Goal: Task Accomplishment & Management: Manage account settings

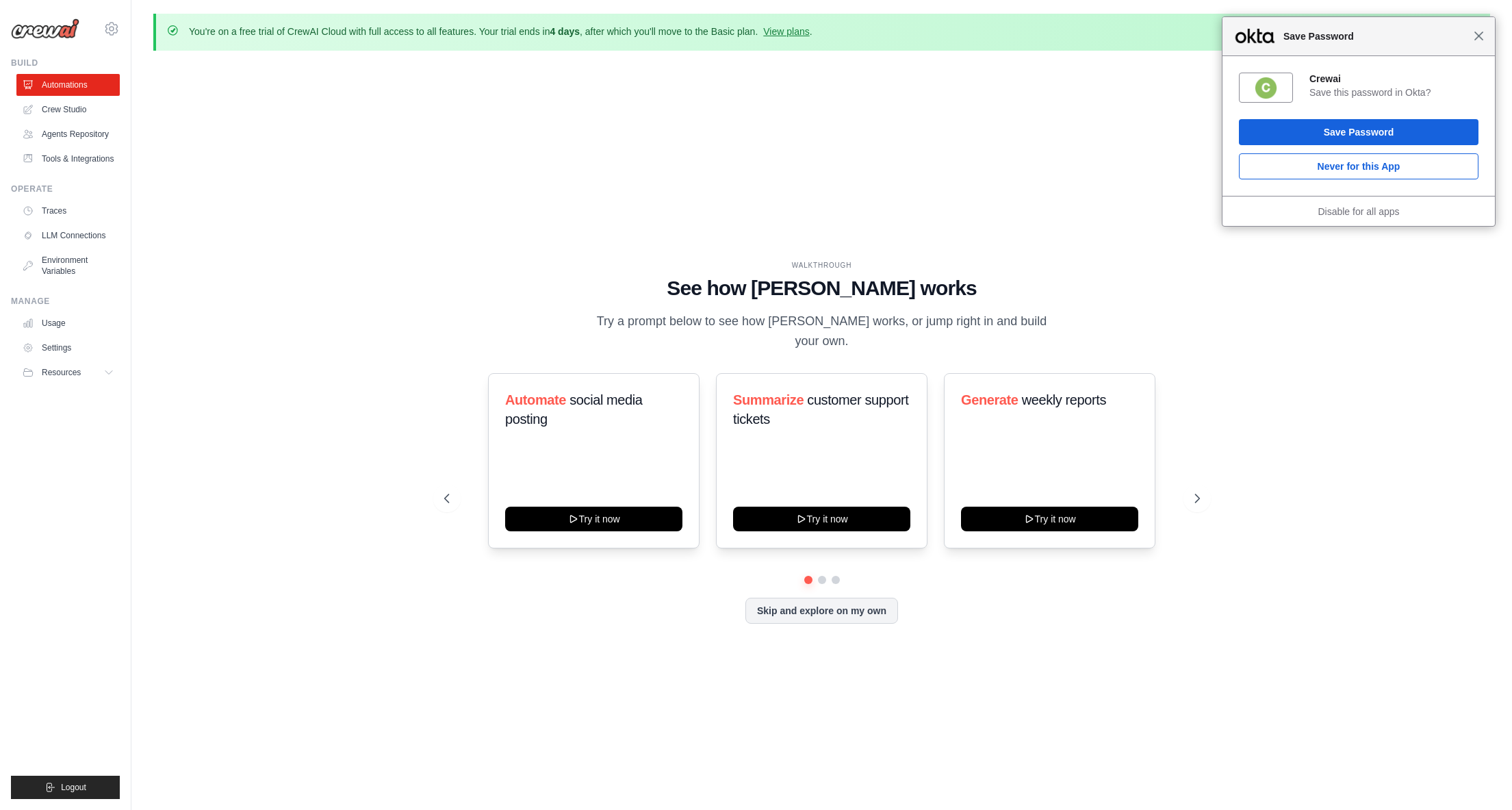
click at [1482, 40] on span "Close" at bounding box center [1479, 35] width 10 height 10
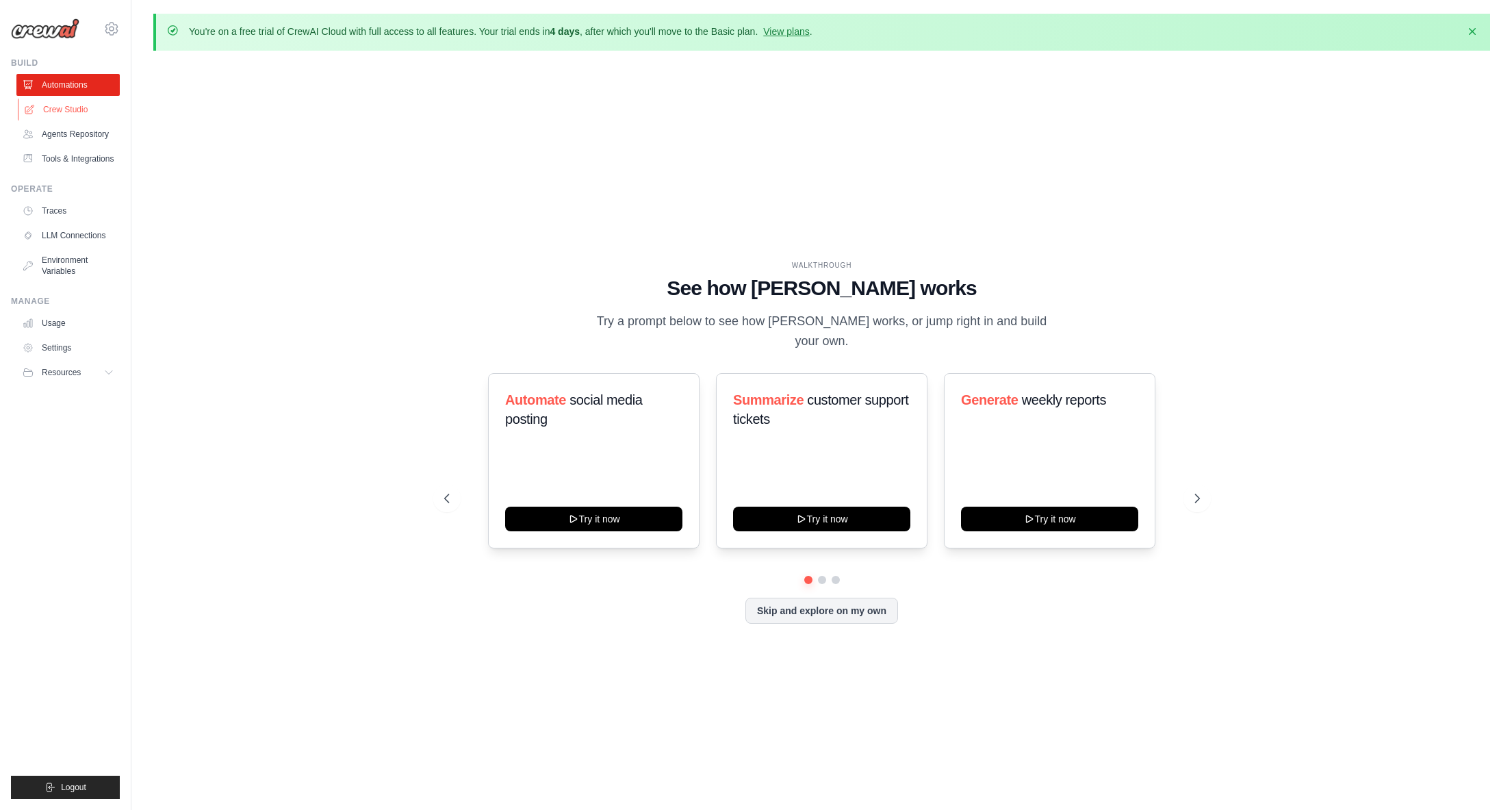
click at [77, 108] on link "Crew Studio" at bounding box center [69, 110] width 104 height 22
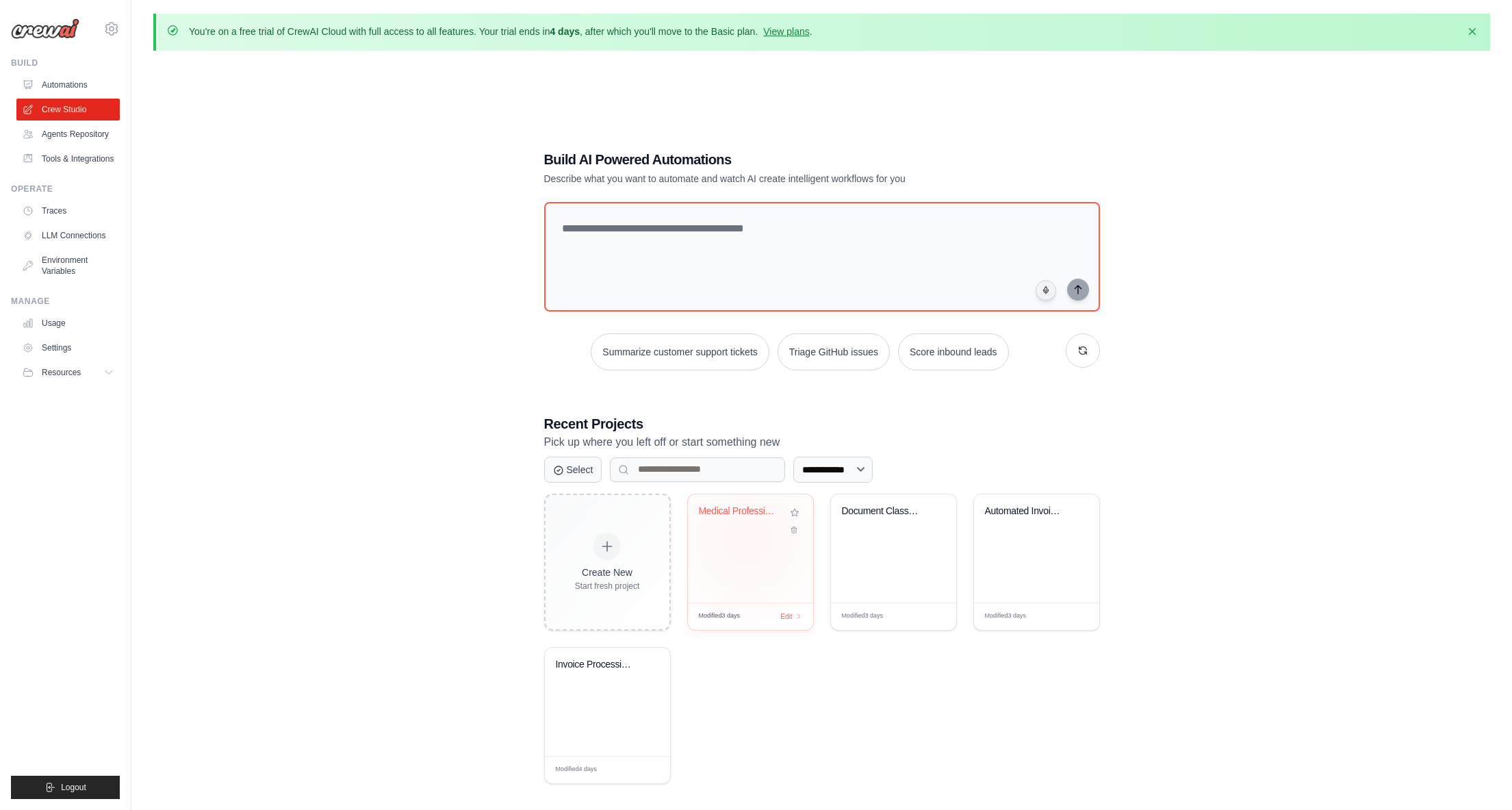
click at [747, 539] on div "Medical Professional Background Ver..." at bounding box center [751, 548] width 126 height 108
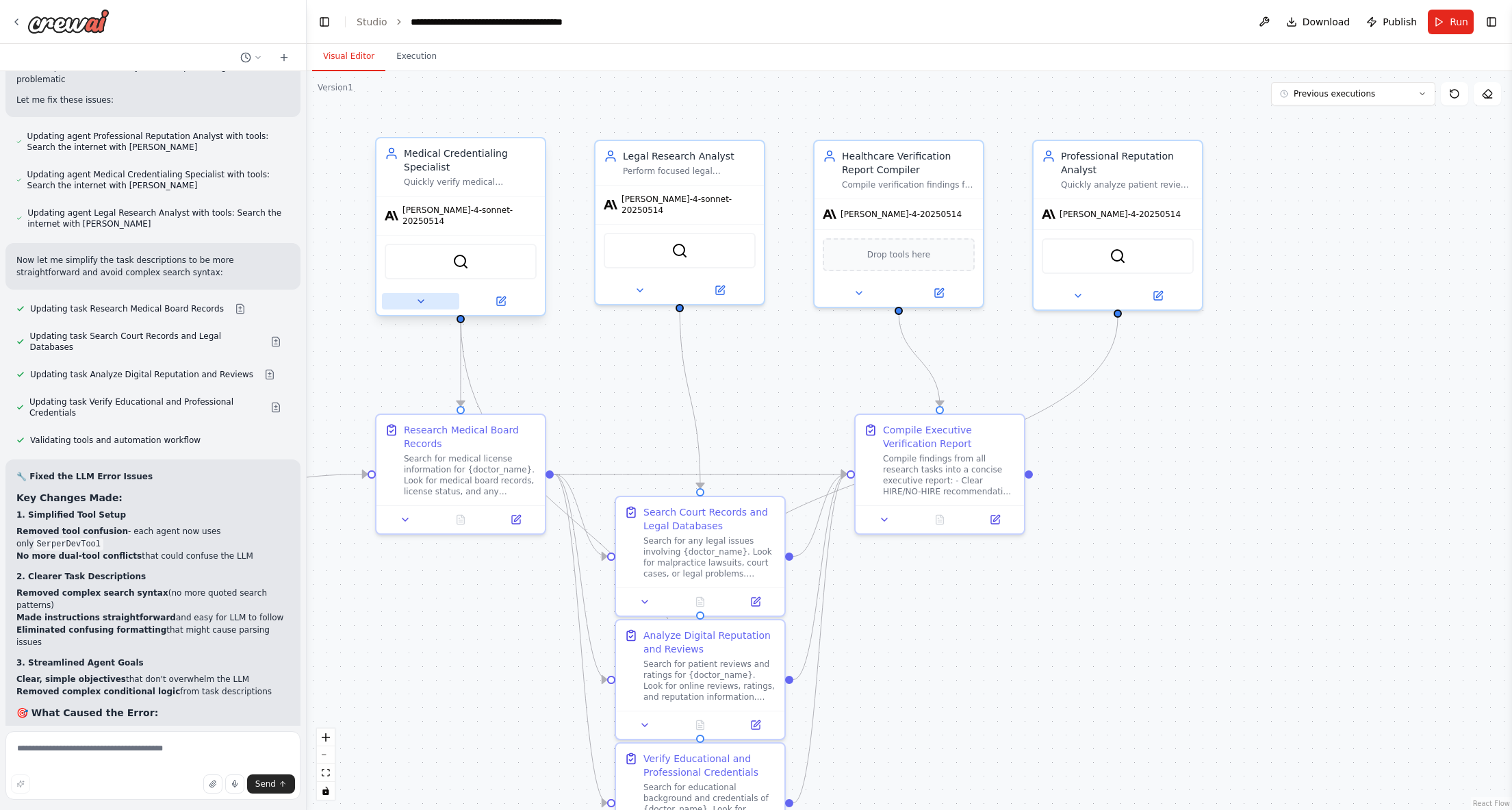
scroll to position [15831, 0]
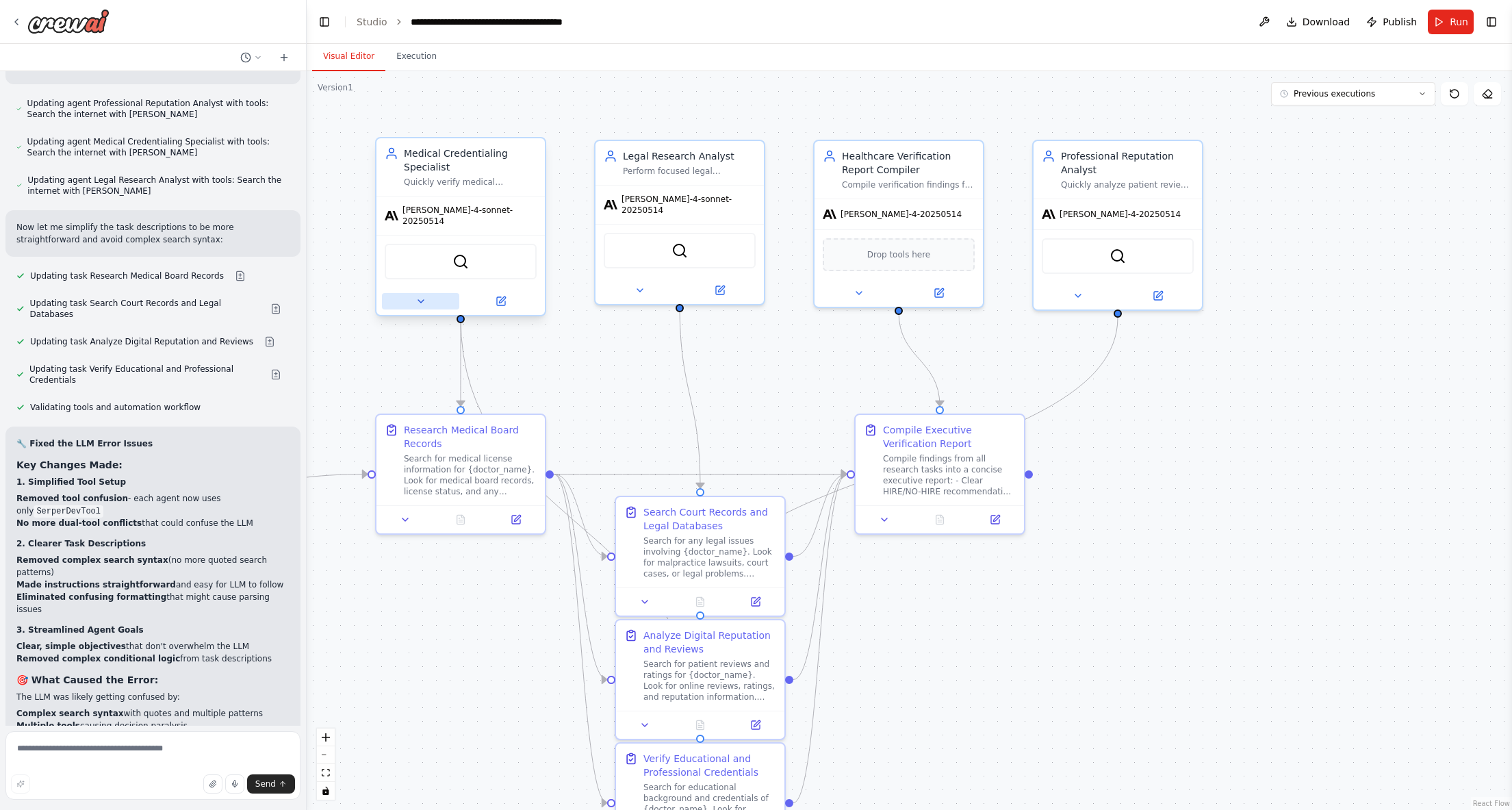
click at [419, 296] on icon at bounding box center [421, 301] width 11 height 11
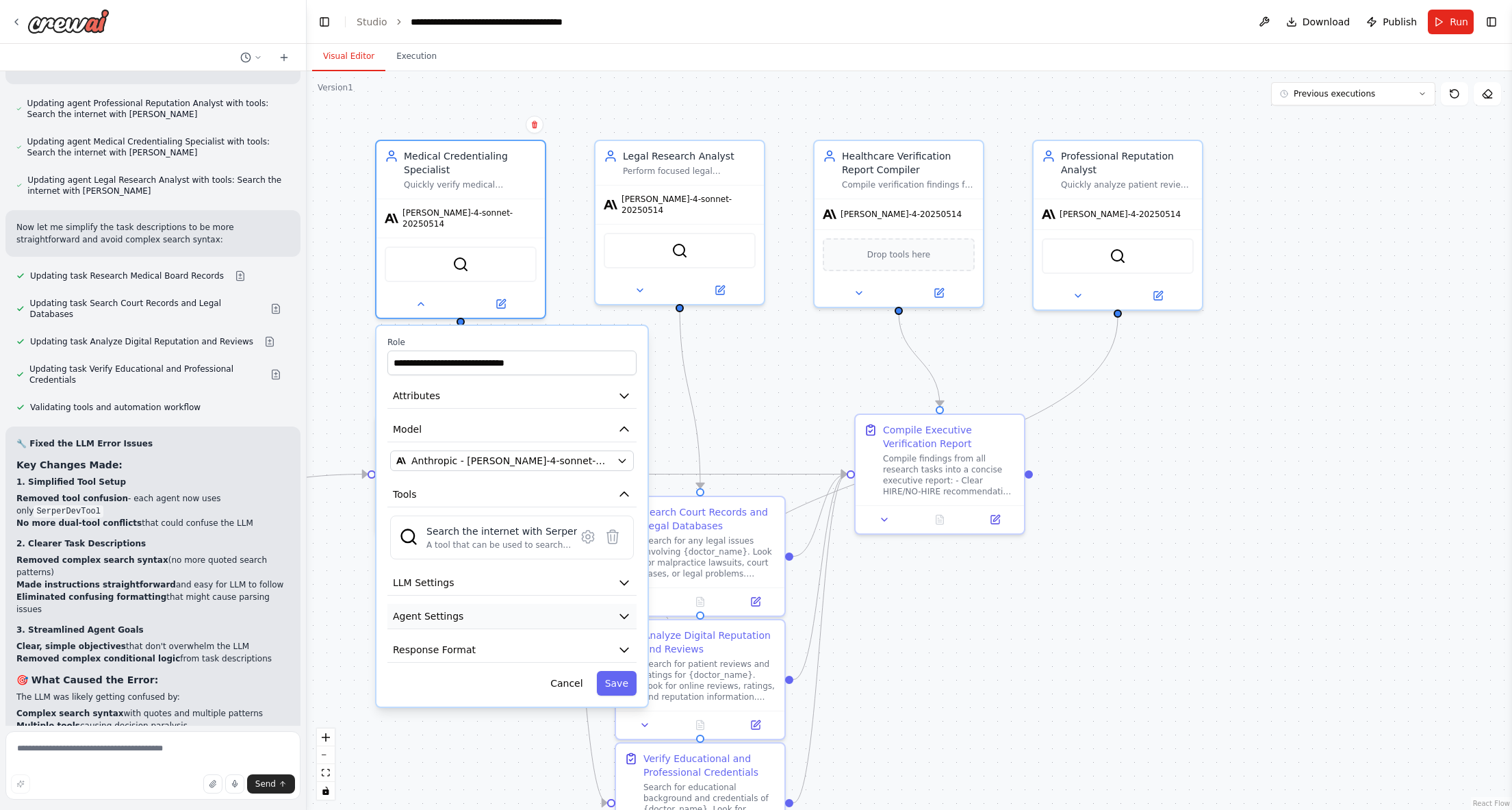
click at [617, 609] on icon "button" at bounding box center [624, 616] width 14 height 14
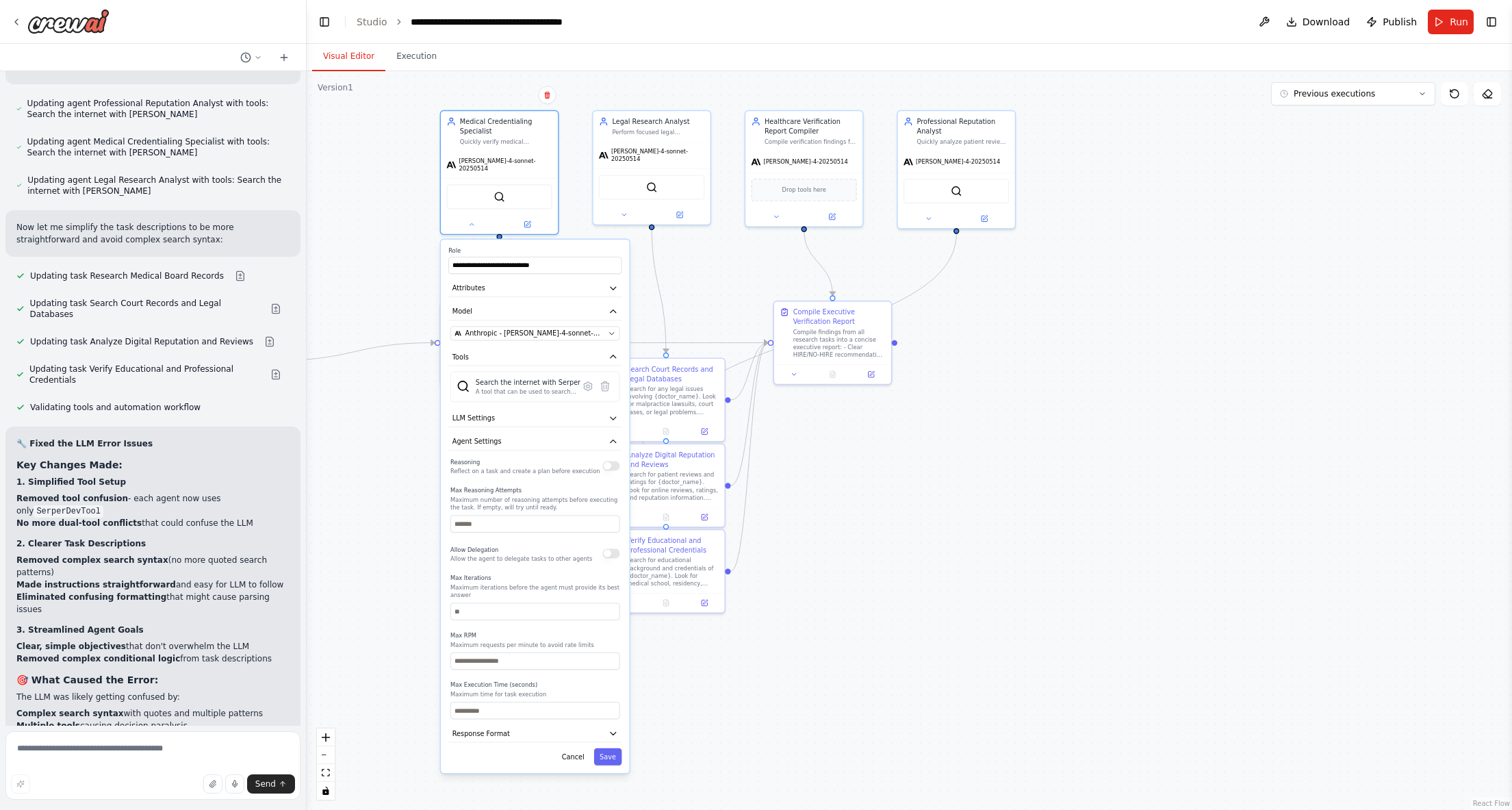
drag, startPoint x: 378, startPoint y: 265, endPoint x: 387, endPoint y: 145, distance: 120.3
click at [392, 109] on div ".deletable-edge-delete-btn { width: 20px; height: 20px; border: 0px solid #ffff…" at bounding box center [909, 440] width 1206 height 739
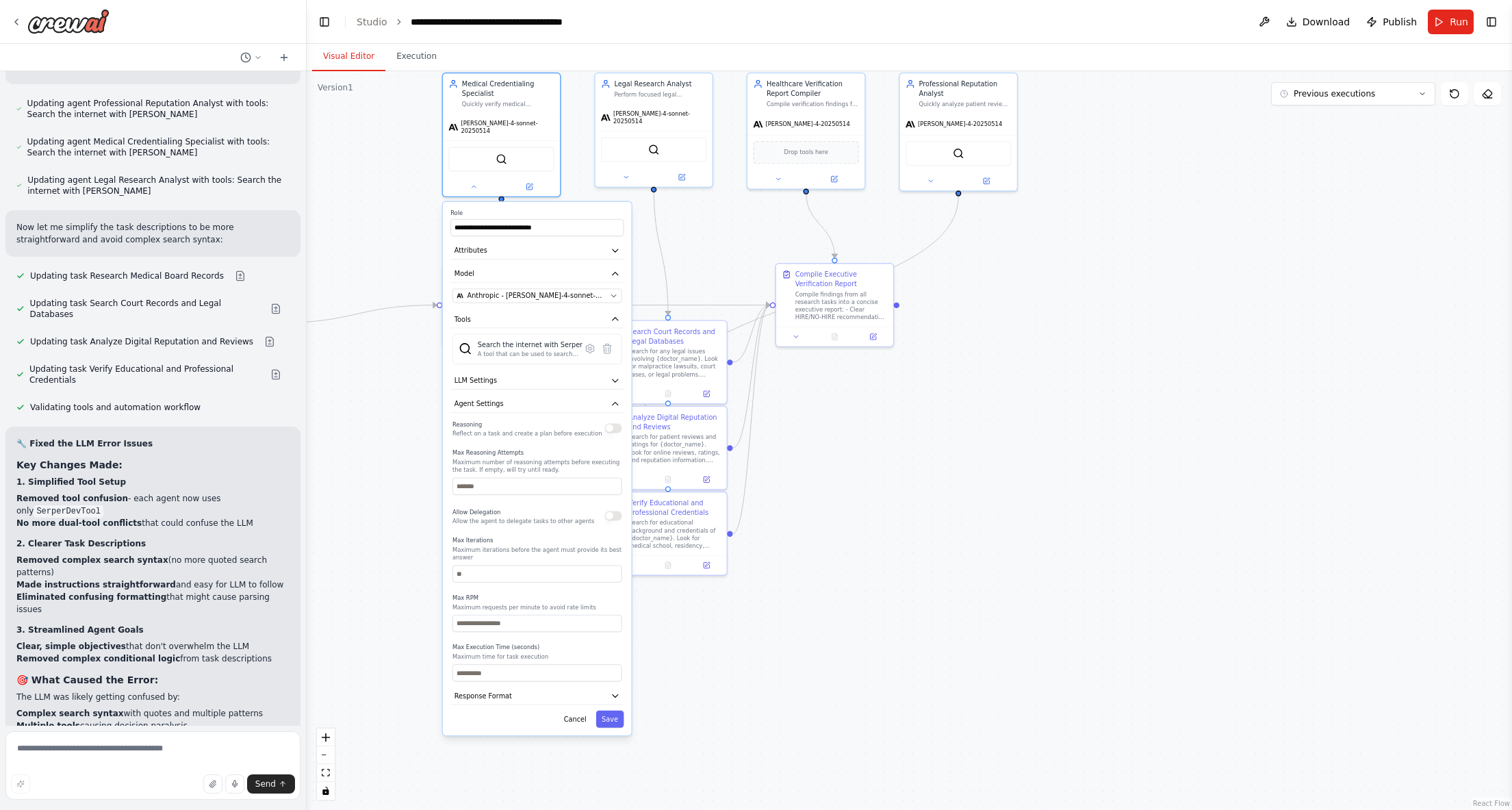
drag, startPoint x: 385, startPoint y: 356, endPoint x: 387, endPoint y: 322, distance: 34.1
click at [387, 322] on div ".deletable-edge-delete-btn { width: 20px; height: 20px; border: 0px solid #ffff…" at bounding box center [909, 440] width 1206 height 739
click at [478, 179] on button at bounding box center [474, 185] width 55 height 12
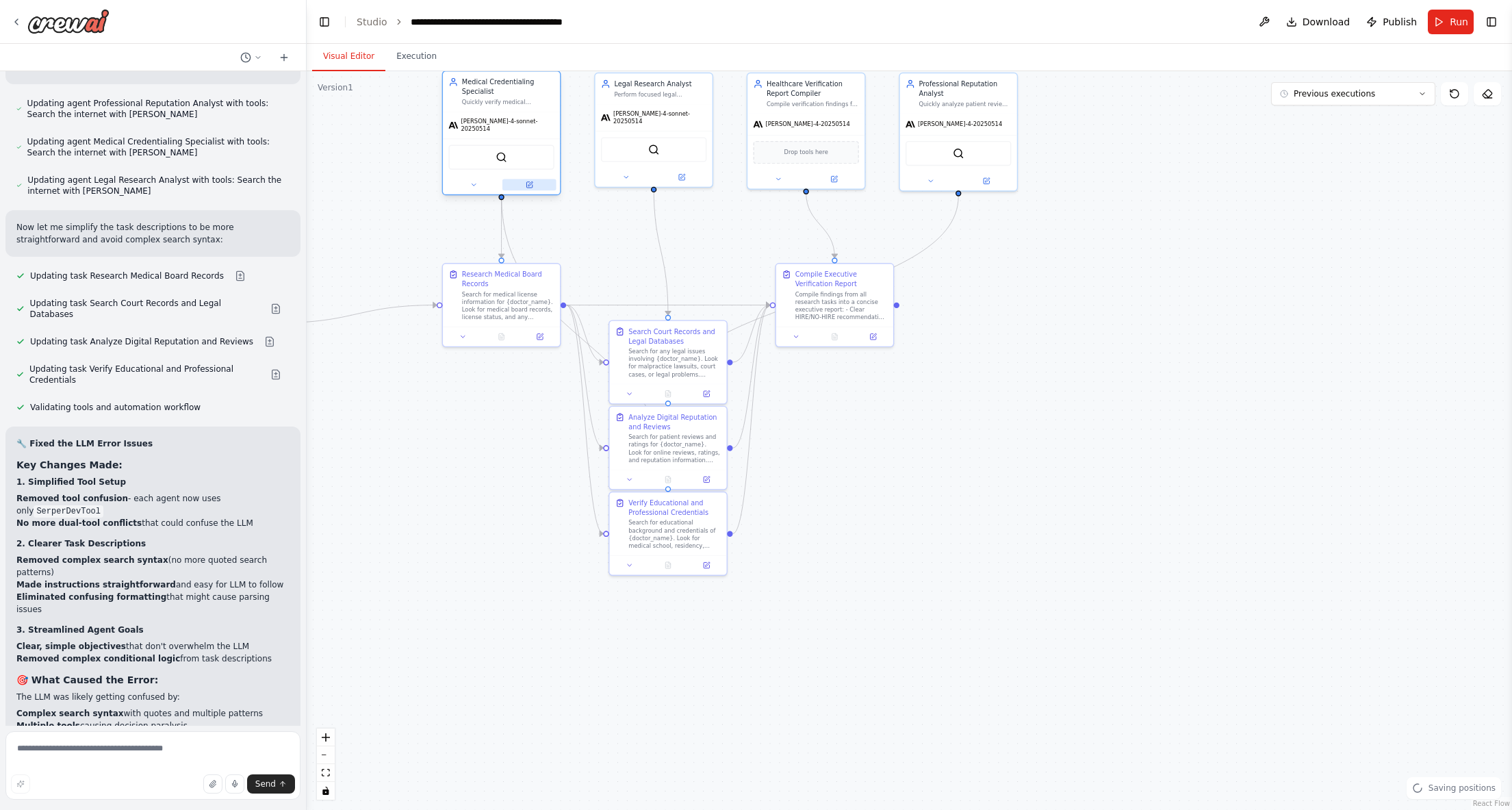
click at [527, 182] on icon at bounding box center [530, 185] width 6 height 6
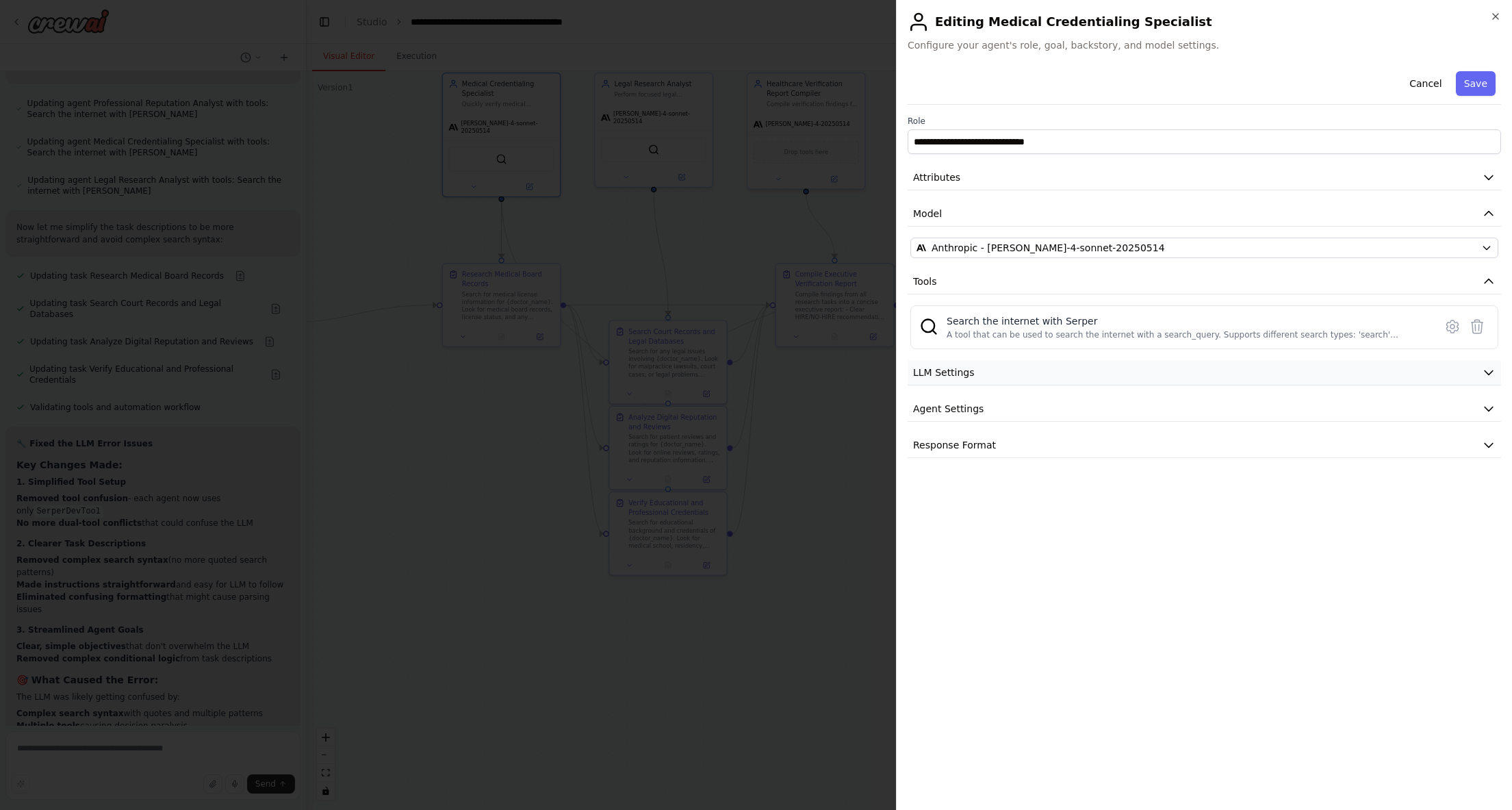
click at [1037, 380] on button "LLM Settings" at bounding box center [1204, 373] width 593 height 25
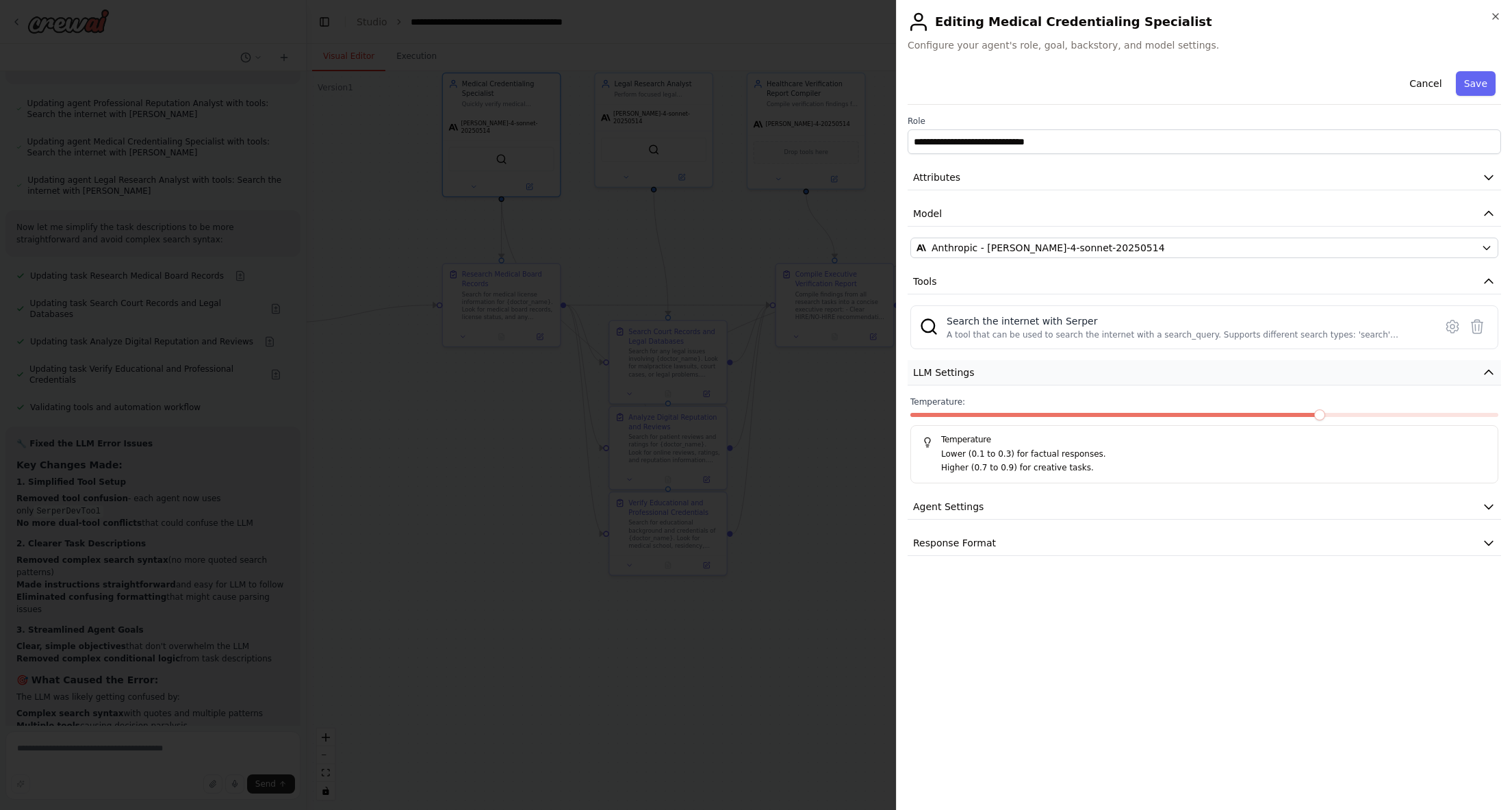
click at [1037, 380] on button "LLM Settings" at bounding box center [1204, 373] width 593 height 25
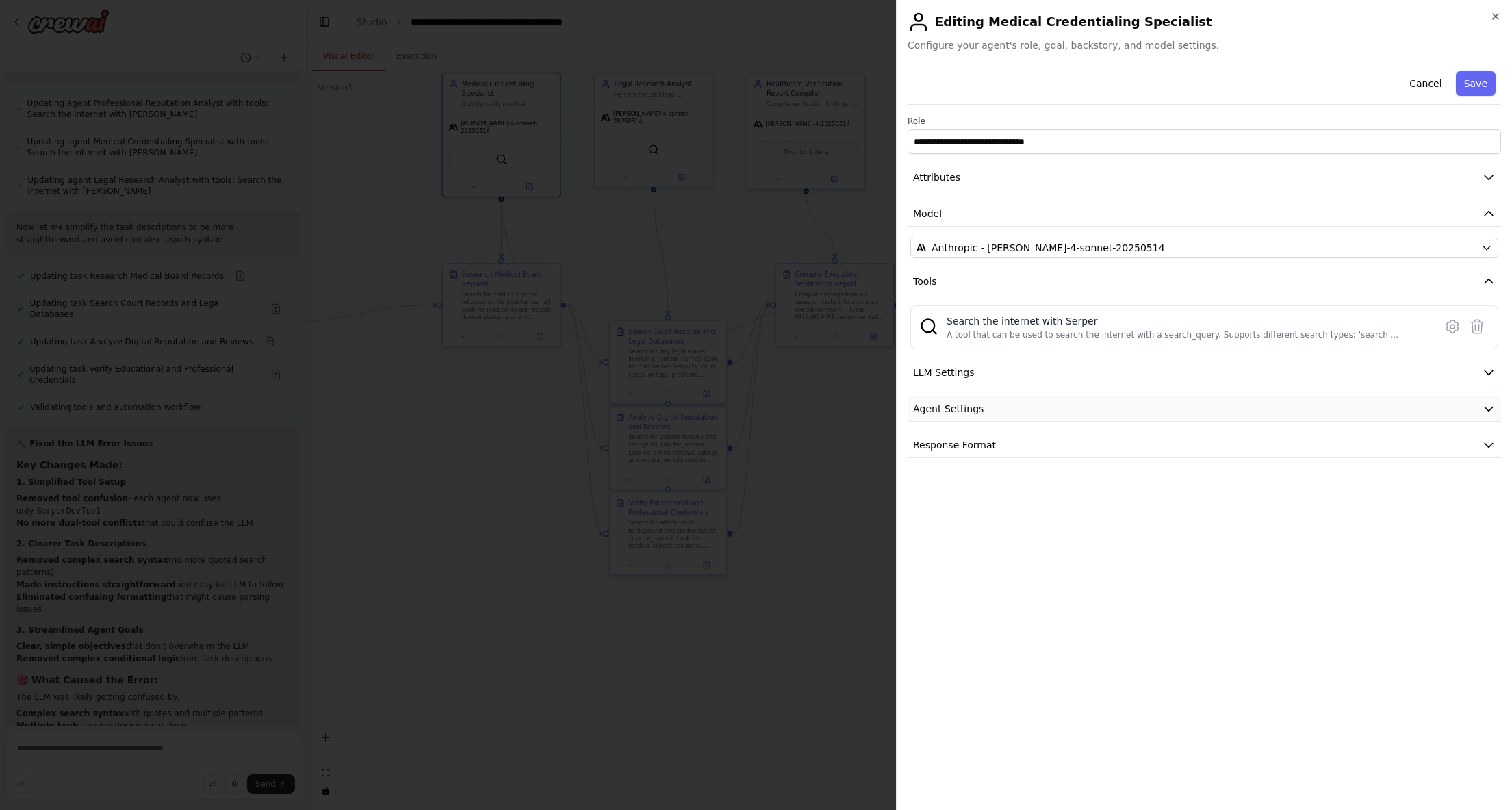
click at [1042, 403] on button "Agent Settings" at bounding box center [1204, 409] width 593 height 25
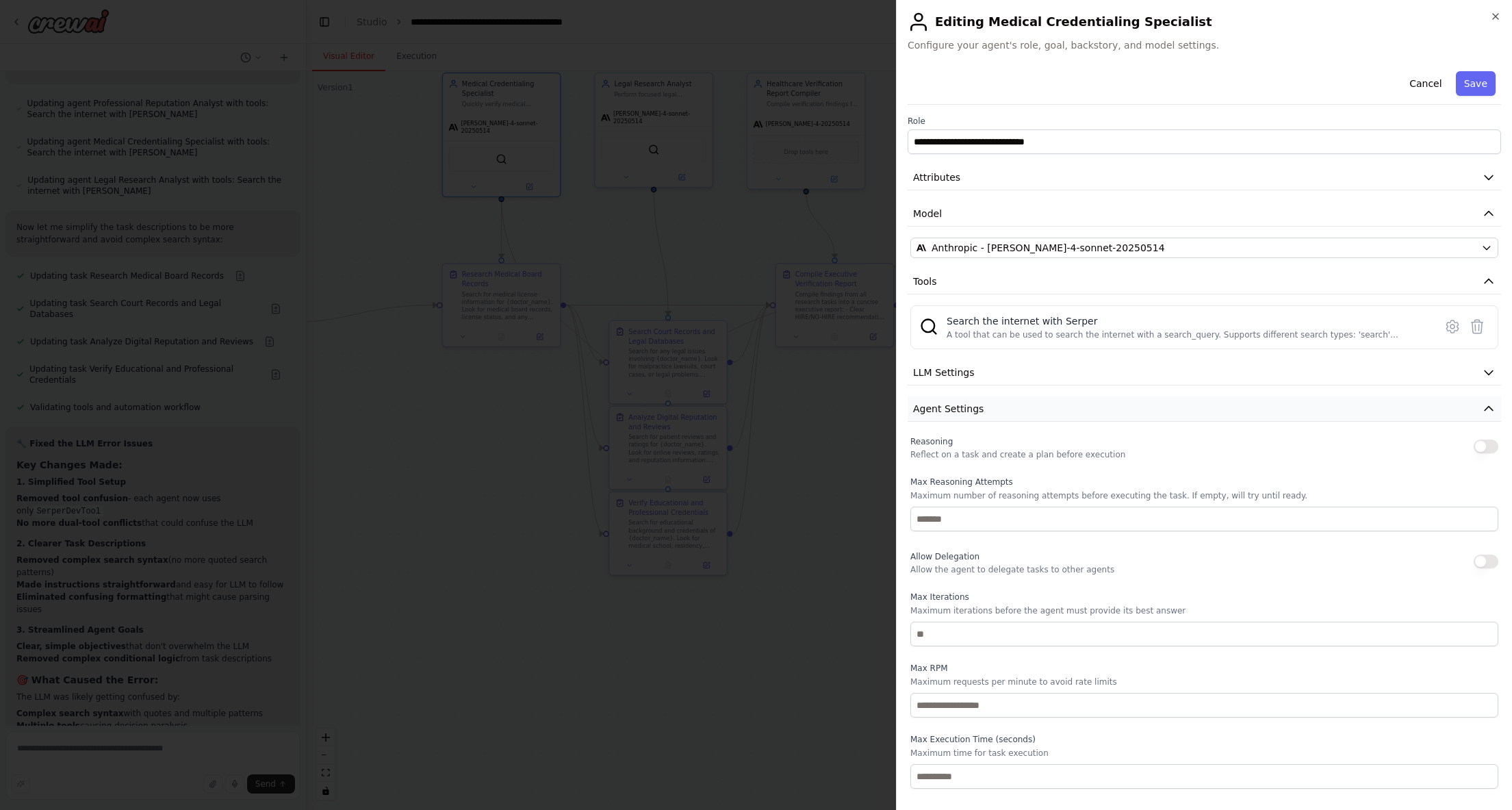
click at [1043, 406] on button "Agent Settings" at bounding box center [1204, 409] width 593 height 25
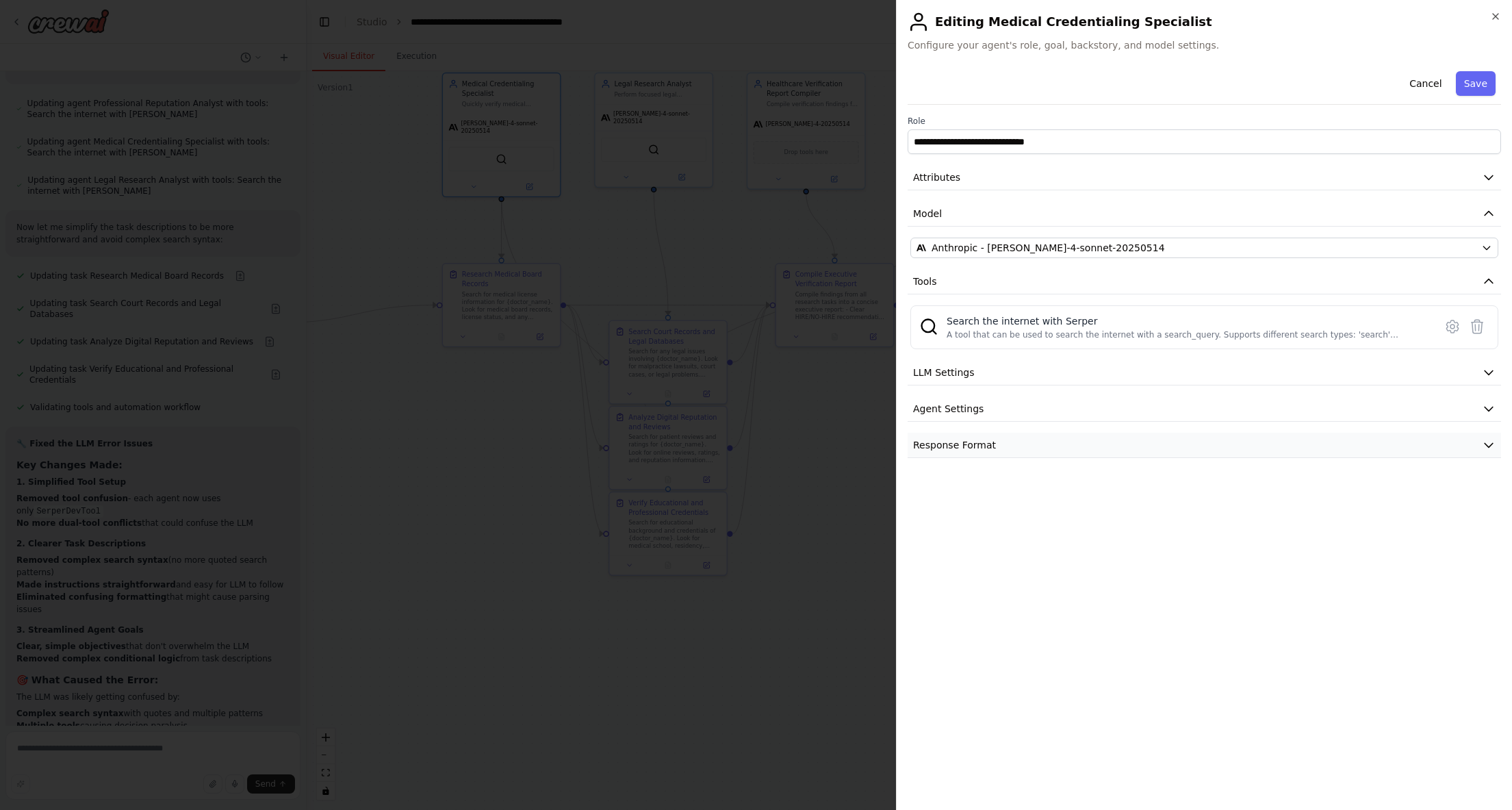
click at [1066, 445] on button "Response Format" at bounding box center [1204, 445] width 593 height 25
click at [1066, 444] on button "Response Format" at bounding box center [1204, 445] width 593 height 25
click at [1492, 12] on icon "button" at bounding box center [1496, 17] width 11 height 11
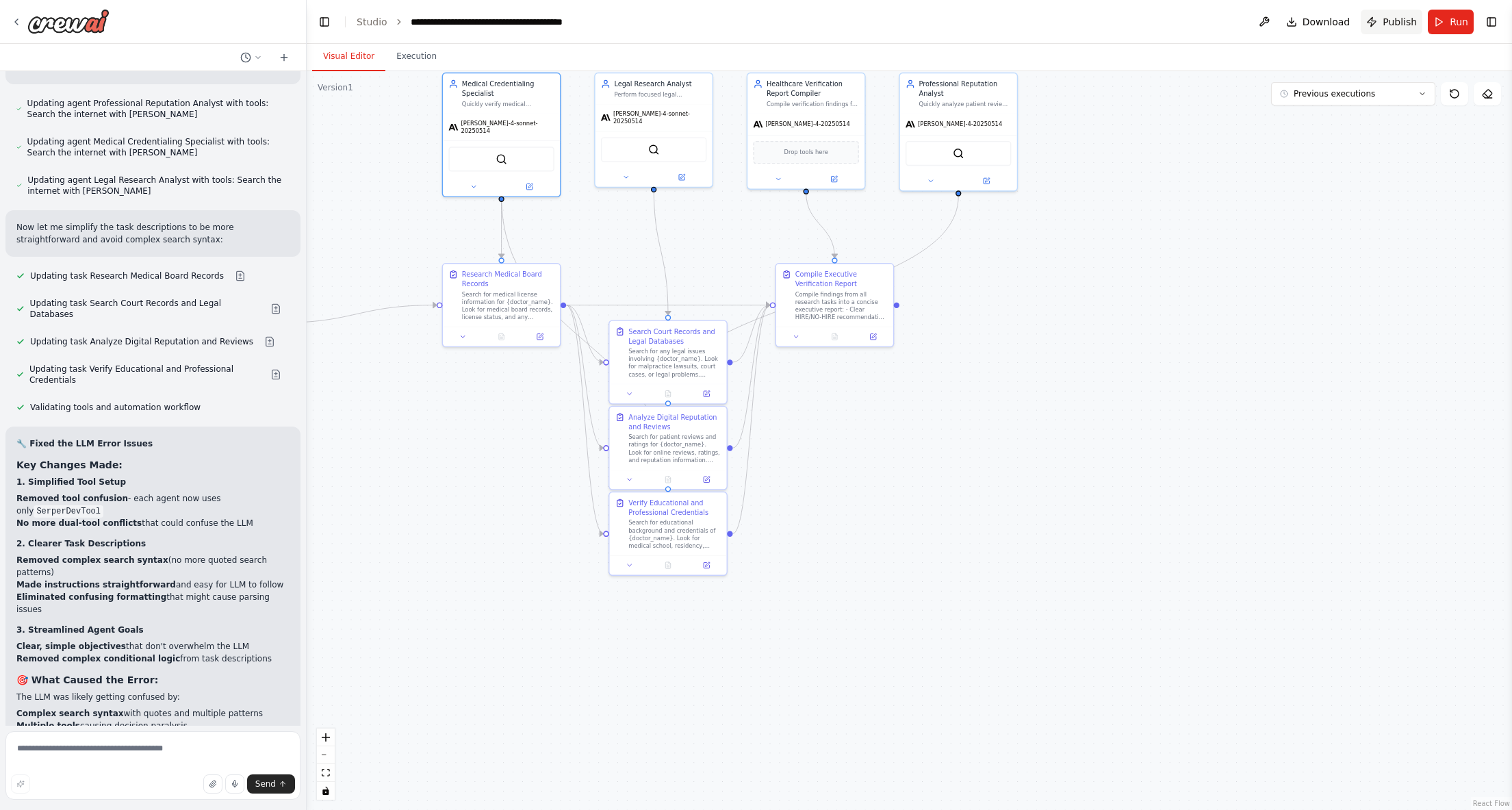
click at [1397, 23] on span "Publish" at bounding box center [1399, 21] width 34 height 14
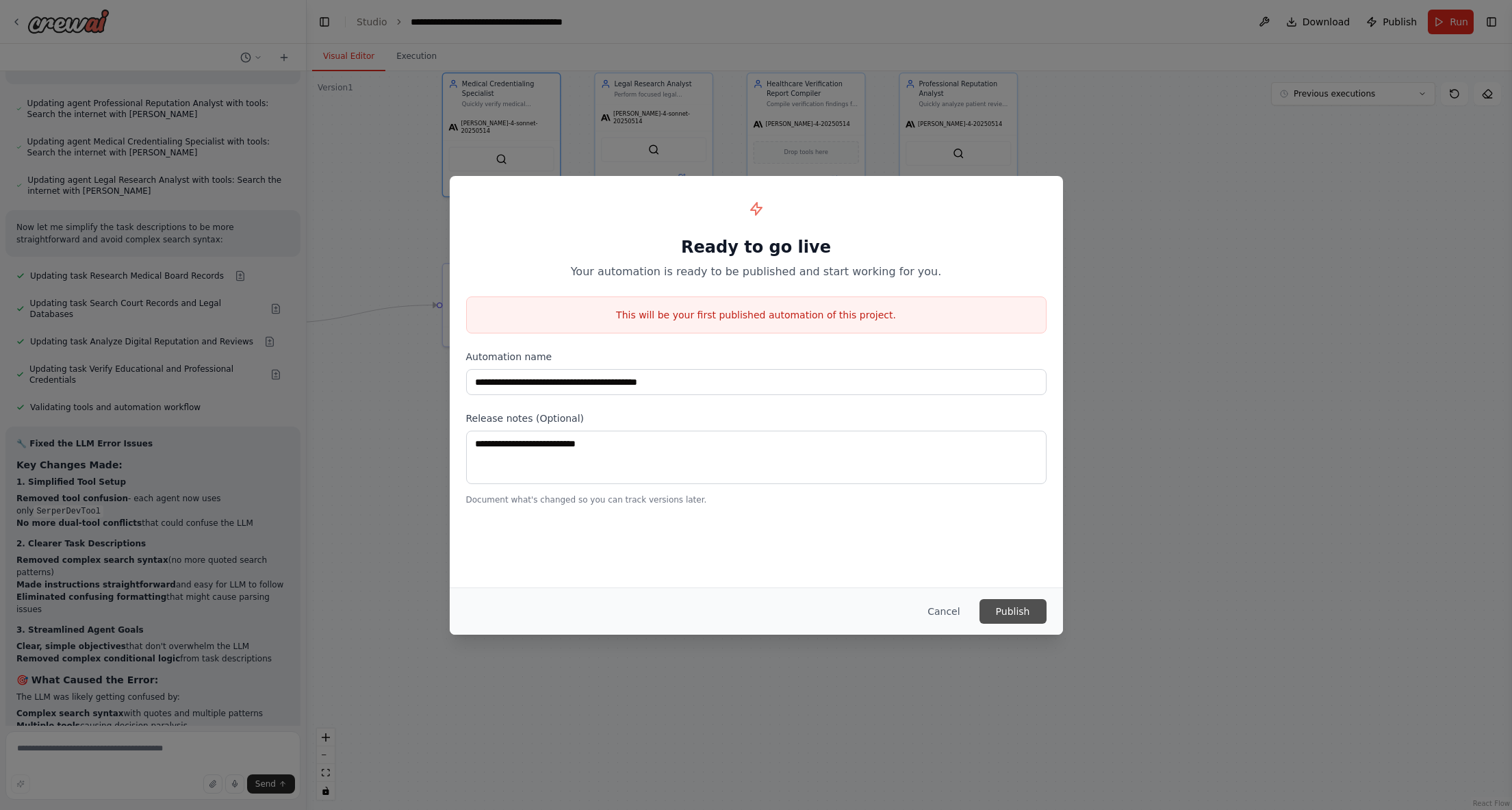
click at [1007, 607] on button "Publish" at bounding box center [1013, 611] width 67 height 25
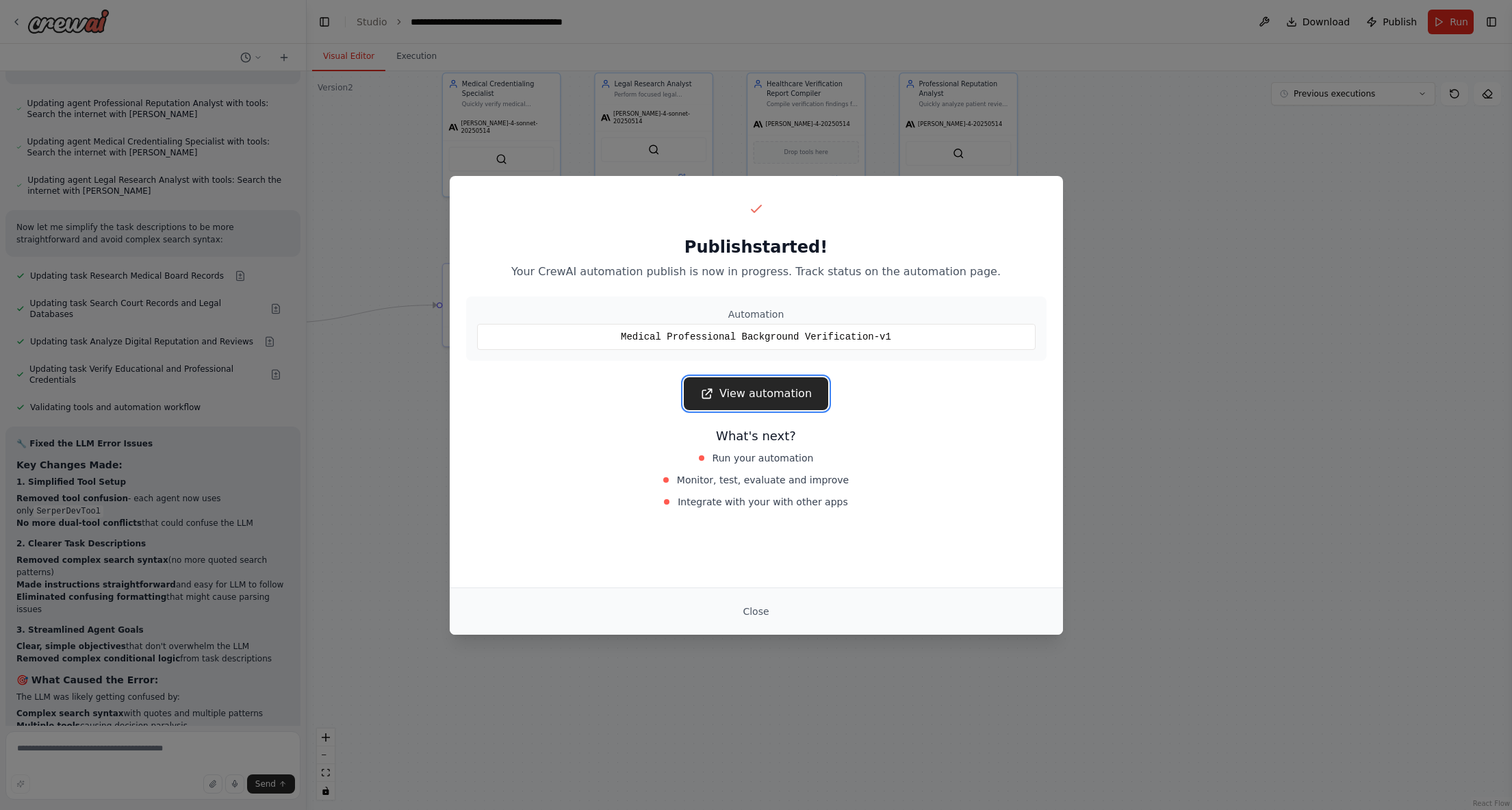
click at [784, 387] on link "View automation" at bounding box center [756, 394] width 144 height 33
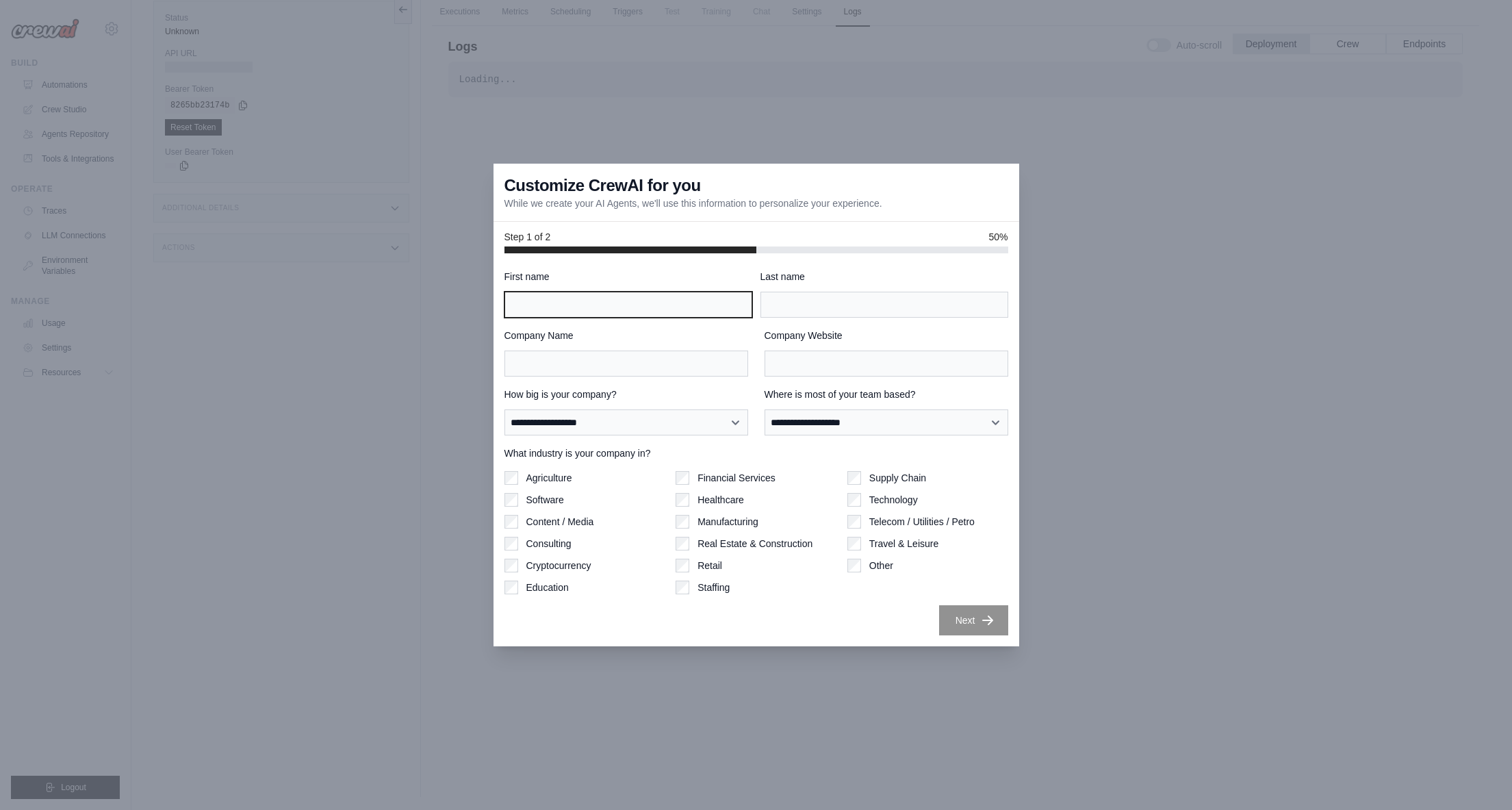
click at [601, 316] on input "First name" at bounding box center [628, 305] width 248 height 26
type input "***"
type input "*****"
type input "**********"
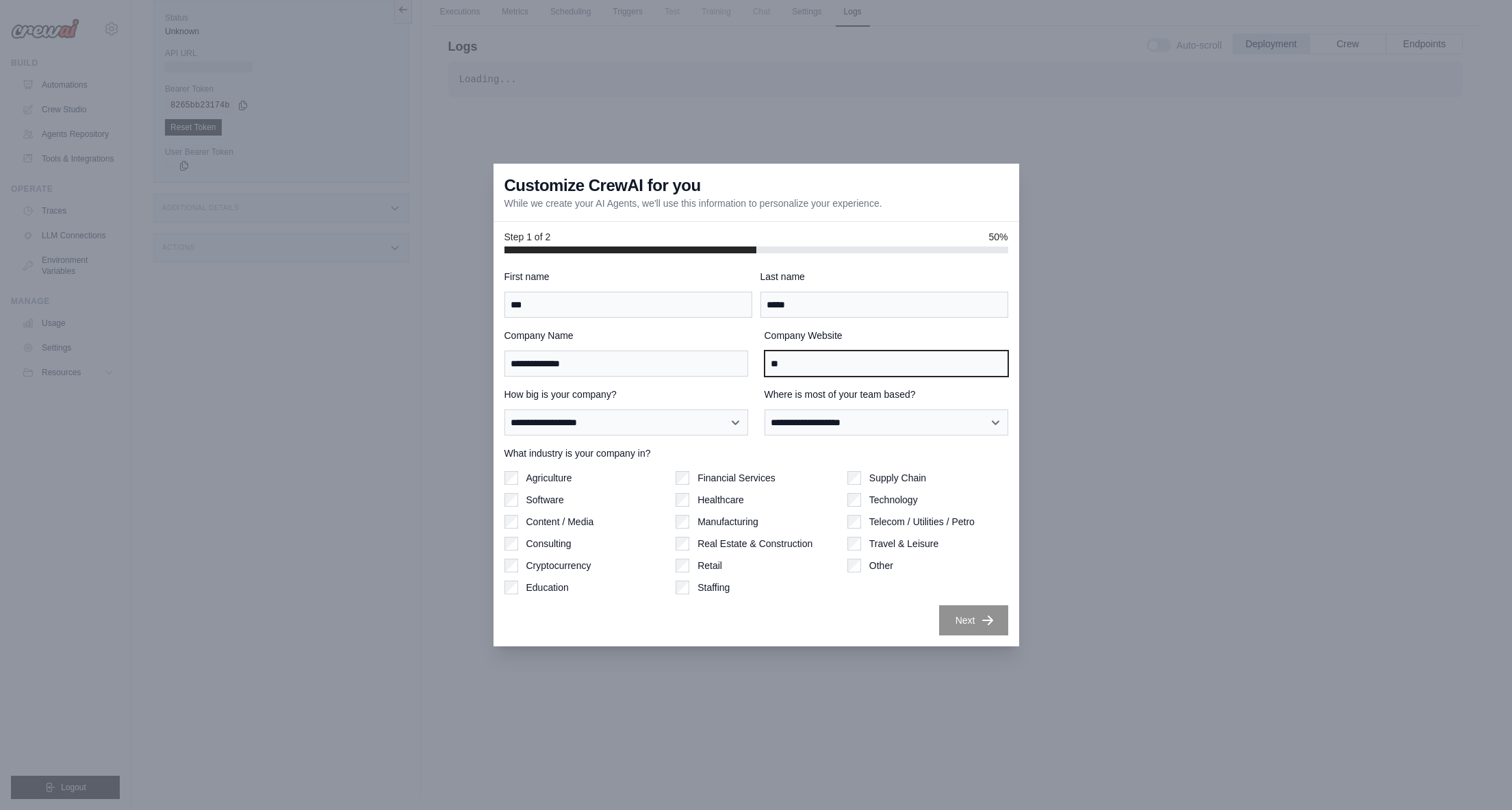
type input "*"
paste input "**********"
type input "**********"
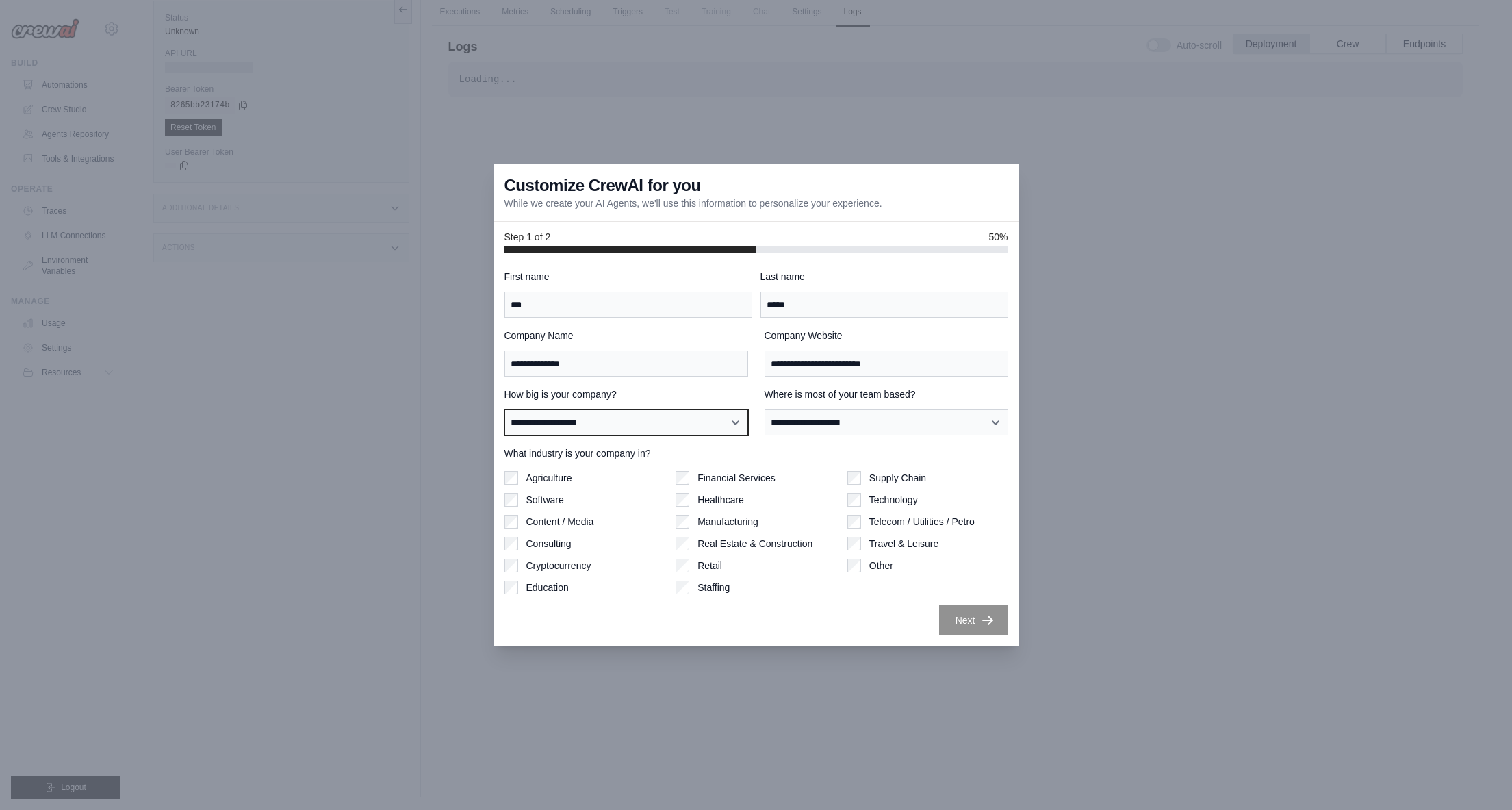
click at [682, 418] on select "**********" at bounding box center [627, 423] width 244 height 26
select select "**********"
click at [505, 410] on select "**********" at bounding box center [627, 423] width 244 height 26
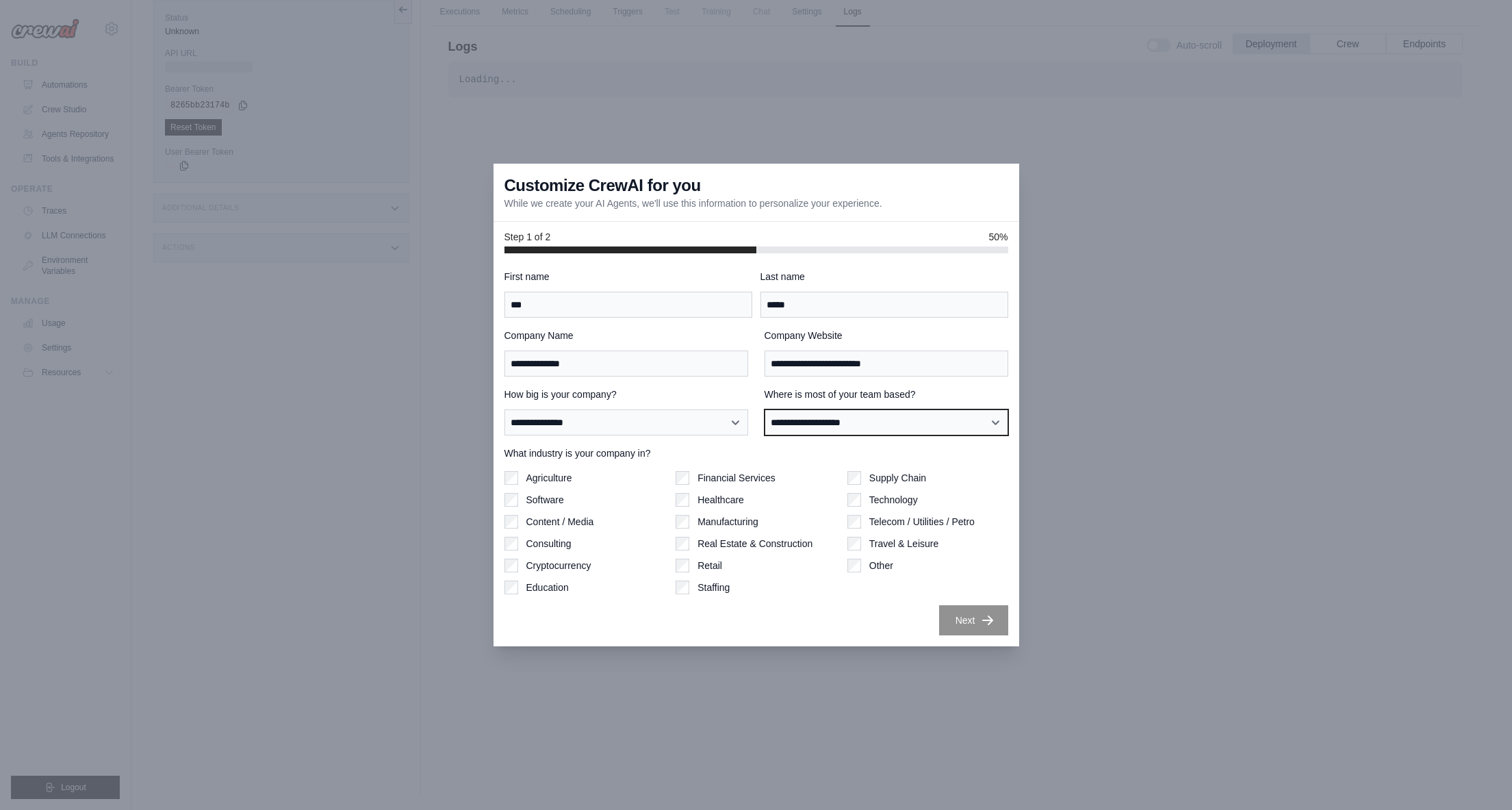
click at [828, 424] on select "**********" at bounding box center [887, 423] width 244 height 26
select select "**********"
click at [765, 410] on select "**********" at bounding box center [887, 423] width 244 height 26
click at [982, 617] on icon "button" at bounding box center [988, 620] width 14 height 14
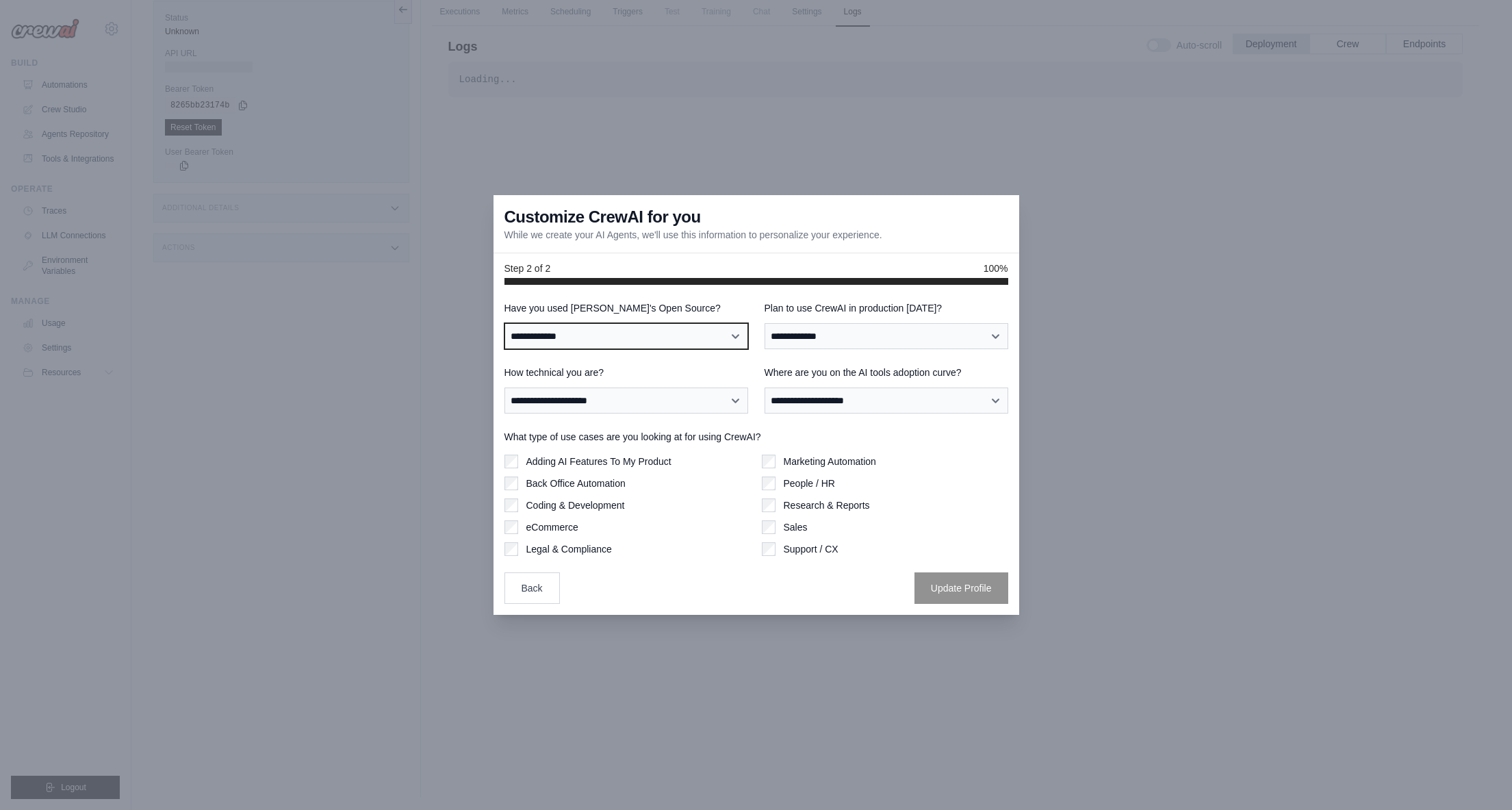
click at [631, 334] on select "**********" at bounding box center [627, 337] width 244 height 26
select select "**********"
click at [505, 324] on select "**********" at bounding box center [627, 337] width 244 height 26
click at [860, 332] on select "**********" at bounding box center [887, 337] width 244 height 26
select select "****"
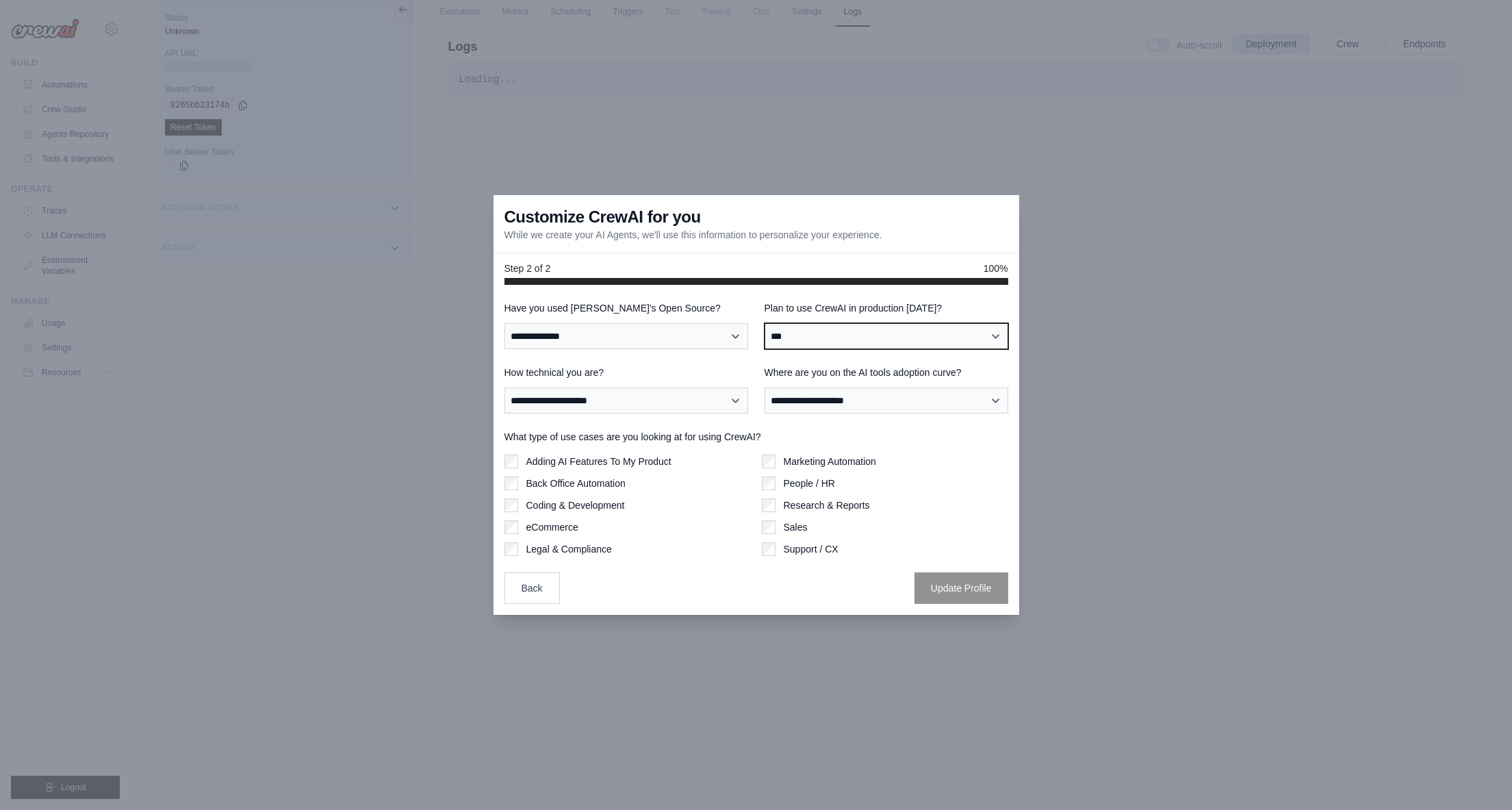
click at [765, 324] on select "**********" at bounding box center [887, 337] width 244 height 26
click at [667, 402] on select "**********" at bounding box center [627, 400] width 244 height 26
select select "**********"
click at [505, 387] on select "**********" at bounding box center [627, 400] width 244 height 26
click at [838, 402] on select "**********" at bounding box center [887, 400] width 244 height 26
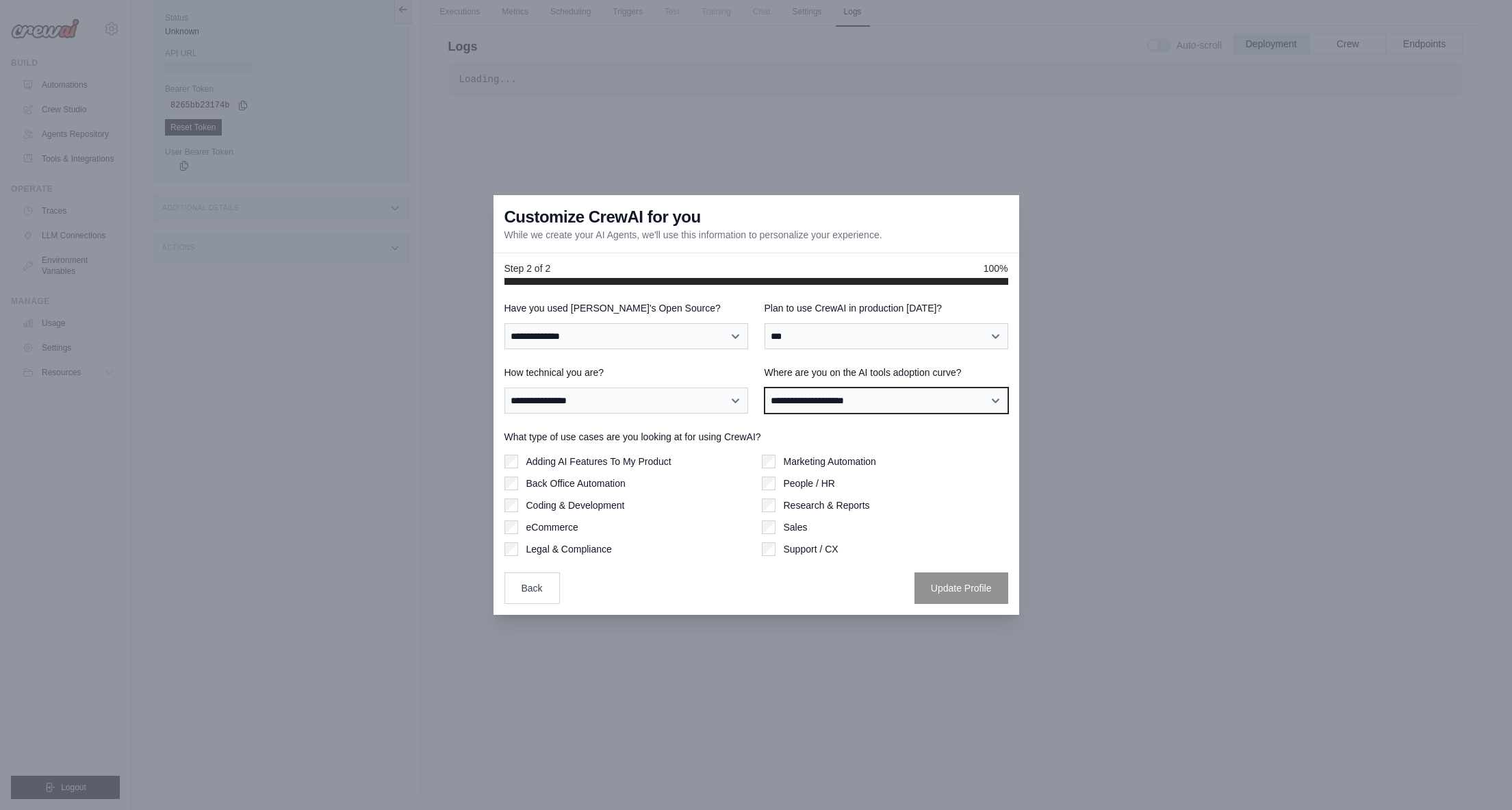
select select "**********"
click at [765, 387] on select "**********" at bounding box center [887, 400] width 244 height 26
click at [938, 583] on button "Update Profile" at bounding box center [961, 588] width 93 height 31
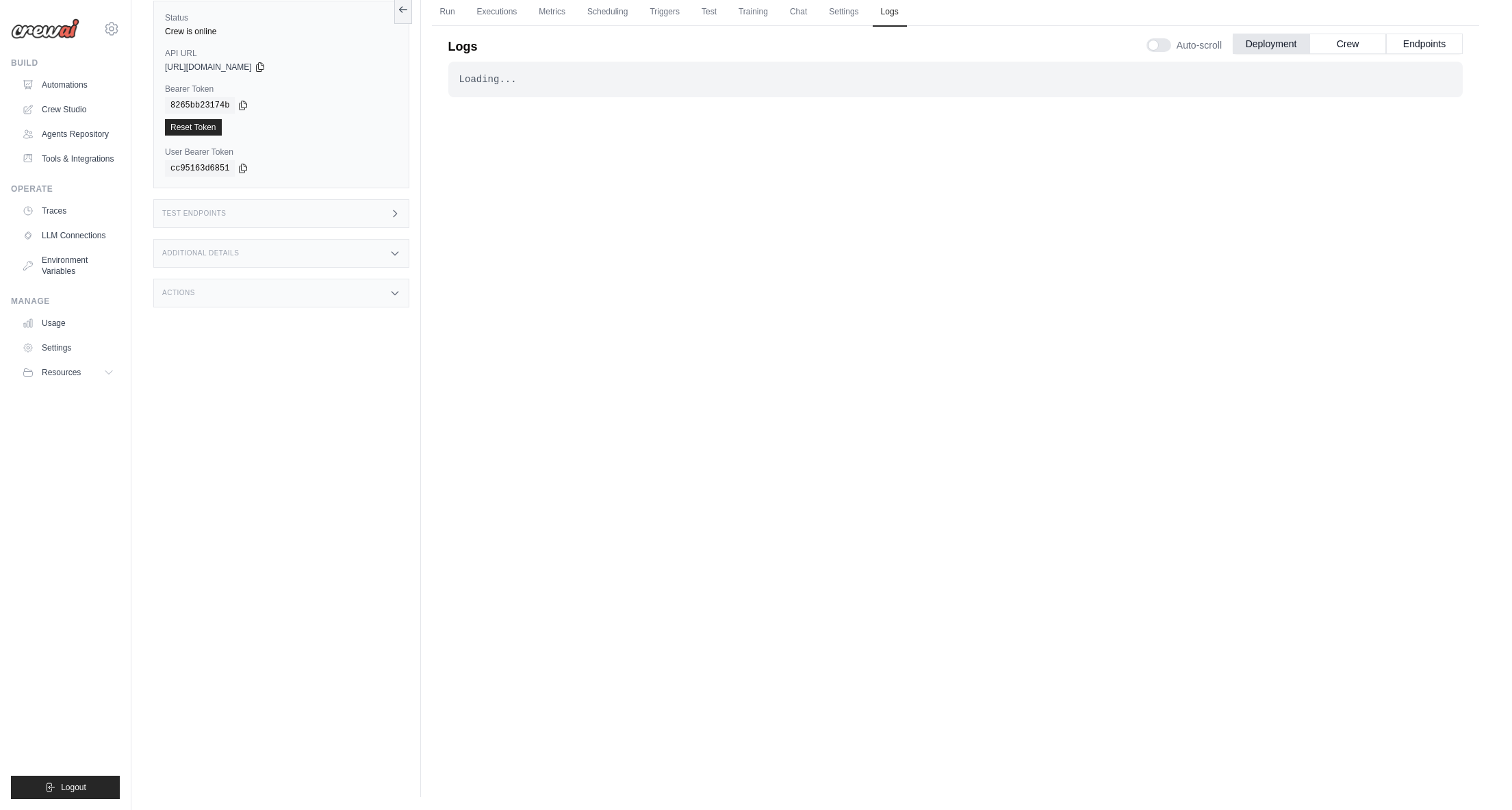
click at [379, 210] on div "Test Endpoints" at bounding box center [281, 214] width 256 height 29
click at [368, 206] on div "Test Endpoints" at bounding box center [281, 214] width 256 height 29
click at [653, 10] on link "Triggers" at bounding box center [665, 12] width 46 height 29
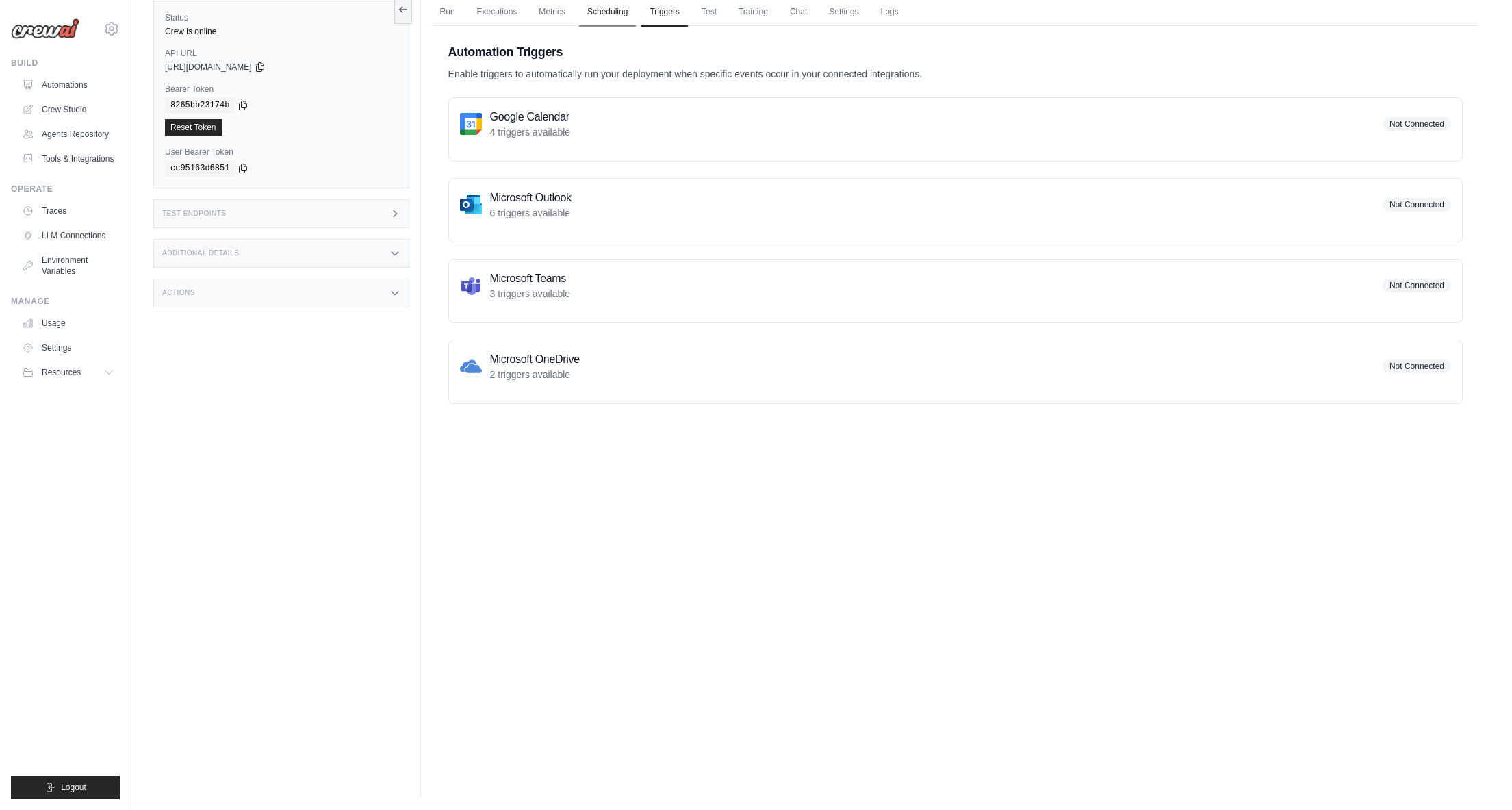
click at [618, 13] on link "Scheduling" at bounding box center [607, 12] width 56 height 29
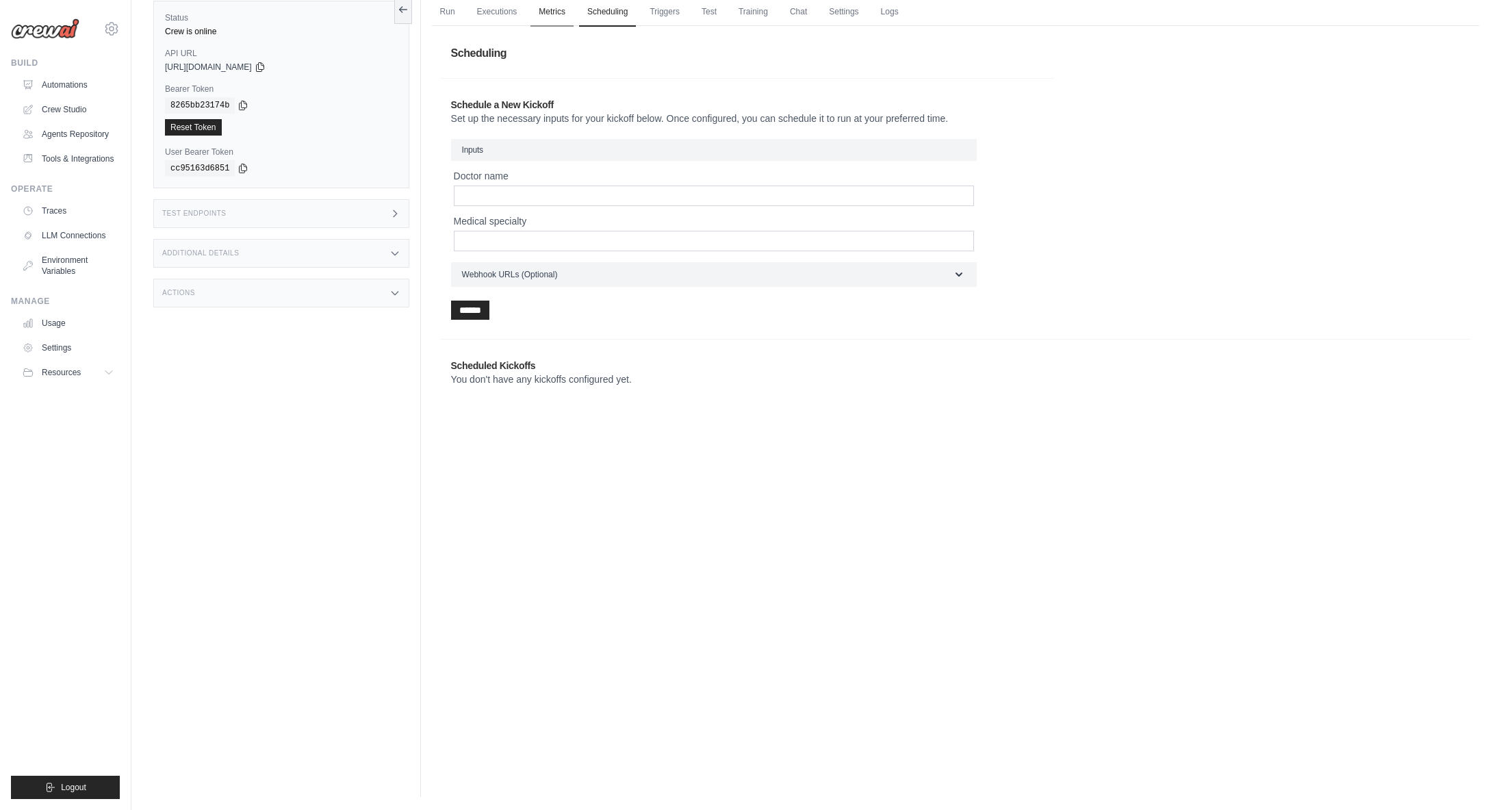
click at [553, 10] on link "Metrics" at bounding box center [552, 12] width 43 height 29
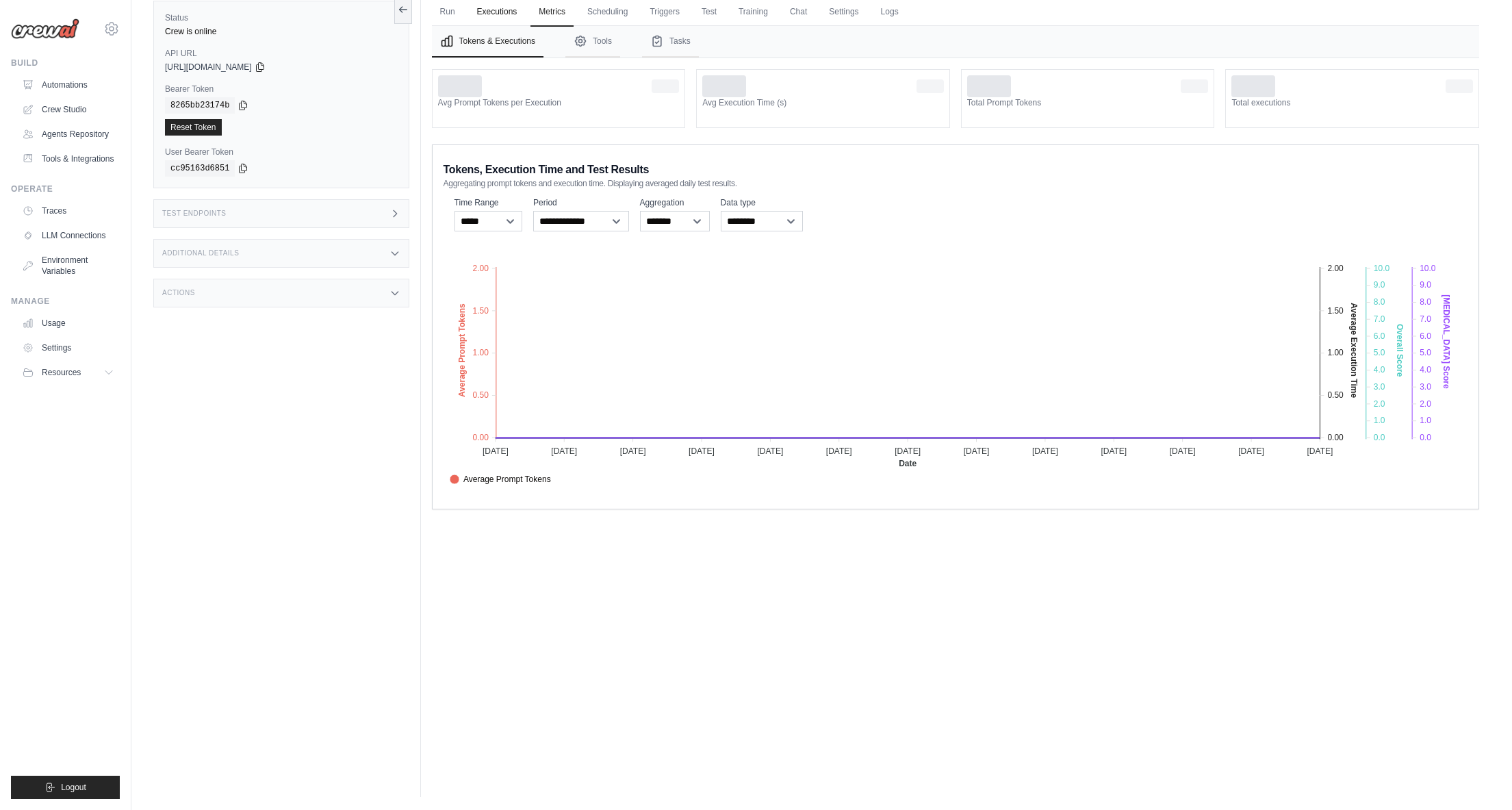
drag, startPoint x: 505, startPoint y: 10, endPoint x: 490, endPoint y: 10, distance: 15.0
click at [505, 10] on link "Executions" at bounding box center [496, 12] width 56 height 29
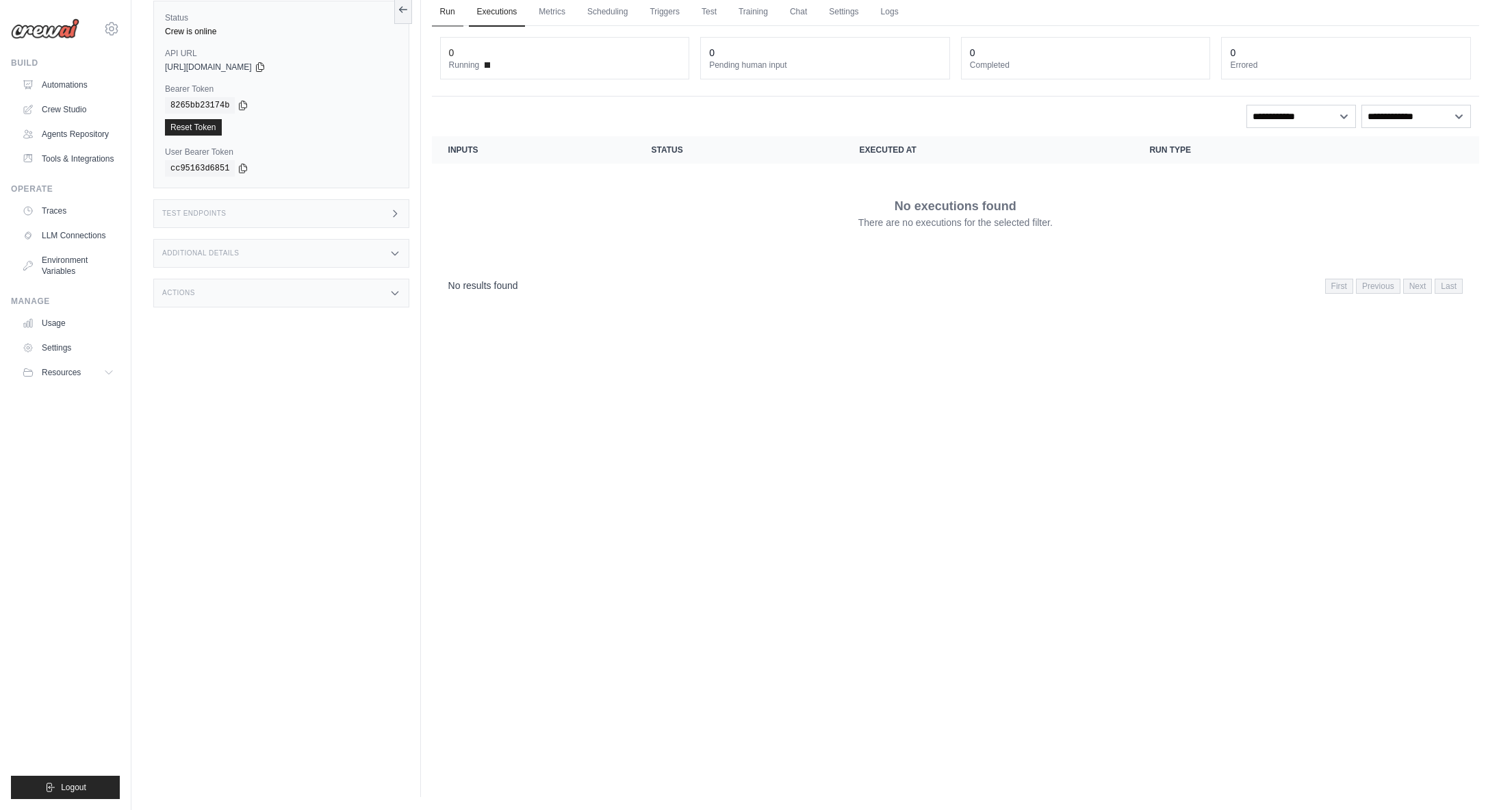
click at [452, 12] on link "Run" at bounding box center [447, 12] width 31 height 29
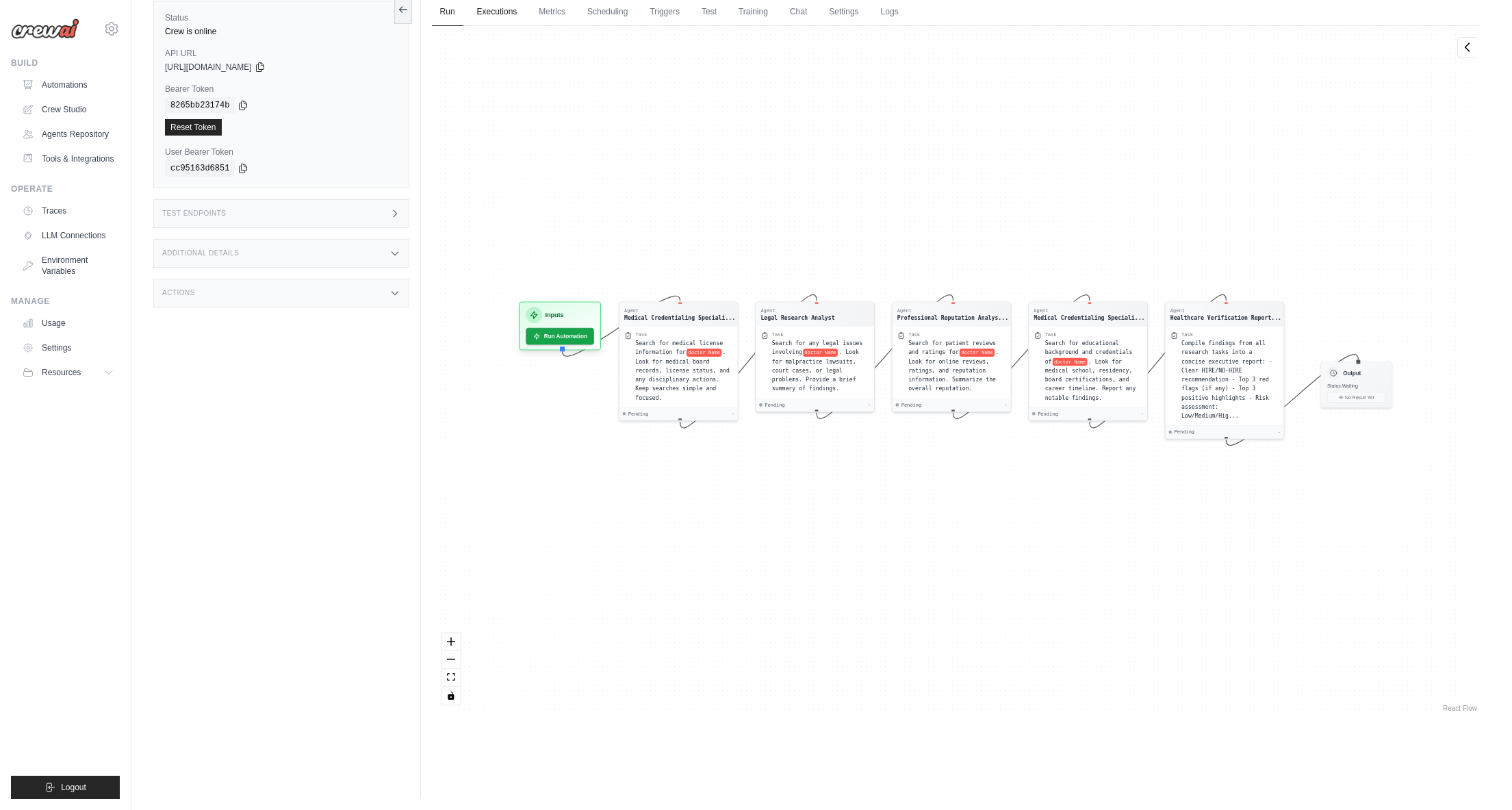
click at [494, 17] on link "Executions" at bounding box center [496, 12] width 56 height 29
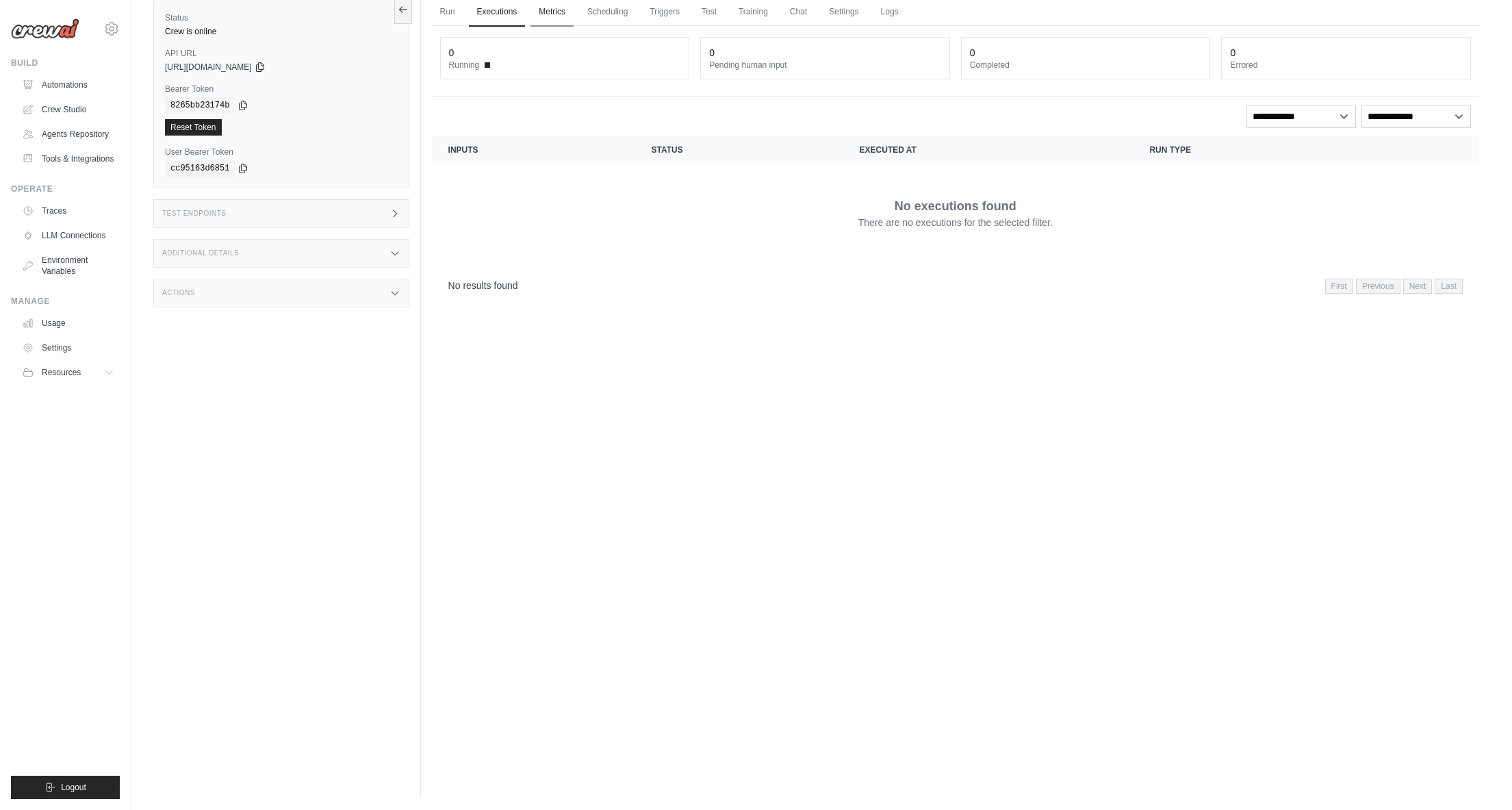
click at [541, 7] on link "Metrics" at bounding box center [552, 12] width 43 height 29
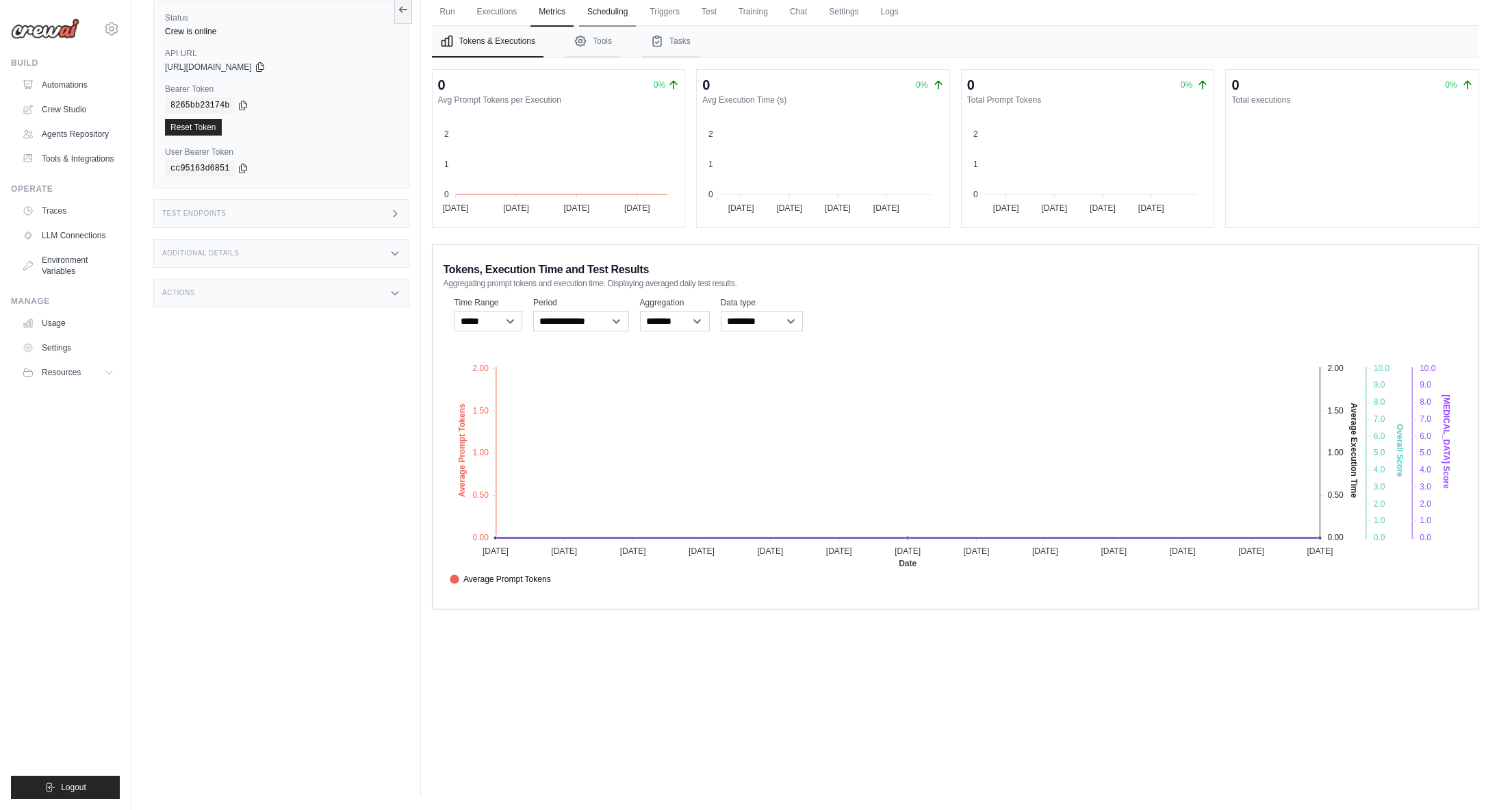
click at [606, 12] on link "Scheduling" at bounding box center [607, 12] width 56 height 29
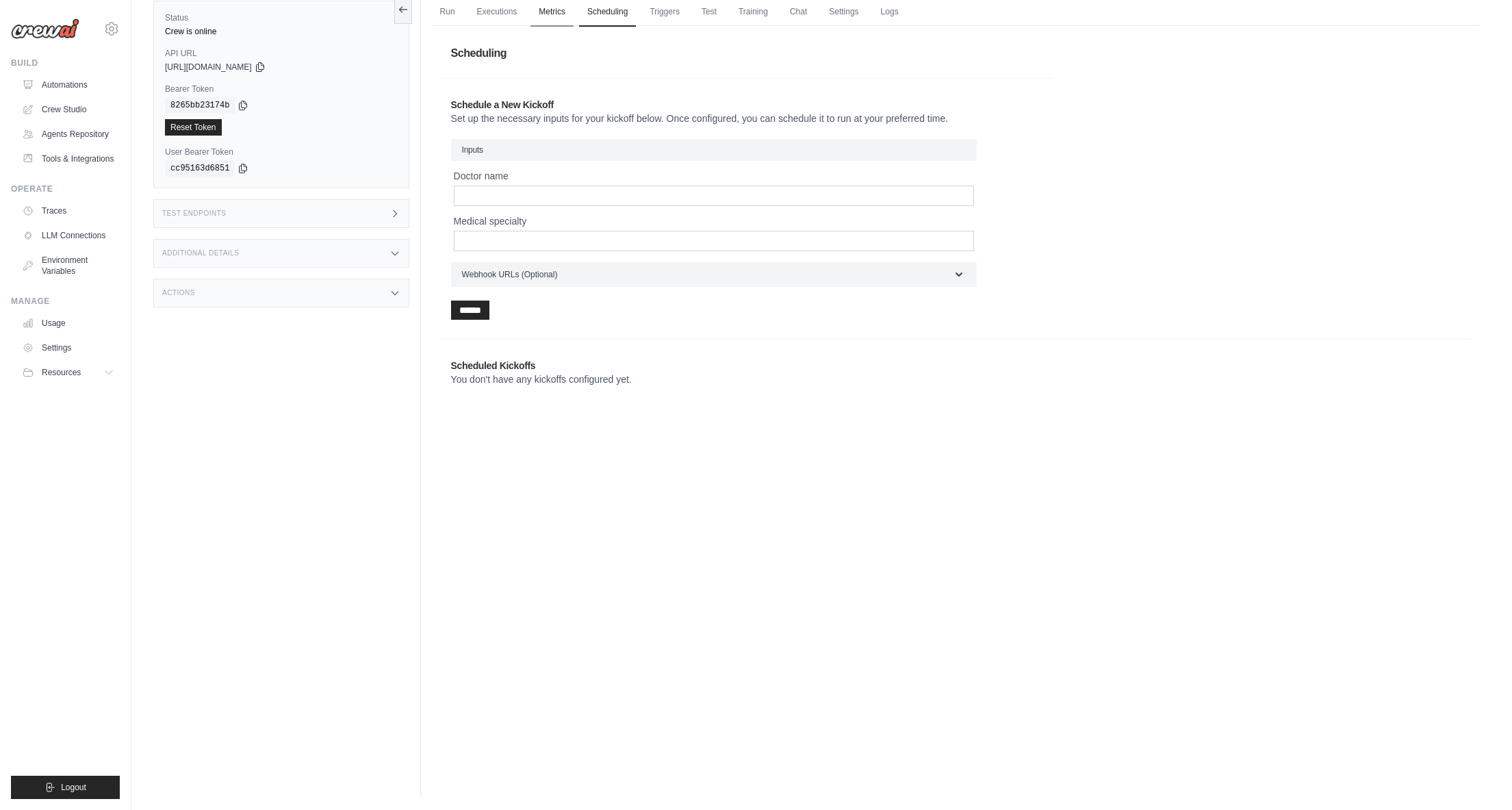
click at [555, 12] on link "Metrics" at bounding box center [552, 12] width 43 height 29
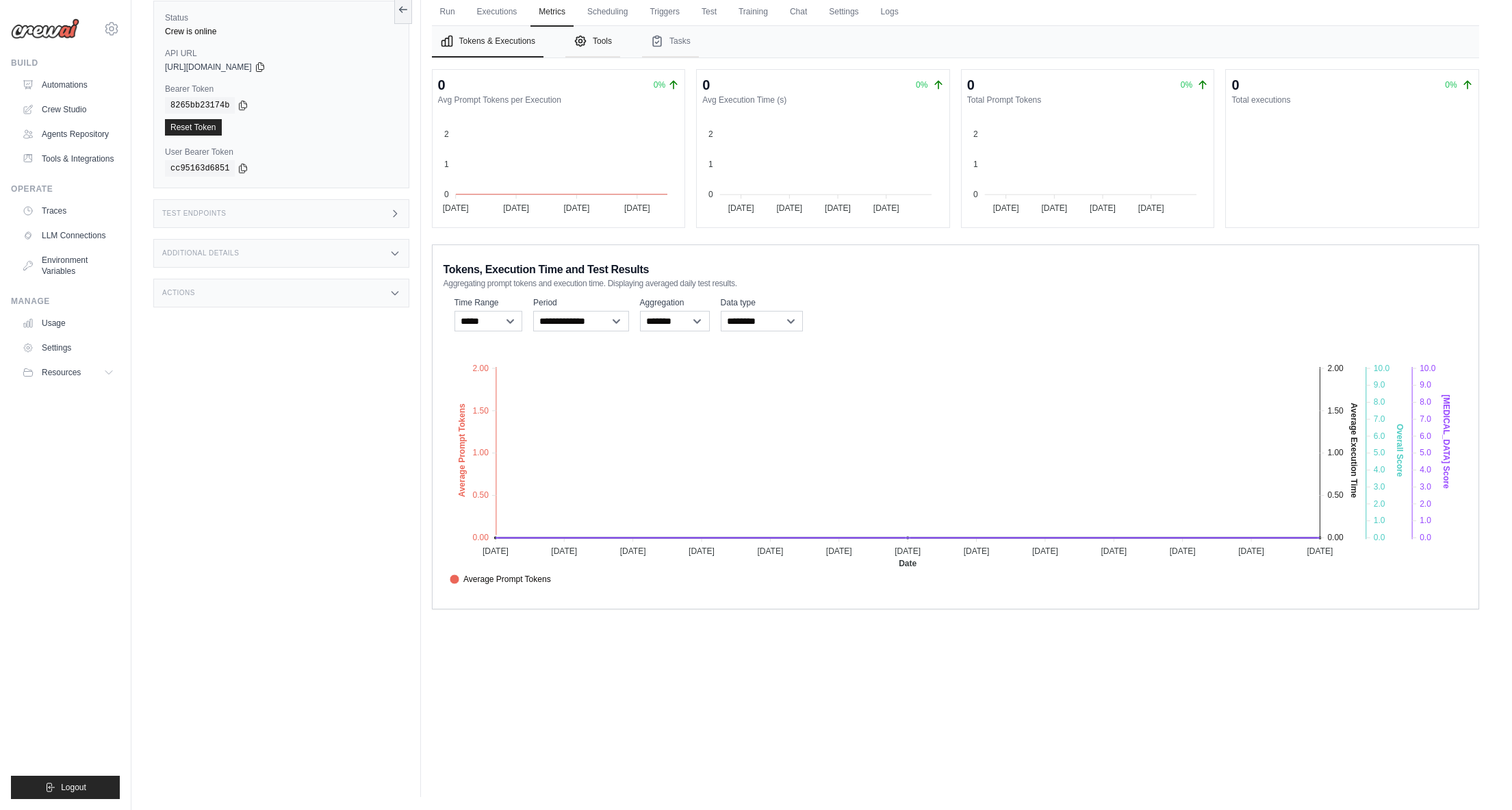
click at [593, 36] on button "Tools" at bounding box center [592, 42] width 55 height 31
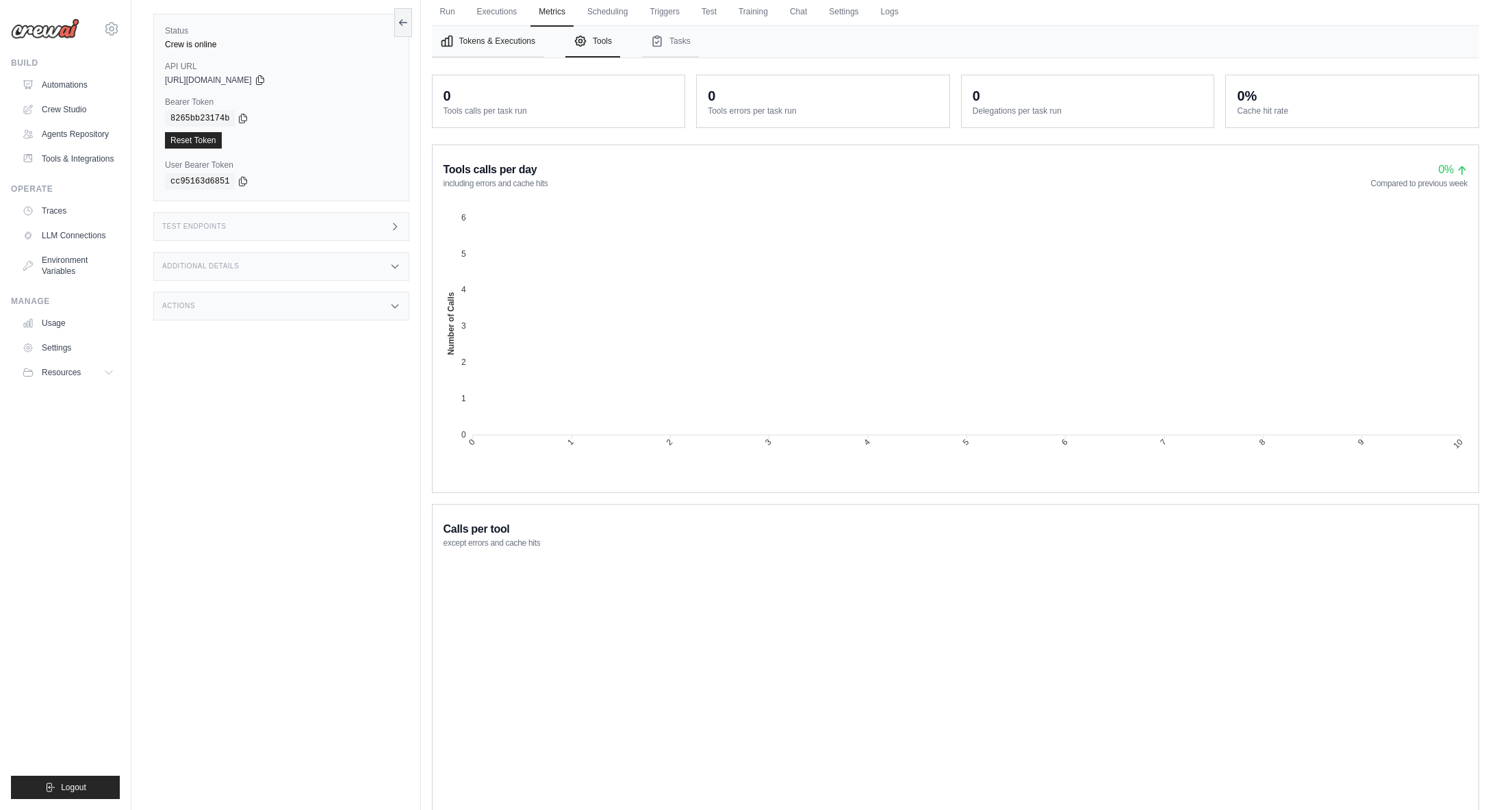
click at [528, 39] on button "Tokens & Executions" at bounding box center [487, 42] width 112 height 31
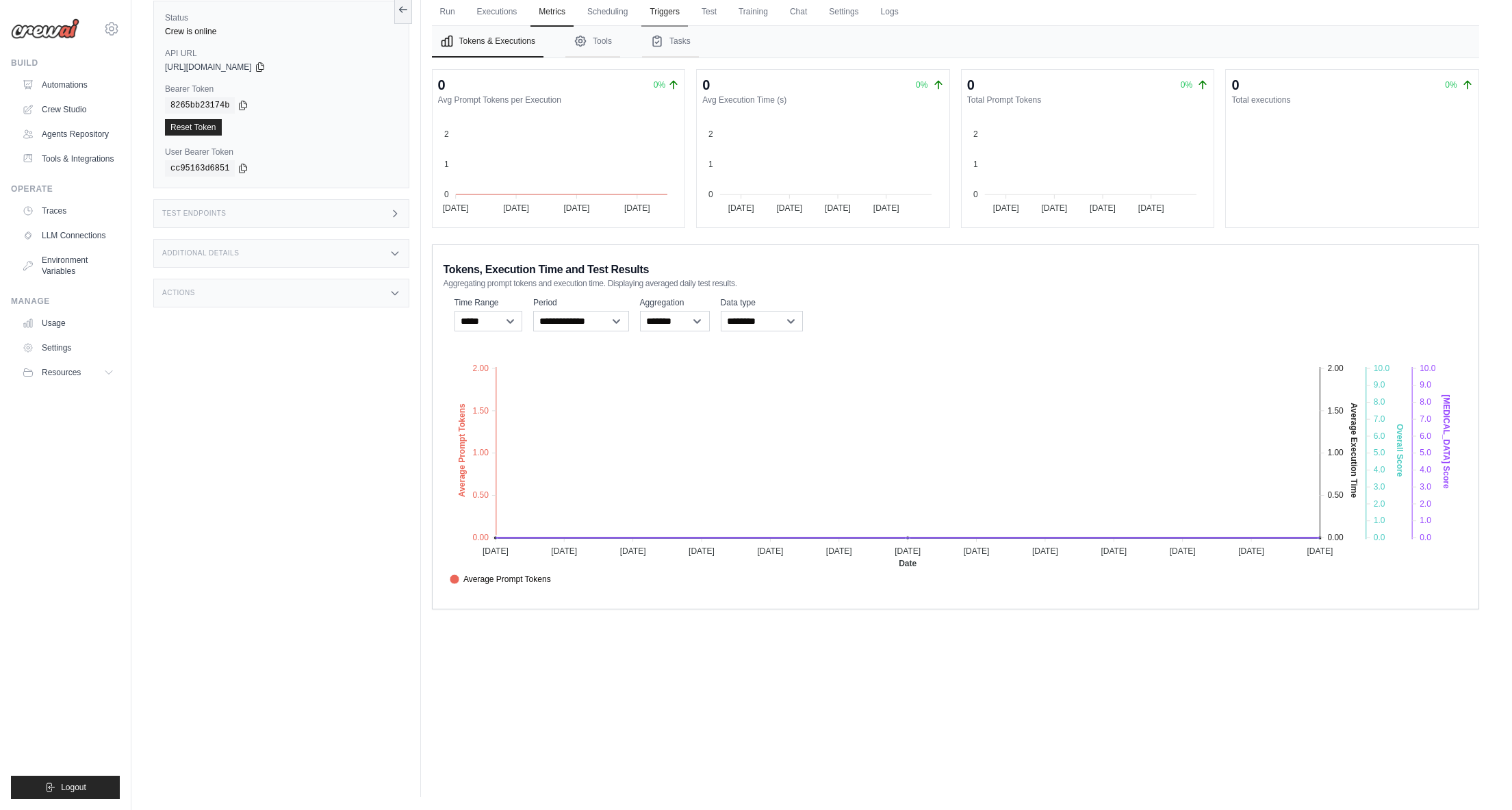
click at [656, 12] on link "Triggers" at bounding box center [665, 12] width 46 height 29
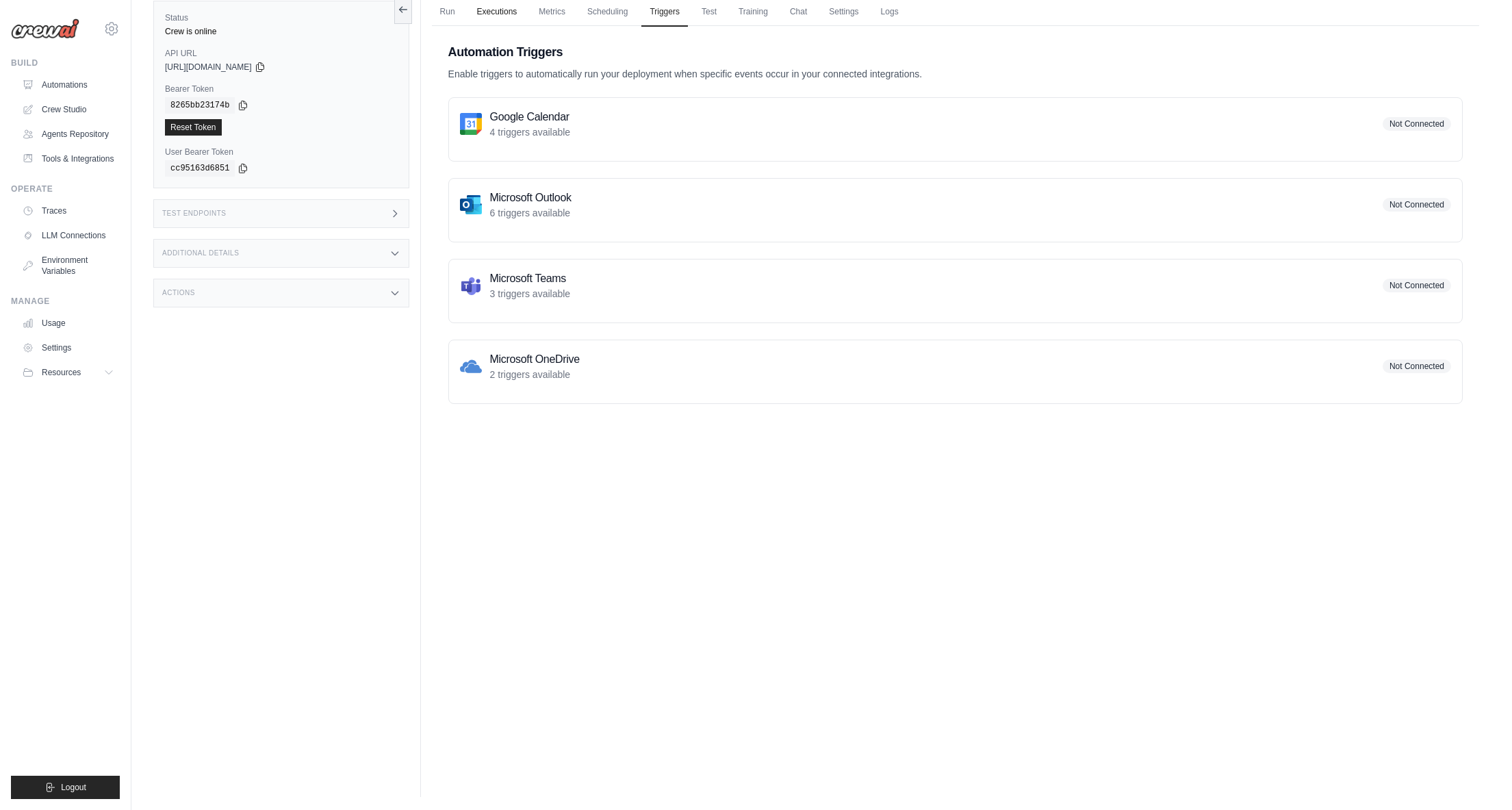
click at [508, 9] on link "Executions" at bounding box center [496, 12] width 56 height 29
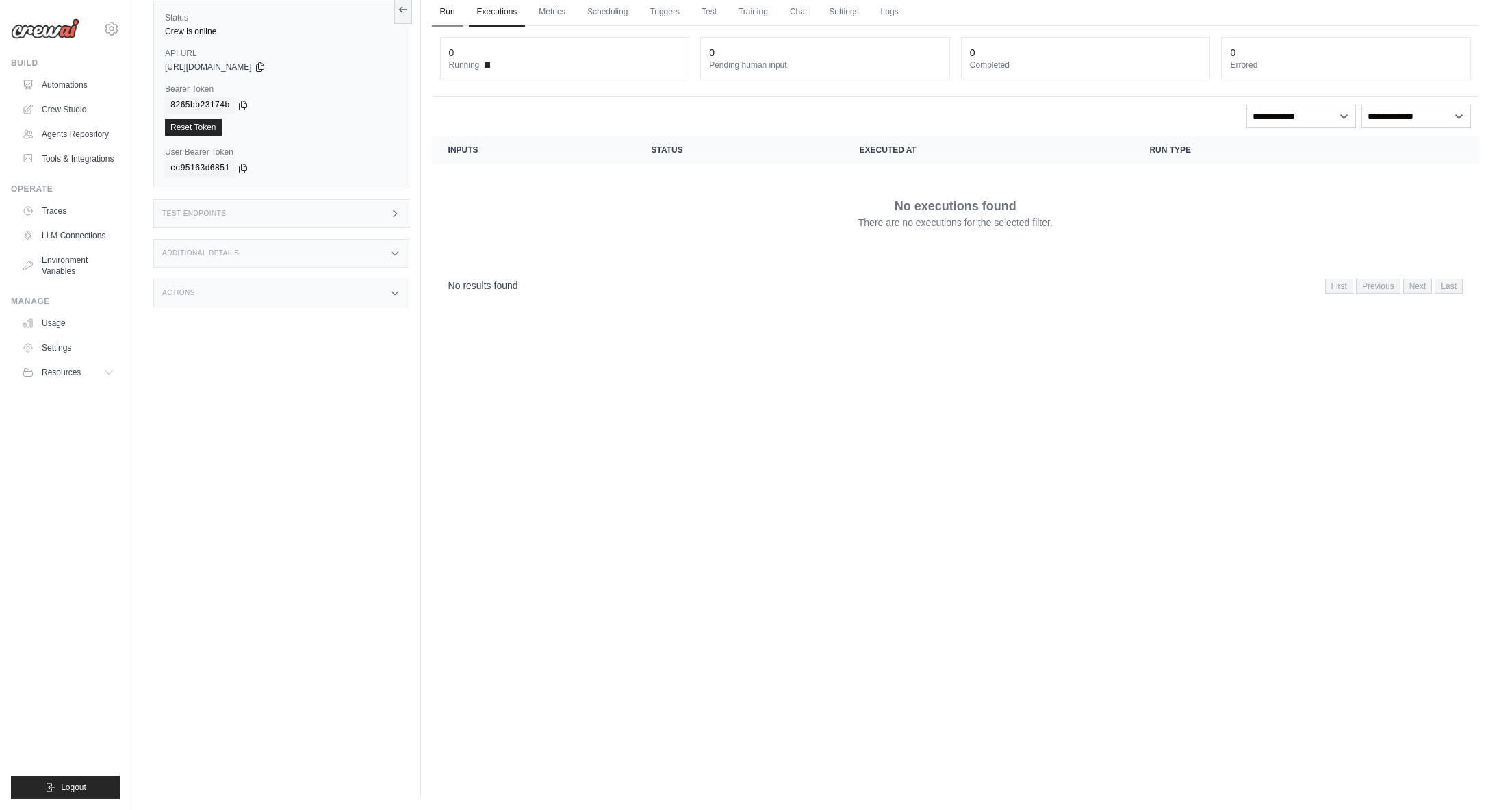
click at [457, 12] on link "Run" at bounding box center [447, 12] width 31 height 29
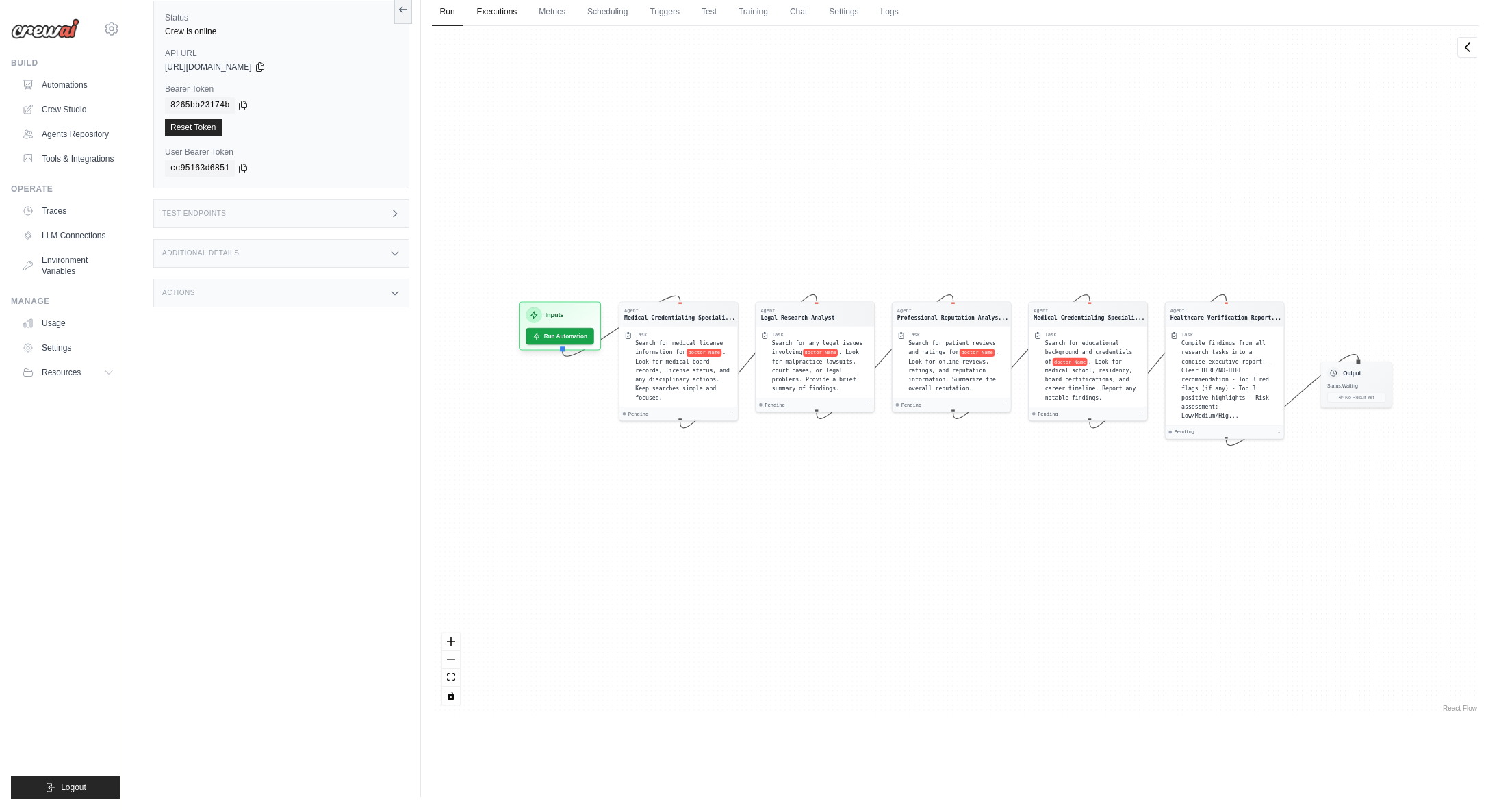
click at [504, 9] on link "Executions" at bounding box center [496, 12] width 56 height 29
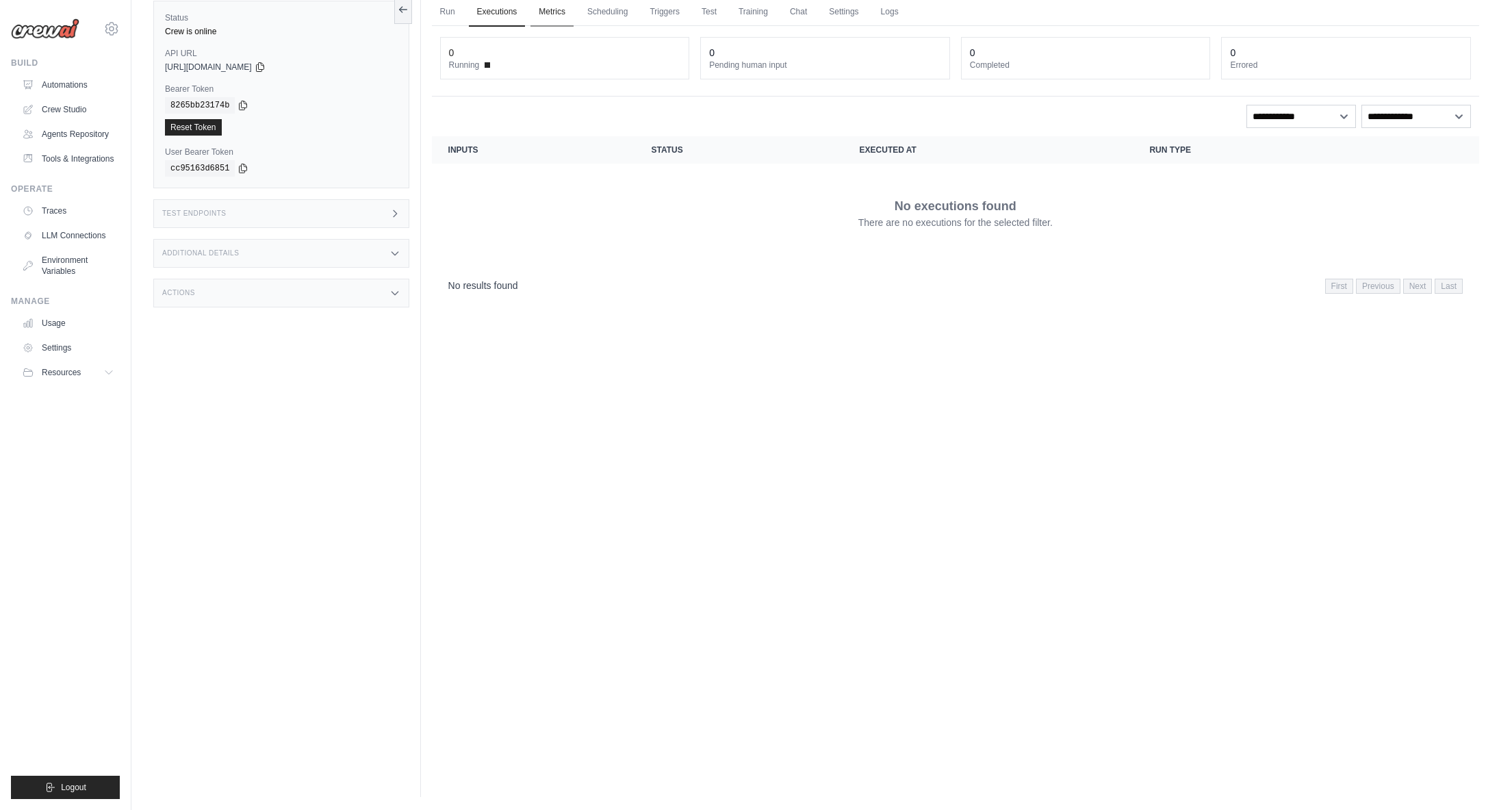
click at [549, 10] on link "Metrics" at bounding box center [552, 12] width 43 height 29
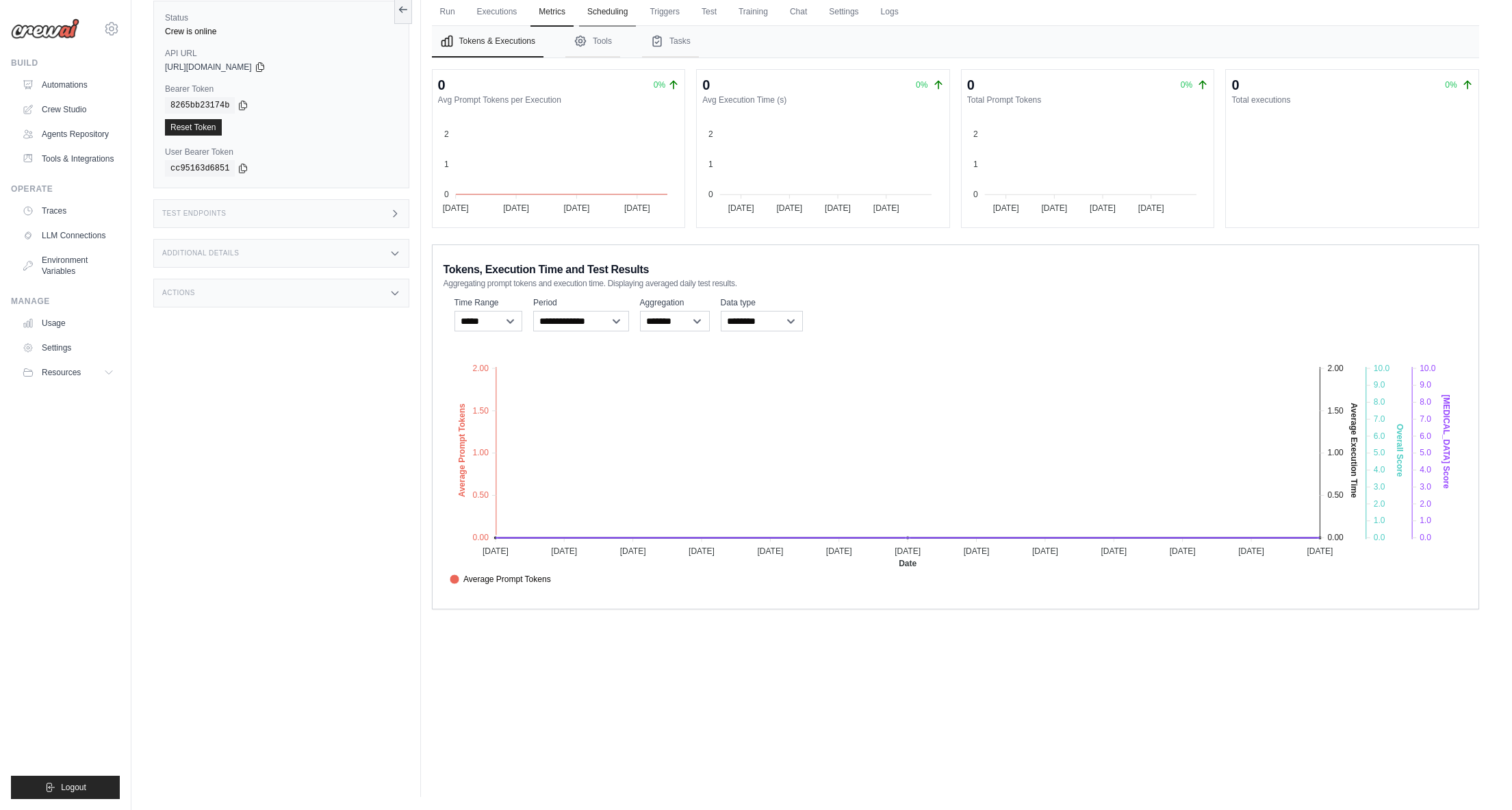
click at [601, 11] on link "Scheduling" at bounding box center [607, 12] width 56 height 29
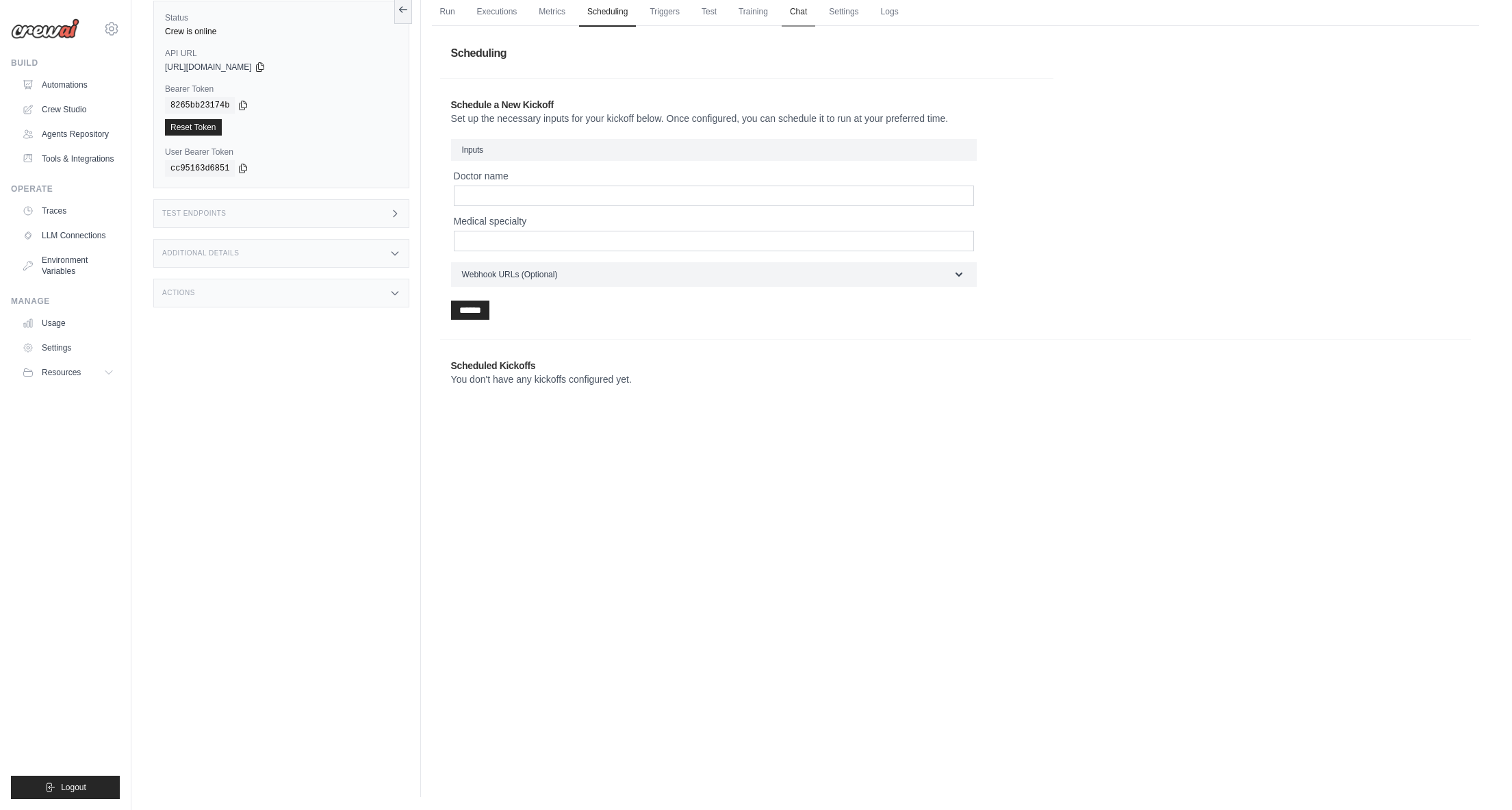
click at [797, 13] on link "Chat" at bounding box center [799, 12] width 33 height 29
click at [843, 14] on link "Settings" at bounding box center [844, 12] width 46 height 29
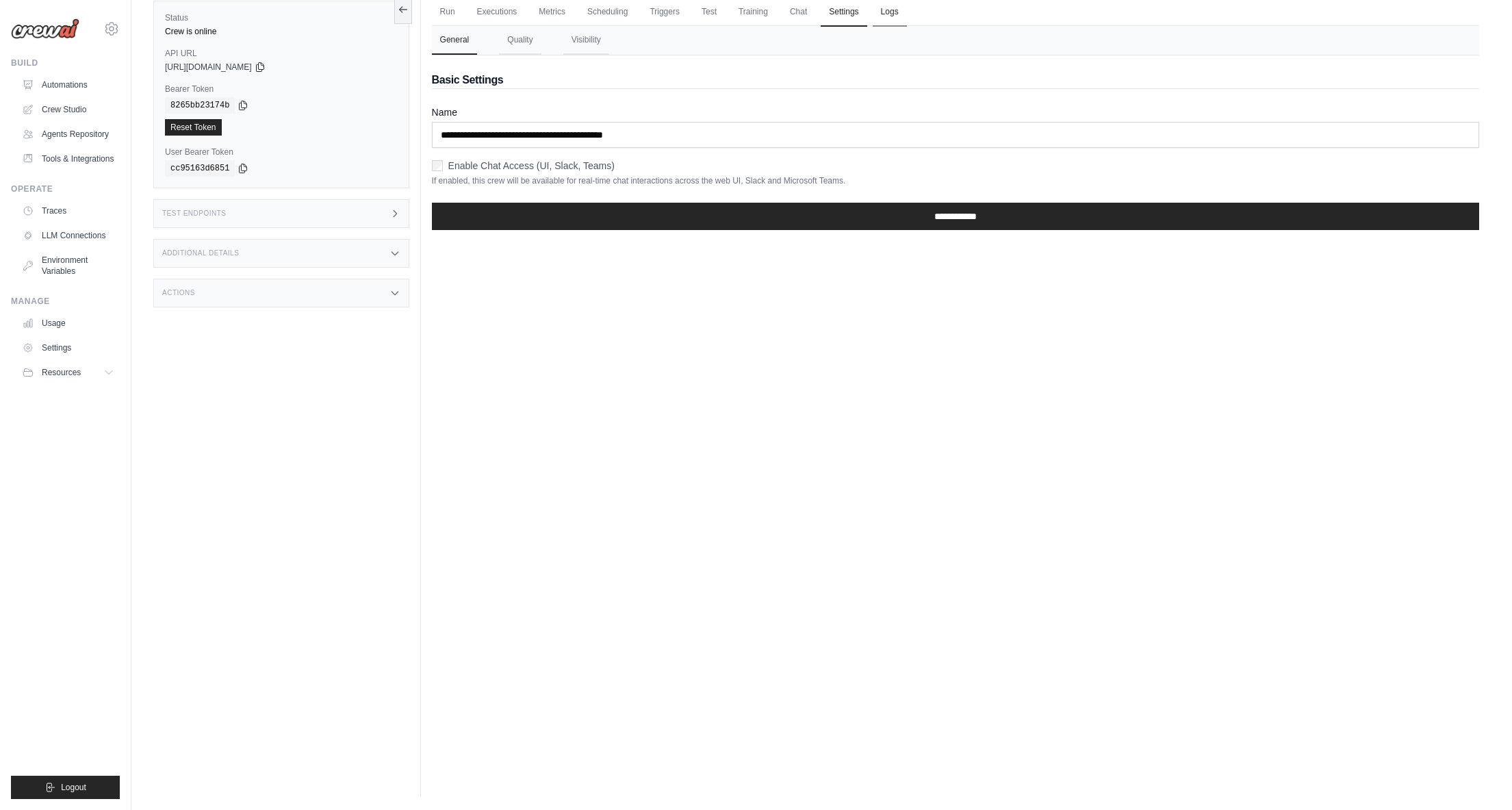
click at [888, 12] on link "Logs" at bounding box center [890, 12] width 34 height 29
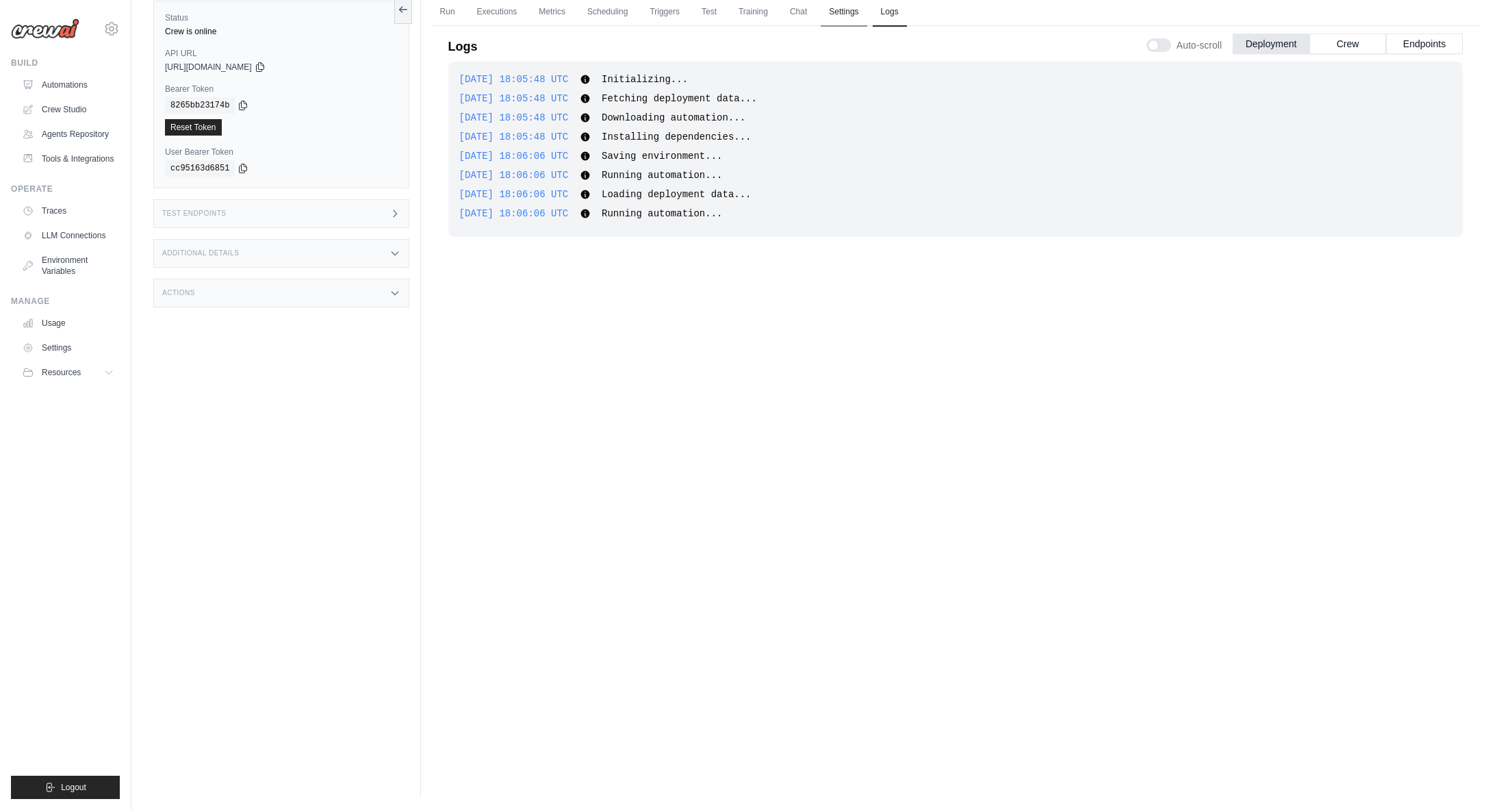
click at [835, 9] on link "Settings" at bounding box center [844, 12] width 46 height 29
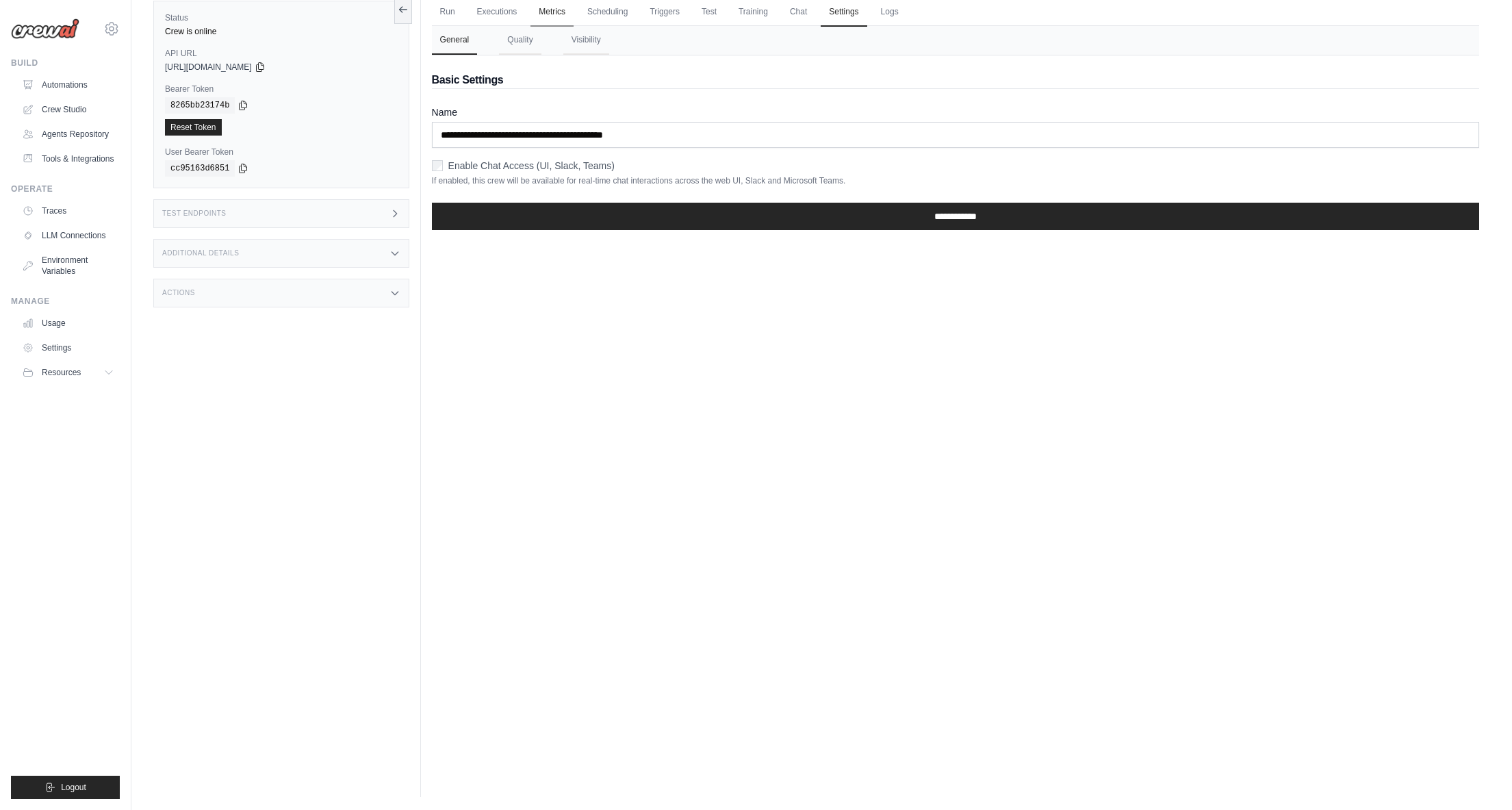
click at [567, 8] on link "Metrics" at bounding box center [552, 12] width 43 height 29
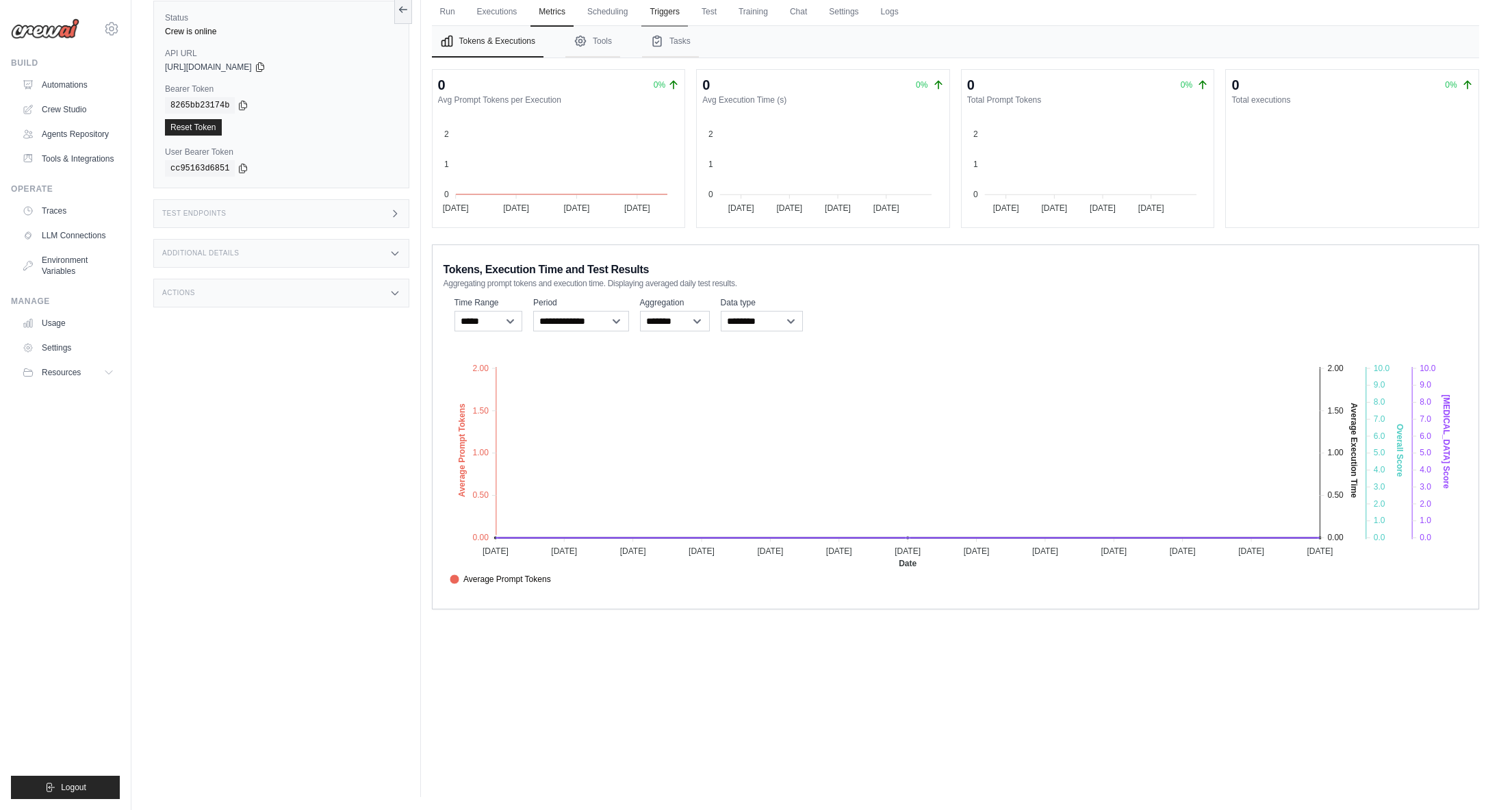
click at [667, 9] on link "Triggers" at bounding box center [665, 12] width 46 height 29
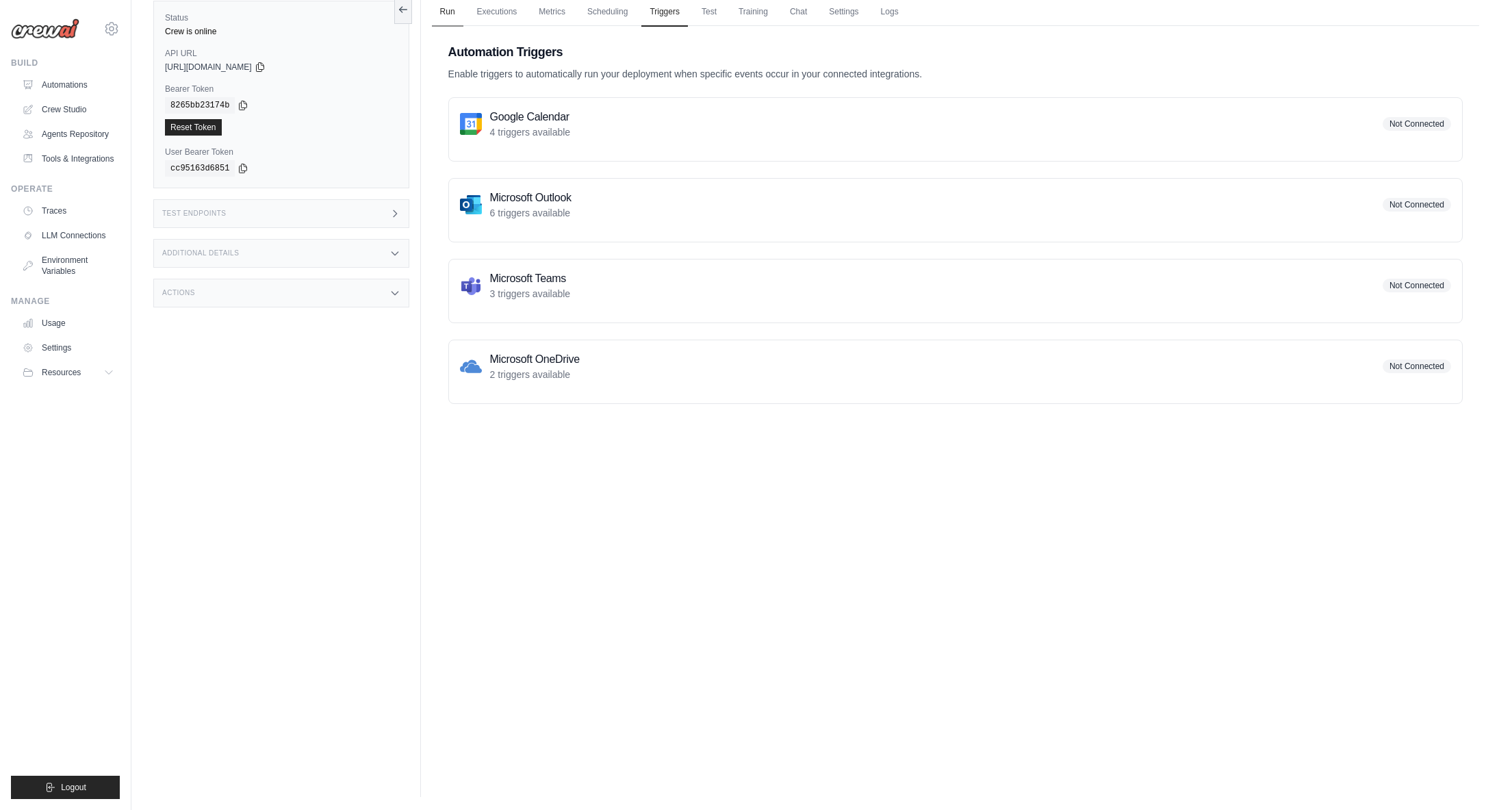
click at [450, 10] on link "Run" at bounding box center [447, 12] width 31 height 29
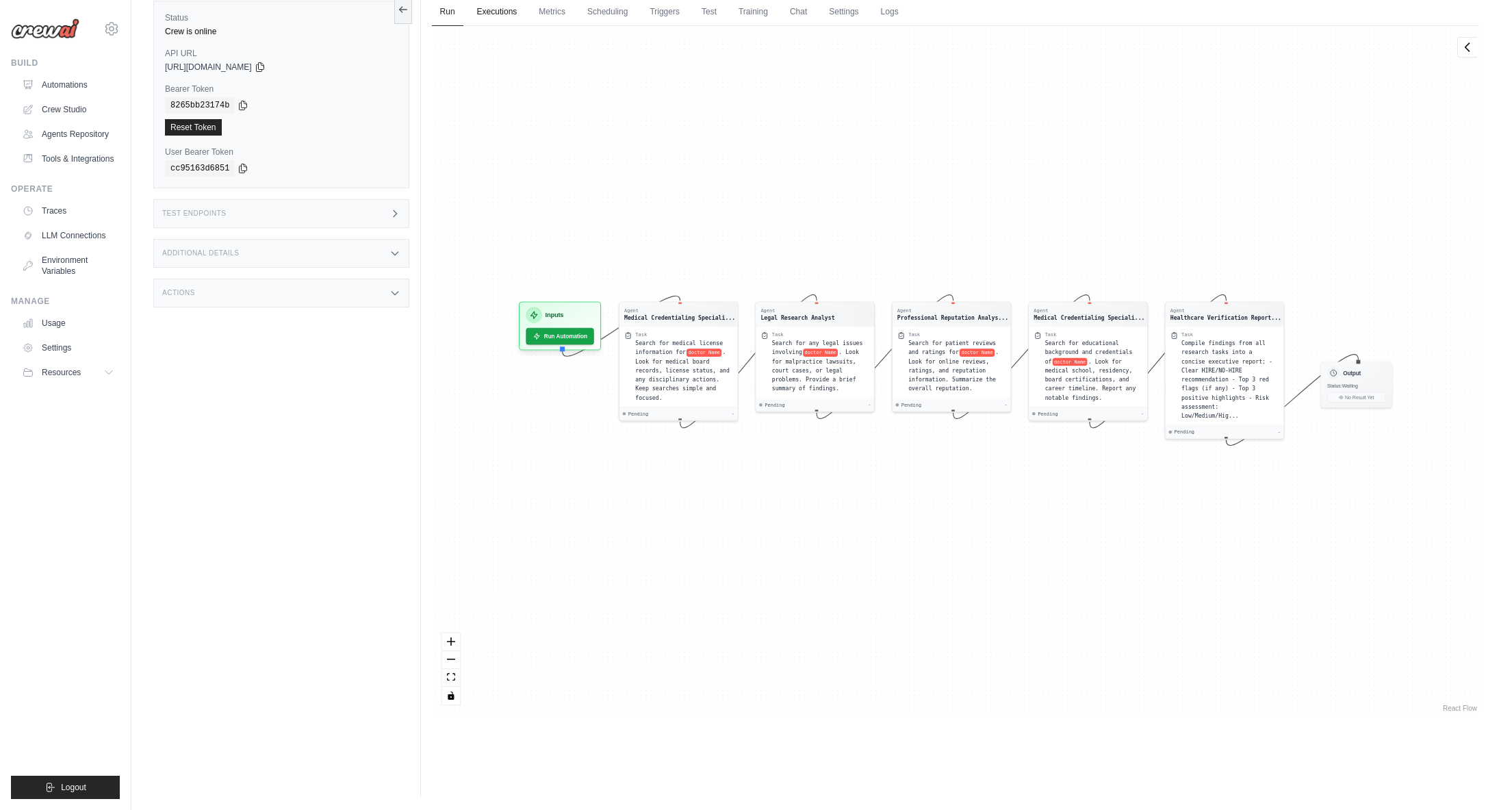
click at [493, 10] on link "Executions" at bounding box center [496, 12] width 56 height 29
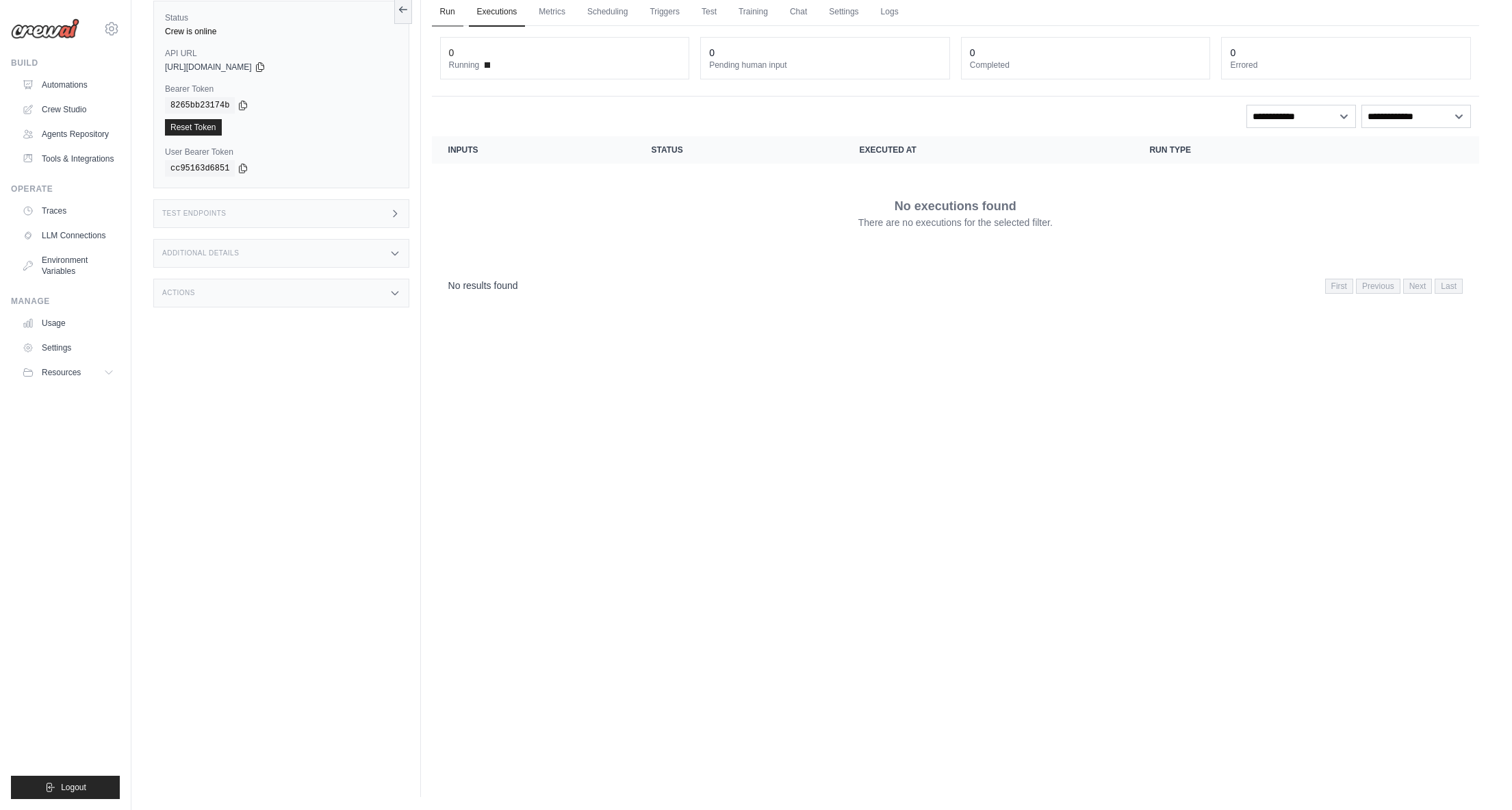
click at [456, 13] on link "Run" at bounding box center [447, 12] width 31 height 29
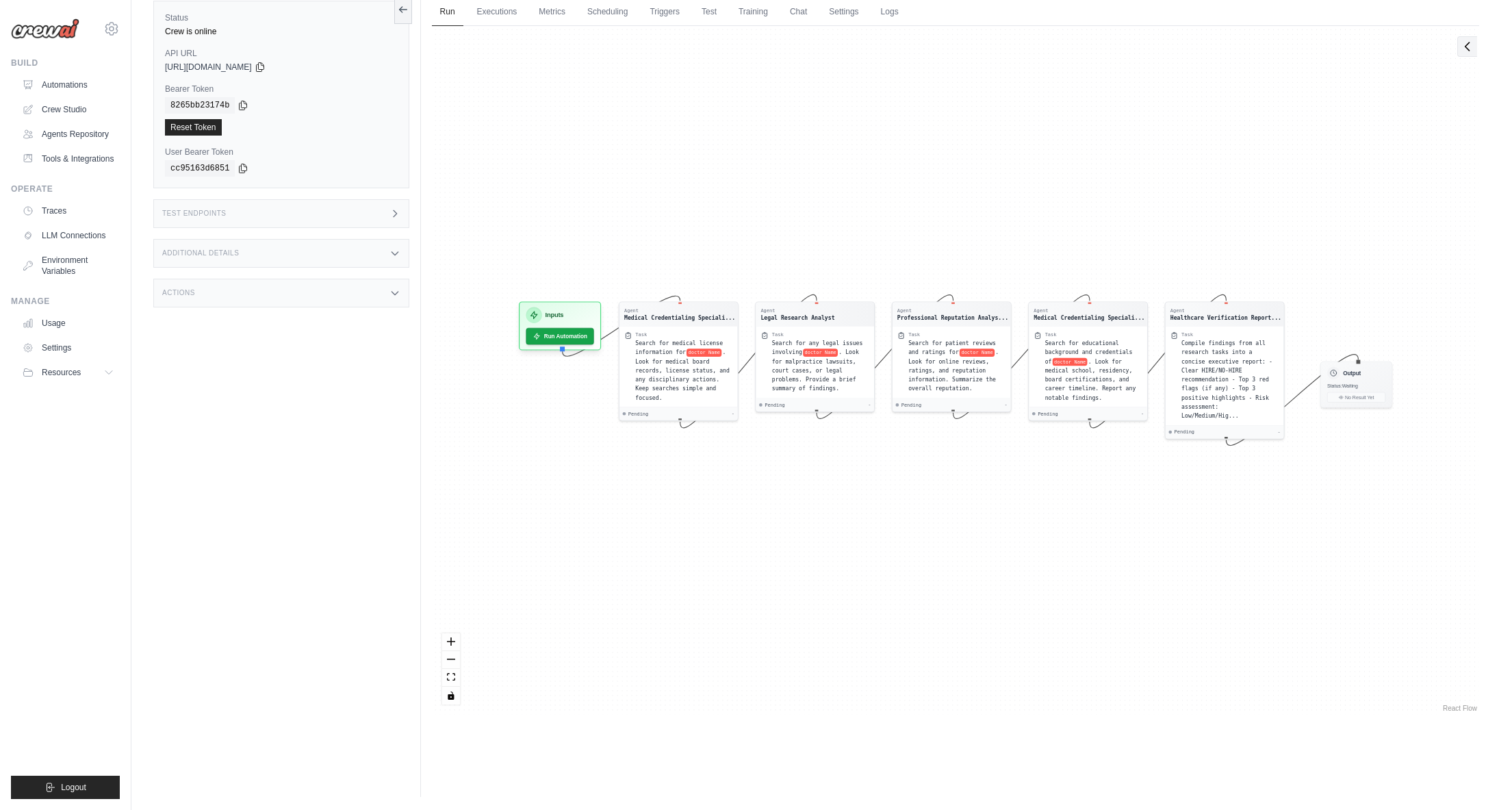
click at [1461, 51] on icon at bounding box center [1468, 46] width 14 height 14
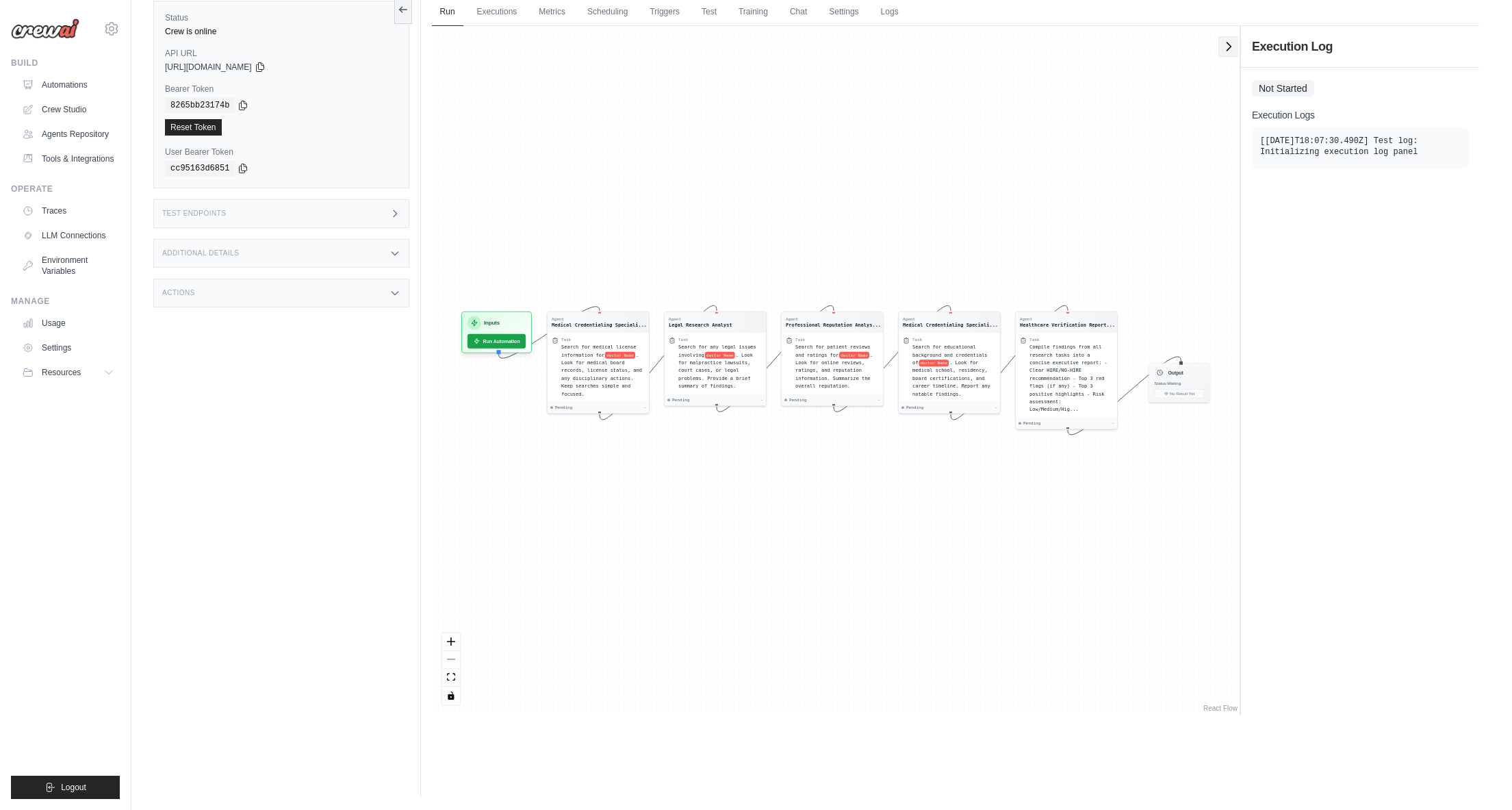
click at [1229, 46] on icon at bounding box center [1228, 46] width 14 height 14
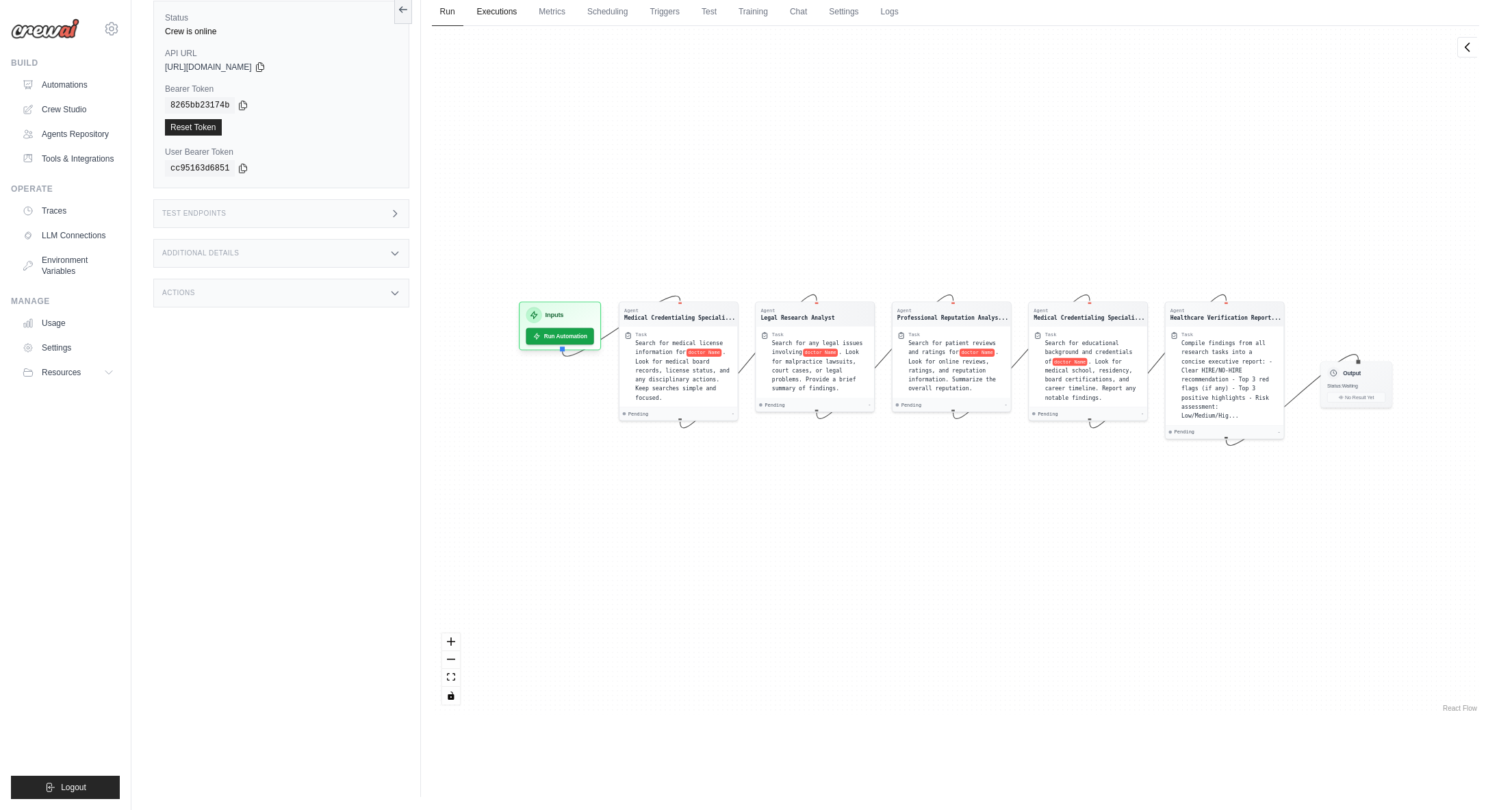
click at [487, 15] on link "Executions" at bounding box center [496, 12] width 56 height 29
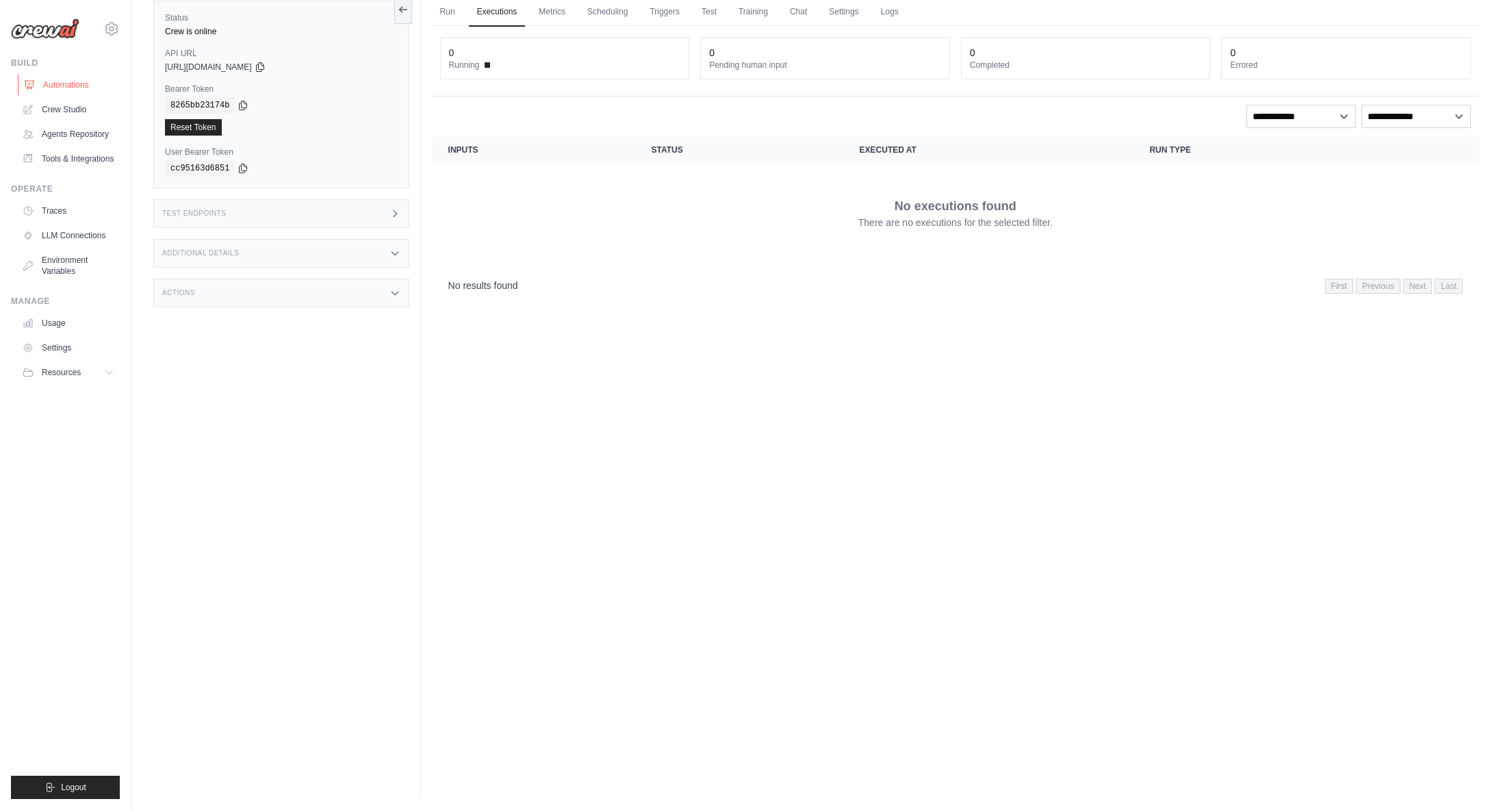
click at [65, 80] on link "Automations" at bounding box center [69, 85] width 104 height 22
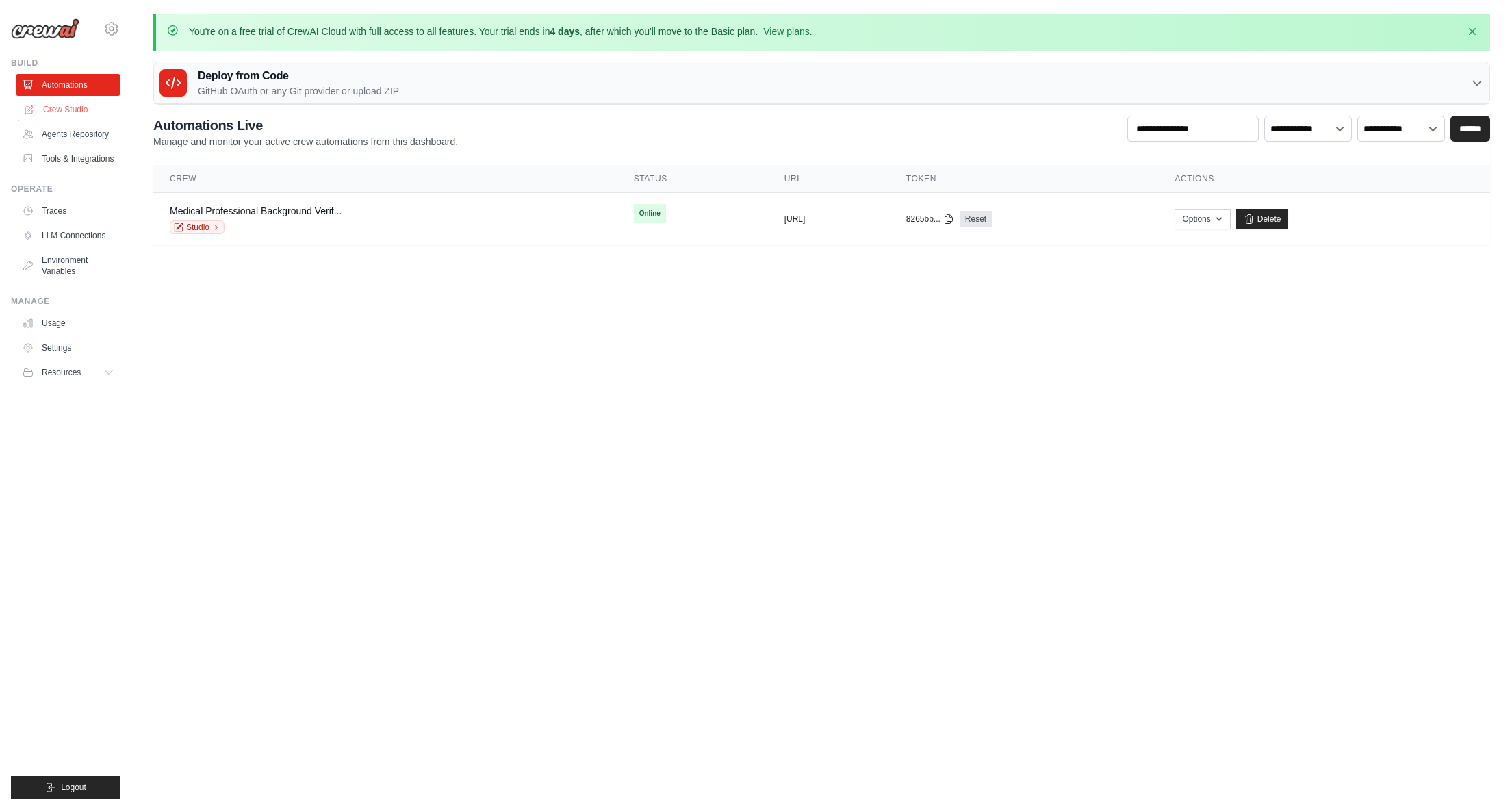
click at [58, 112] on link "Crew Studio" at bounding box center [69, 110] width 104 height 22
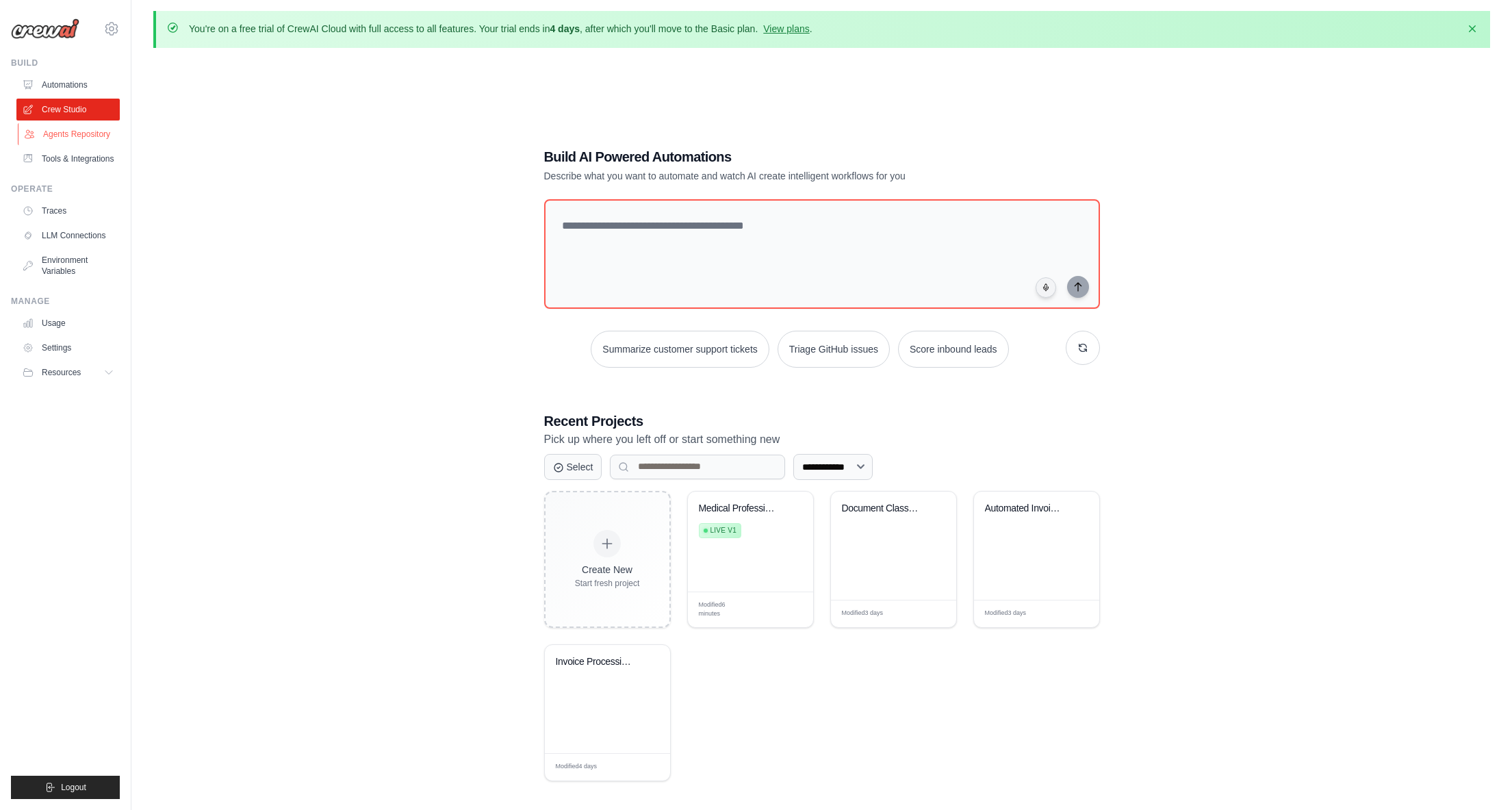
scroll to position [4, 0]
click at [611, 239] on textarea at bounding box center [821, 253] width 561 height 111
paste textarea "**********"
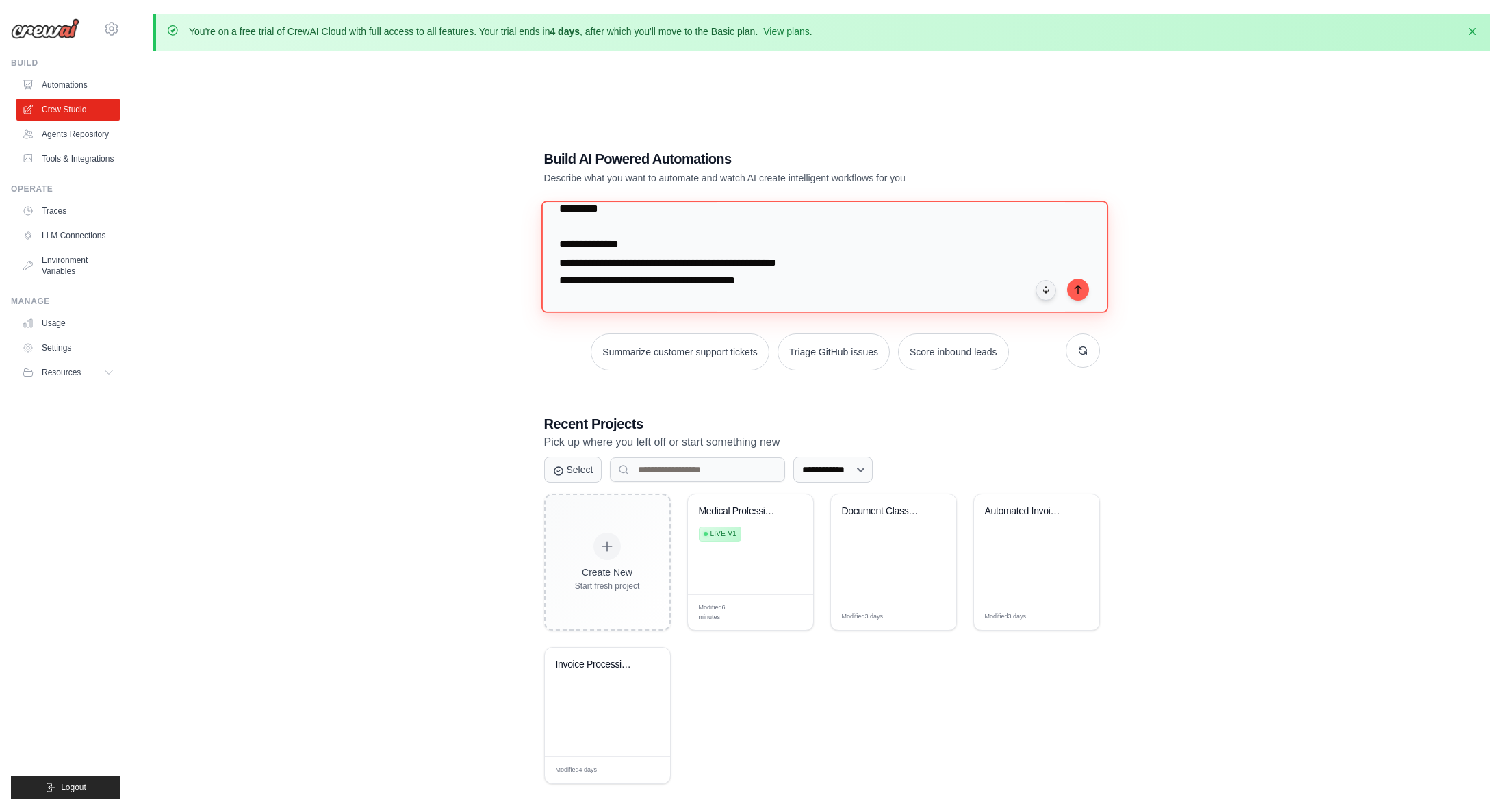
scroll to position [55, 0]
type textarea "**********"
click at [1078, 290] on icon "submit" at bounding box center [1078, 288] width 6 height 8
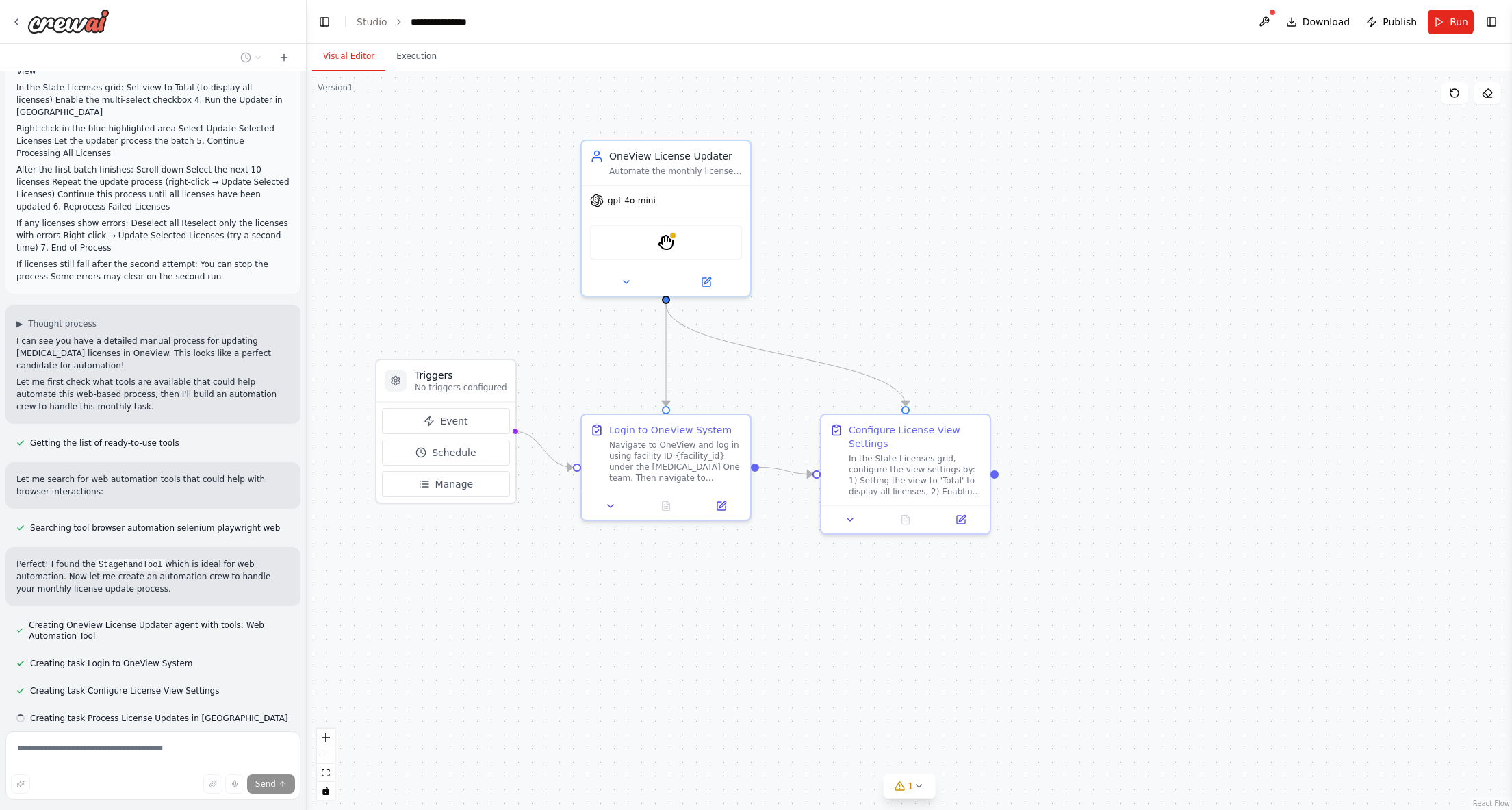
scroll to position [138, 0]
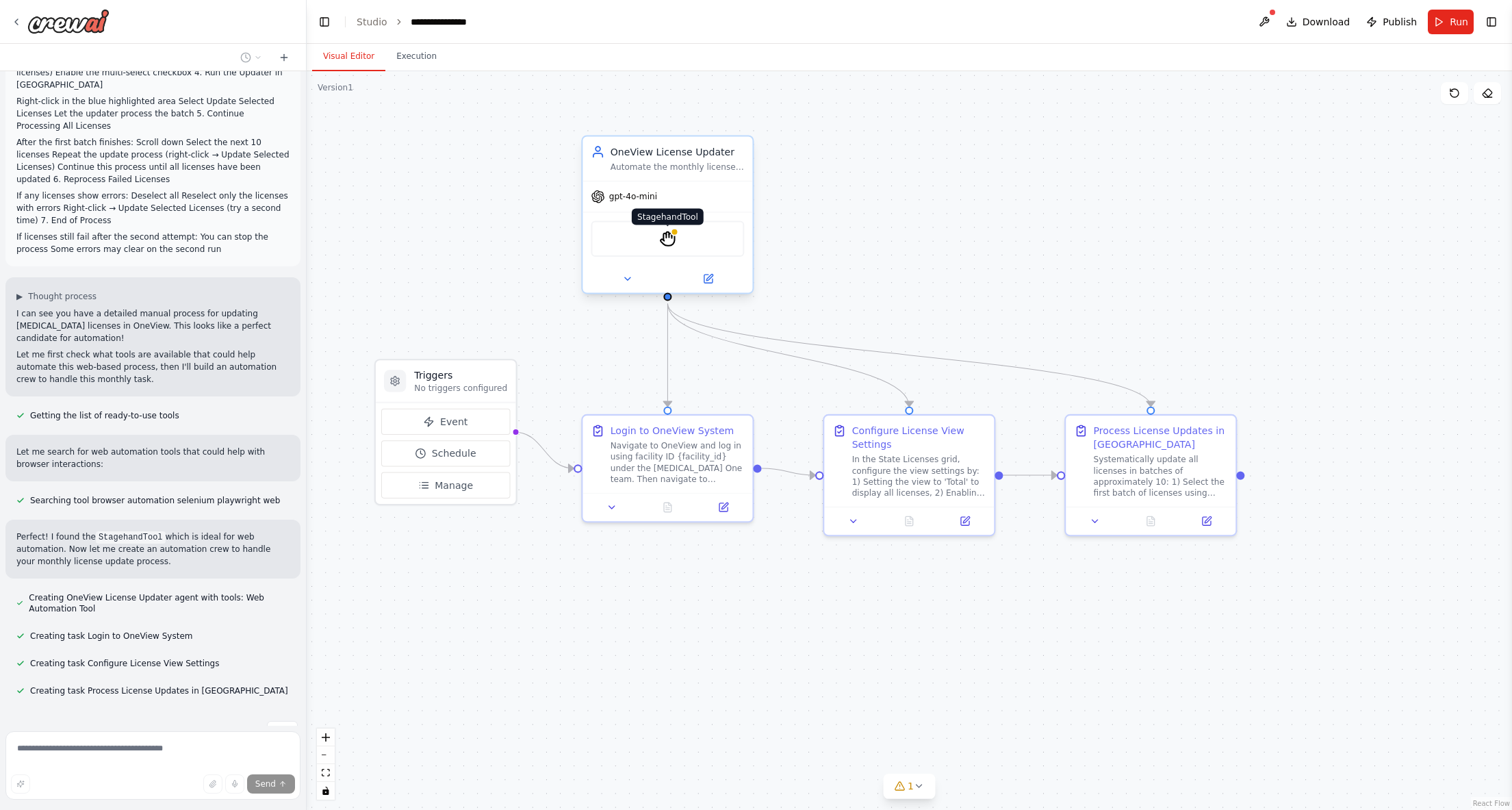
click at [672, 239] on img at bounding box center [667, 239] width 17 height 17
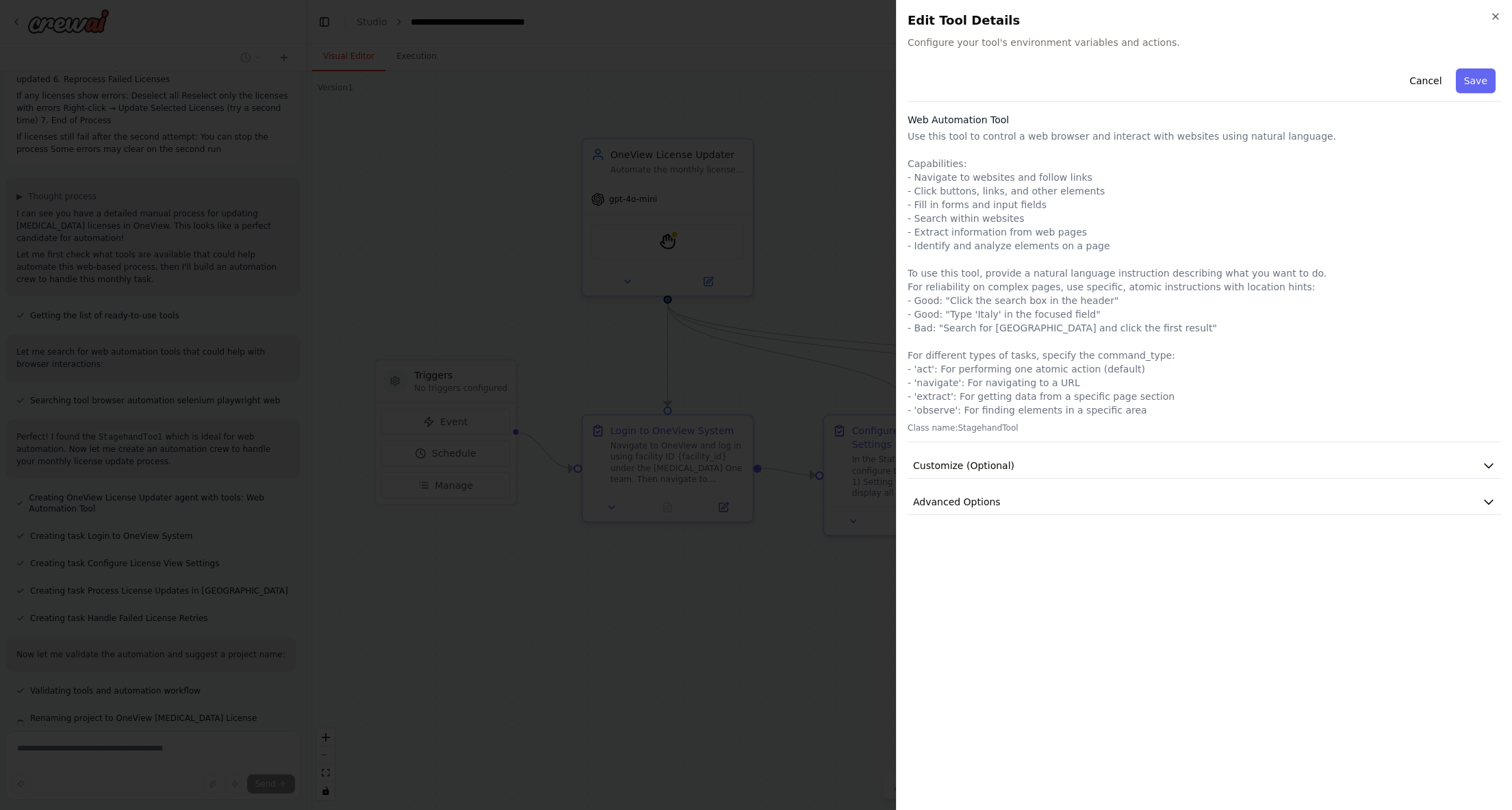
scroll to position [265, 0]
click at [1287, 468] on button "Customize (Optional)" at bounding box center [1204, 465] width 593 height 25
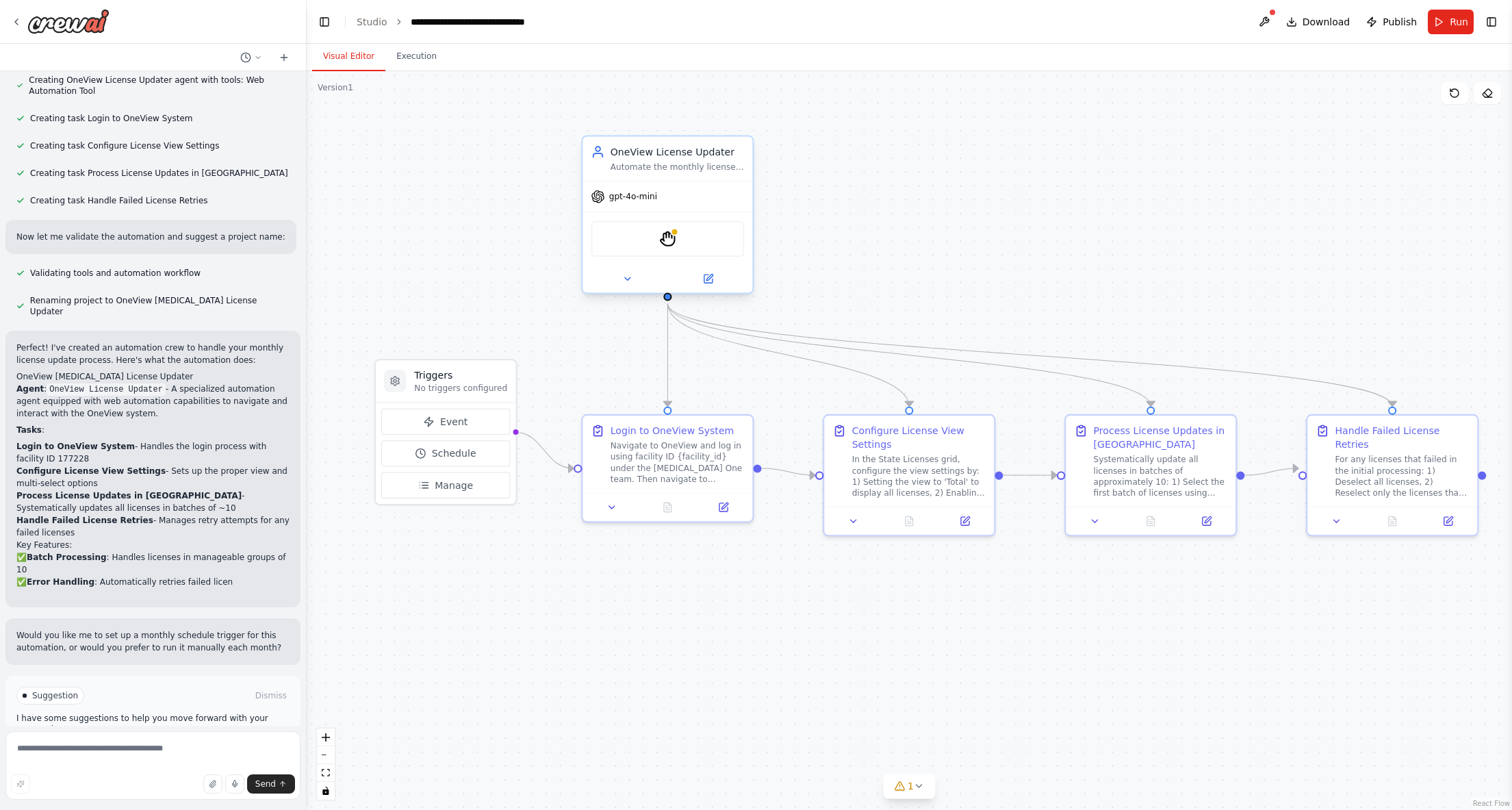
click at [685, 238] on div "StagehandTool" at bounding box center [667, 239] width 153 height 36
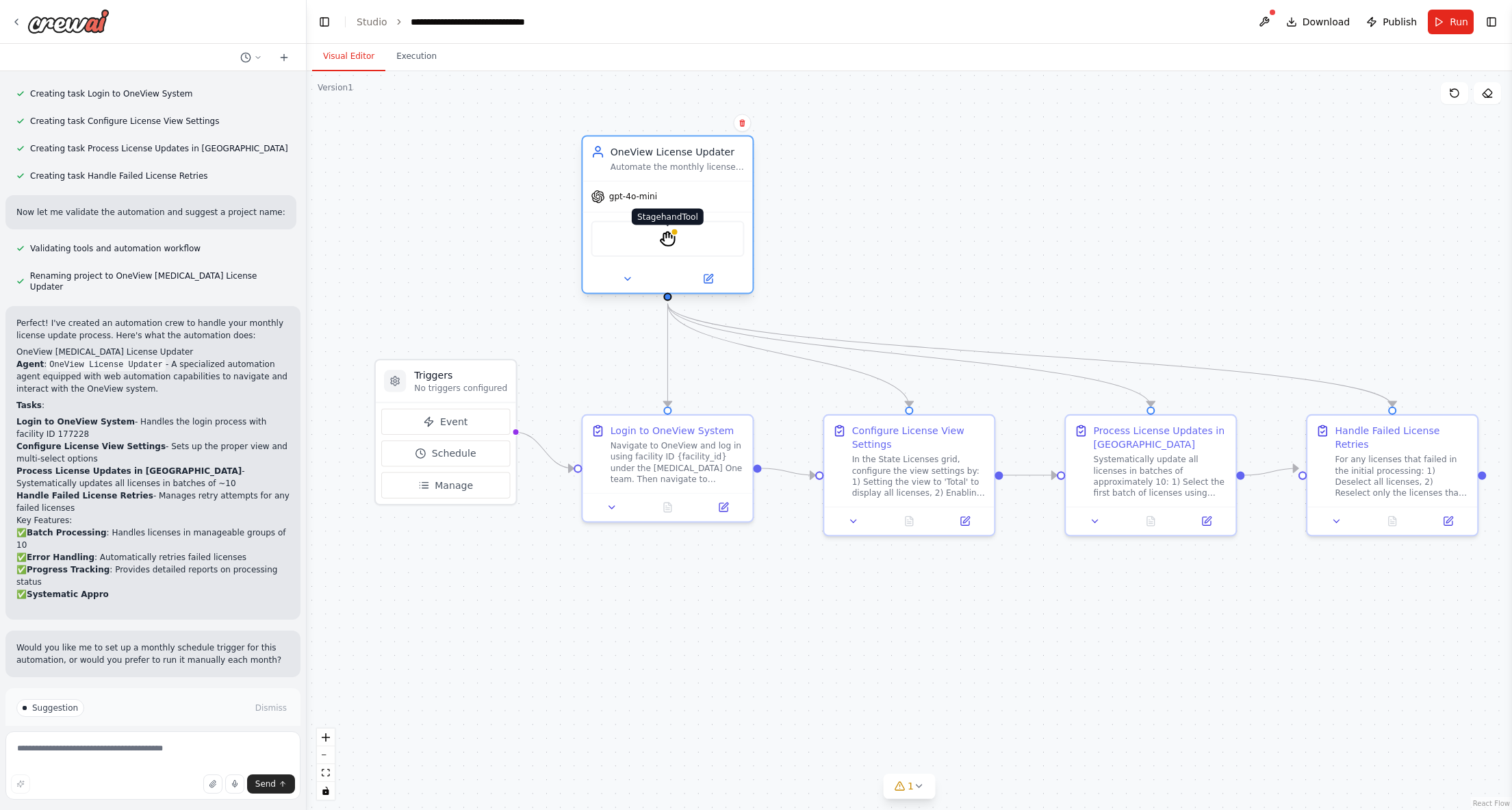
click at [670, 239] on img at bounding box center [667, 239] width 17 height 17
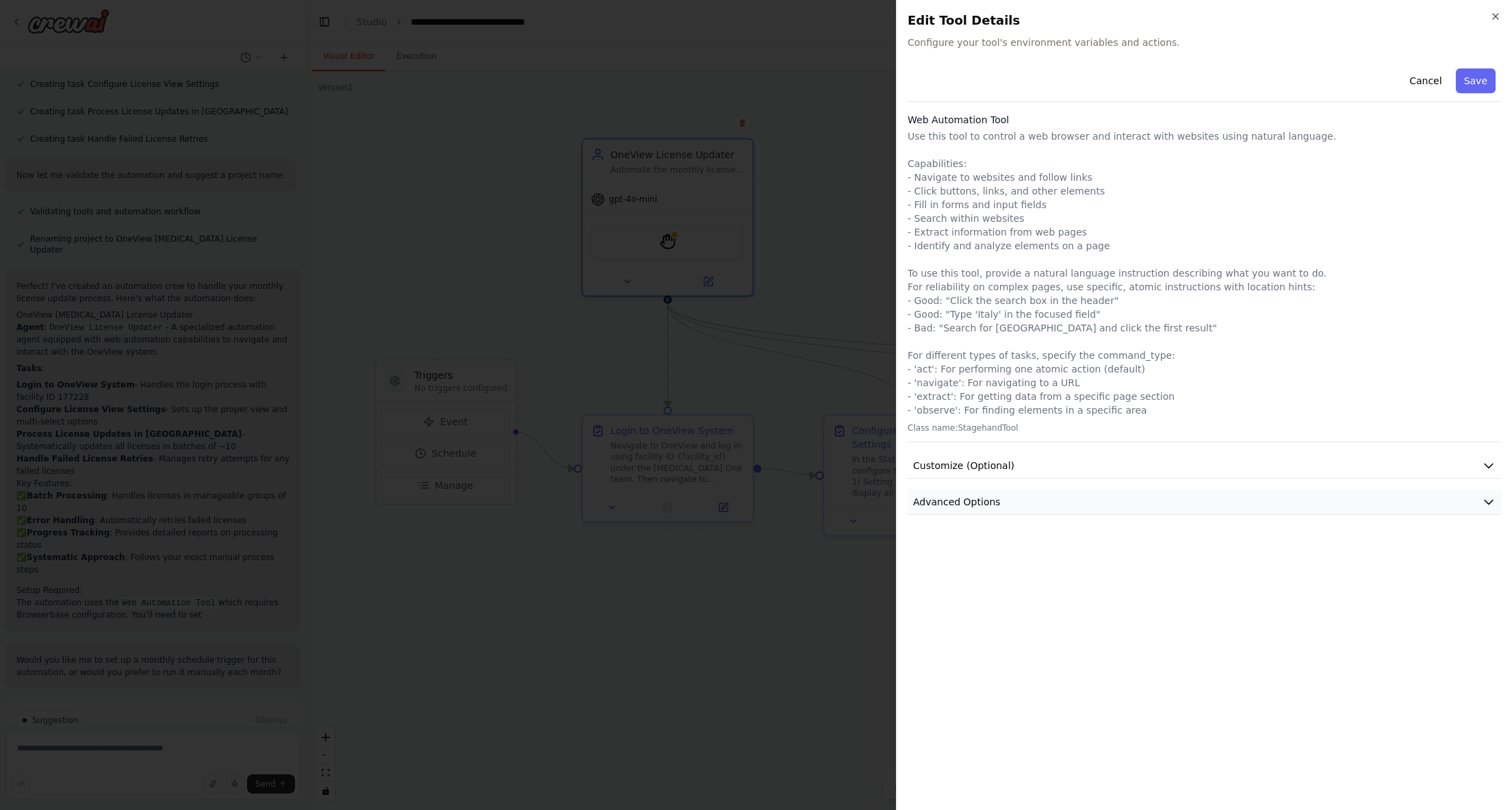
click at [1314, 497] on button "Advanced Options" at bounding box center [1204, 502] width 593 height 25
click at [1311, 496] on button "Advanced Options" at bounding box center [1204, 502] width 593 height 25
click at [1314, 474] on button "Customize (Optional)" at bounding box center [1204, 465] width 593 height 25
click at [1312, 470] on button "Customize (Optional)" at bounding box center [1204, 465] width 593 height 25
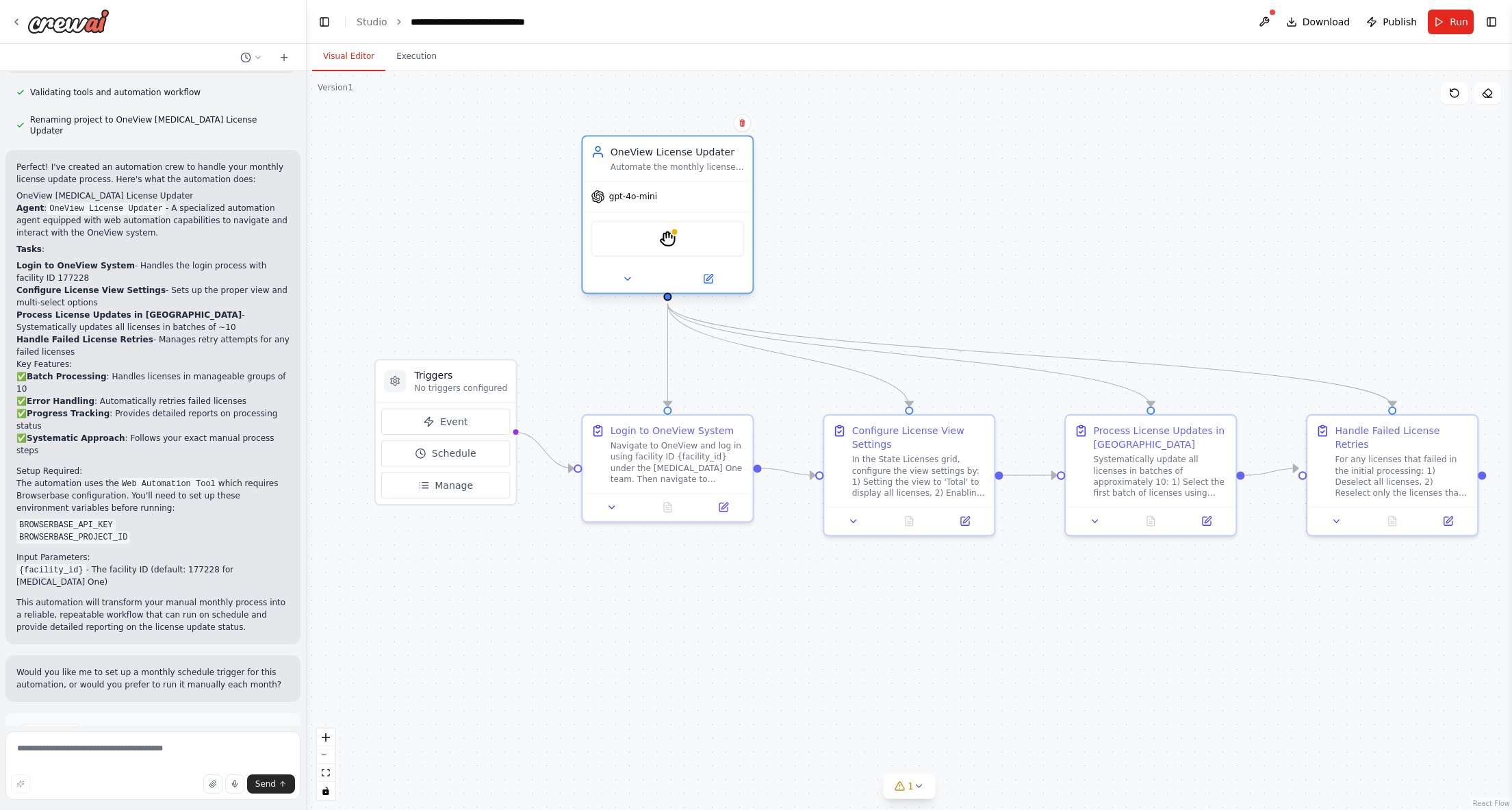
click at [712, 249] on div "StagehandTool" at bounding box center [667, 239] width 153 height 36
click at [704, 242] on div "StagehandTool" at bounding box center [667, 239] width 153 height 36
click at [631, 277] on icon at bounding box center [628, 279] width 11 height 11
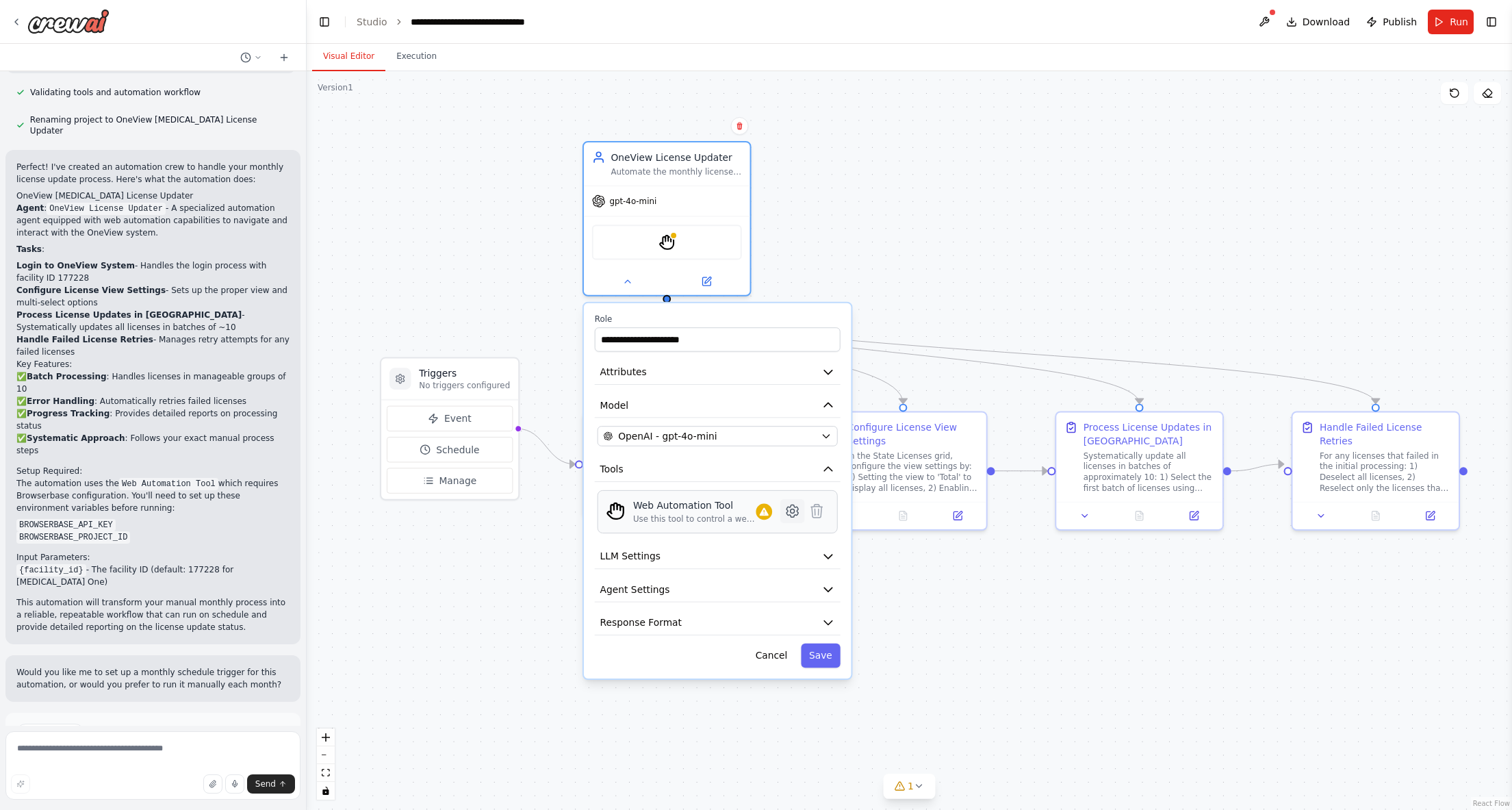
click at [789, 514] on icon at bounding box center [792, 511] width 12 height 12
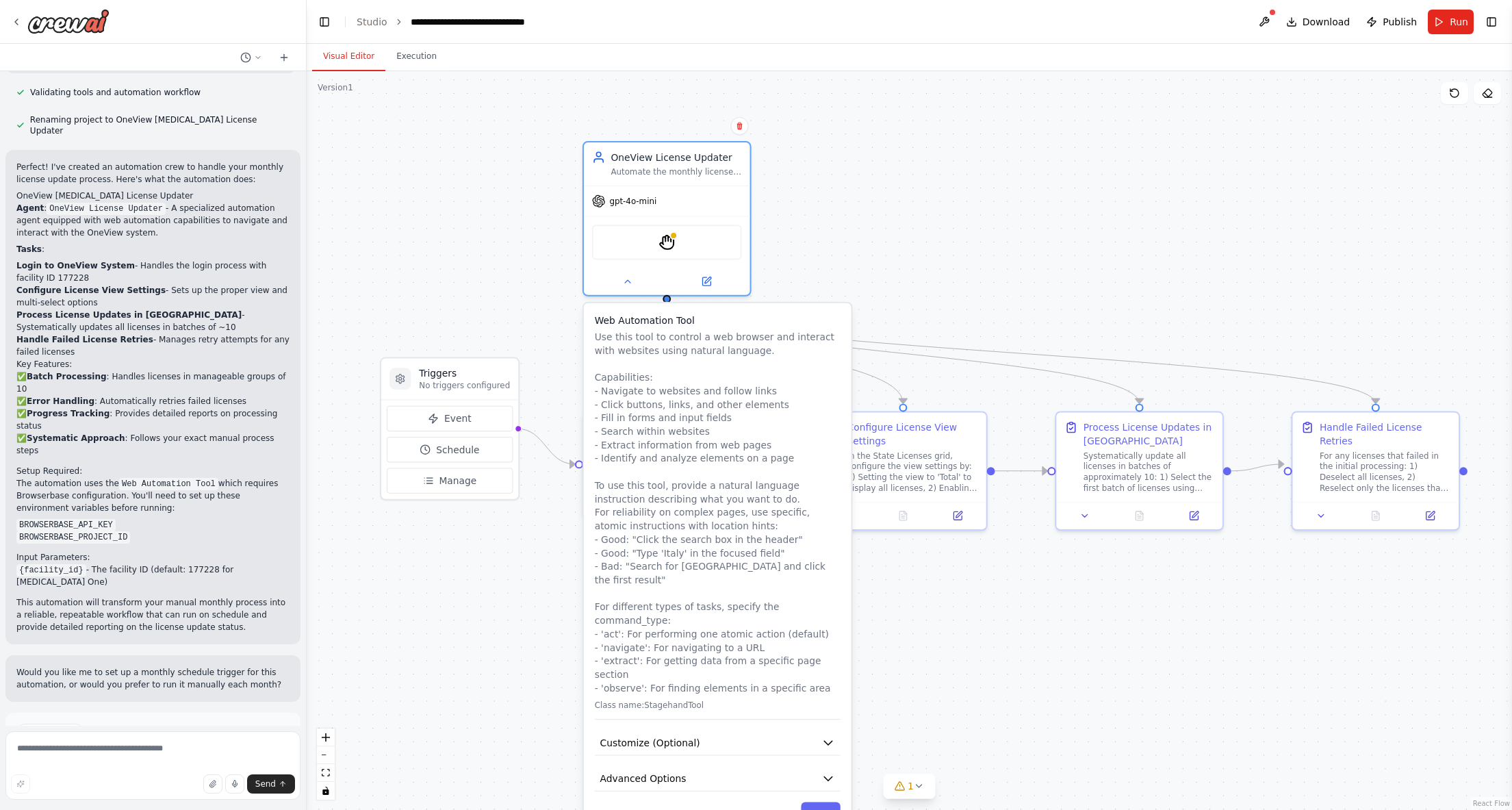
click at [932, 594] on div ".deletable-edge-delete-btn { width: 20px; height: 20px; border: 0px solid #ffff…" at bounding box center [909, 440] width 1206 height 739
click at [774, 803] on button "Cancel" at bounding box center [772, 815] width 48 height 25
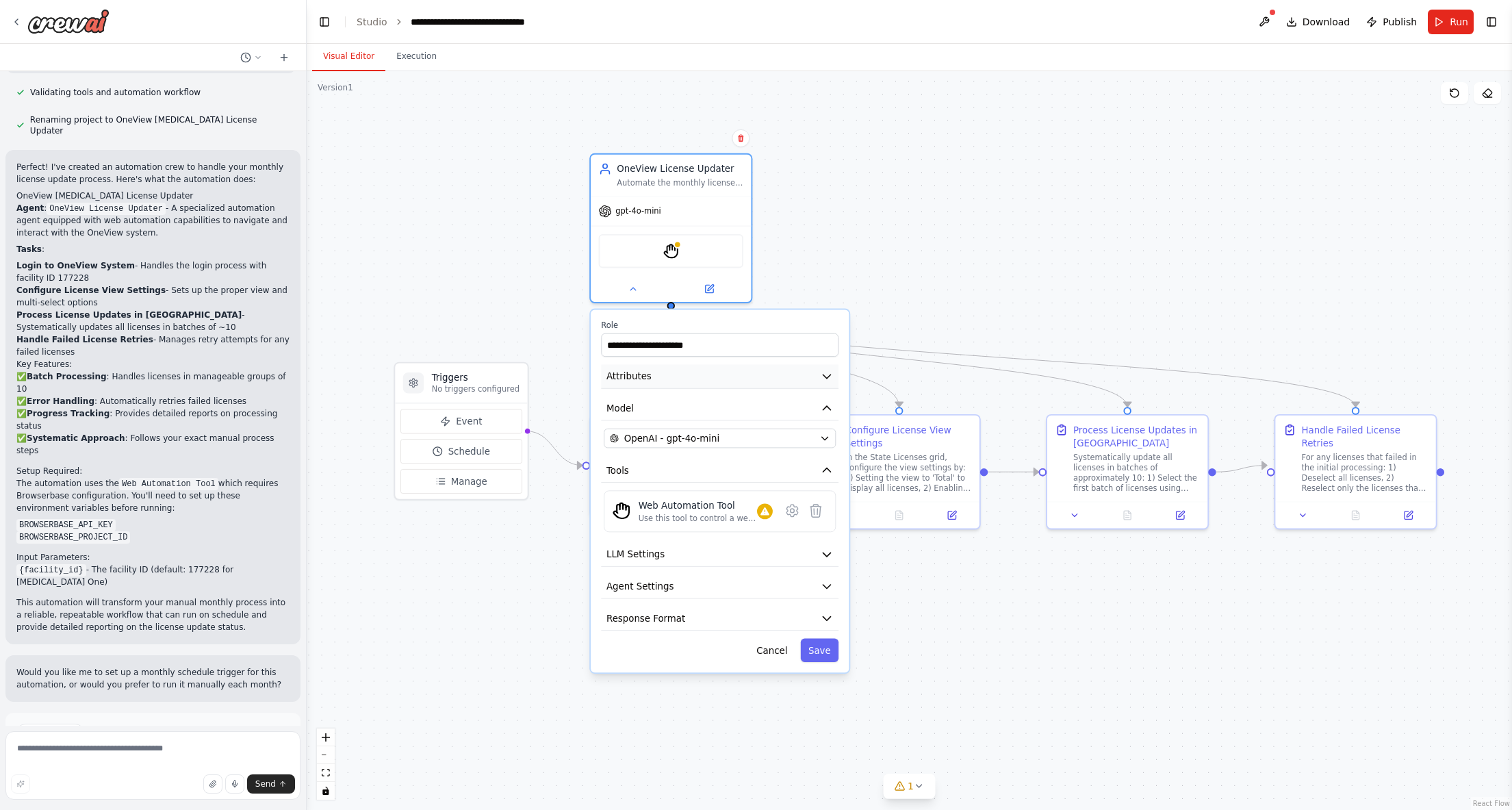
click at [825, 381] on icon "button" at bounding box center [827, 376] width 13 height 13
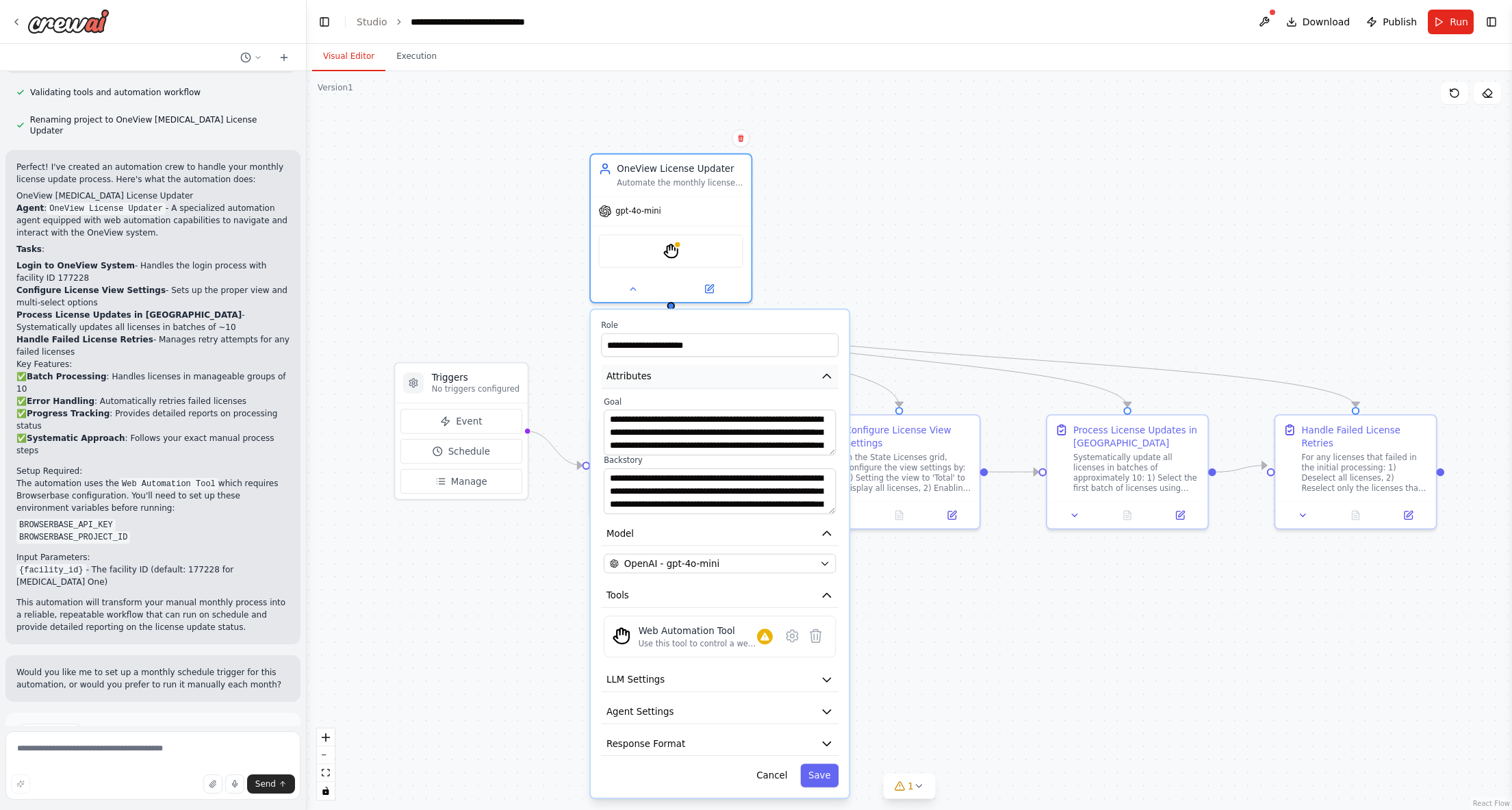
click at [825, 379] on icon "button" at bounding box center [827, 376] width 13 height 13
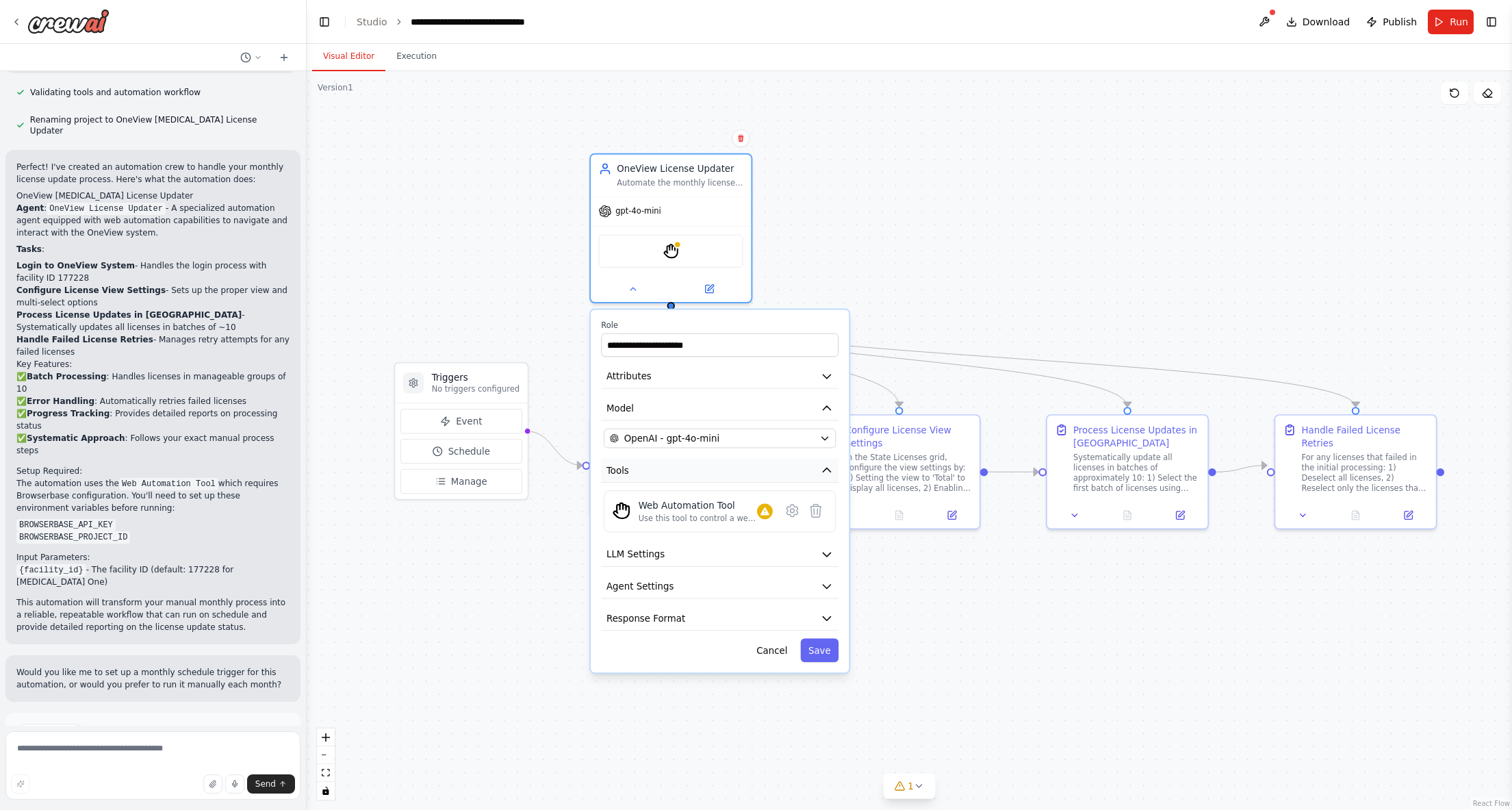
click at [823, 469] on icon "button" at bounding box center [827, 471] width 13 height 13
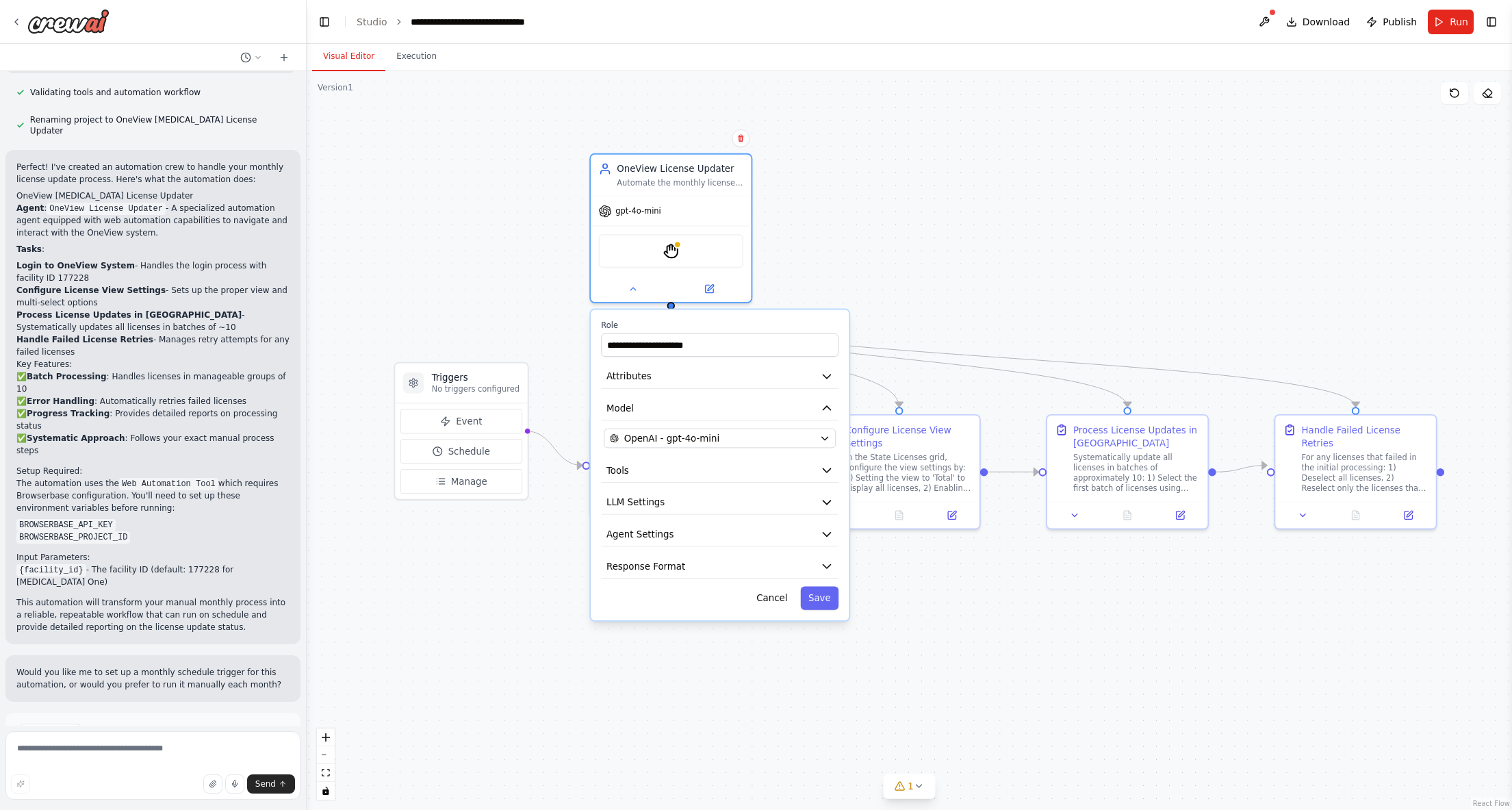
click at [775, 598] on button "Cancel" at bounding box center [772, 597] width 46 height 23
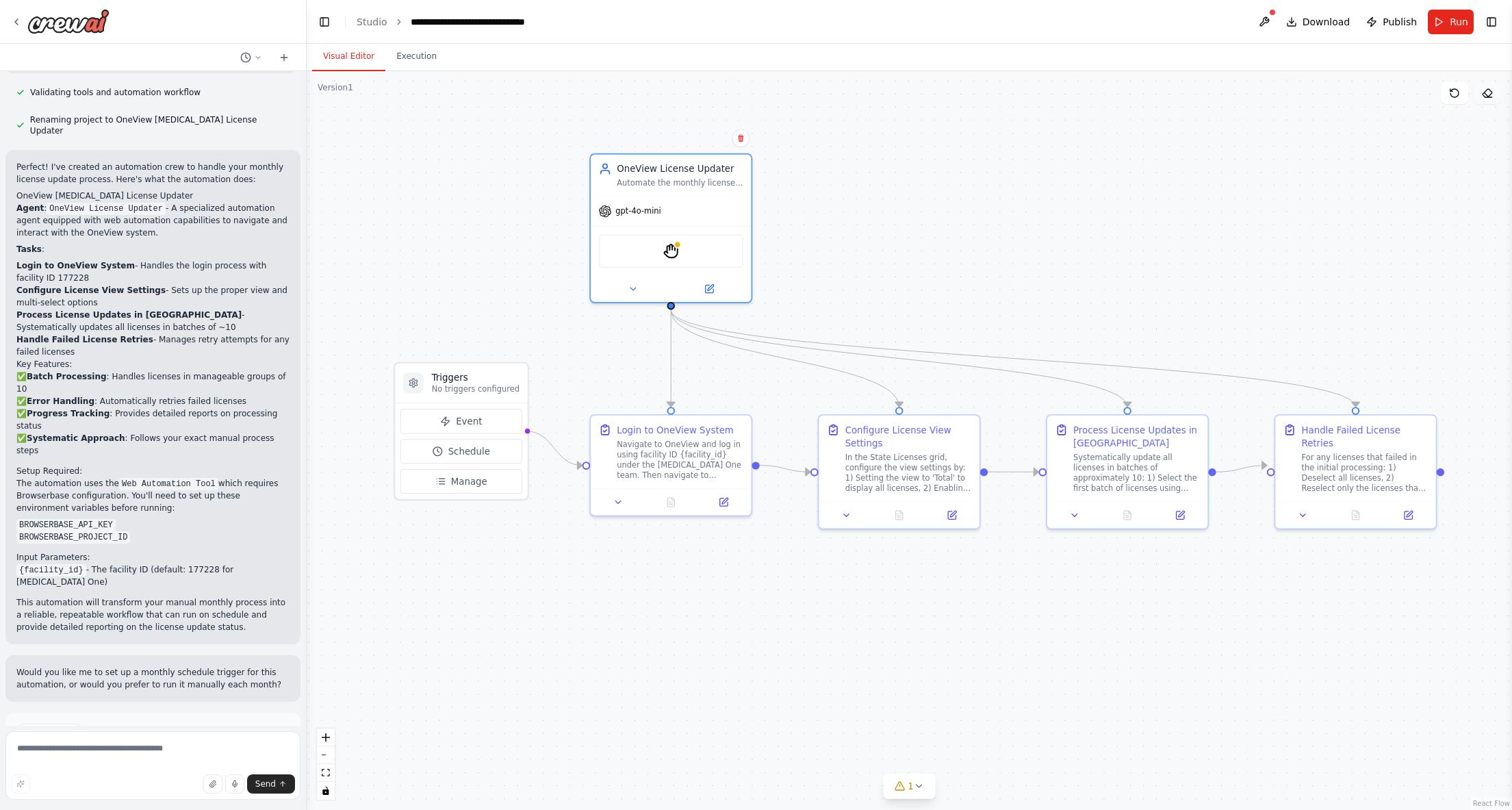
click at [1489, 95] on icon at bounding box center [1488, 93] width 11 height 11
click at [1264, 18] on button at bounding box center [1264, 21] width 22 height 25
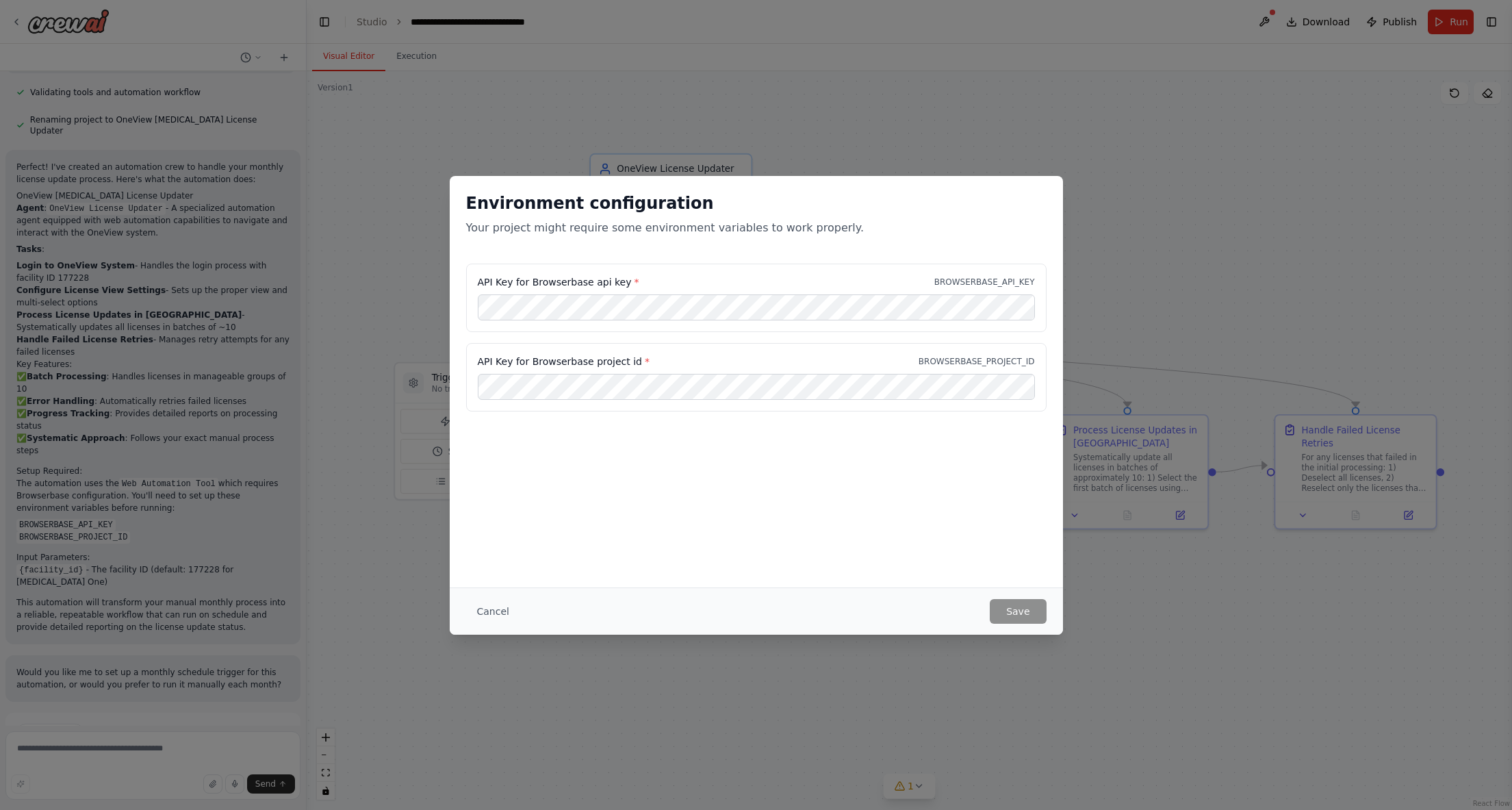
click at [495, 608] on button "Cancel" at bounding box center [494, 611] width 55 height 25
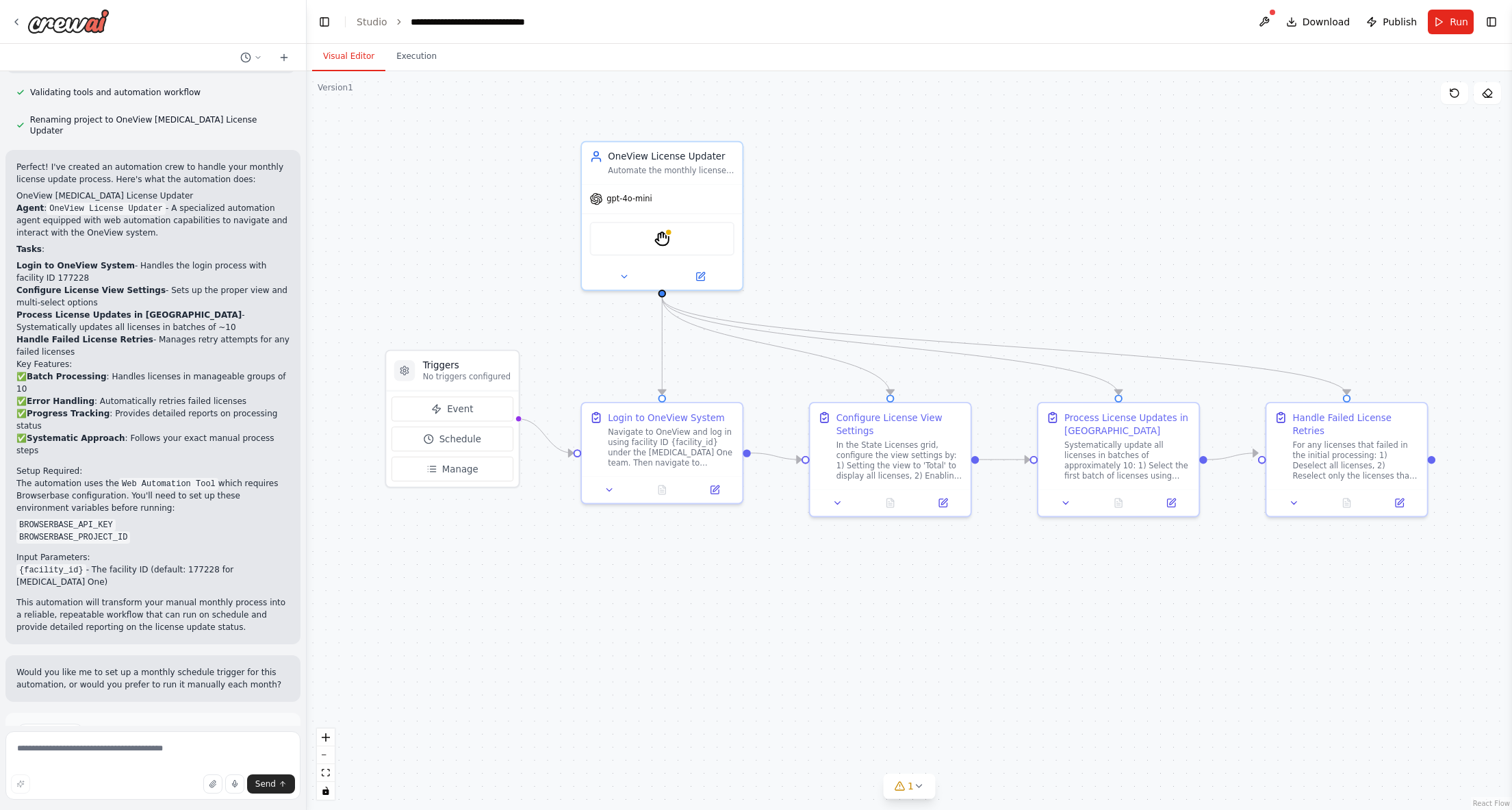
drag, startPoint x: 1208, startPoint y: 307, endPoint x: 1199, endPoint y: 296, distance: 14.2
click at [1199, 296] on div ".deletable-edge-delete-btn { width: 20px; height: 20px; border: 0px solid #ffff…" at bounding box center [909, 440] width 1206 height 739
click at [458, 374] on p "No triggers configured" at bounding box center [467, 378] width 88 height 10
click at [15, 20] on icon at bounding box center [16, 22] width 3 height 6
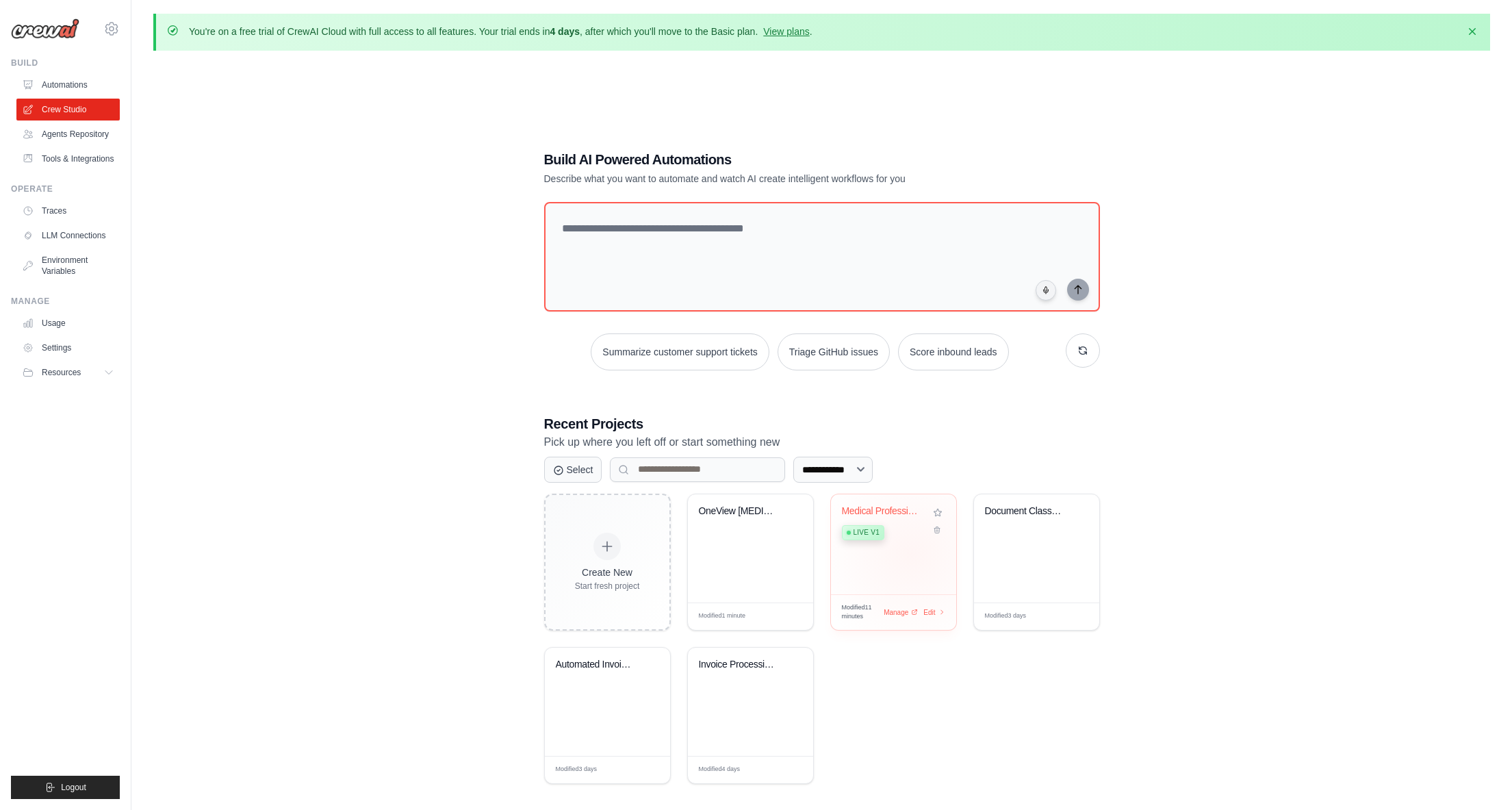
click at [911, 554] on div "Medical Professional Background Ver... Live v1" at bounding box center [894, 545] width 126 height 100
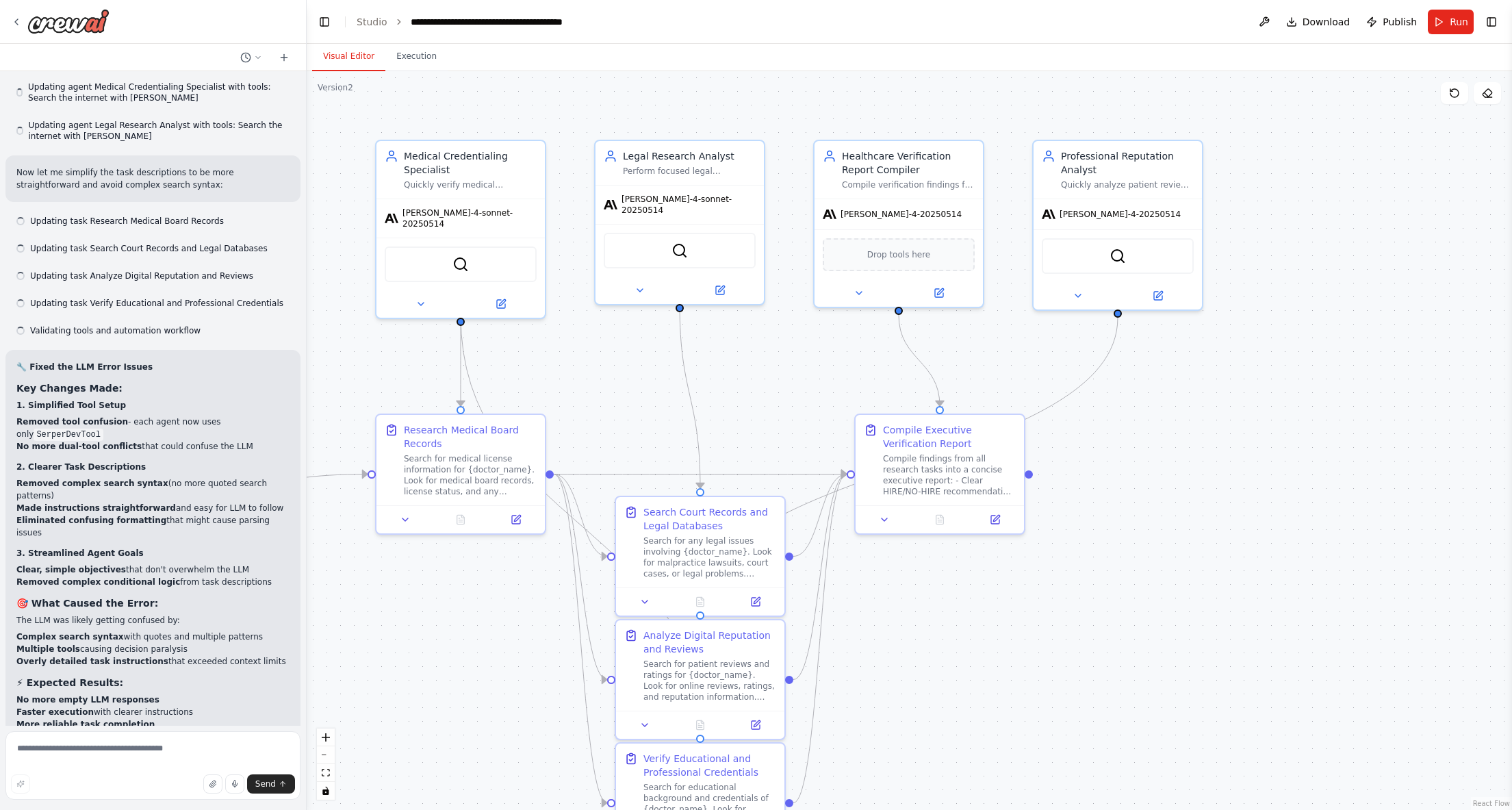
scroll to position [15831, 0]
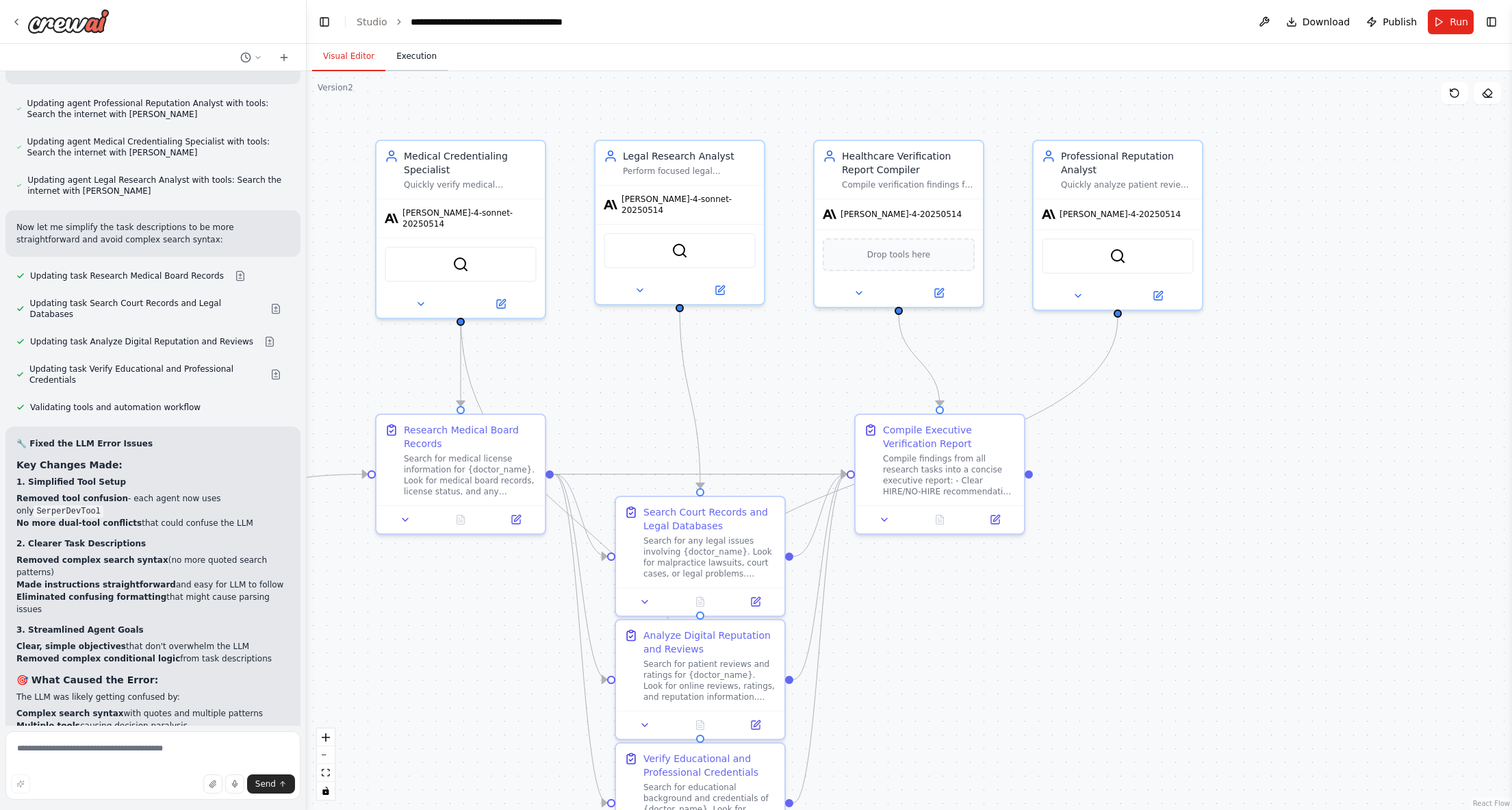
click at [413, 52] on button "Execution" at bounding box center [416, 56] width 62 height 29
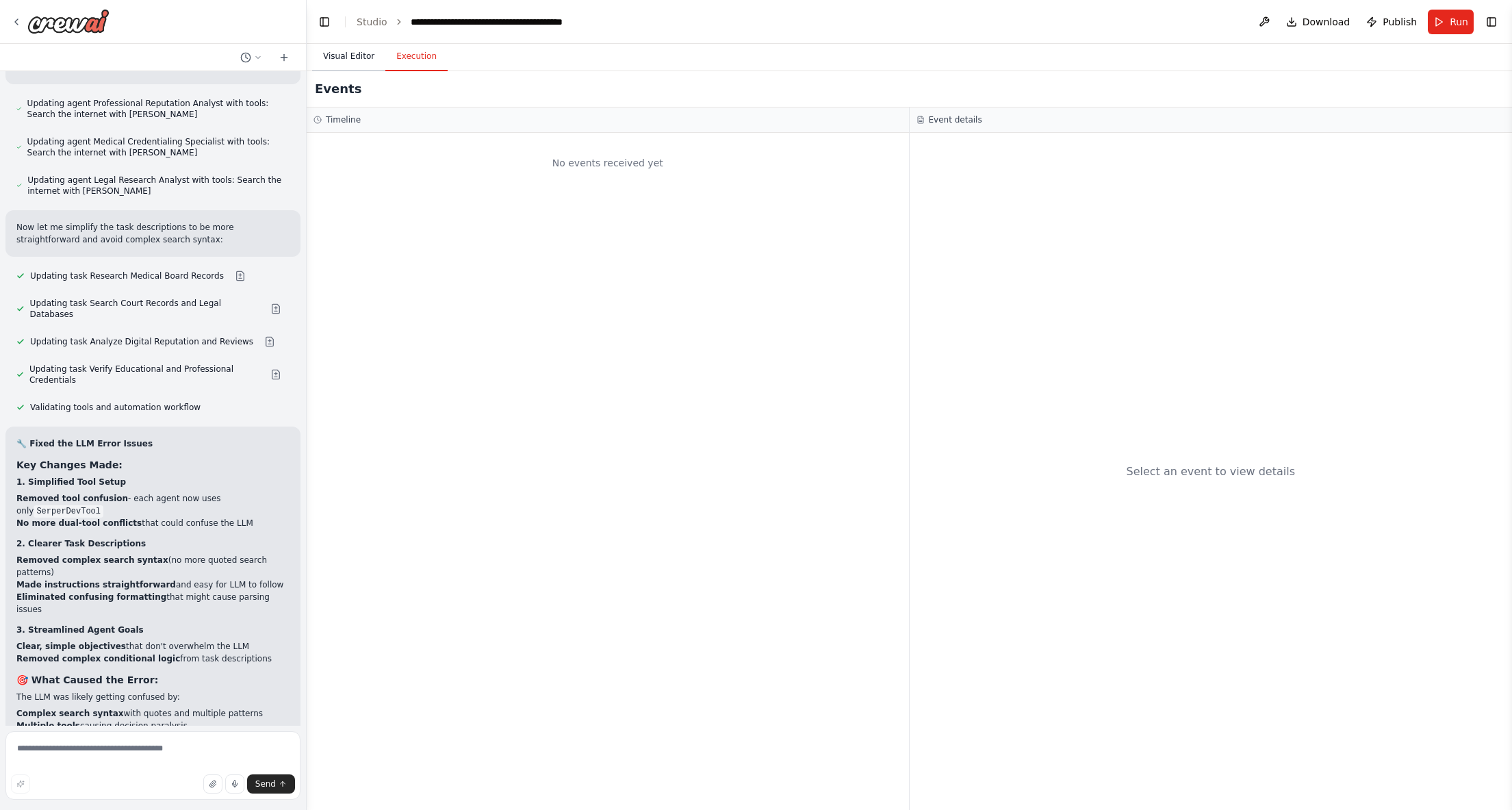
click at [365, 56] on button "Visual Editor" at bounding box center [348, 56] width 73 height 29
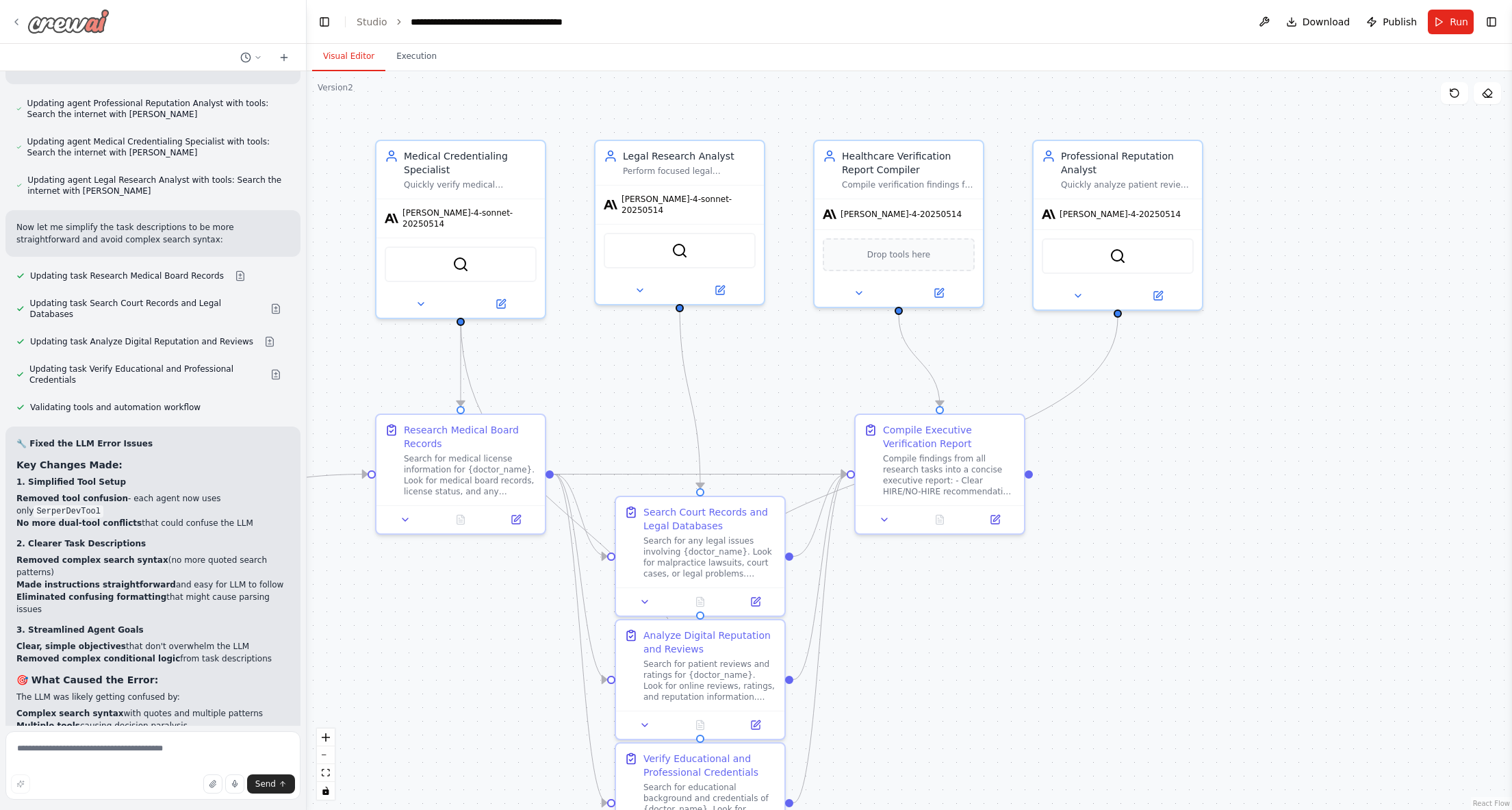
click at [15, 24] on icon at bounding box center [17, 22] width 11 height 11
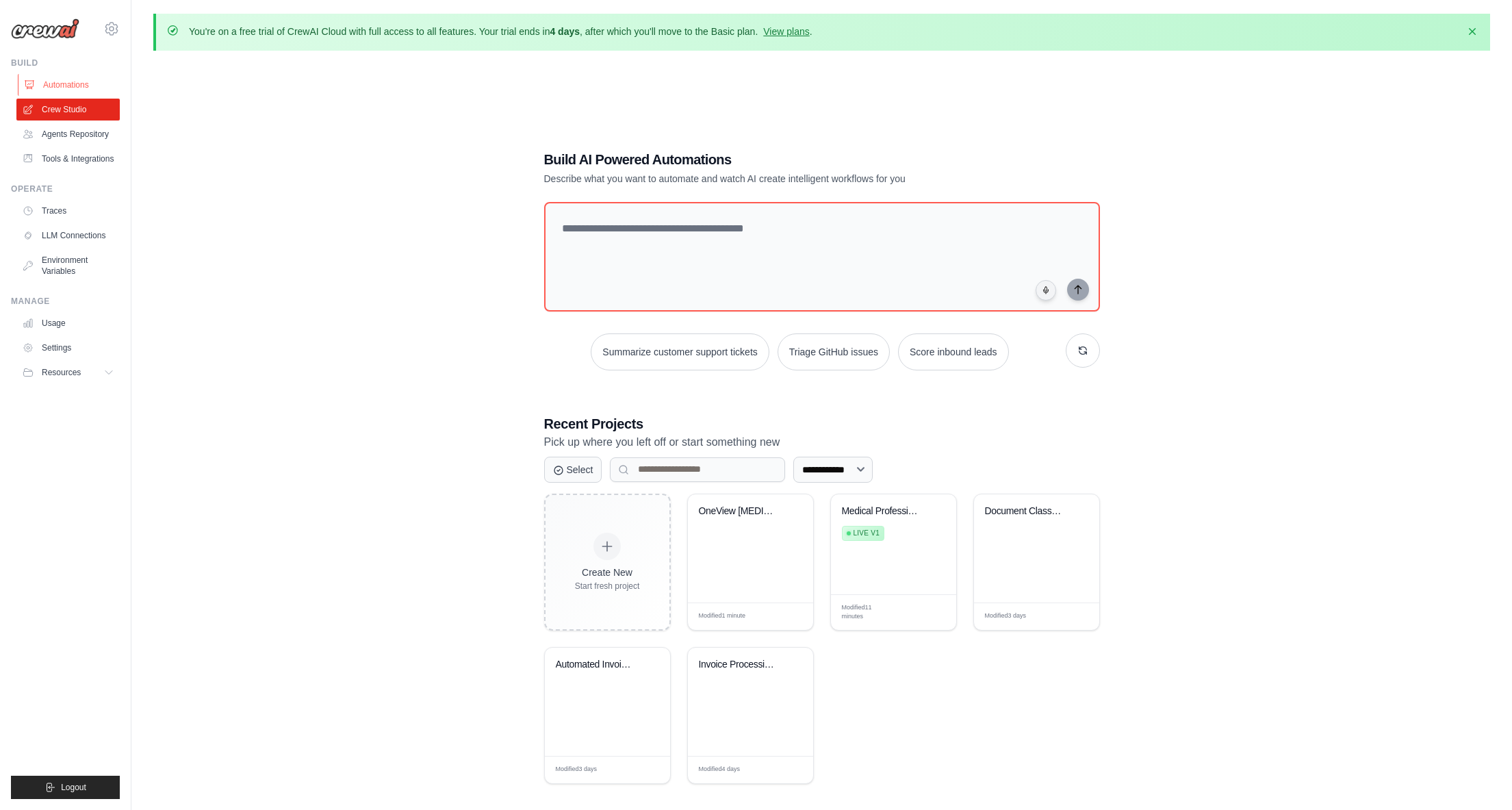
click at [80, 88] on link "Automations" at bounding box center [69, 85] width 104 height 22
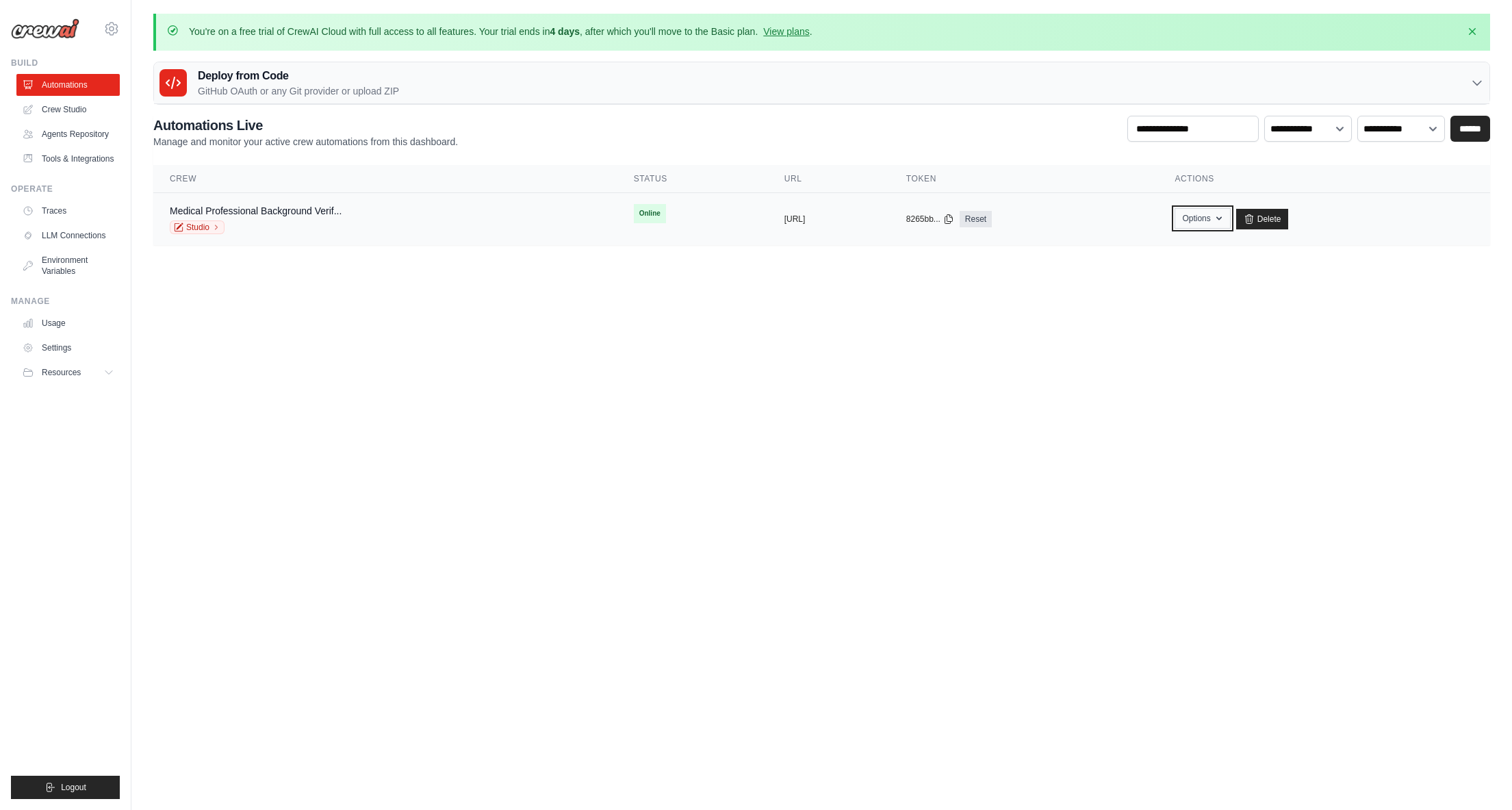
click at [1230, 219] on button "Options" at bounding box center [1202, 218] width 55 height 20
click at [1177, 320] on link "Export MCP Server" at bounding box center [1154, 324] width 153 height 25
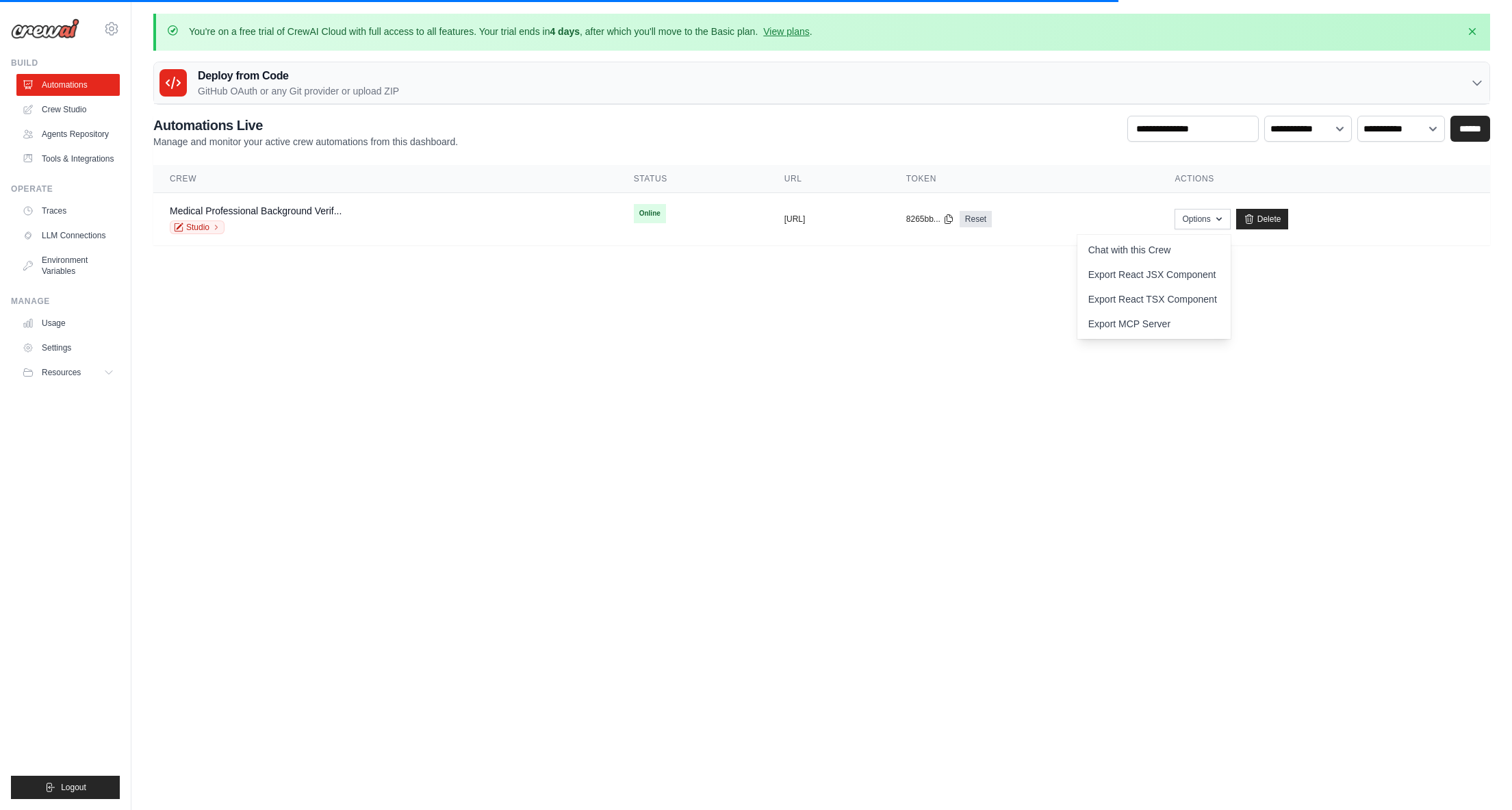
click at [542, 331] on body "sam.biggs@chghealthcare.com Settings Build Automations Resources Blog" at bounding box center [756, 405] width 1512 height 810
click at [1225, 214] on icon "button" at bounding box center [1219, 218] width 11 height 11
click at [1014, 362] on body "sam.biggs@chghealthcare.com Settings Build Automations Resources Blog" at bounding box center [756, 405] width 1512 height 810
click at [297, 207] on link "Medical Professional Background Verif..." at bounding box center [256, 211] width 172 height 11
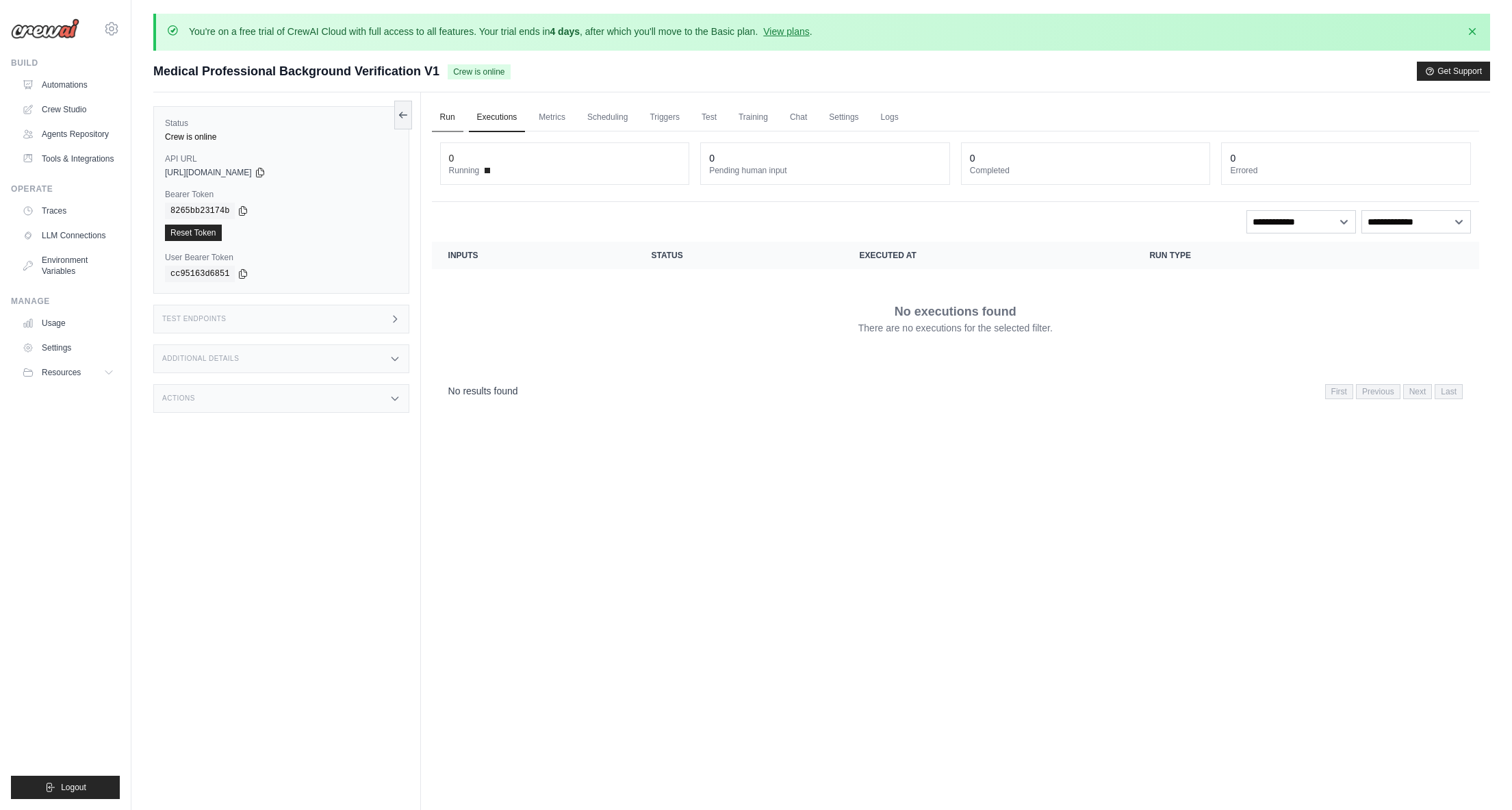
click at [455, 117] on link "Run" at bounding box center [447, 117] width 31 height 29
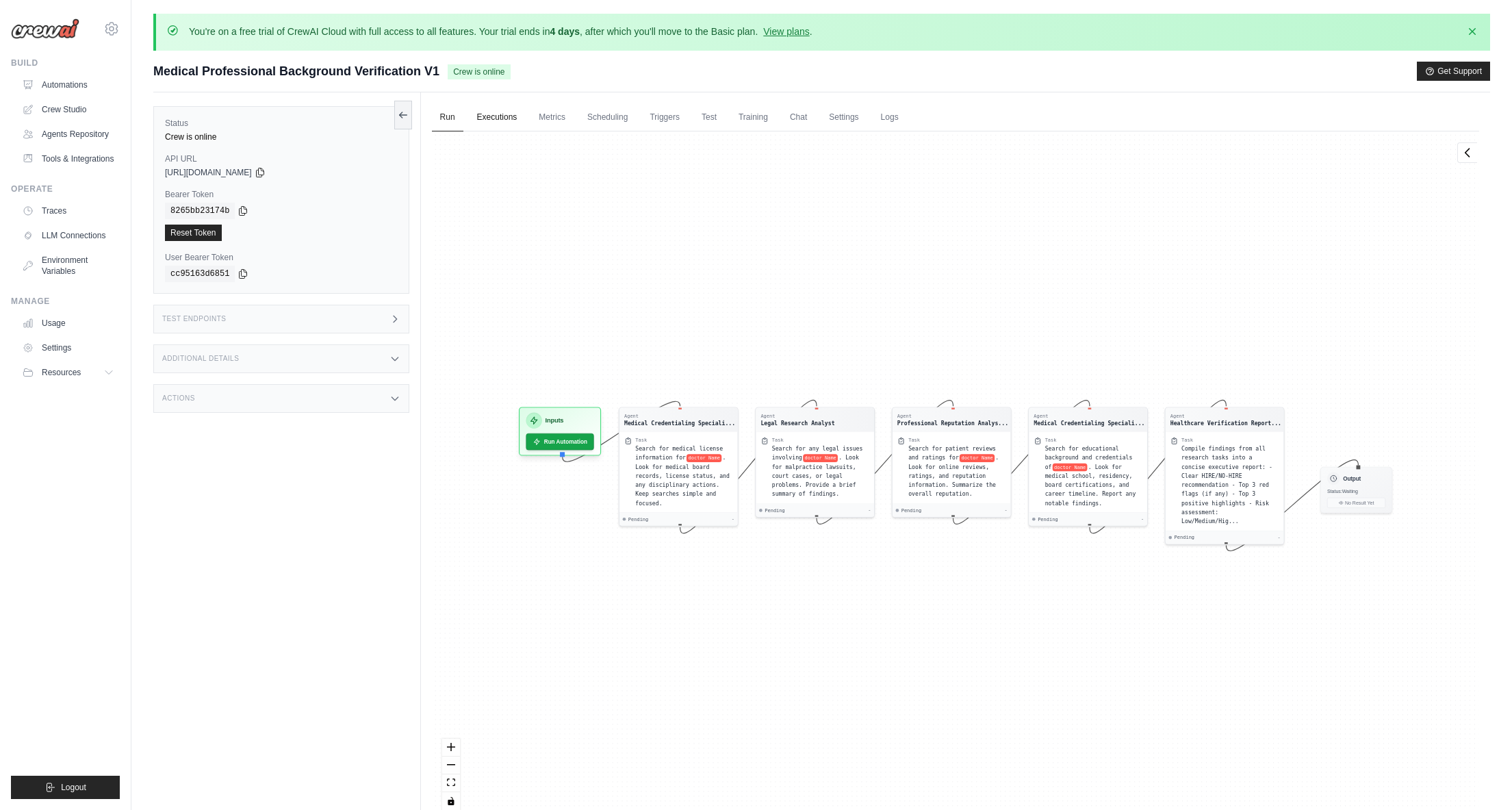
click at [485, 117] on link "Executions" at bounding box center [496, 117] width 56 height 29
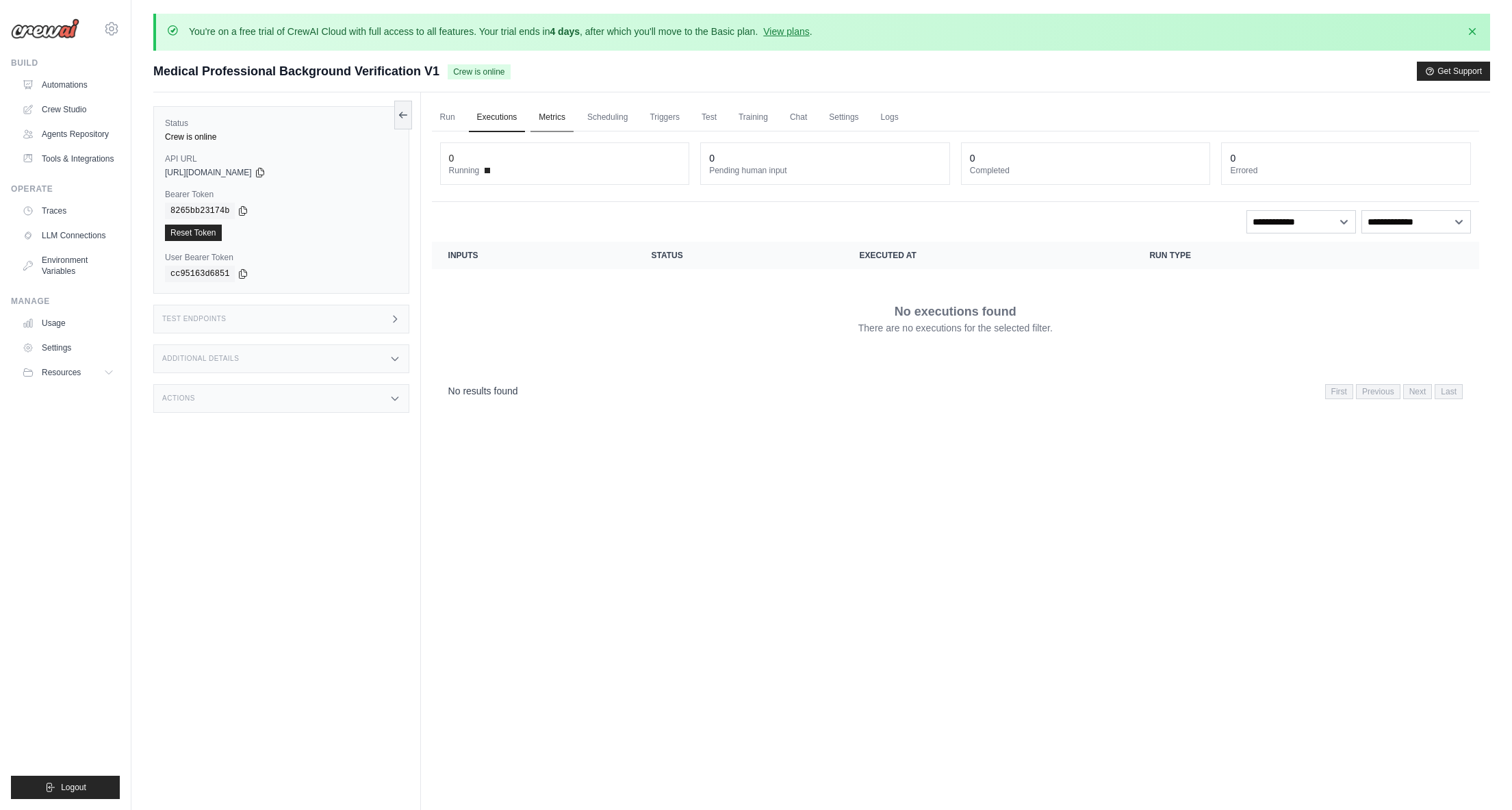
click at [554, 115] on link "Metrics" at bounding box center [552, 117] width 43 height 29
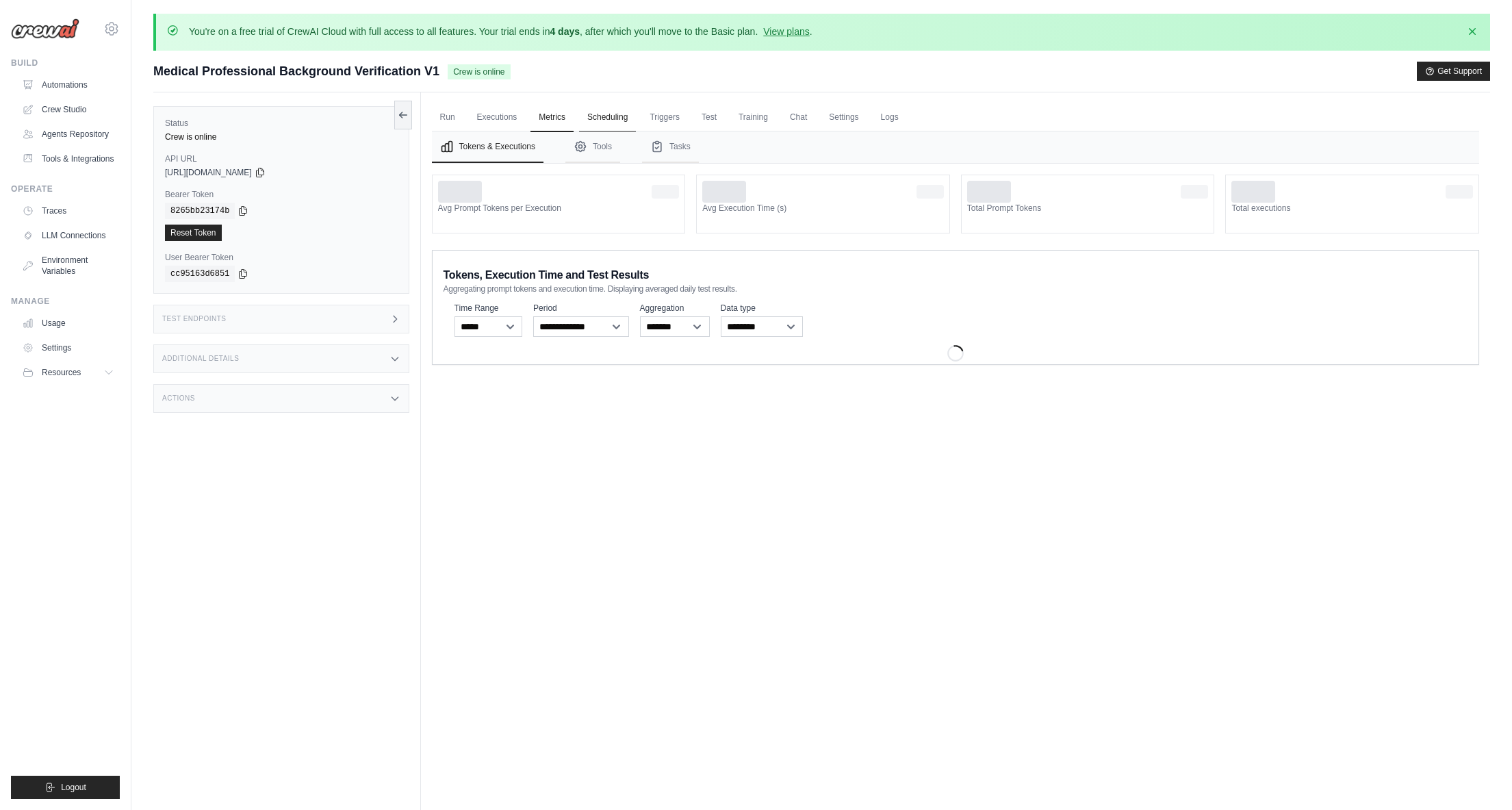
click at [606, 113] on link "Scheduling" at bounding box center [607, 117] width 56 height 29
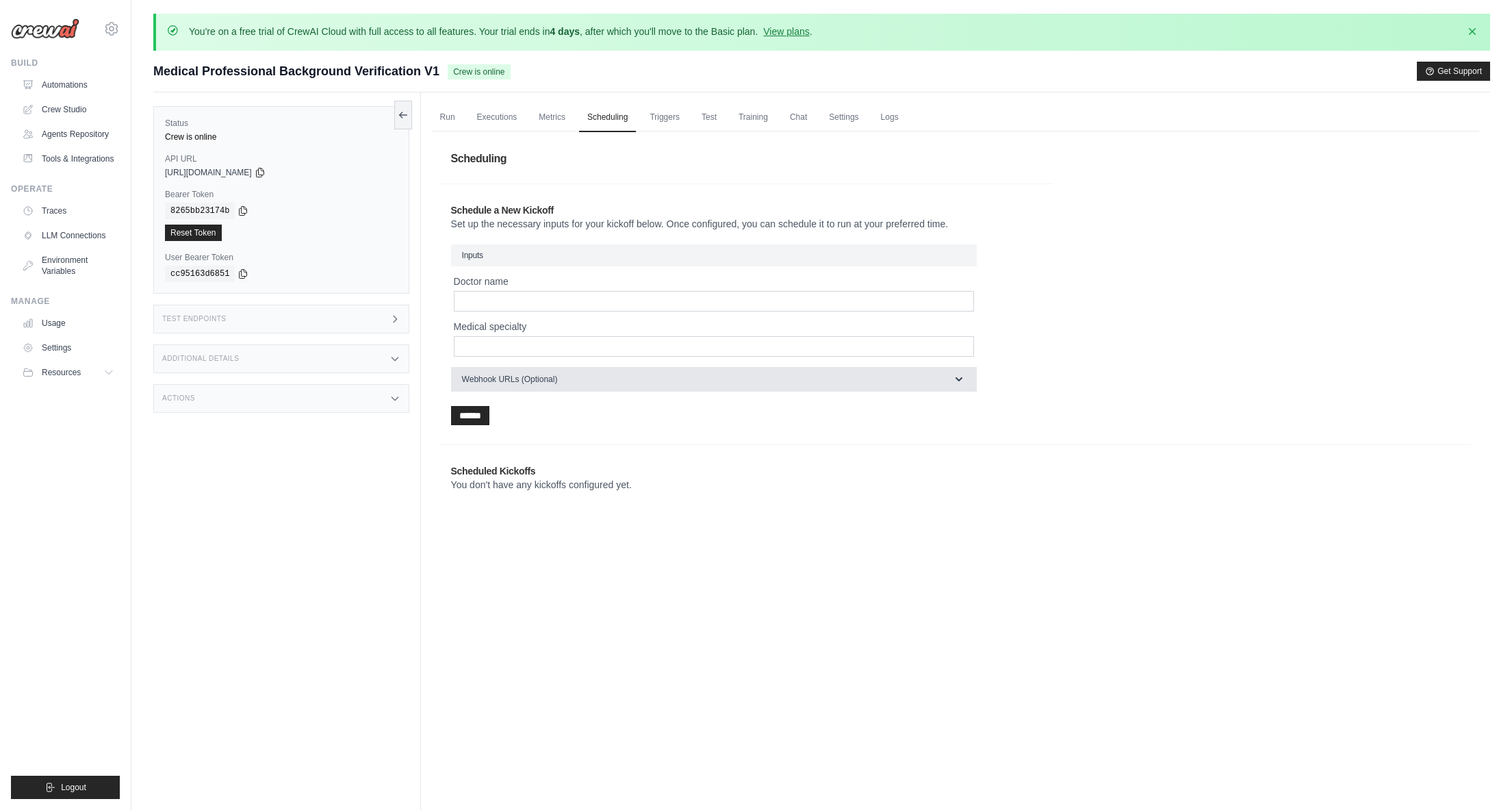
click at [892, 381] on button "Webhook URLs (Optional)" at bounding box center [713, 379] width 526 height 25
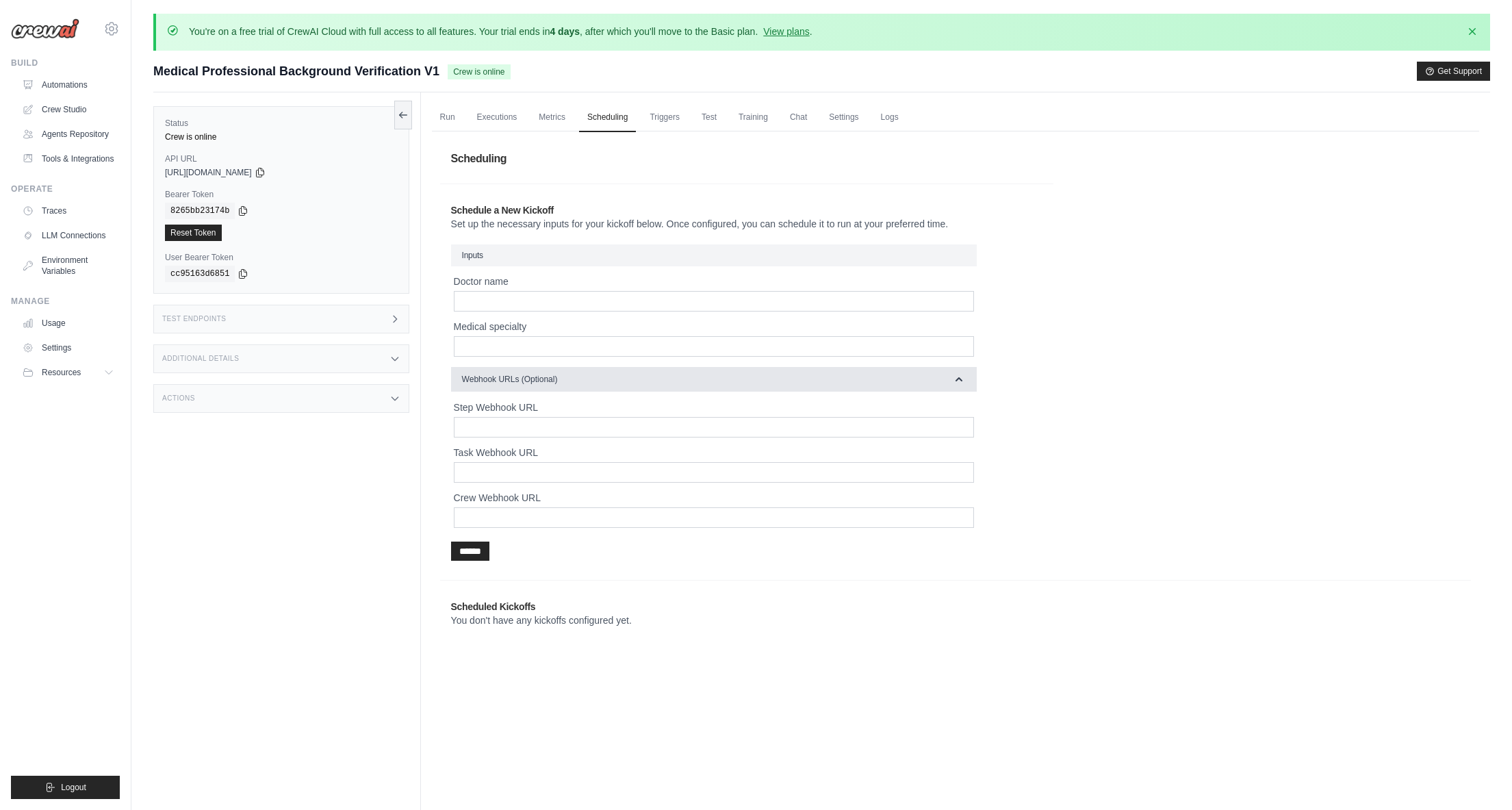
click at [892, 381] on button "Webhook URLs (Optional)" at bounding box center [713, 379] width 526 height 25
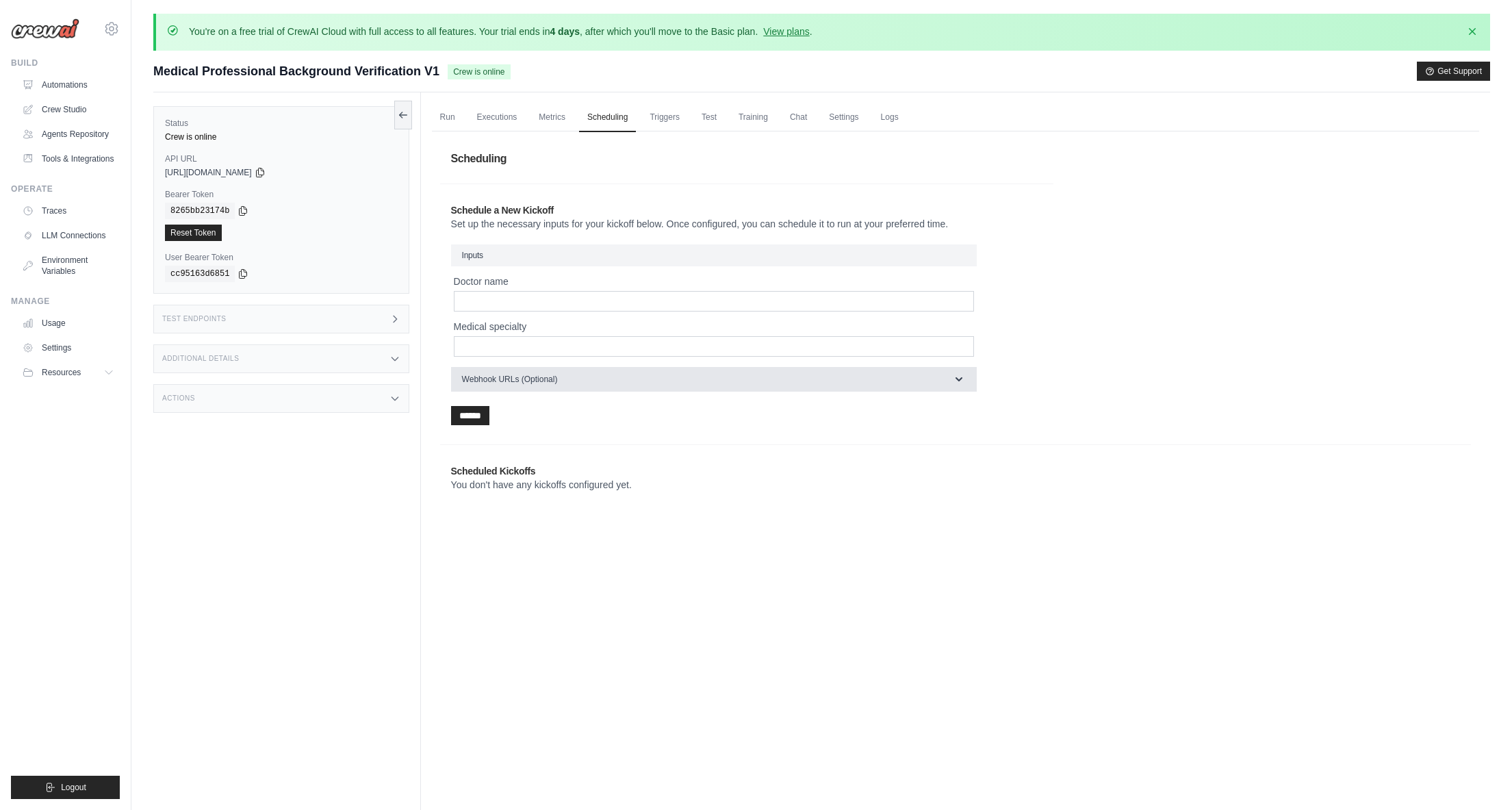
scroll to position [1, 0]
click at [666, 119] on link "Triggers" at bounding box center [665, 117] width 46 height 29
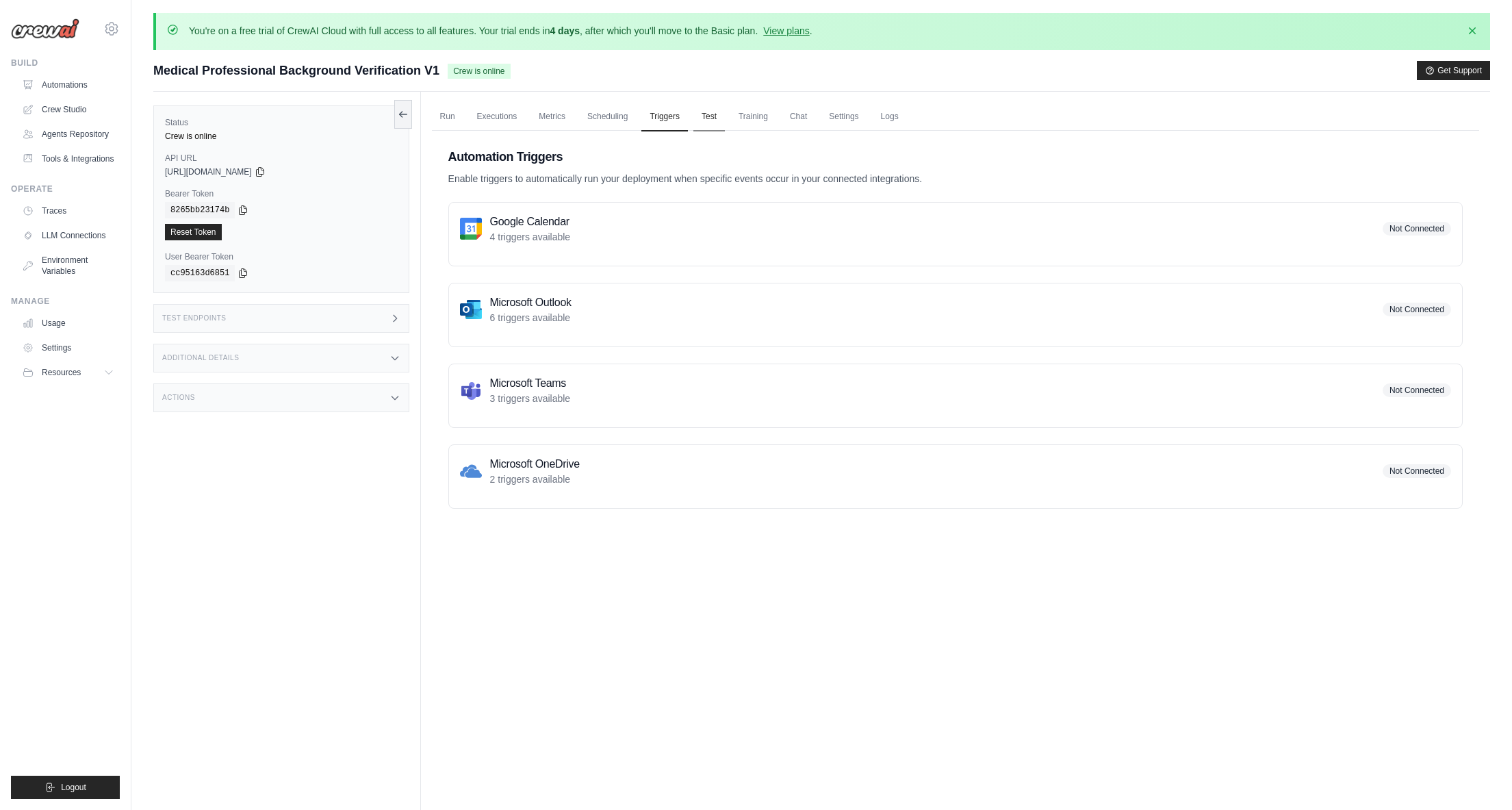
click at [716, 114] on link "Test" at bounding box center [709, 117] width 31 height 29
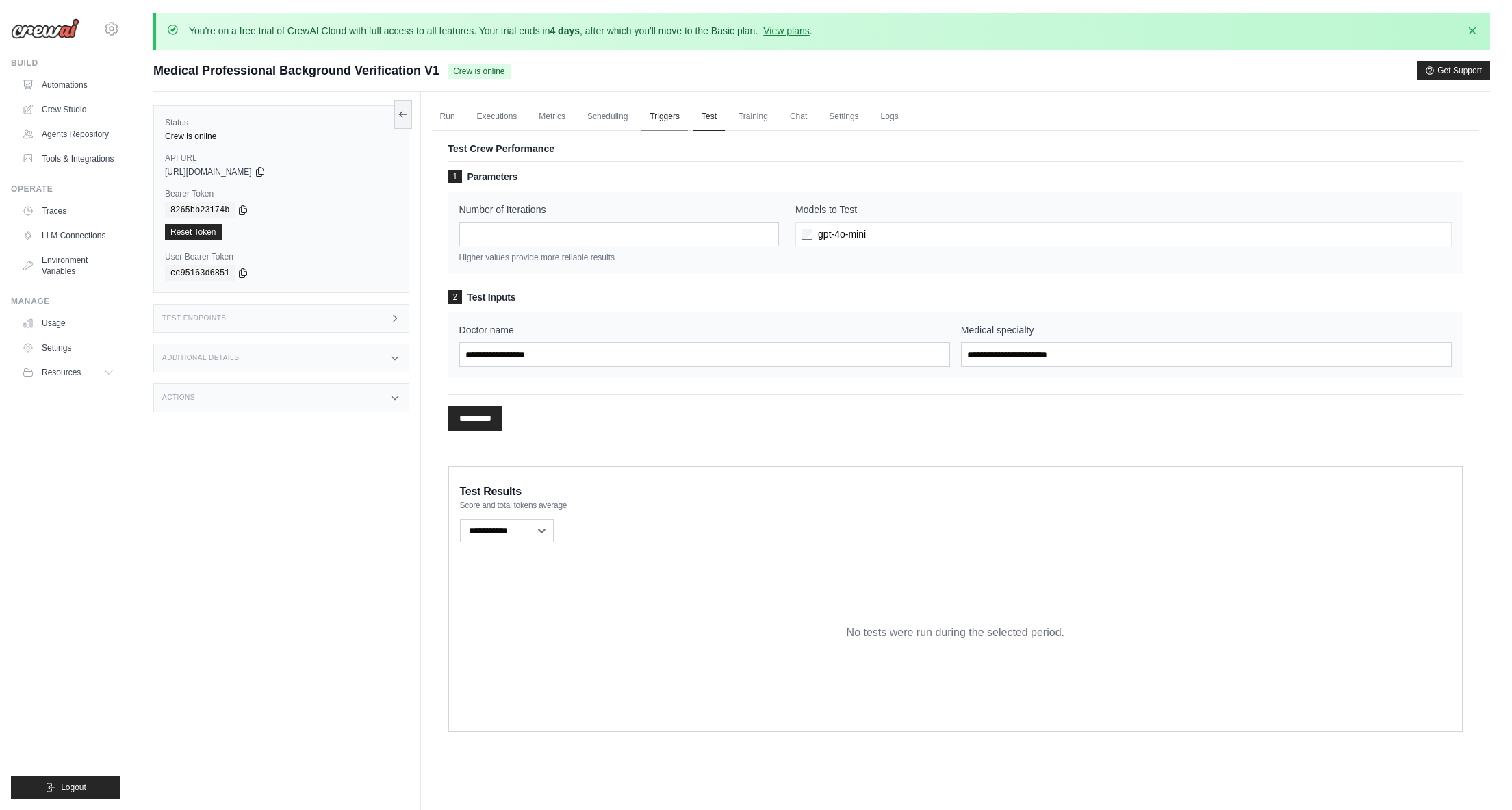
click at [665, 117] on link "Triggers" at bounding box center [665, 117] width 46 height 29
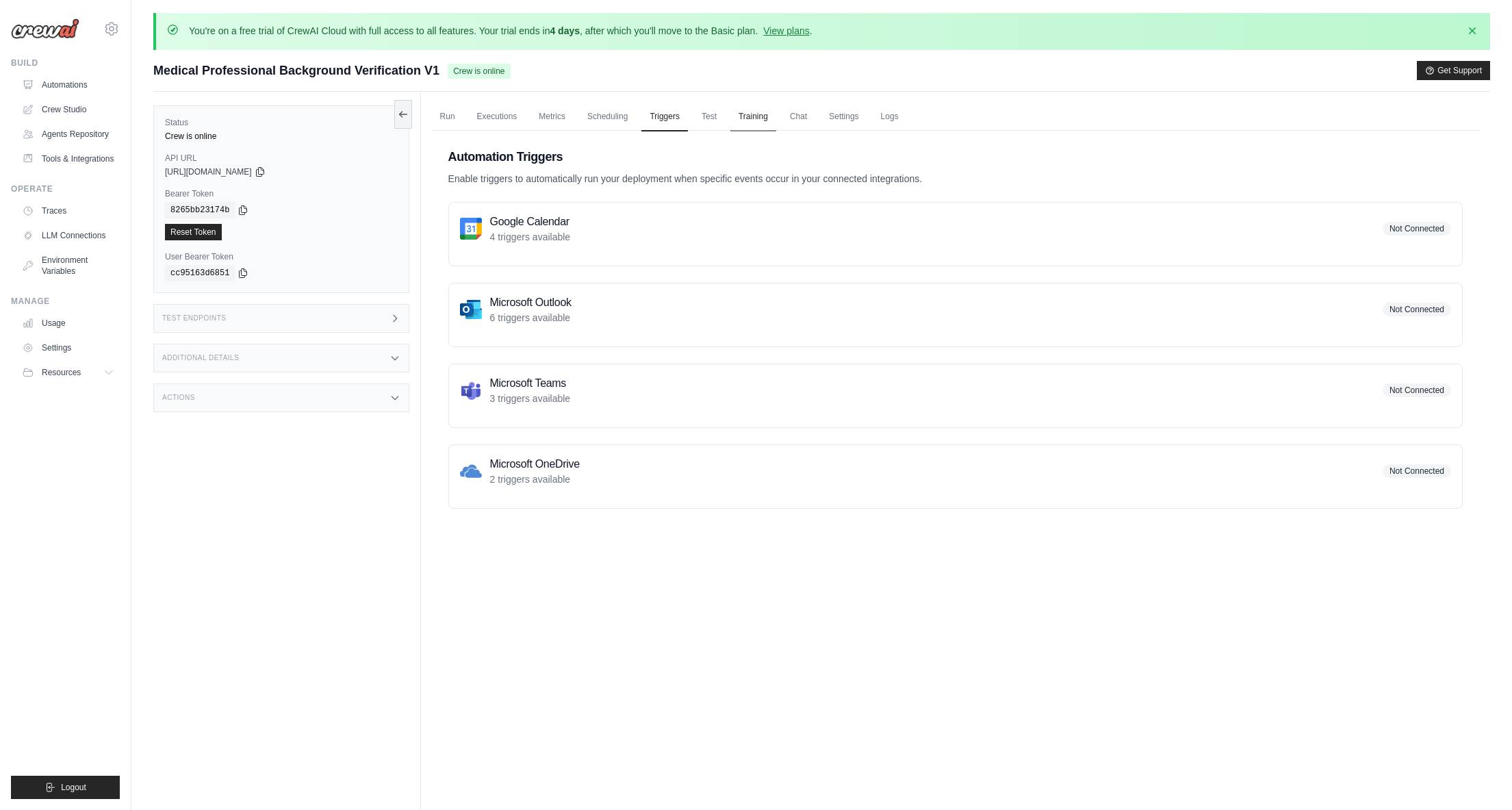
click at [759, 115] on link "Training" at bounding box center [753, 117] width 46 height 29
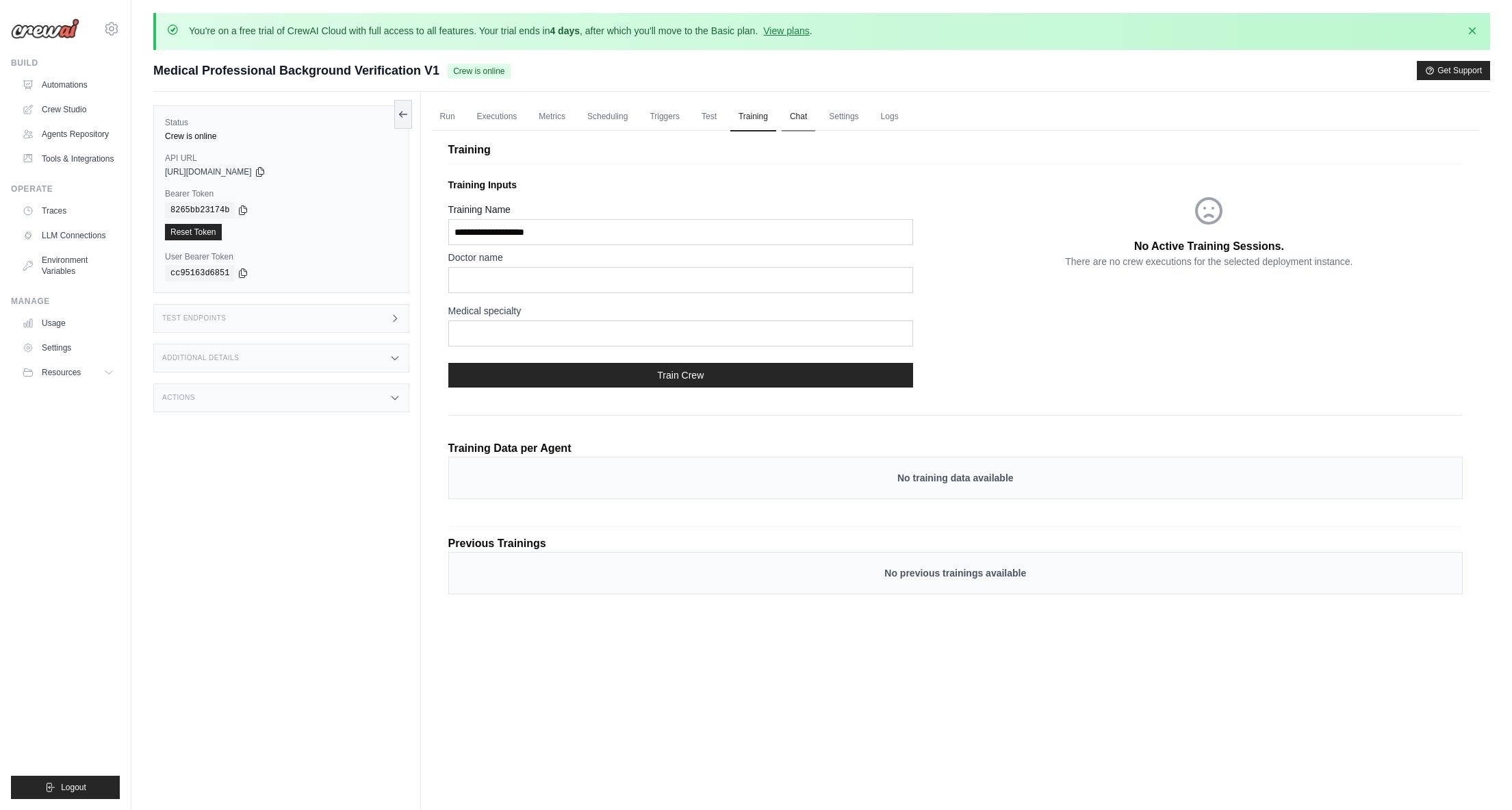
click at [807, 115] on link "Chat" at bounding box center [799, 117] width 33 height 29
click at [840, 116] on link "Settings" at bounding box center [844, 117] width 46 height 29
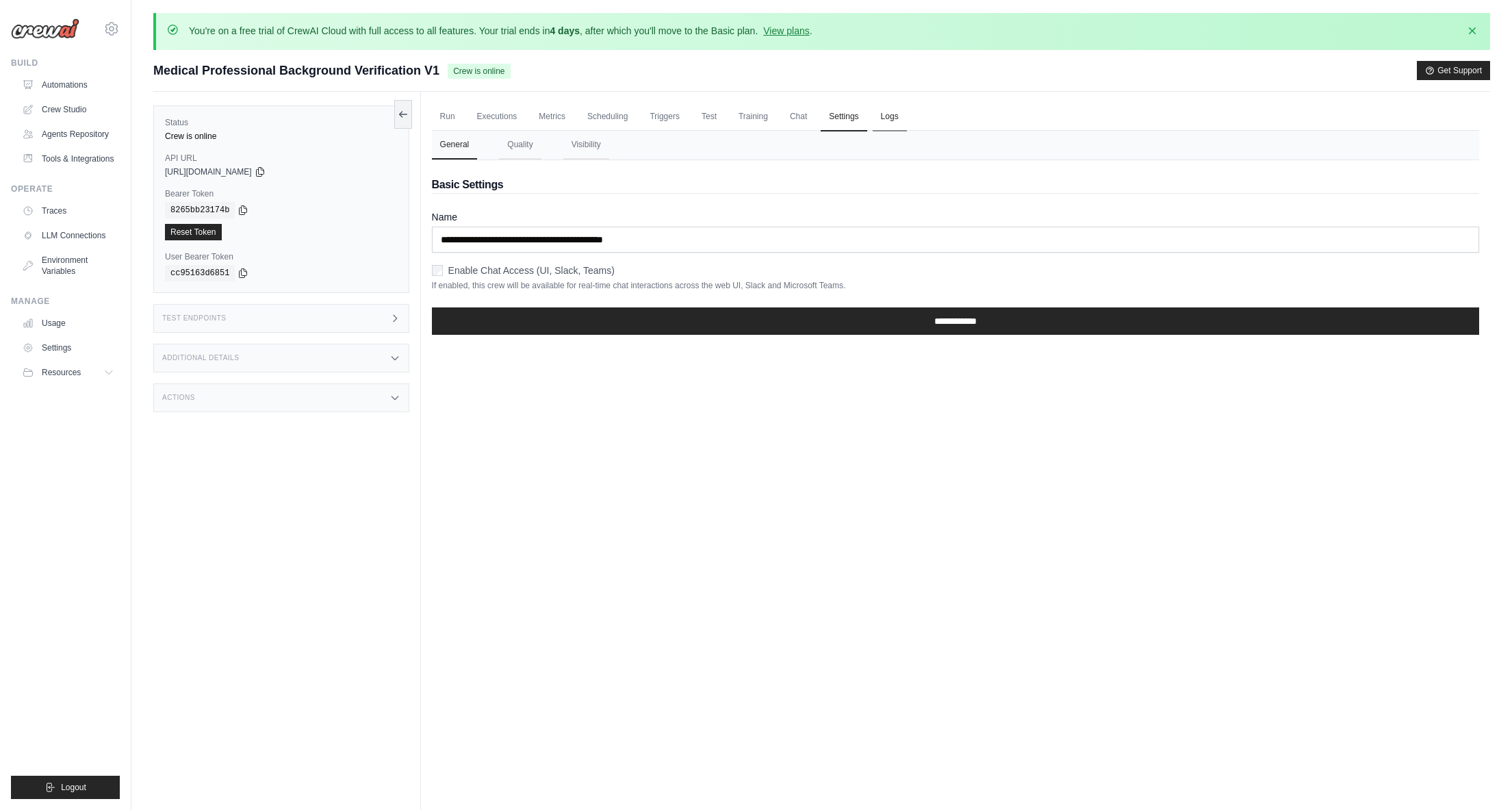
click at [889, 115] on link "Logs" at bounding box center [890, 117] width 34 height 29
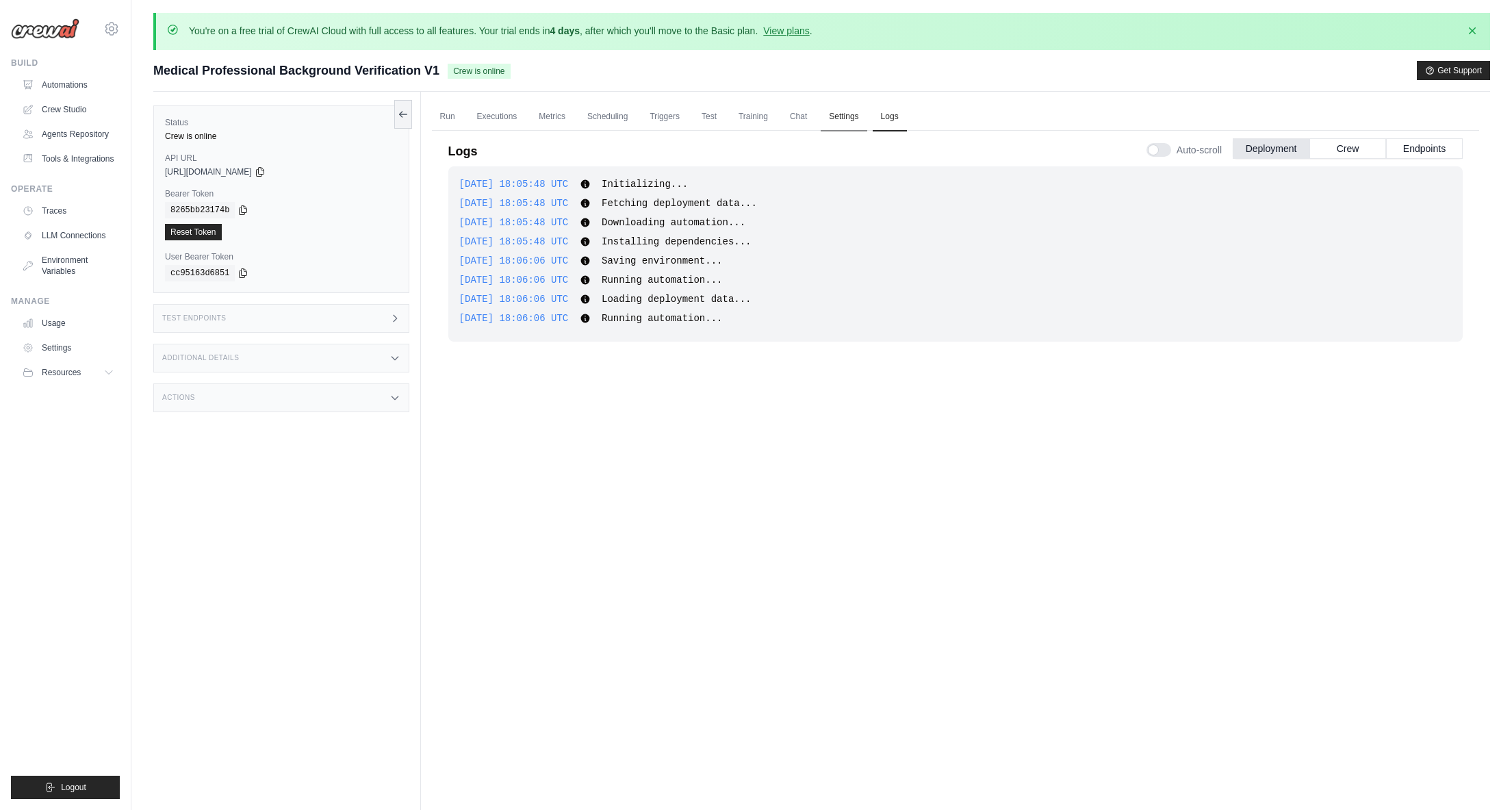
click at [839, 117] on link "Settings" at bounding box center [844, 117] width 46 height 29
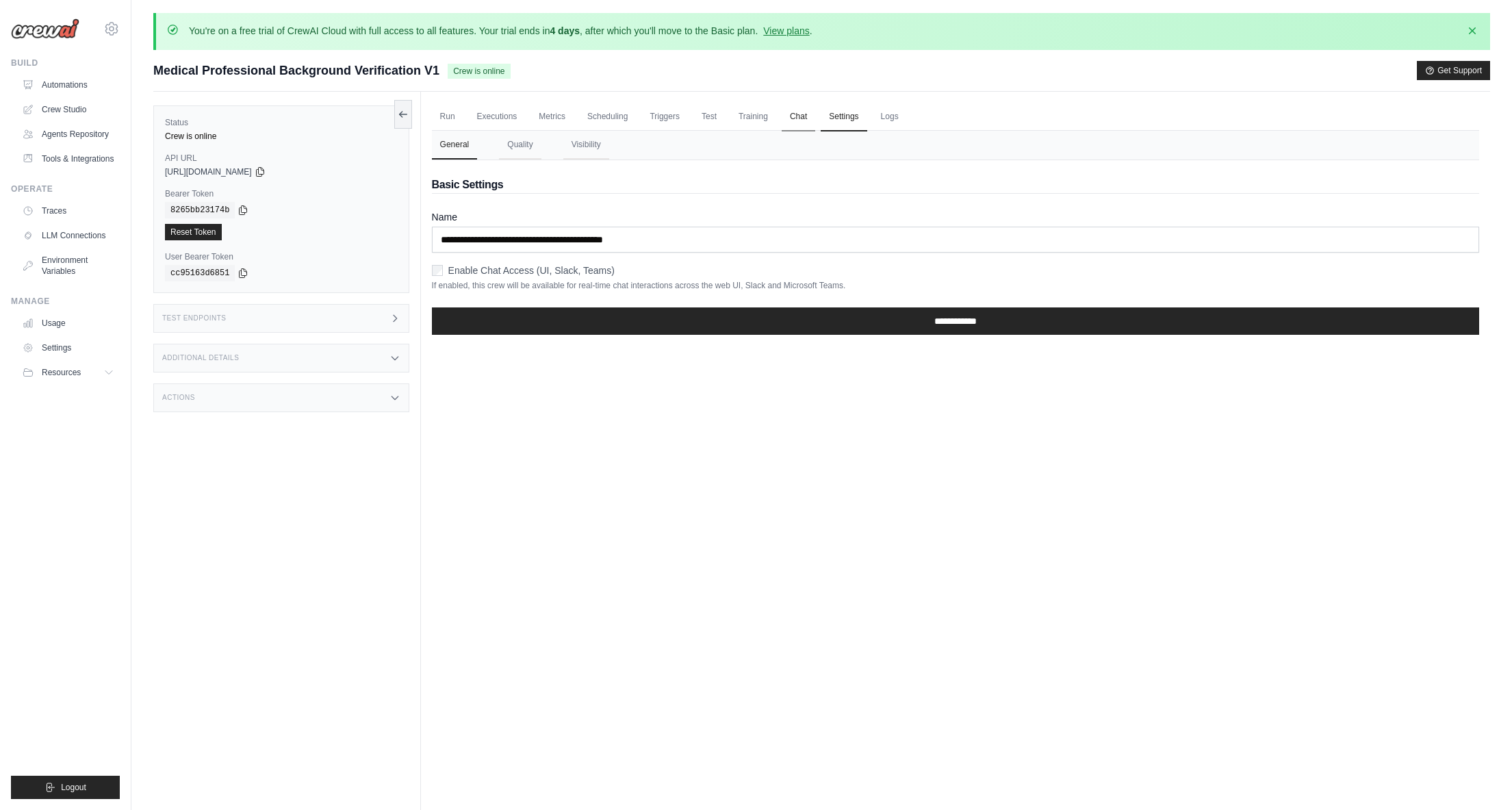
click at [807, 116] on link "Chat" at bounding box center [799, 117] width 33 height 29
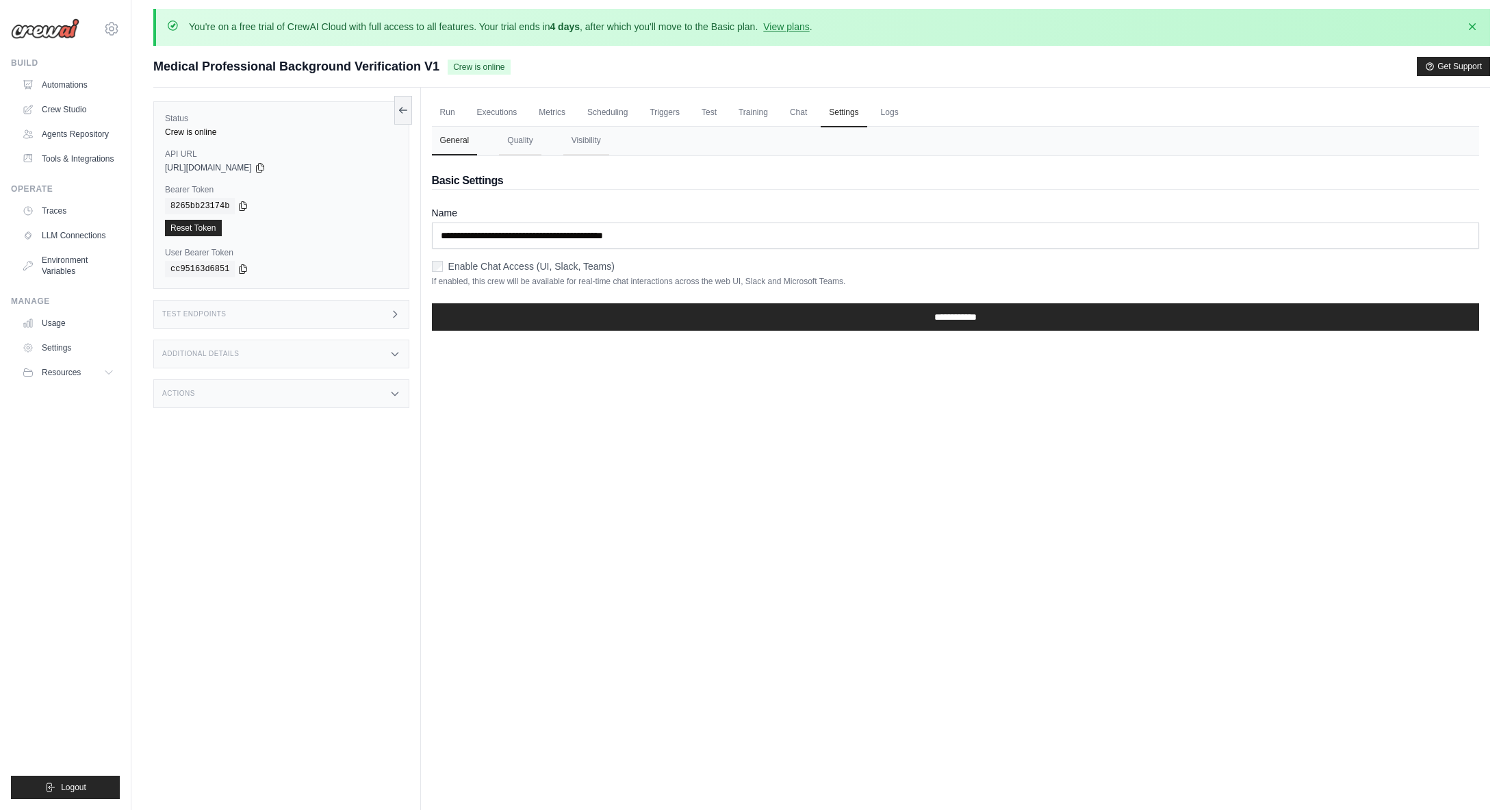
scroll to position [6, 0]
click at [508, 111] on link "Executions" at bounding box center [496, 112] width 56 height 29
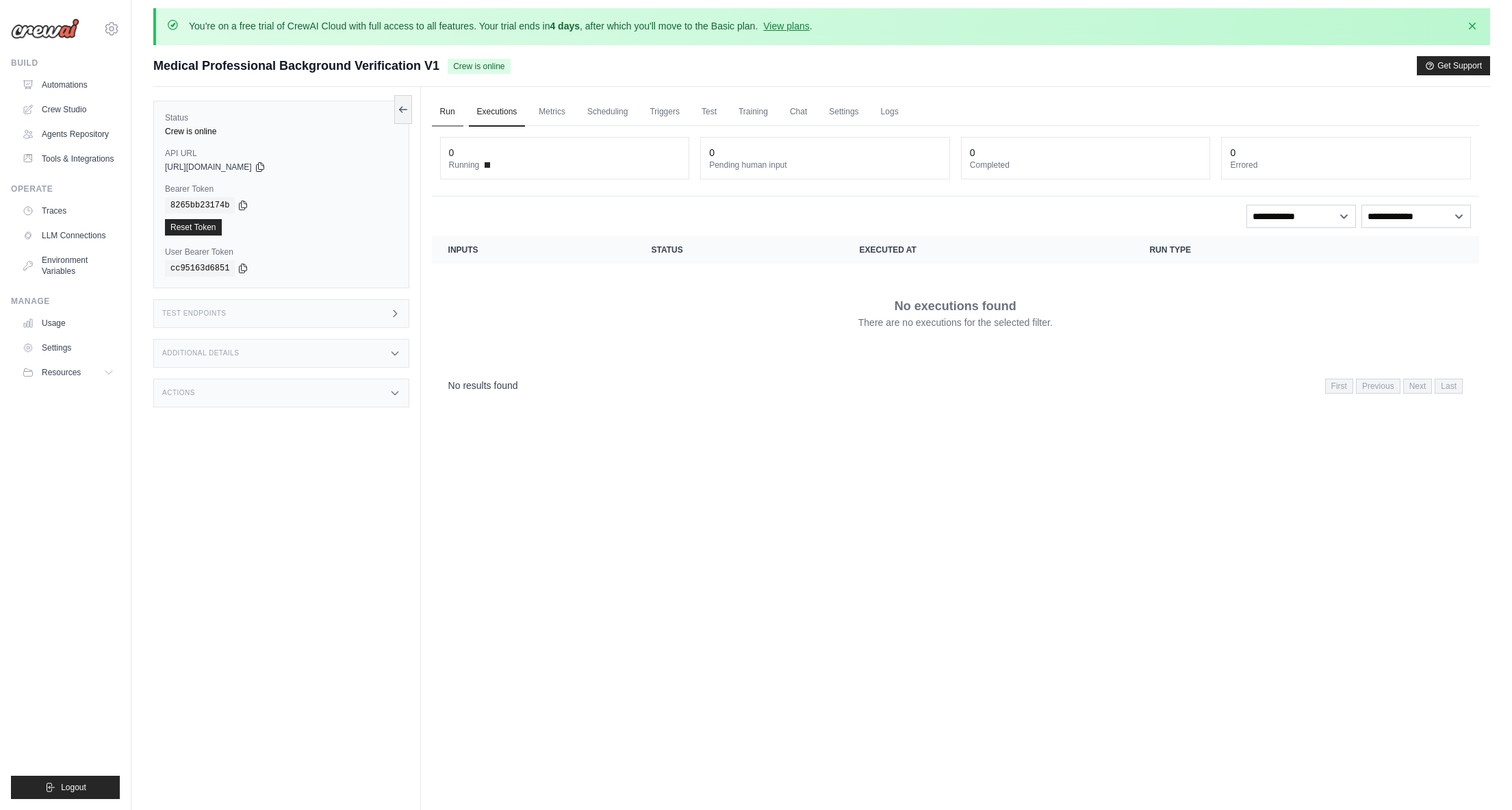
drag, startPoint x: 456, startPoint y: 110, endPoint x: 492, endPoint y: 108, distance: 36.1
click at [455, 110] on link "Run" at bounding box center [447, 112] width 31 height 29
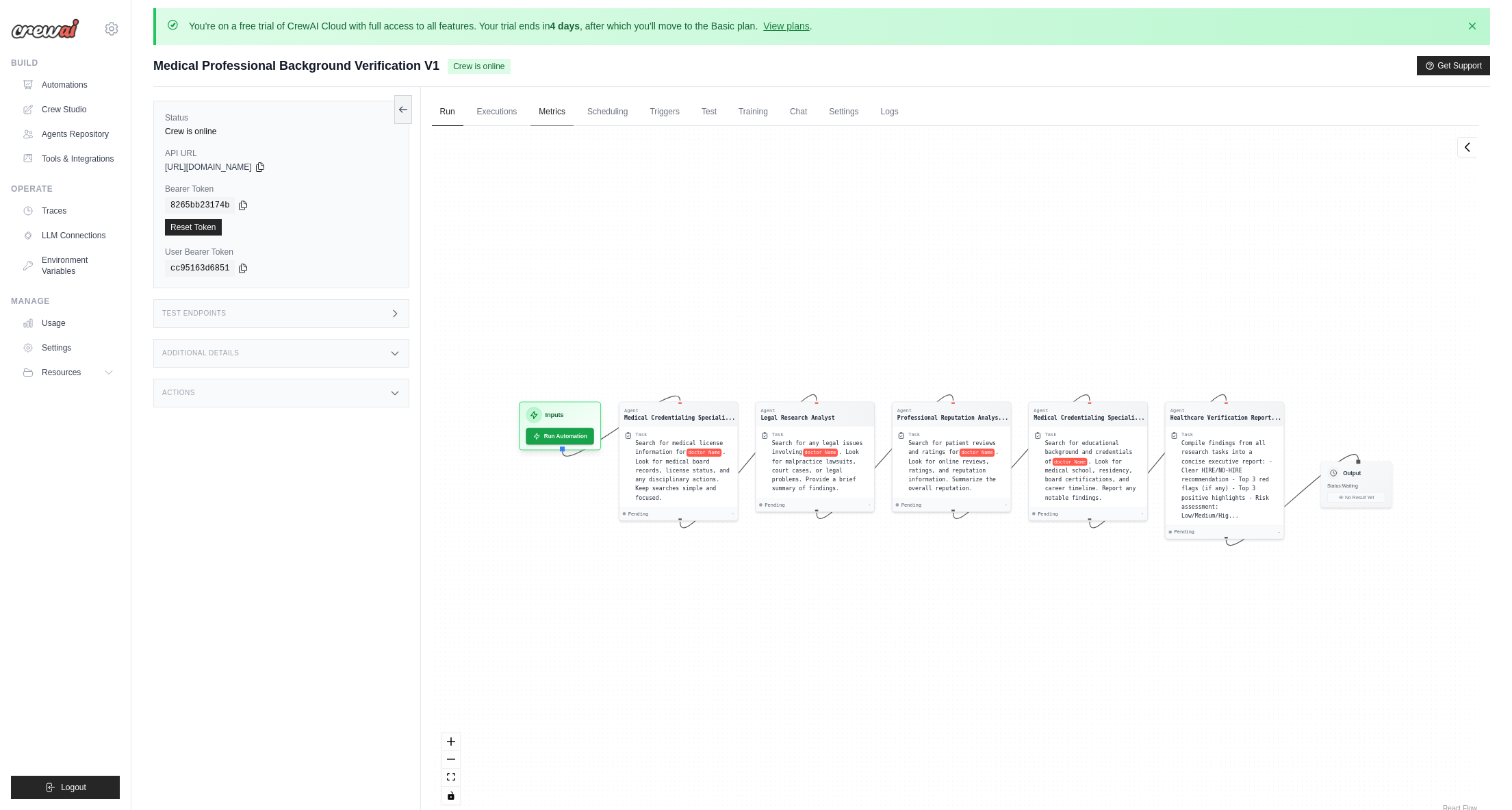
click at [547, 109] on link "Metrics" at bounding box center [552, 112] width 43 height 29
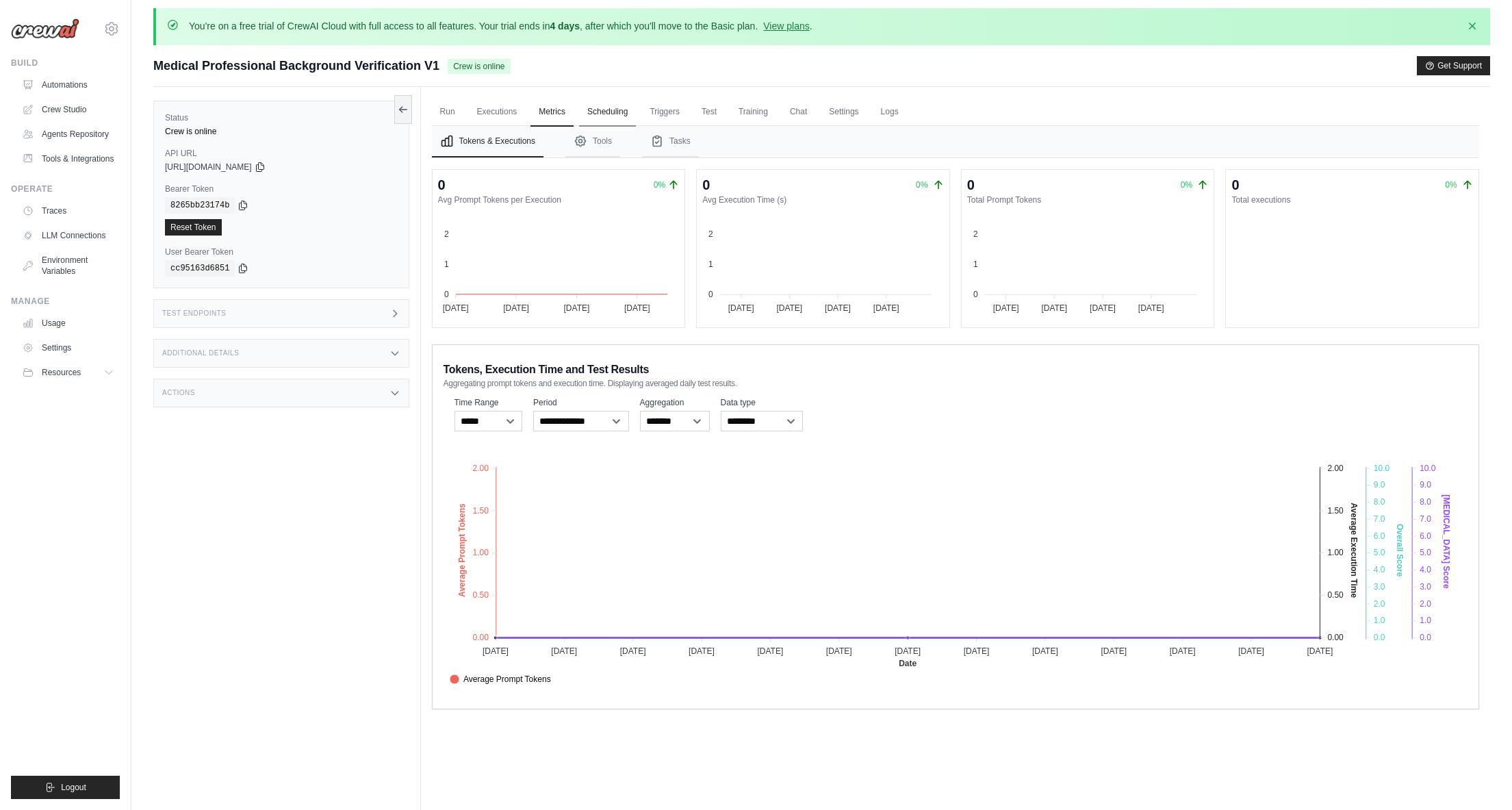
click at [599, 110] on link "Scheduling" at bounding box center [607, 112] width 56 height 29
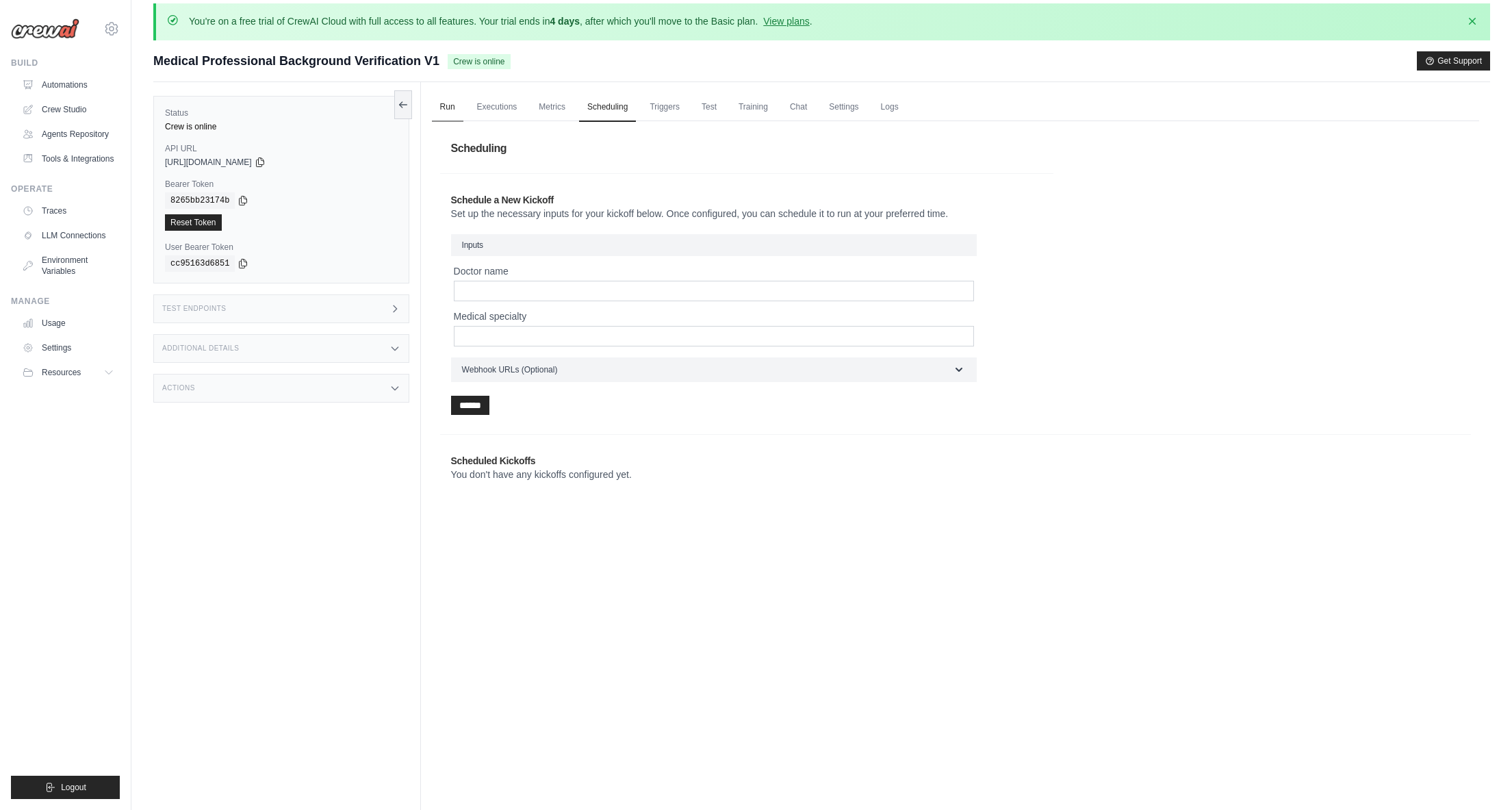
scroll to position [12, 0]
click at [395, 385] on icon at bounding box center [396, 387] width 11 height 11
click at [366, 392] on div "Actions" at bounding box center [281, 387] width 256 height 29
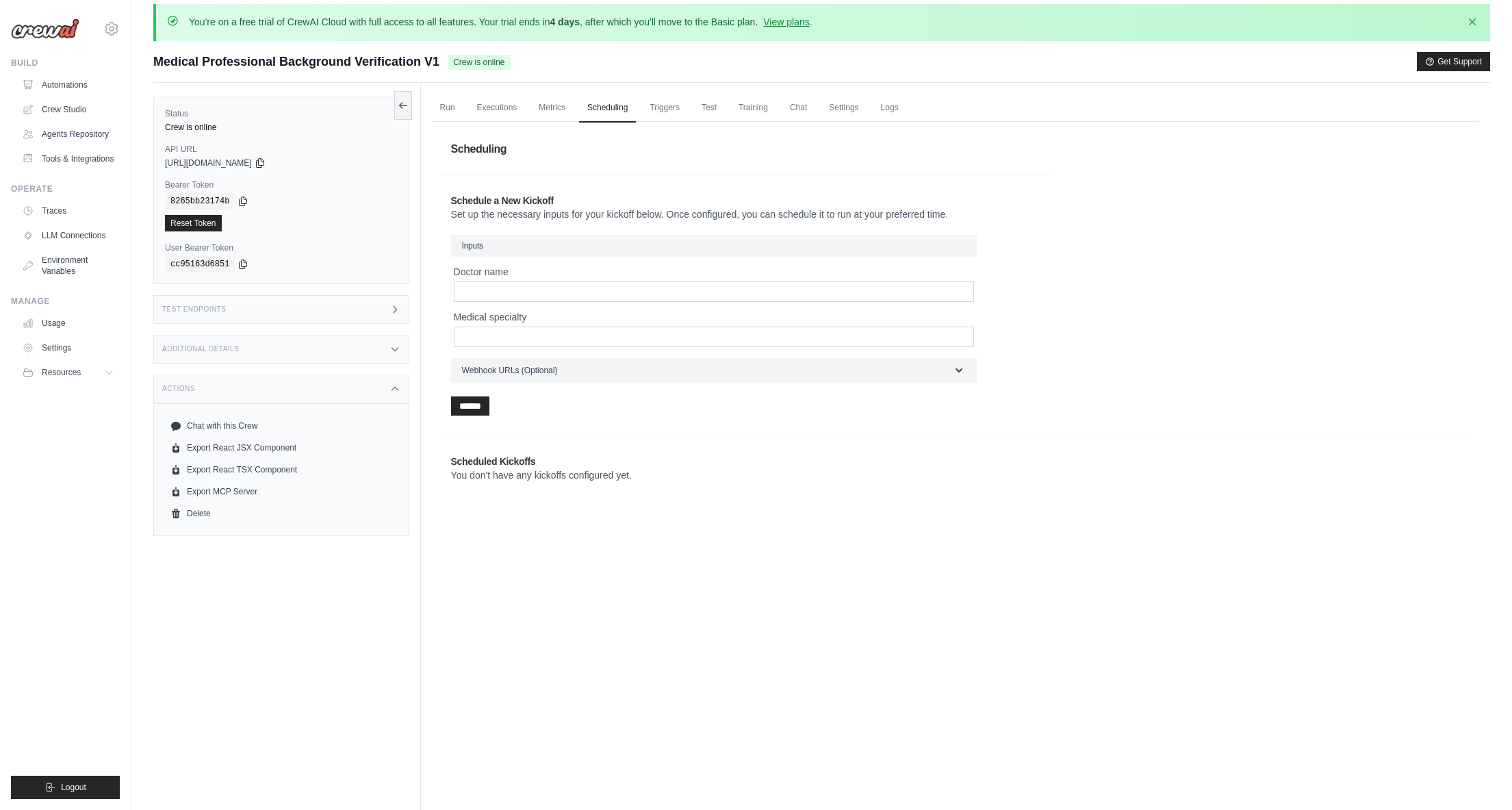
click at [372, 389] on div "Actions" at bounding box center [281, 388] width 256 height 29
click at [56, 84] on link "Automations" at bounding box center [69, 85] width 104 height 22
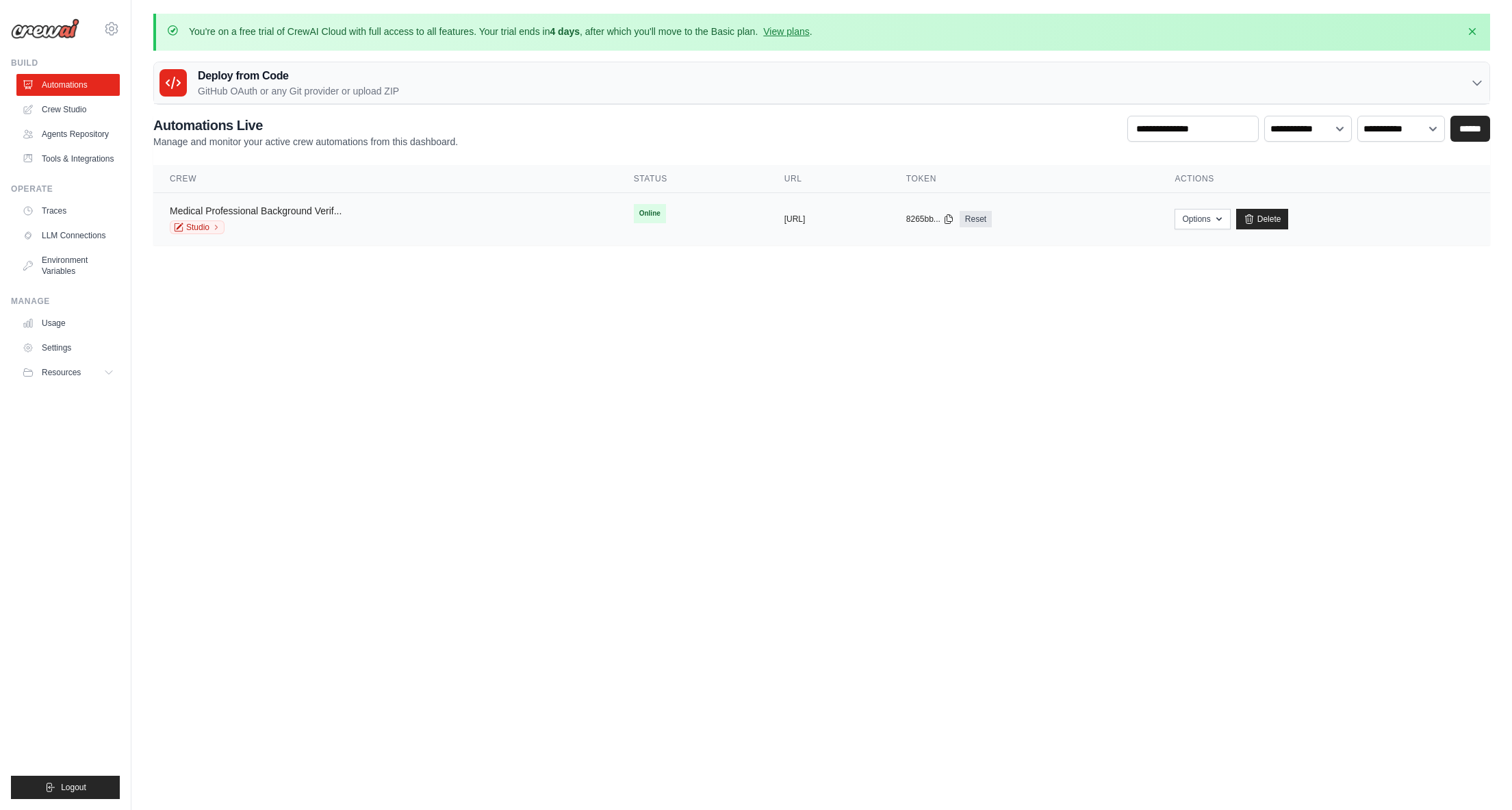
click at [333, 209] on link "Medical Professional Background Verif..." at bounding box center [256, 211] width 172 height 11
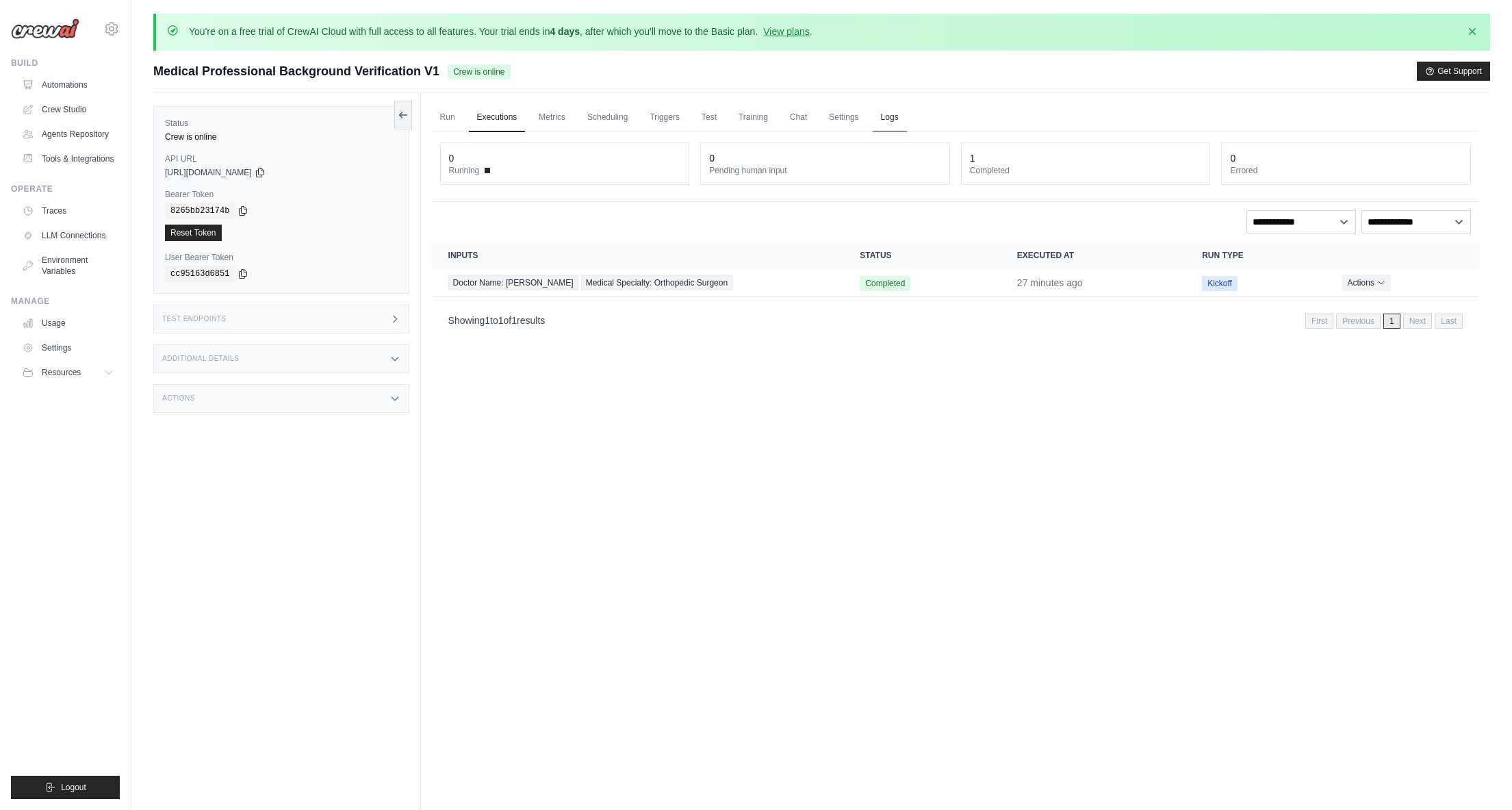
click at [891, 117] on link "Logs" at bounding box center [890, 117] width 34 height 29
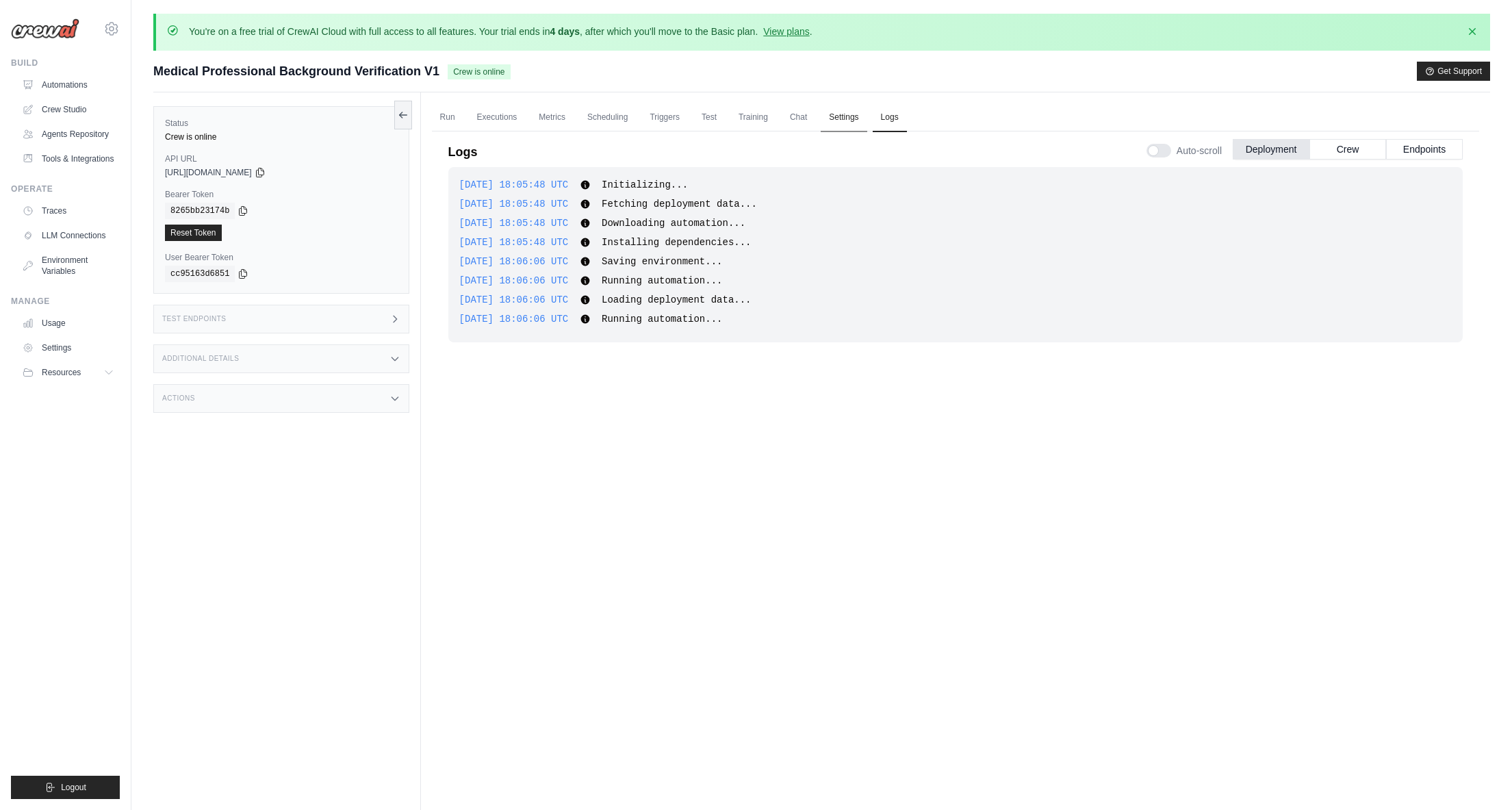
drag, startPoint x: 847, startPoint y: 117, endPoint x: 839, endPoint y: 117, distance: 8.0
click at [847, 117] on link "Settings" at bounding box center [844, 117] width 46 height 29
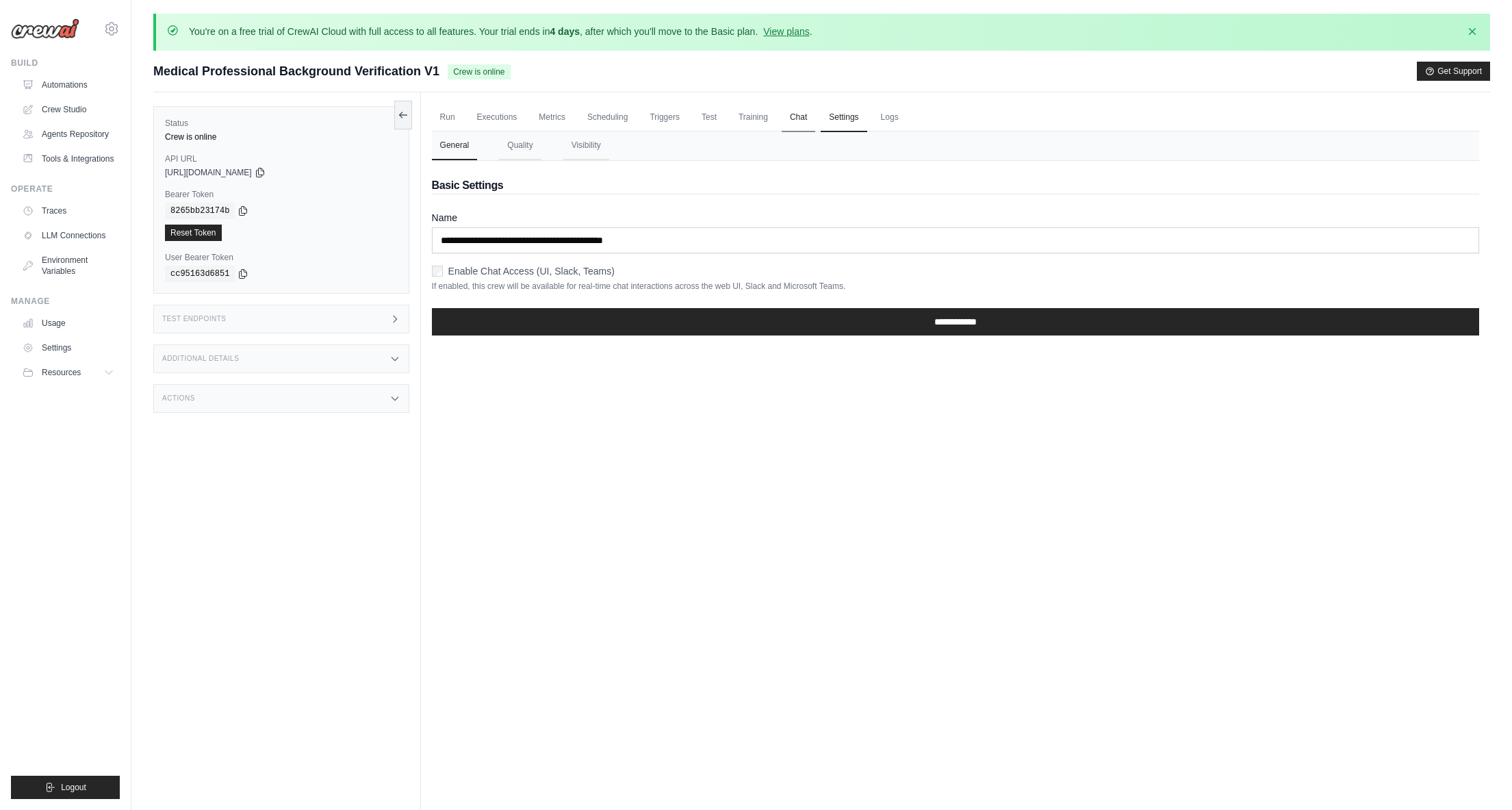
click at [791, 116] on link "Chat" at bounding box center [799, 117] width 33 height 29
drag, startPoint x: 757, startPoint y: 116, endPoint x: 741, endPoint y: 117, distance: 16.0
click at [757, 116] on link "Training" at bounding box center [753, 117] width 46 height 29
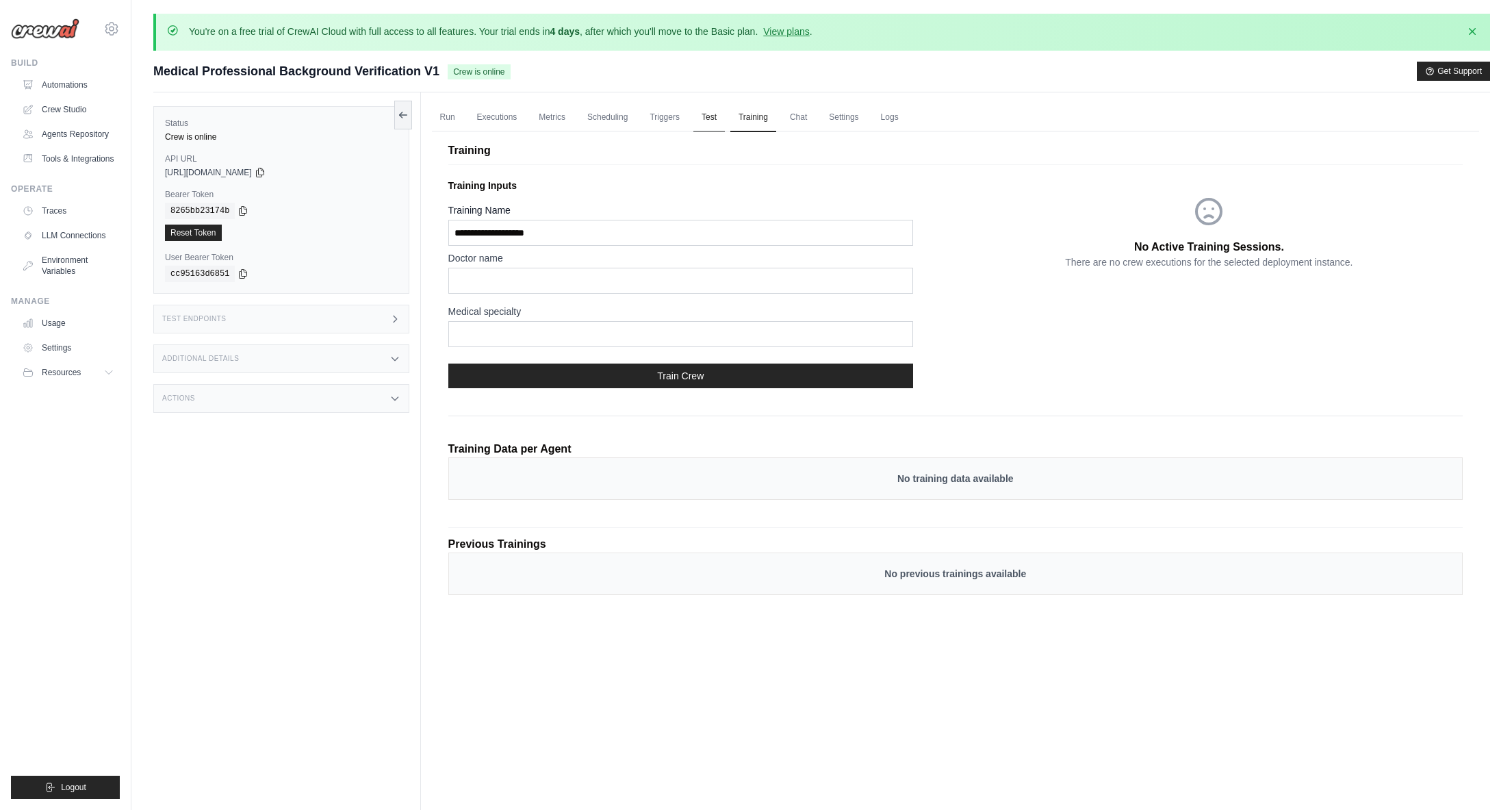
click at [713, 117] on link "Test" at bounding box center [709, 117] width 31 height 29
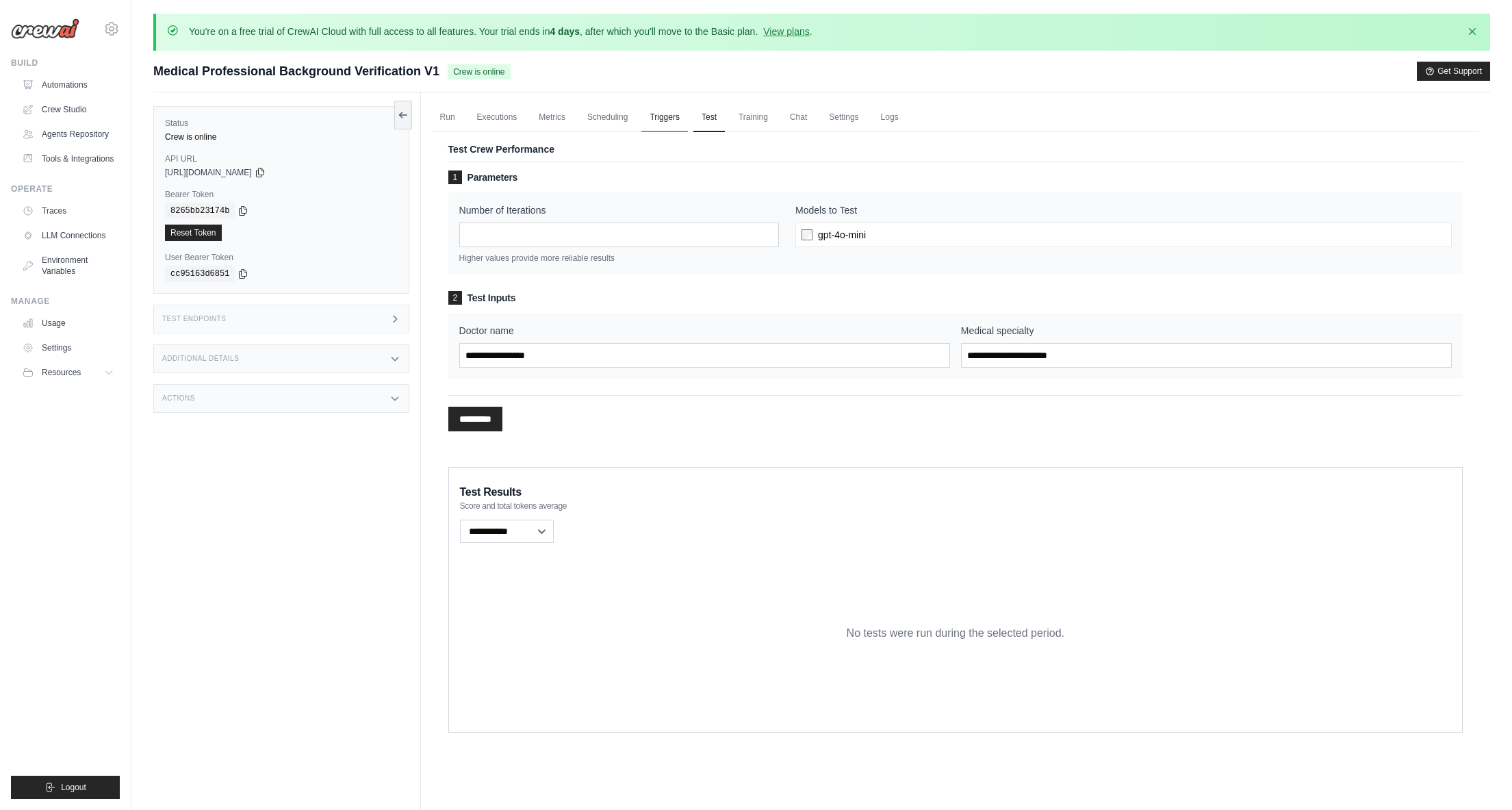
click at [667, 115] on link "Triggers" at bounding box center [665, 117] width 46 height 29
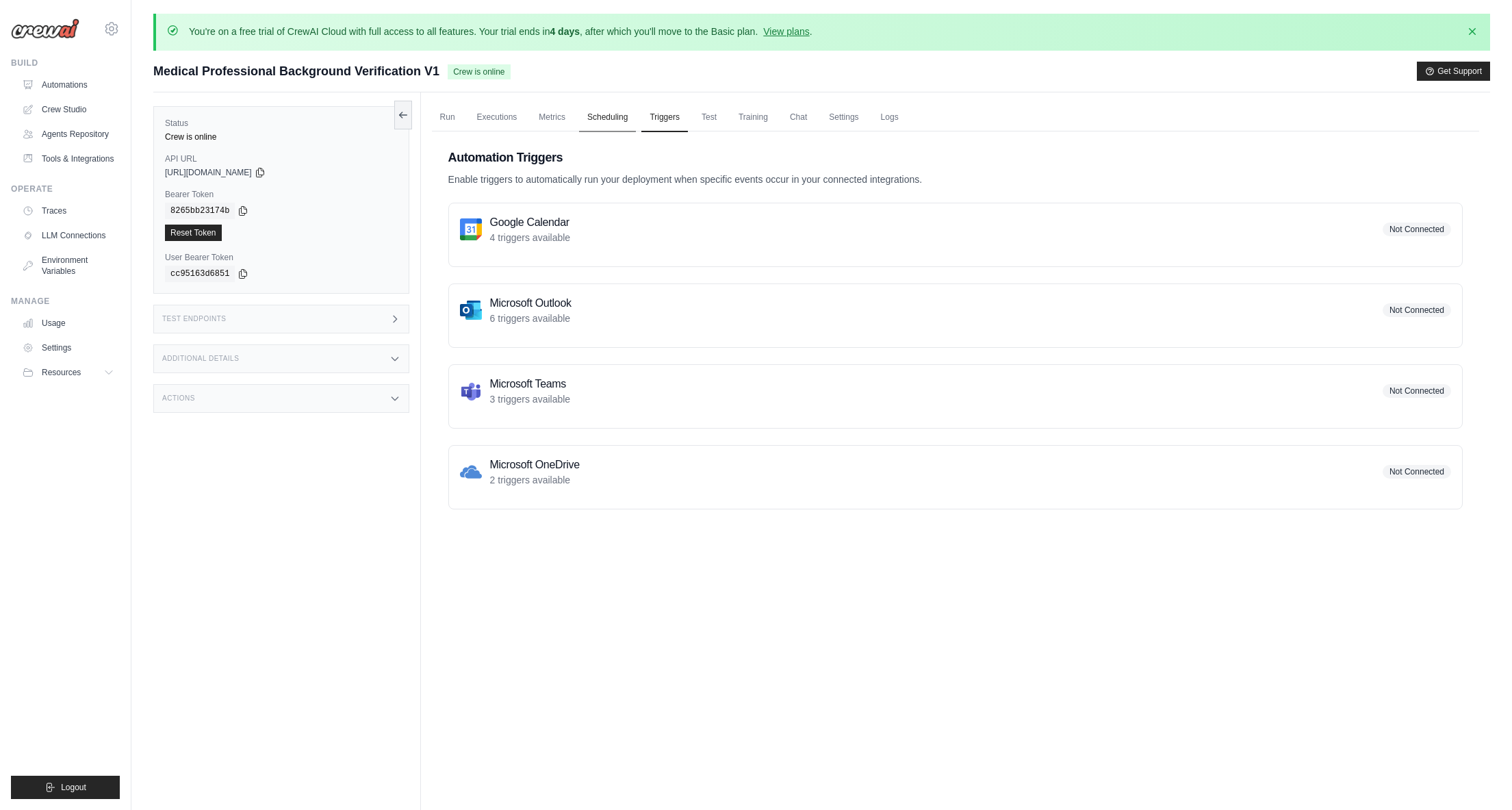
click at [622, 115] on link "Scheduling" at bounding box center [607, 117] width 56 height 29
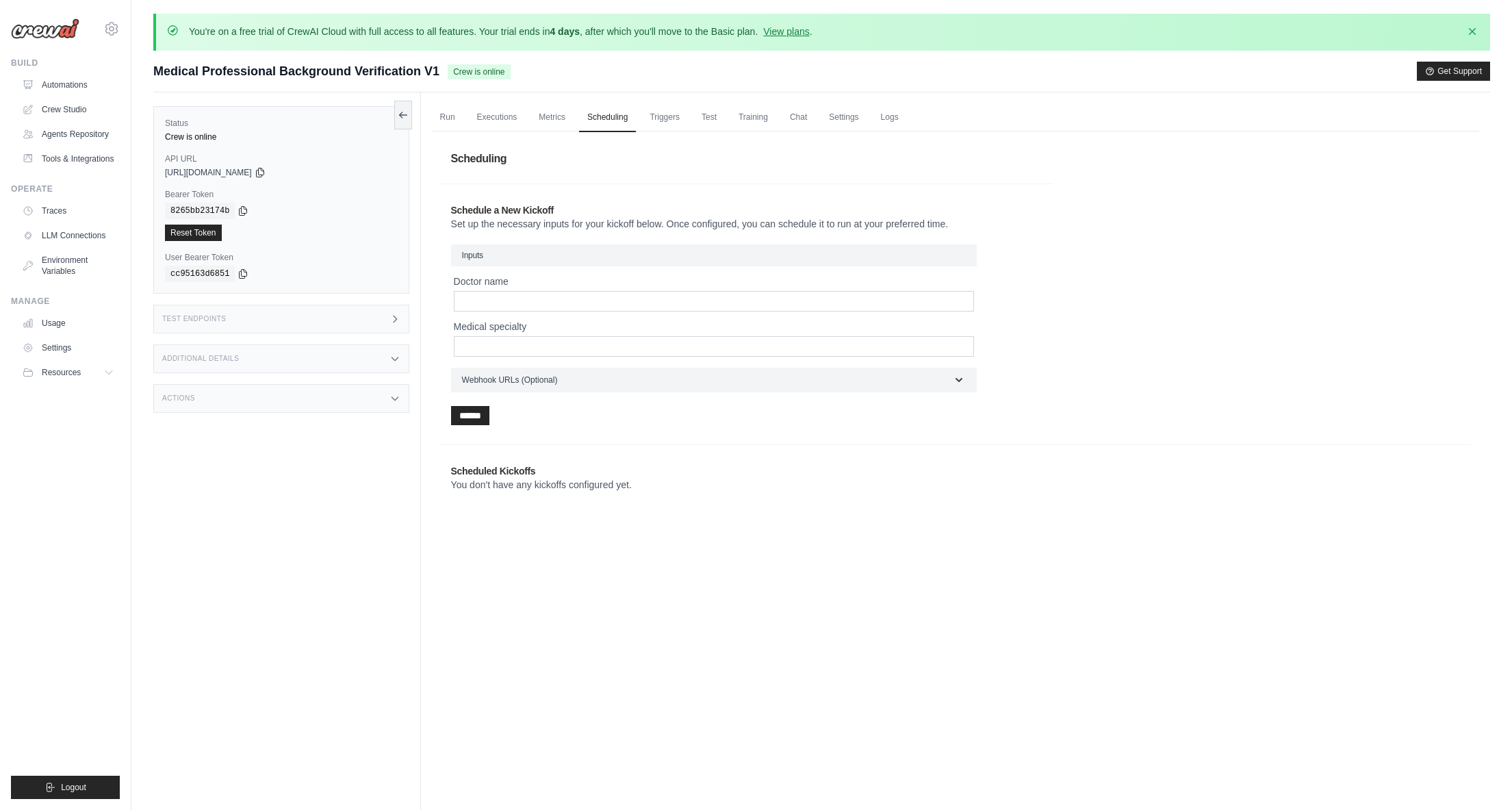
click at [321, 406] on div "Actions" at bounding box center [281, 399] width 256 height 29
click at [504, 302] on input "Doctor name" at bounding box center [713, 301] width 520 height 20
click at [505, 349] on input "Medical specialty" at bounding box center [713, 347] width 520 height 20
click at [897, 112] on link "Logs" at bounding box center [890, 117] width 34 height 29
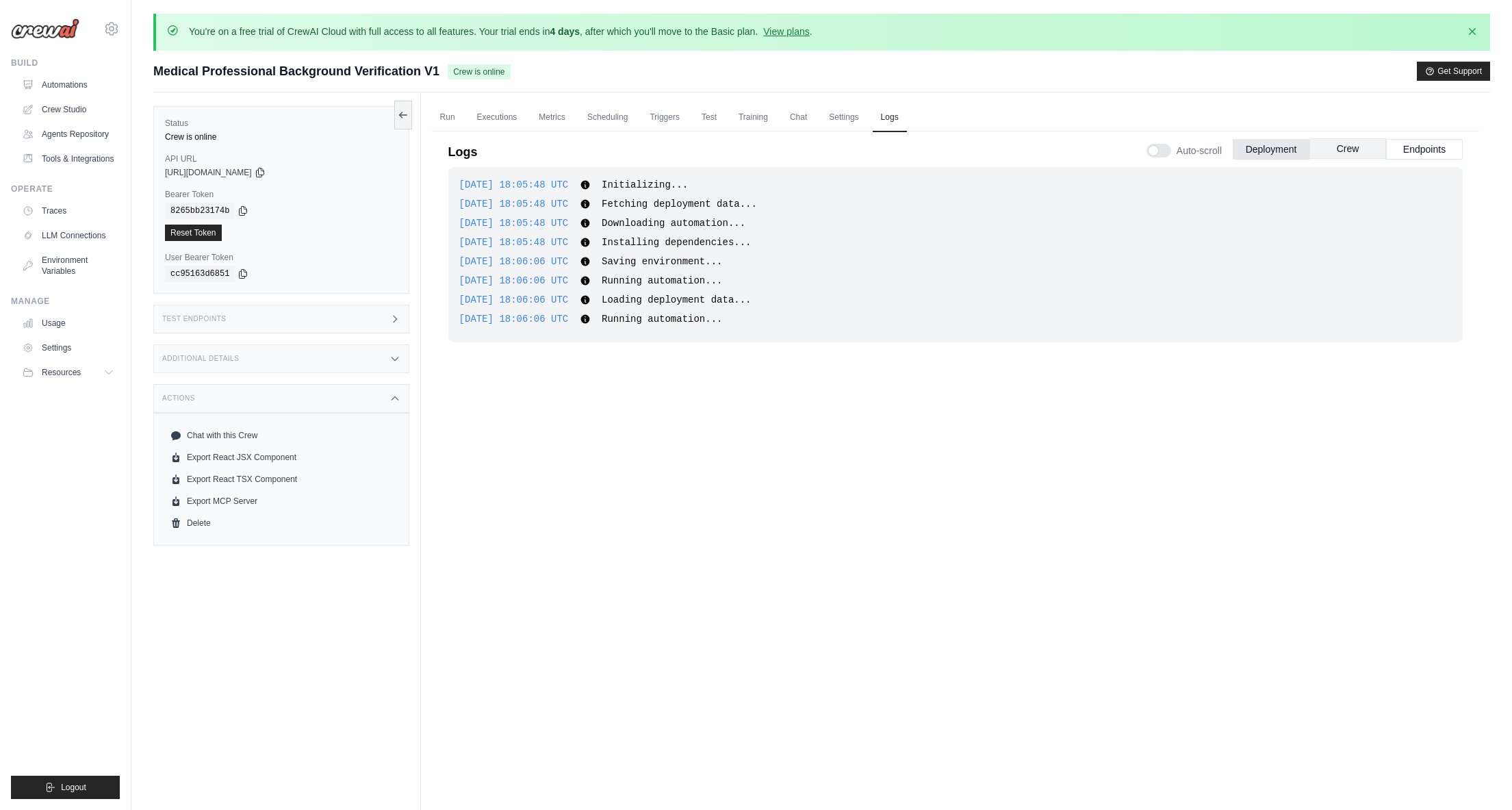
click at [1361, 148] on button "Crew" at bounding box center [1347, 149] width 77 height 20
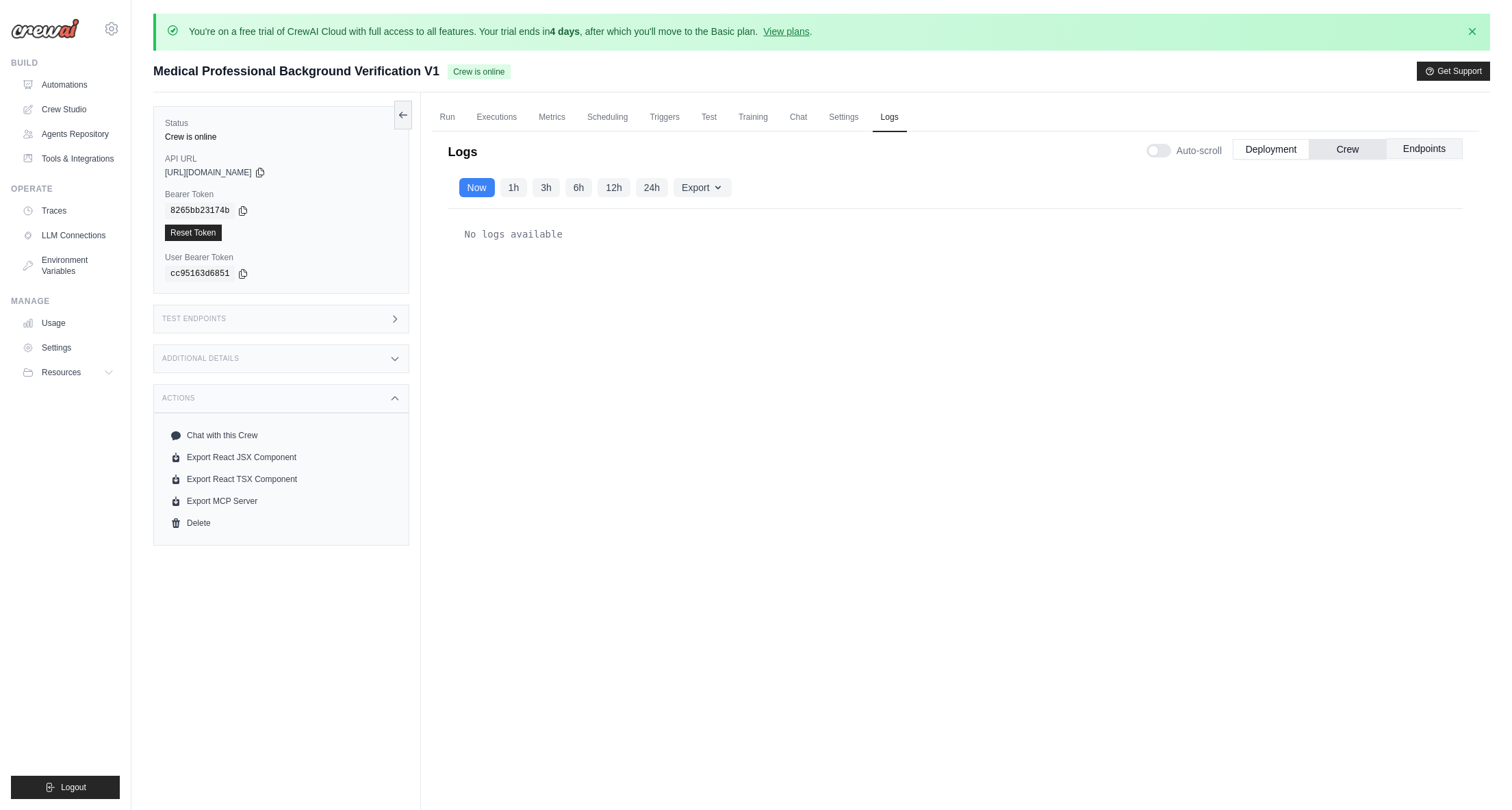
click at [1420, 150] on button "Endpoints" at bounding box center [1424, 149] width 77 height 20
click at [501, 115] on link "Executions" at bounding box center [496, 117] width 56 height 29
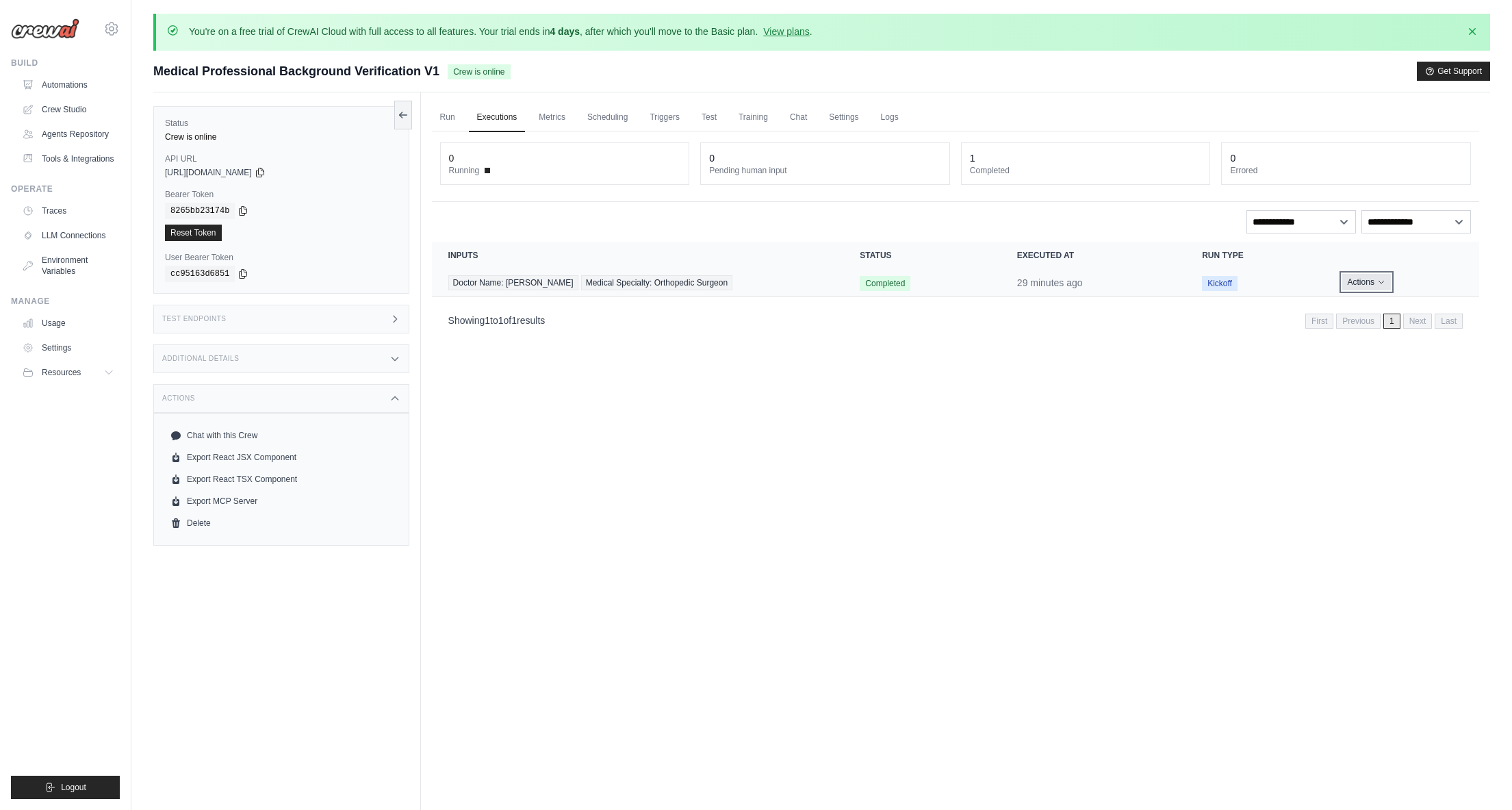
click at [1388, 281] on button "Actions" at bounding box center [1367, 282] width 49 height 17
click at [1407, 305] on link "View Details" at bounding box center [1419, 308] width 88 height 22
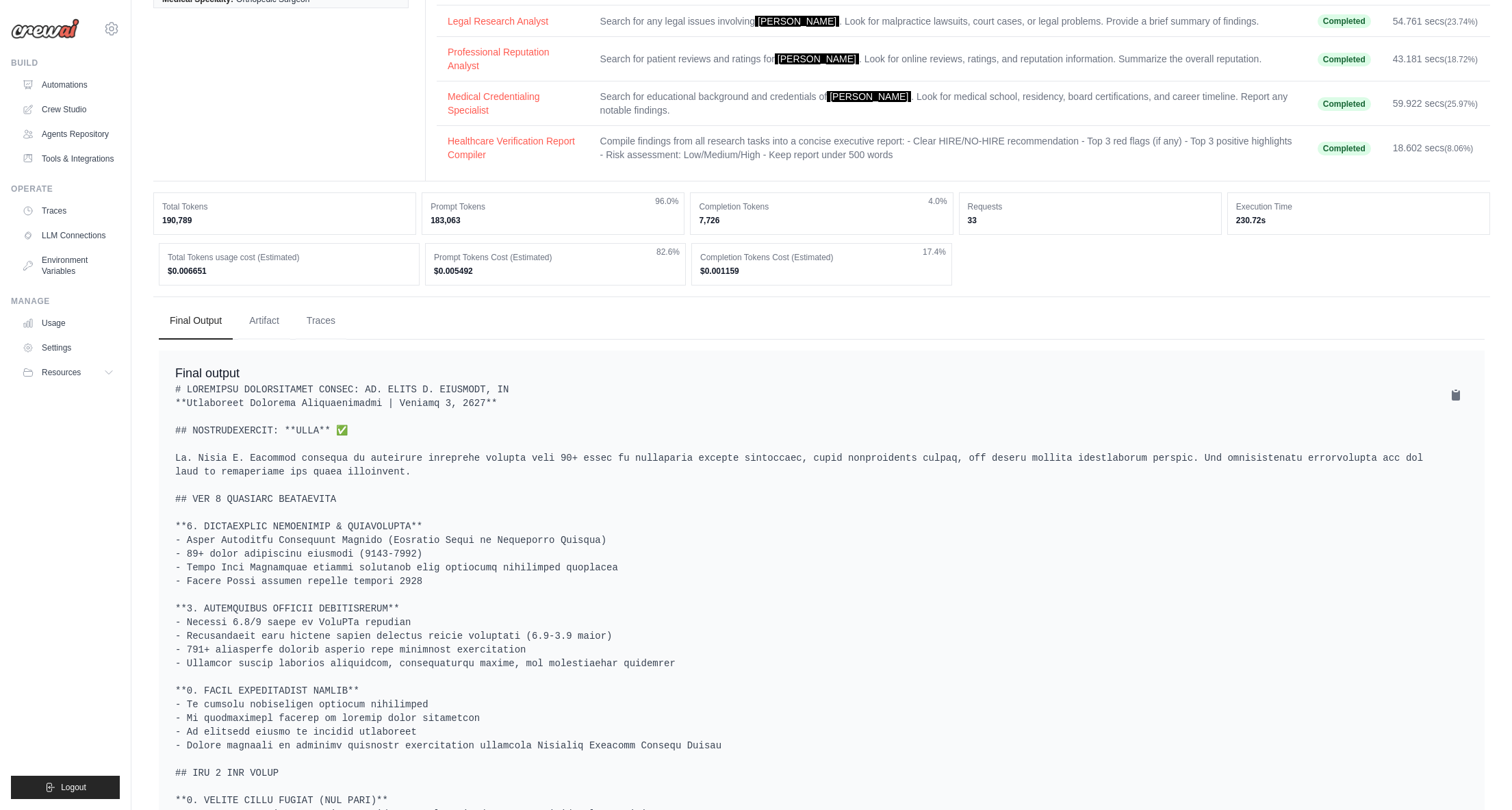
scroll to position [224, 0]
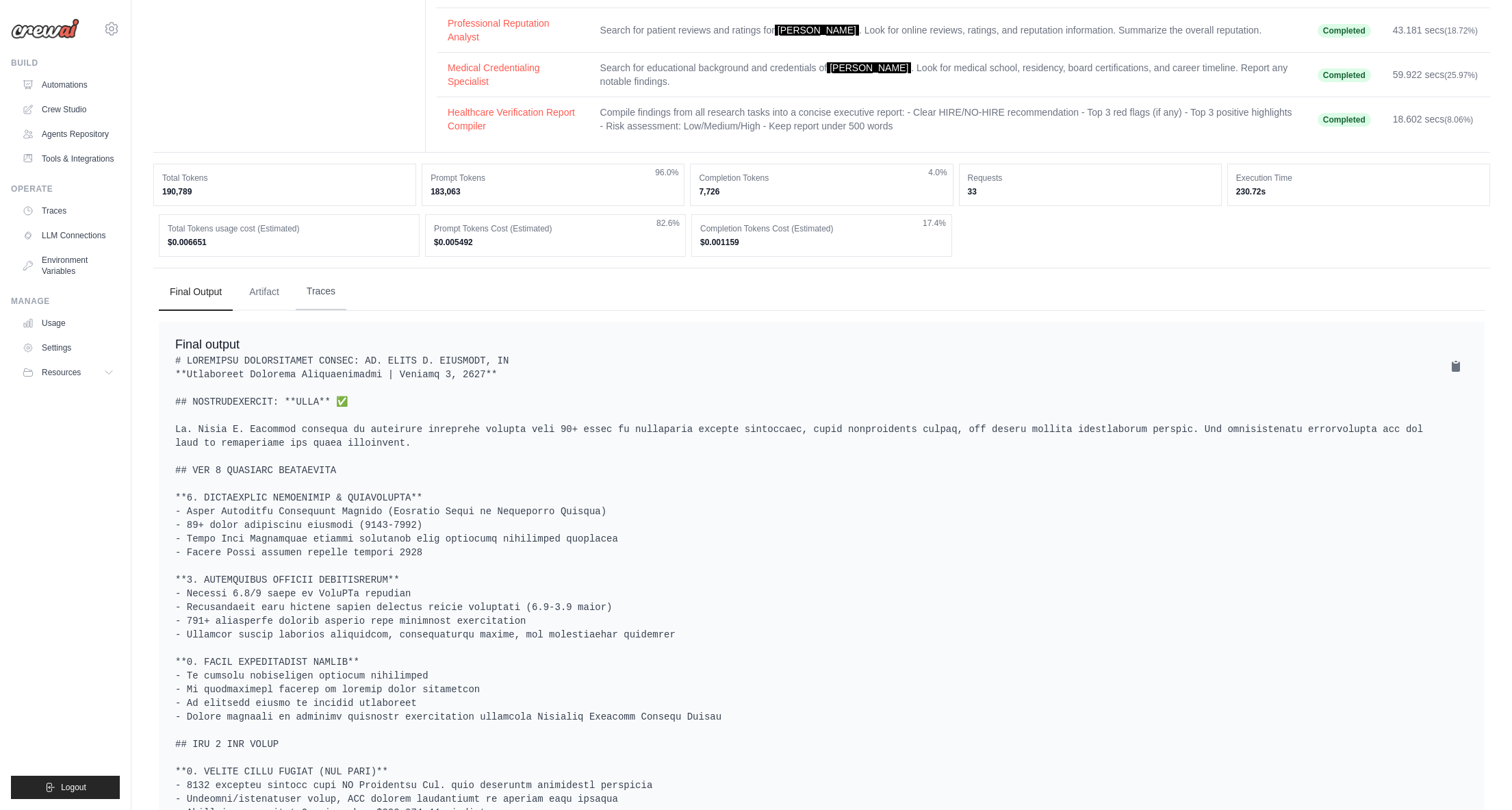
click at [318, 300] on button "Traces" at bounding box center [321, 292] width 51 height 37
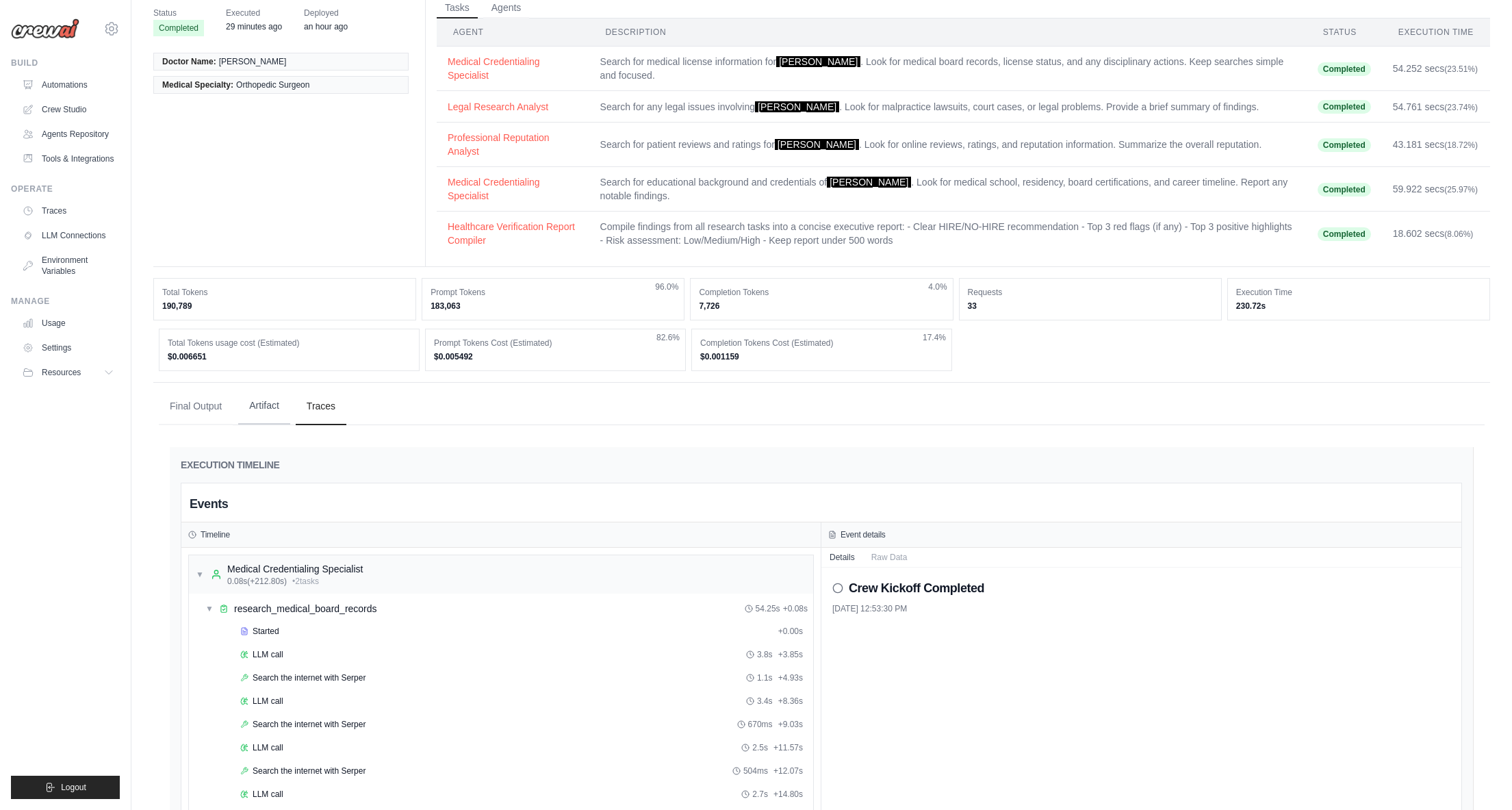
click at [255, 422] on button "Artifact" at bounding box center [264, 406] width 52 height 37
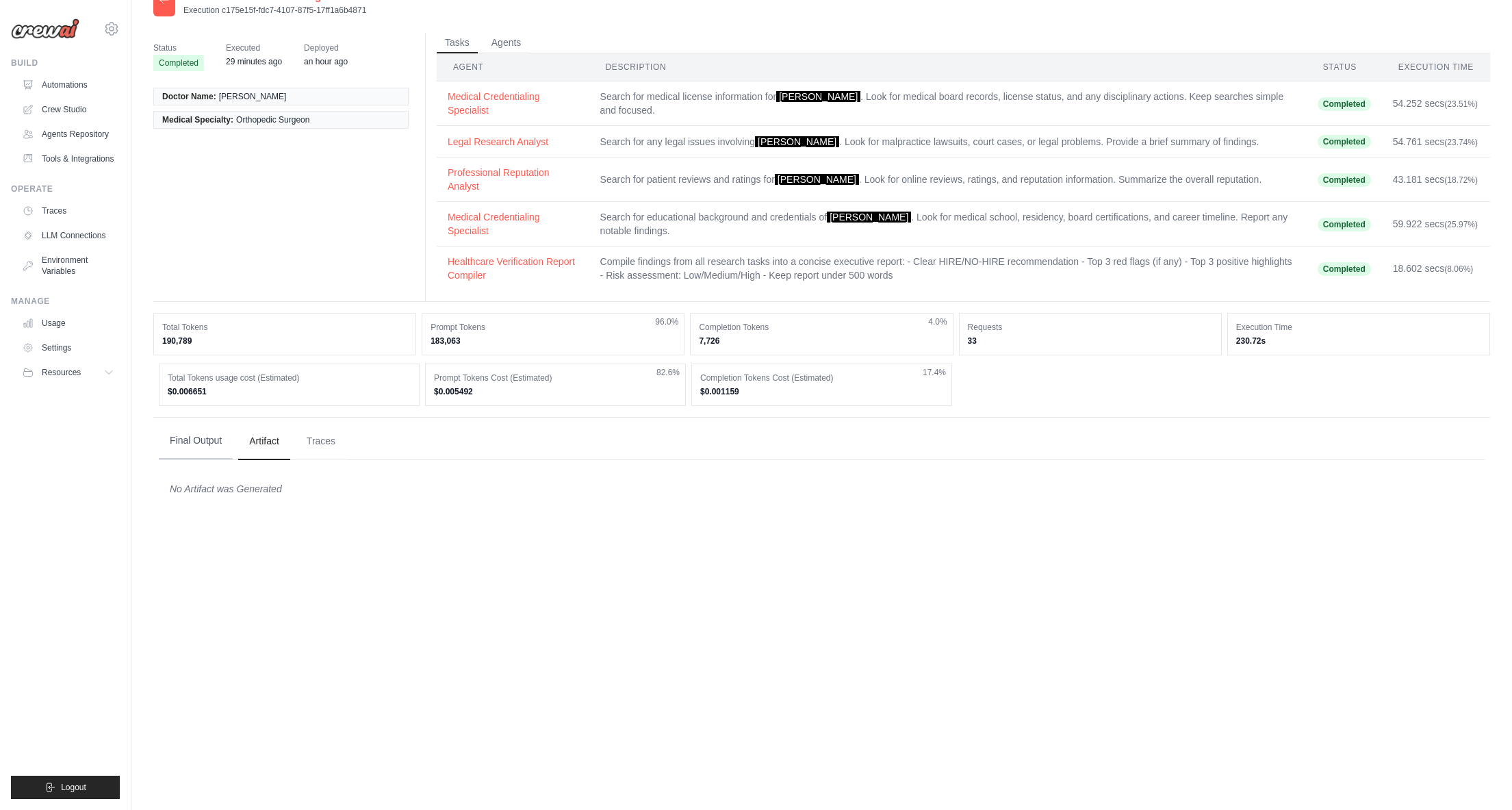
click at [202, 447] on button "Final Output" at bounding box center [196, 441] width 74 height 37
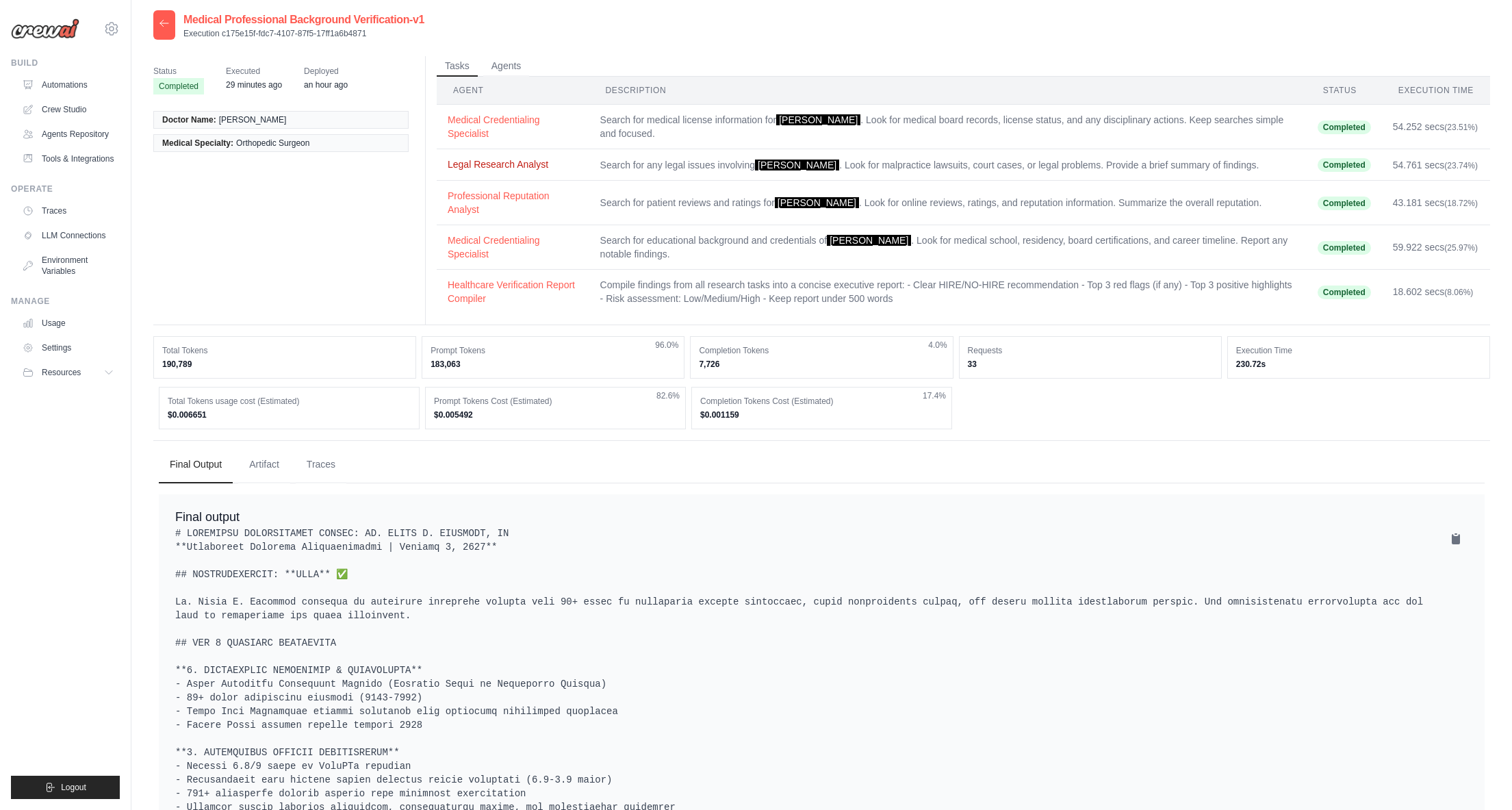
scroll to position [0, 0]
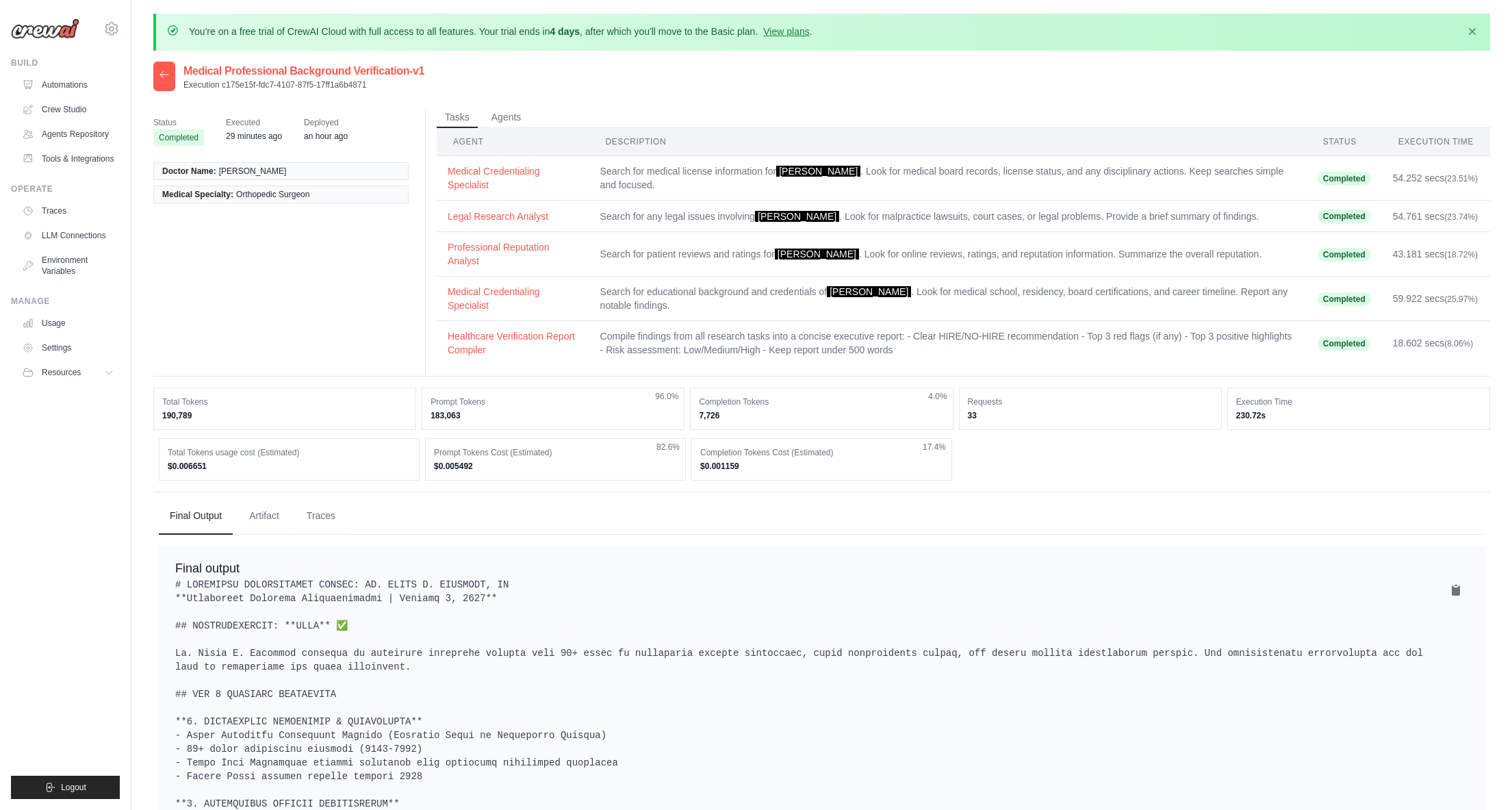
click at [162, 78] on icon at bounding box center [165, 75] width 11 height 11
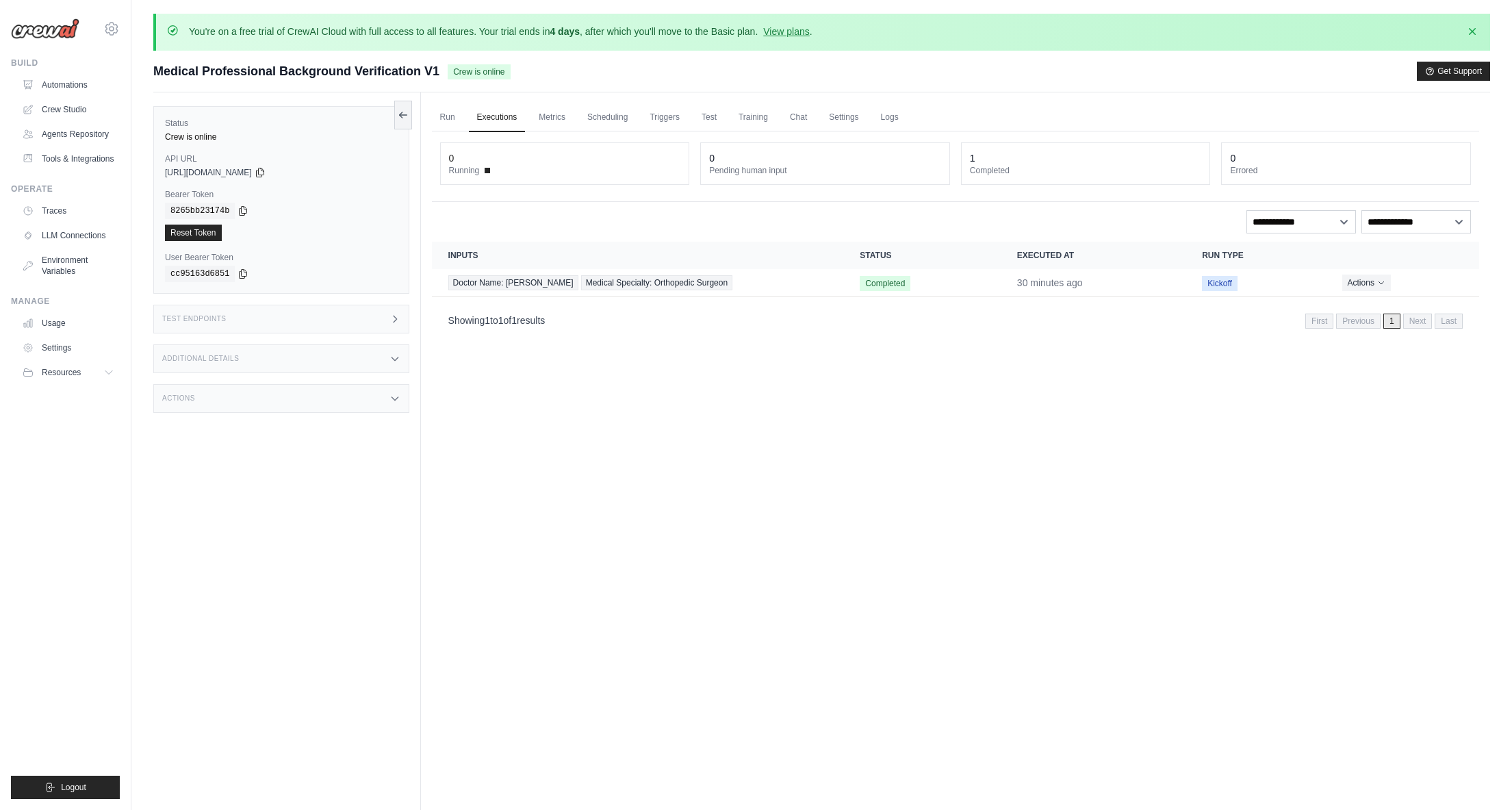
click at [290, 397] on div "Actions" at bounding box center [281, 399] width 256 height 29
click at [55, 83] on link "Automations" at bounding box center [69, 85] width 104 height 22
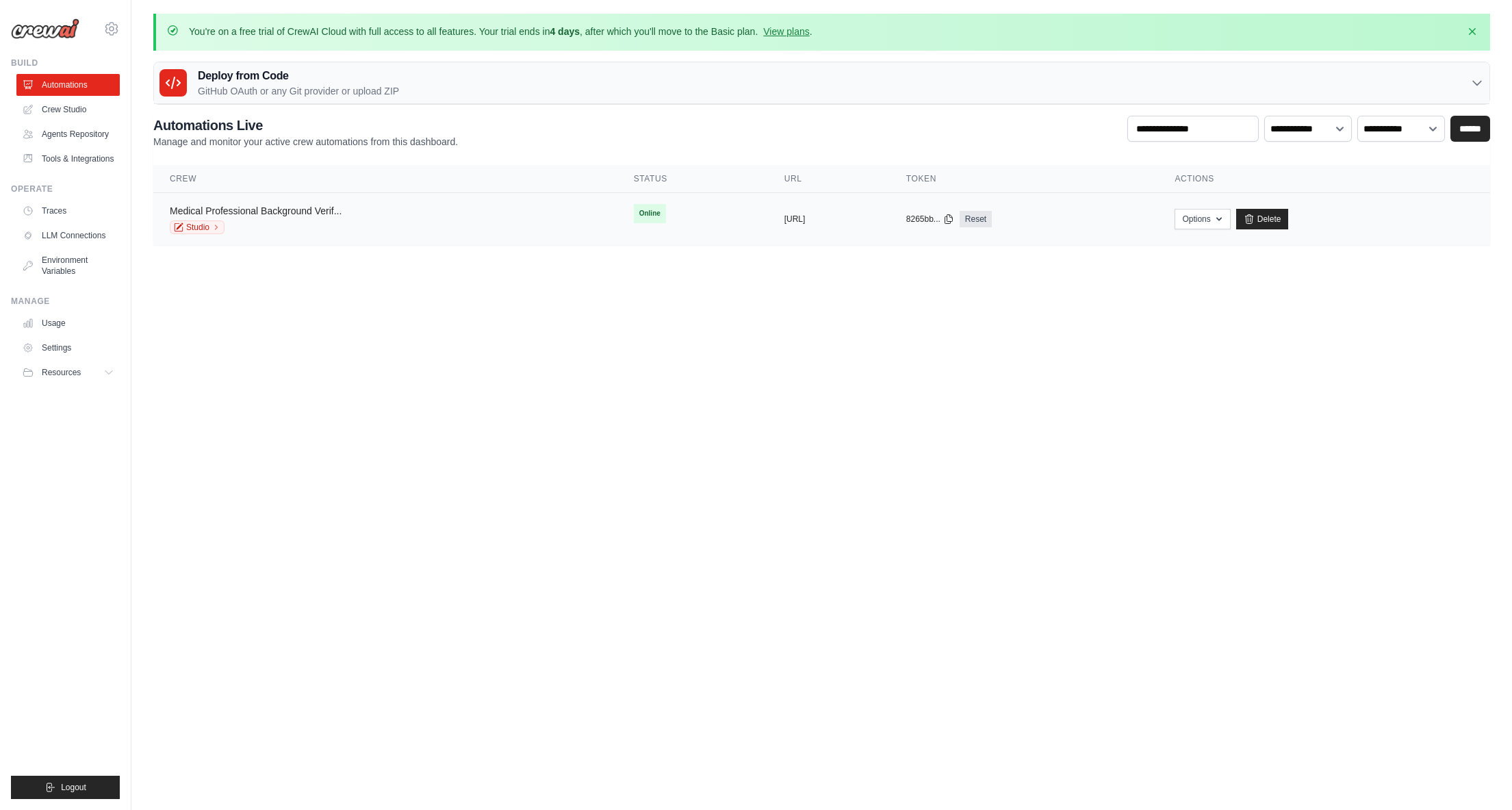
click at [327, 210] on link "Medical Professional Background Verif..." at bounding box center [256, 211] width 172 height 11
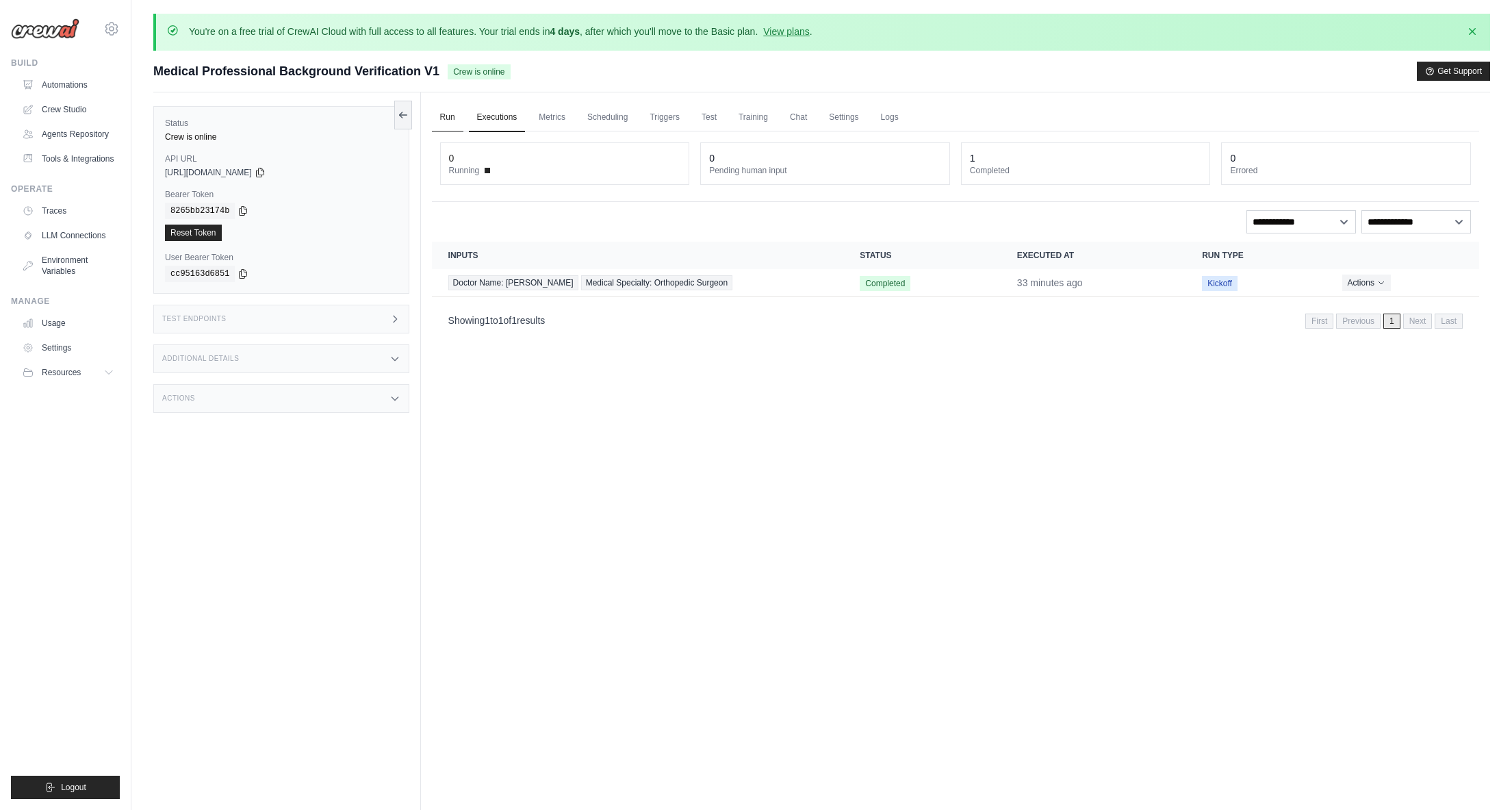
click at [450, 117] on link "Run" at bounding box center [447, 117] width 31 height 29
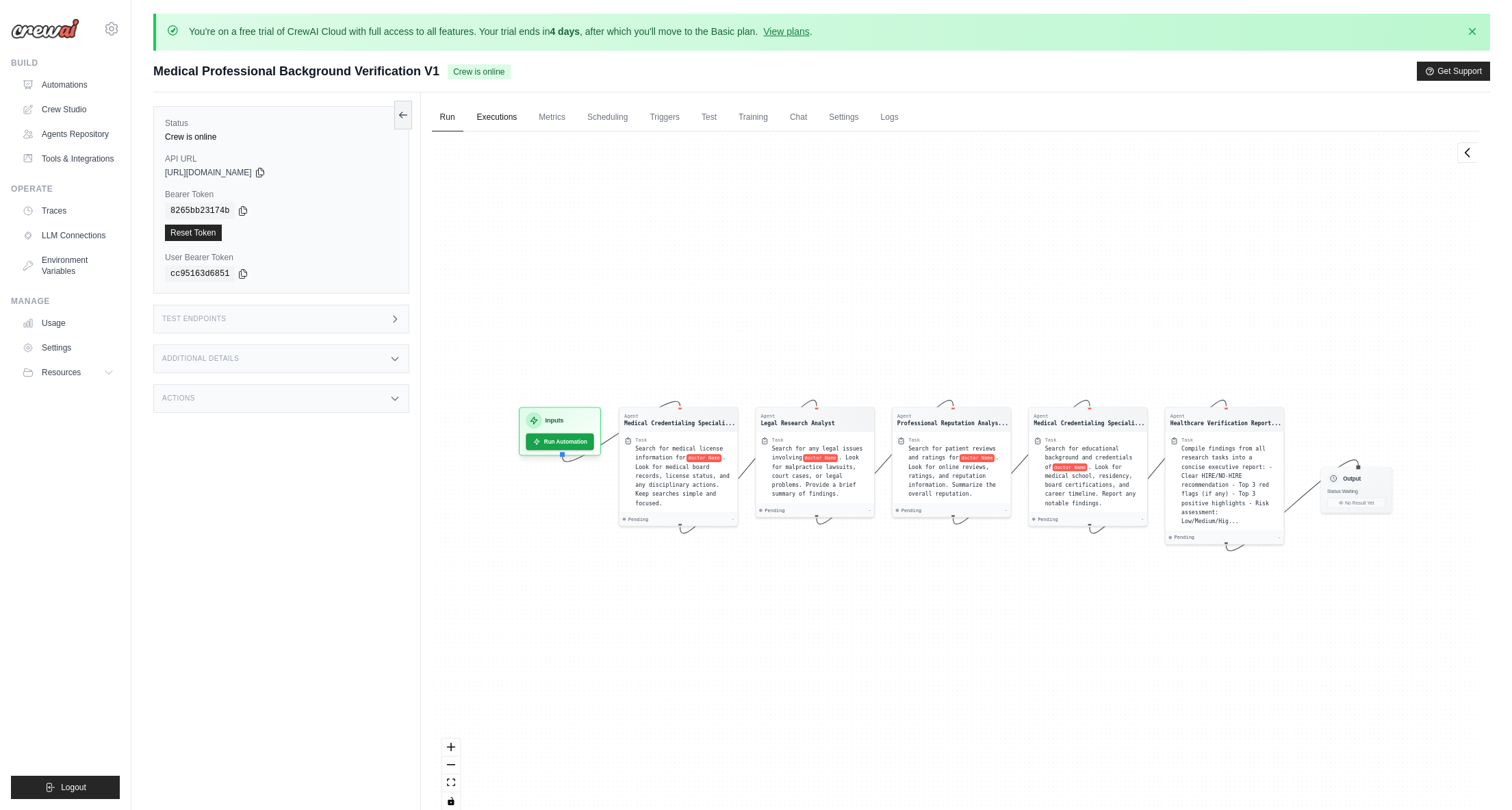
click at [512, 113] on link "Executions" at bounding box center [496, 117] width 56 height 29
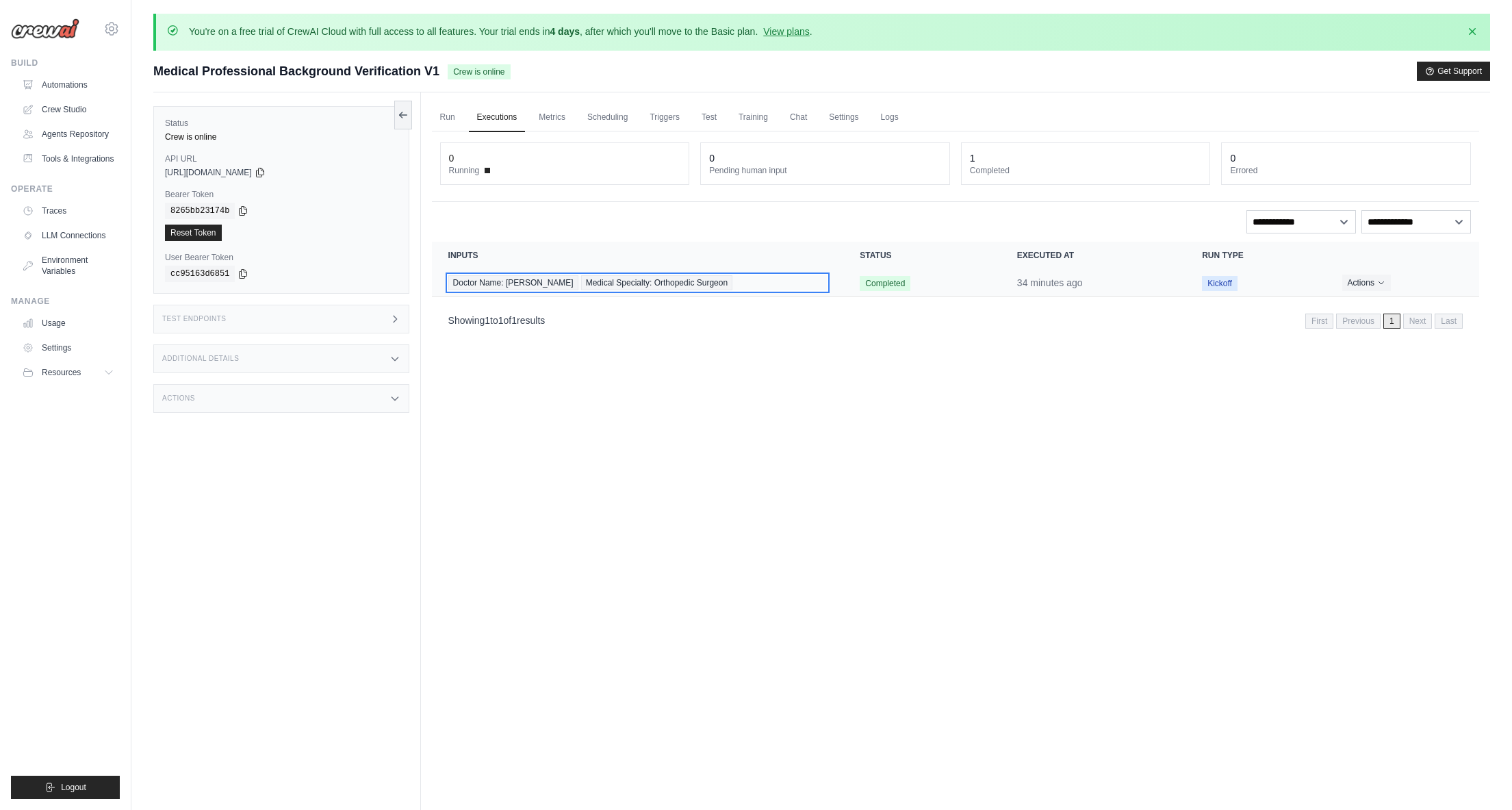
click at [735, 285] on div "Doctor Name: Craig Sessions Medical Specialty: Orthopedic Surgeon" at bounding box center [638, 283] width 379 height 15
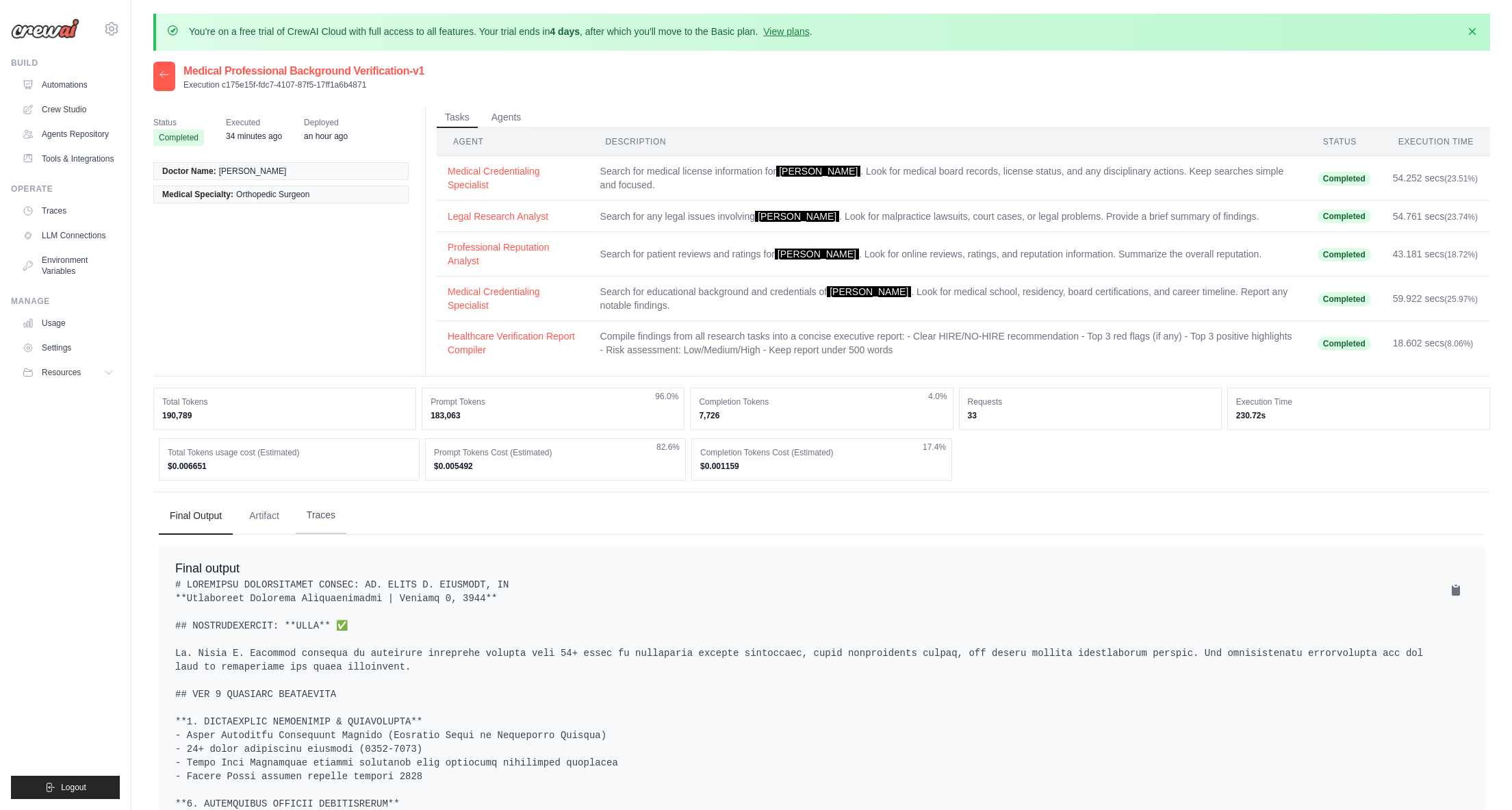
click at [315, 533] on button "Traces" at bounding box center [321, 516] width 51 height 37
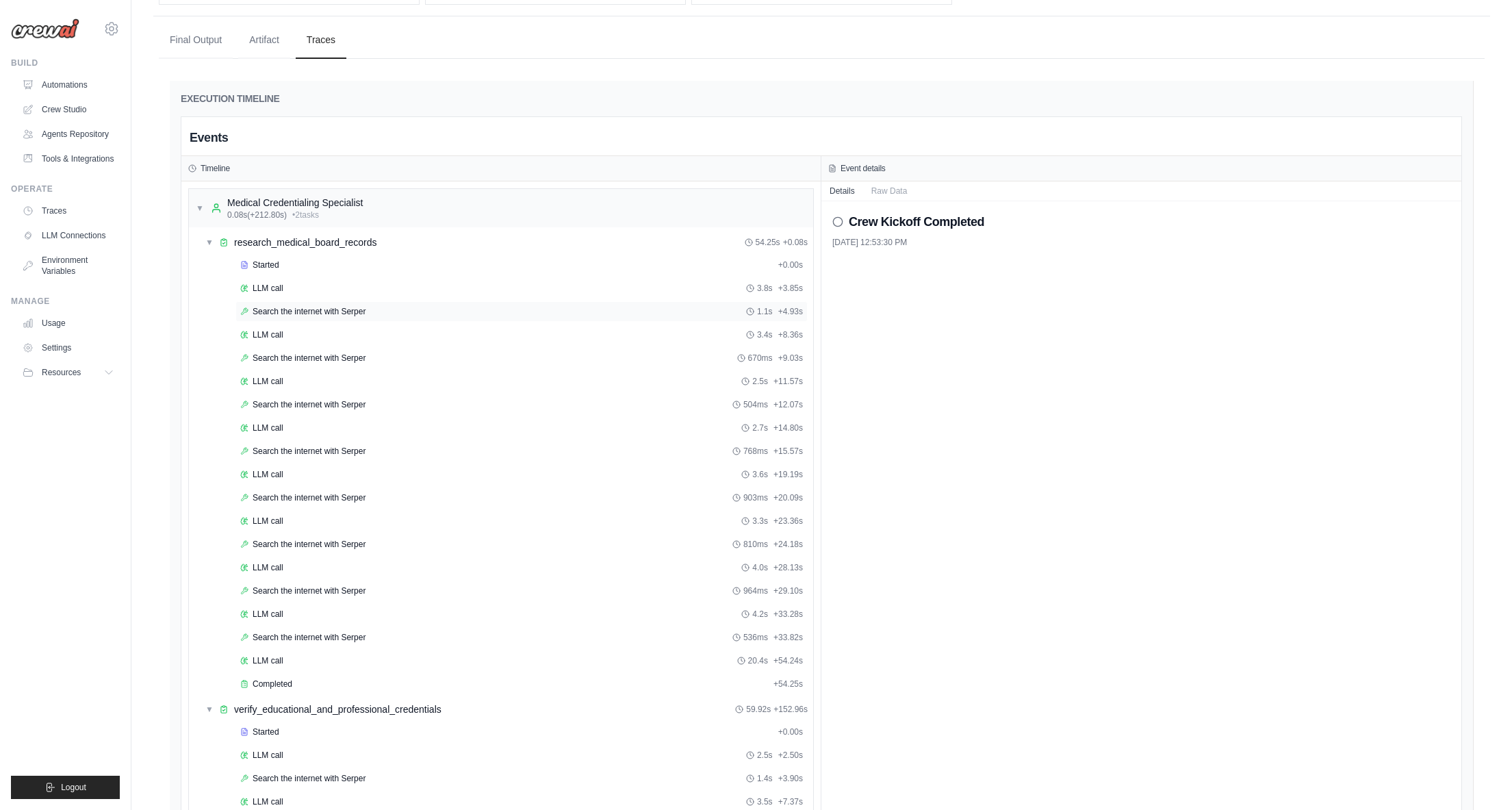
scroll to position [564, 0]
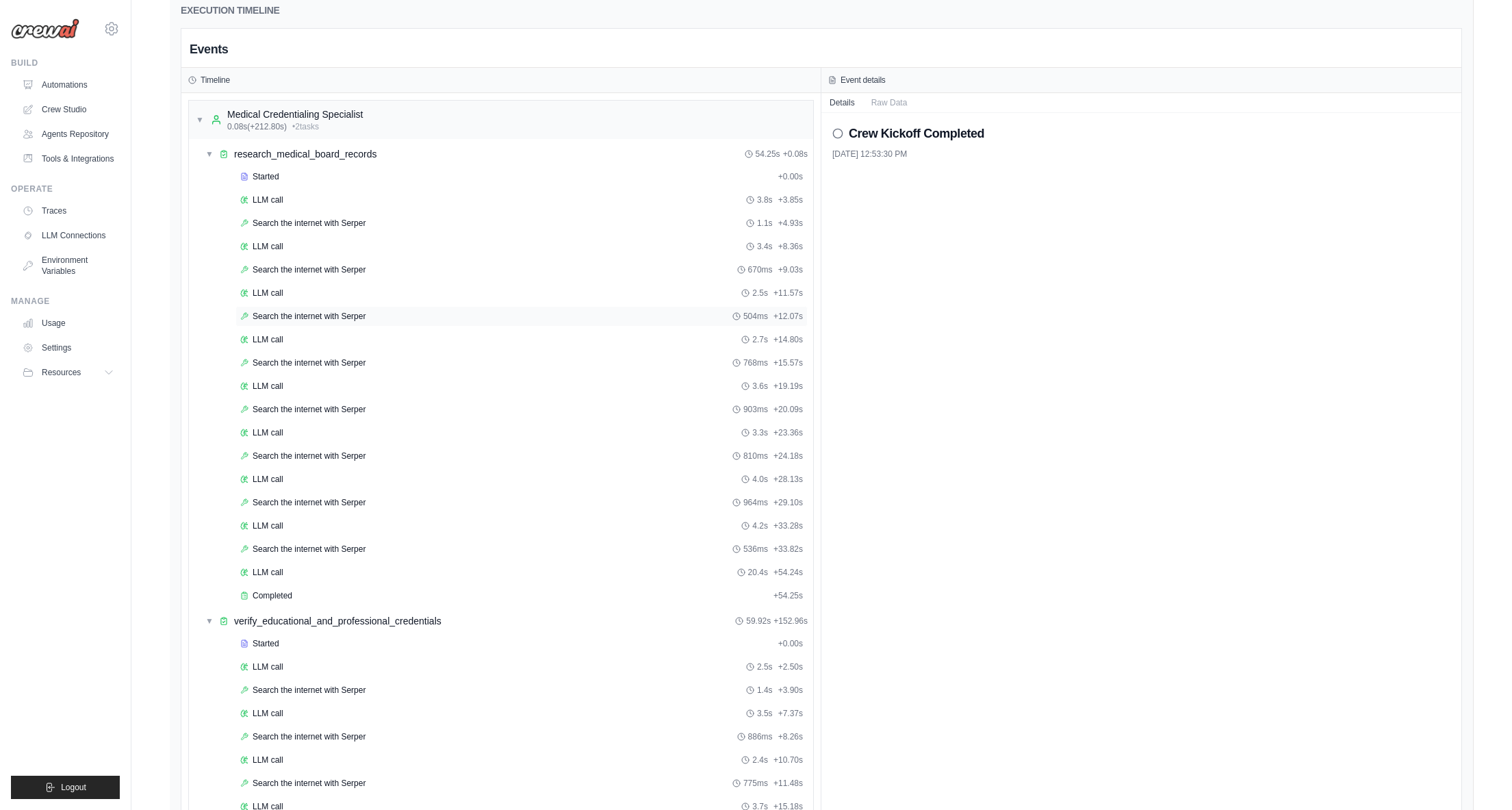
click at [302, 322] on span "Search the internet with Serper" at bounding box center [309, 316] width 113 height 11
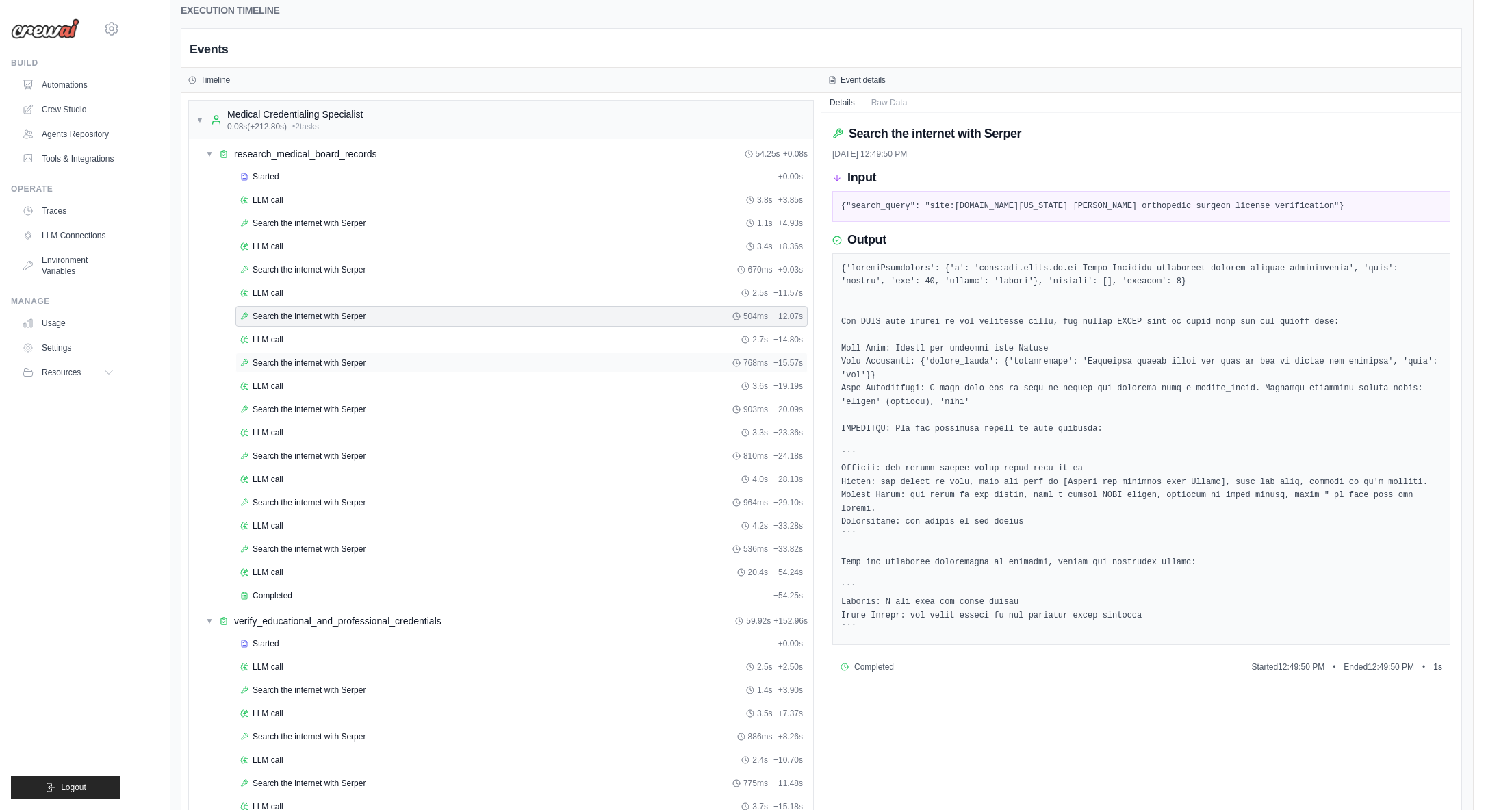
click at [353, 369] on span "Search the internet with Serper" at bounding box center [309, 363] width 113 height 11
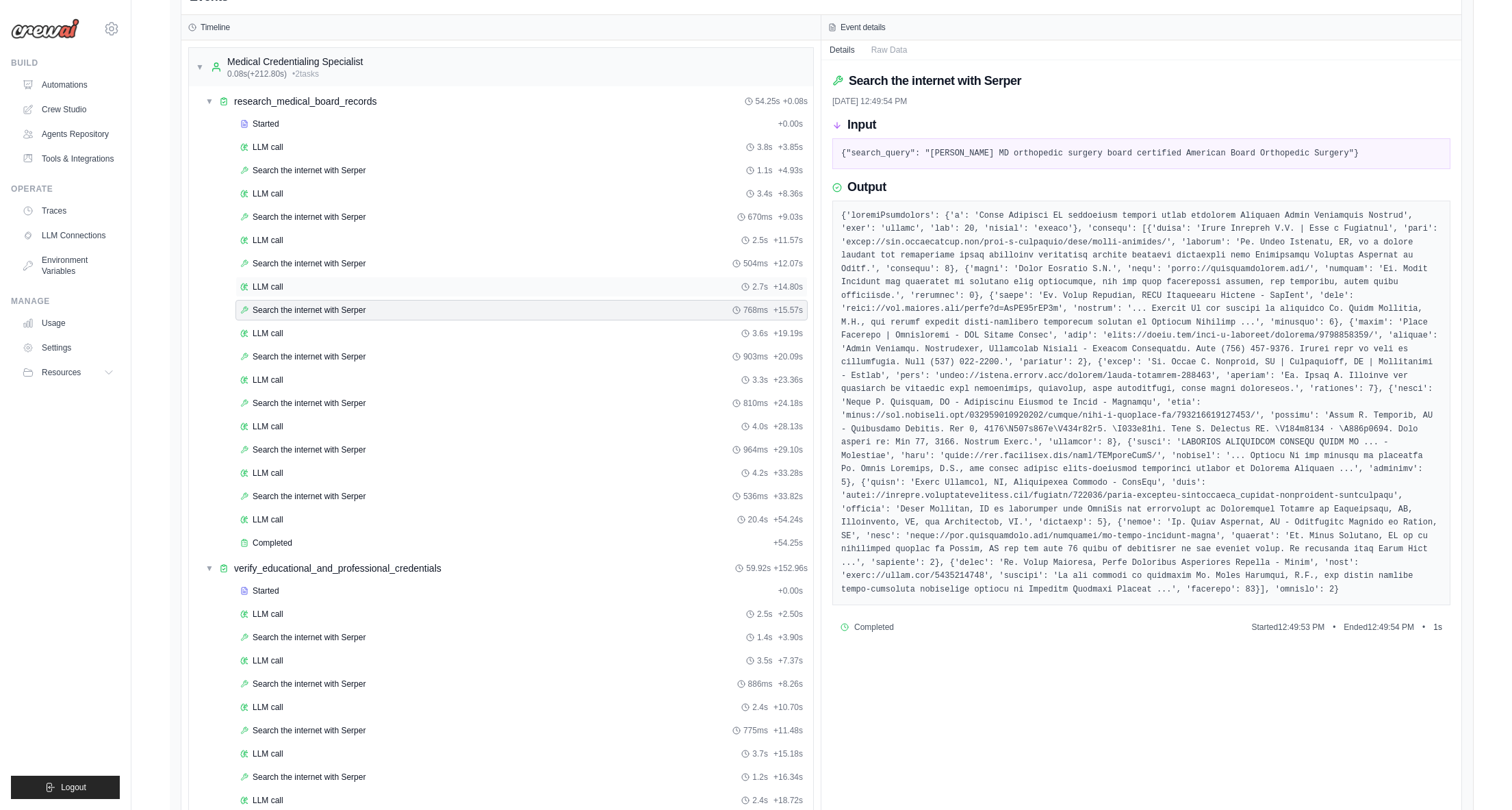
scroll to position [634, 0]
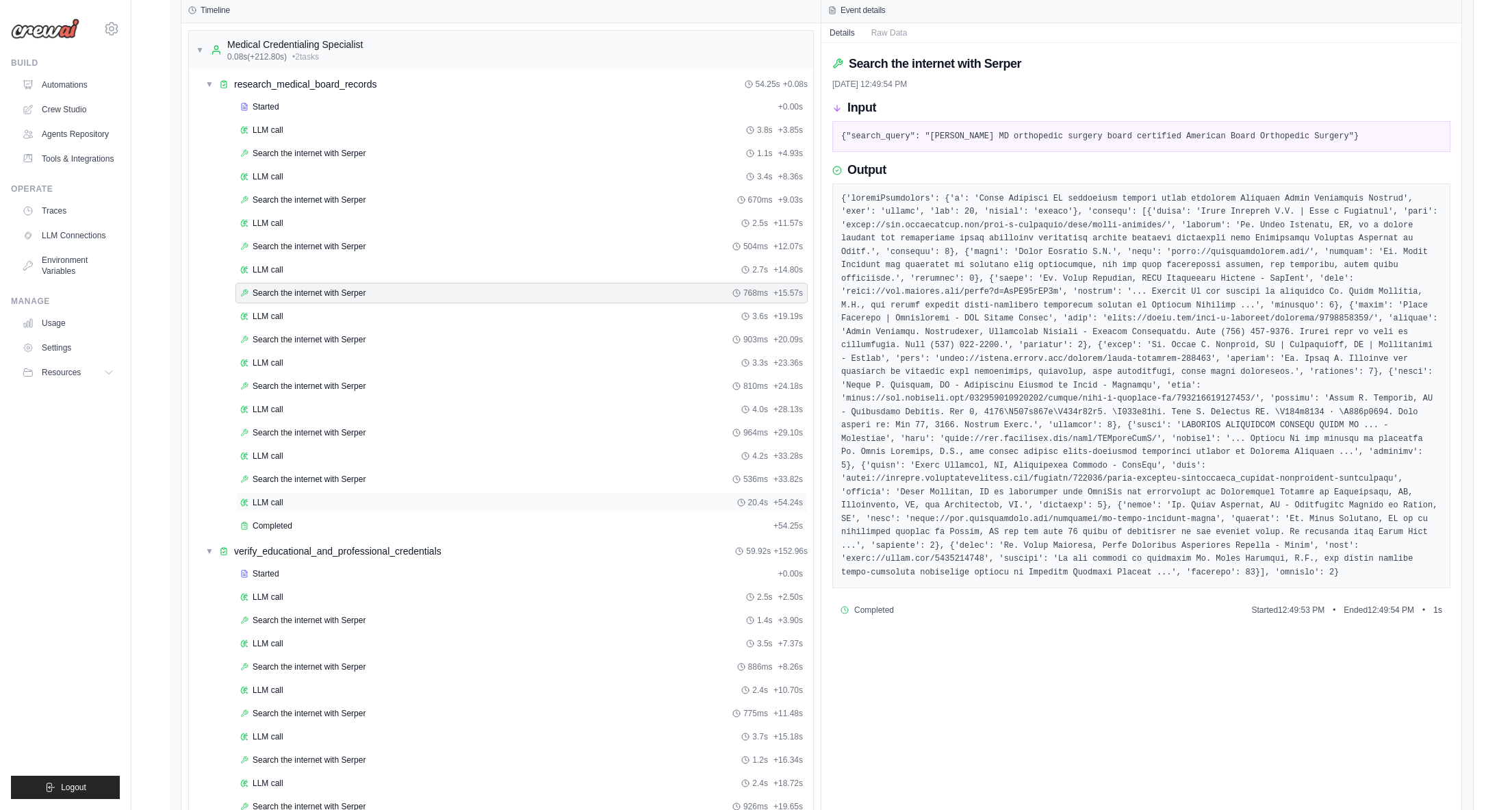
click at [285, 509] on div "LLM call 20.4s + 54.24s" at bounding box center [521, 503] width 563 height 11
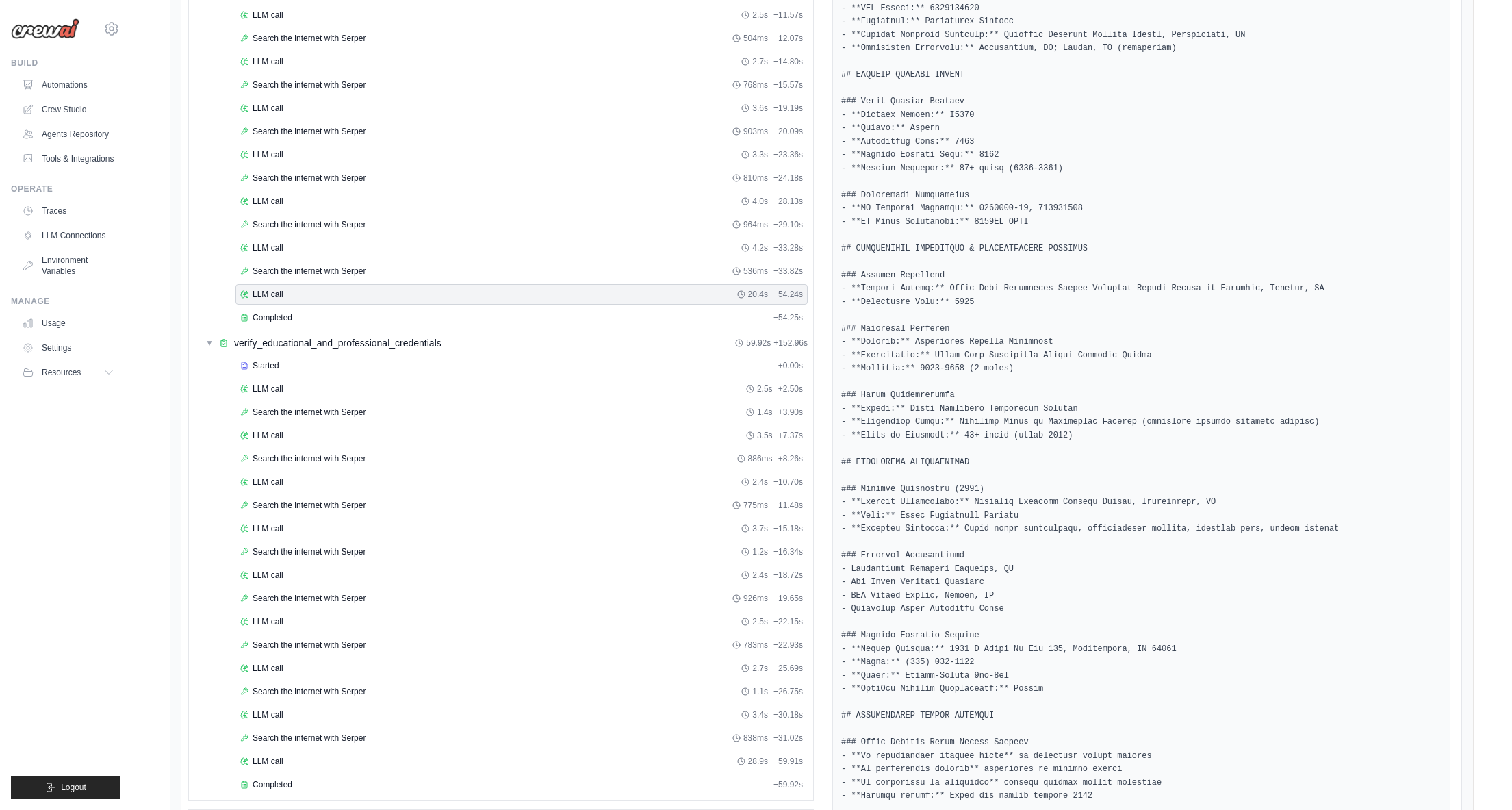
scroll to position [840, 0]
click at [349, 326] on div "Completed" at bounding box center [504, 321] width 528 height 11
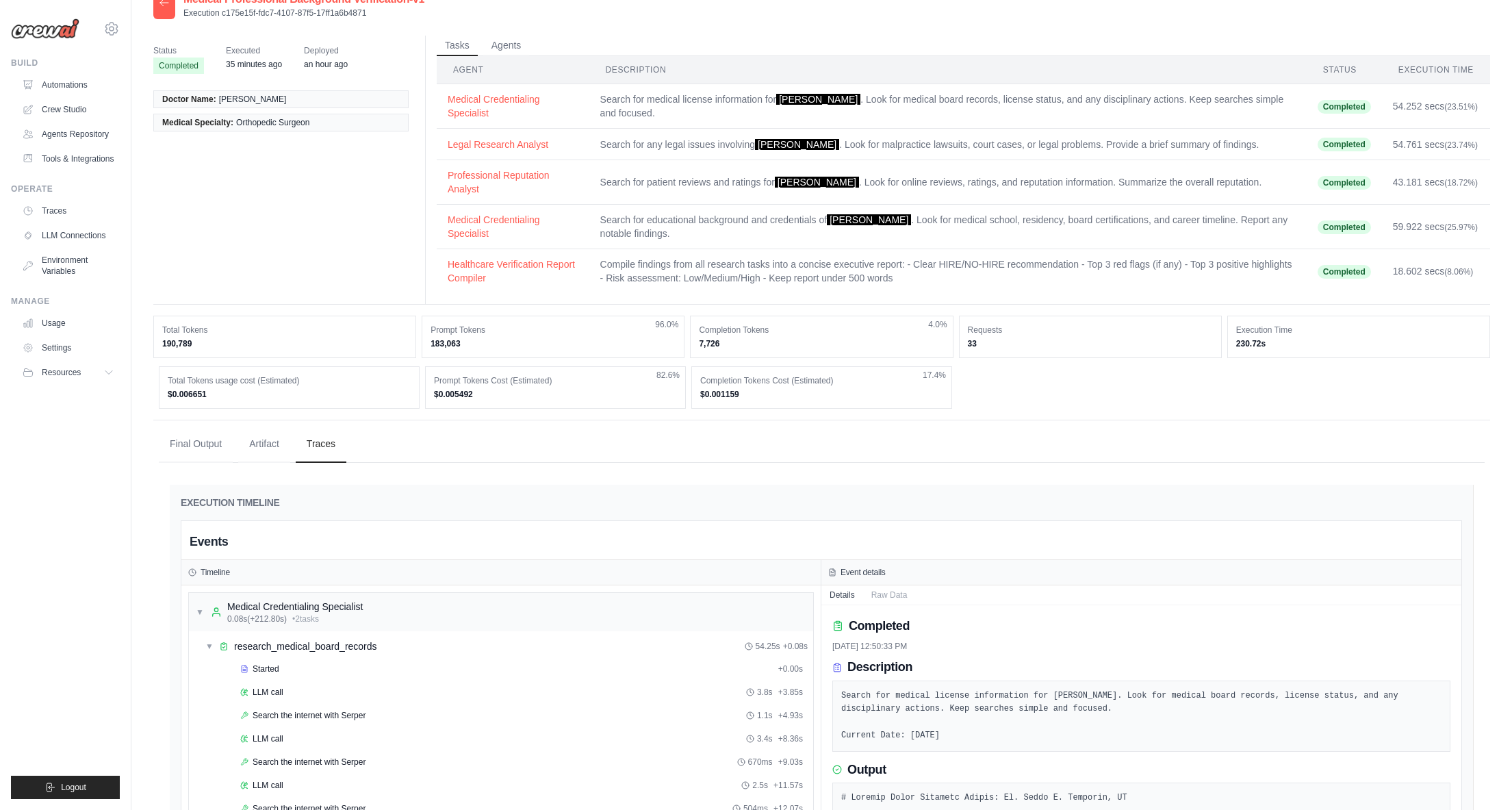
scroll to position [63, 0]
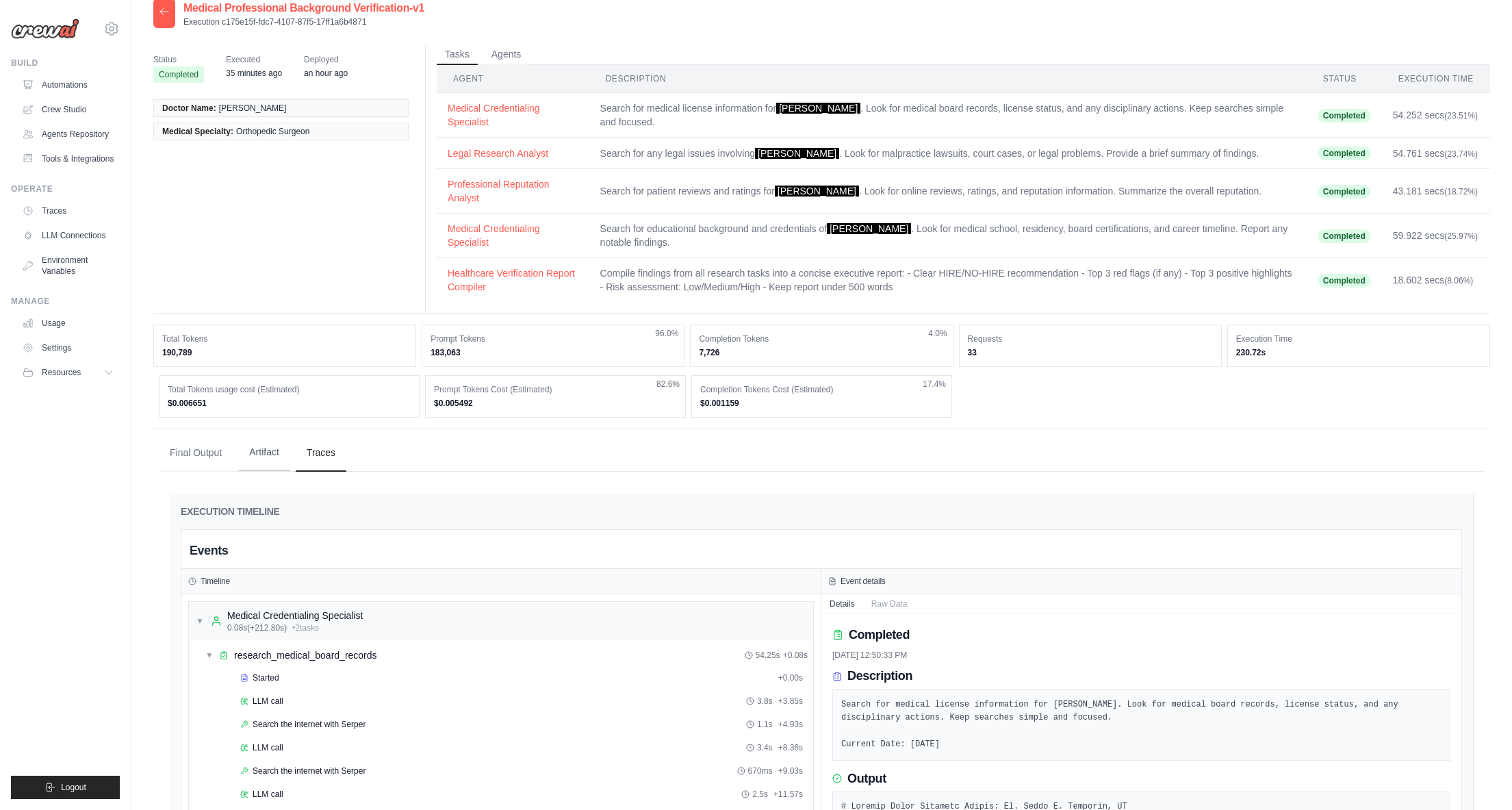
click at [268, 468] on button "Artifact" at bounding box center [264, 453] width 52 height 37
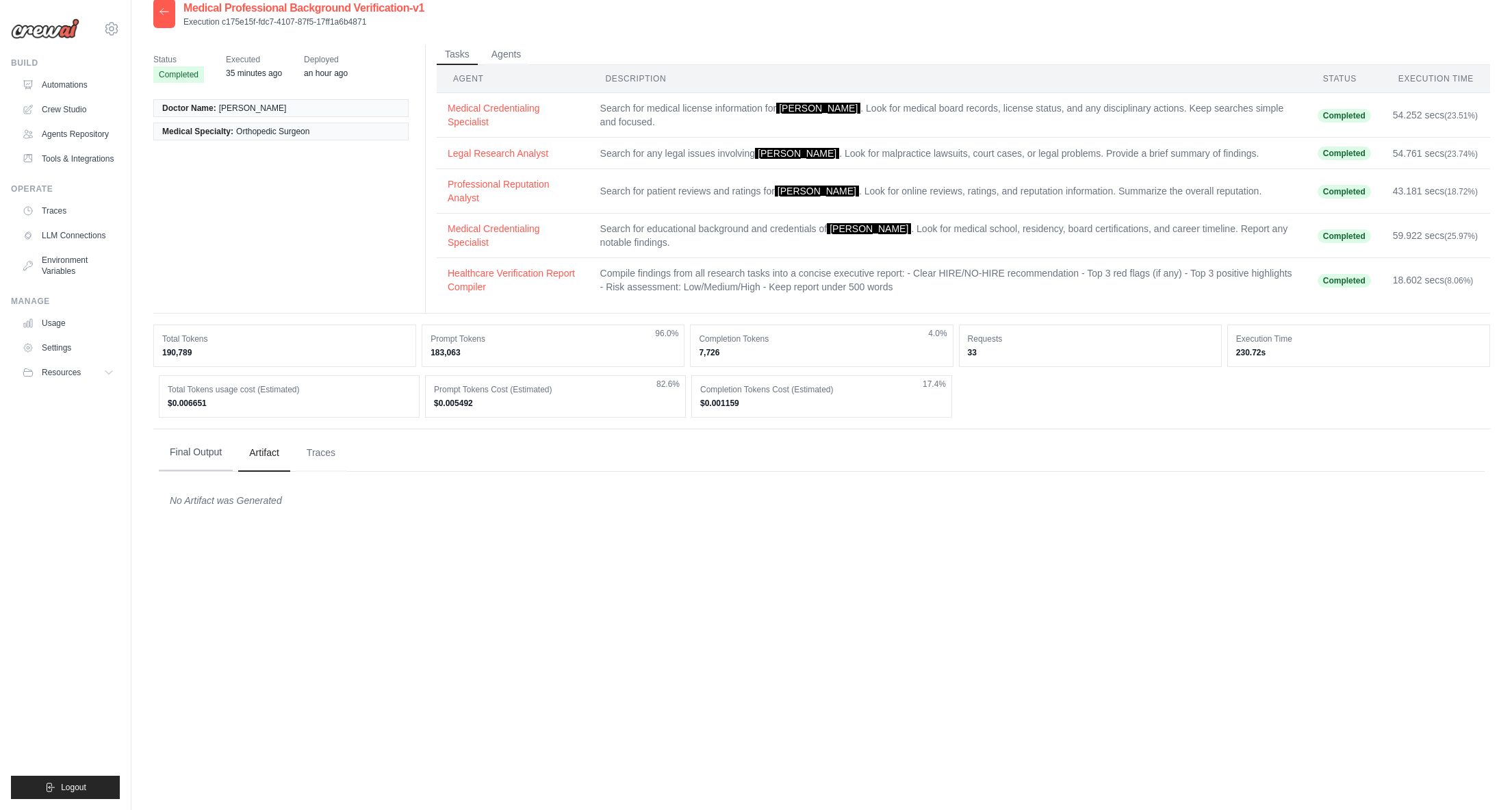
click at [213, 467] on button "Final Output" at bounding box center [196, 453] width 74 height 37
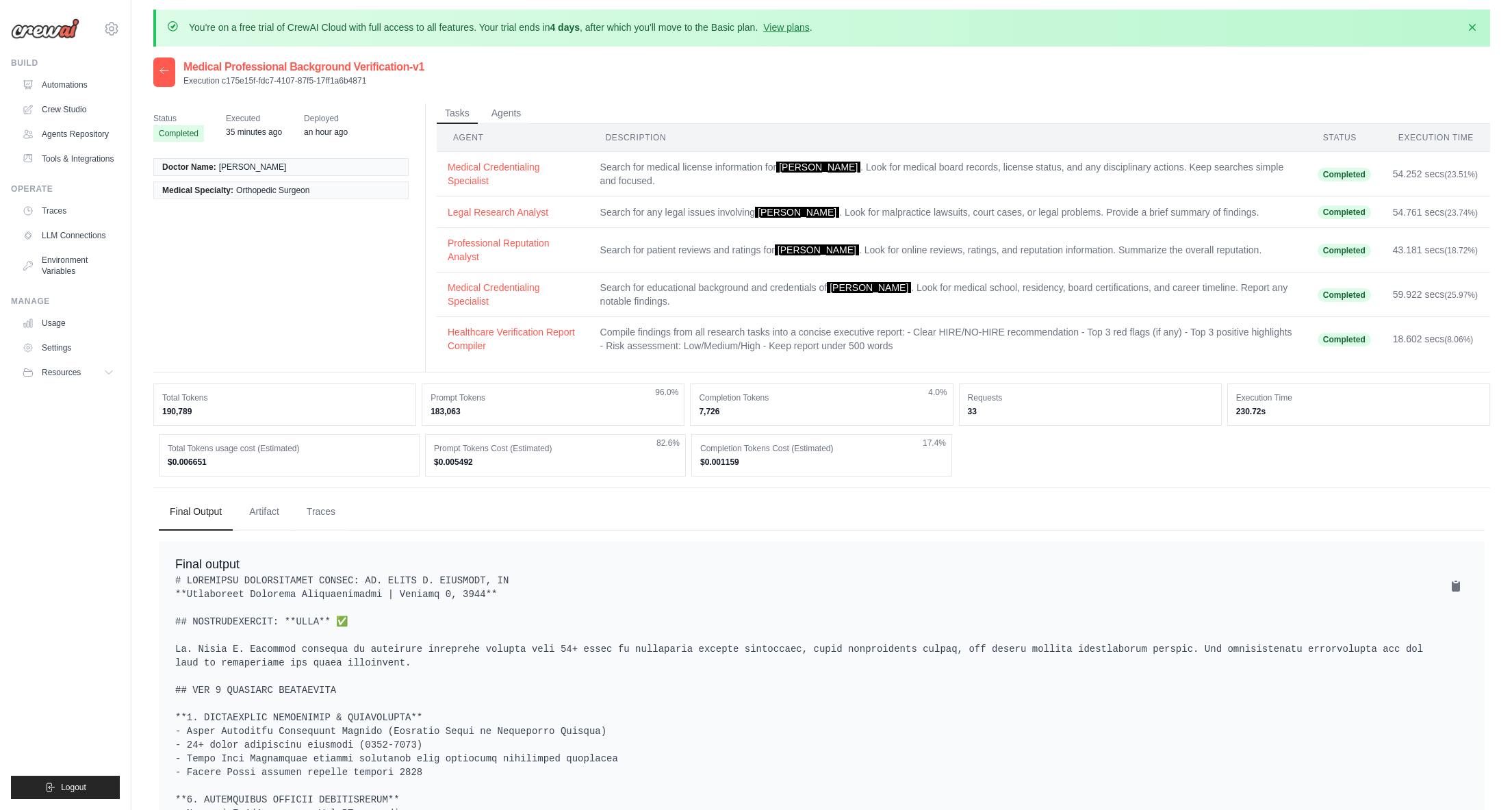
scroll to position [6, 0]
click at [84, 233] on link "LLM Connections" at bounding box center [69, 236] width 104 height 22
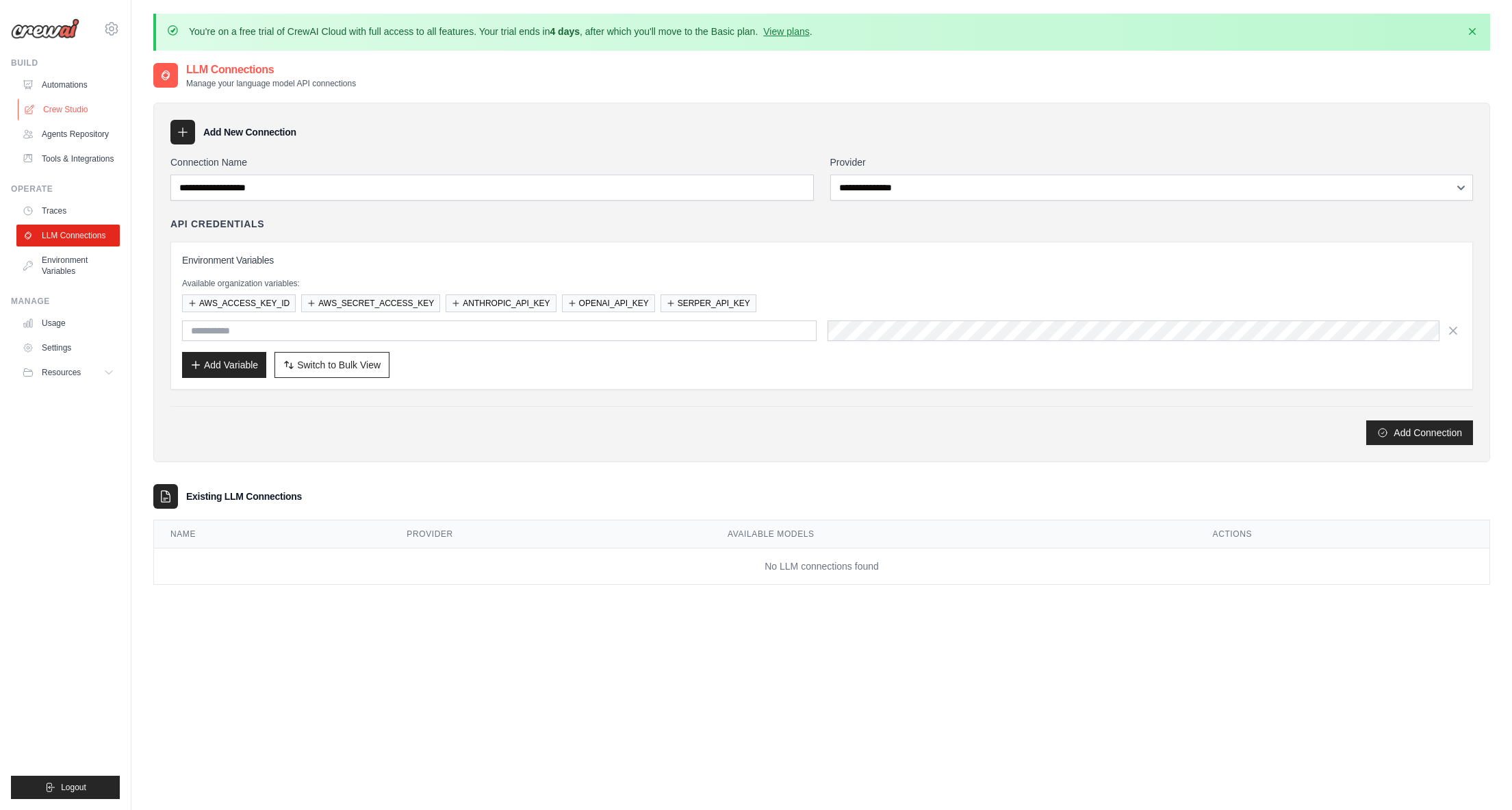
click at [79, 105] on link "Crew Studio" at bounding box center [69, 110] width 104 height 22
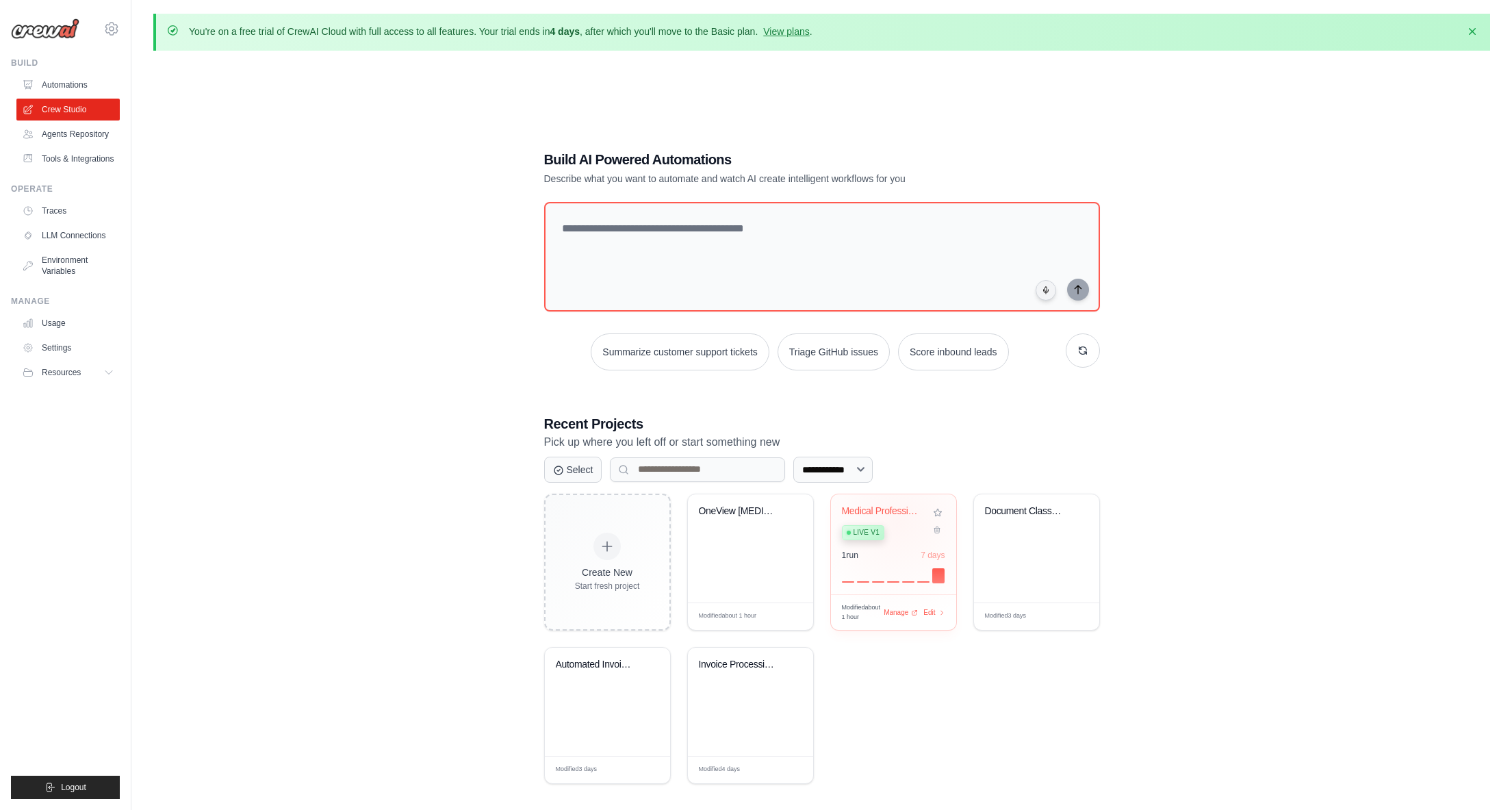
click at [899, 521] on div "Medical Professional Background Ver... Live v1" at bounding box center [884, 526] width 83 height 42
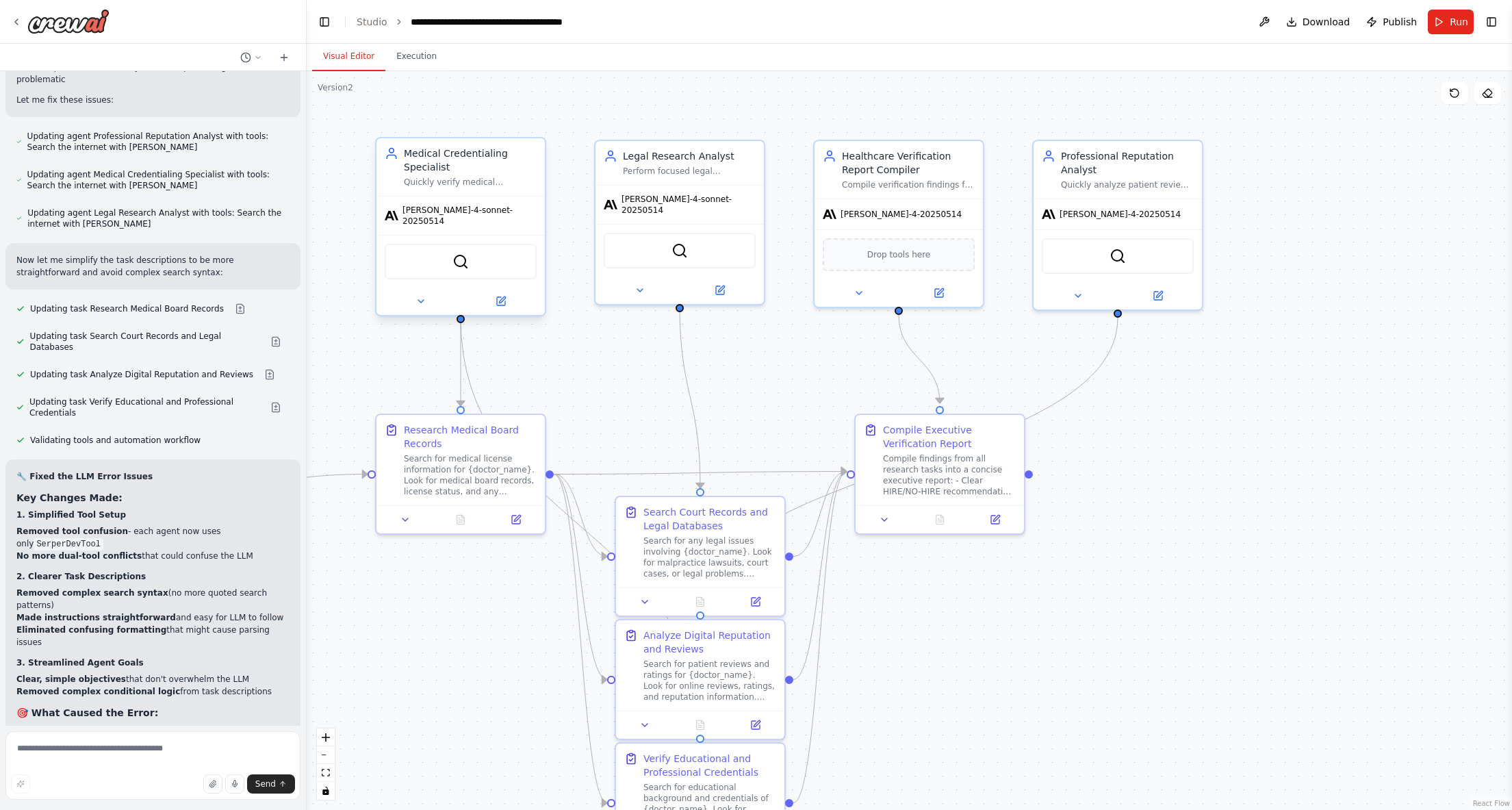
scroll to position [15831, 0]
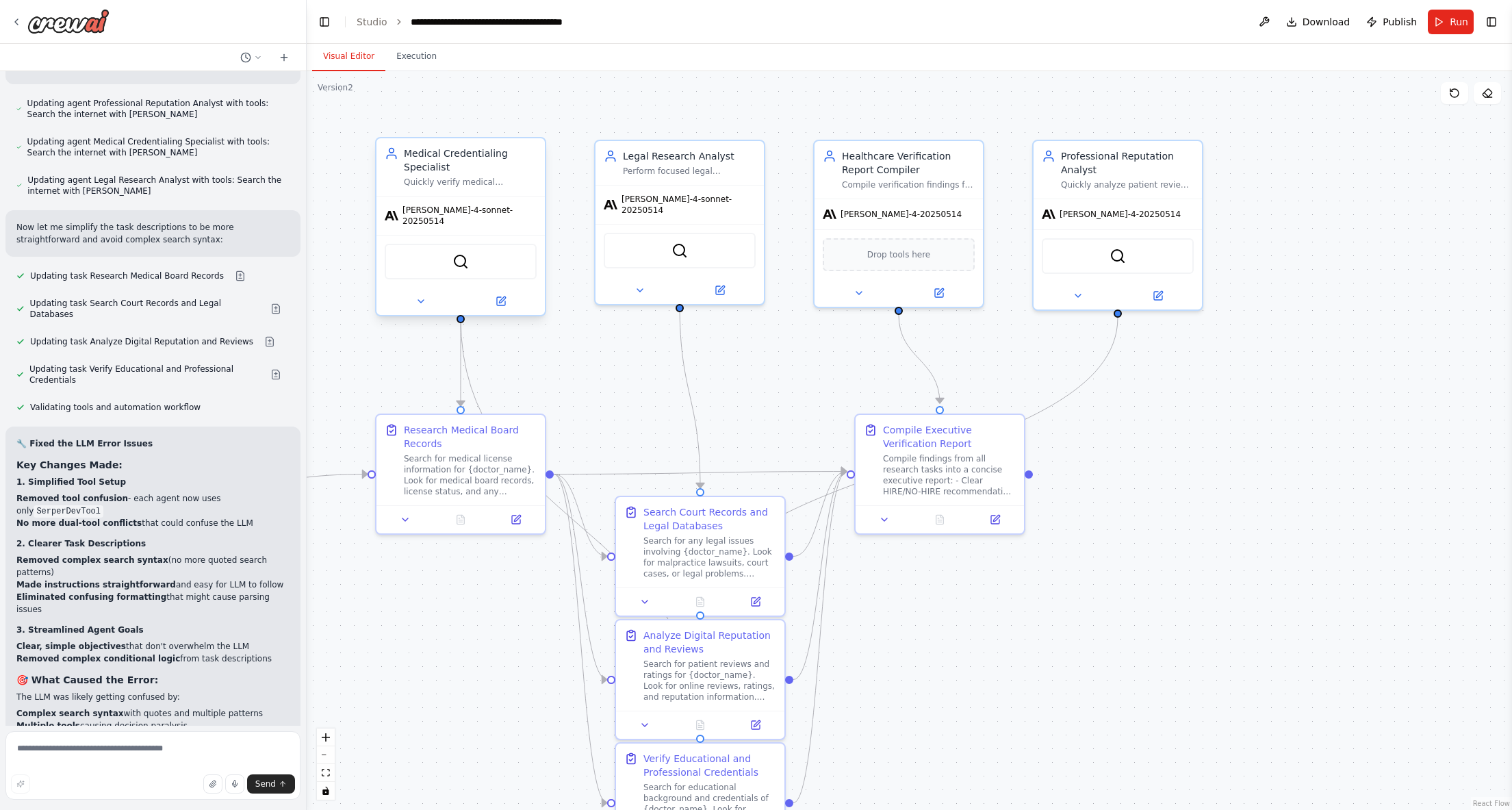
click at [486, 212] on span "[PERSON_NAME]-4-sonnet-20250514" at bounding box center [469, 216] width 134 height 22
click at [506, 293] on button at bounding box center [501, 301] width 78 height 17
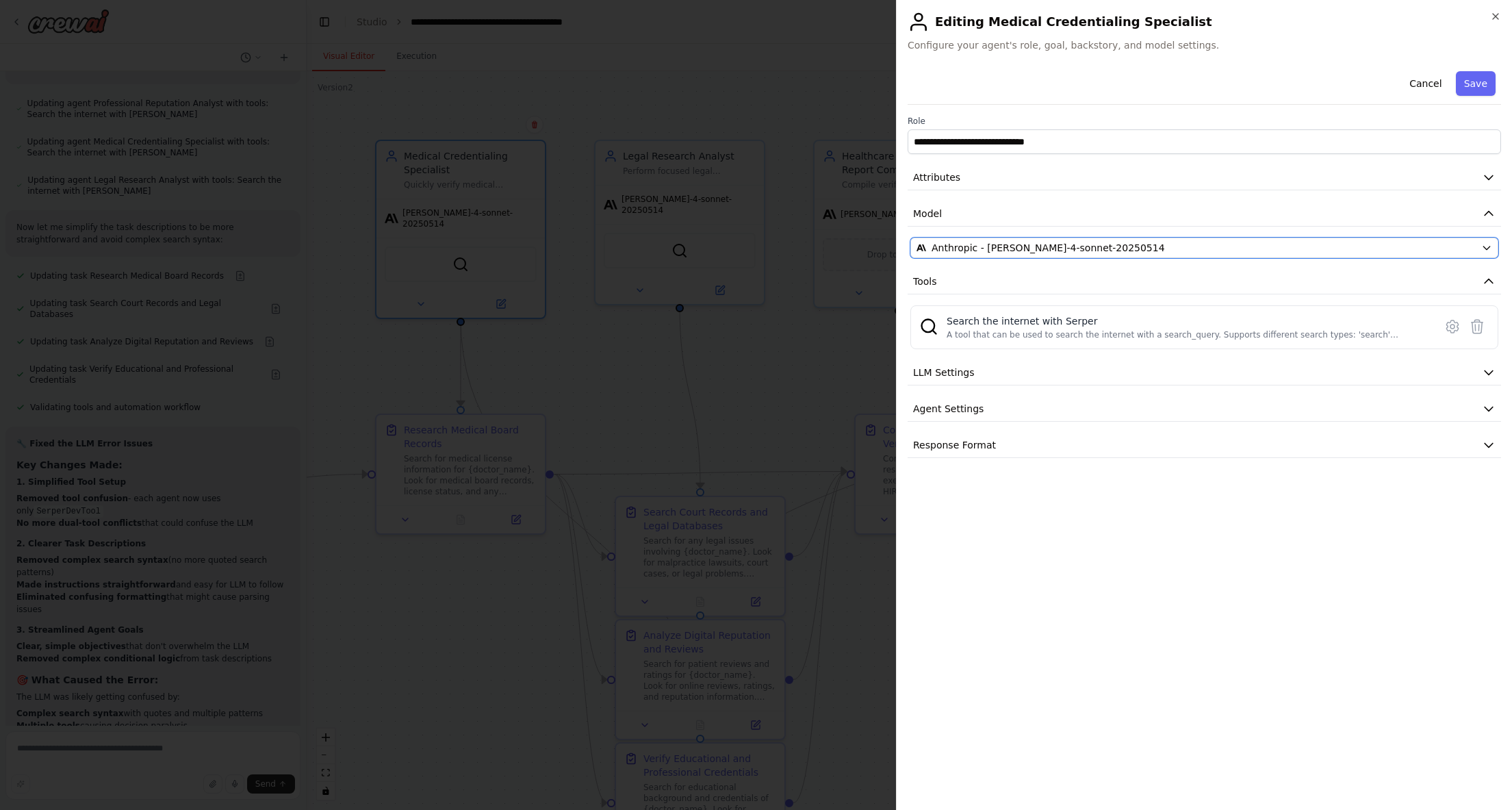
click at [1161, 249] on div "Anthropic - [PERSON_NAME]-4-sonnet-20250514" at bounding box center [1196, 248] width 559 height 14
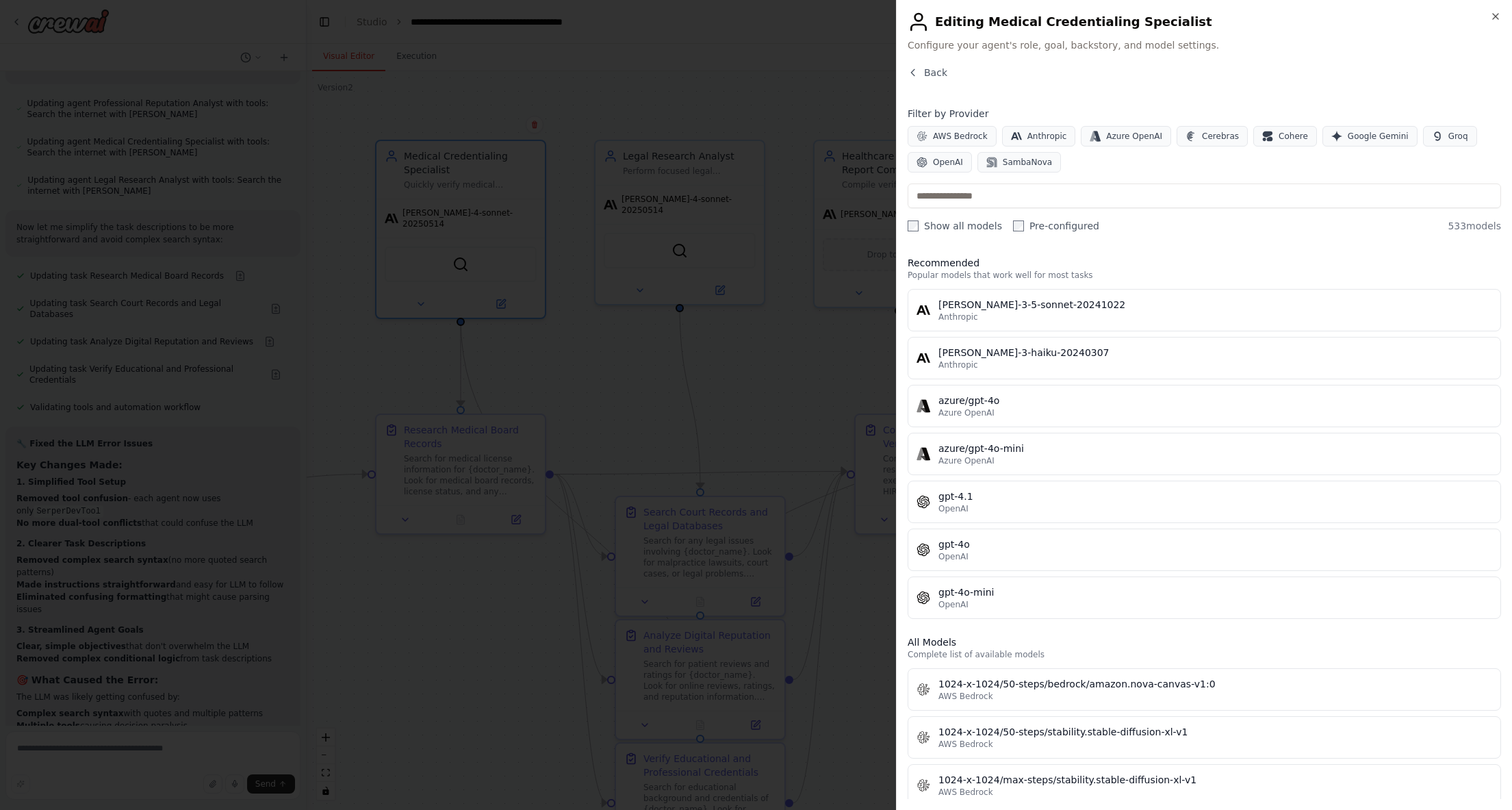
scroll to position [6, 0]
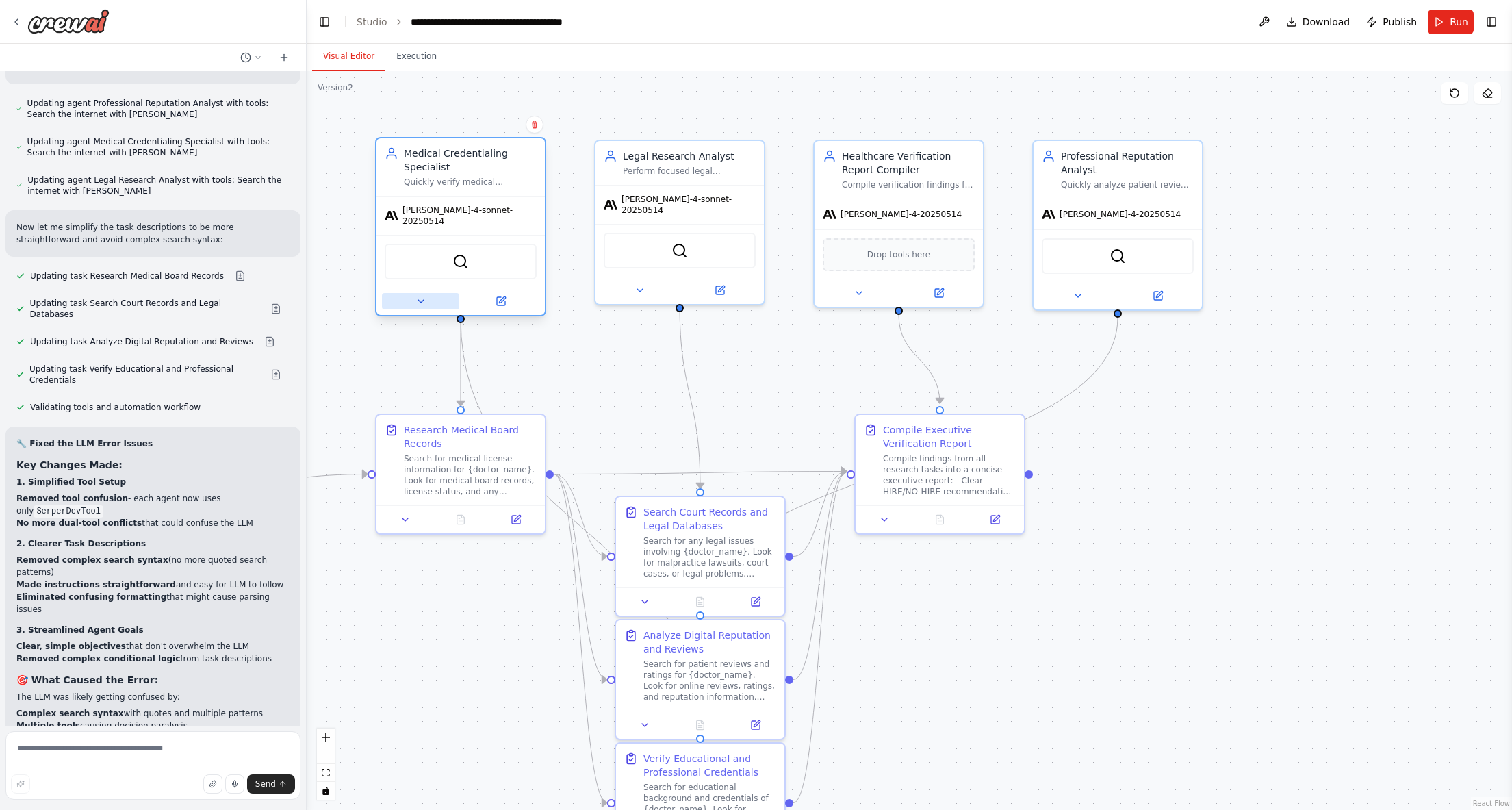
click at [412, 293] on button at bounding box center [421, 301] width 78 height 17
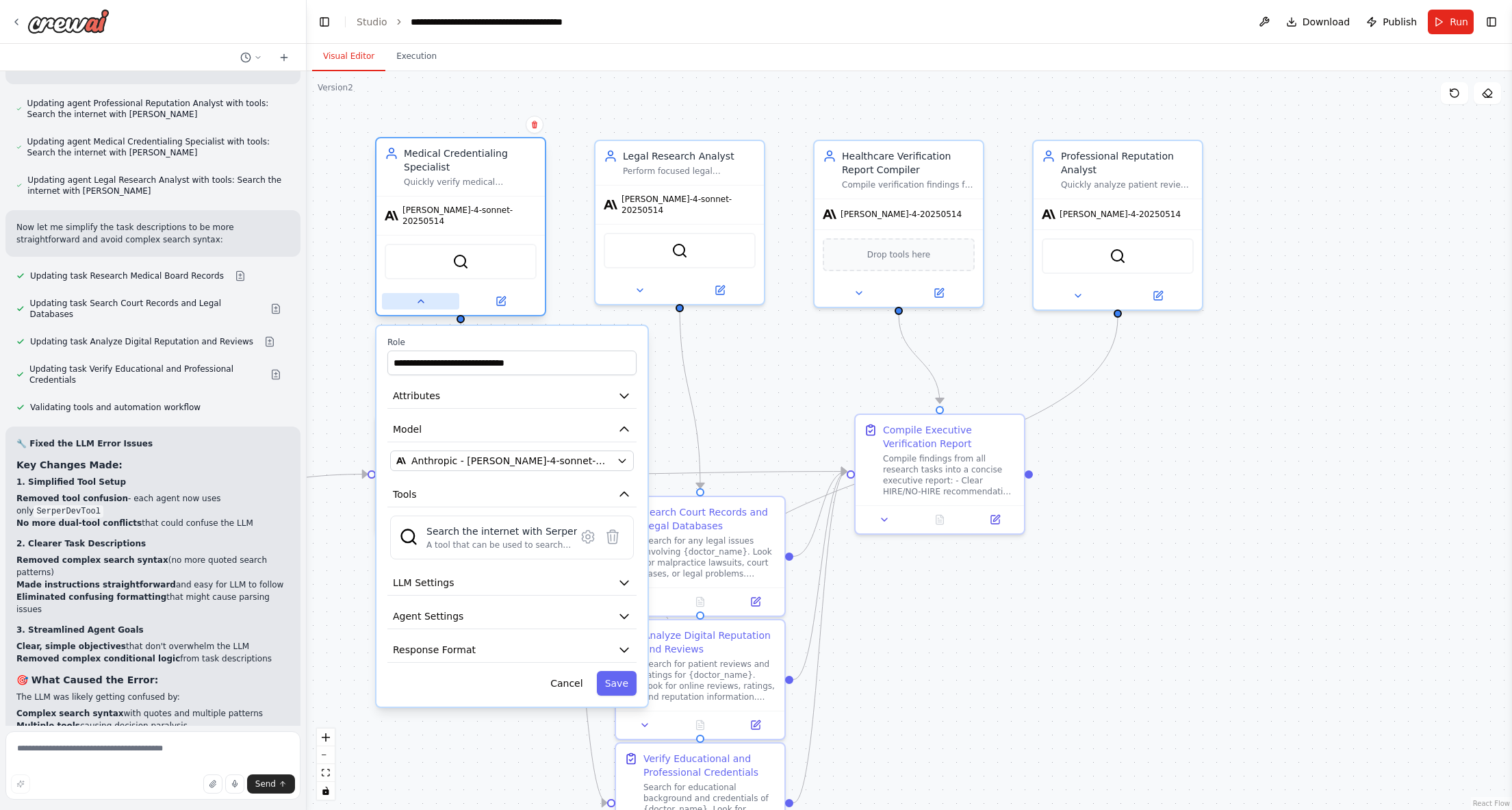
click at [413, 293] on button at bounding box center [421, 301] width 78 height 17
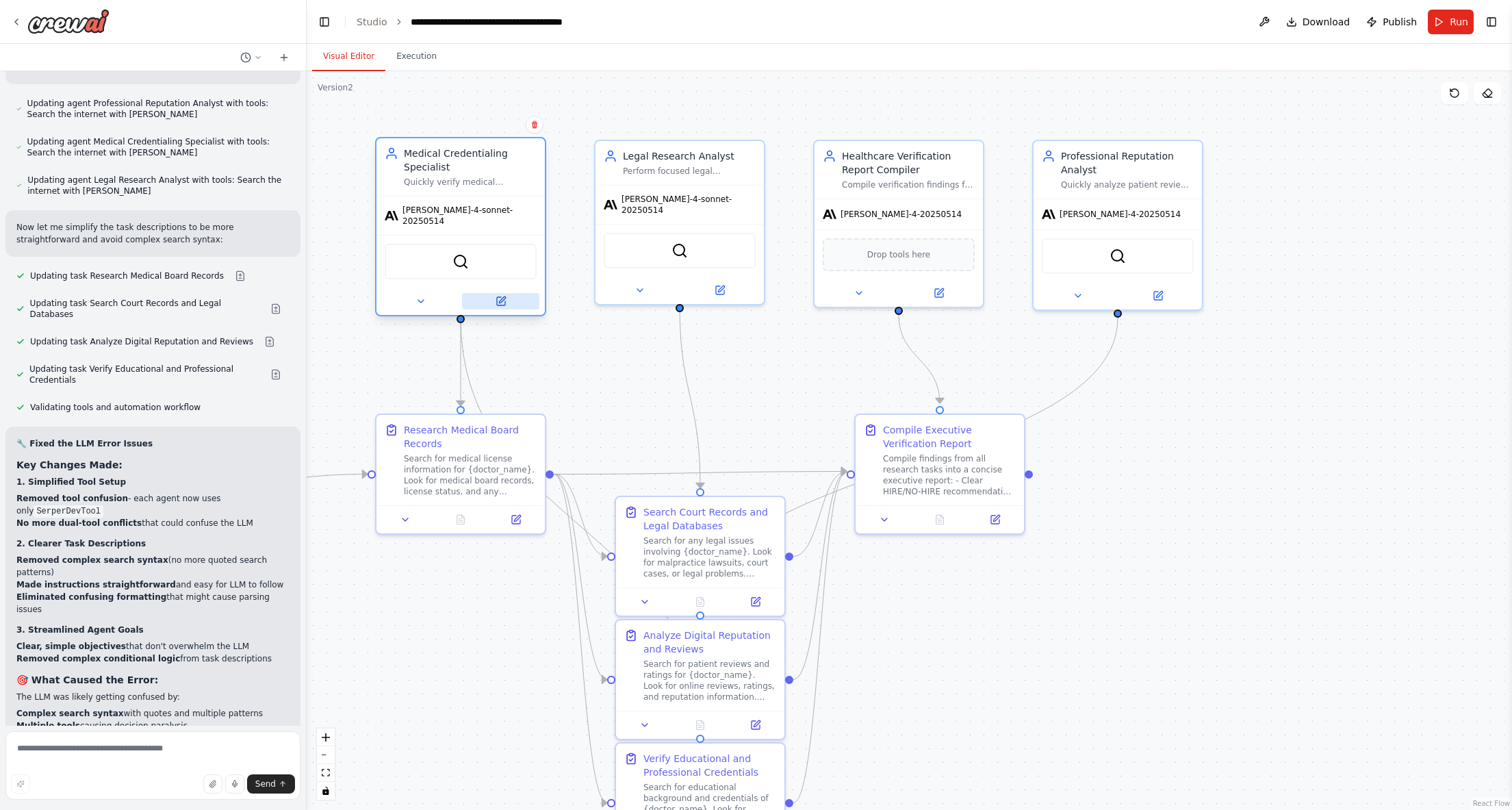
click at [504, 298] on icon at bounding box center [501, 301] width 8 height 8
click at [407, 519] on icon at bounding box center [406, 517] width 11 height 11
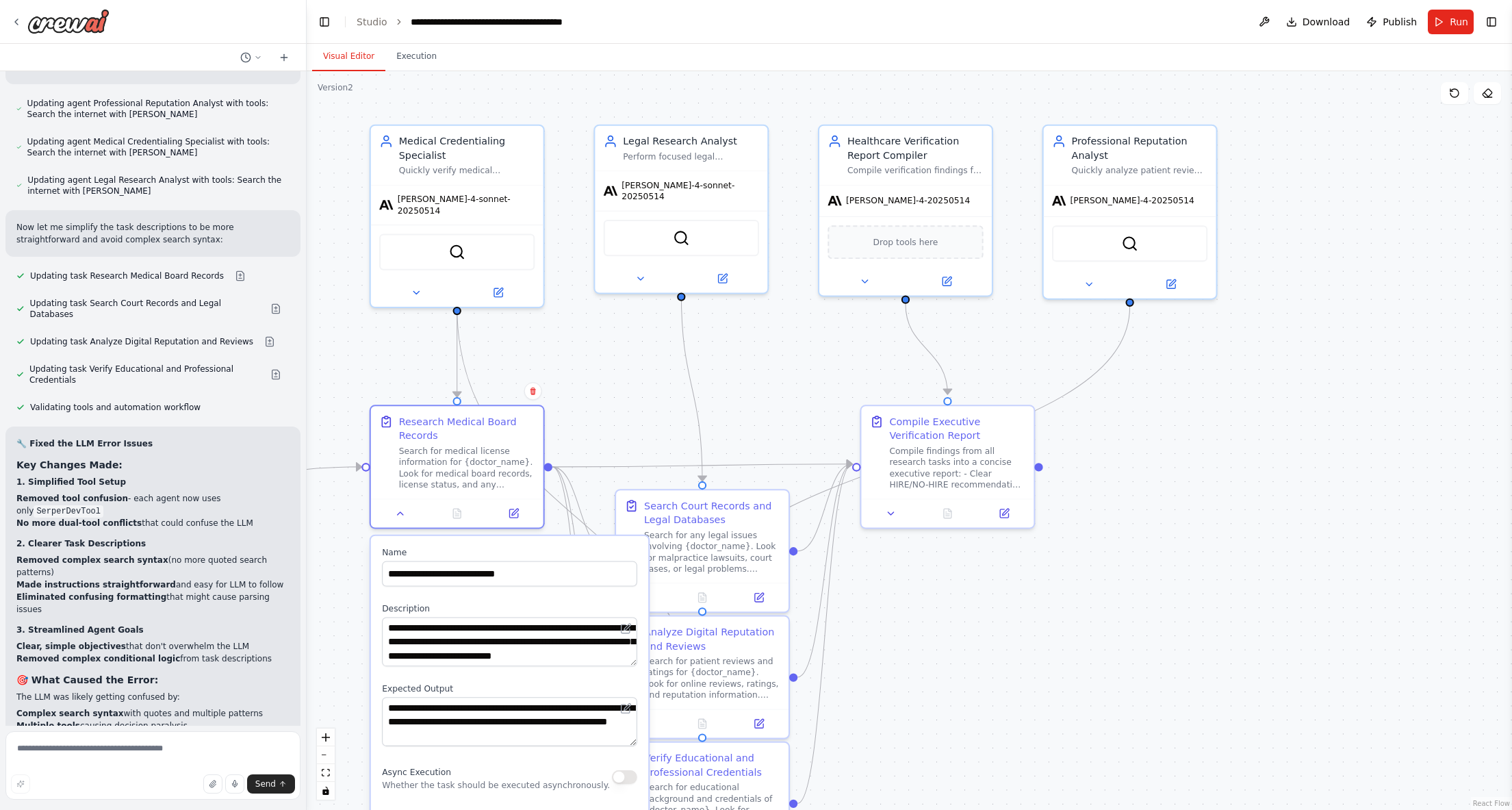
click at [594, 409] on div ".deletable-edge-delete-btn { width: 20px; height: 20px; border: 0px solid #ffff…" at bounding box center [909, 440] width 1206 height 739
click at [646, 596] on button at bounding box center [646, 595] width 48 height 18
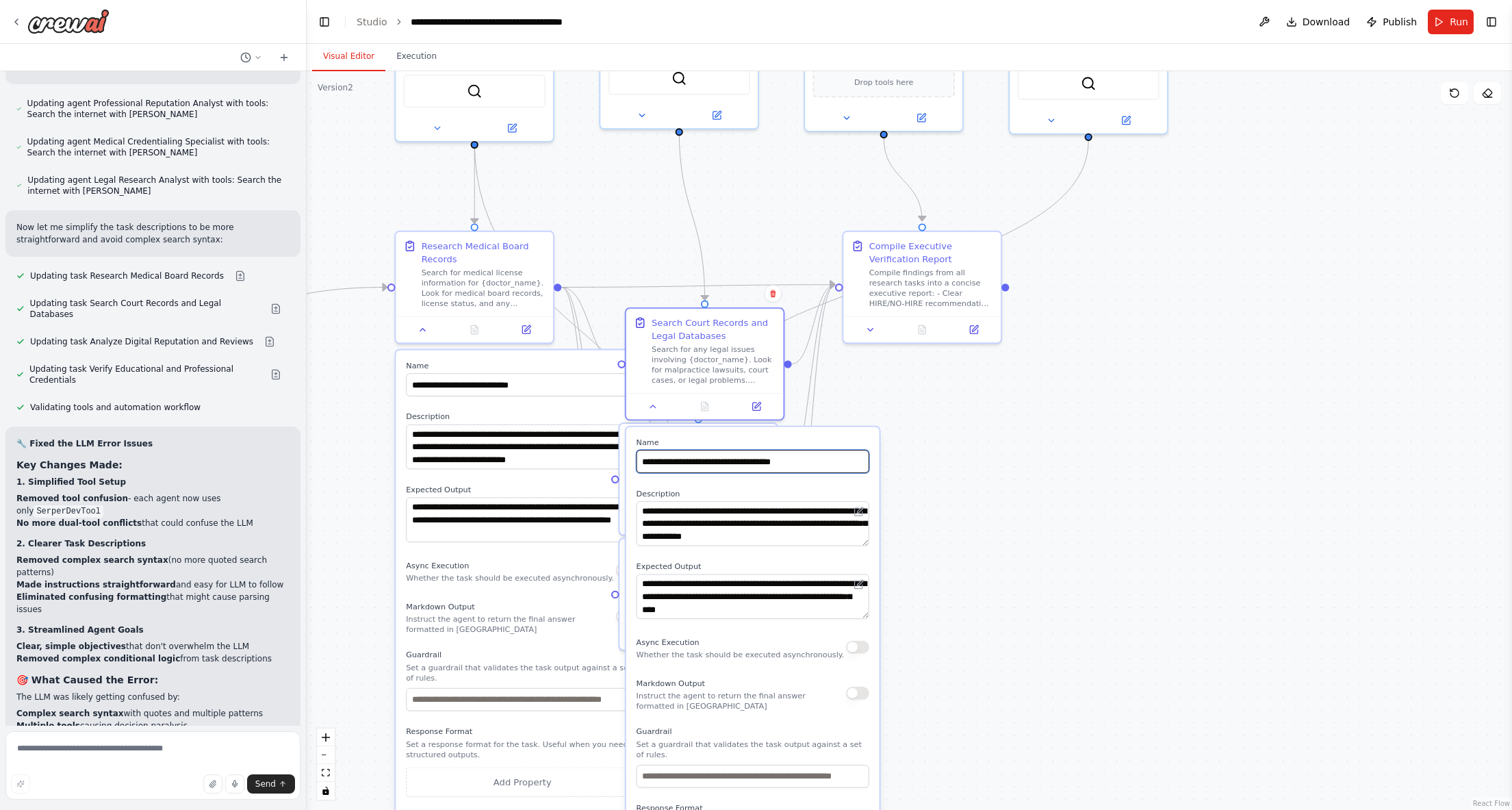
drag, startPoint x: 754, startPoint y: 420, endPoint x: 754, endPoint y: 184, distance: 236.0
click at [754, 183] on div ".deletable-edge-delete-btn { width: 20px; height: 20px; border: 0px solid #ffff…" at bounding box center [909, 440] width 1206 height 739
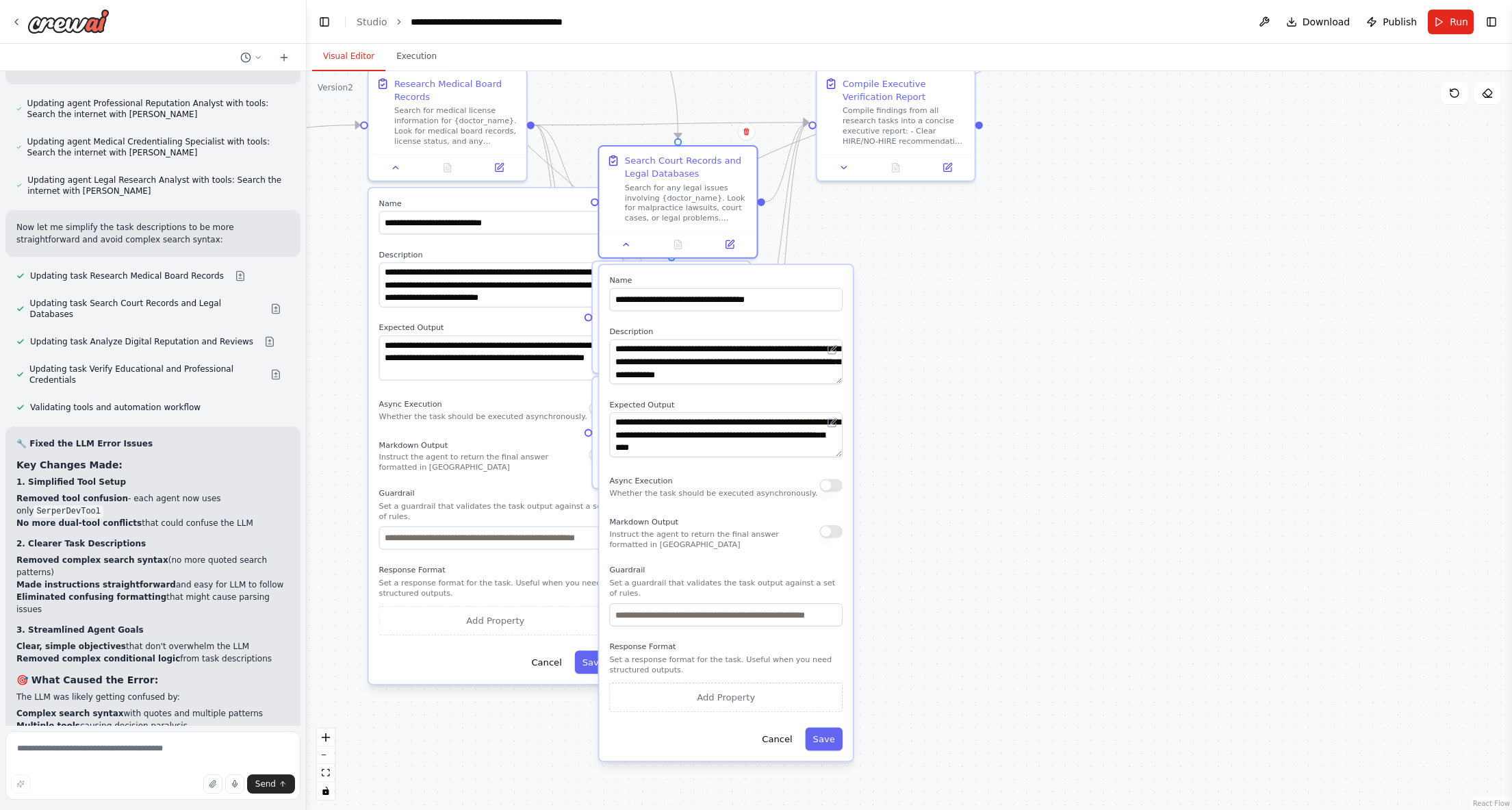
drag, startPoint x: 1021, startPoint y: 614, endPoint x: 1010, endPoint y: 546, distance: 68.9
click at [1010, 546] on div ".deletable-edge-delete-btn { width: 20px; height: 20px; border: 0px solid #ffff…" at bounding box center [909, 440] width 1206 height 739
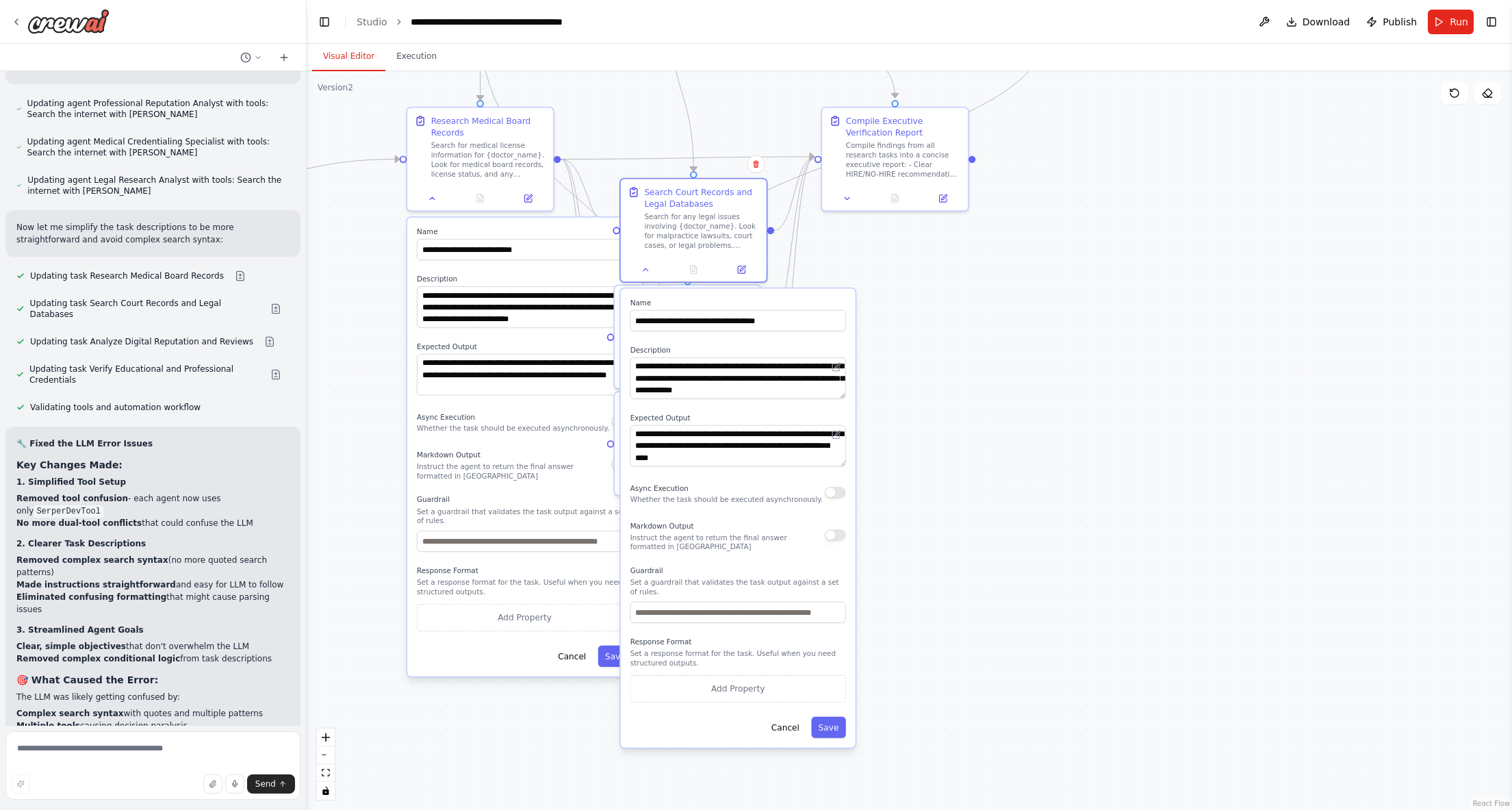
click at [905, 514] on div ".deletable-edge-delete-btn { width: 20px; height: 20px; border: 0px solid #ffff…" at bounding box center [909, 440] width 1206 height 739
click at [762, 614] on input "text" at bounding box center [738, 612] width 215 height 21
click at [896, 422] on div ".deletable-edge-delete-btn { width: 20px; height: 20px; border: 0px solid #ffff…" at bounding box center [909, 440] width 1206 height 739
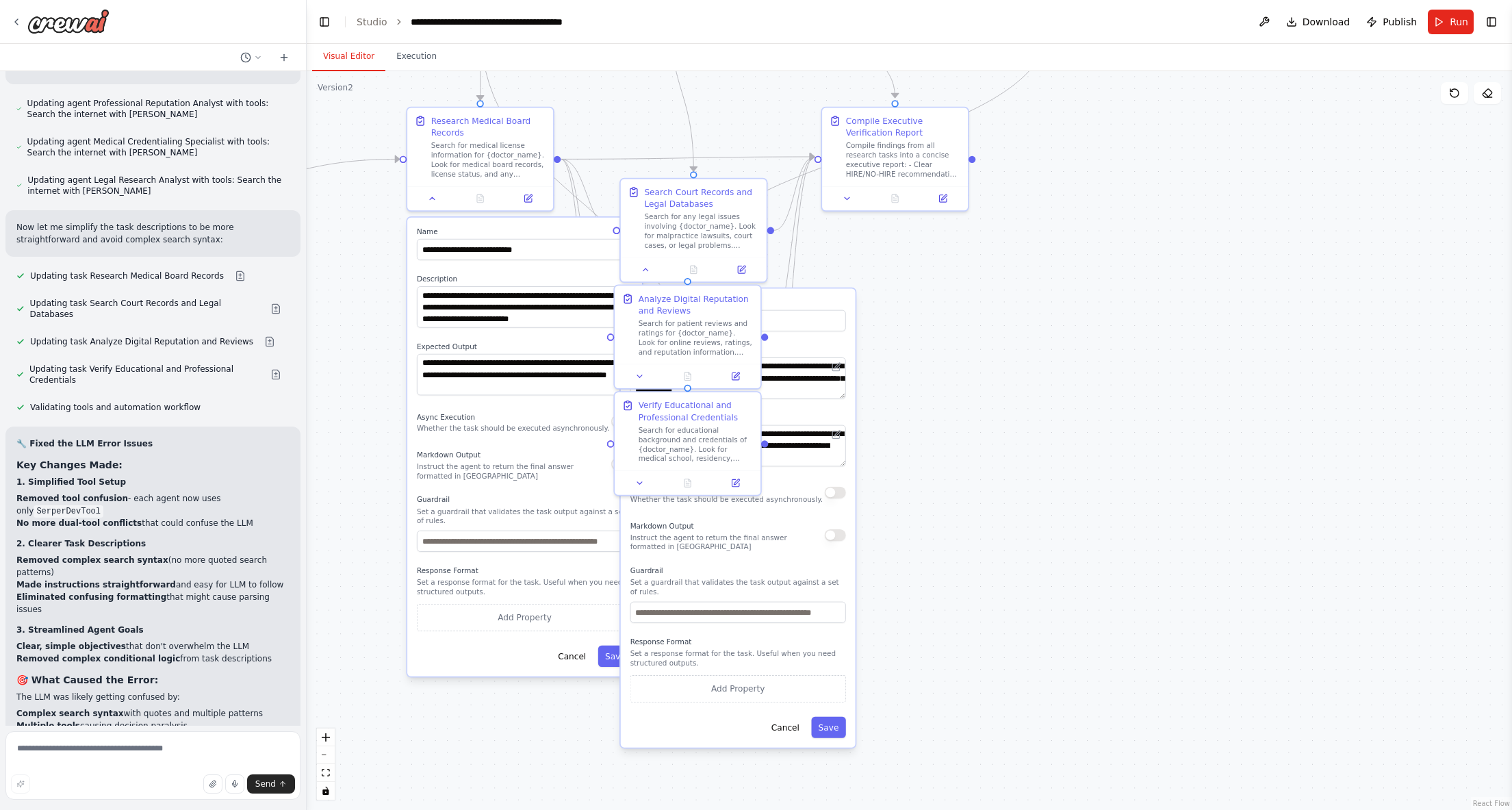
click at [910, 419] on div ".deletable-edge-delete-btn { width: 20px; height: 20px; border: 0px solid #ffff…" at bounding box center [909, 440] width 1206 height 739
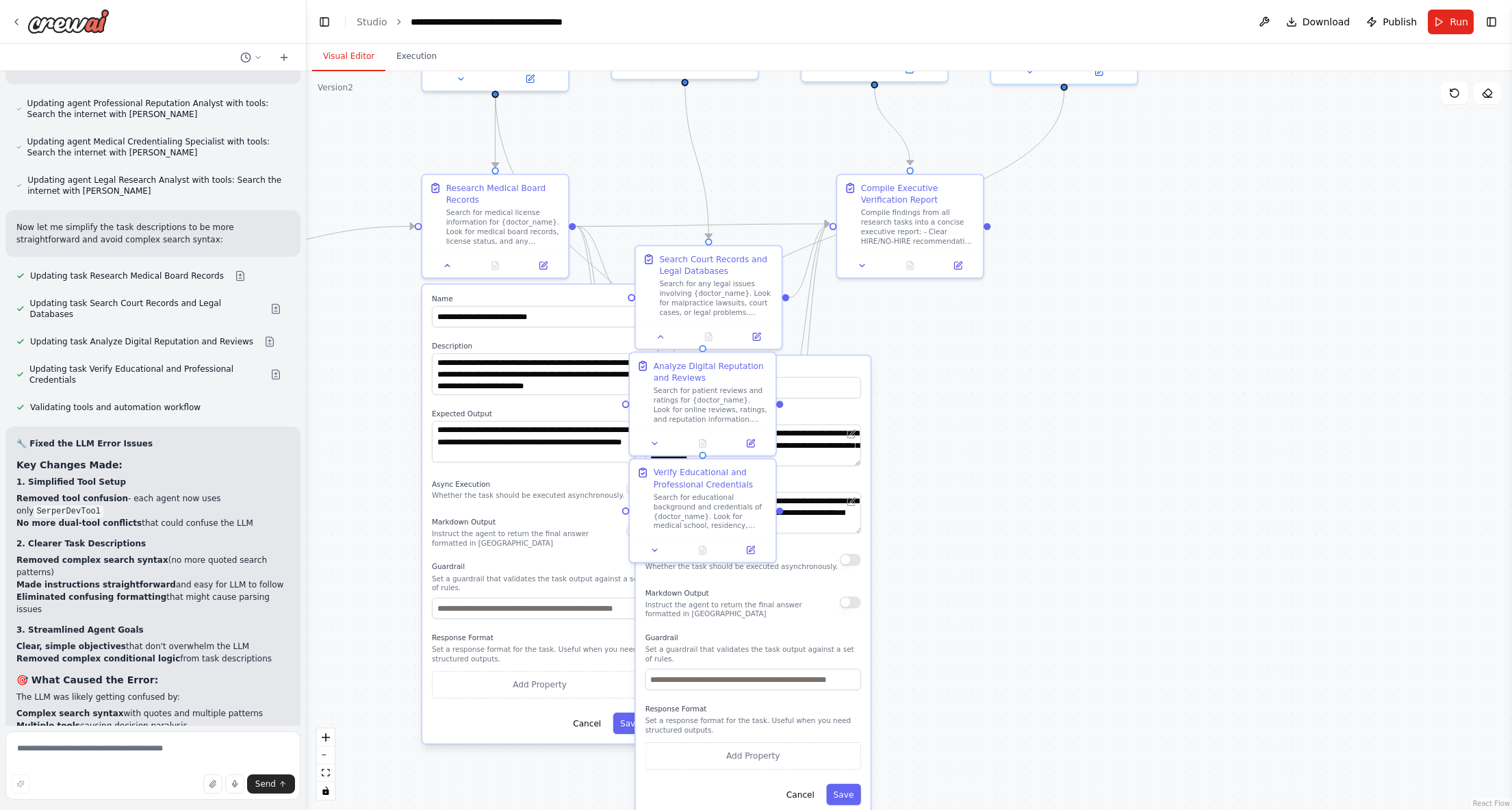
drag, startPoint x: 921, startPoint y: 452, endPoint x: 943, endPoint y: 567, distance: 117.1
click at [942, 567] on div ".deletable-edge-delete-btn { width: 20px; height: 20px; border: 0px solid #ffff…" at bounding box center [909, 440] width 1206 height 739
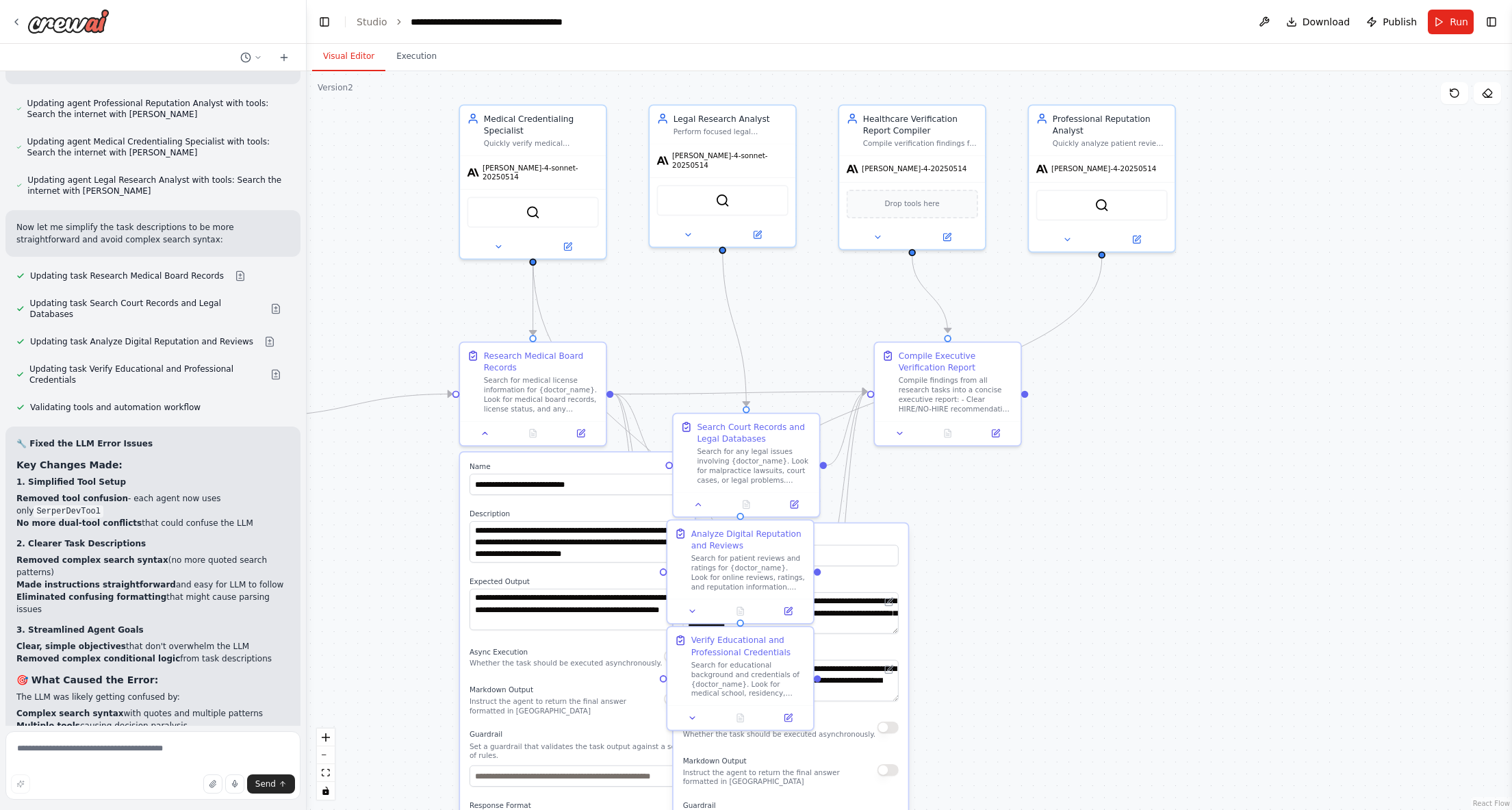
drag, startPoint x: 955, startPoint y: 391, endPoint x: 982, endPoint y: 506, distance: 118.1
click at [982, 506] on div ".deletable-edge-delete-btn { width: 20px; height: 20px; border: 0px solid #ffff…" at bounding box center [909, 440] width 1206 height 739
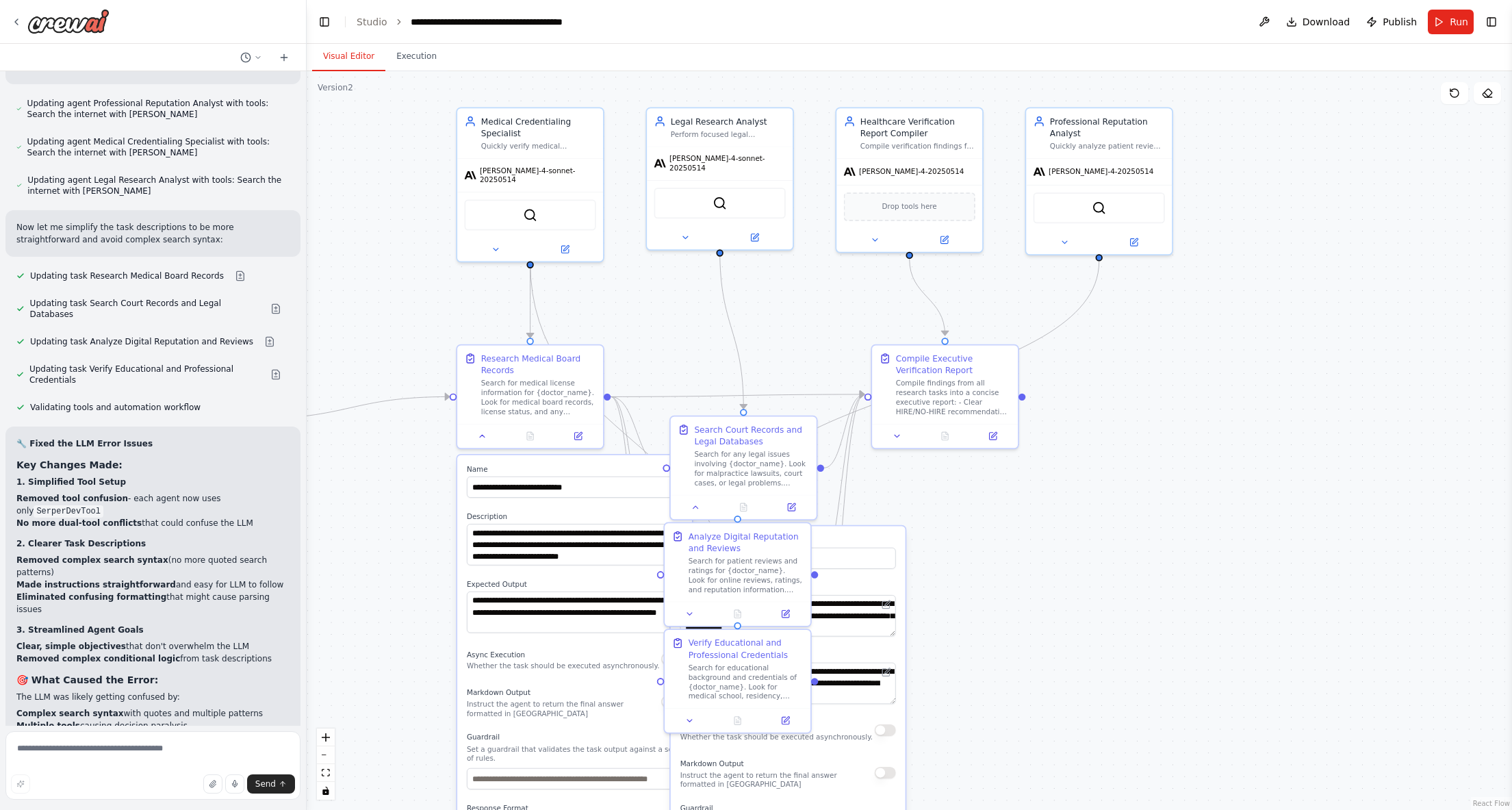
click at [781, 302] on div ".deletable-edge-delete-btn { width: 20px; height: 20px; border: 0px solid #ffff…" at bounding box center [909, 440] width 1206 height 739
click at [737, 129] on div "Perform focused legal background searches for {doctor_name} in {medical_special…" at bounding box center [728, 132] width 115 height 9
click at [764, 446] on div "Search Court Records and Legal Databases" at bounding box center [751, 434] width 115 height 24
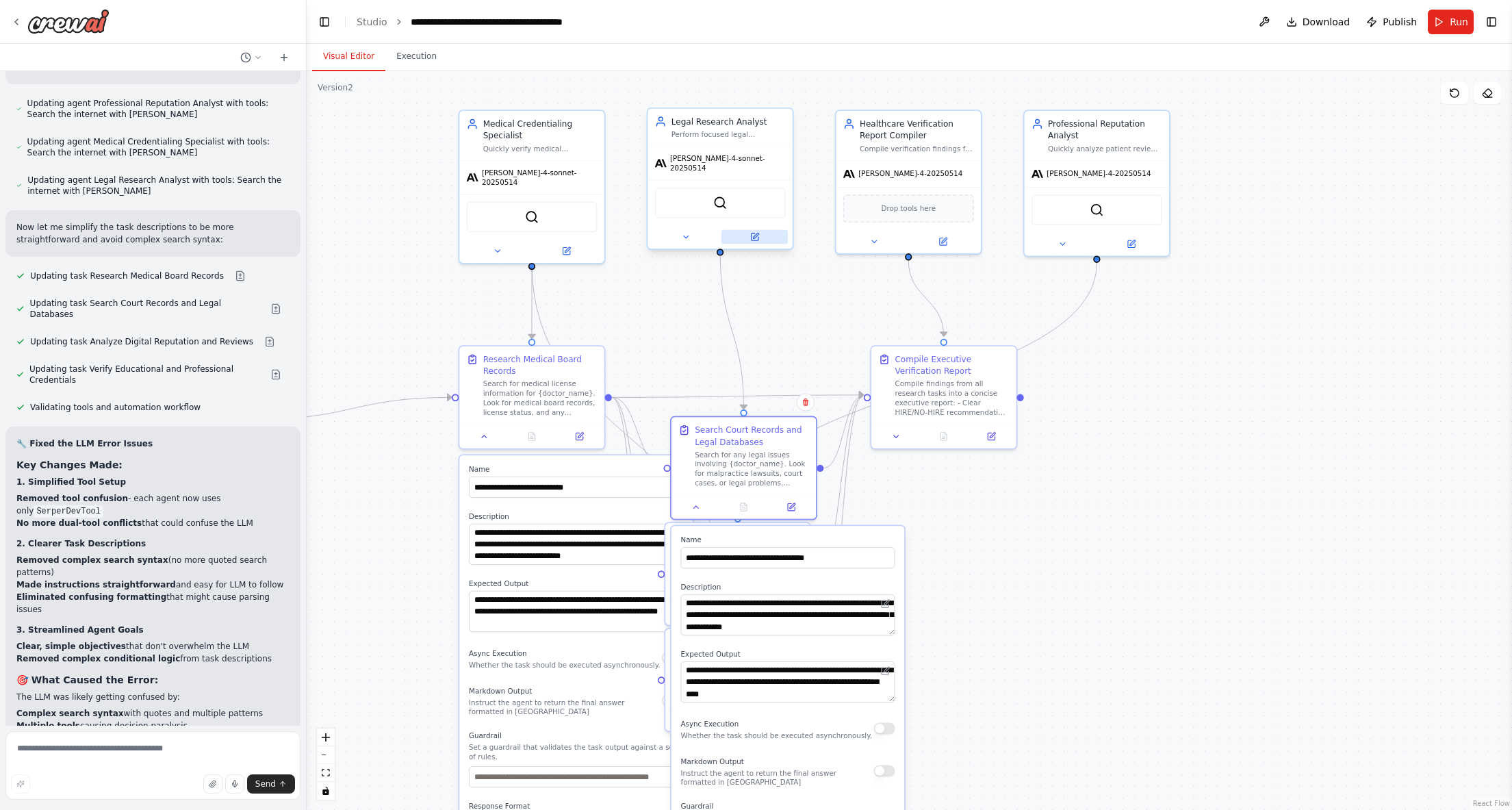
click at [756, 233] on icon at bounding box center [756, 236] width 6 height 6
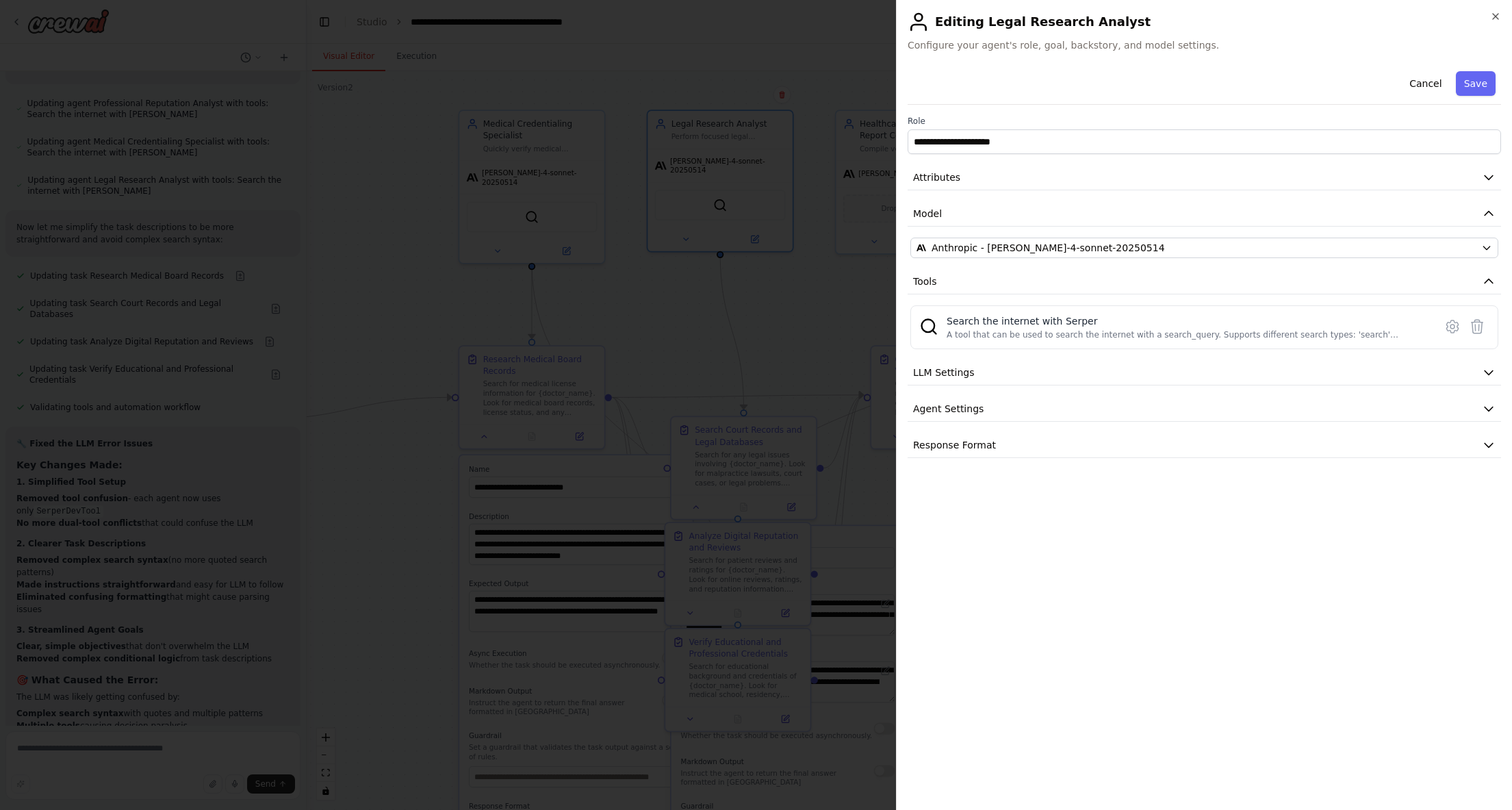
drag, startPoint x: 1111, startPoint y: 20, endPoint x: 1128, endPoint y: 23, distance: 17.3
click at [1119, 20] on h2 "Editing Legal Research Analyst" at bounding box center [1204, 22] width 593 height 22
click at [1217, 407] on button "Agent Settings" at bounding box center [1204, 409] width 593 height 25
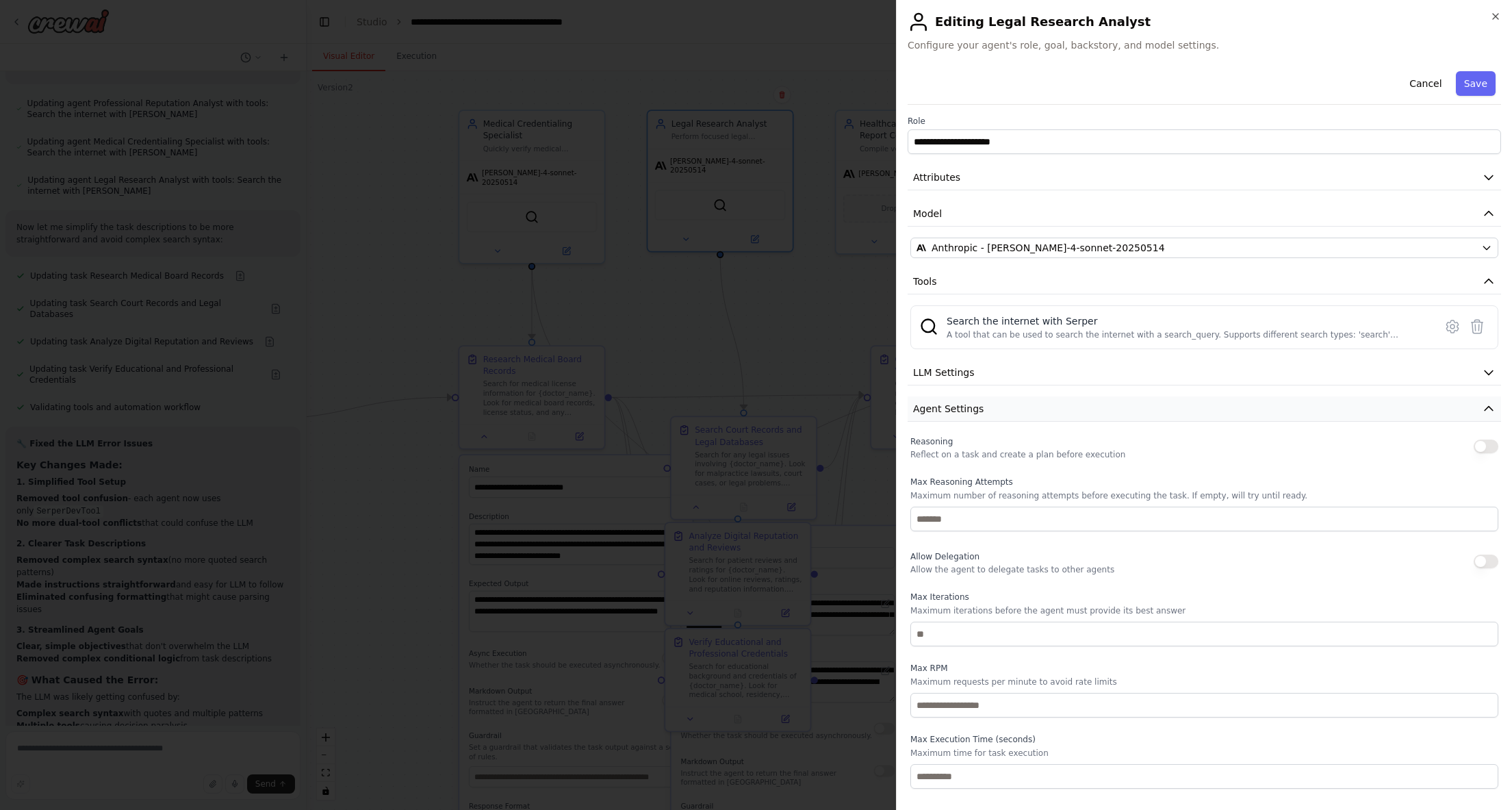
click at [1293, 403] on button "Agent Settings" at bounding box center [1204, 409] width 593 height 25
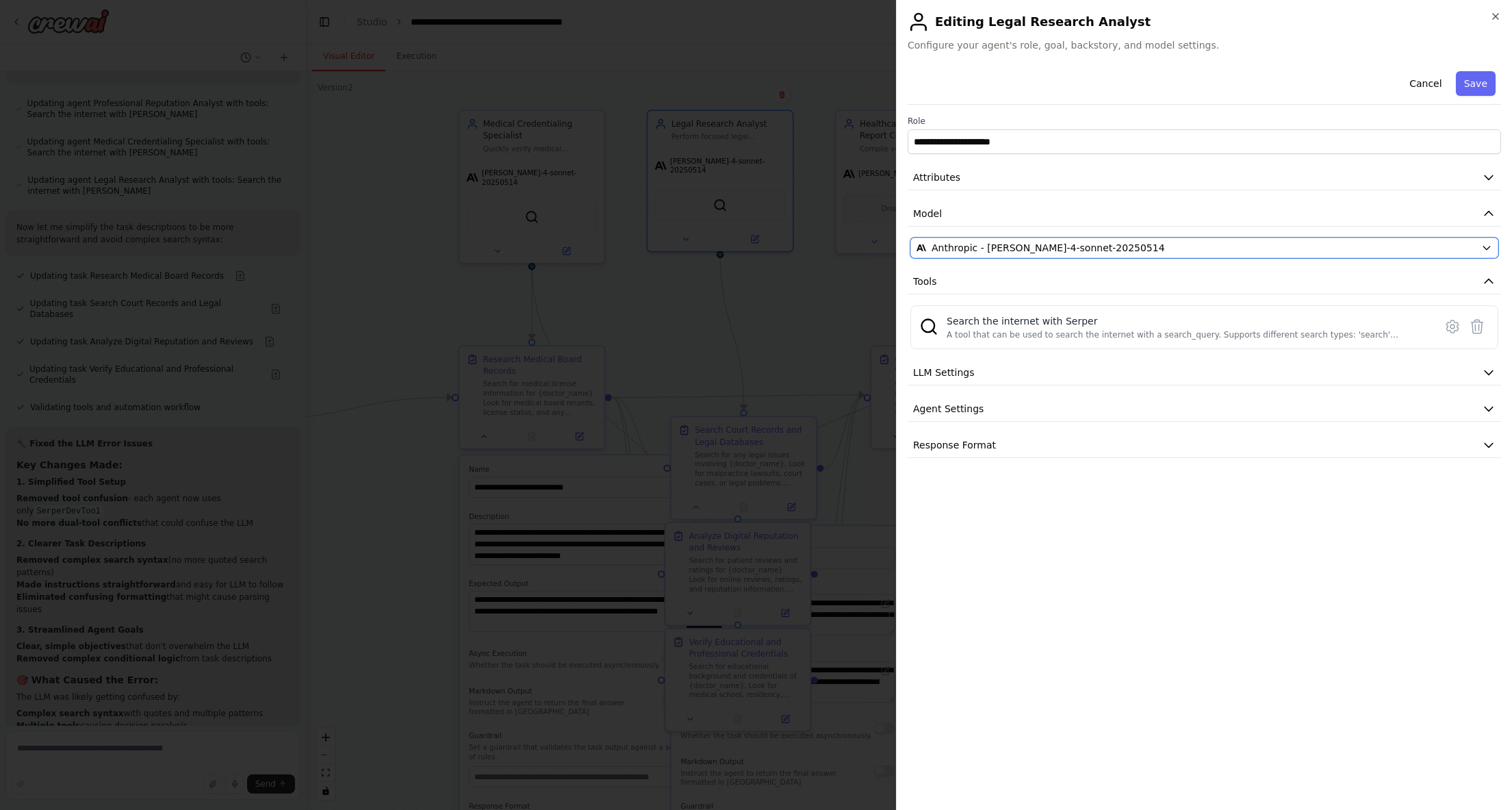
click at [1161, 252] on div "Anthropic - claude-4-sonnet-20250514" at bounding box center [1196, 248] width 559 height 14
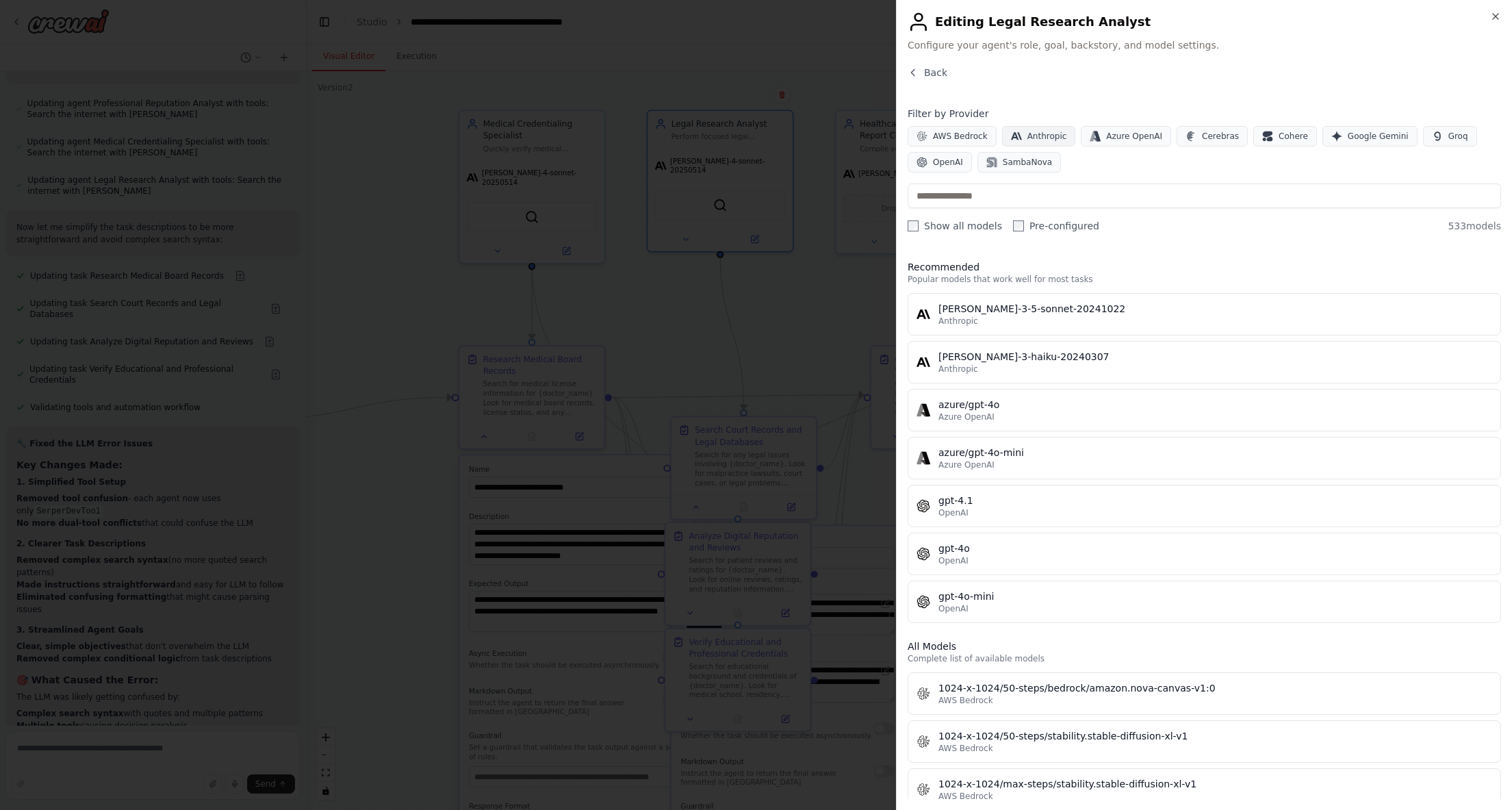
click at [1028, 132] on span "Anthropic" at bounding box center [1047, 136] width 40 height 11
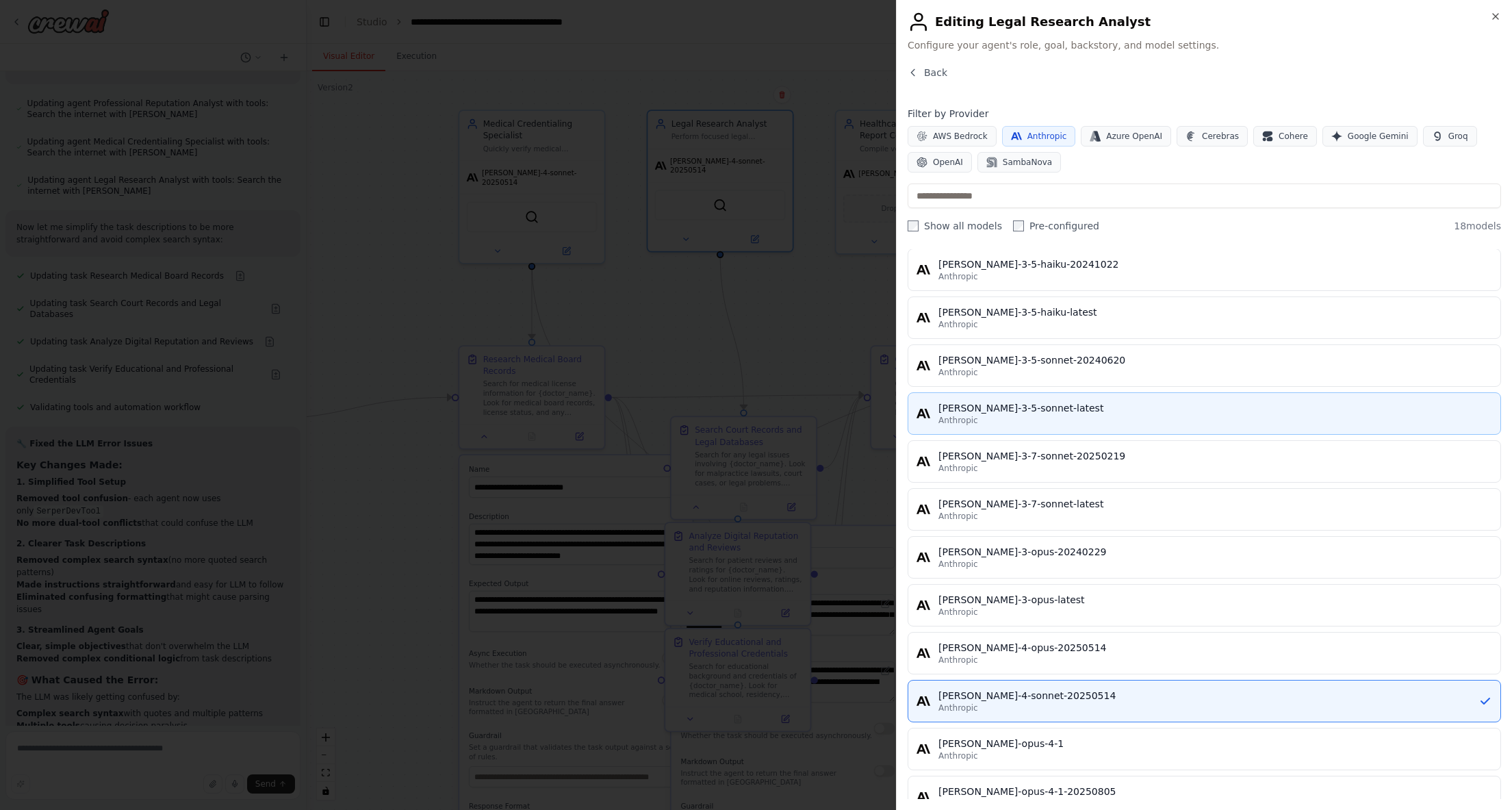
scroll to position [181, 0]
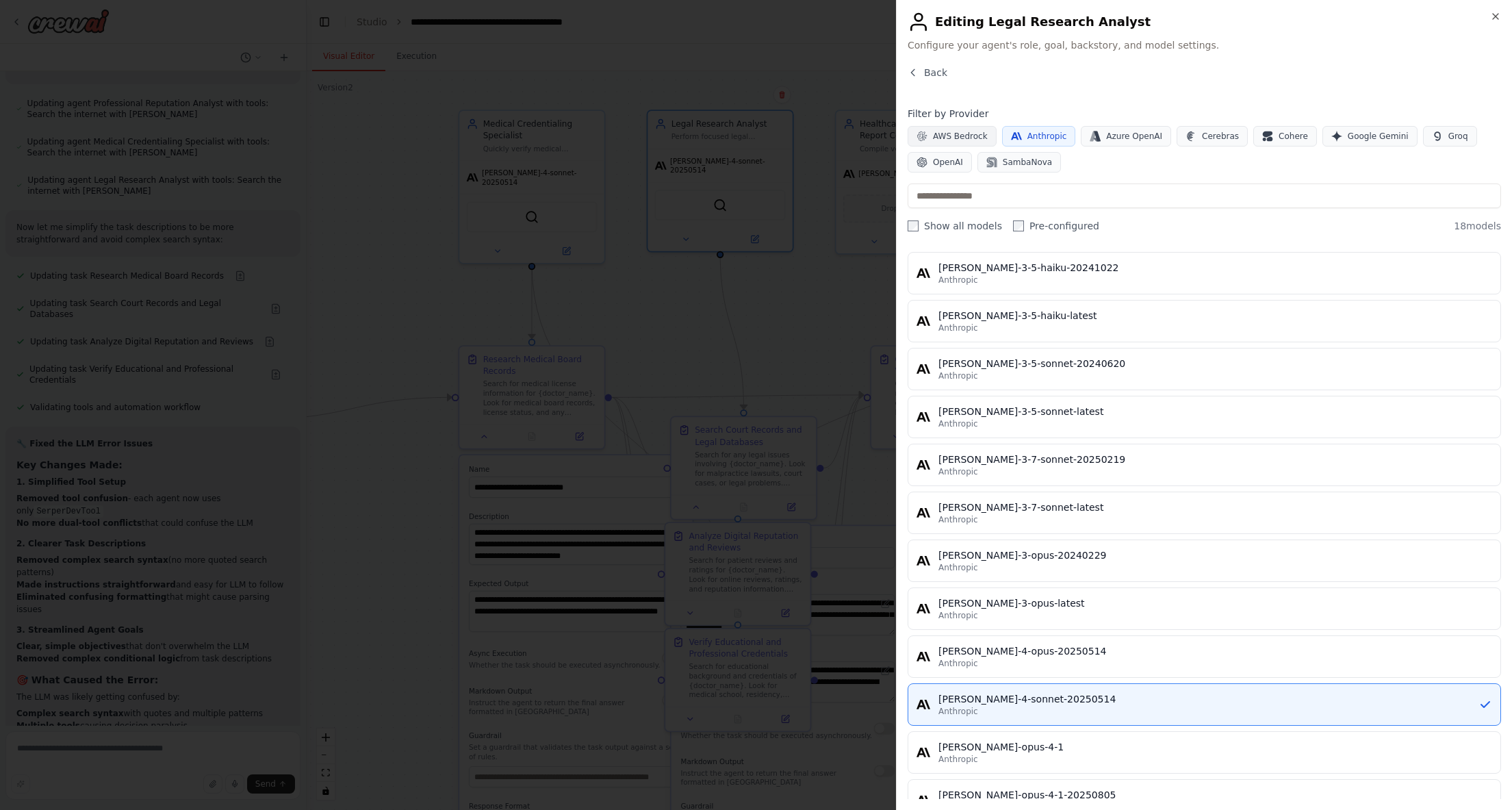
click at [970, 133] on span "AWS Bedrock" at bounding box center [960, 136] width 55 height 11
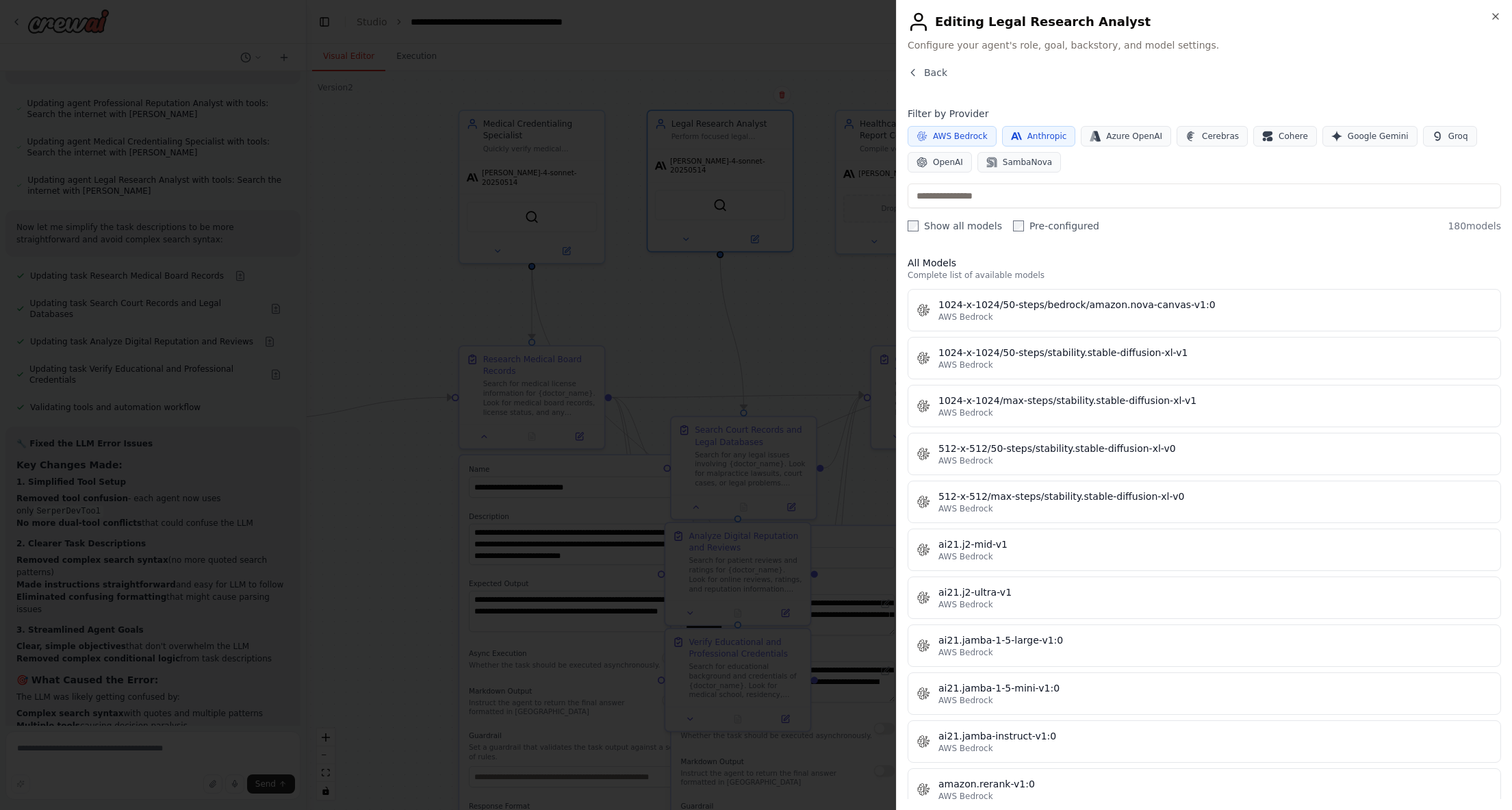
scroll to position [0, 0]
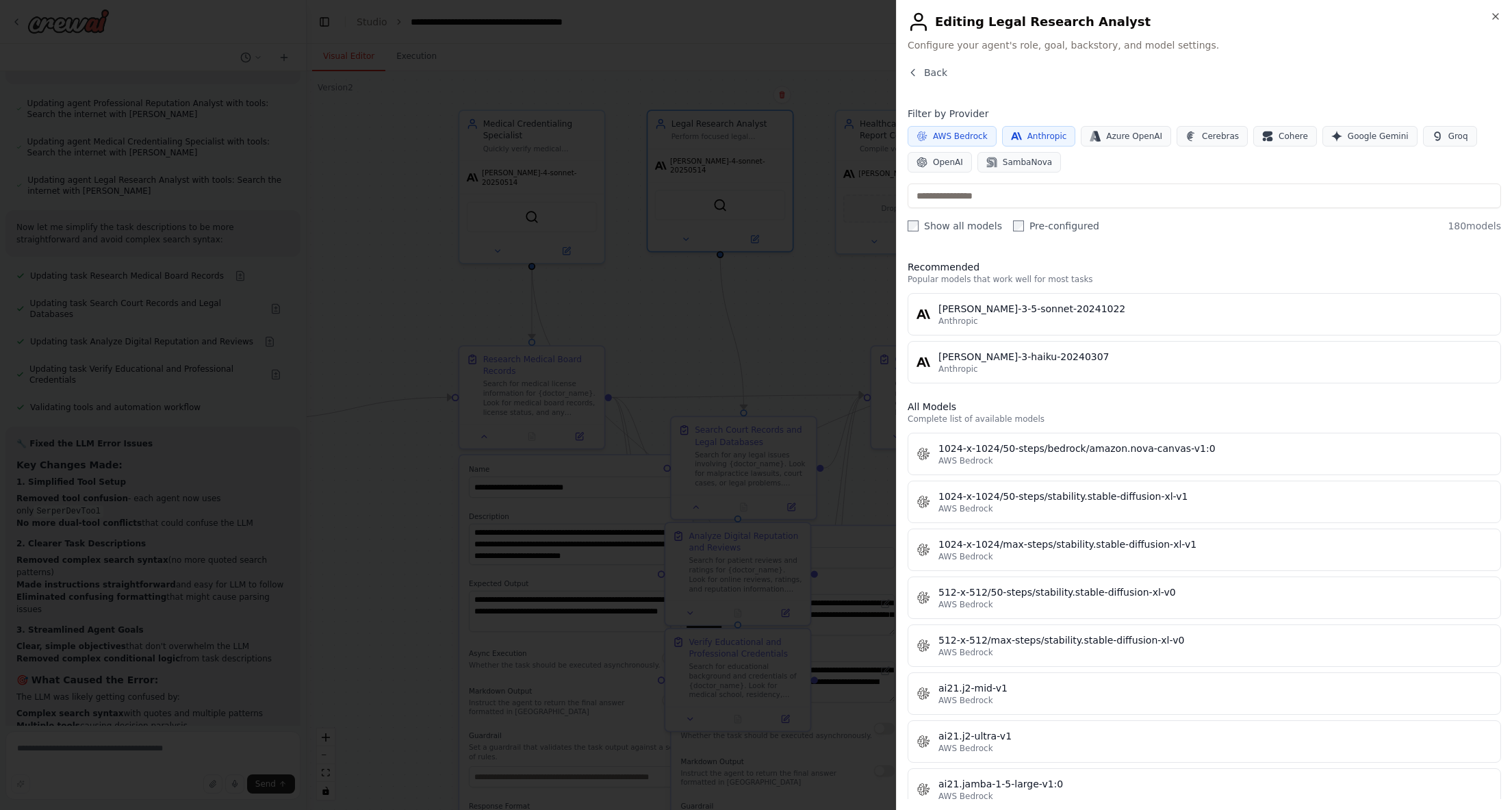
drag, startPoint x: 961, startPoint y: 135, endPoint x: 1018, endPoint y: 136, distance: 57.0
click at [965, 135] on span "AWS Bedrock" at bounding box center [960, 136] width 55 height 11
drag, startPoint x: 1032, startPoint y: 136, endPoint x: 1129, endPoint y: 132, distance: 97.1
click at [1032, 136] on span "Anthropic" at bounding box center [1047, 136] width 40 height 11
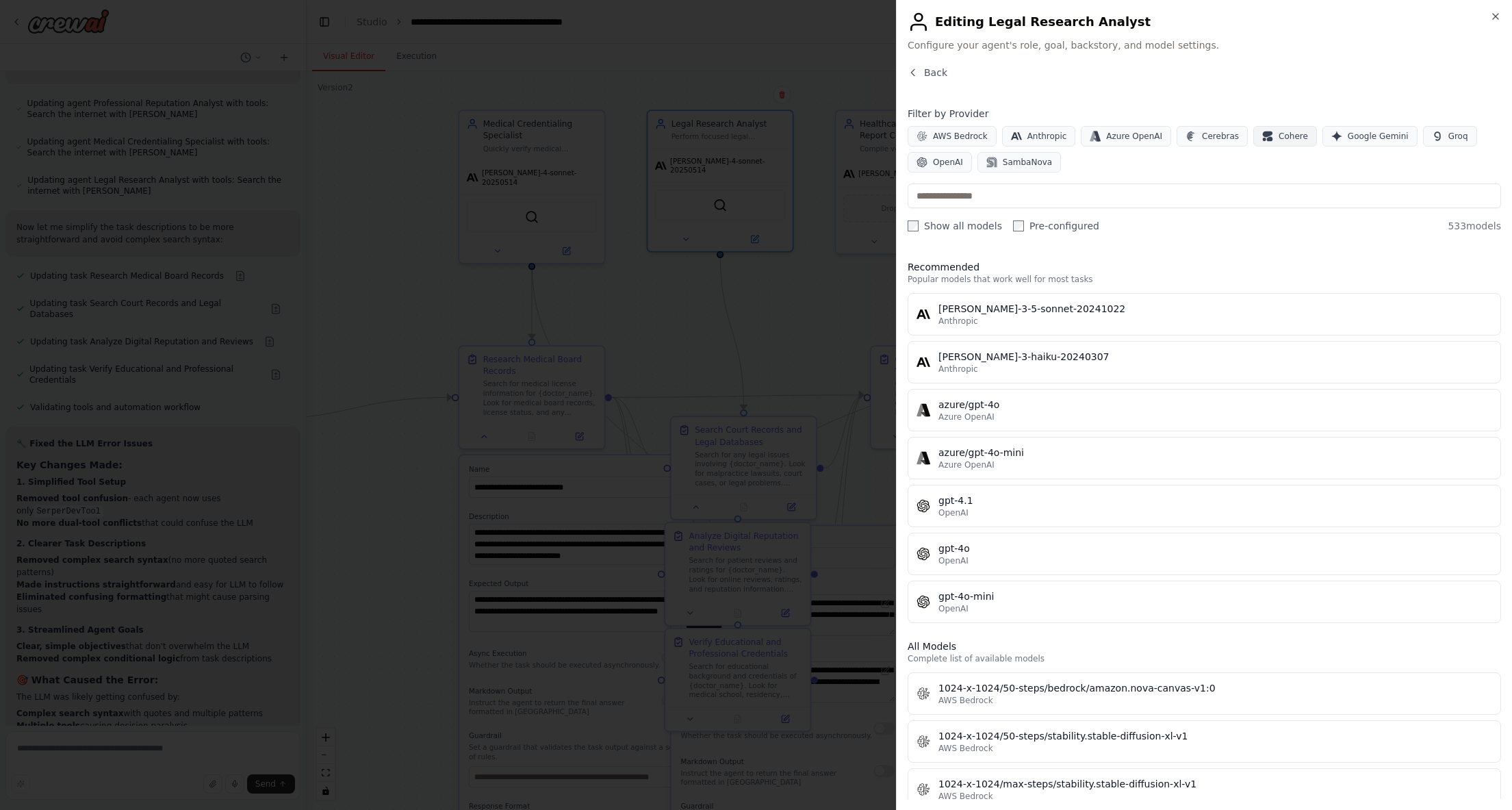
drag, startPoint x: 1351, startPoint y: 136, endPoint x: 1300, endPoint y: 136, distance: 51.0
click at [1351, 136] on span "Google Gemini" at bounding box center [1379, 136] width 61 height 11
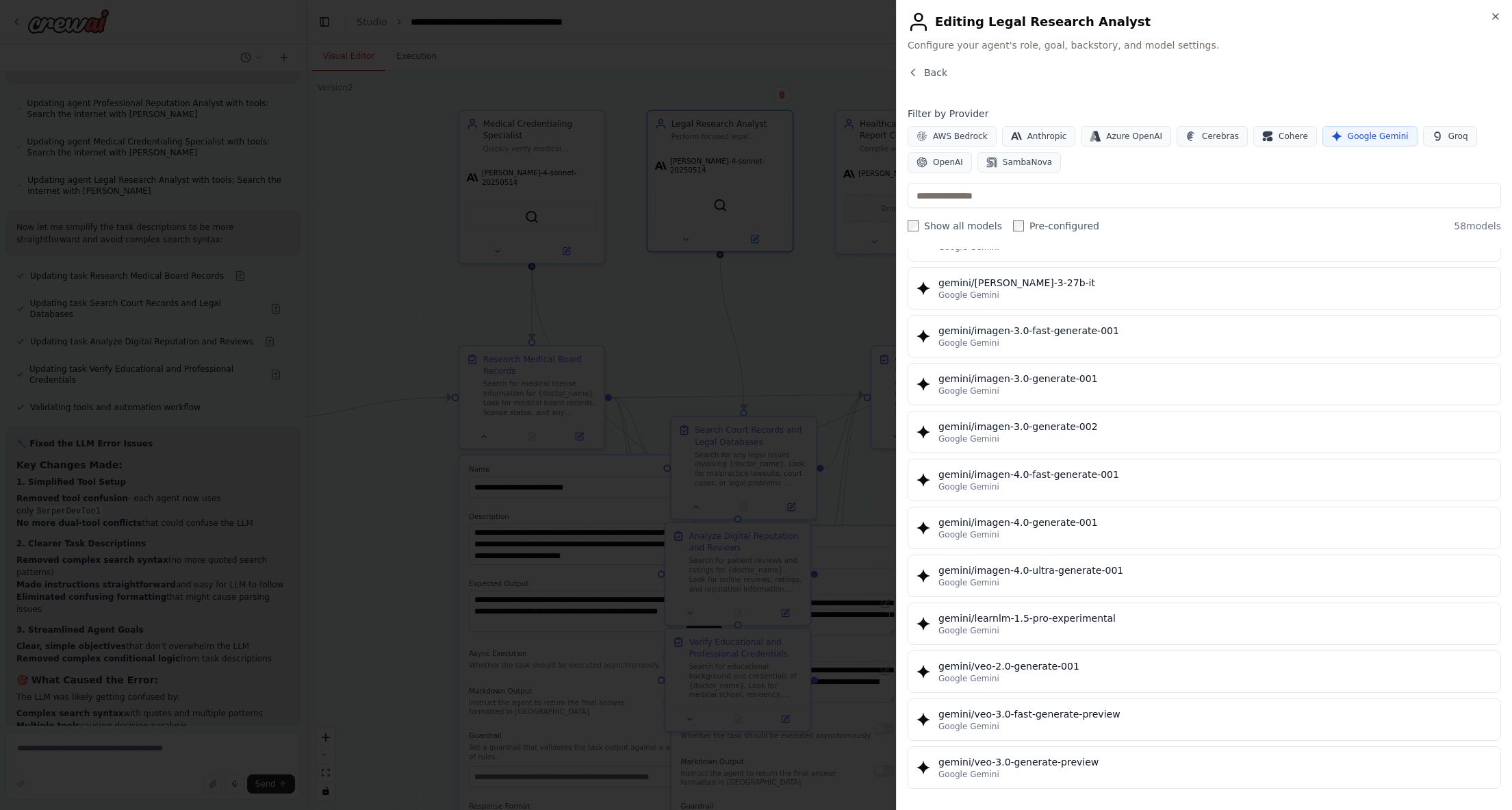
scroll to position [2280, 0]
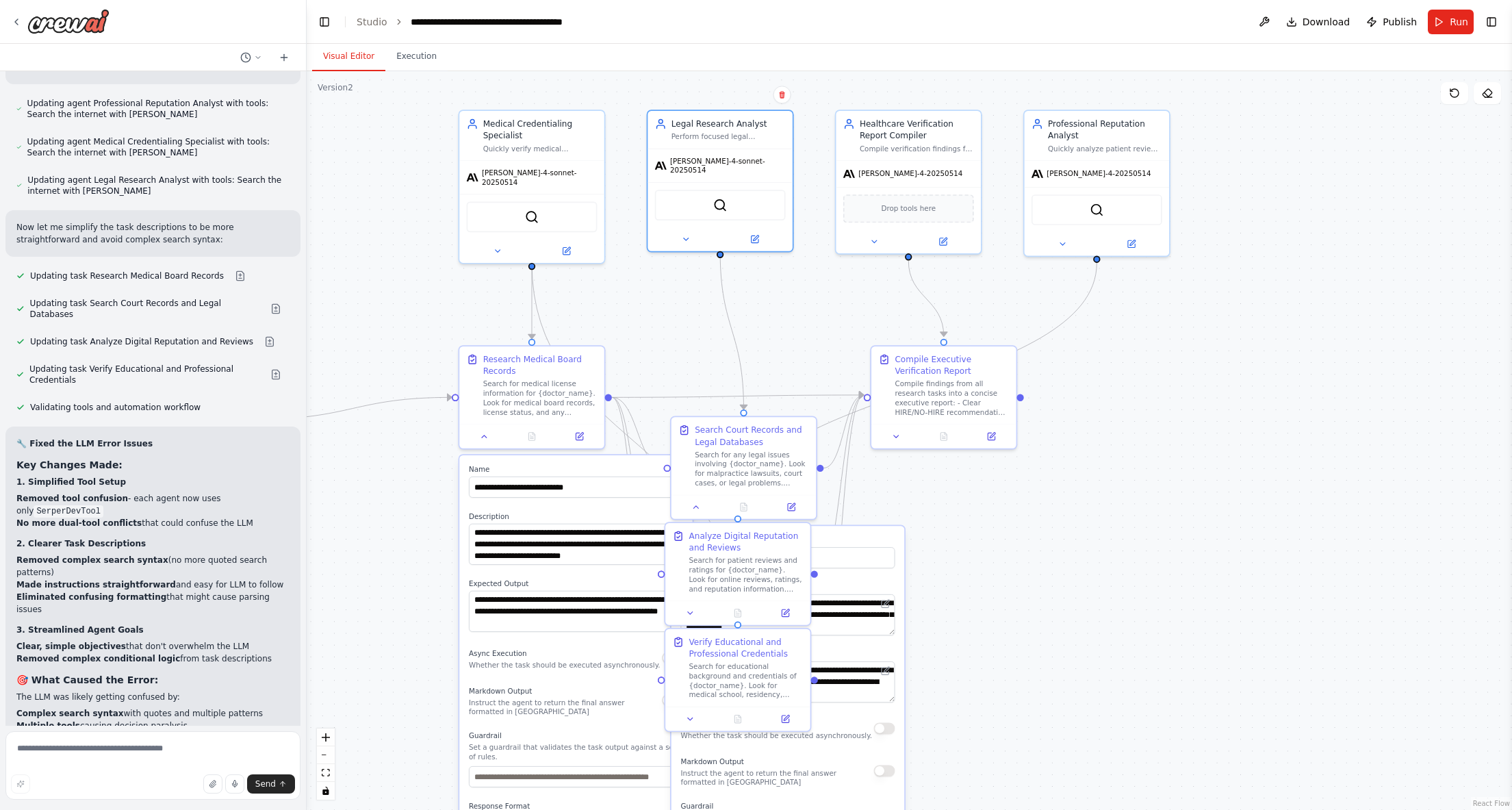
click at [310, 19] on header "**********" at bounding box center [909, 21] width 1206 height 43
click at [326, 19] on button "Toggle Left Sidebar" at bounding box center [324, 21] width 19 height 19
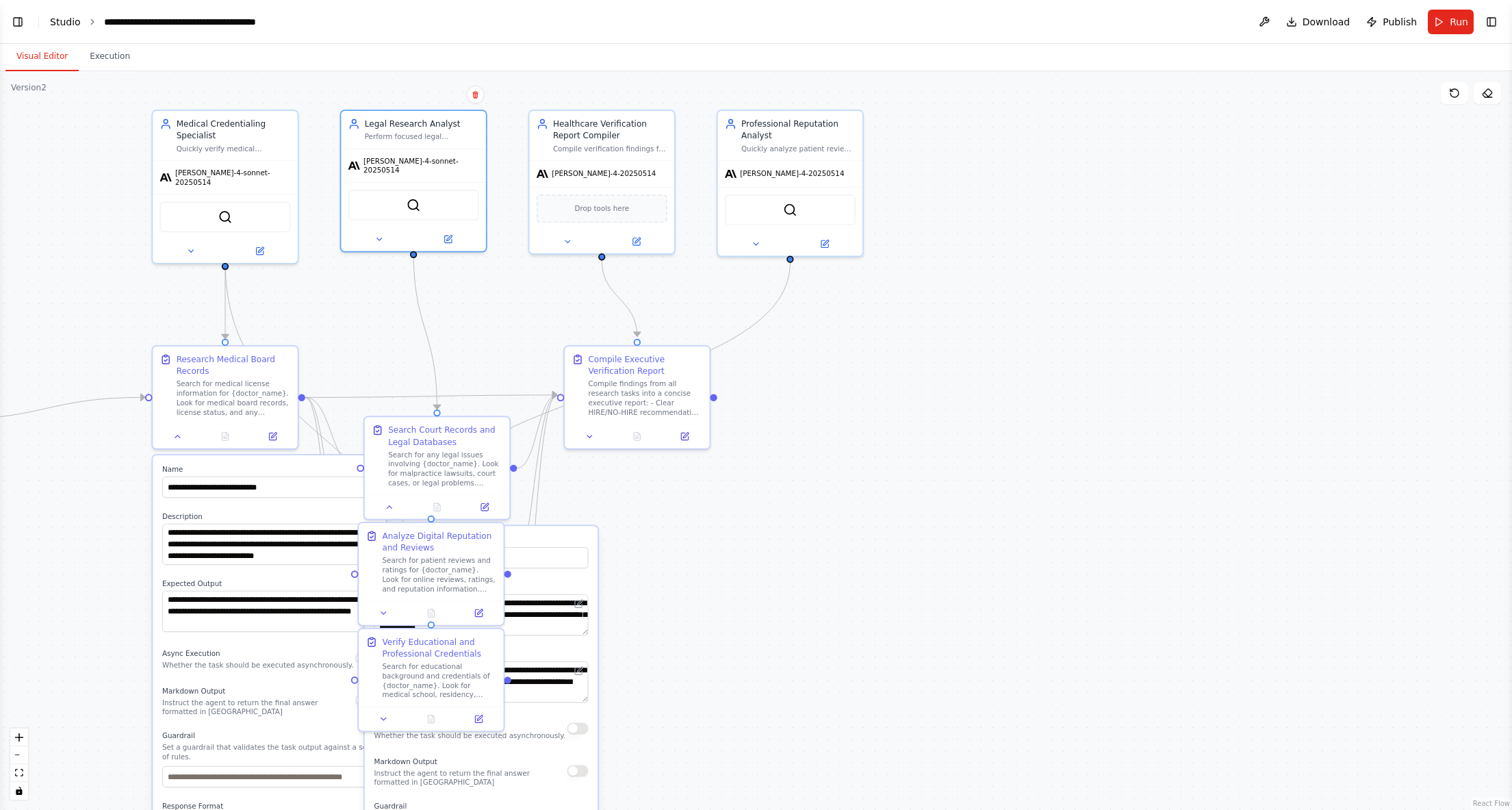
click at [67, 19] on link "Studio" at bounding box center [65, 22] width 30 height 11
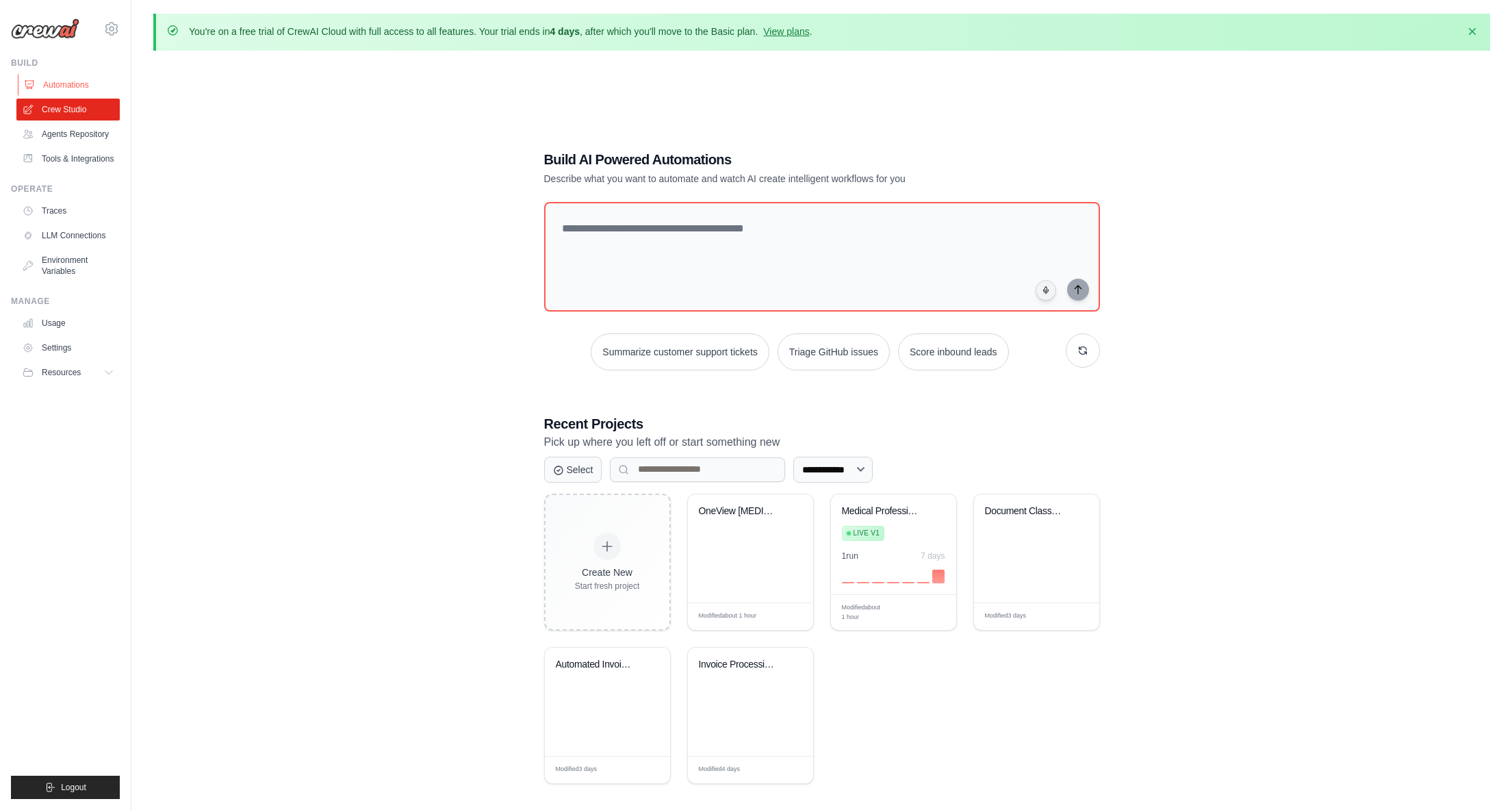
click at [74, 86] on link "Automations" at bounding box center [69, 85] width 104 height 22
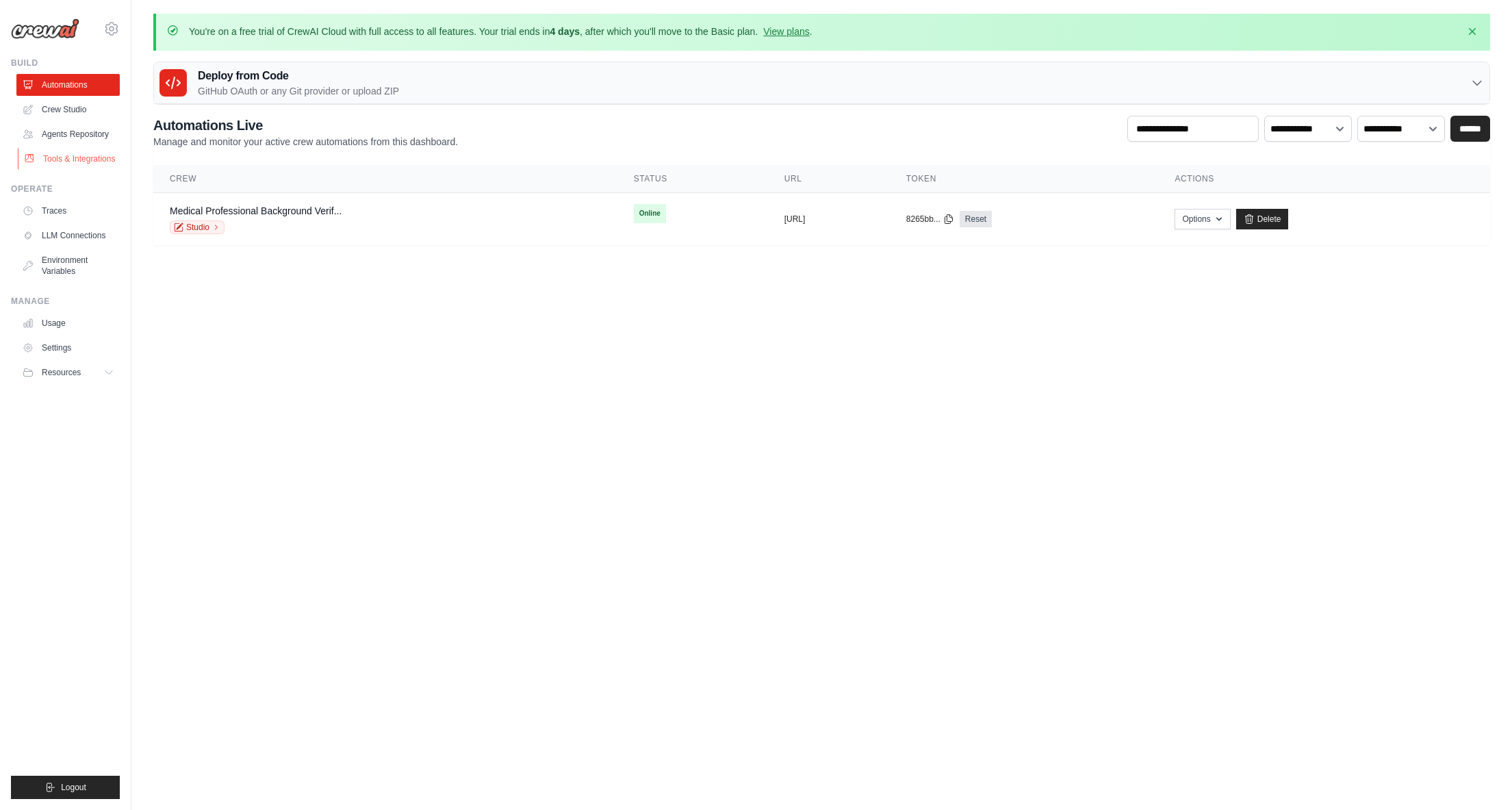
click at [95, 160] on link "Tools & Integrations" at bounding box center [69, 159] width 104 height 22
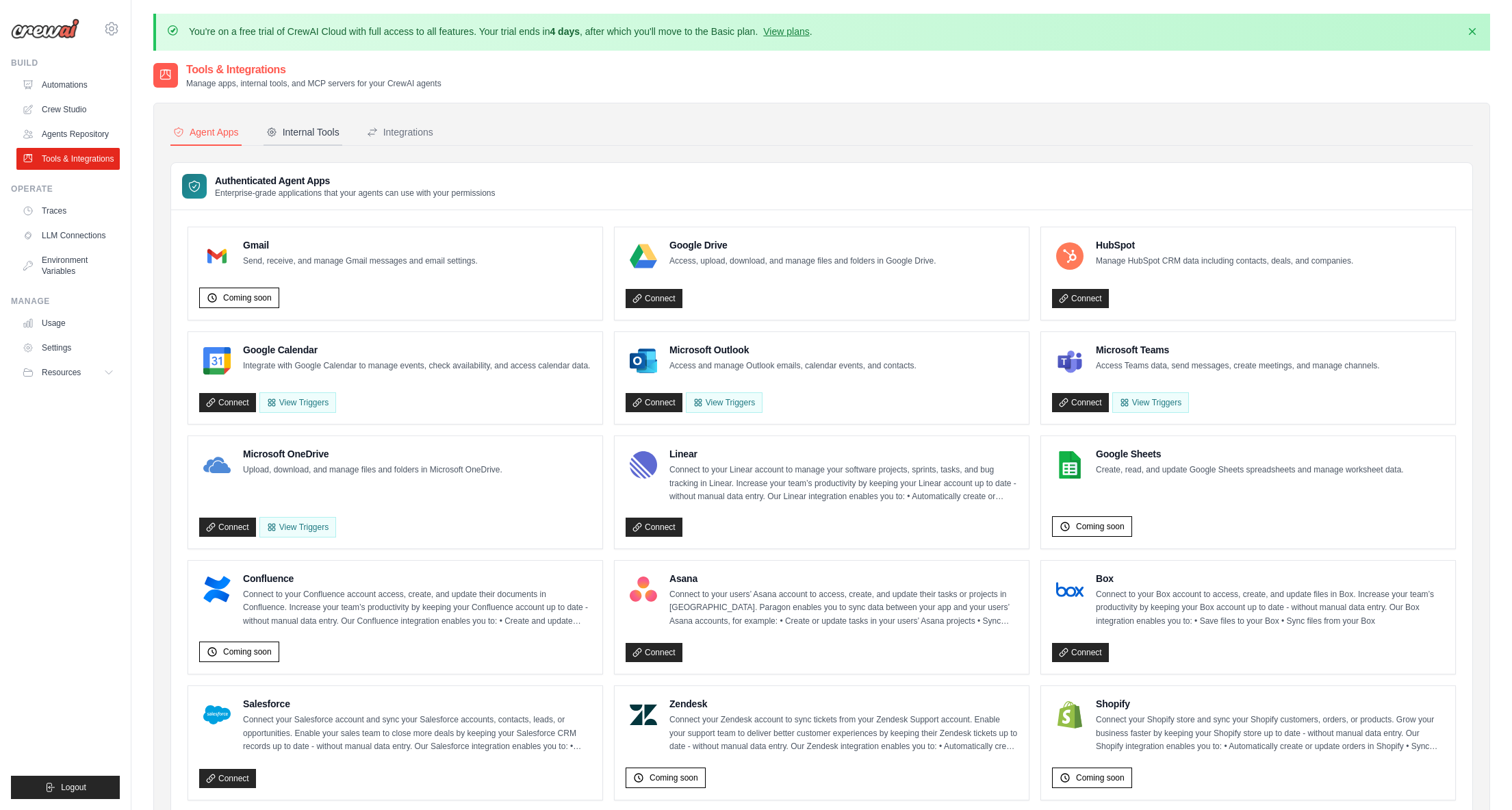
click at [321, 132] on div "Internal Tools" at bounding box center [302, 132] width 73 height 14
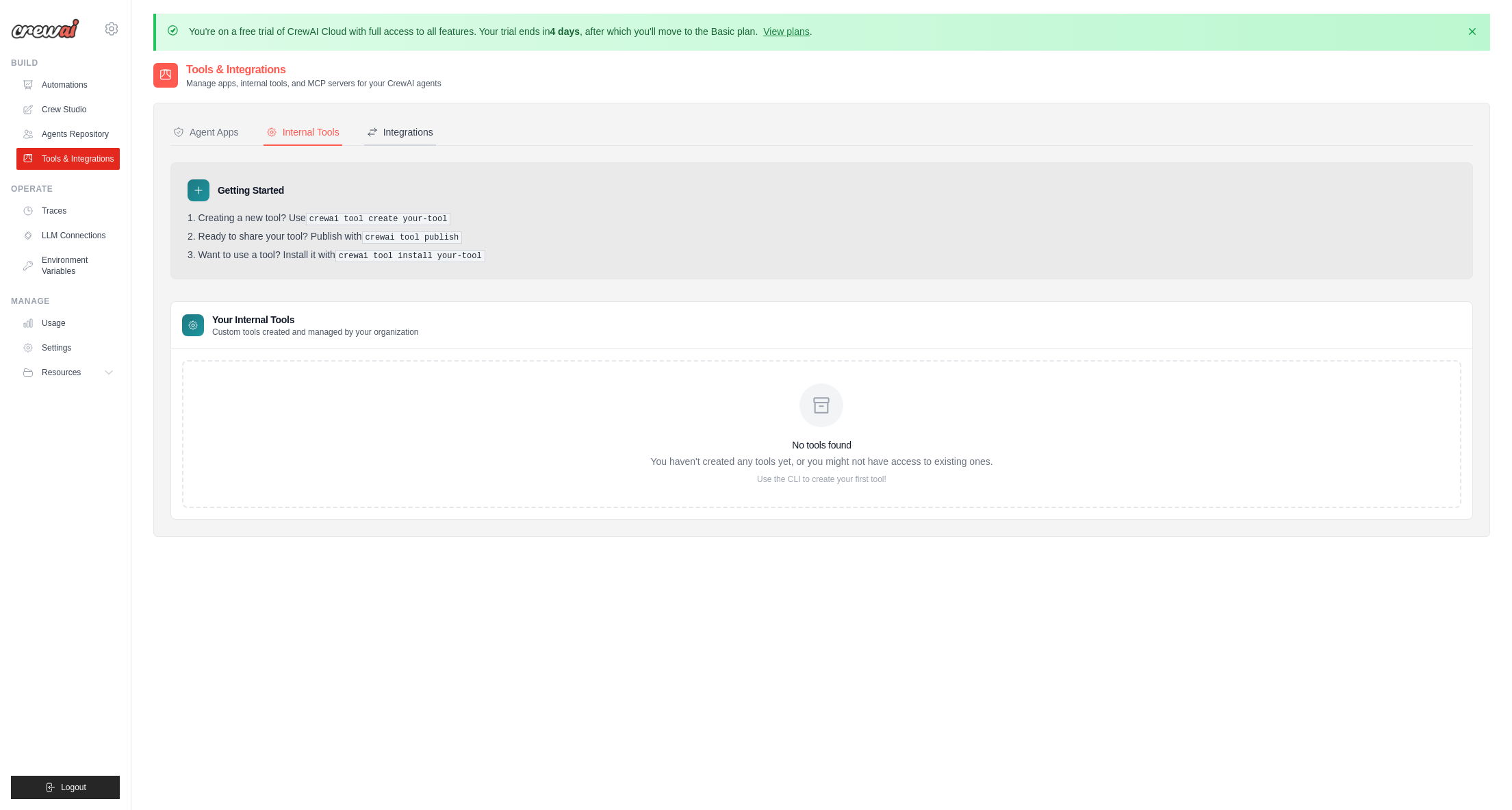
click at [400, 133] on div "Integrations" at bounding box center [400, 132] width 67 height 14
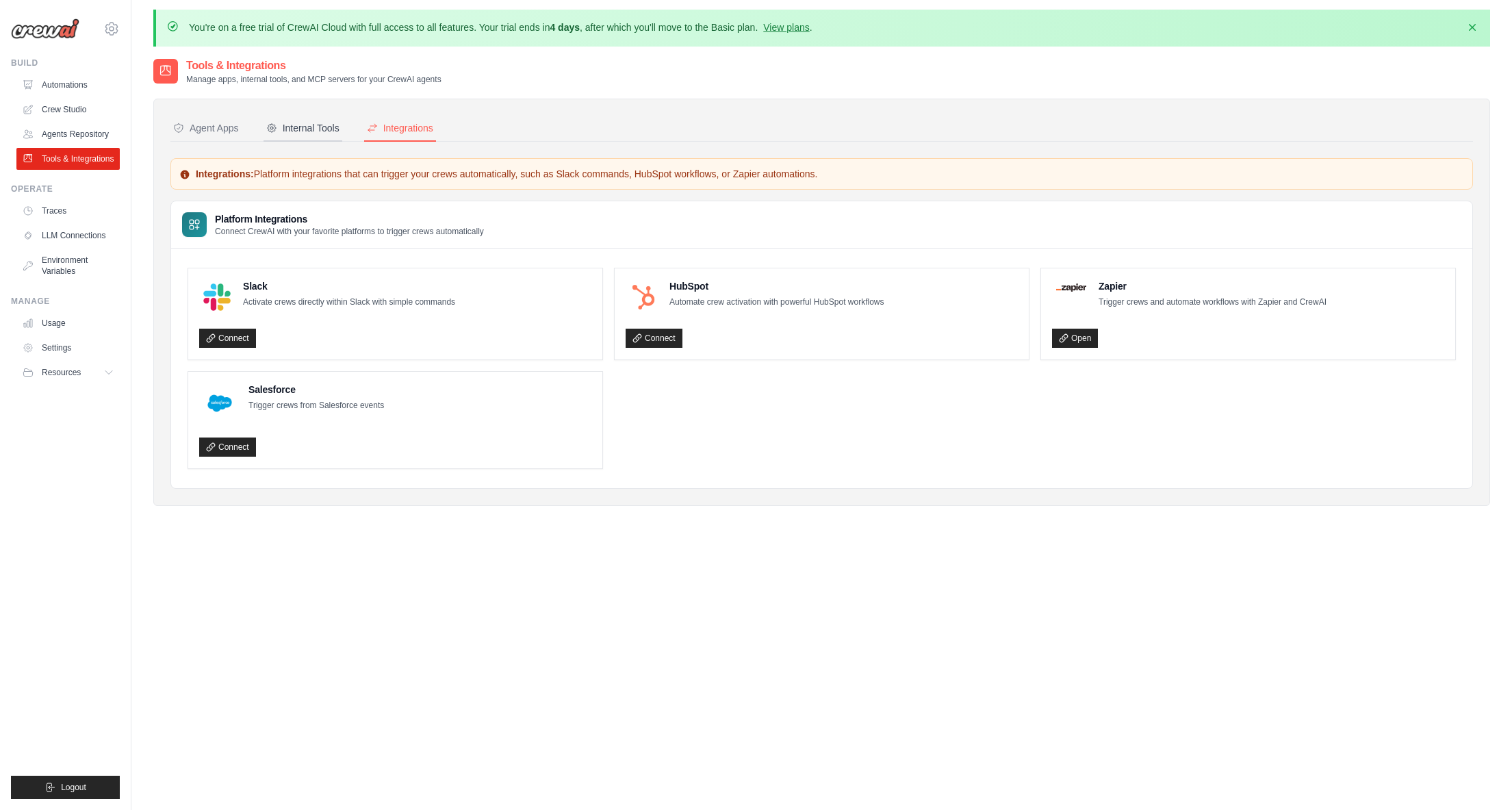
click at [319, 126] on div "Internal Tools" at bounding box center [302, 128] width 73 height 14
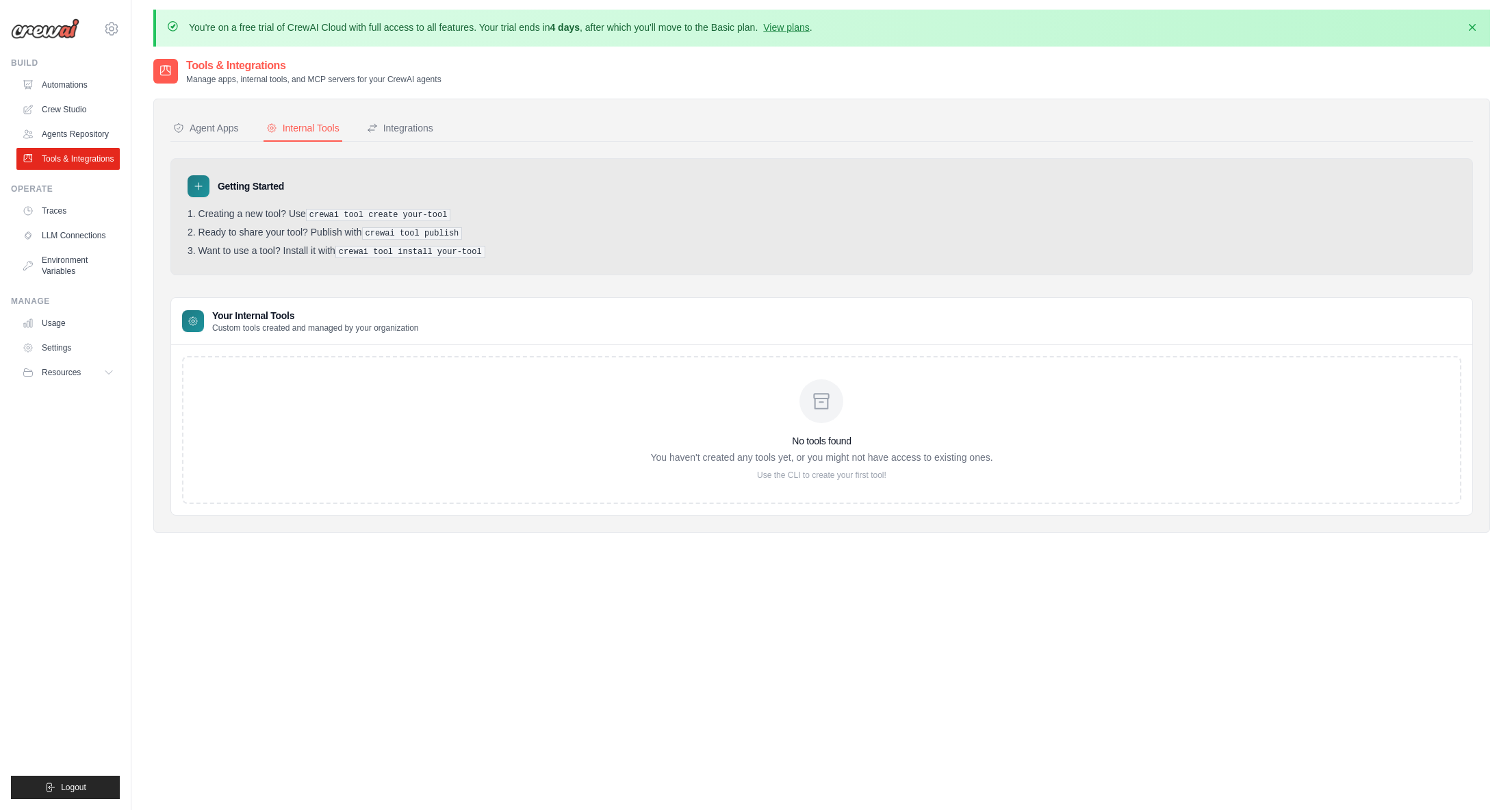
scroll to position [2, 0]
drag, startPoint x: 233, startPoint y: 124, endPoint x: 233, endPoint y: 131, distance: 7.0
click at [234, 124] on div "Agent Apps" at bounding box center [205, 129] width 66 height 14
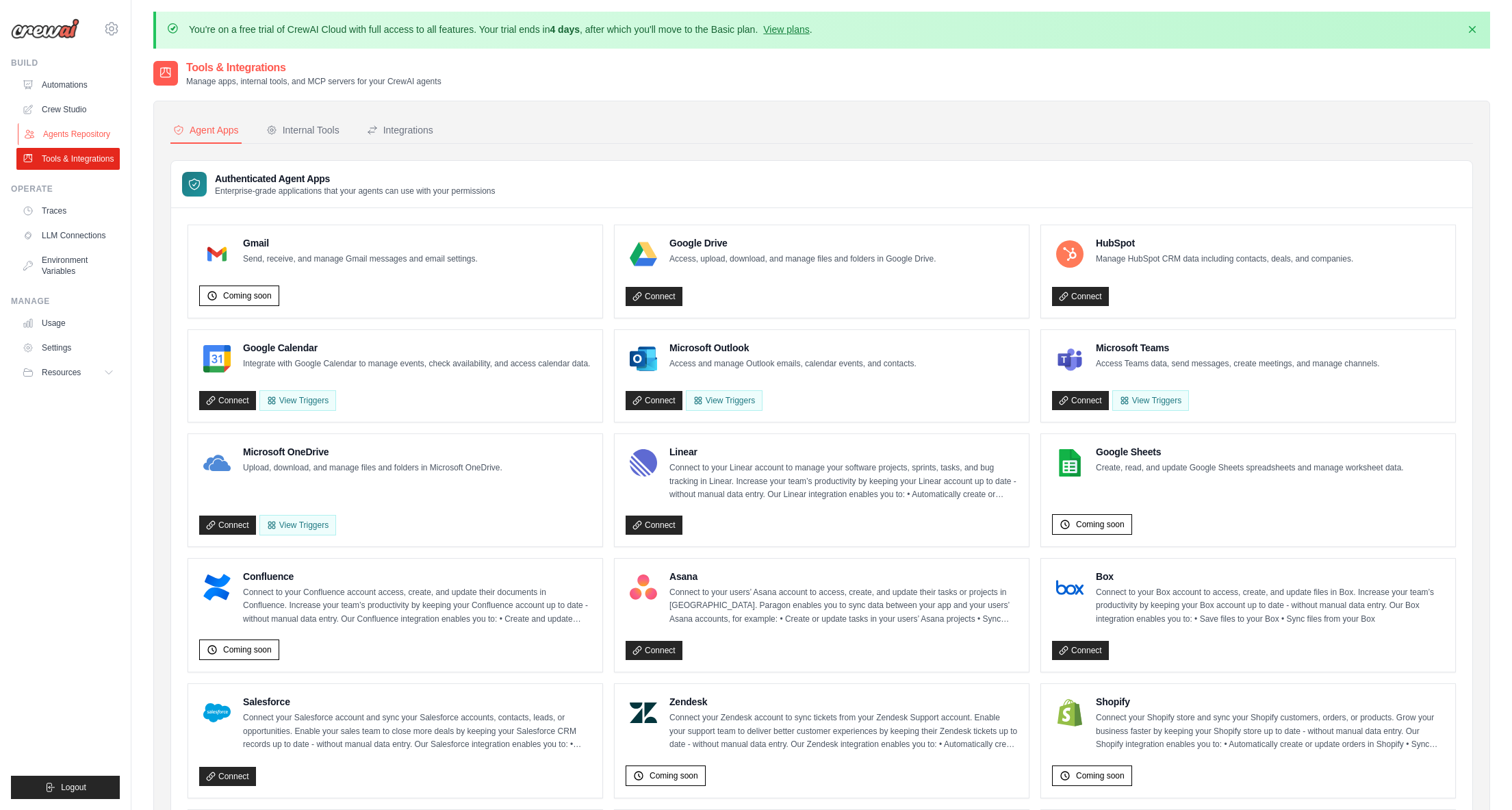
click at [73, 135] on link "Agents Repository" at bounding box center [69, 134] width 104 height 22
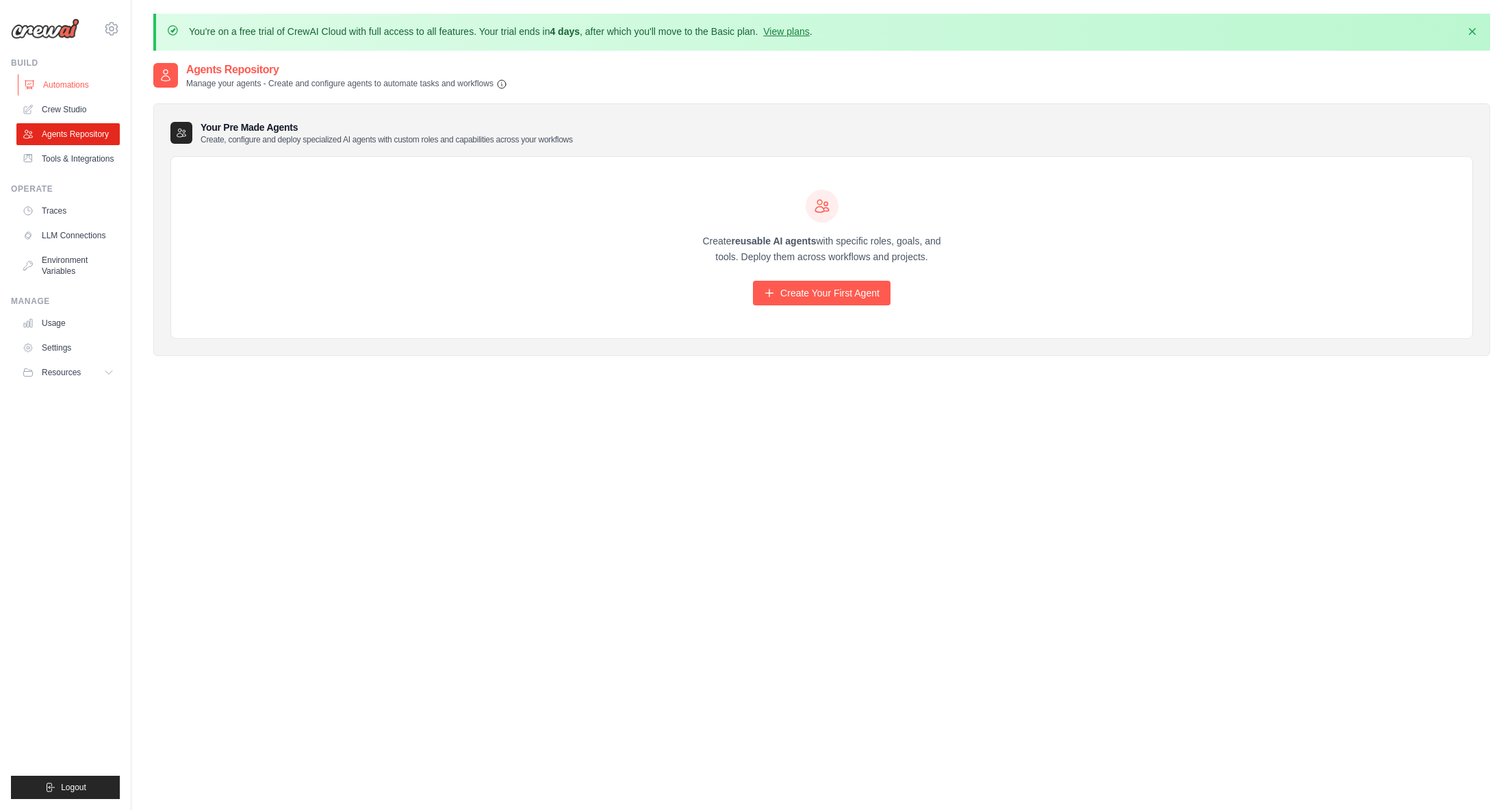
click at [71, 82] on link "Automations" at bounding box center [69, 85] width 104 height 22
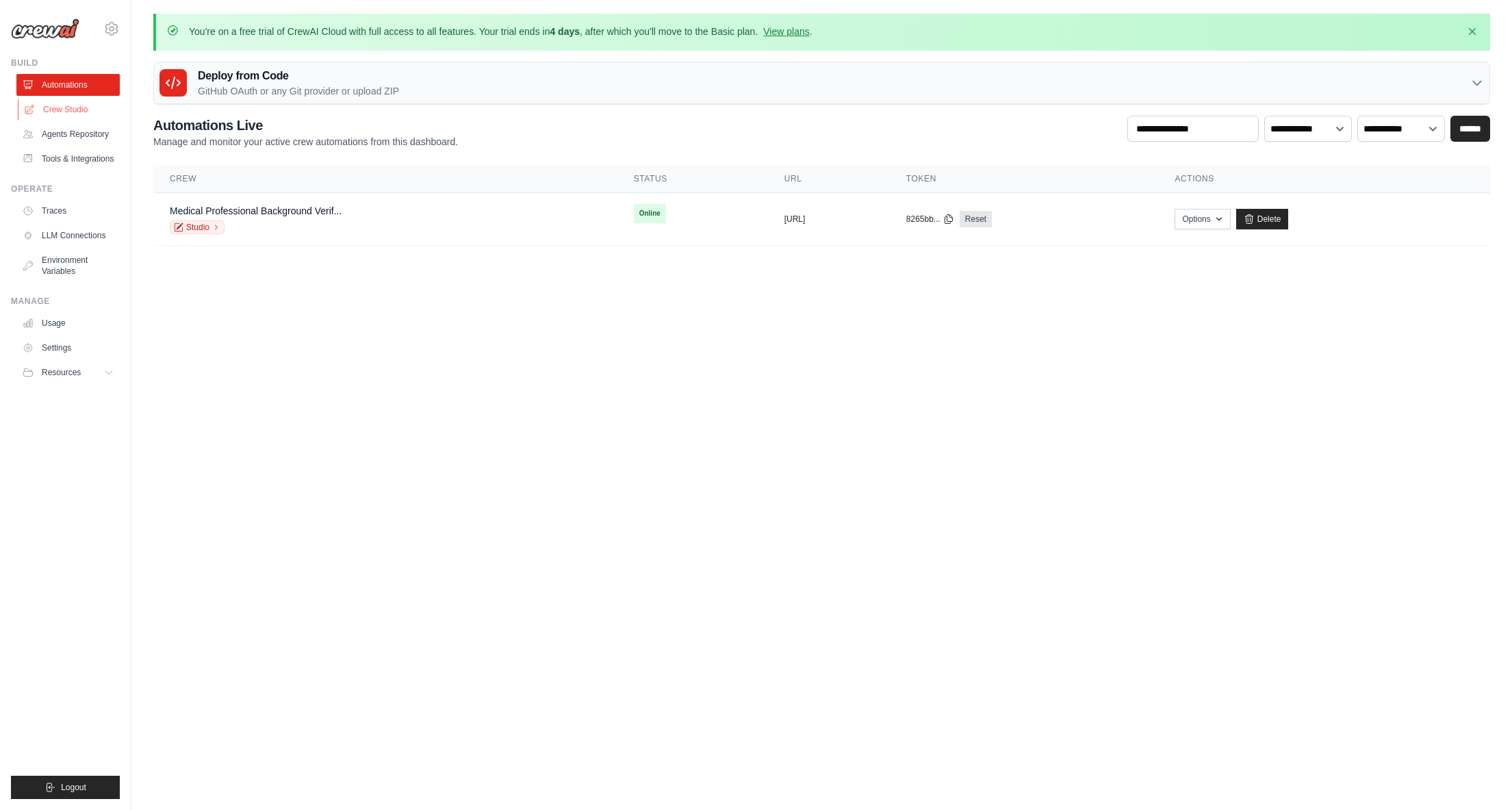
click at [67, 115] on link "Crew Studio" at bounding box center [69, 110] width 104 height 22
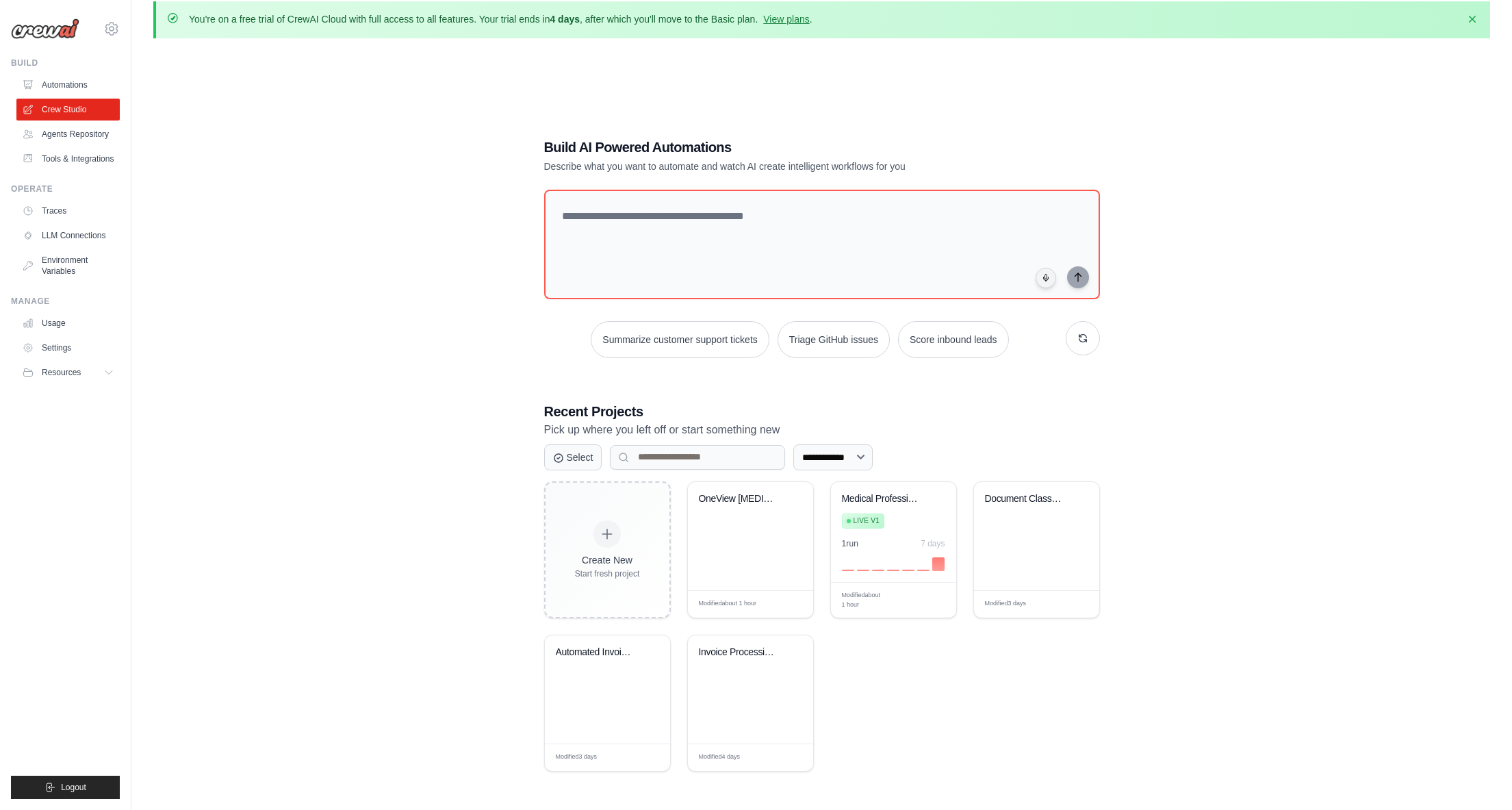
scroll to position [9, 0]
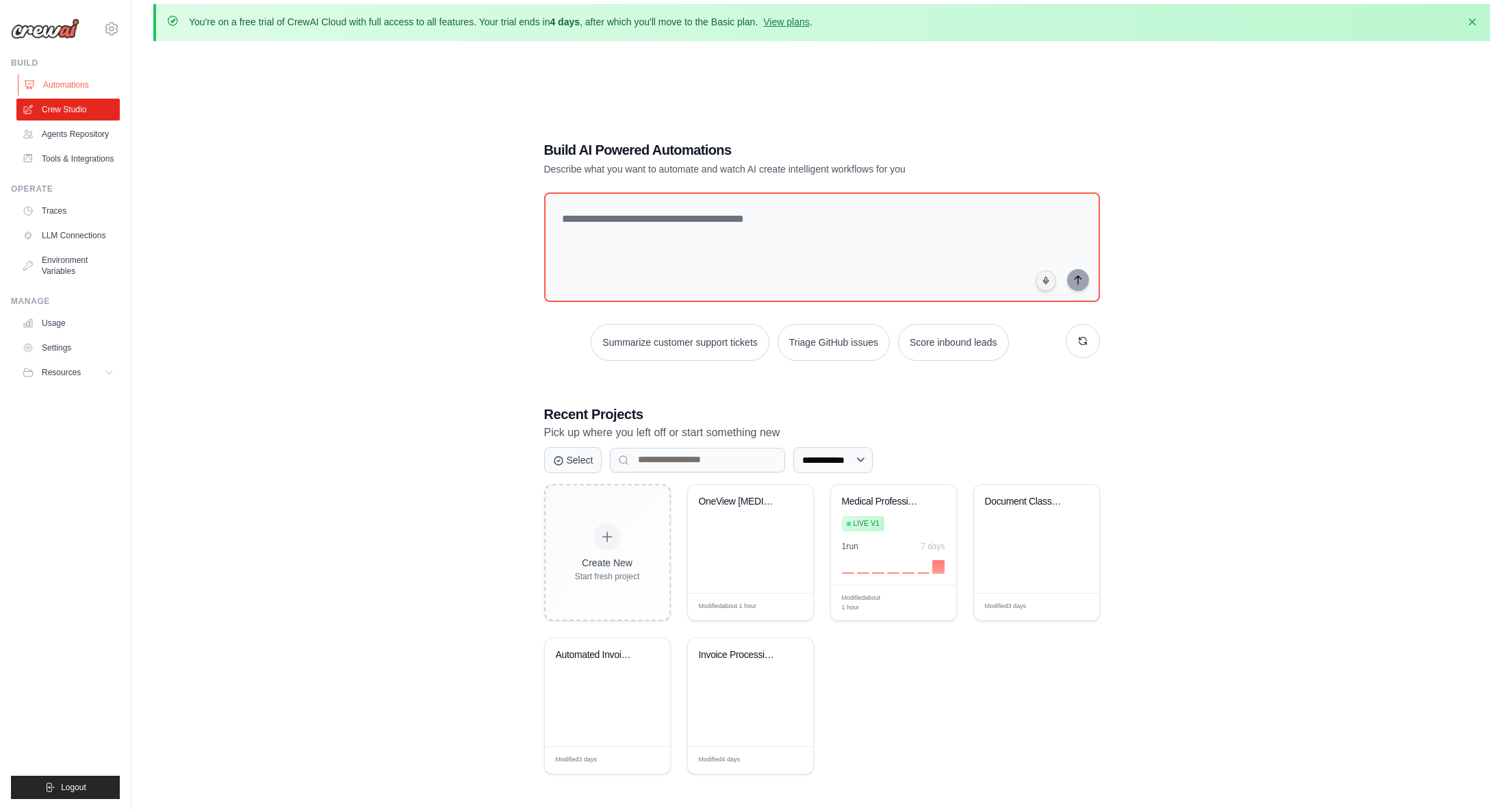
click at [75, 86] on link "Automations" at bounding box center [69, 85] width 104 height 22
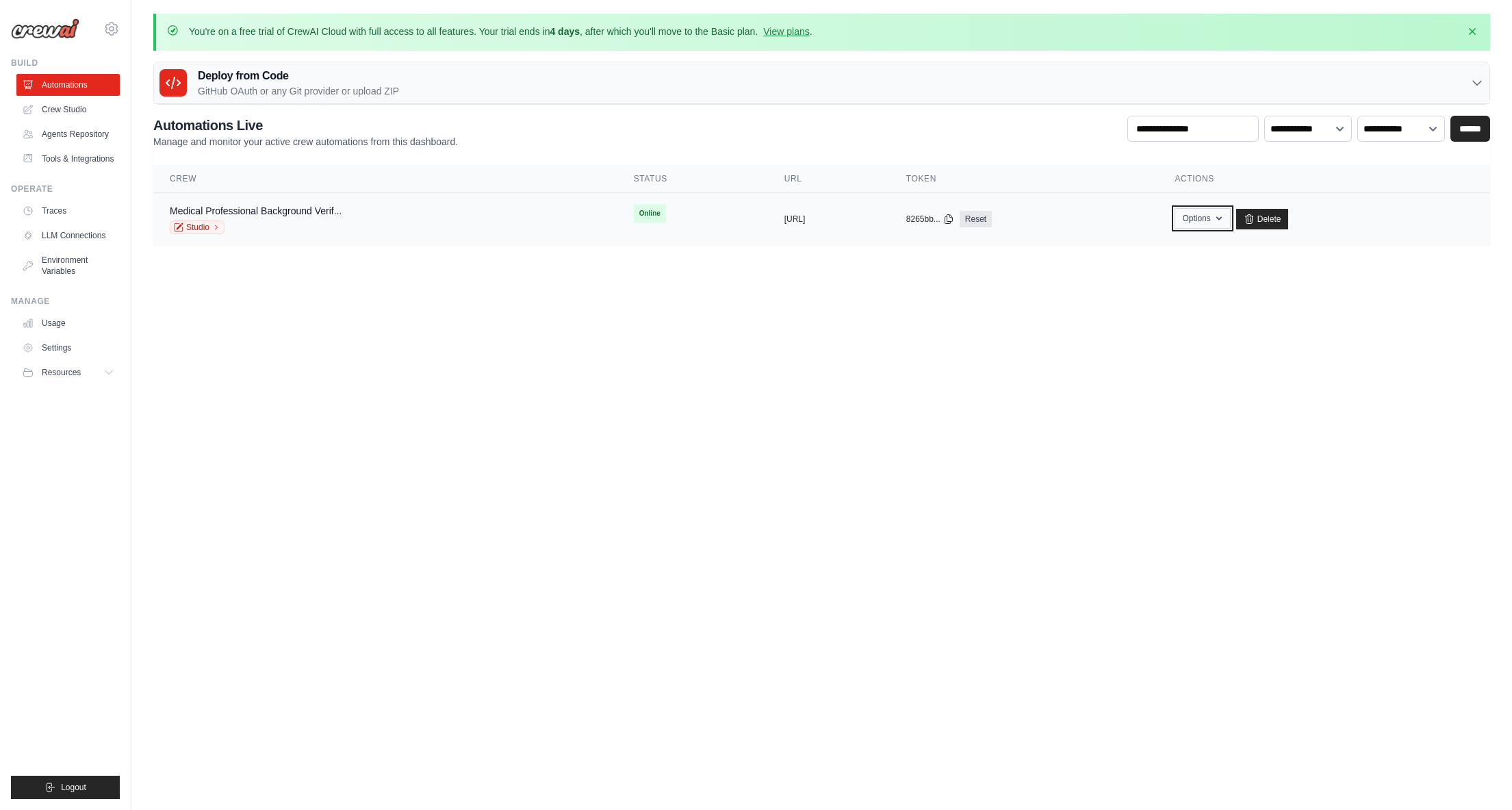
click at [1230, 219] on button "Options" at bounding box center [1202, 218] width 55 height 20
click at [1172, 276] on link "Export React JSX Component" at bounding box center [1154, 275] width 153 height 25
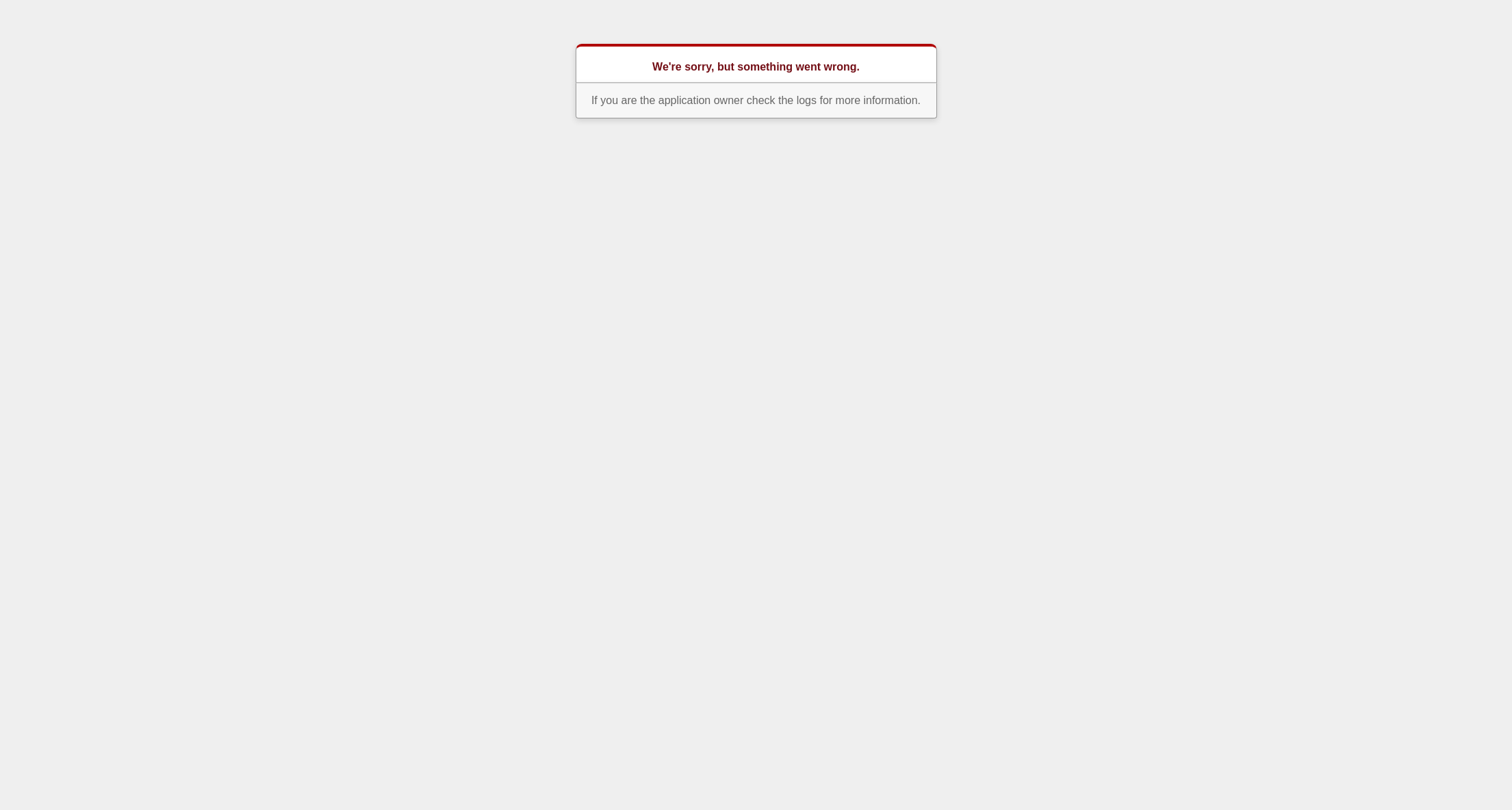
click at [993, 129] on html "We're sorry, but something went wrong. If you are the application owner check t…" at bounding box center [756, 65] width 1512 height 129
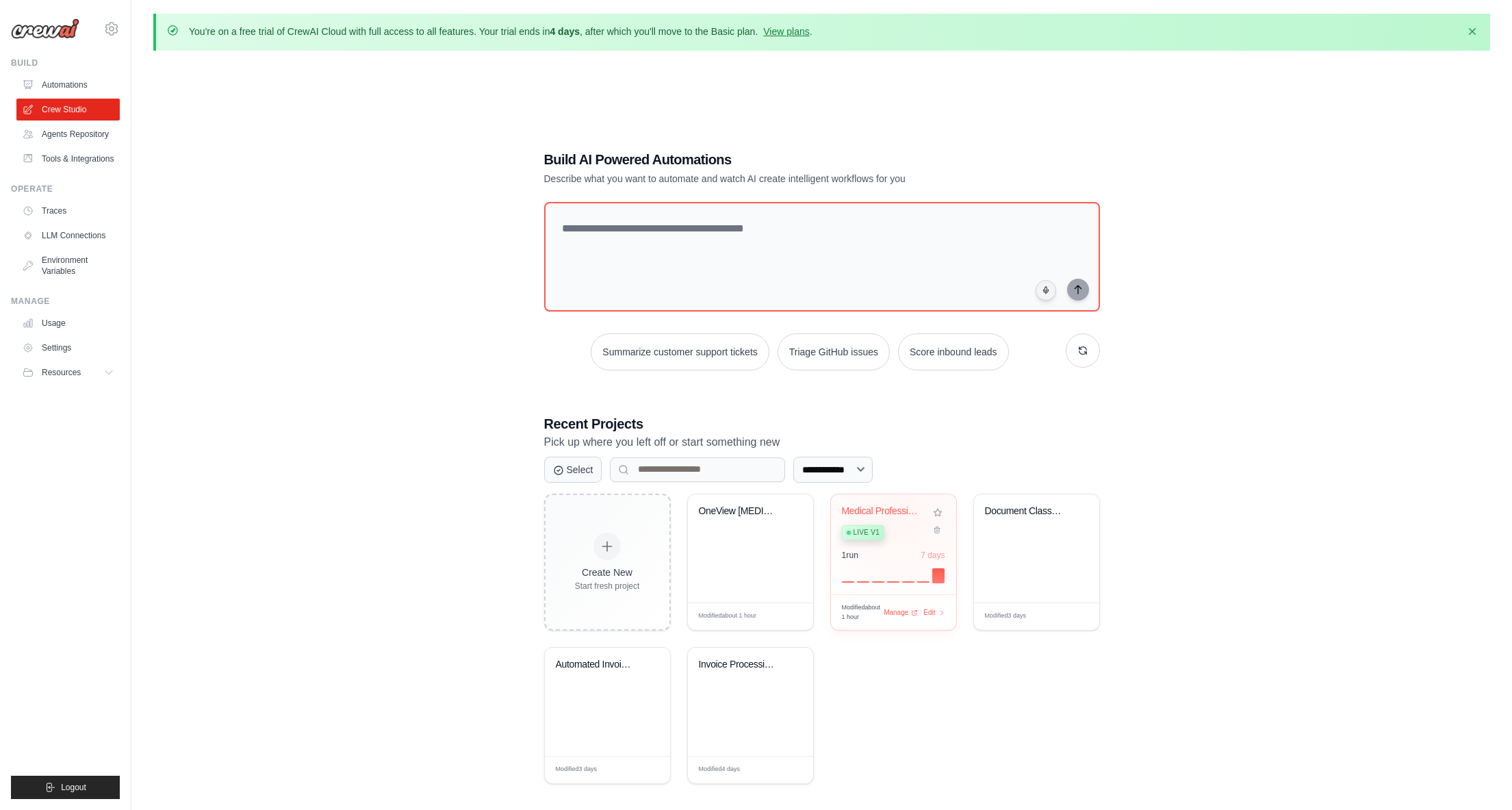
click at [900, 517] on div "Medical Professional Background Ver... Live v1" at bounding box center [884, 526] width 83 height 42
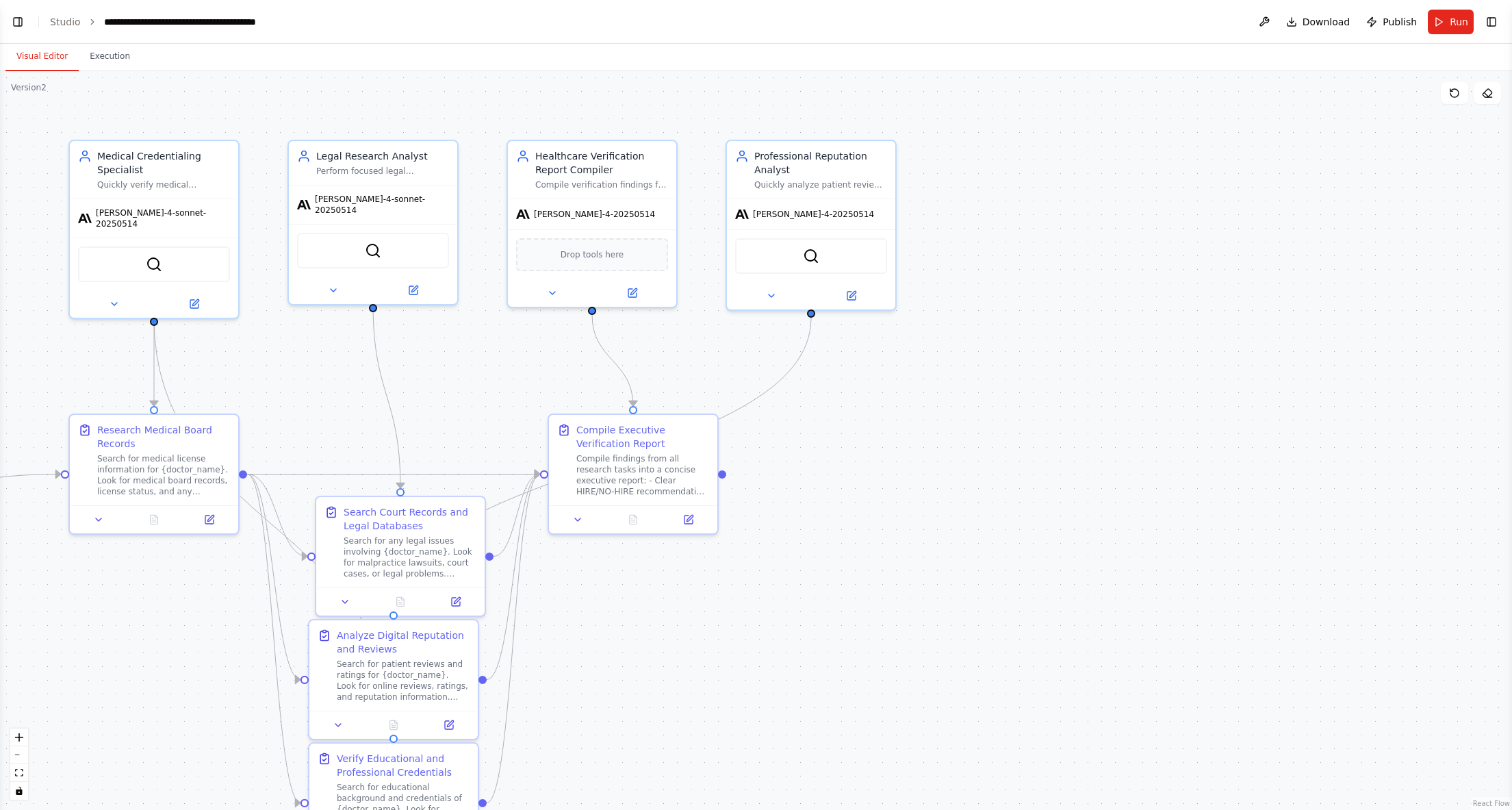
scroll to position [15831, 0]
click at [17, 22] on button "Toggle Left Sidebar" at bounding box center [18, 21] width 19 height 19
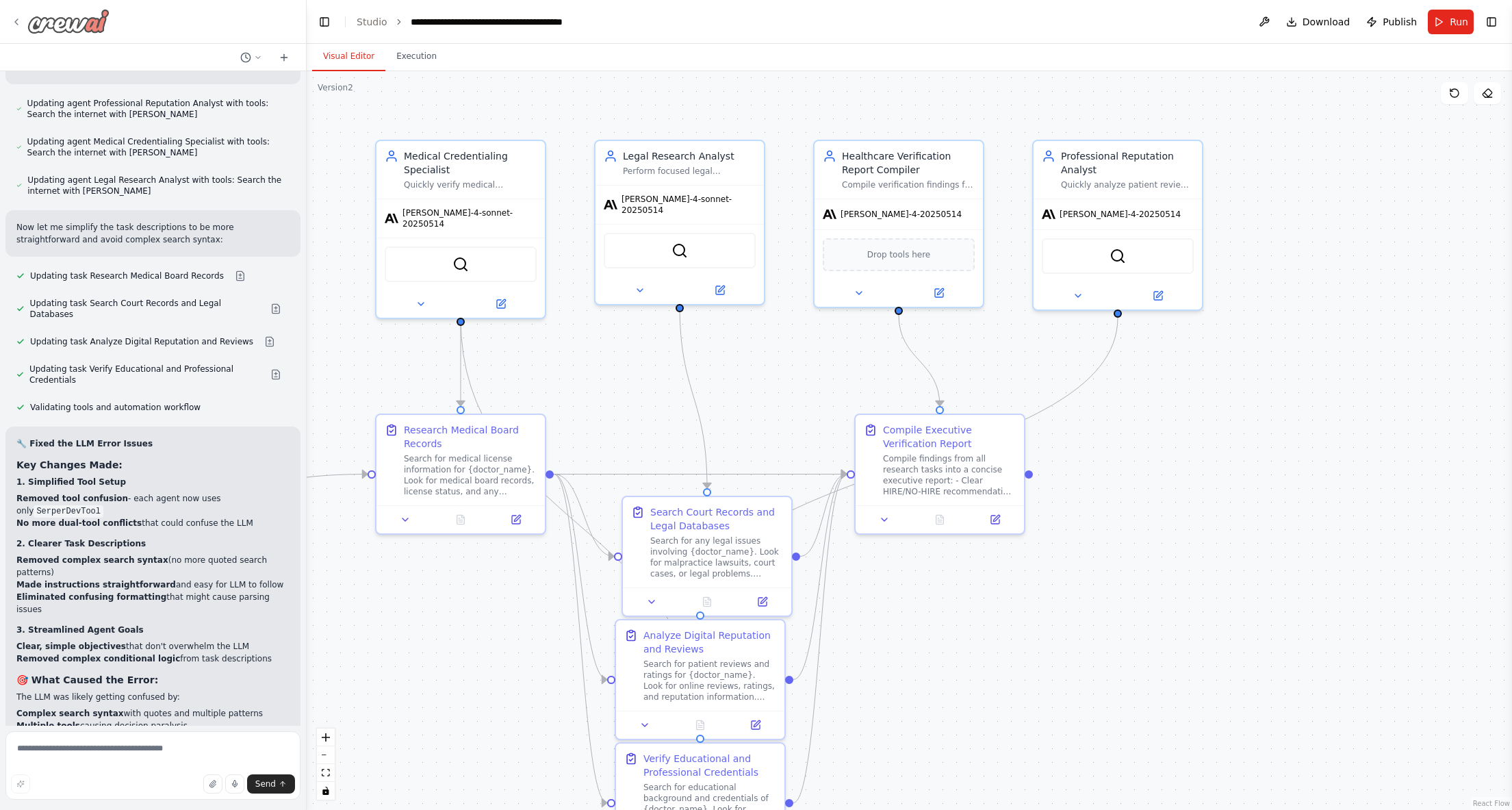
click at [26, 18] on div at bounding box center [60, 21] width 99 height 25
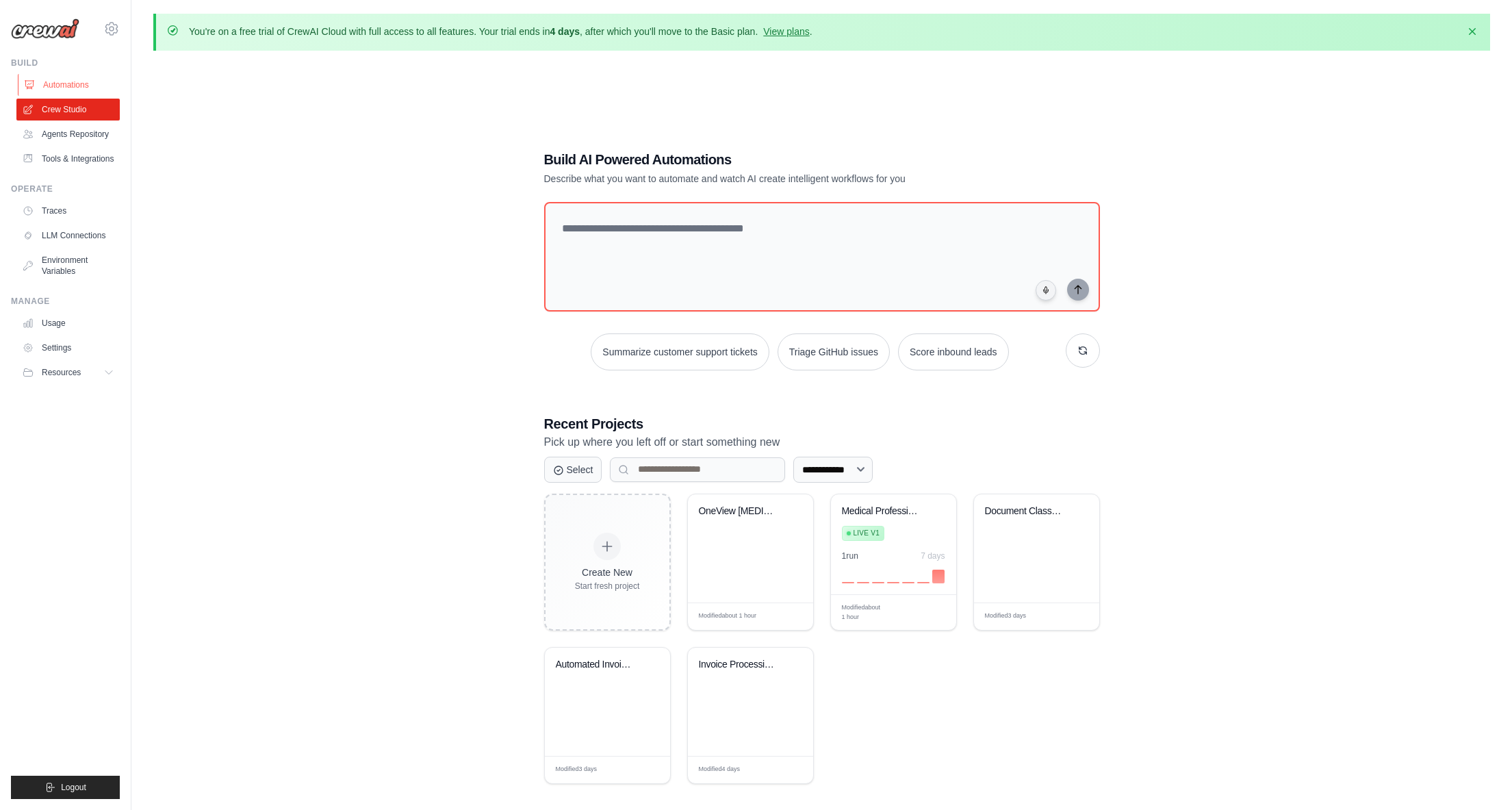
click at [72, 81] on link "Automations" at bounding box center [69, 85] width 104 height 22
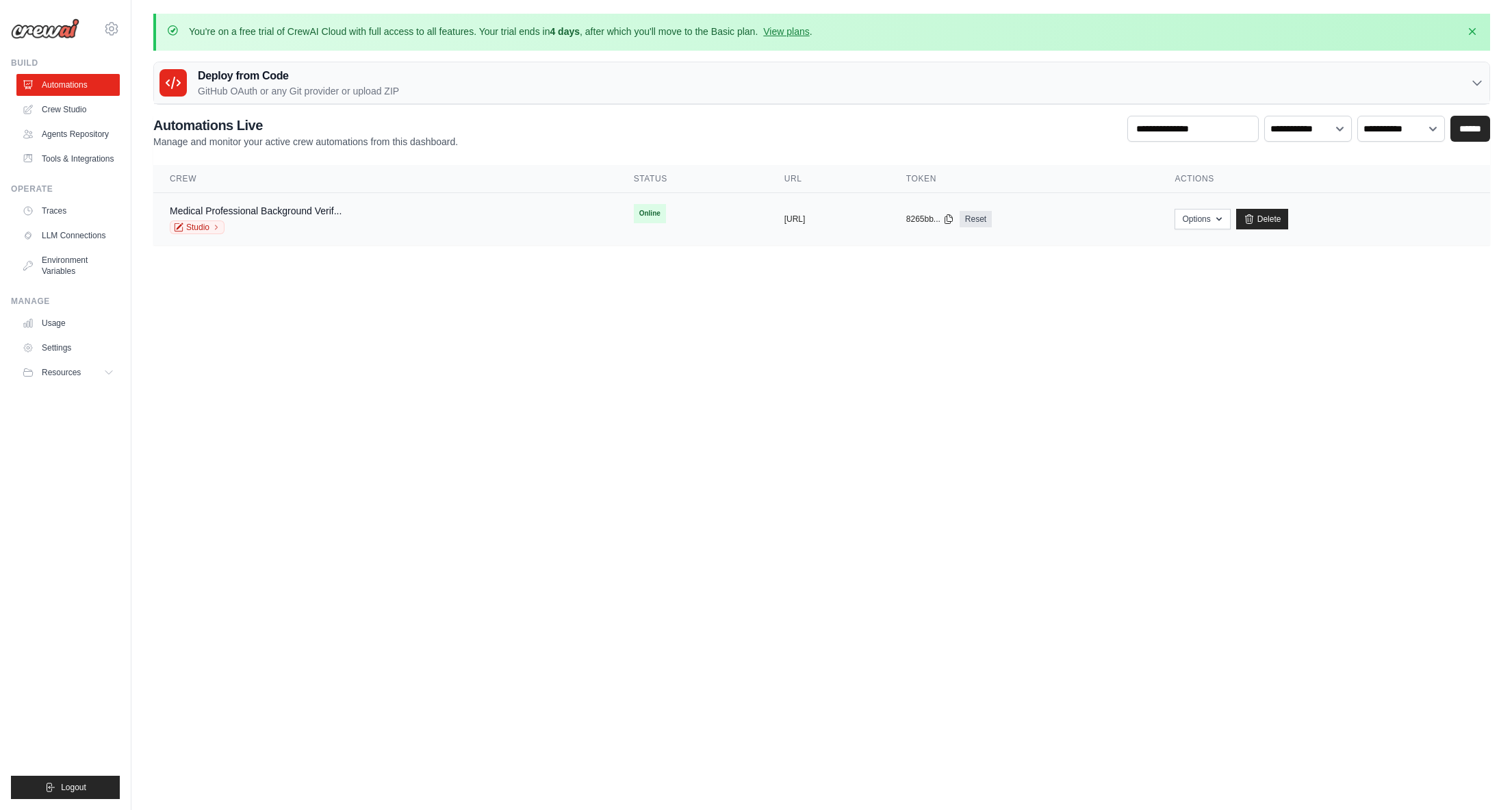
click at [413, 206] on div "Medical Professional Background Verif... Studio" at bounding box center [385, 219] width 432 height 31
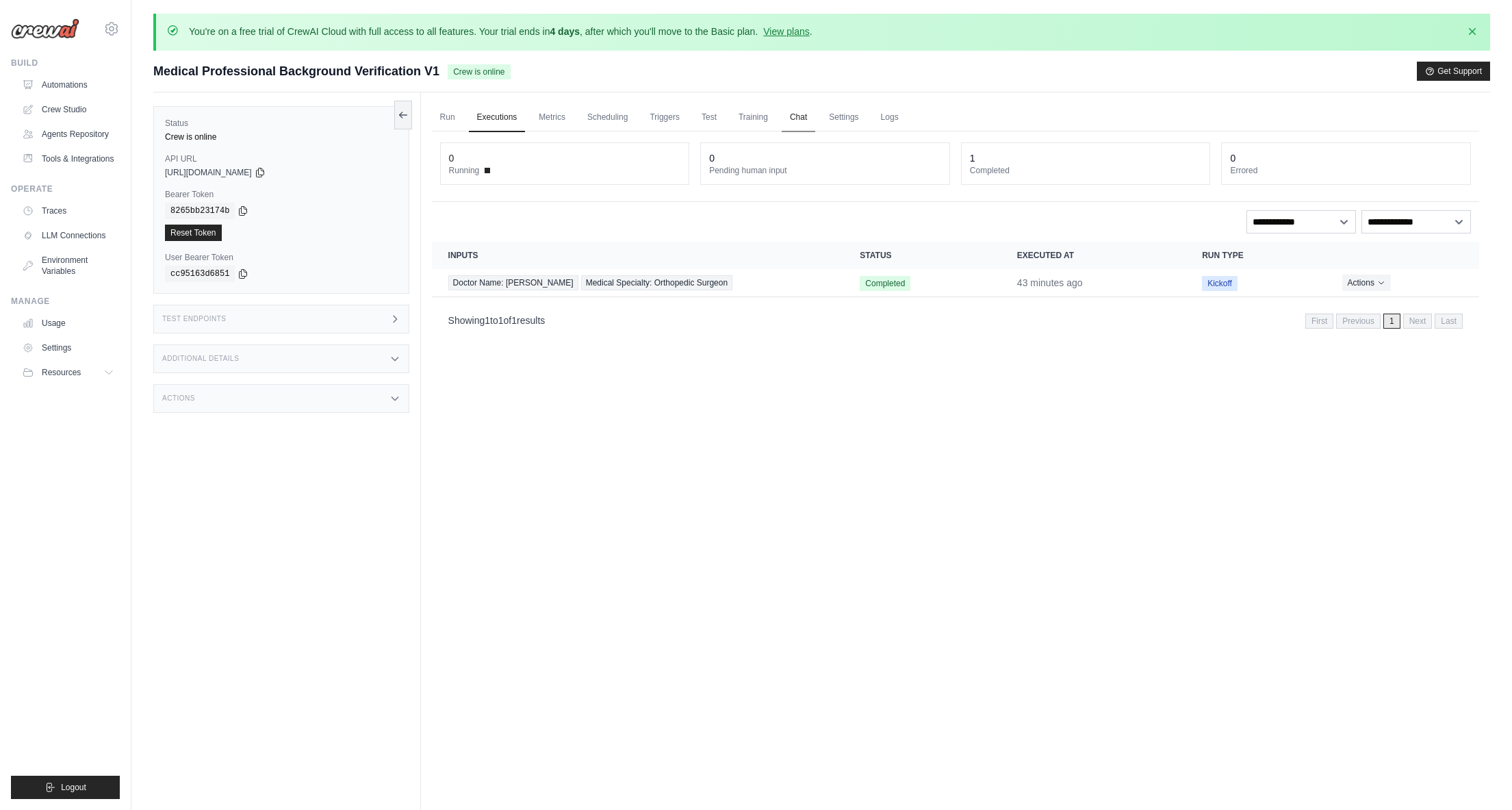
click at [809, 115] on link "Chat" at bounding box center [799, 117] width 33 height 29
click at [824, 281] on div "Doctor Name: Craig Sessions Medical Specialty: Orthopedic Surgeon" at bounding box center [638, 283] width 379 height 15
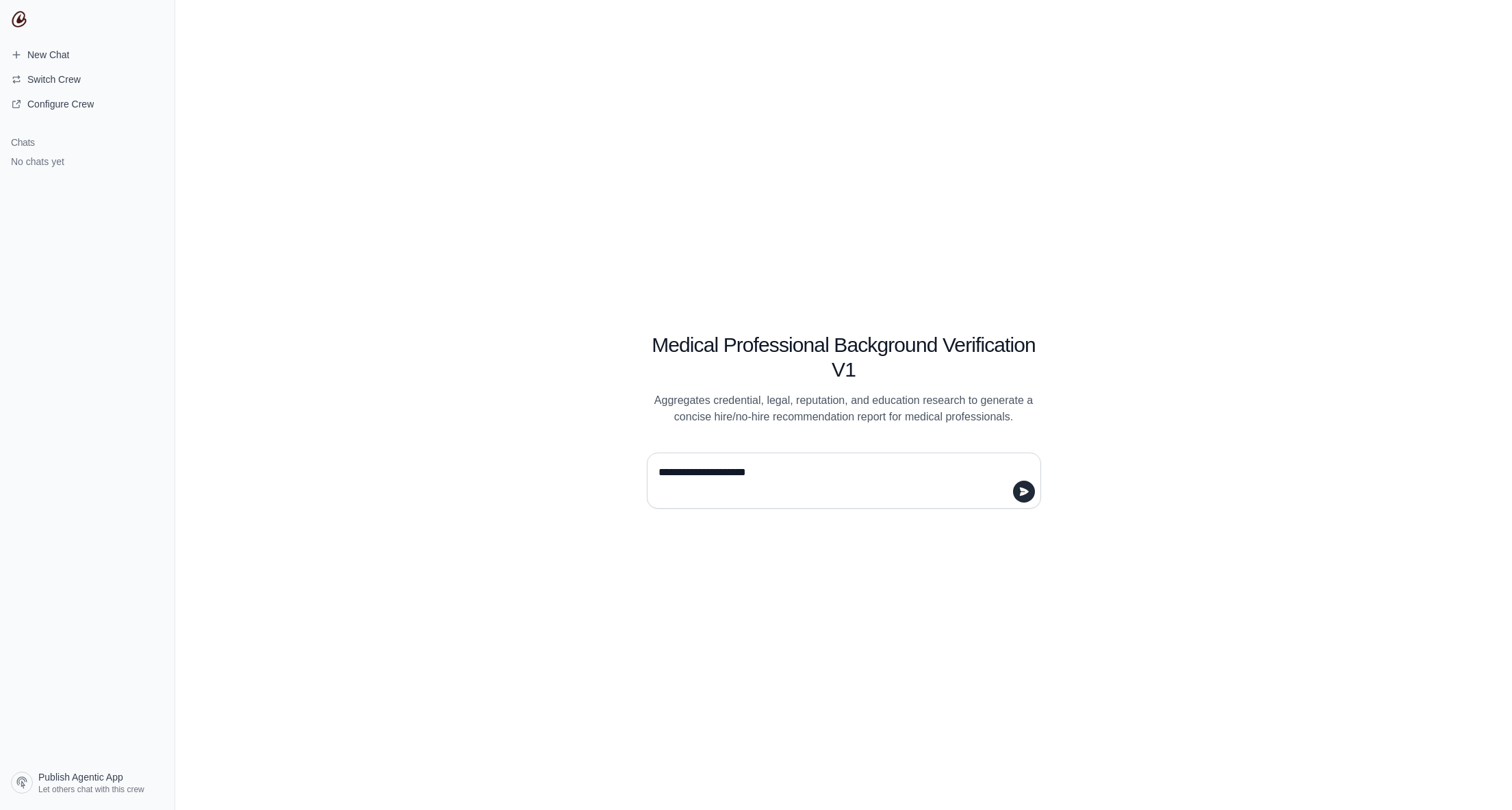
type textarea "**********"
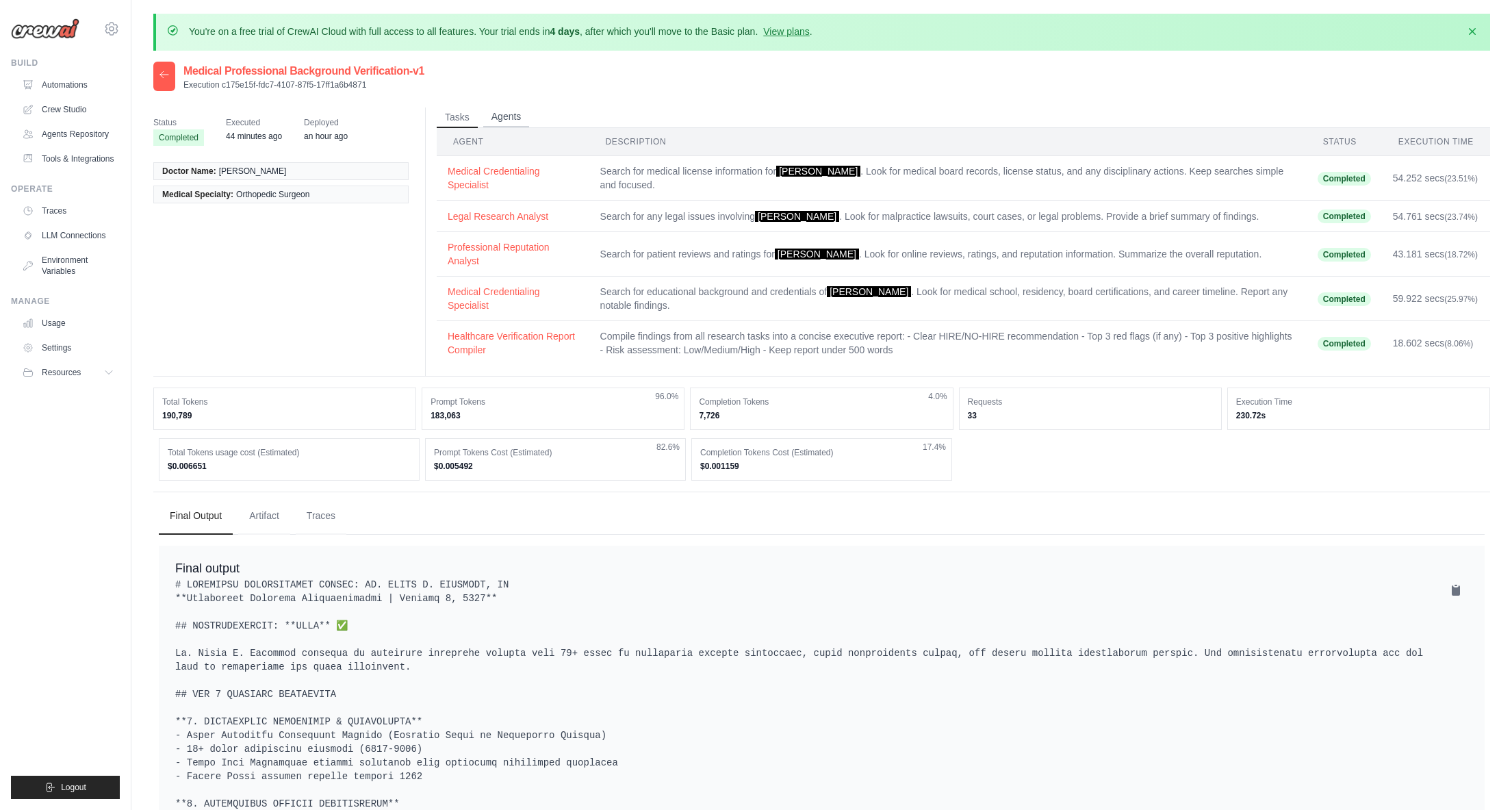
drag, startPoint x: 511, startPoint y: 116, endPoint x: 500, endPoint y: 116, distance: 11.0
click at [511, 116] on button "Agents" at bounding box center [506, 117] width 46 height 20
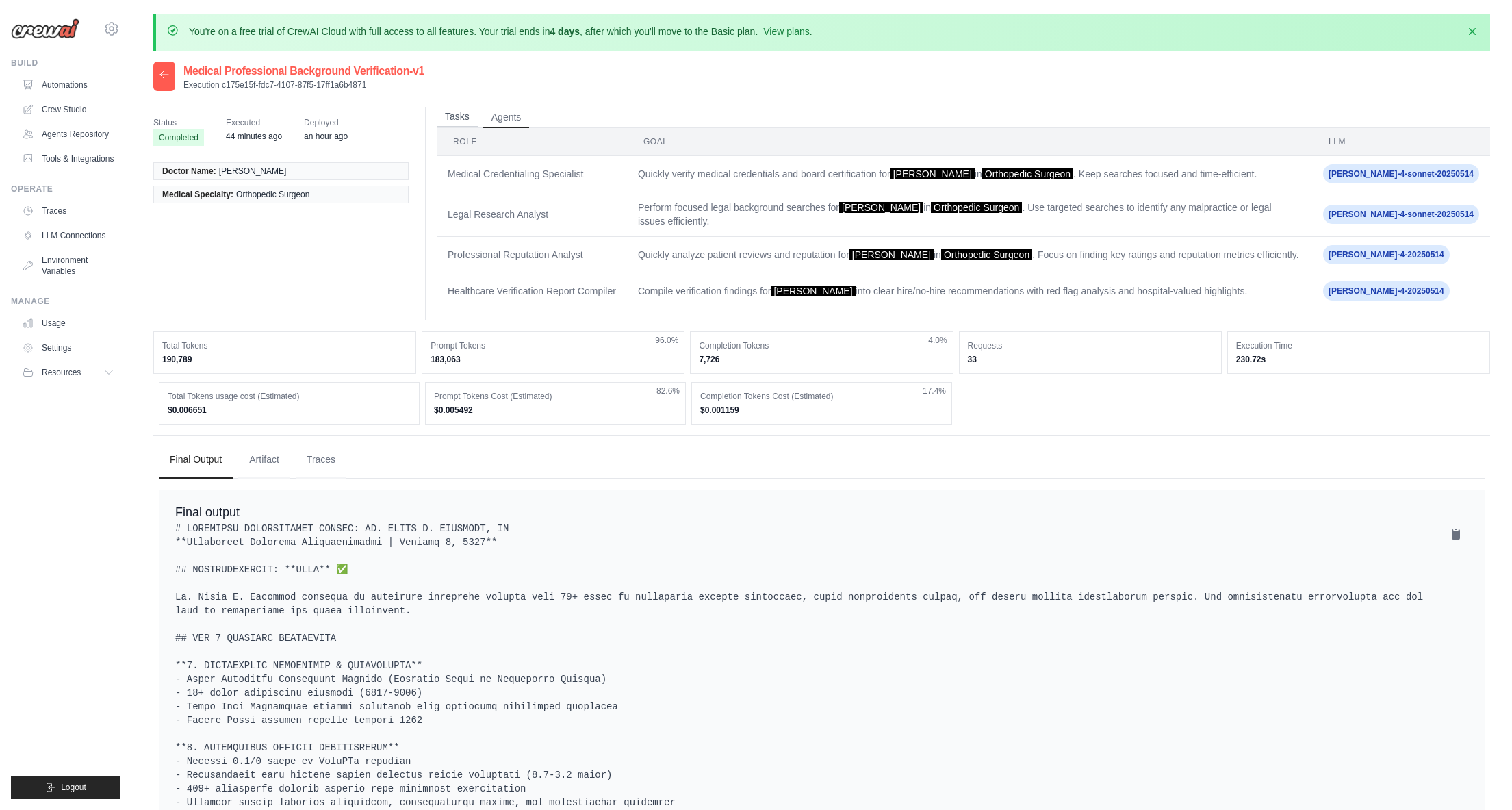
click at [458, 118] on button "Tasks" at bounding box center [457, 117] width 41 height 20
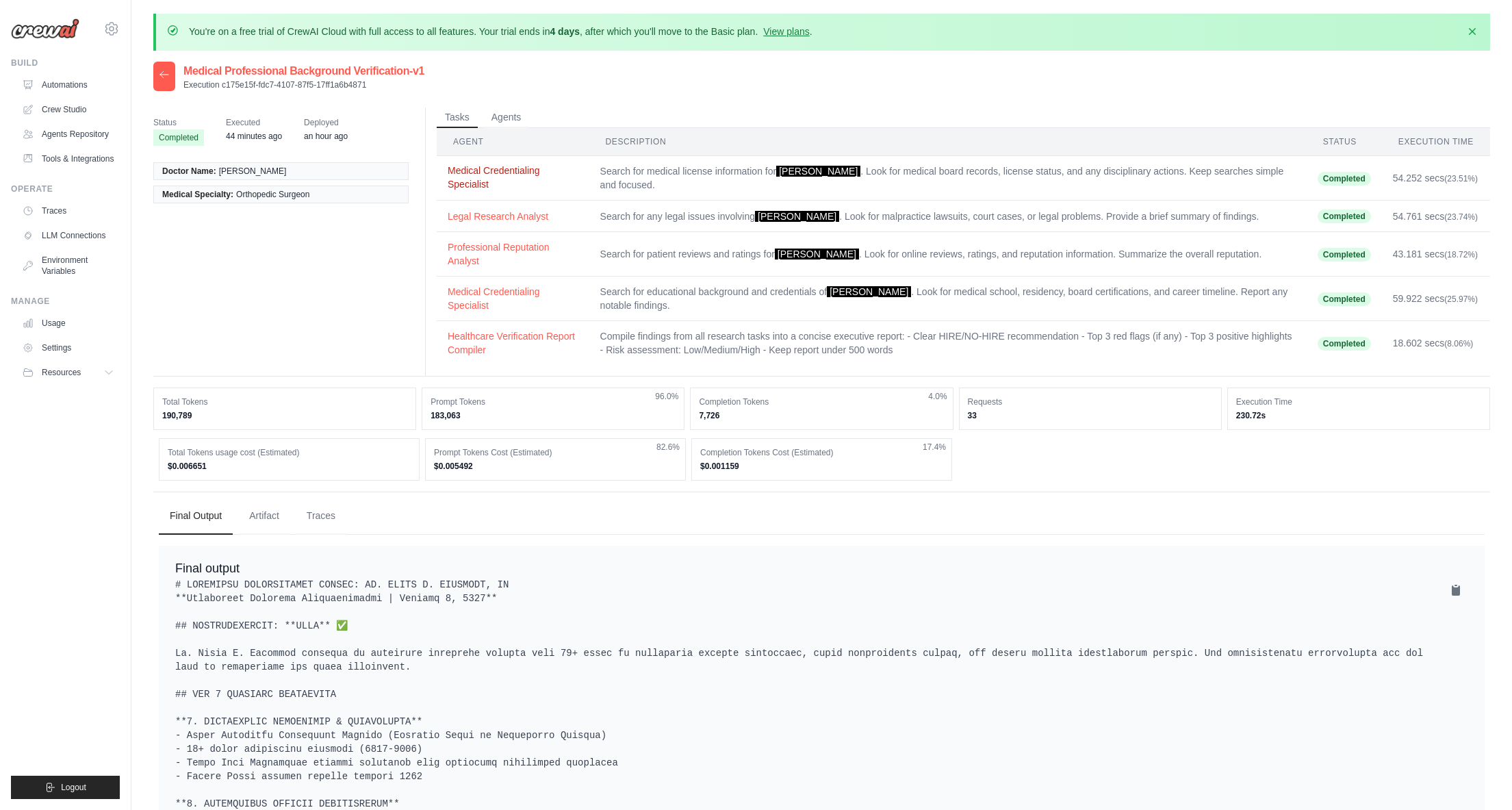
click at [560, 177] on button "Medical Credentialing Specialist" at bounding box center [513, 178] width 130 height 28
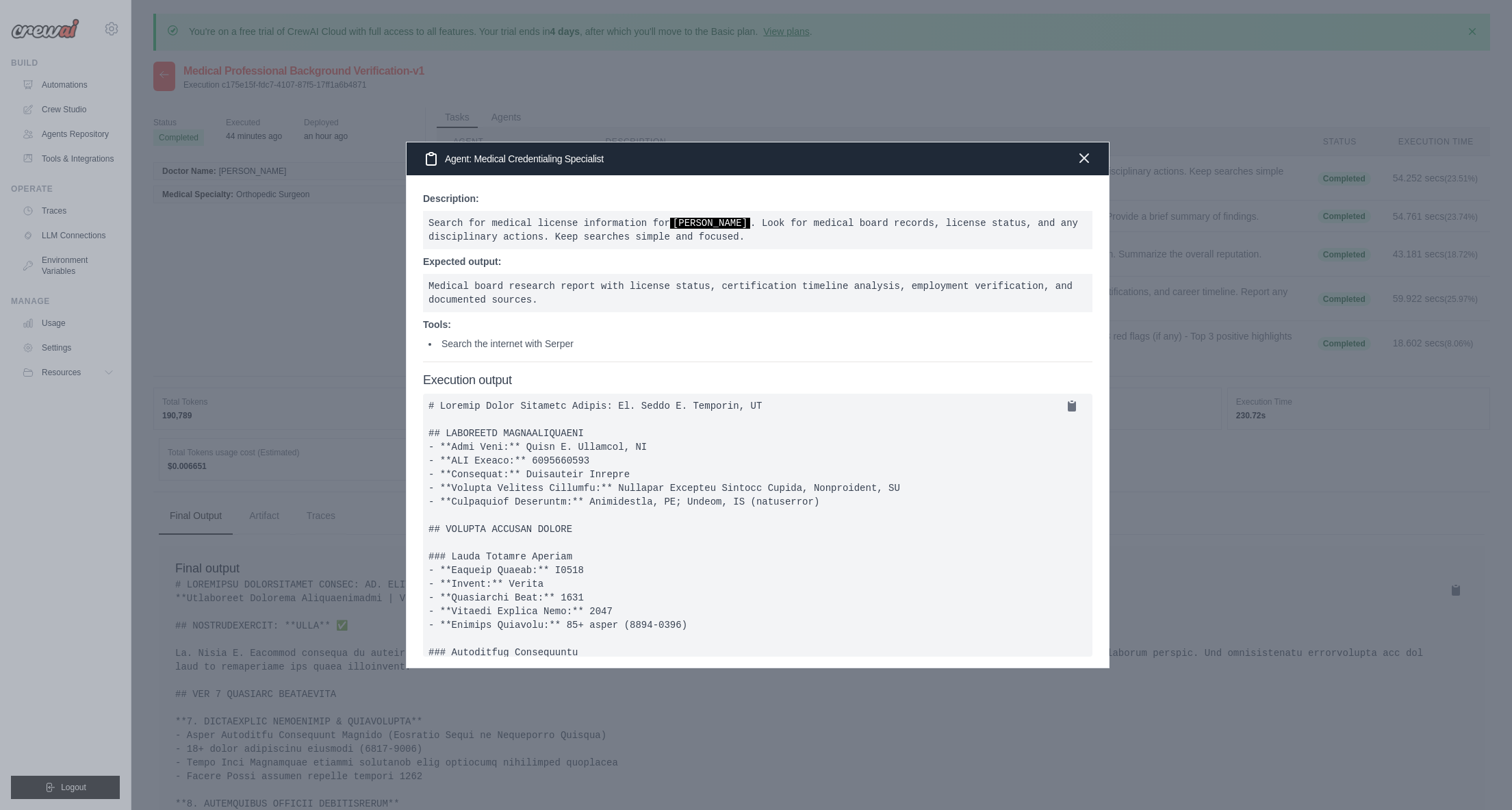
click at [1085, 157] on icon "button" at bounding box center [1084, 158] width 8 height 8
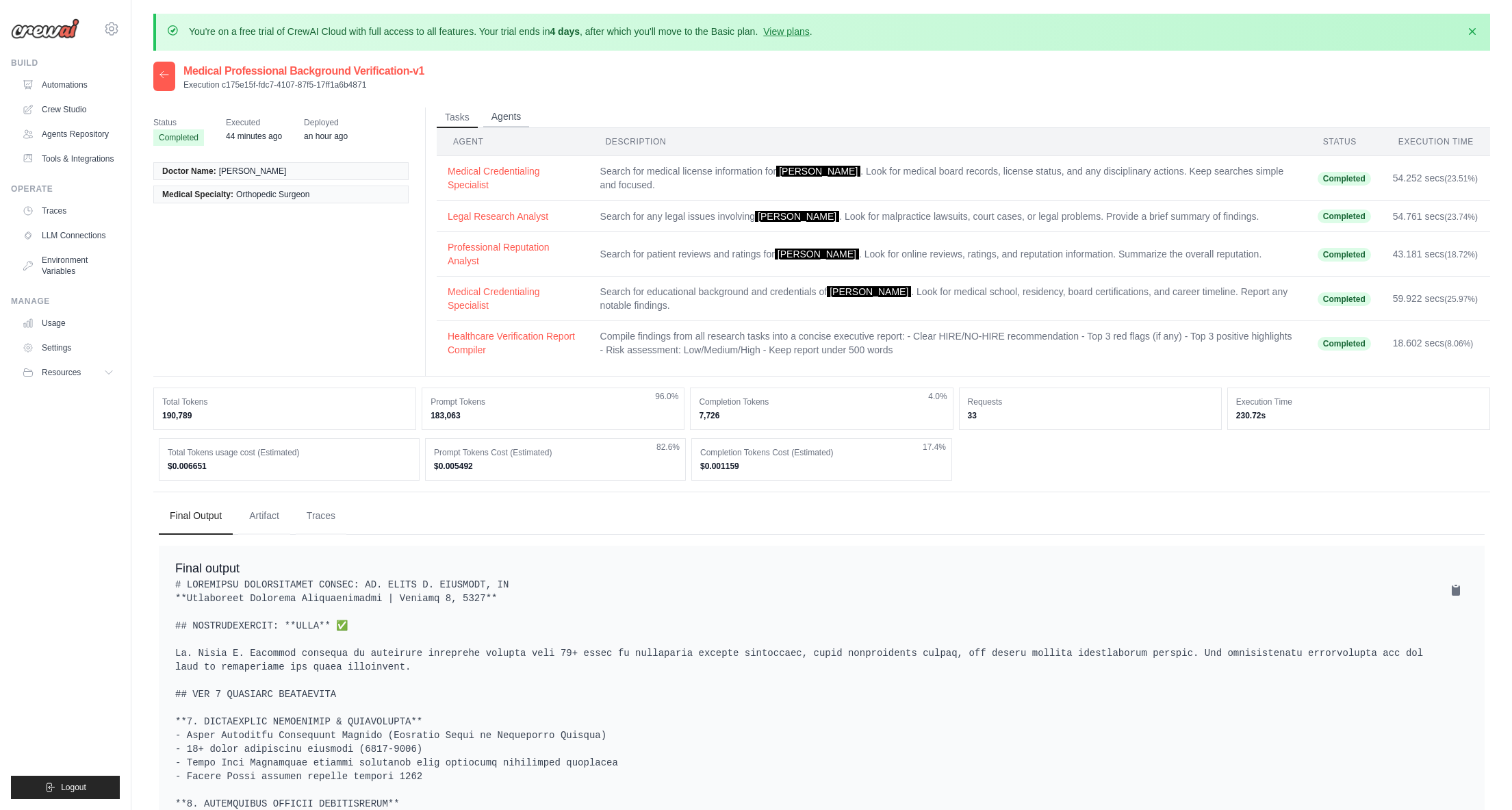
click at [508, 115] on button "Agents" at bounding box center [506, 117] width 46 height 20
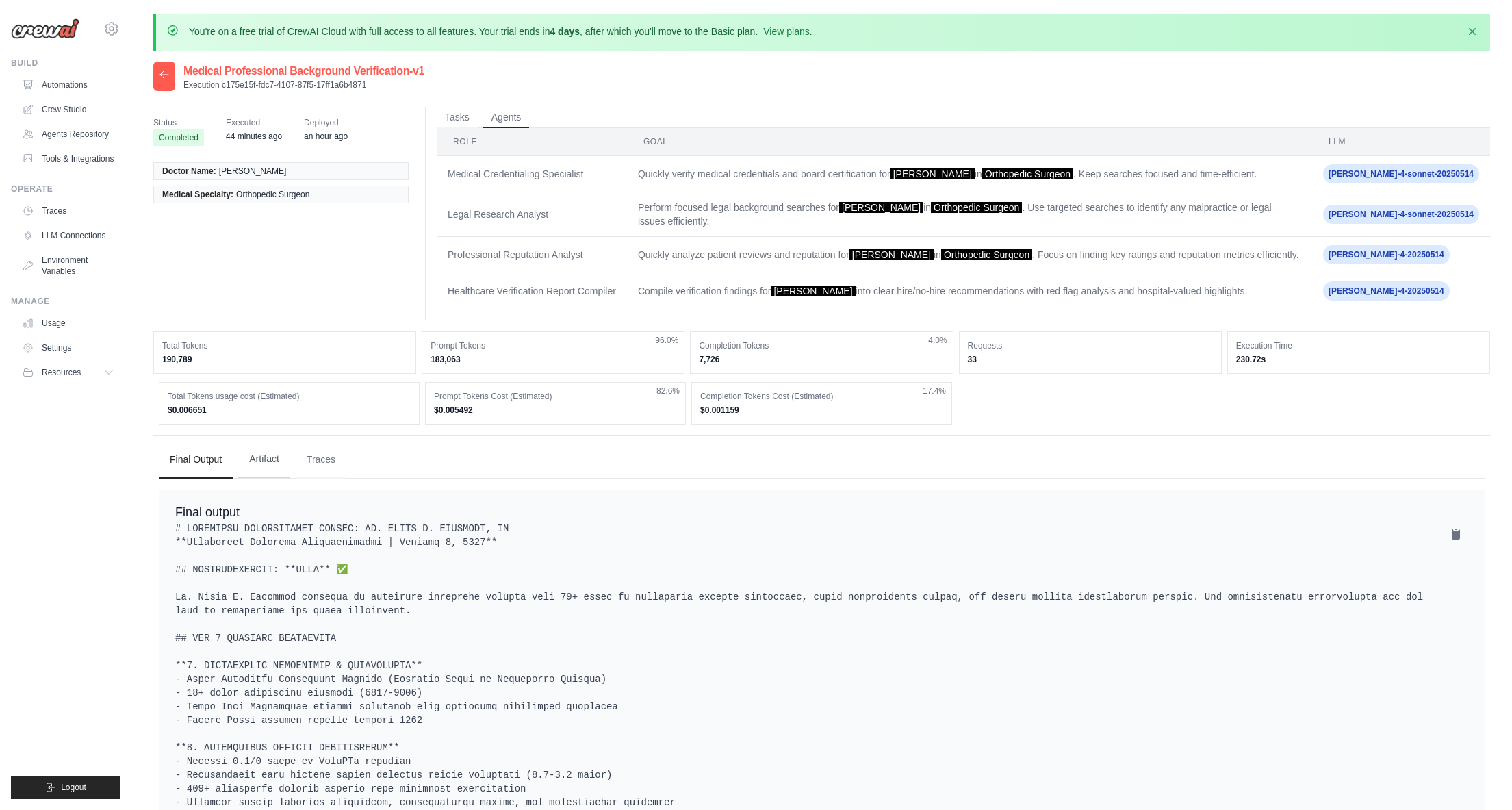
drag, startPoint x: 271, startPoint y: 450, endPoint x: 292, endPoint y: 448, distance: 21.1
click at [271, 450] on button "Artifact" at bounding box center [264, 460] width 52 height 37
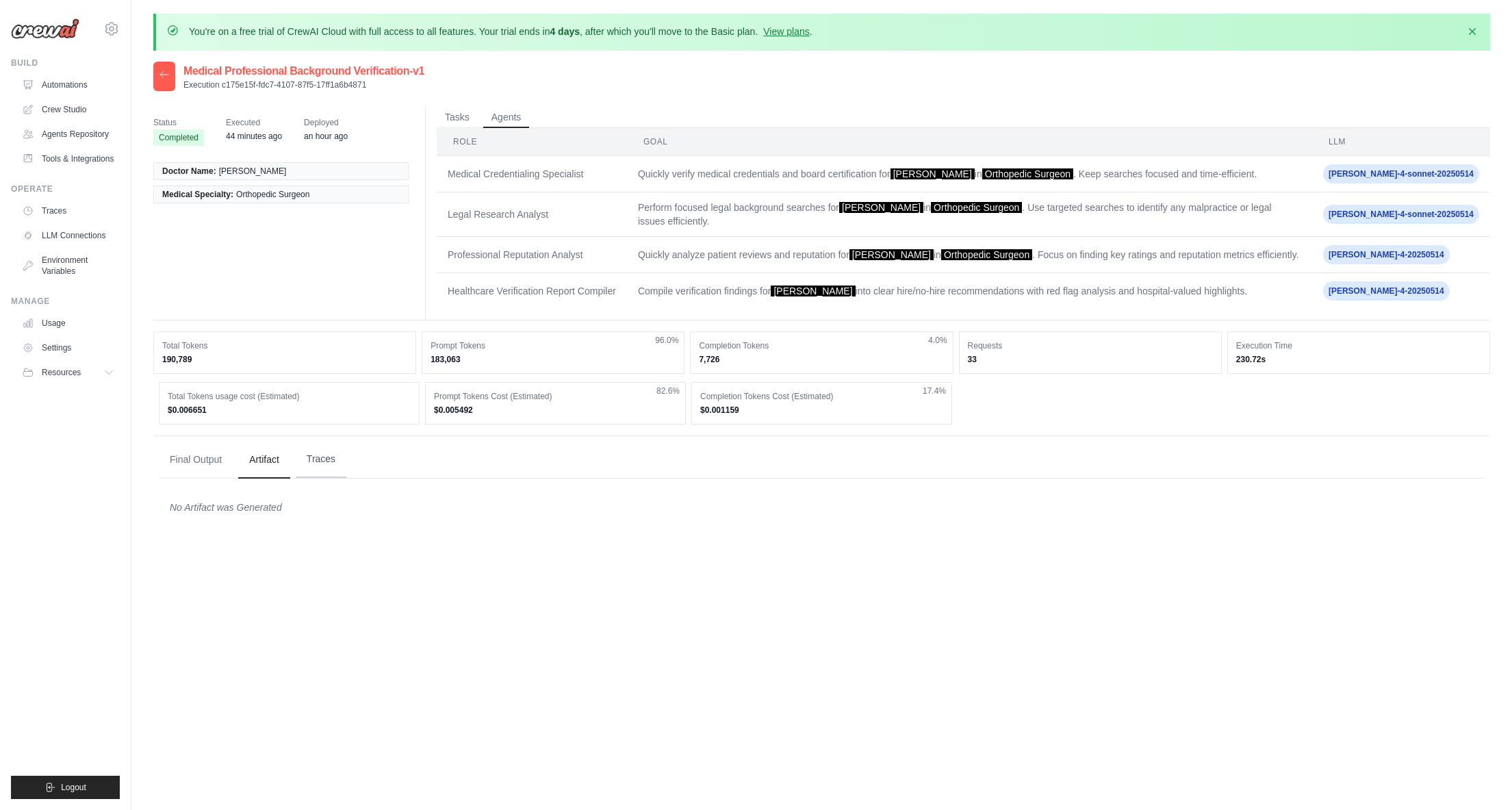
click at [316, 448] on button "Traces" at bounding box center [321, 460] width 51 height 37
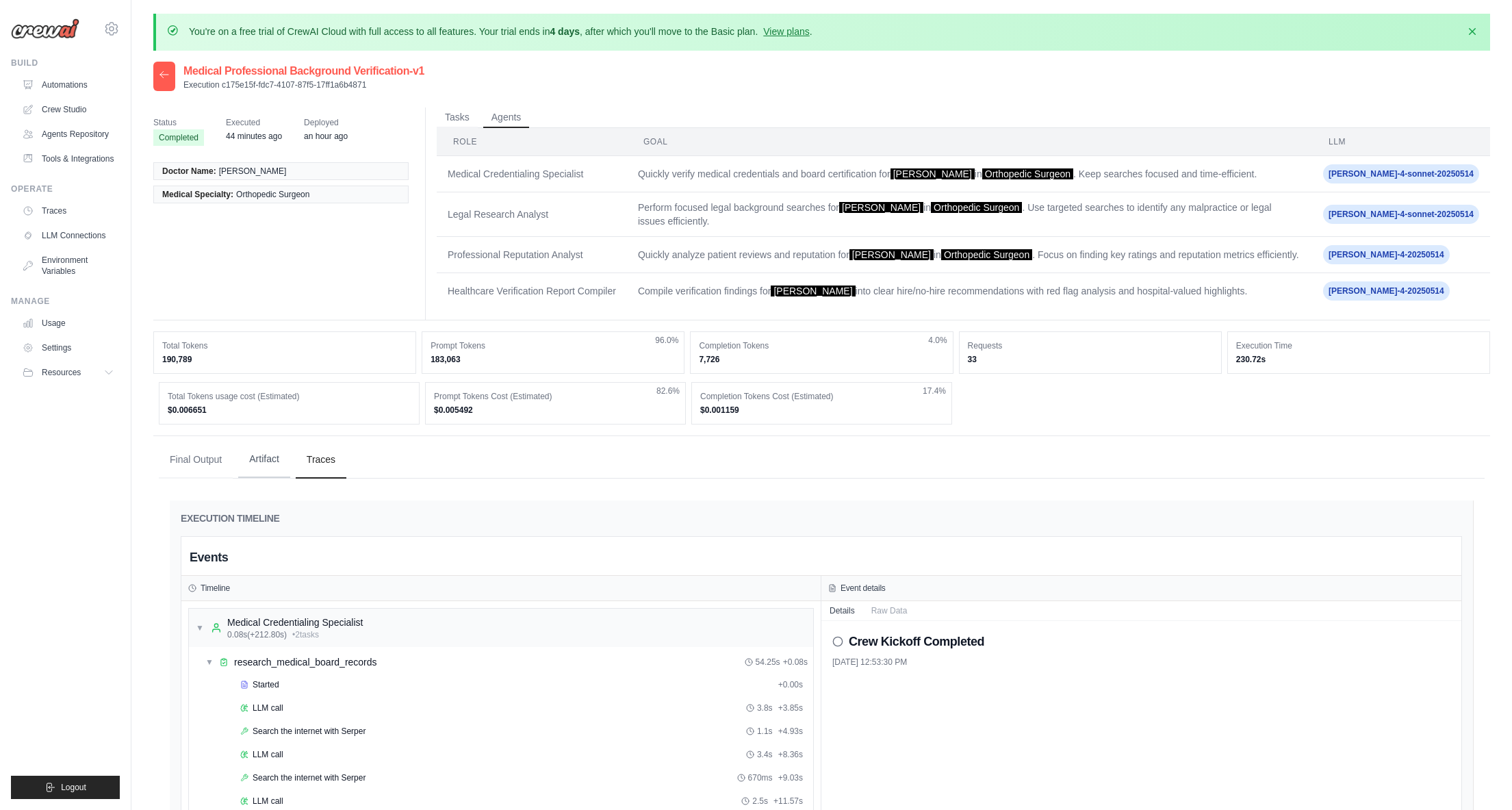
drag, startPoint x: 272, startPoint y: 448, endPoint x: 256, endPoint y: 448, distance: 16.0
click at [272, 448] on button "Artifact" at bounding box center [264, 460] width 52 height 37
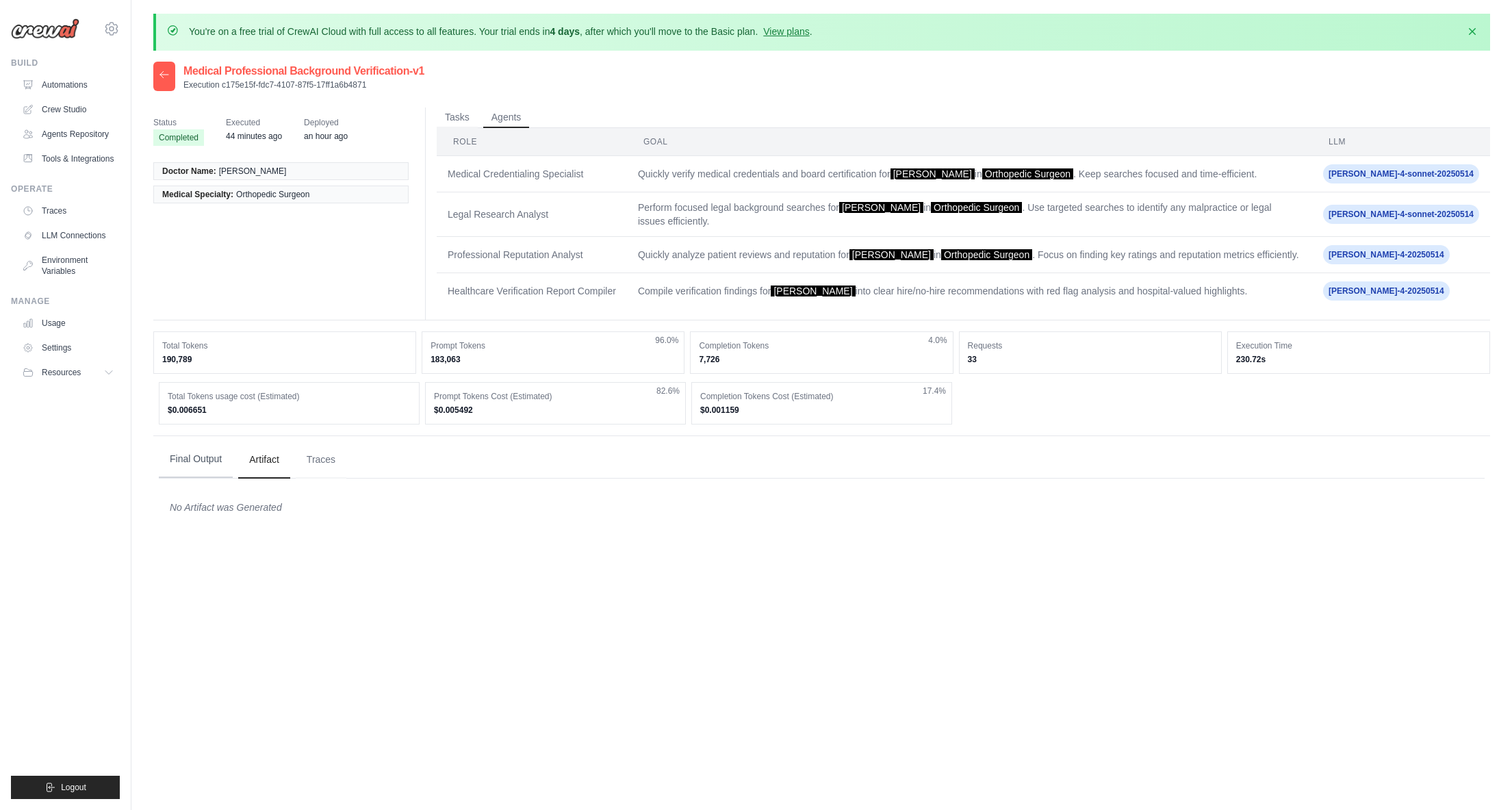
click at [213, 448] on button "Final Output" at bounding box center [196, 460] width 74 height 37
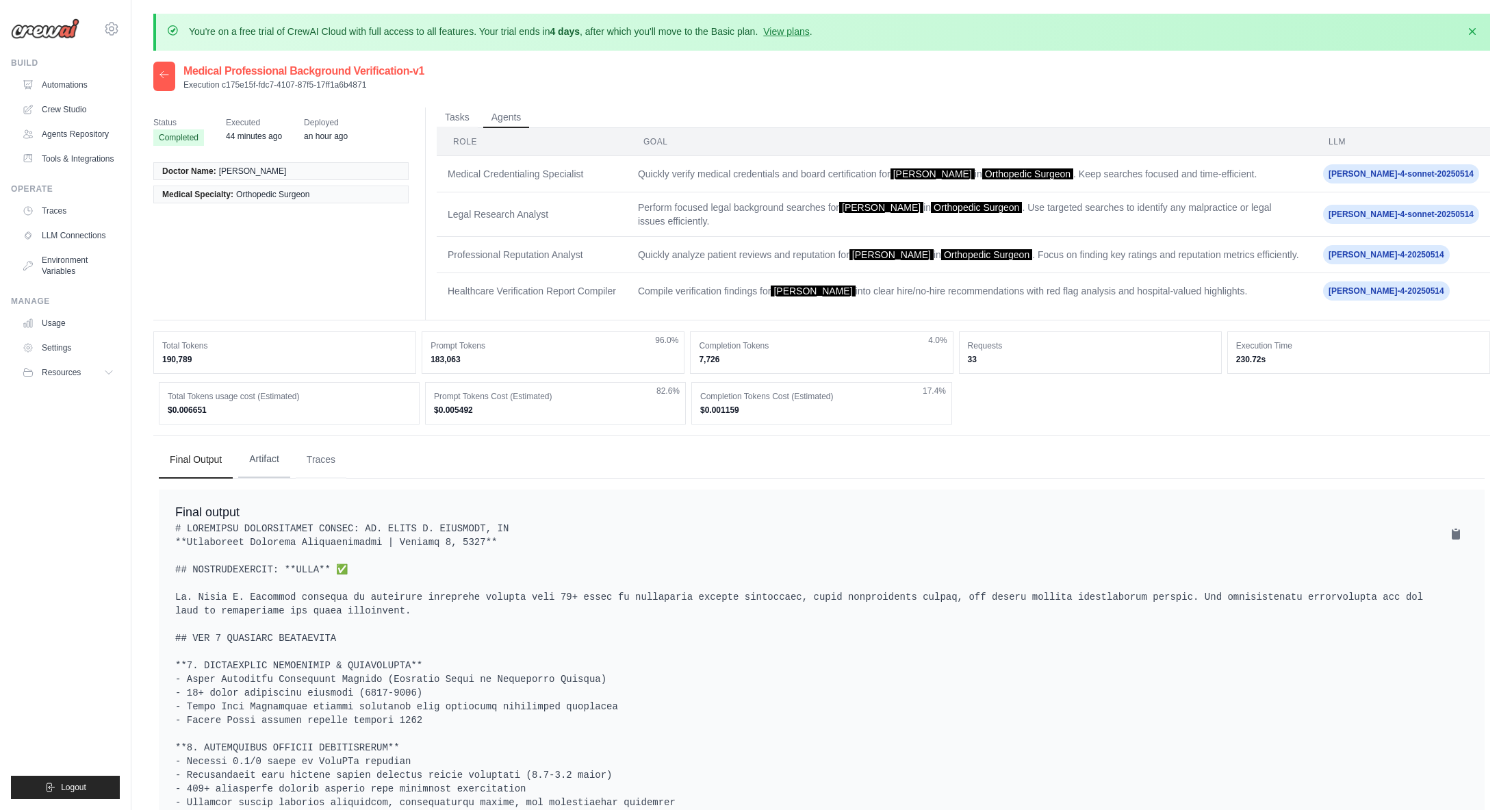
click at [268, 446] on button "Artifact" at bounding box center [264, 460] width 52 height 37
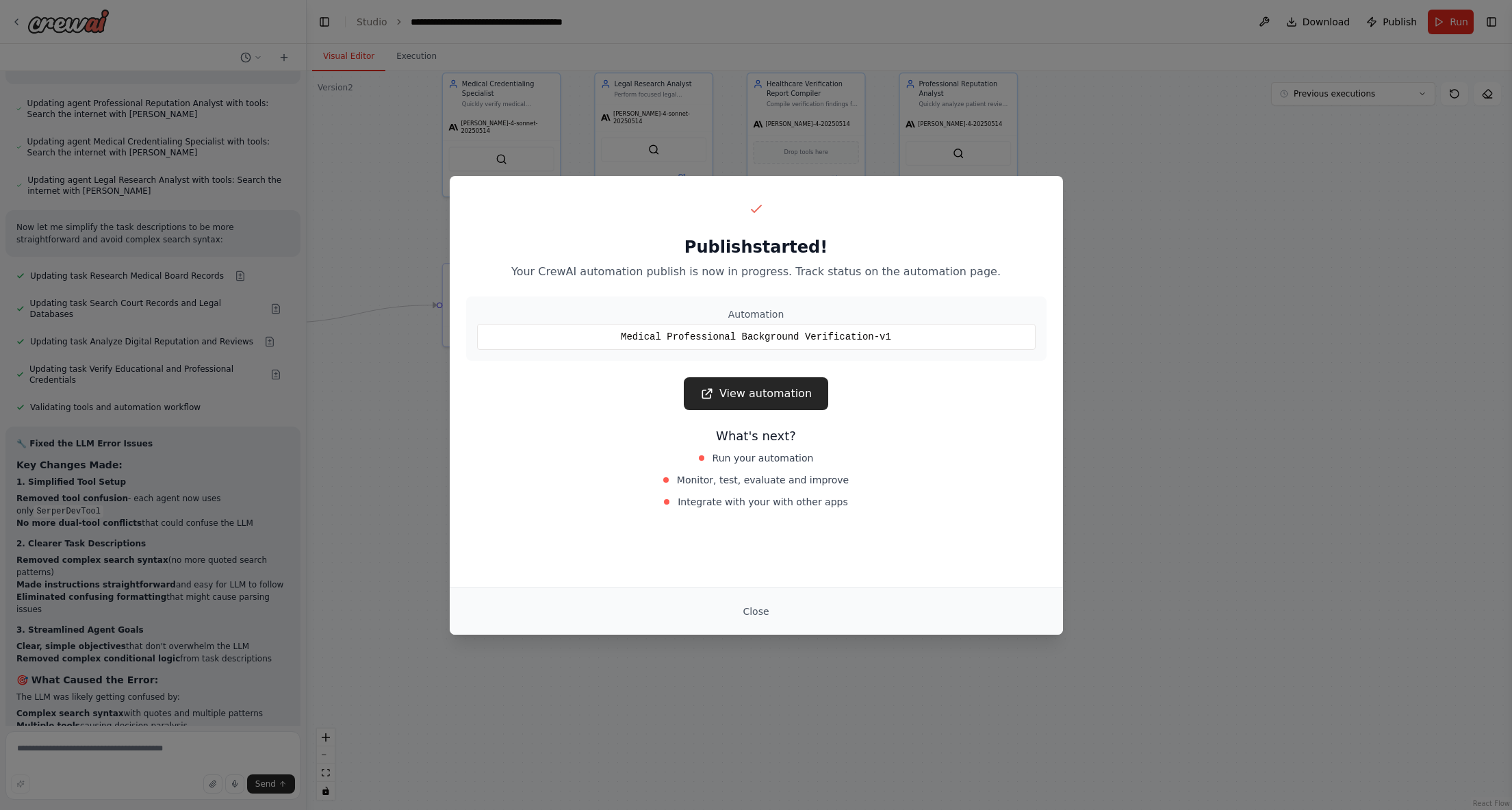
click at [764, 614] on button "Close" at bounding box center [756, 611] width 48 height 25
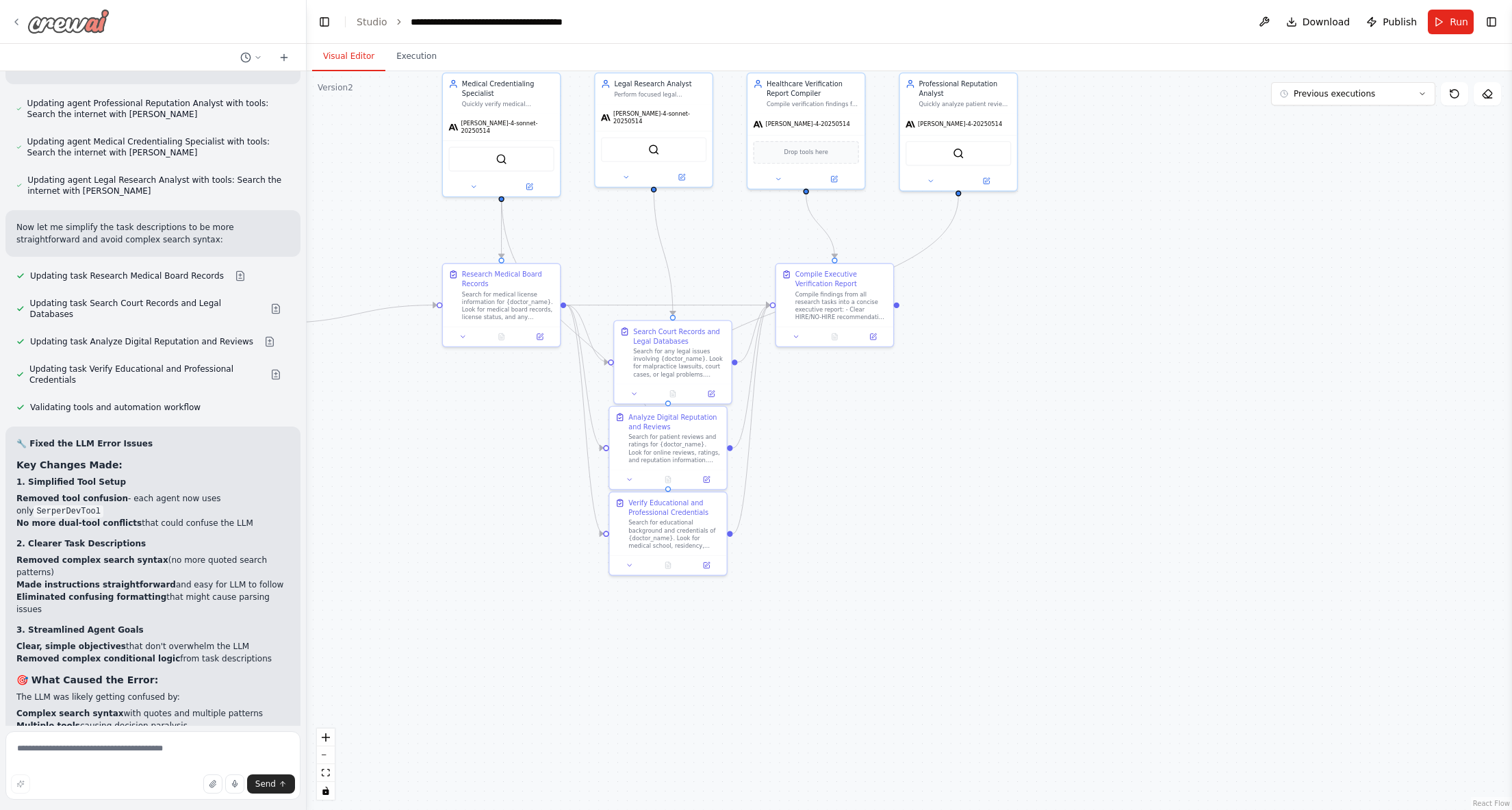
click at [20, 21] on icon at bounding box center [17, 22] width 11 height 11
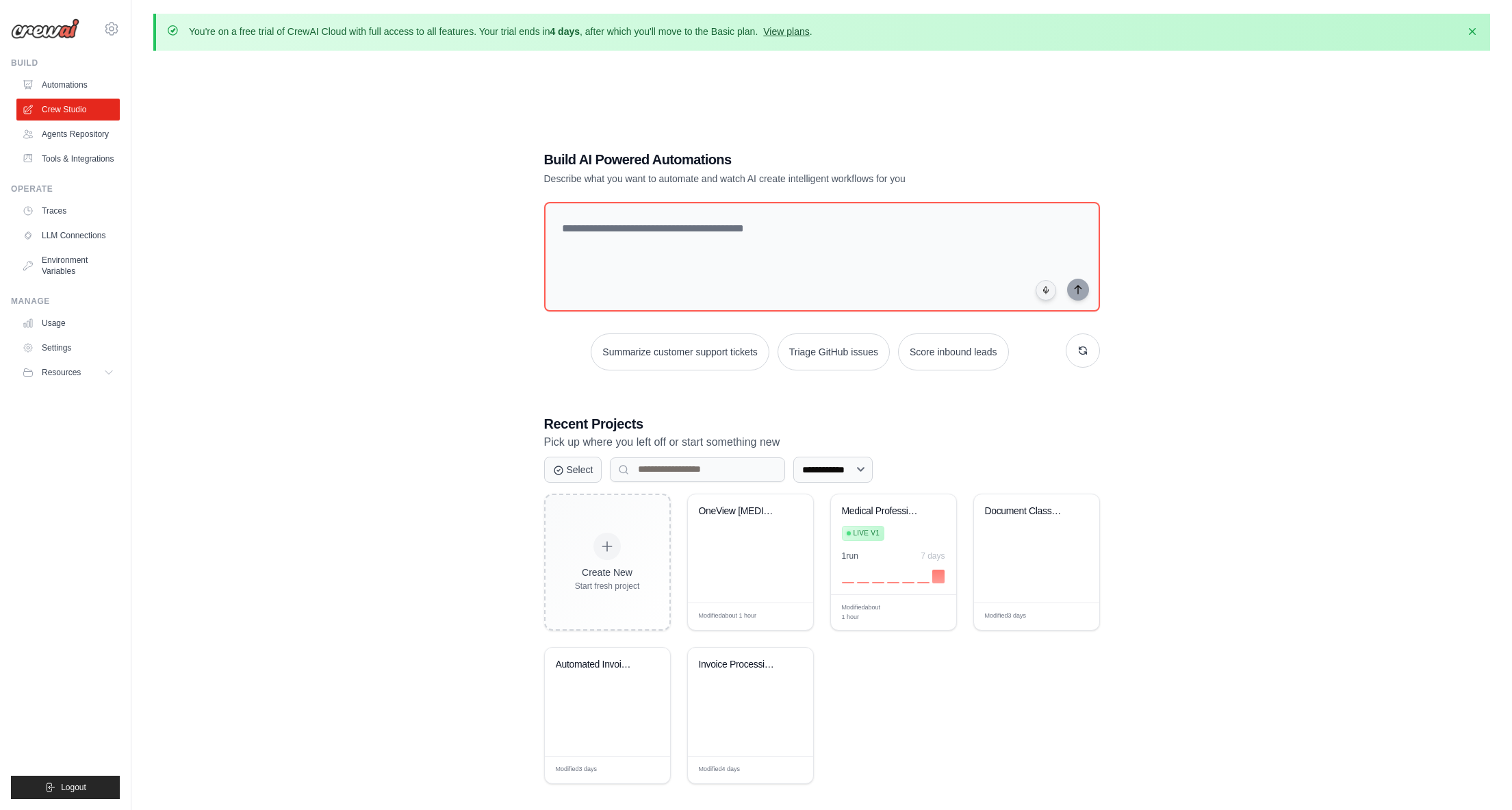
click at [803, 30] on link "View plans" at bounding box center [786, 31] width 46 height 11
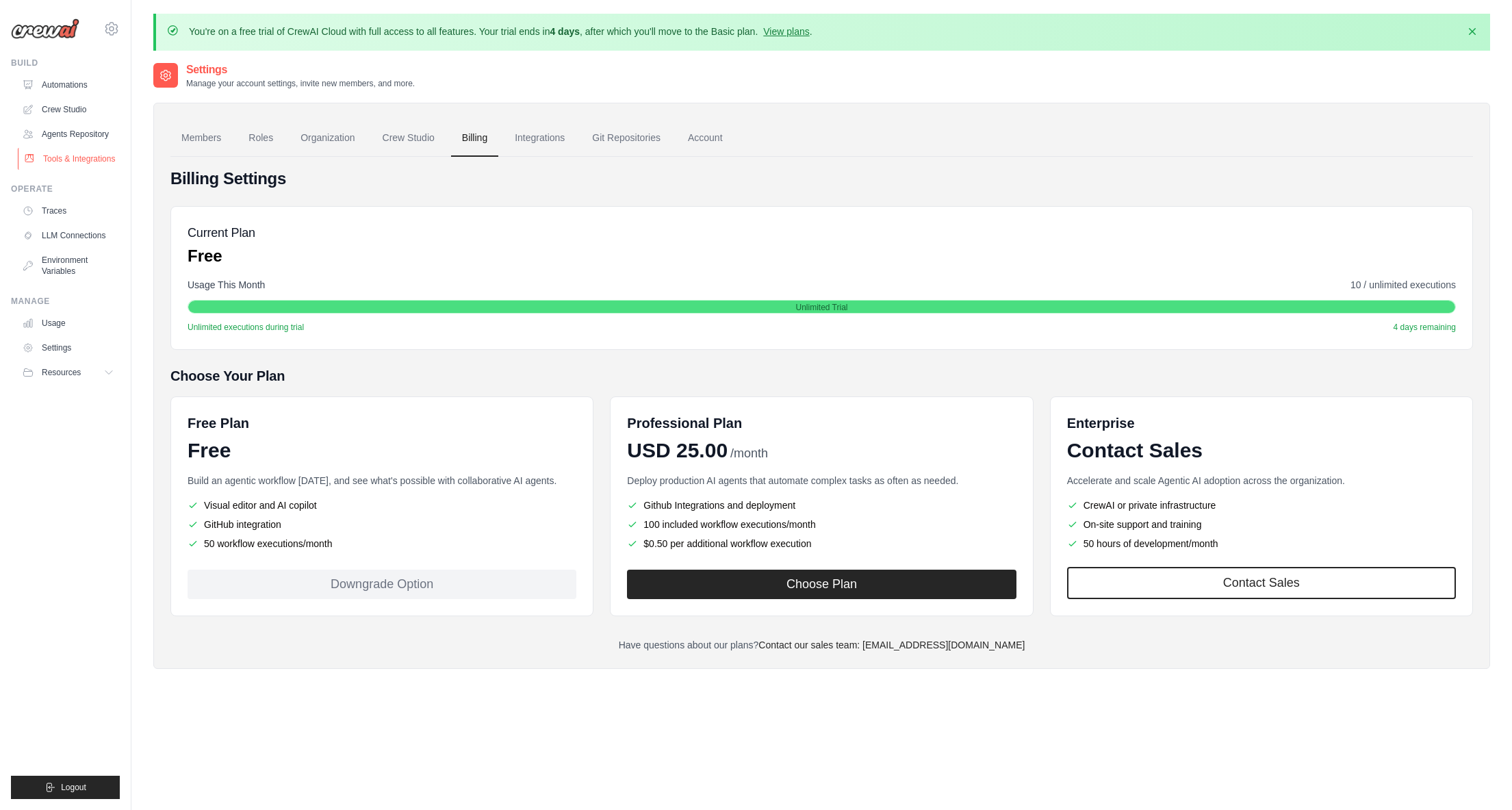
click at [80, 153] on link "Tools & Integrations" at bounding box center [69, 159] width 104 height 22
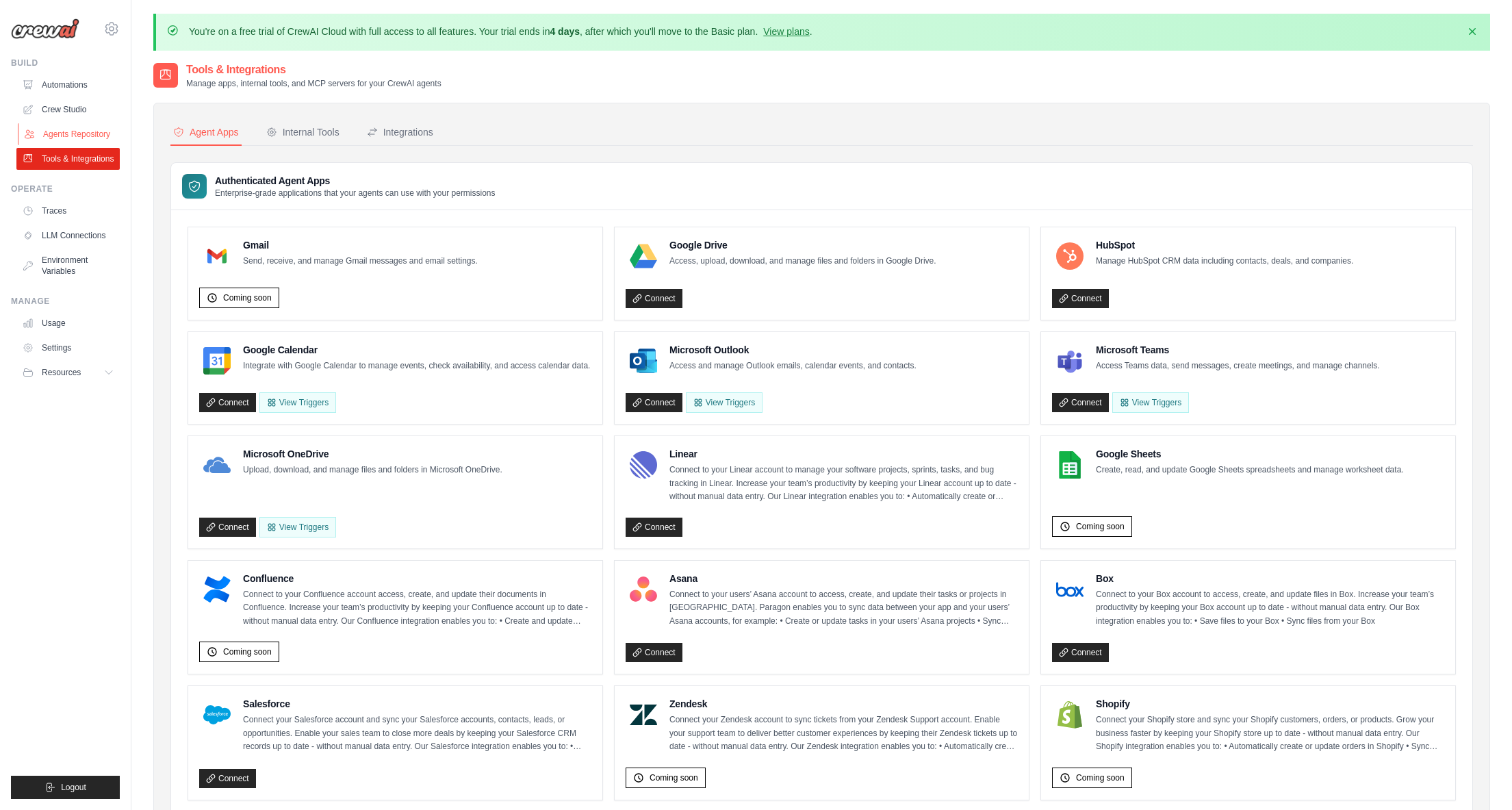
click at [82, 131] on link "Agents Repository" at bounding box center [69, 134] width 104 height 22
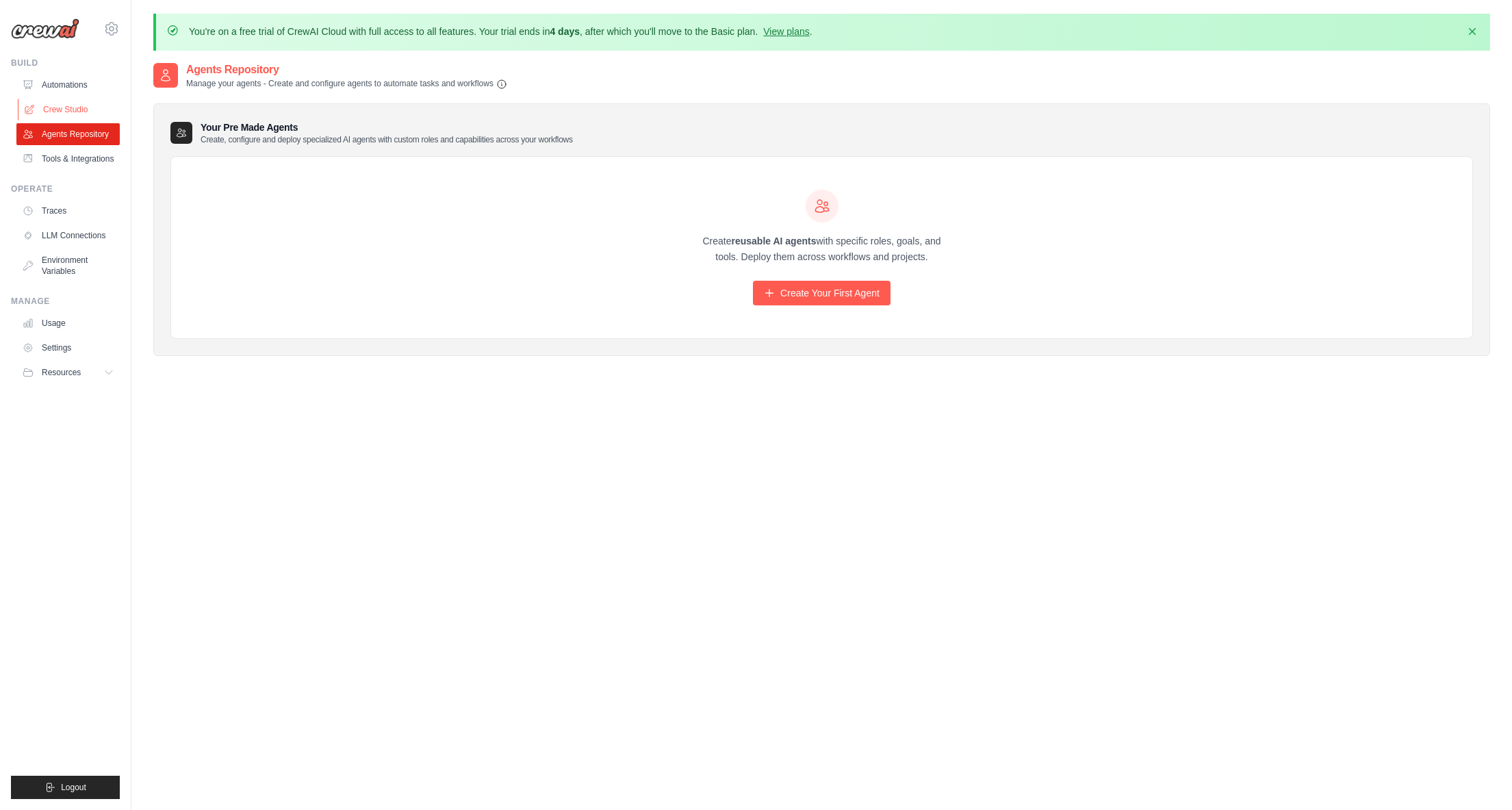
click at [78, 114] on link "Crew Studio" at bounding box center [69, 110] width 104 height 22
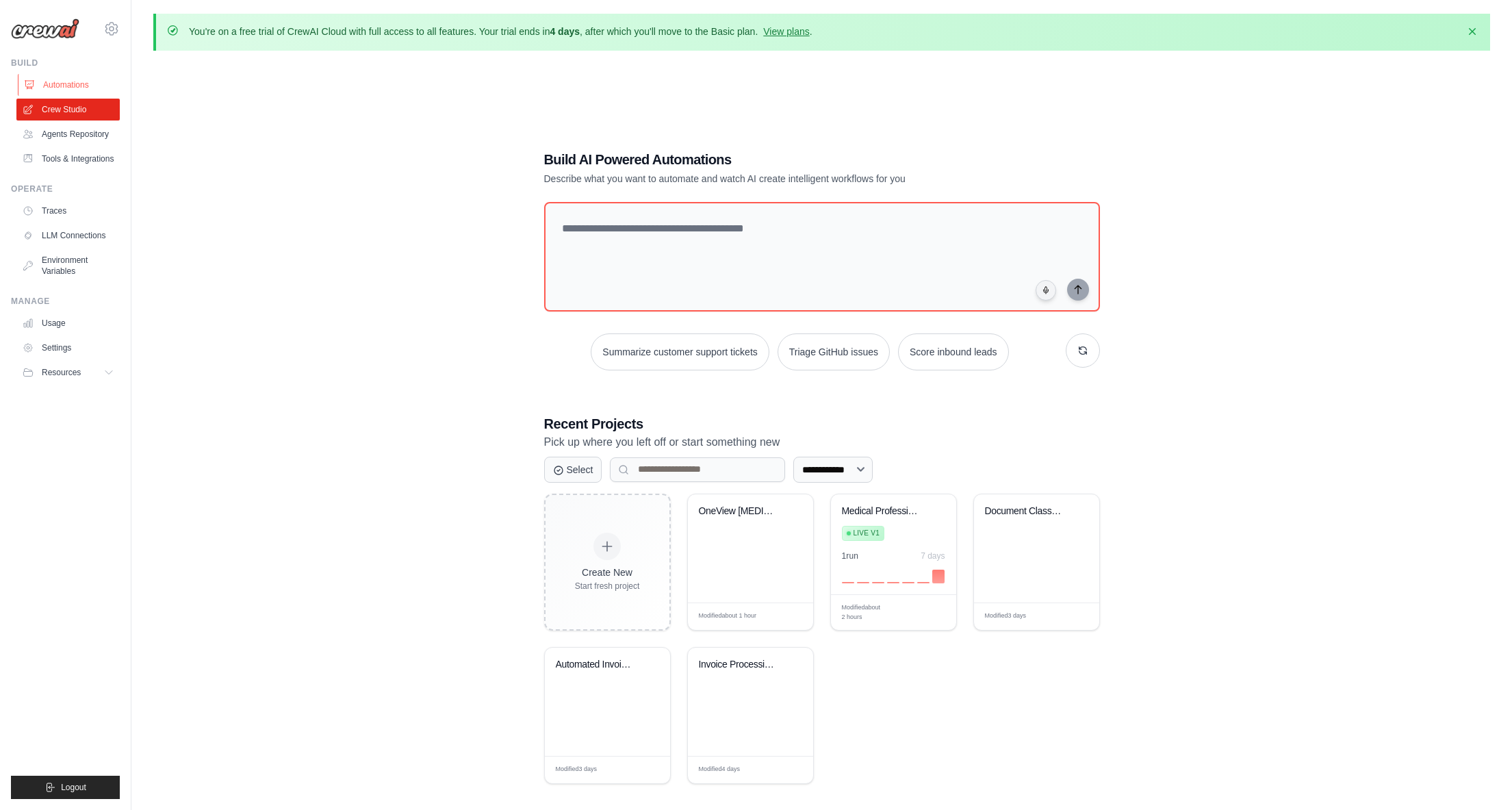
click at [82, 86] on link "Automations" at bounding box center [69, 85] width 104 height 22
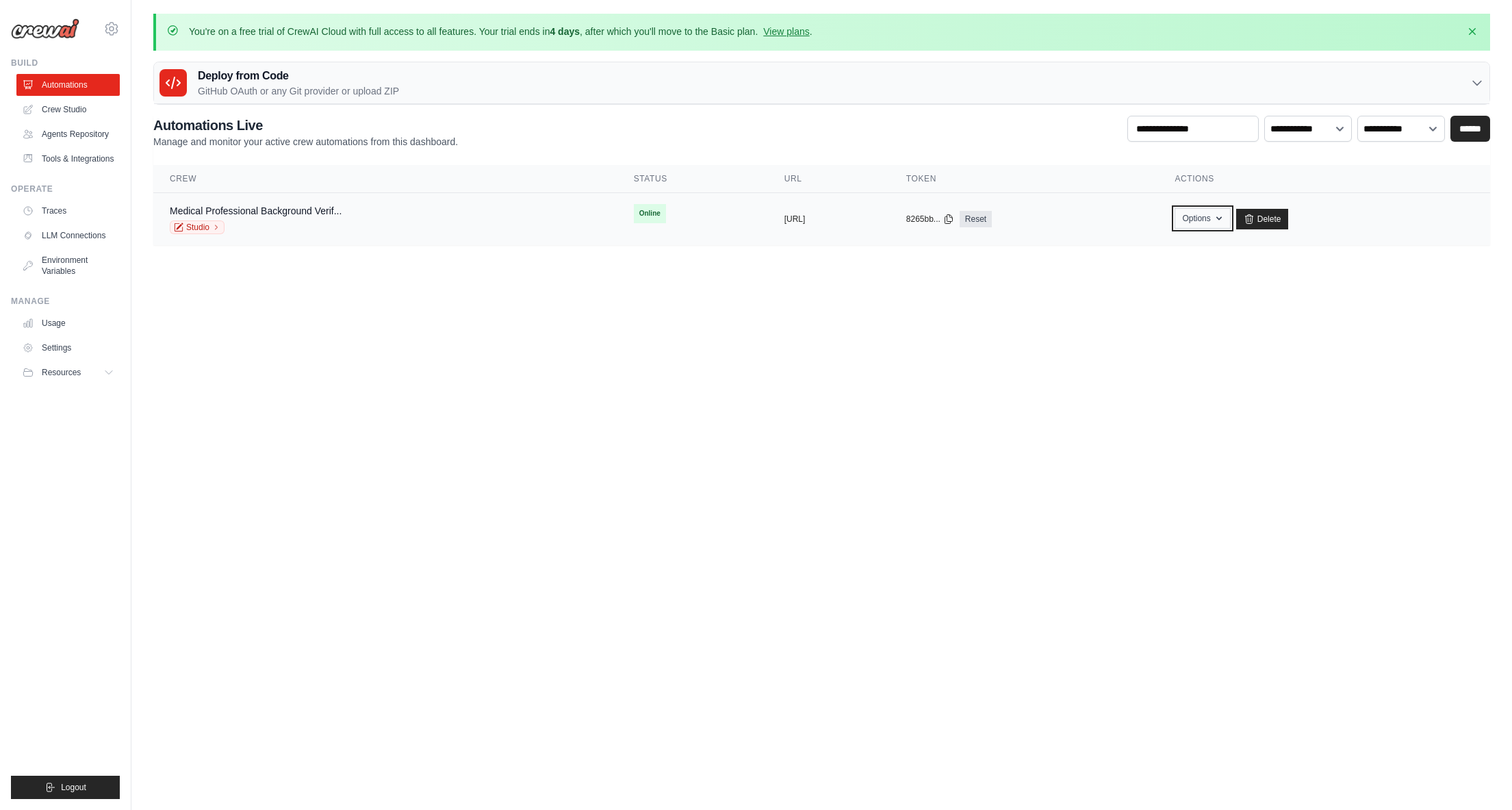
click at [1225, 215] on icon "button" at bounding box center [1219, 218] width 11 height 11
click at [1188, 252] on link "Chat with this Crew" at bounding box center [1154, 250] width 153 height 25
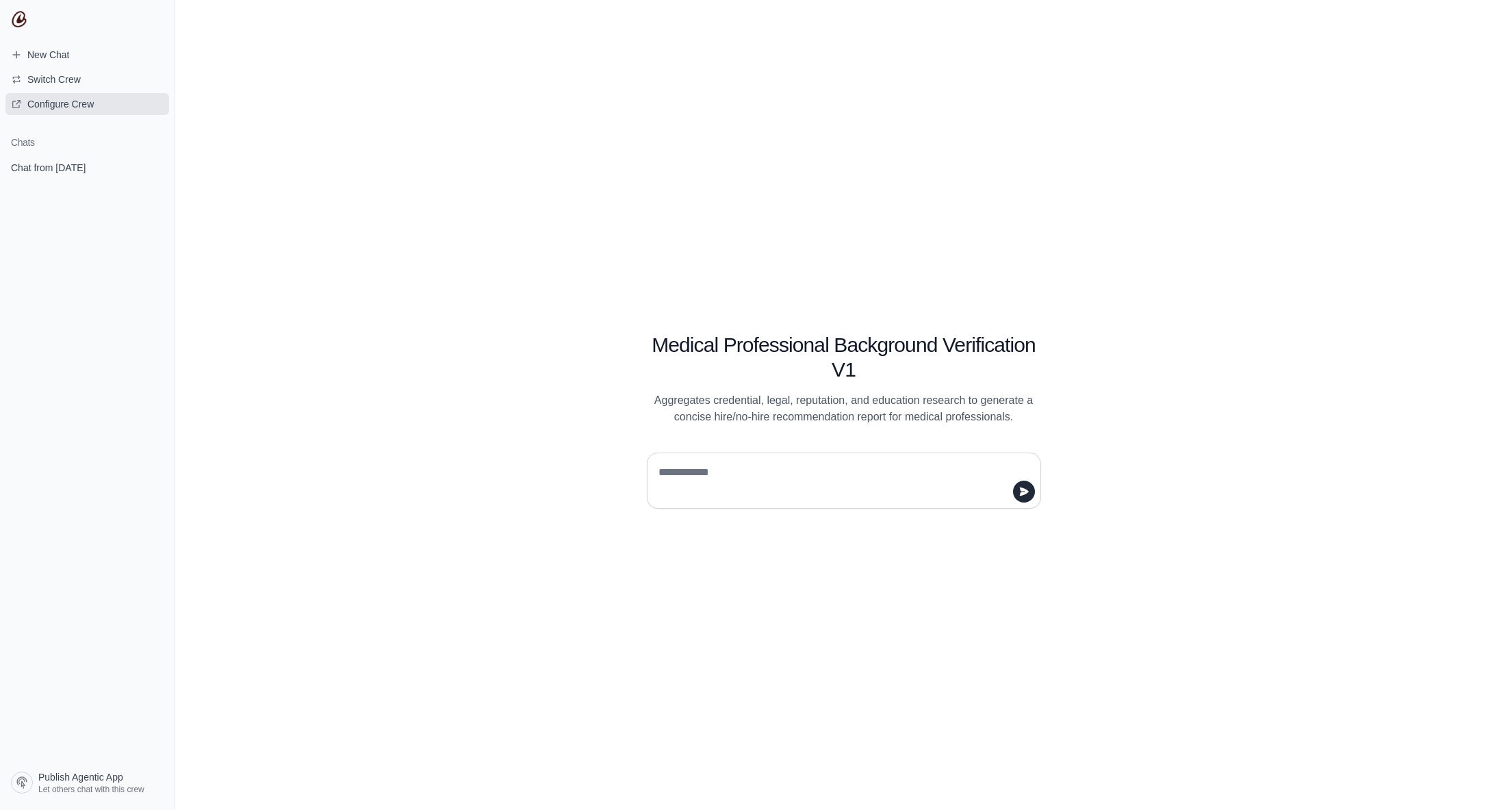
click at [65, 104] on span "Configure Crew" at bounding box center [61, 104] width 67 height 14
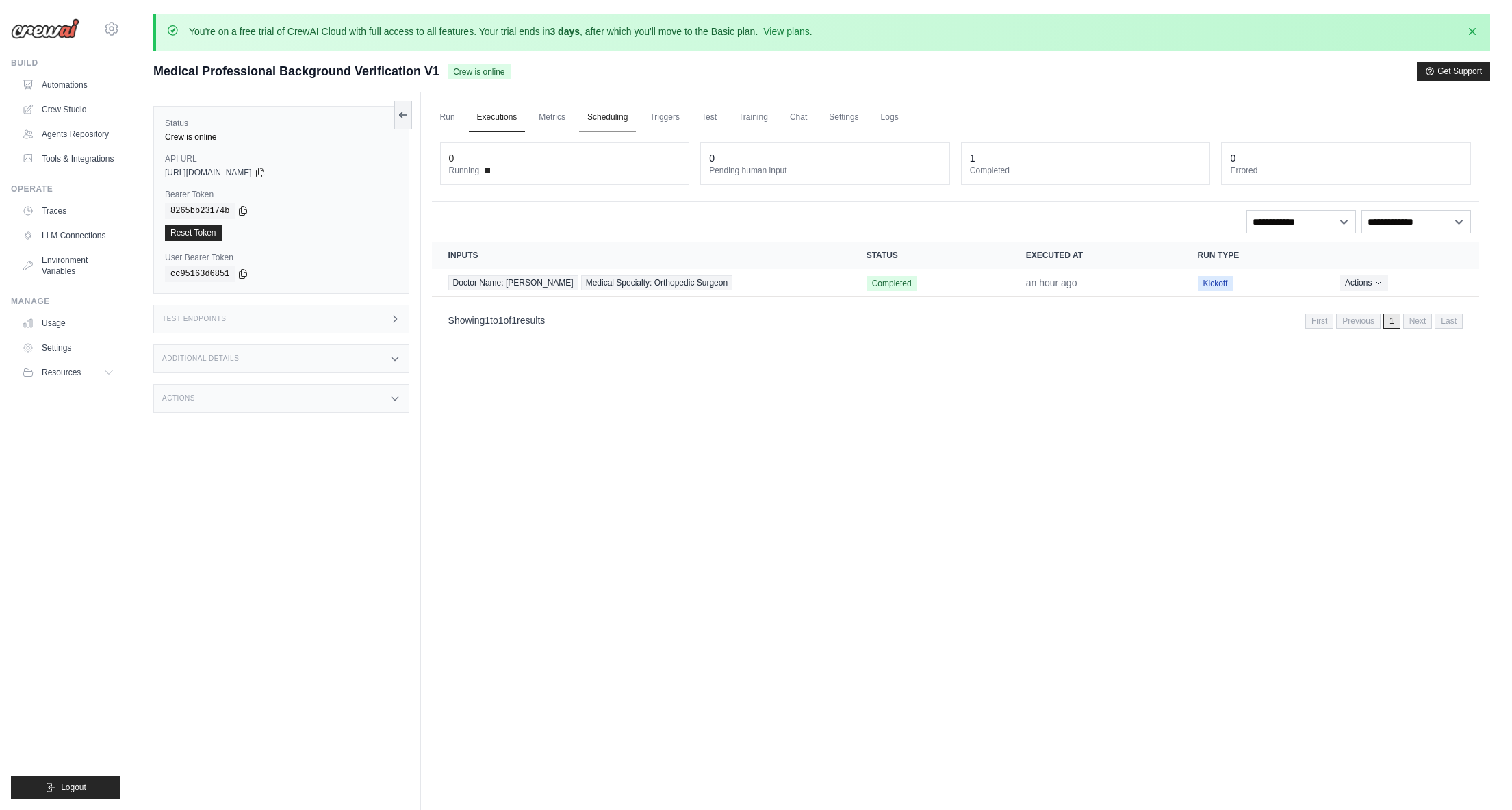
click at [608, 117] on link "Scheduling" at bounding box center [607, 117] width 56 height 29
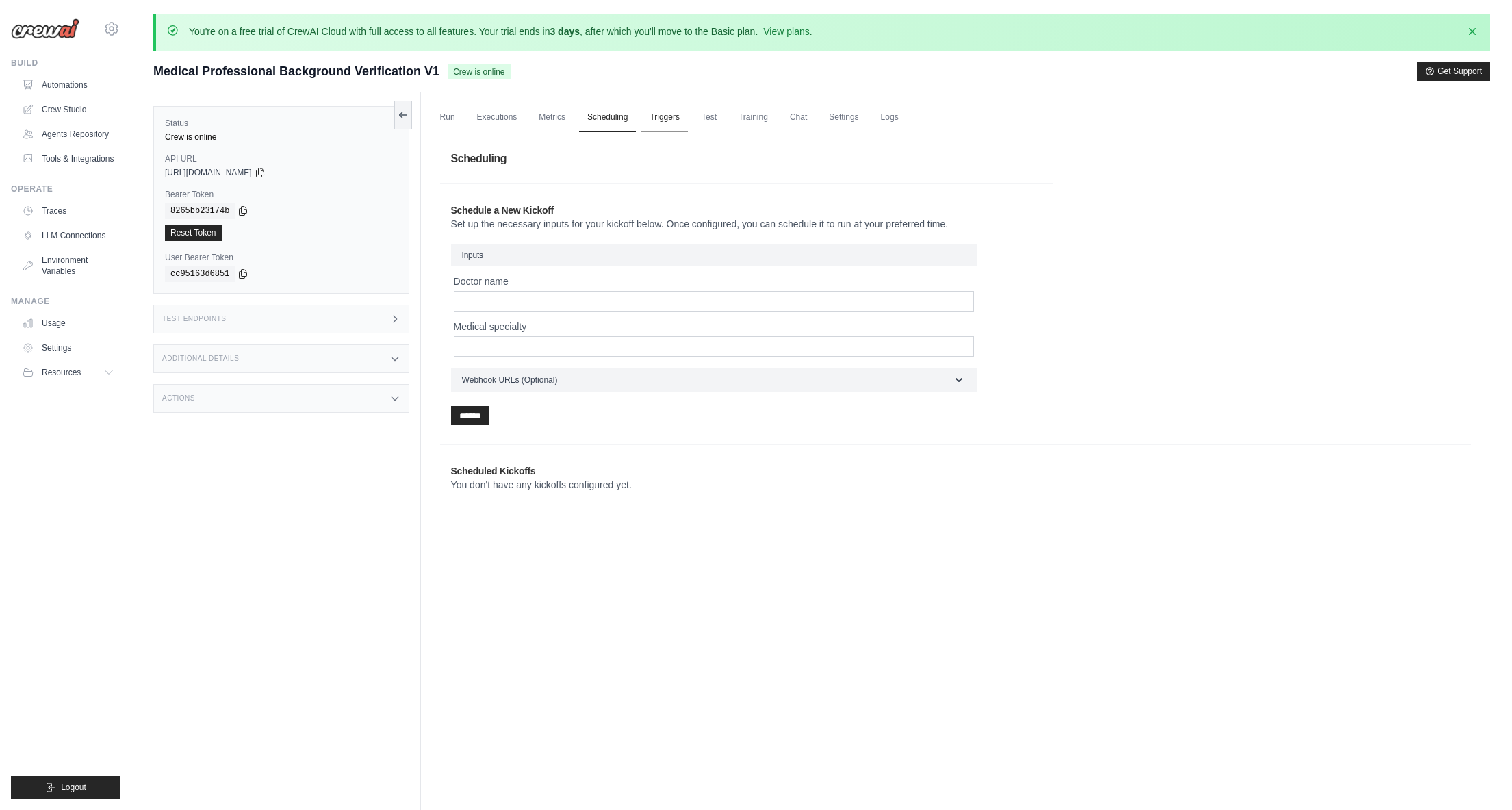
click at [652, 115] on link "Triggers" at bounding box center [665, 117] width 46 height 29
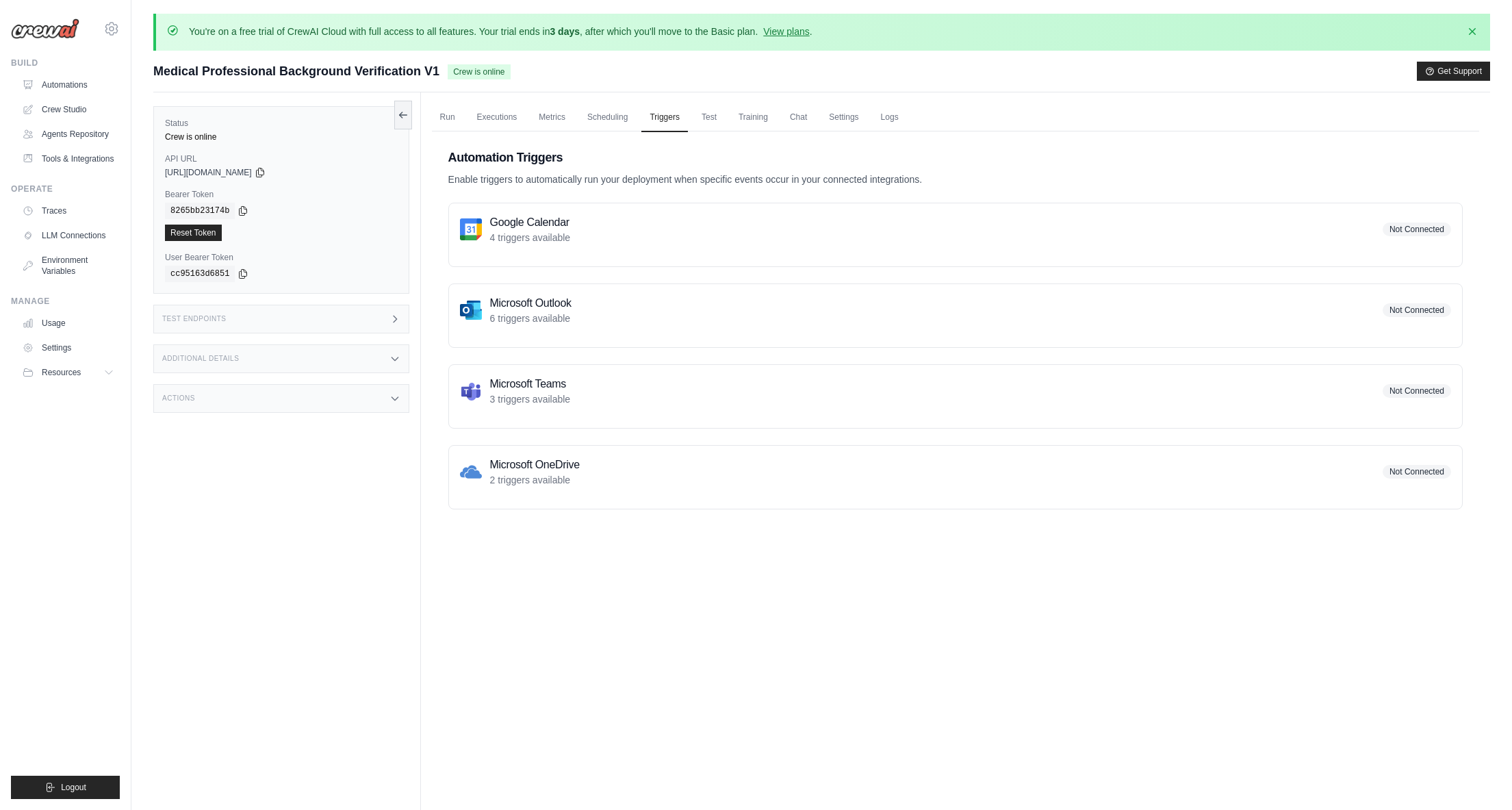
click at [715, 376] on div "Microsoft Teams 3 triggers available Not Connected" at bounding box center [956, 391] width 992 height 31
drag, startPoint x: 538, startPoint y: 383, endPoint x: 468, endPoint y: 419, distance: 78.7
click at [538, 385] on h3 "Microsoft Teams" at bounding box center [530, 385] width 80 height 17
click at [469, 397] on img at bounding box center [471, 391] width 22 height 22
click at [89, 158] on link "Tools & Integrations" at bounding box center [69, 159] width 104 height 22
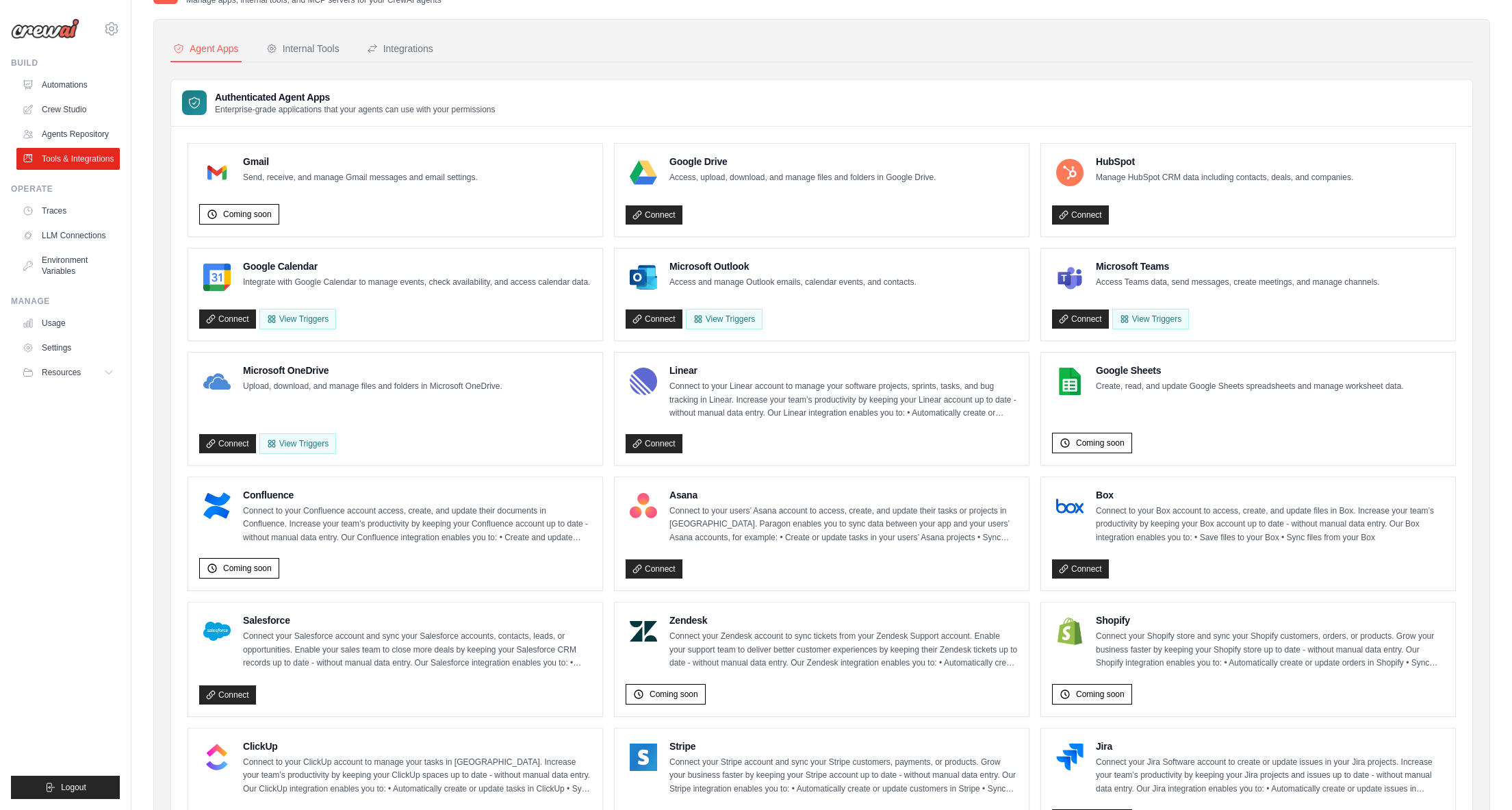
scroll to position [75, 0]
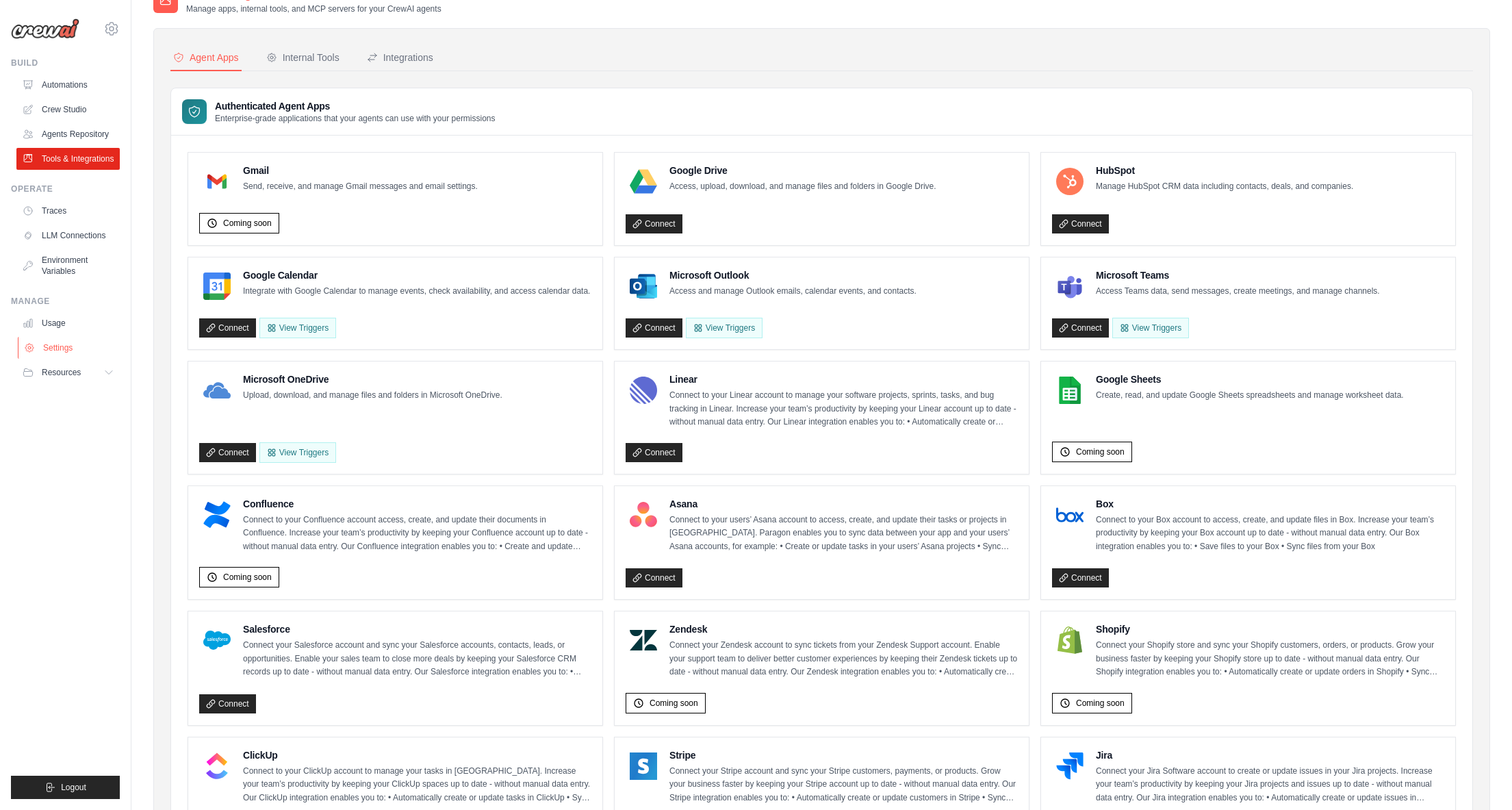
click at [65, 349] on link "Settings" at bounding box center [69, 348] width 104 height 22
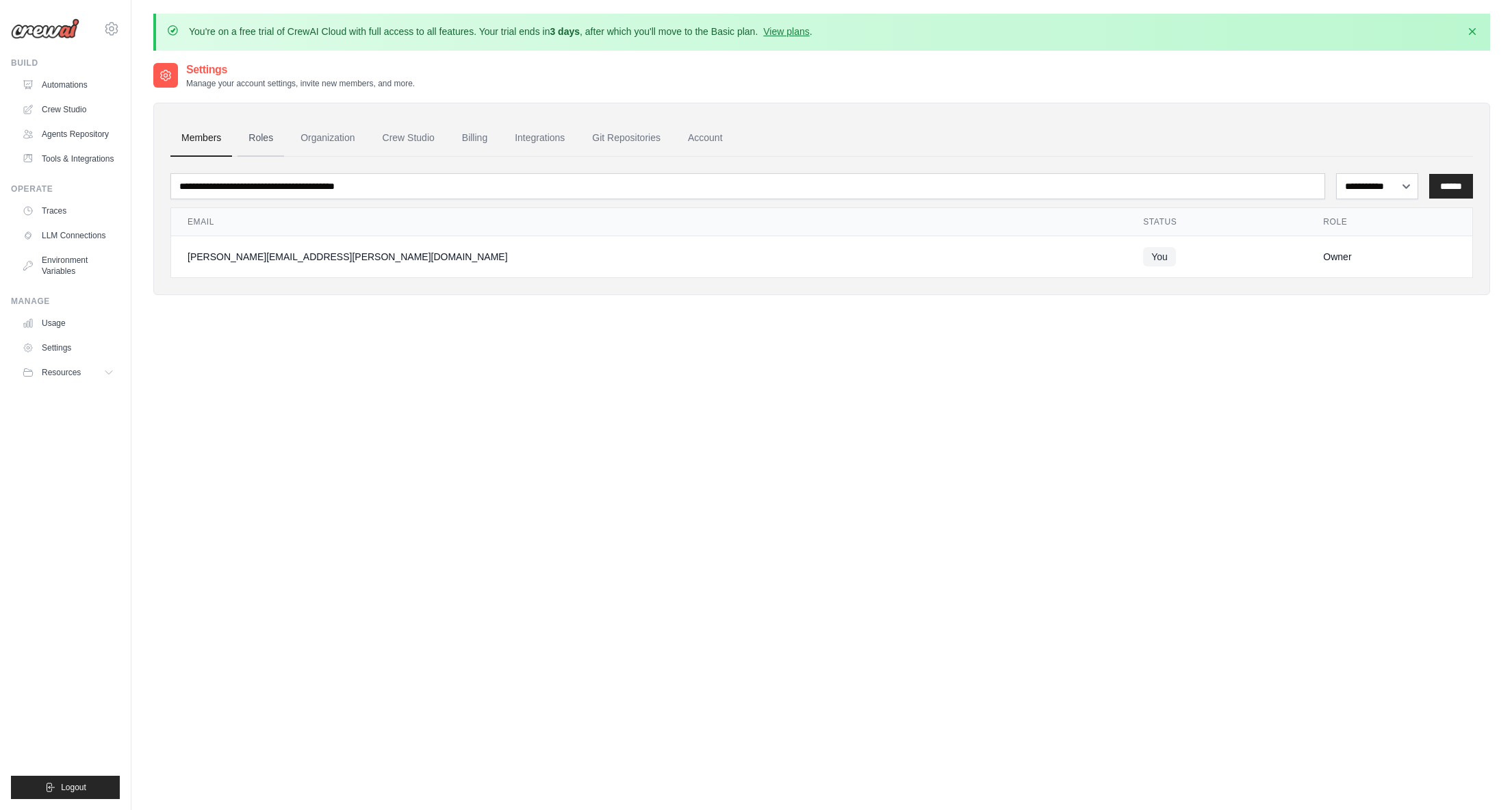
click at [258, 144] on link "Roles" at bounding box center [261, 139] width 46 height 37
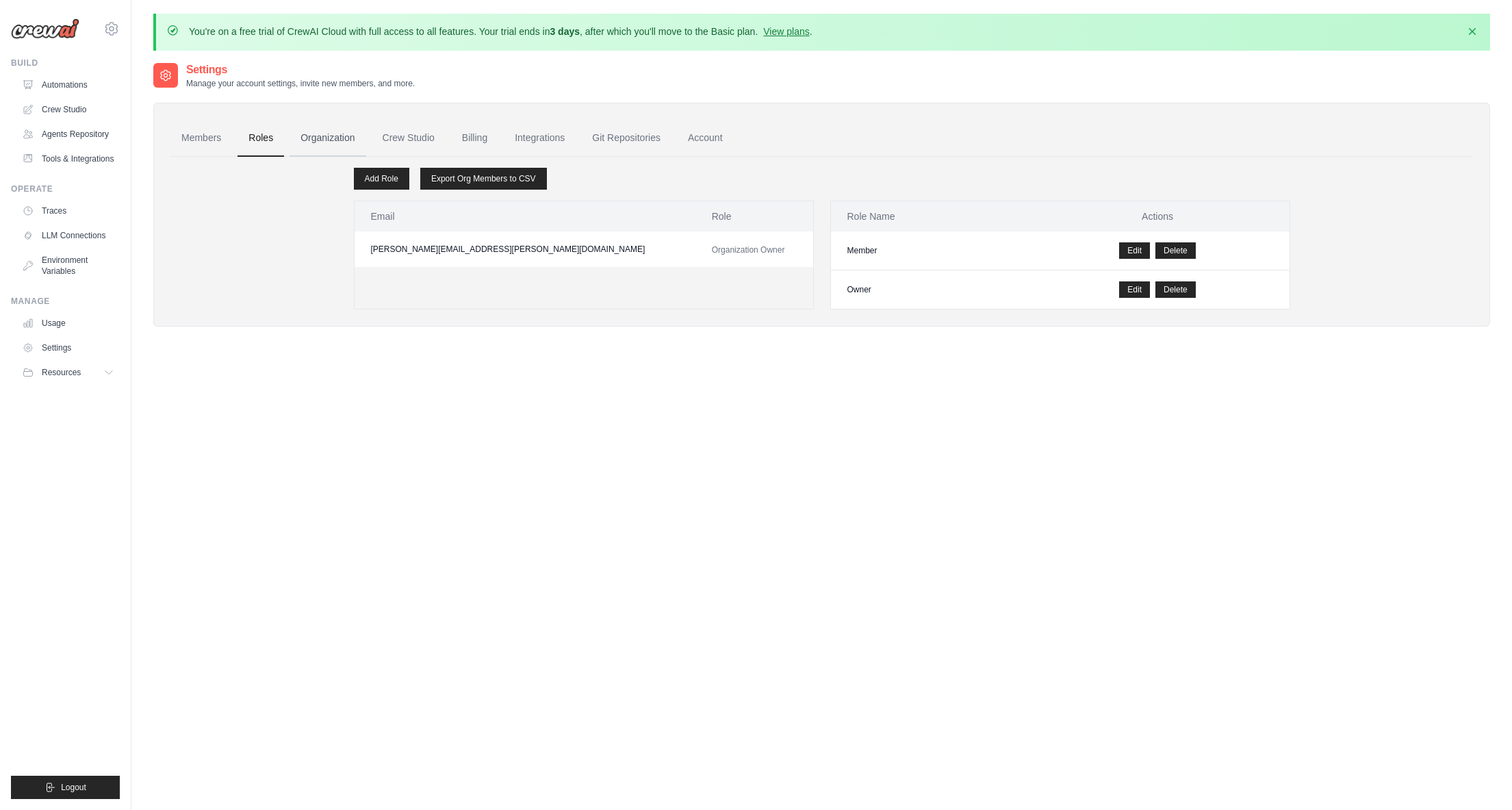
click at [330, 133] on link "Organization" at bounding box center [327, 139] width 76 height 37
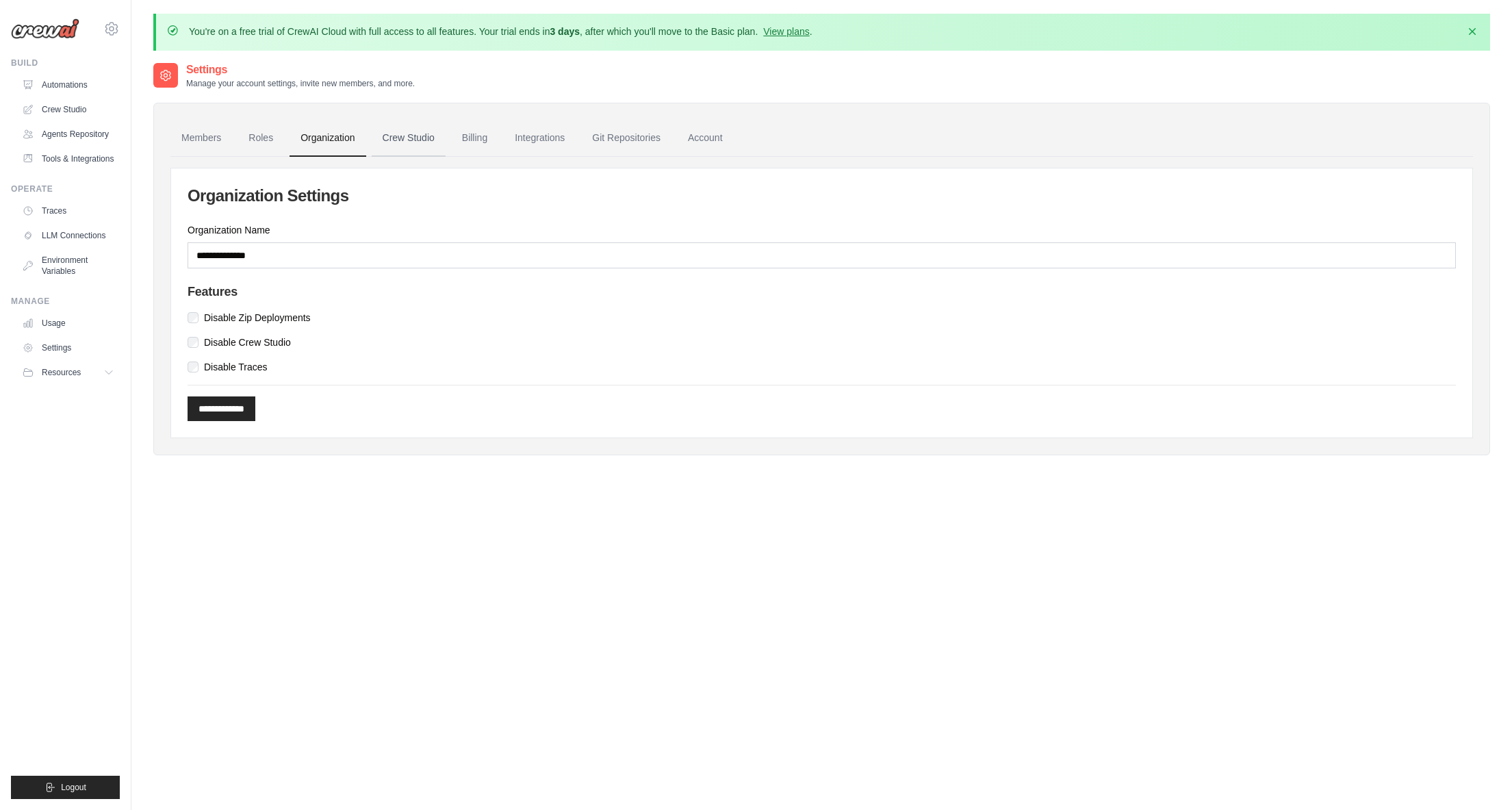
click at [403, 141] on link "Crew Studio" at bounding box center [408, 139] width 74 height 37
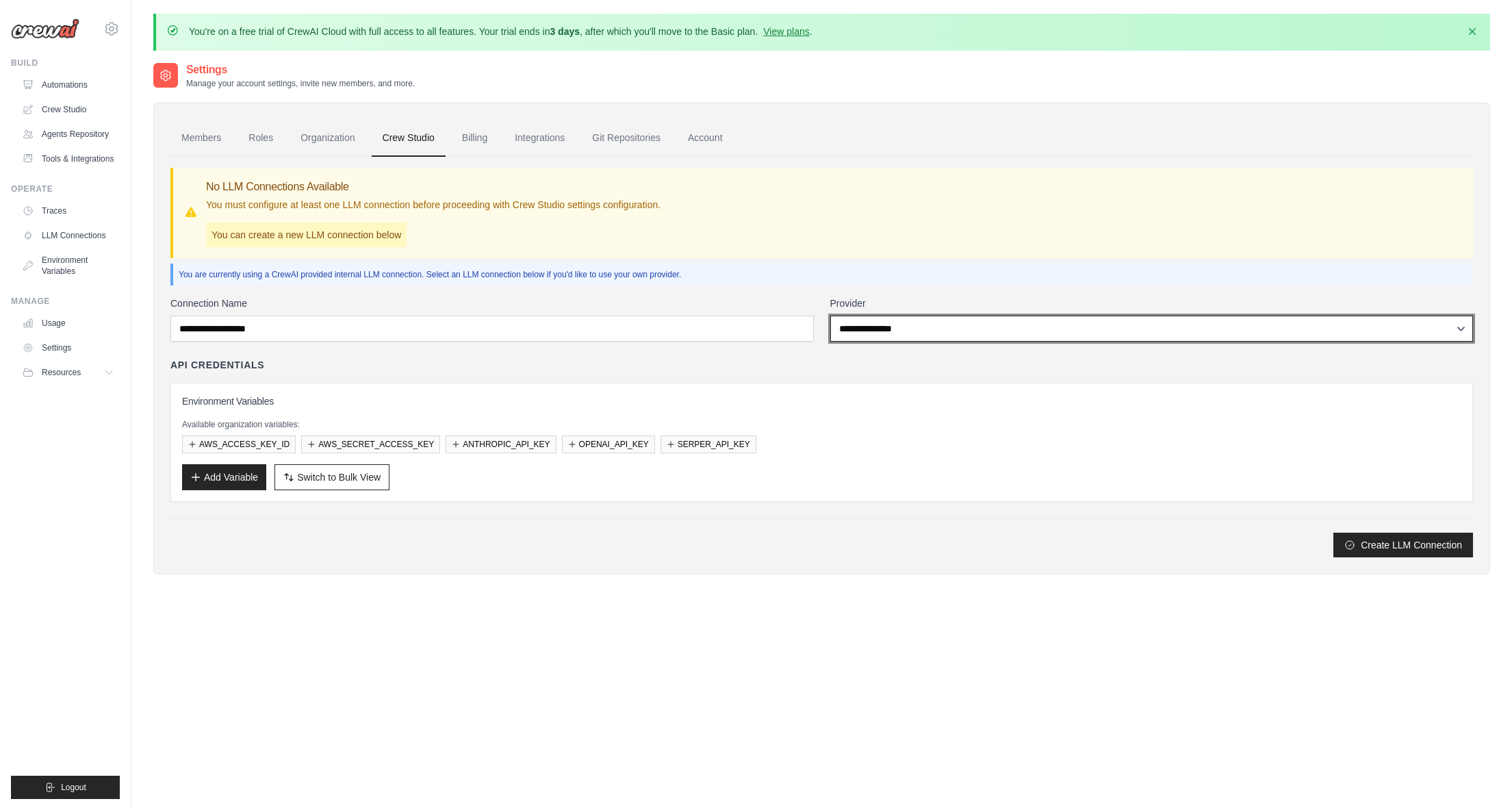
click at [885, 325] on select "**********" at bounding box center [1152, 329] width 643 height 26
click at [831, 316] on select "**********" at bounding box center [1152, 329] width 643 height 26
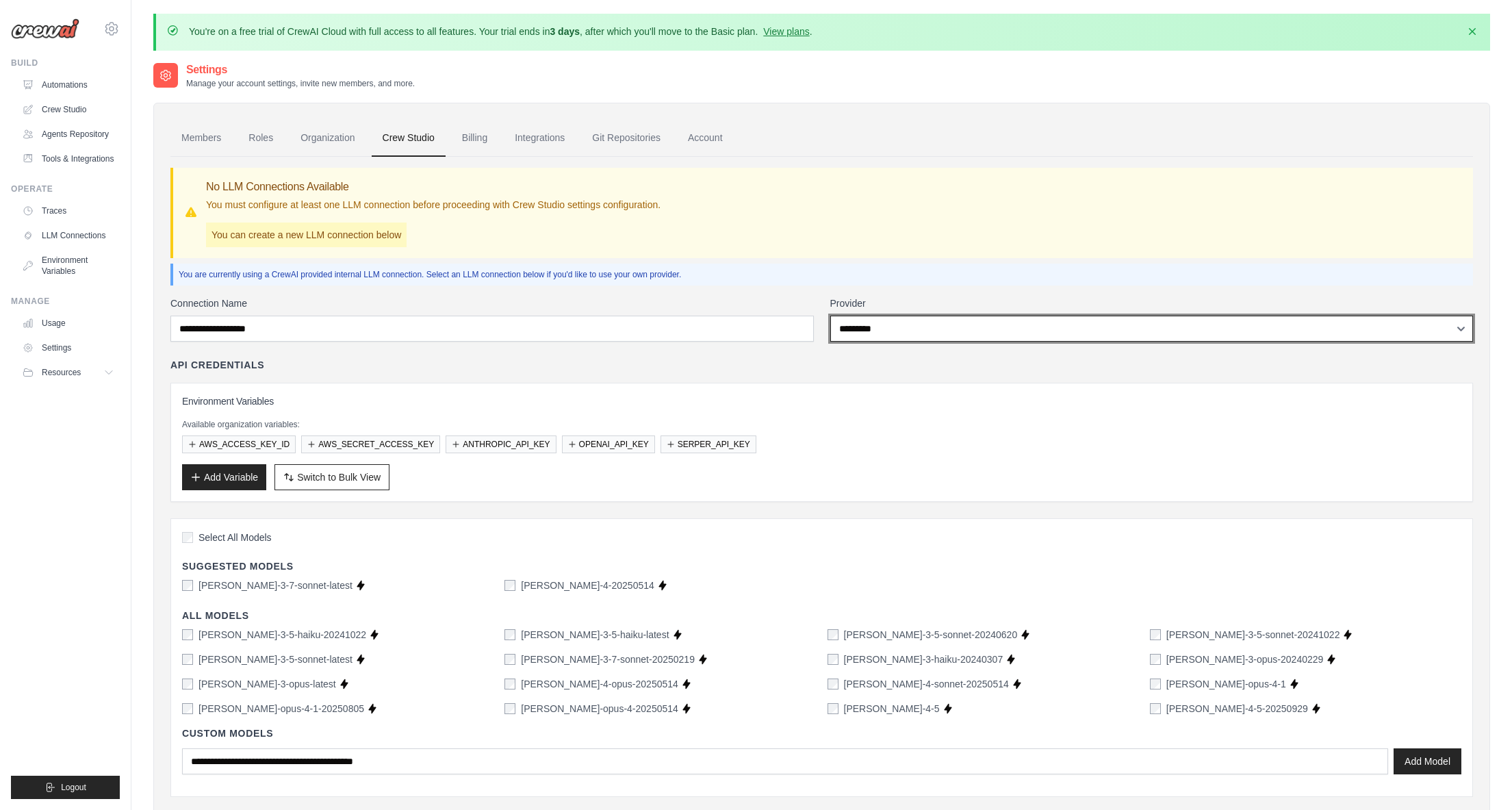
scroll to position [94, 0]
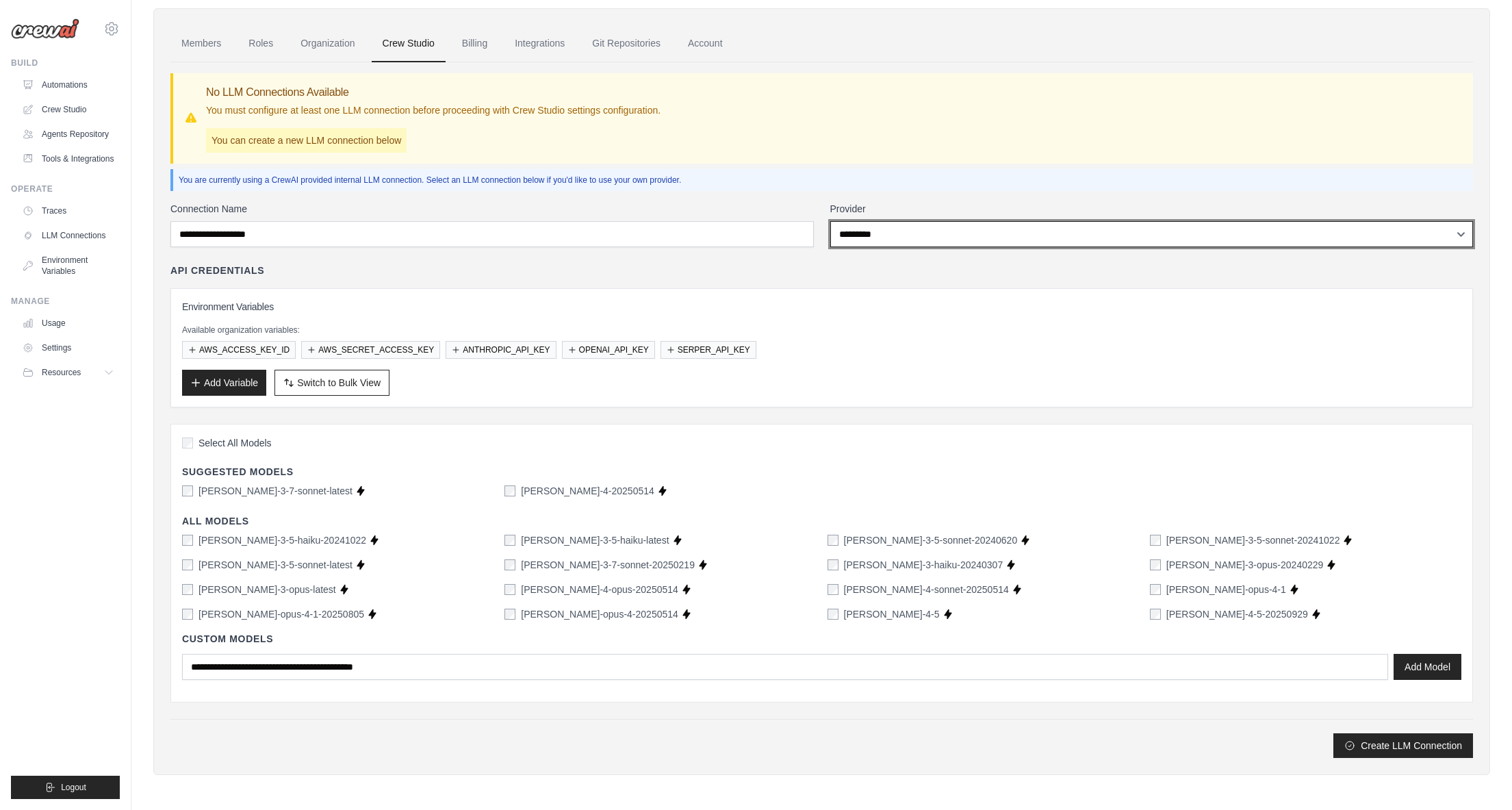
click at [857, 238] on select "**********" at bounding box center [1152, 234] width 643 height 26
click at [831, 221] on select "**********" at bounding box center [1152, 234] width 643 height 26
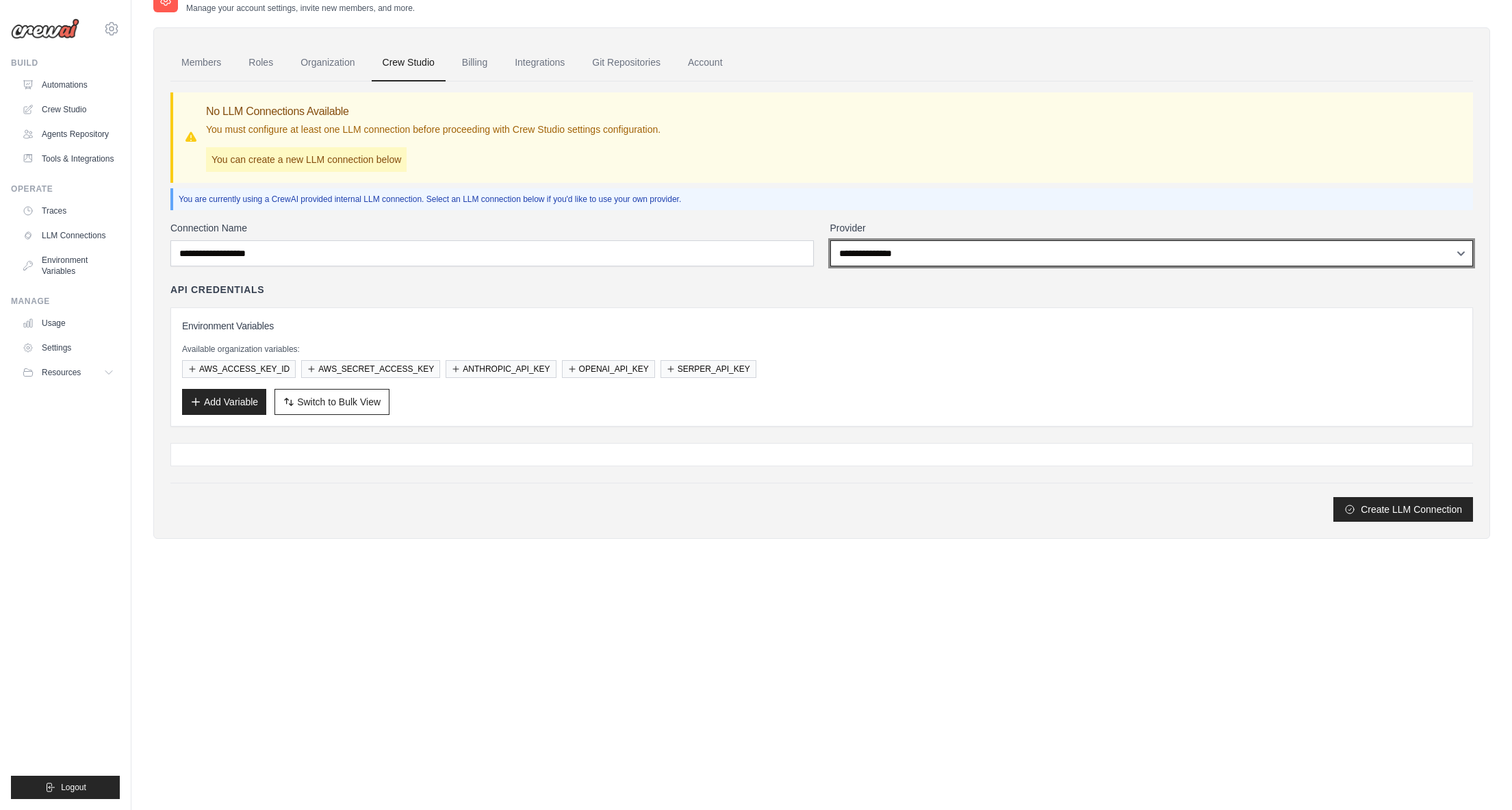
scroll to position [75, 0]
click at [870, 253] on select "**********" at bounding box center [1152, 254] width 643 height 26
select select "******"
click at [831, 241] on select "**********" at bounding box center [1152, 254] width 643 height 26
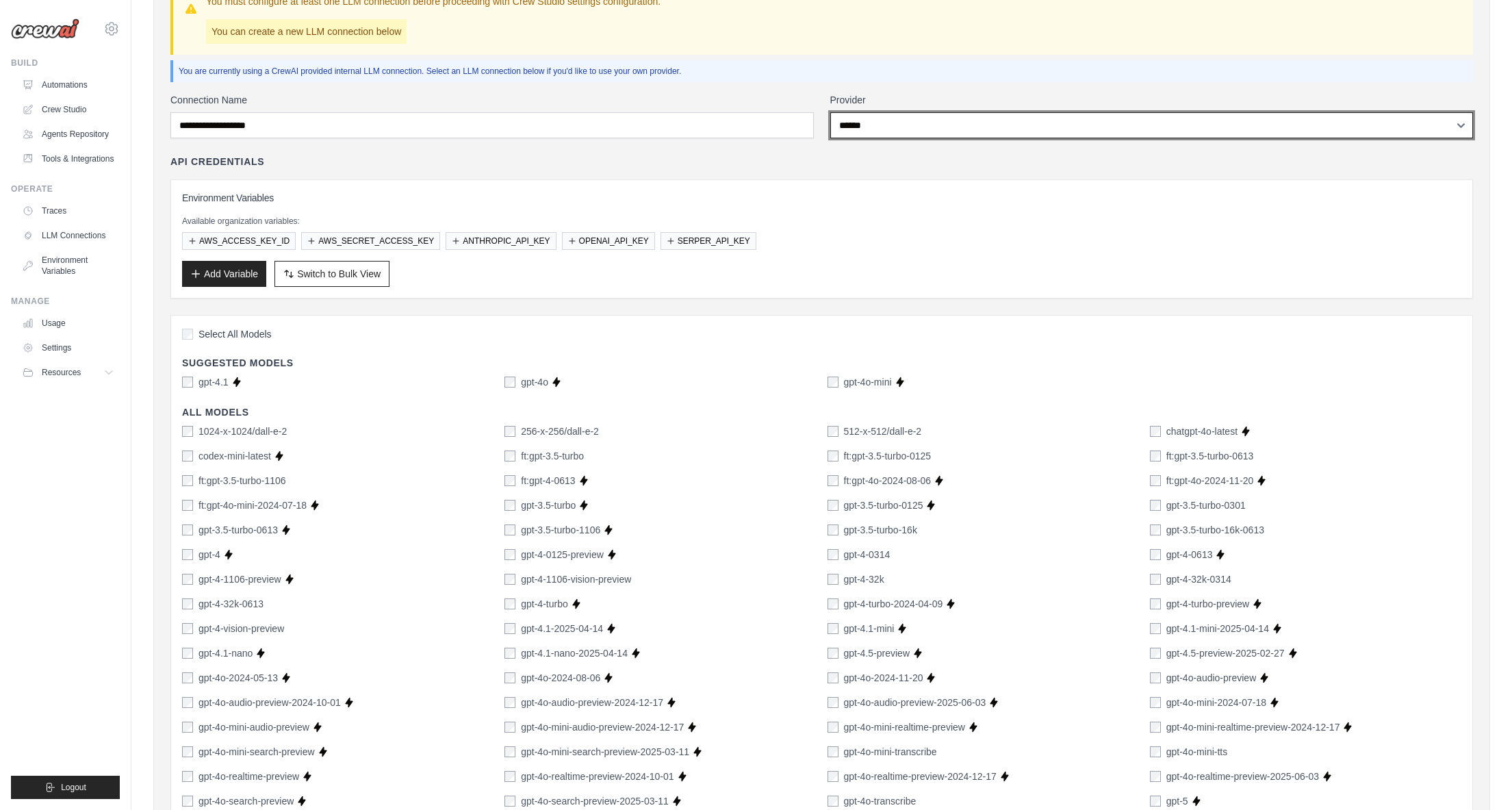
scroll to position [0, 0]
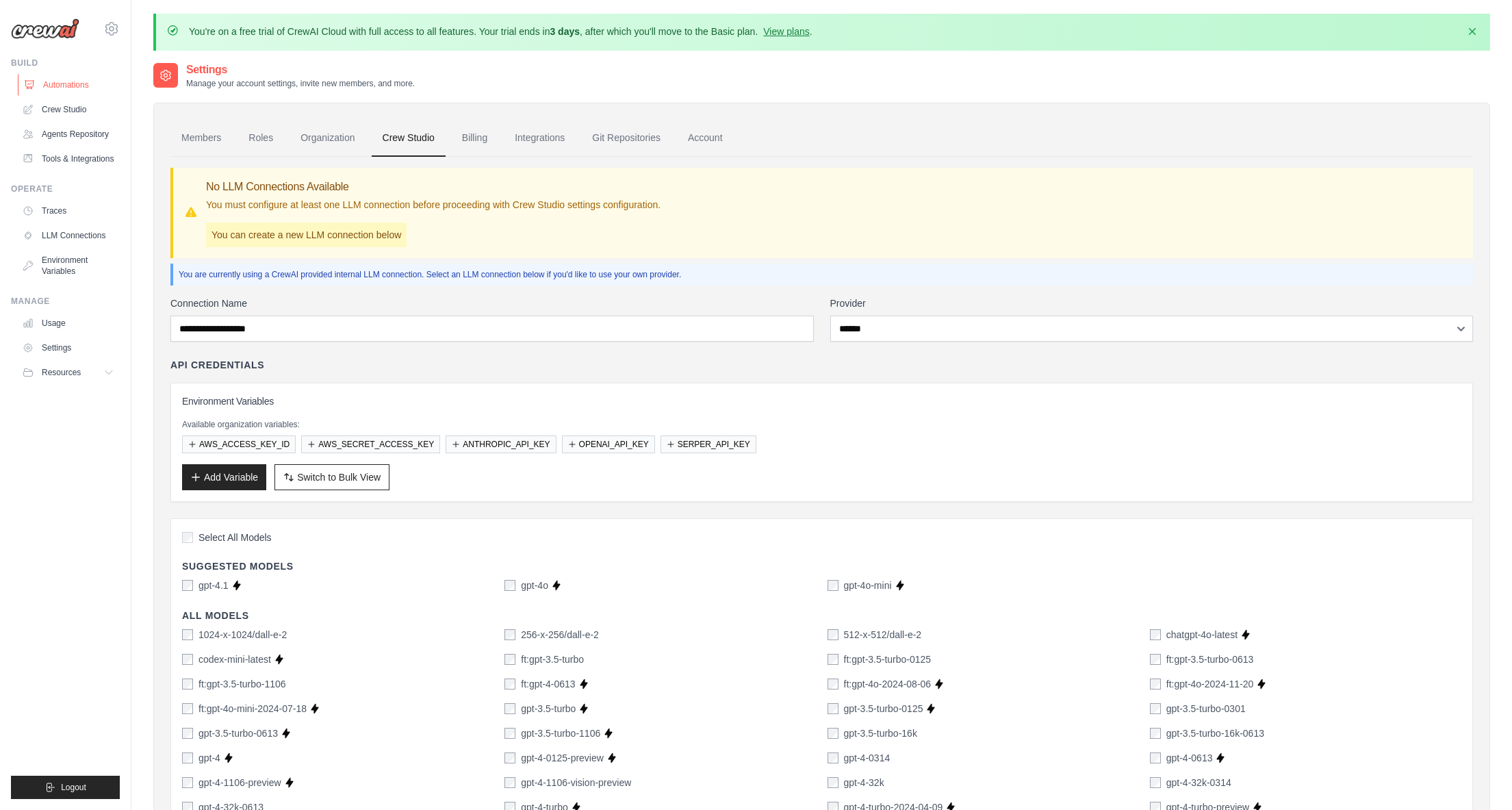
click at [72, 86] on link "Automations" at bounding box center [69, 85] width 104 height 22
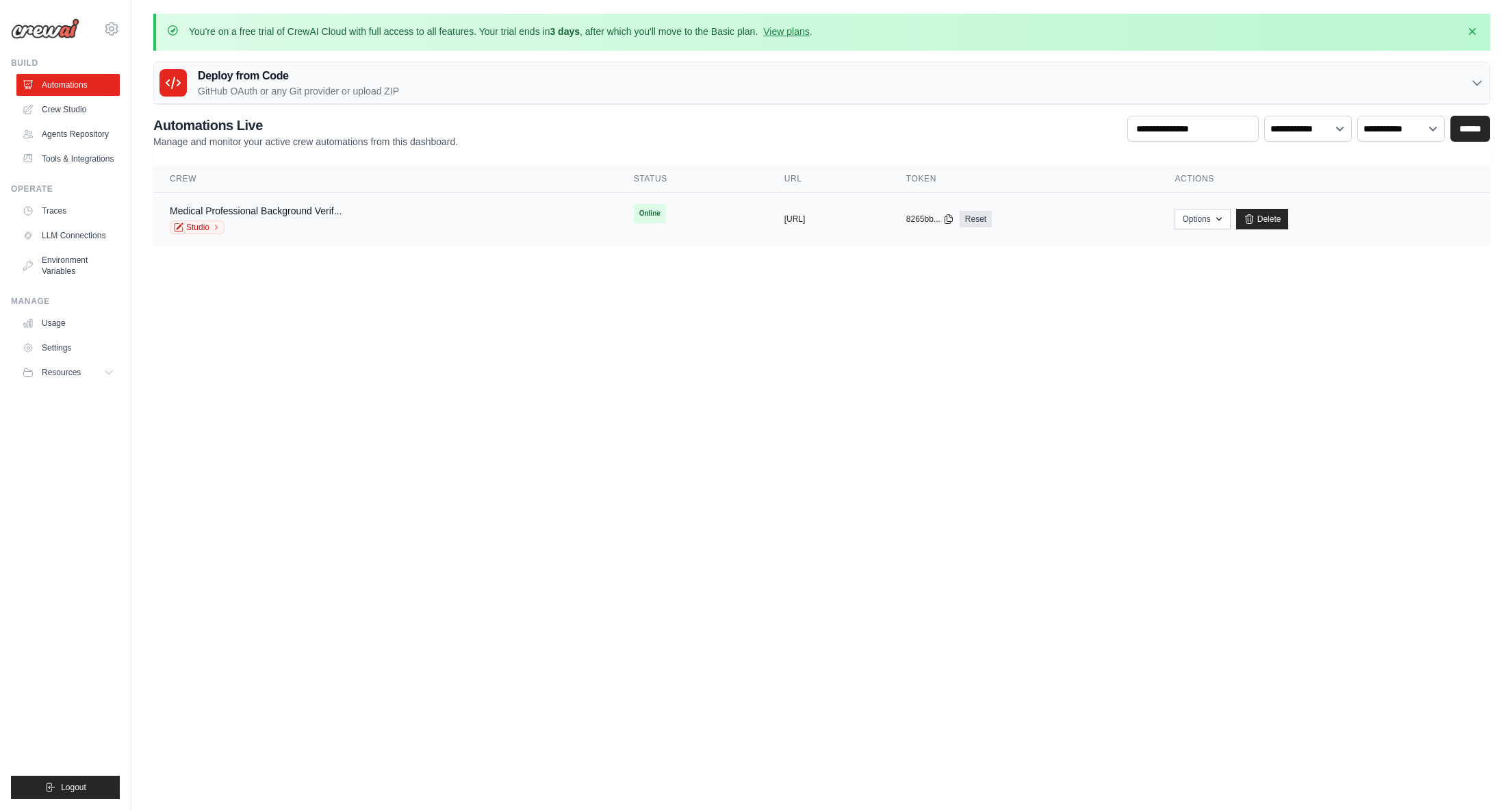
click at [361, 219] on div "Medical Professional Background Verif... Studio" at bounding box center [385, 219] width 432 height 31
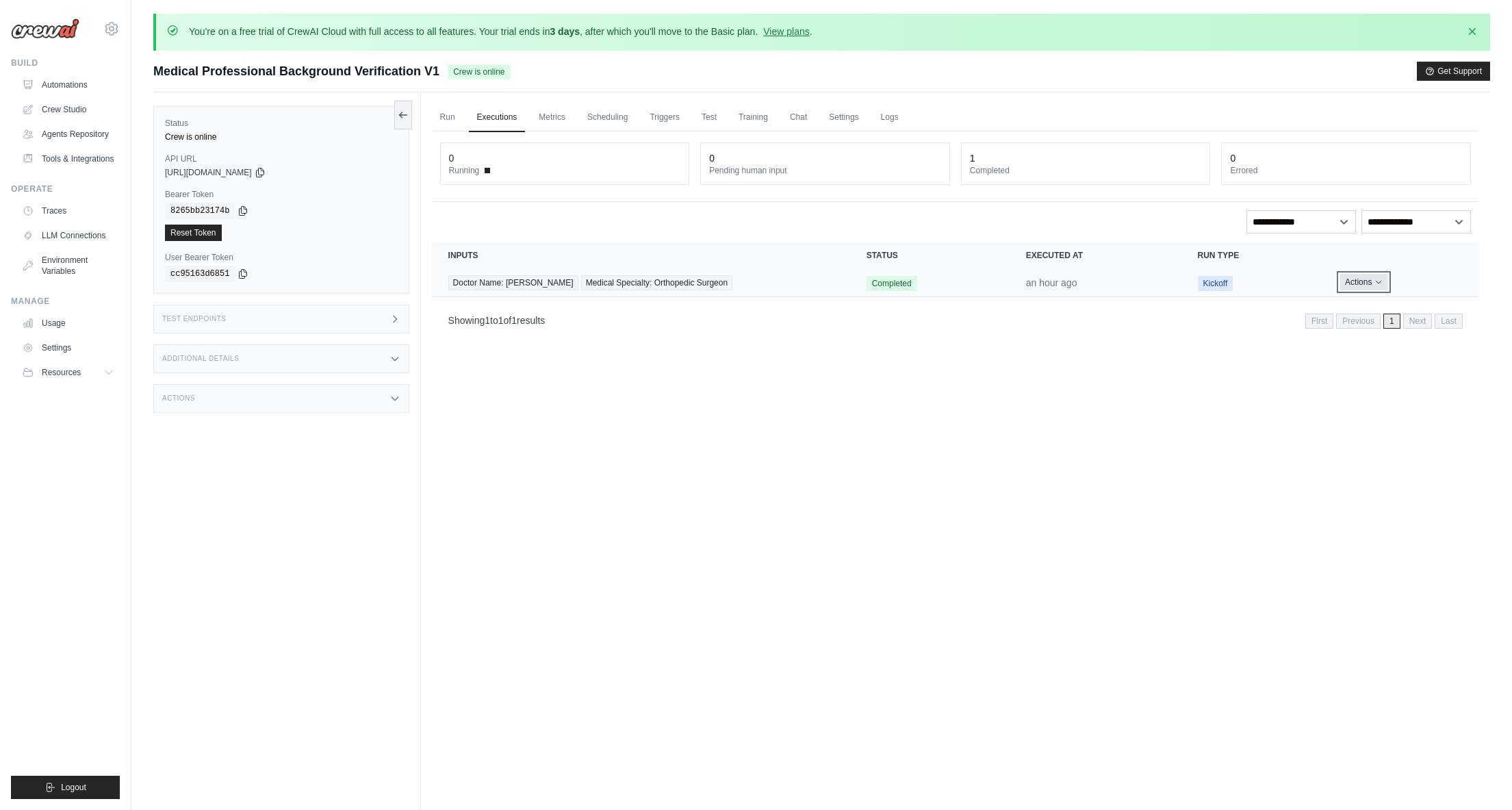
click at [1367, 279] on button "Actions" at bounding box center [1364, 282] width 49 height 17
click at [1227, 341] on div "Run Executions Metrics Scheduling Triggers Test Training Chat Settings Logs 0 R…" at bounding box center [956, 497] width 1069 height 810
click at [451, 116] on link "Run" at bounding box center [447, 117] width 31 height 29
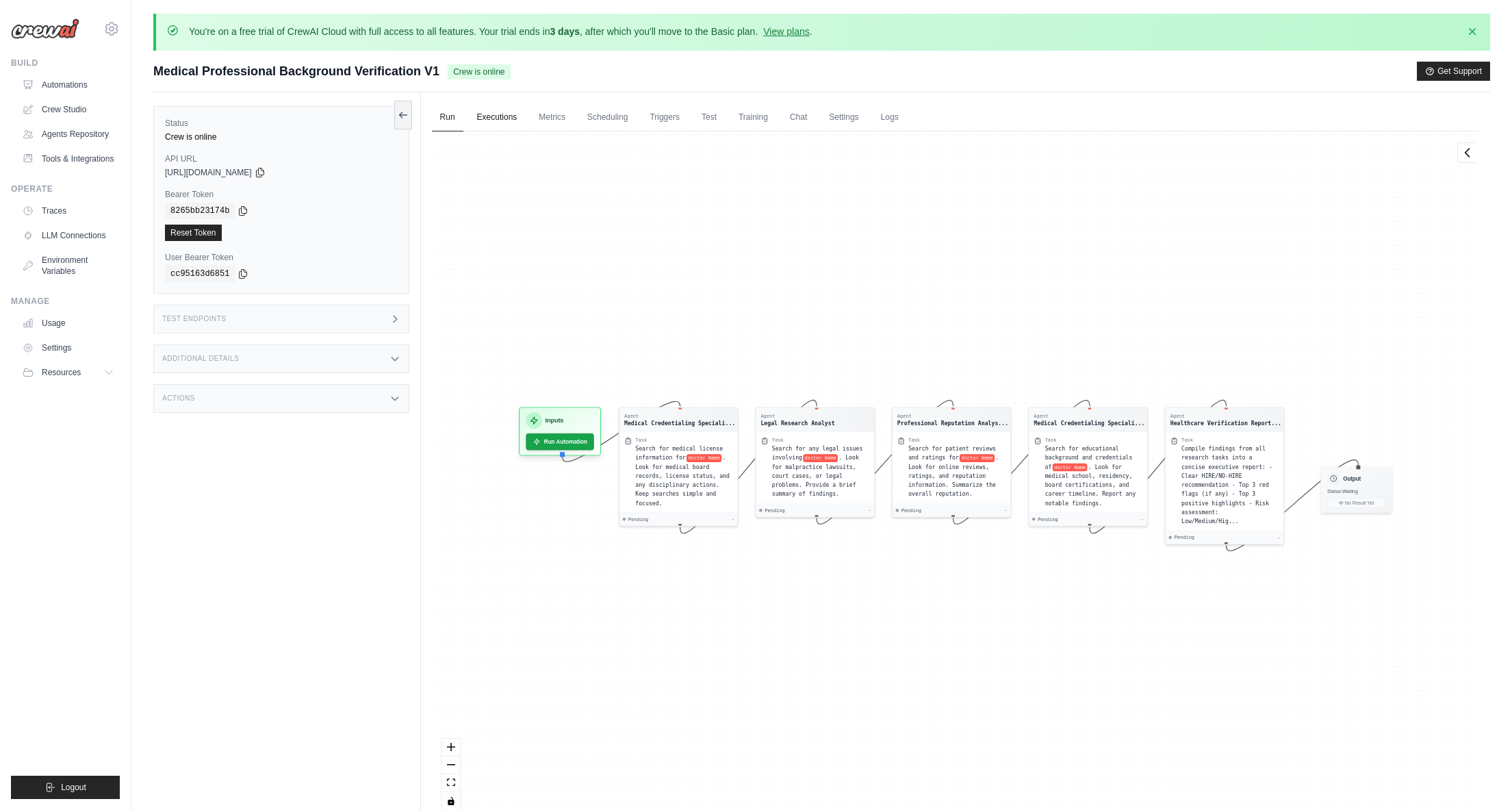
click at [500, 117] on link "Executions" at bounding box center [496, 117] width 56 height 29
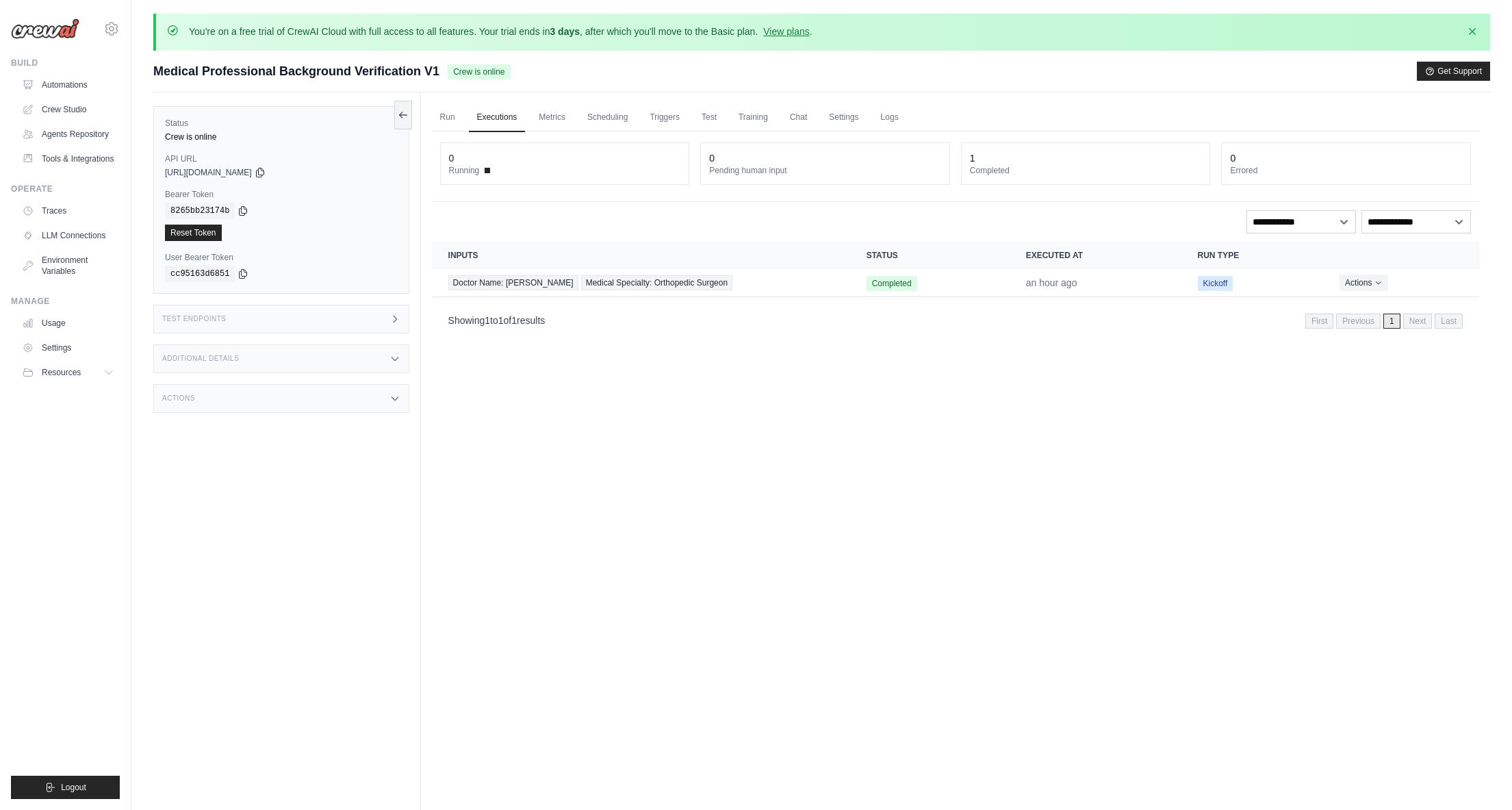
click at [396, 402] on icon at bounding box center [396, 399] width 11 height 11
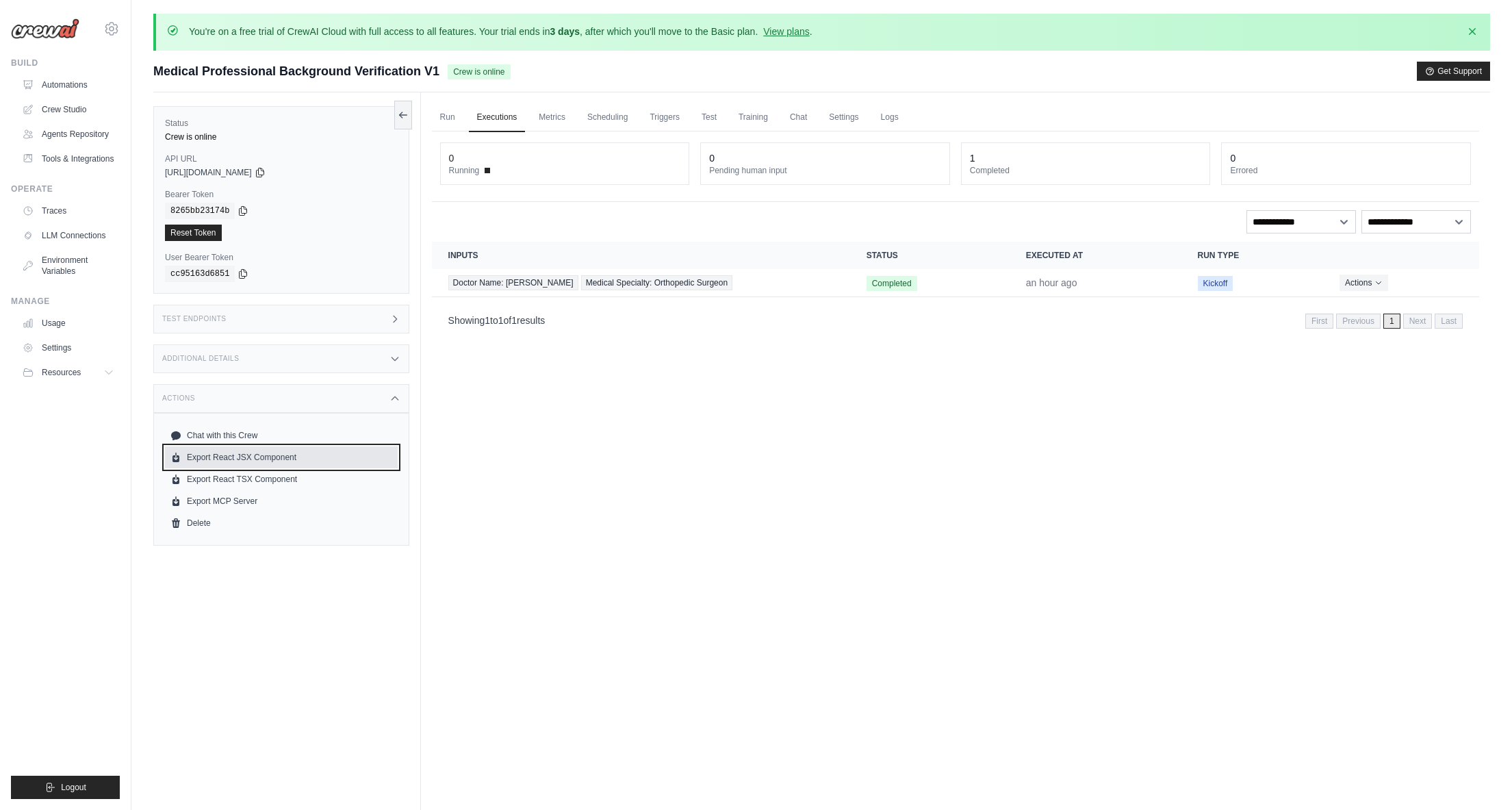
click at [262, 455] on link "Export React JSX Component" at bounding box center [282, 458] width 233 height 22
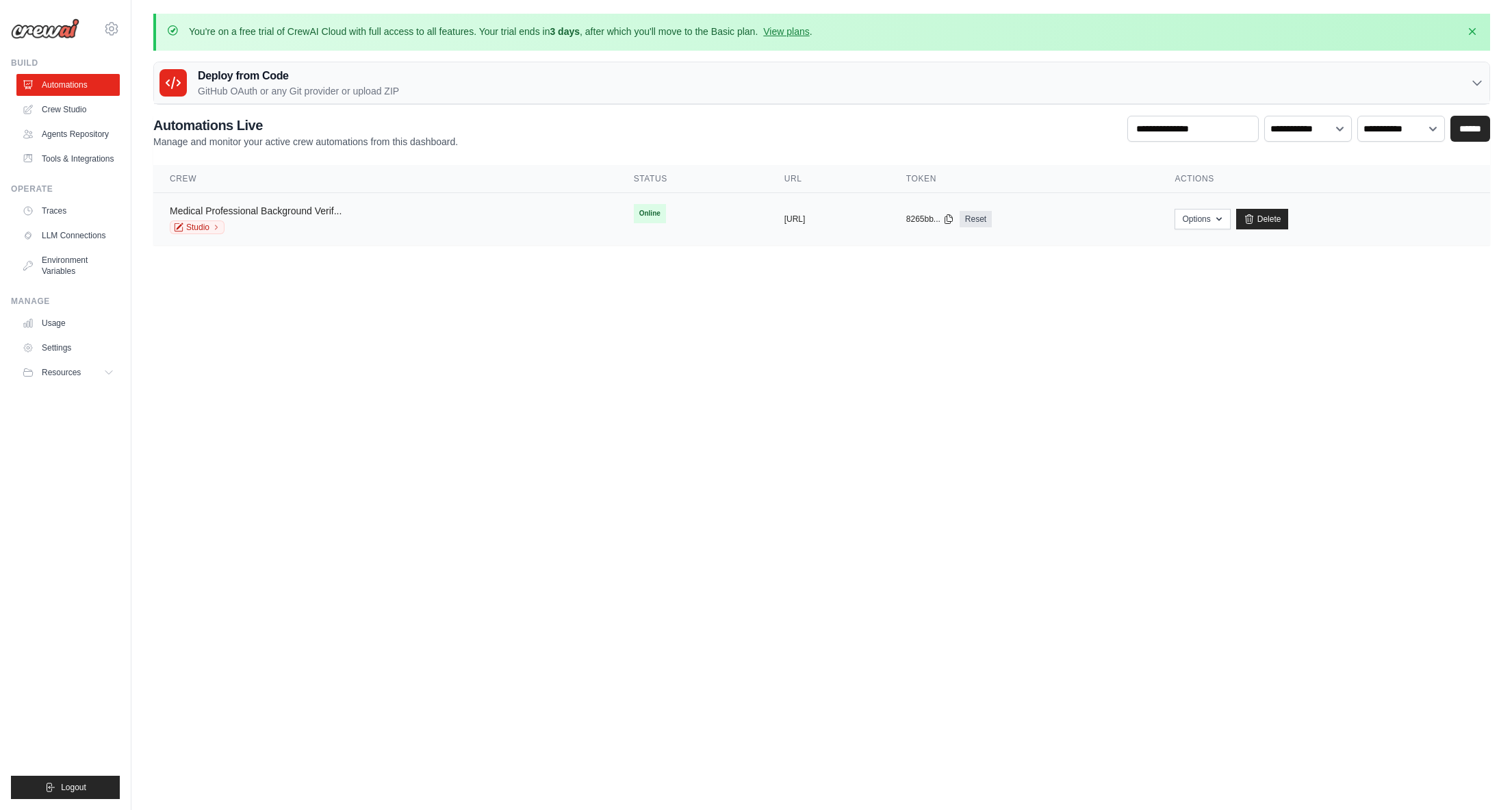
click at [292, 205] on link "Medical Professional Background Verif..." at bounding box center [256, 211] width 172 height 11
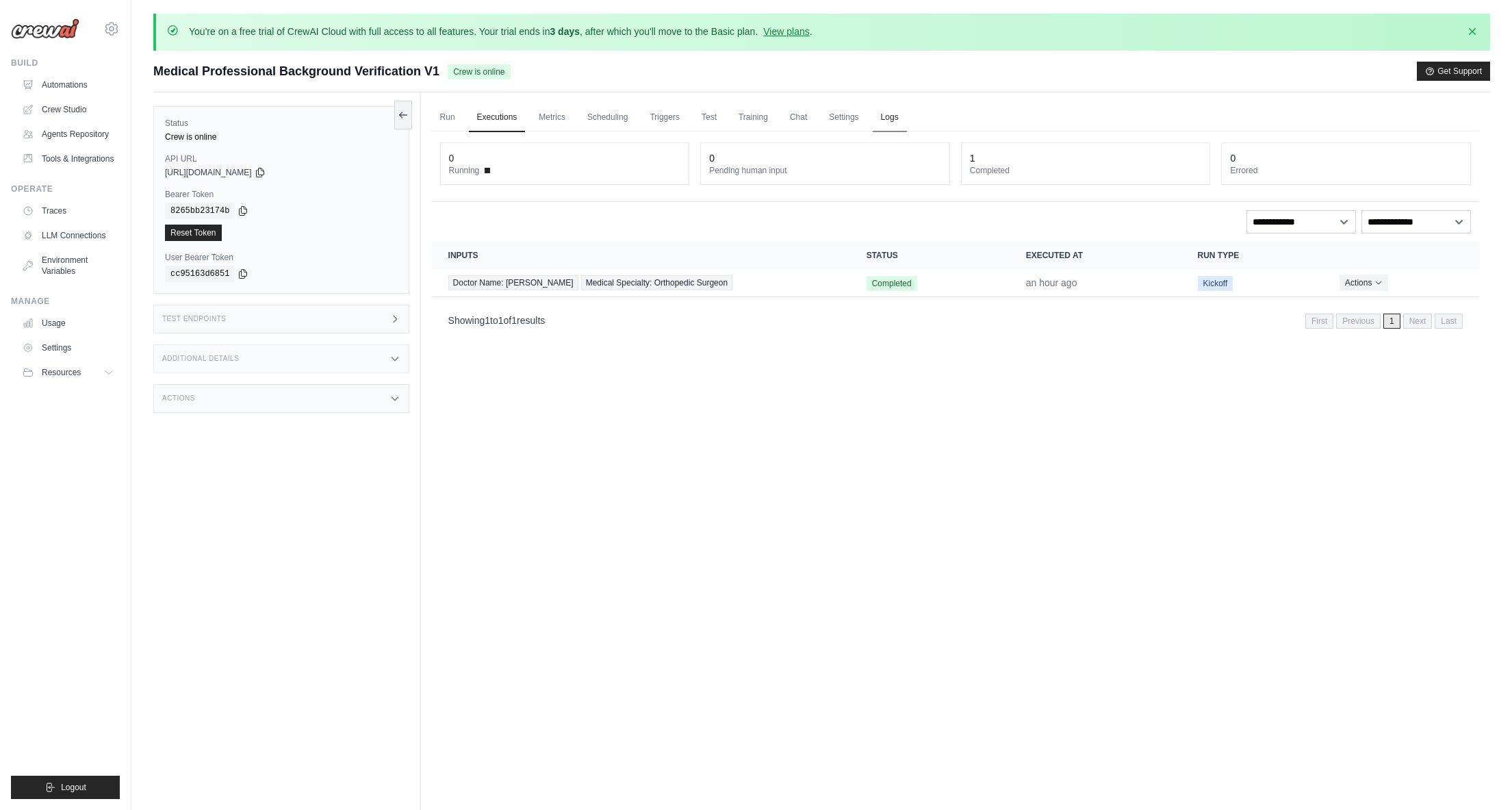
click at [884, 115] on link "Logs" at bounding box center [890, 117] width 34 height 29
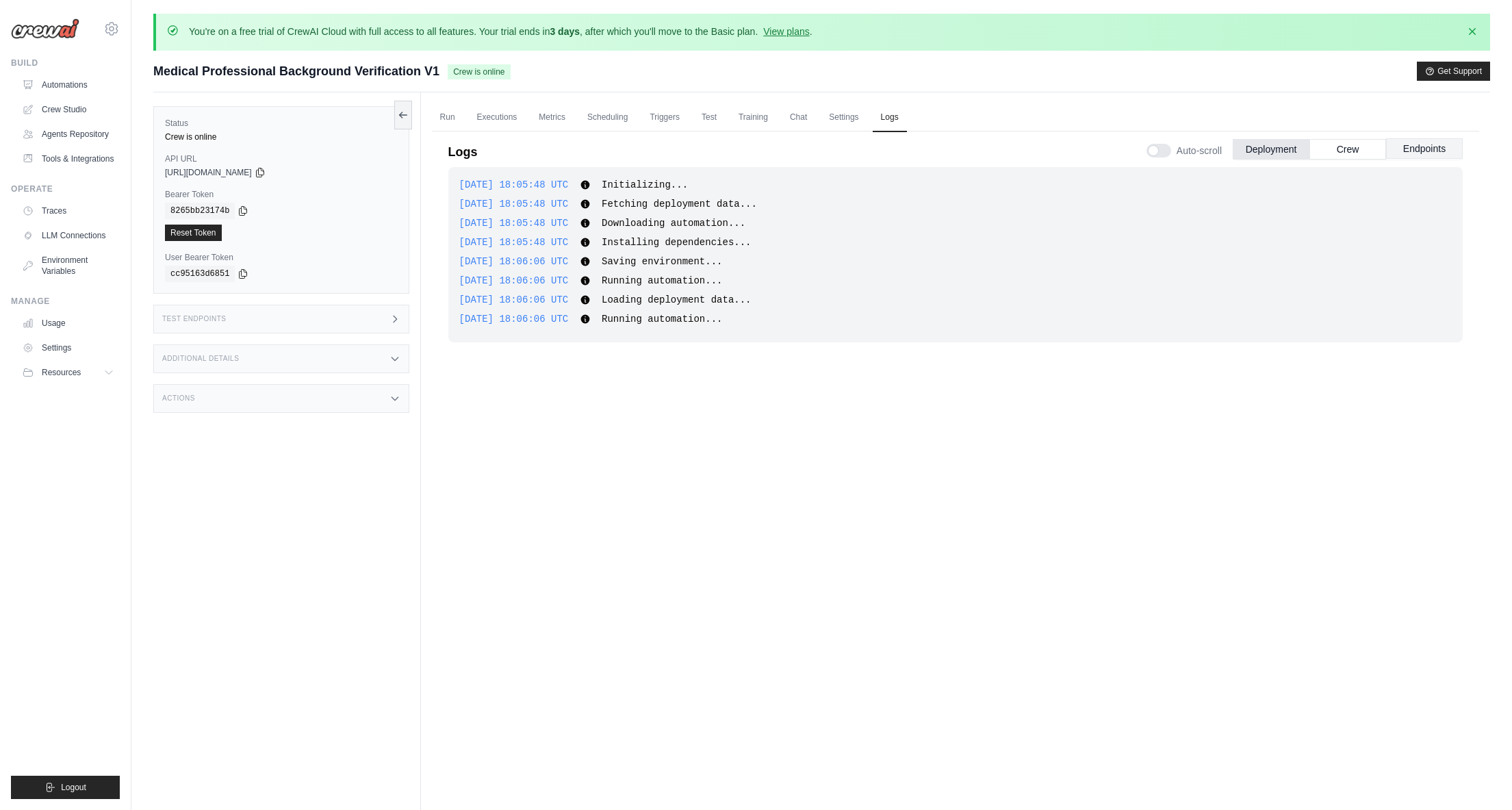
drag, startPoint x: 1422, startPoint y: 147, endPoint x: 1378, endPoint y: 150, distance: 44.1
click at [1422, 147] on button "Endpoints" at bounding box center [1424, 149] width 77 height 20
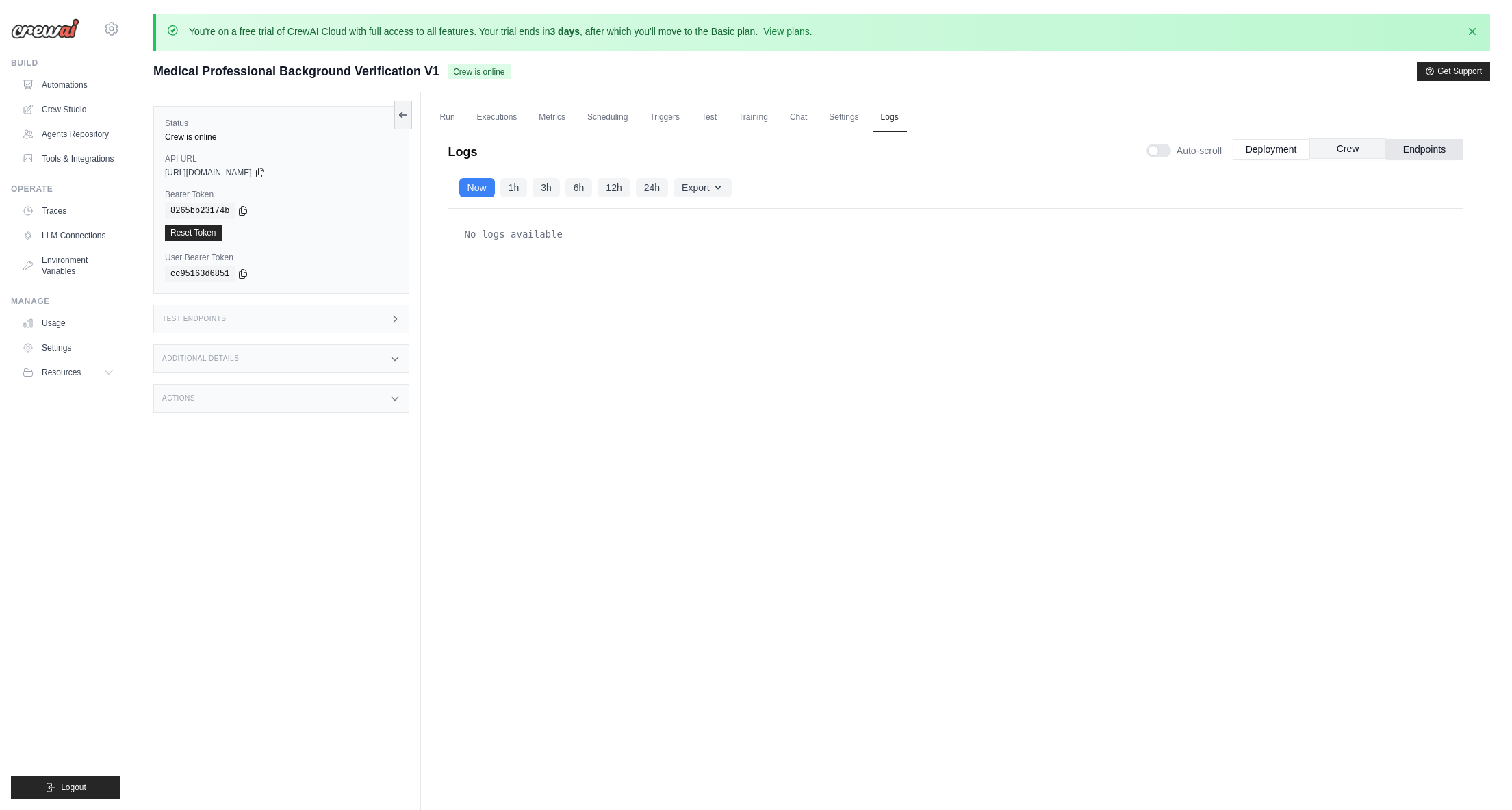
click at [1354, 150] on button "Crew" at bounding box center [1347, 149] width 77 height 20
click at [1434, 147] on button "Endpoints" at bounding box center [1424, 149] width 77 height 20
click at [518, 182] on button "1h" at bounding box center [515, 187] width 28 height 19
drag, startPoint x: 1351, startPoint y: 150, endPoint x: 1341, endPoint y: 149, distance: 10.0
click at [1351, 150] on button "Crew" at bounding box center [1347, 149] width 77 height 20
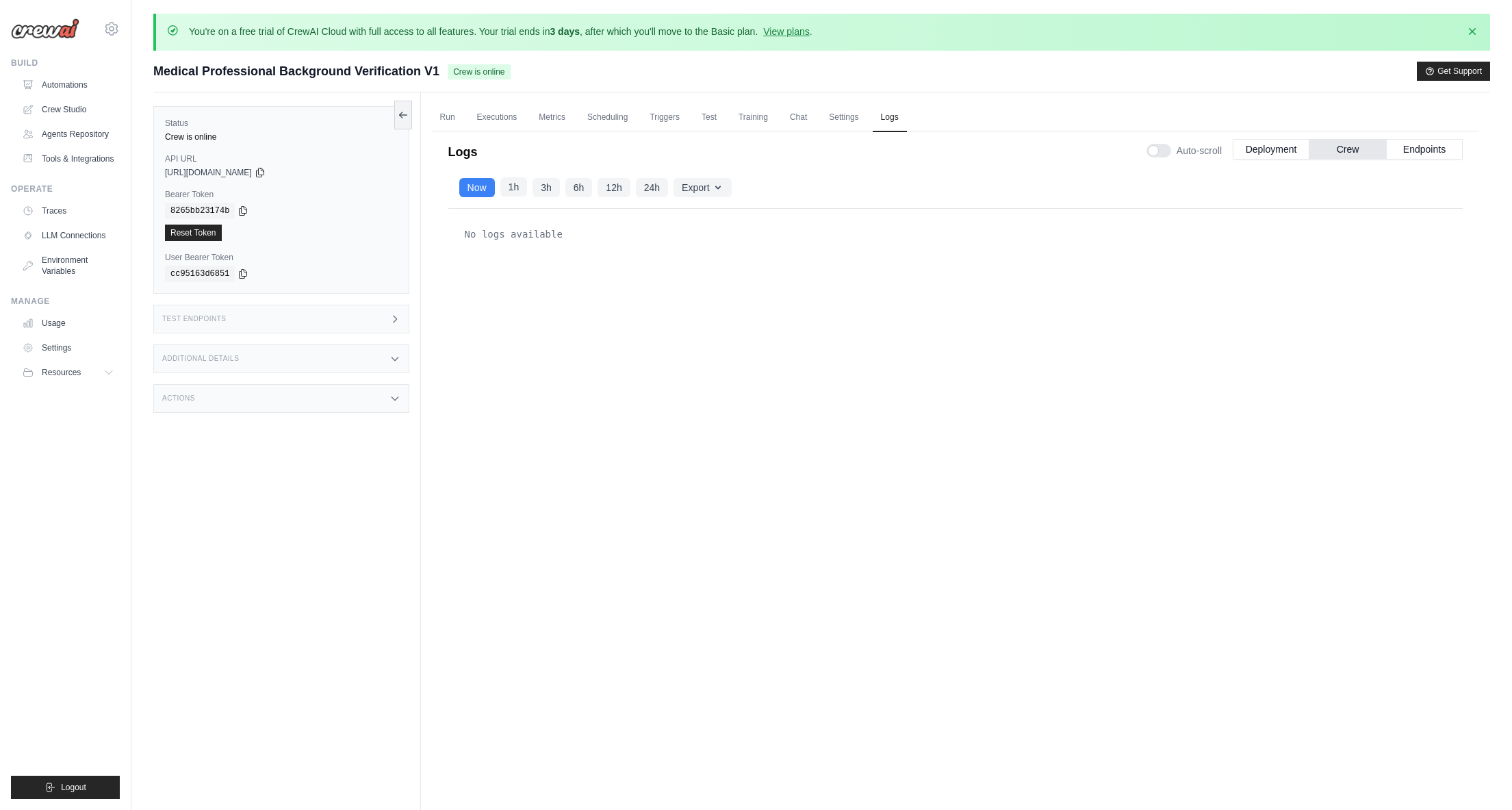
click at [519, 184] on button "1h" at bounding box center [515, 187] width 28 height 19
click at [1264, 147] on button "Deployment" at bounding box center [1271, 149] width 77 height 20
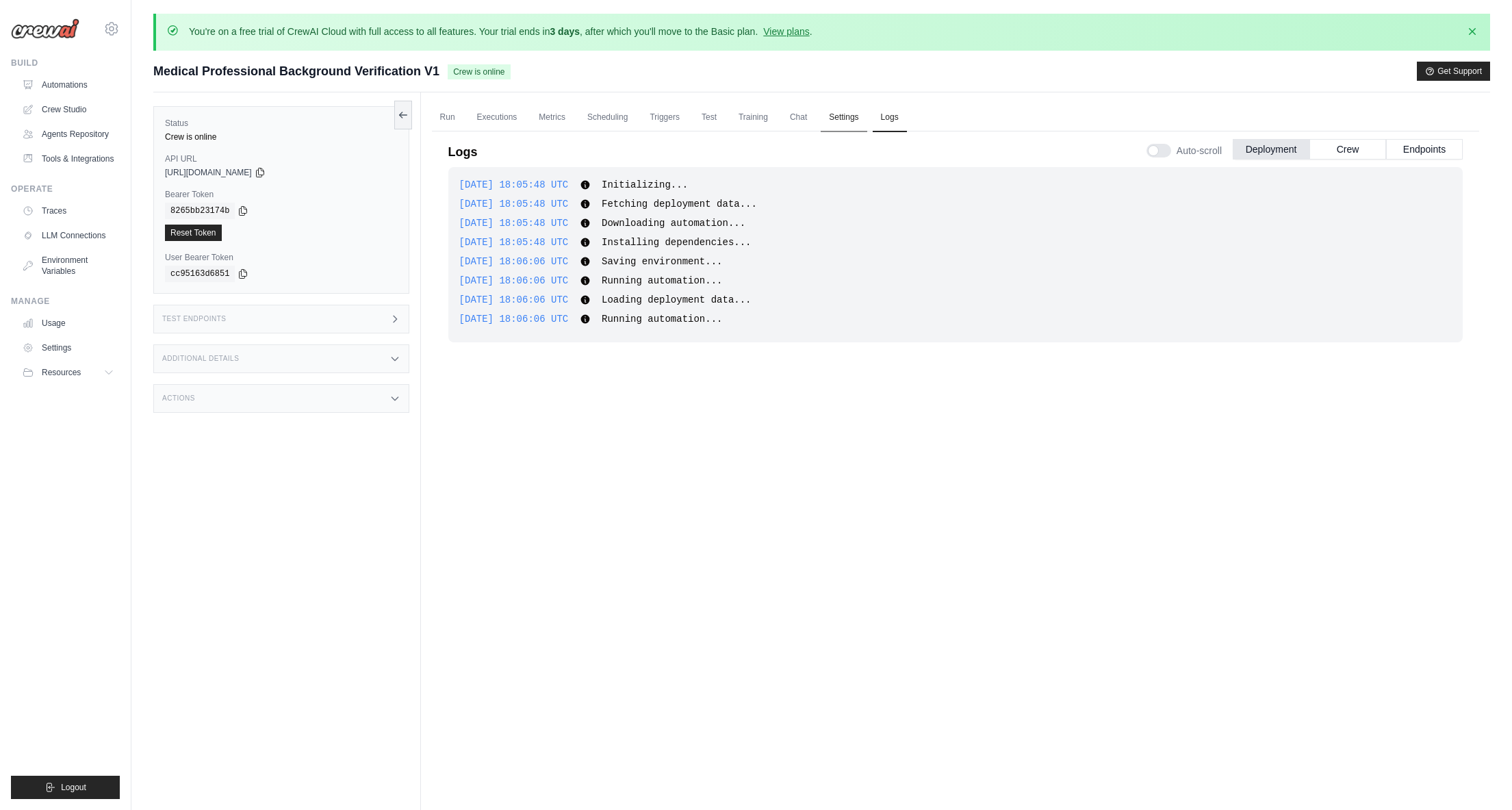
click at [849, 116] on link "Settings" at bounding box center [844, 117] width 46 height 29
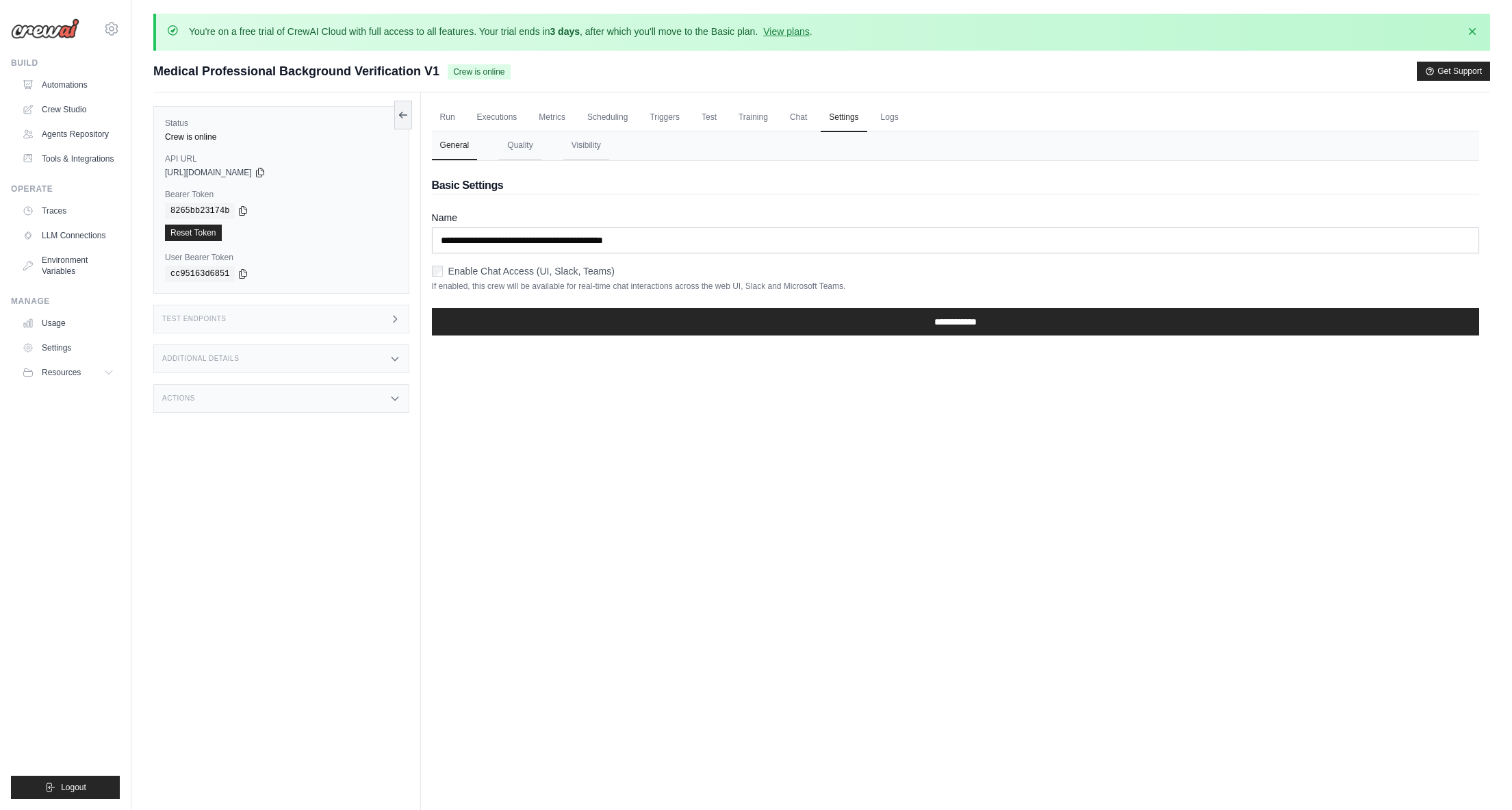
click at [465, 271] on label "Enable Chat Access (UI, Slack, Teams)" at bounding box center [531, 271] width 166 height 14
click at [619, 315] on input "**********" at bounding box center [955, 322] width 1047 height 28
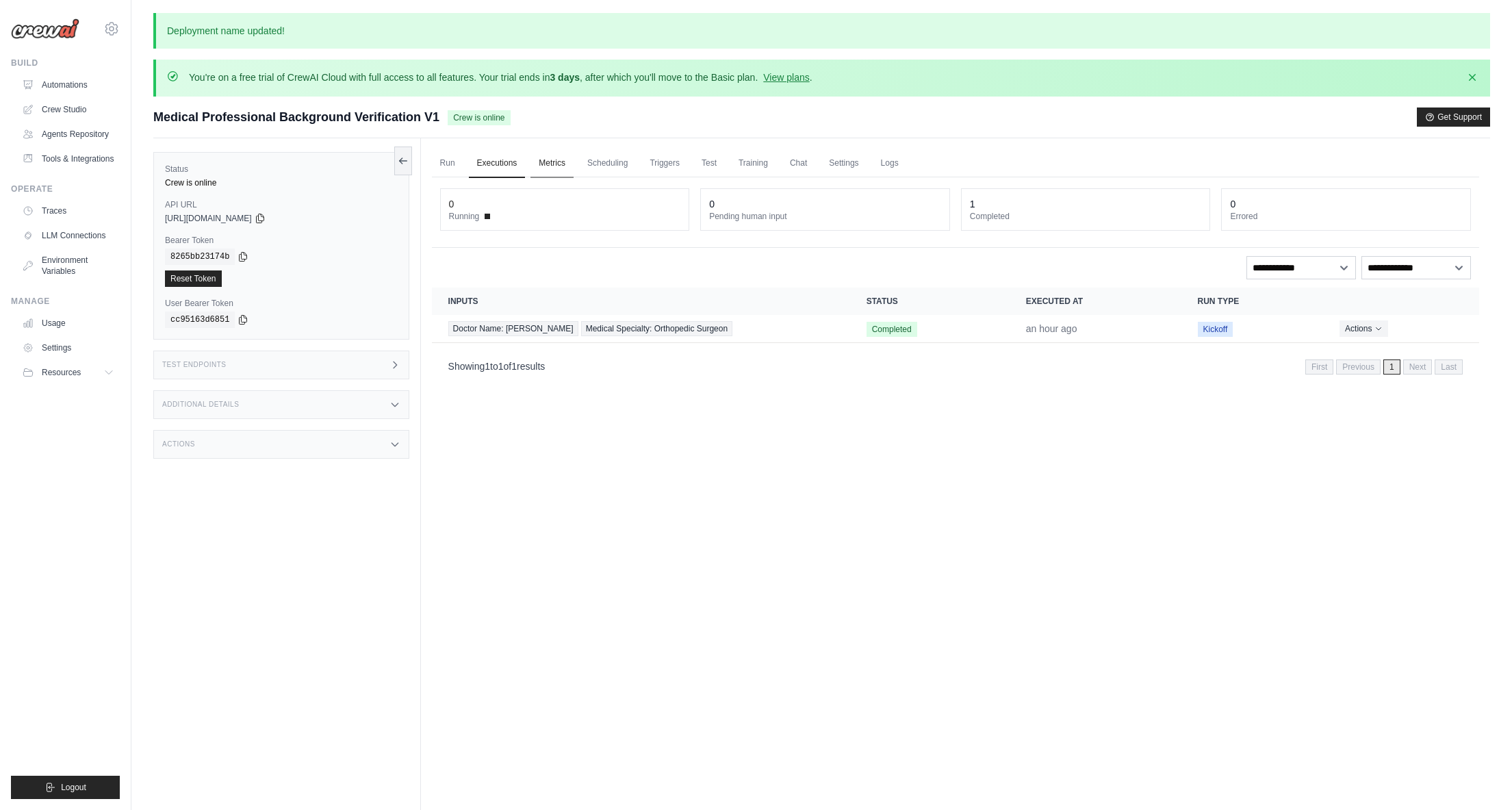
scroll to position [1, 0]
click at [794, 160] on link "Chat" at bounding box center [799, 163] width 33 height 29
click at [450, 161] on link "Run" at bounding box center [447, 161] width 31 height 29
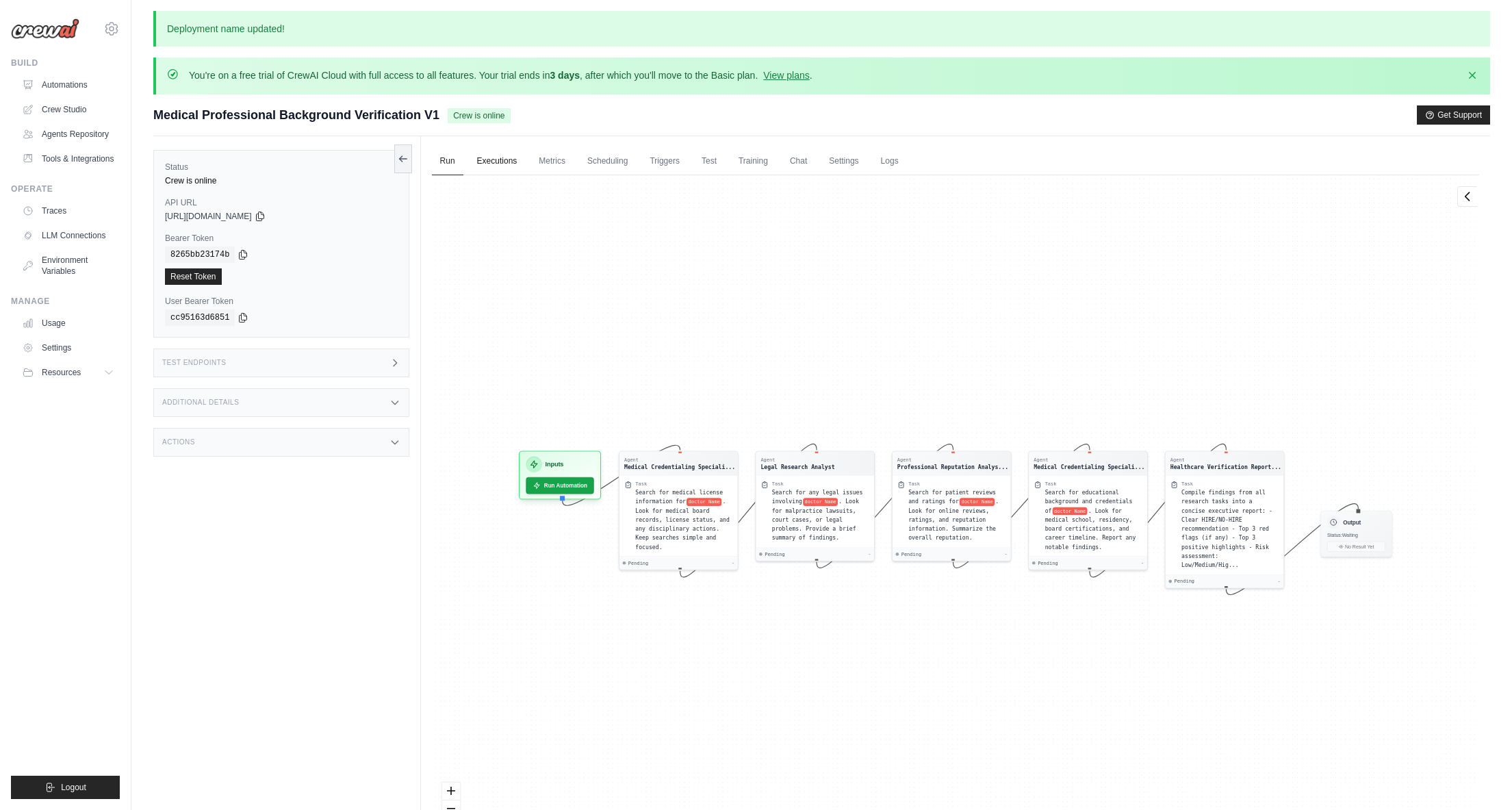
click at [508, 163] on link "Executions" at bounding box center [496, 161] width 56 height 29
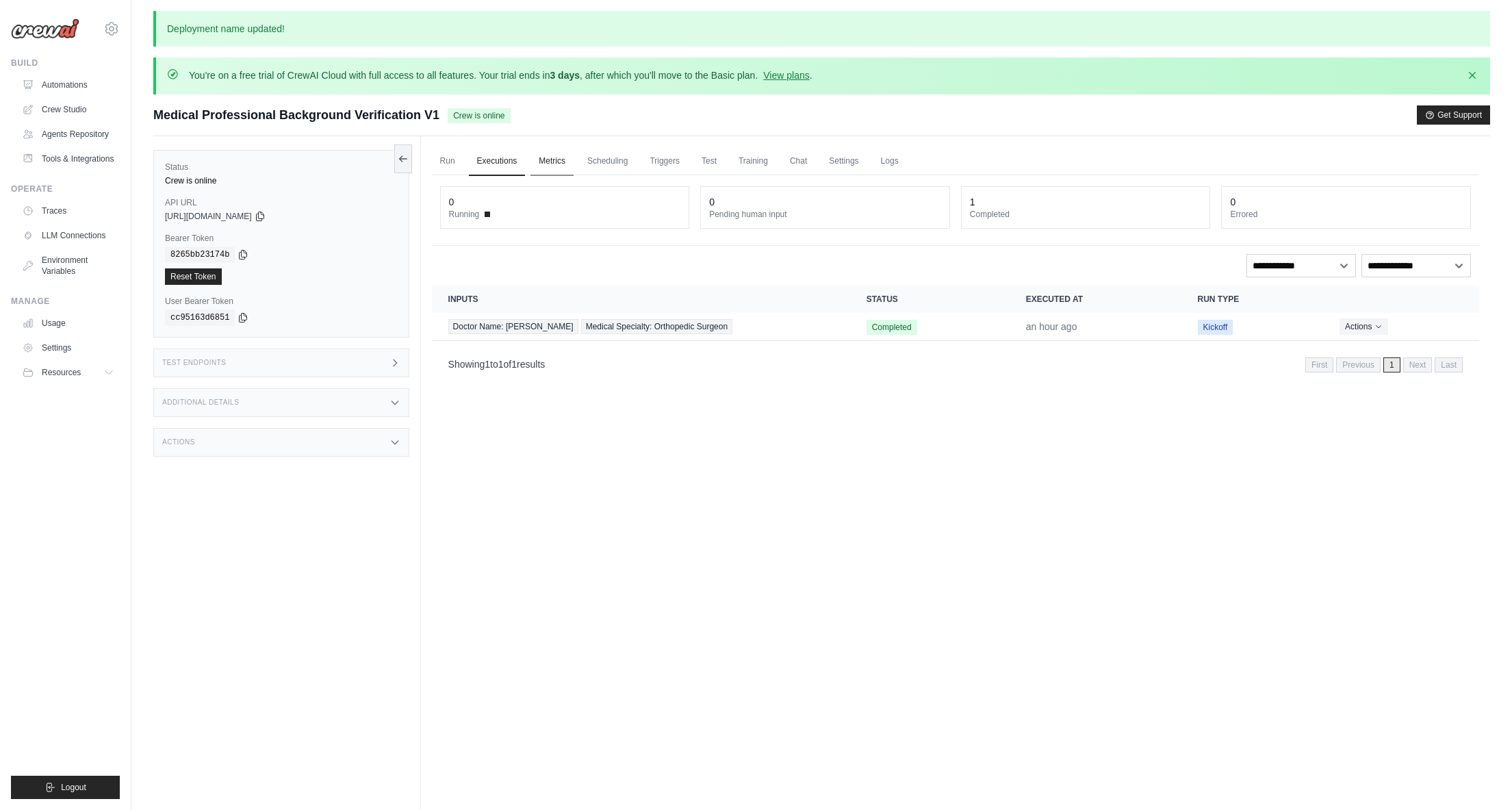
click at [549, 161] on link "Metrics" at bounding box center [552, 161] width 43 height 29
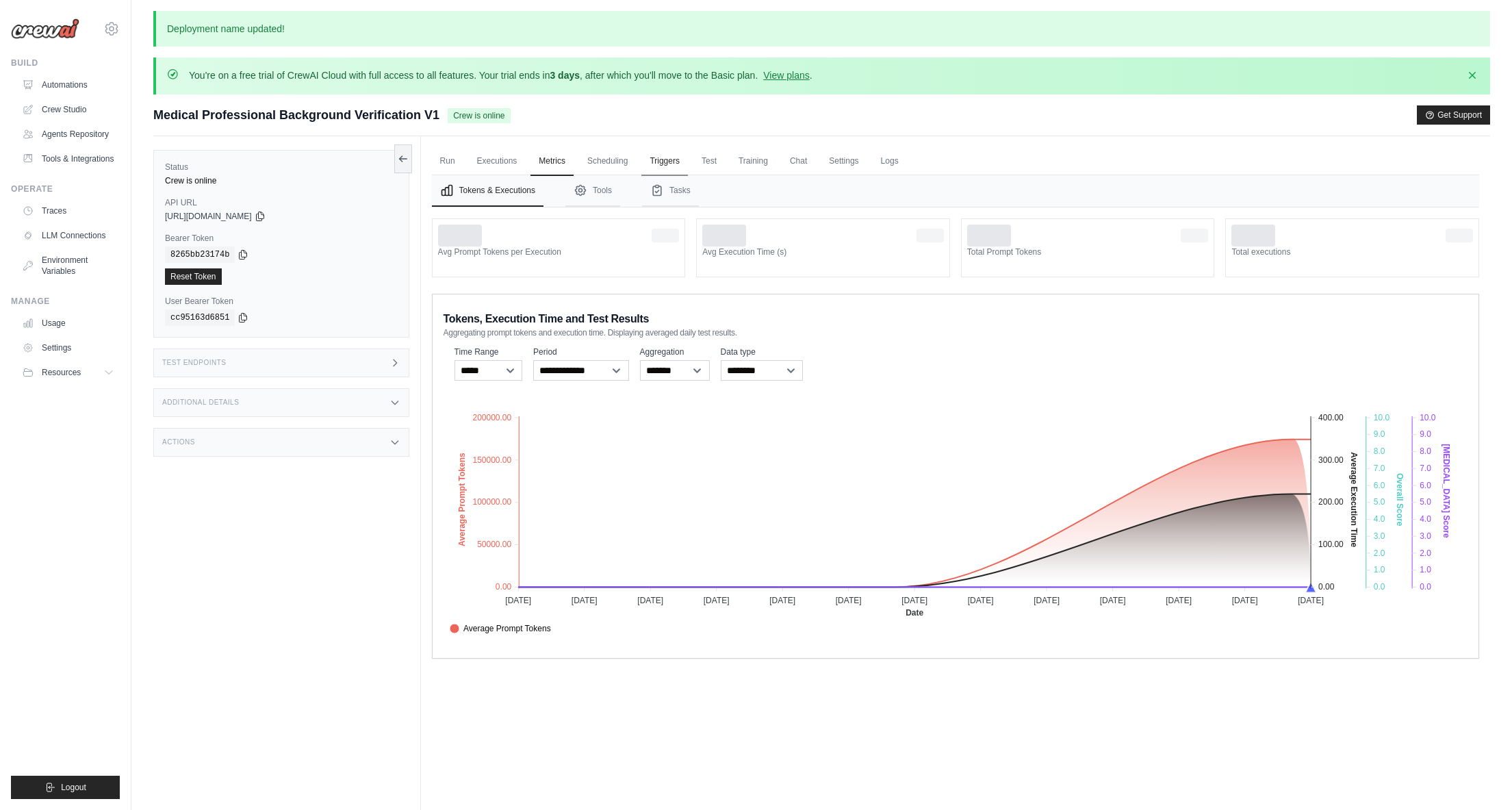
click at [677, 159] on link "Triggers" at bounding box center [665, 161] width 46 height 29
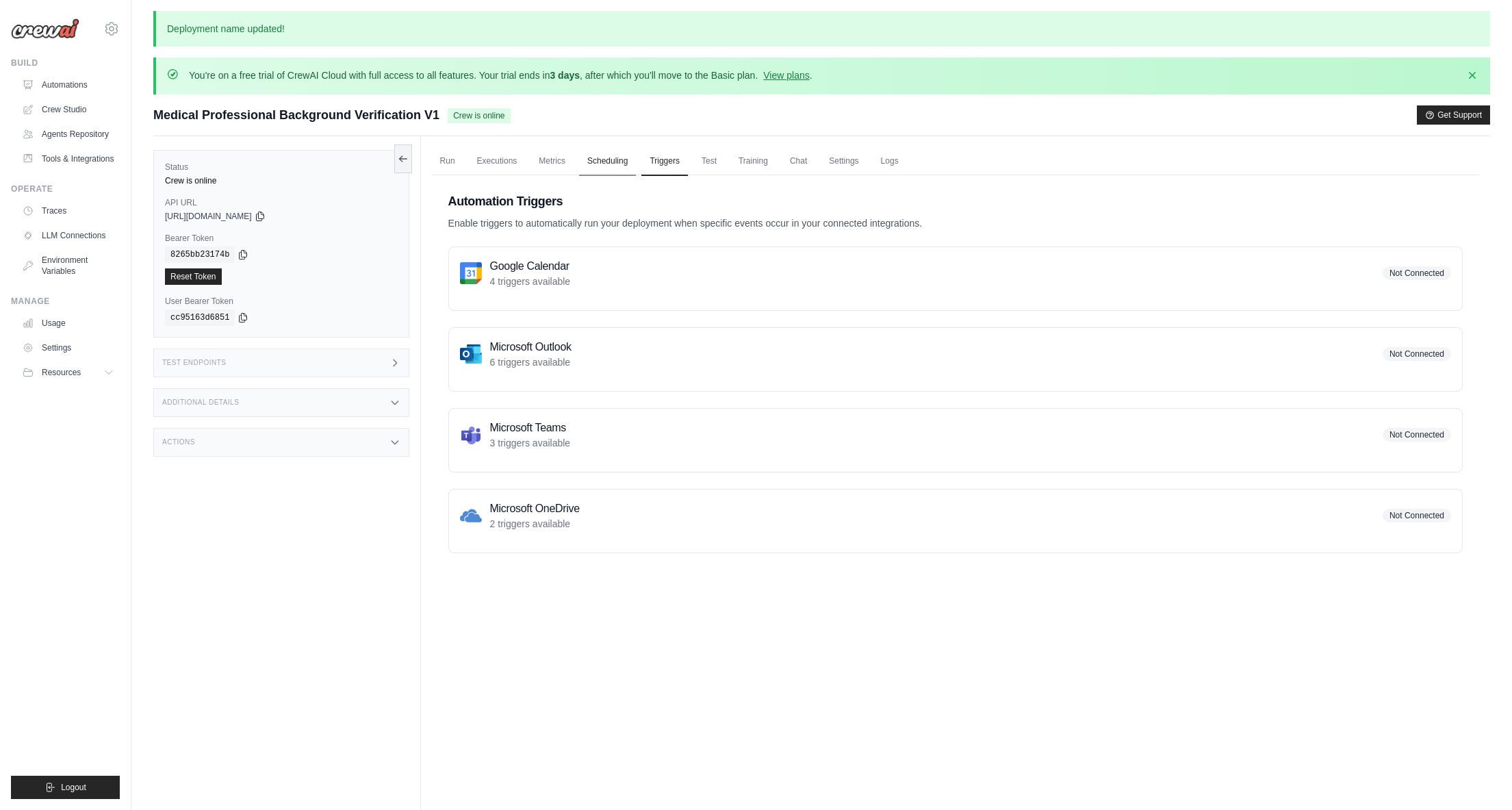
click at [610, 164] on link "Scheduling" at bounding box center [607, 161] width 56 height 29
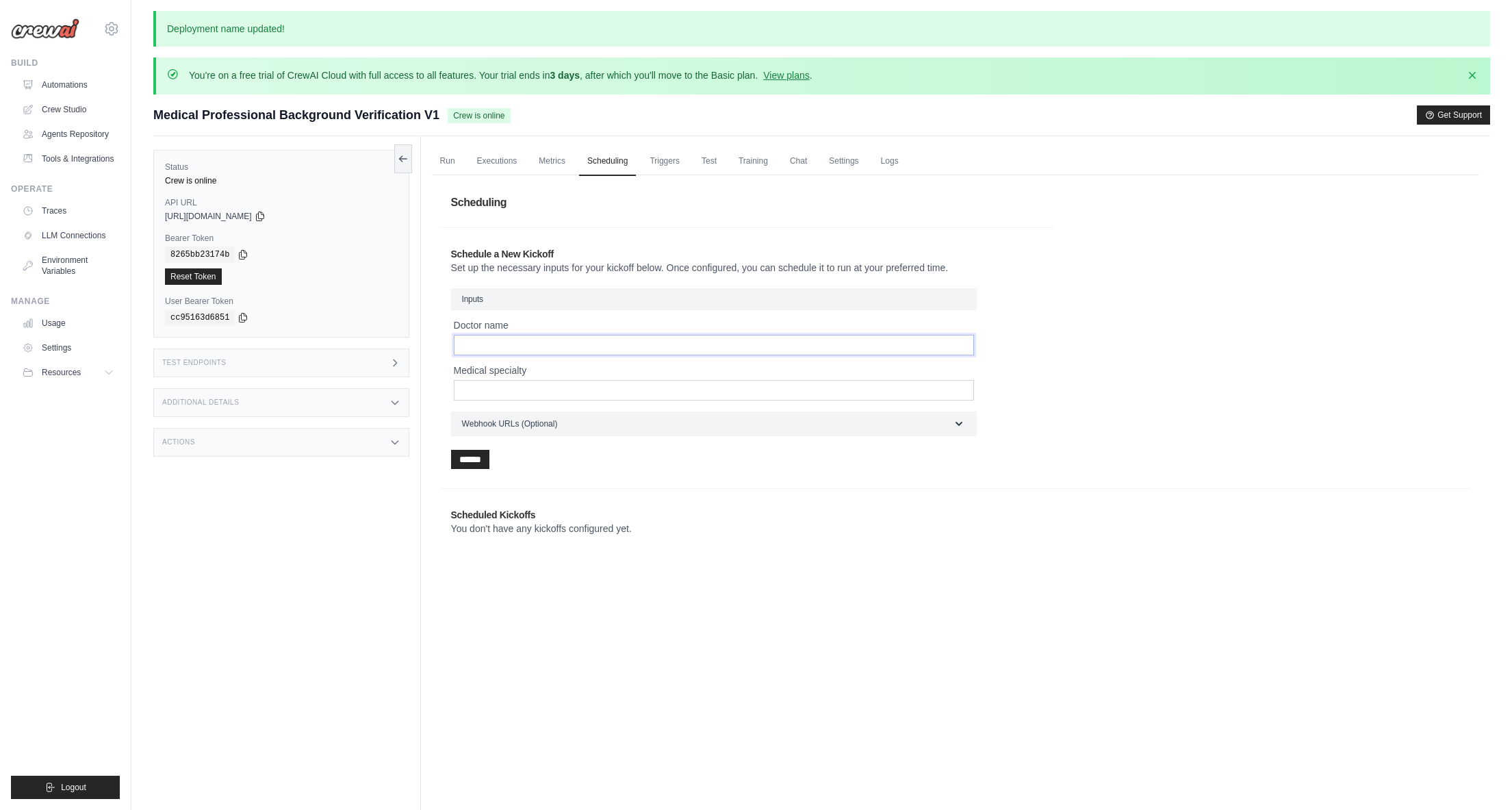
click at [534, 336] on input "Doctor name" at bounding box center [713, 345] width 520 height 20
click at [527, 384] on input "Medical specialty" at bounding box center [713, 390] width 520 height 20
paste input "**********"
drag, startPoint x: 465, startPoint y: 389, endPoint x: 482, endPoint y: 387, distance: 17.1
click at [465, 389] on input "**********" at bounding box center [713, 390] width 520 height 20
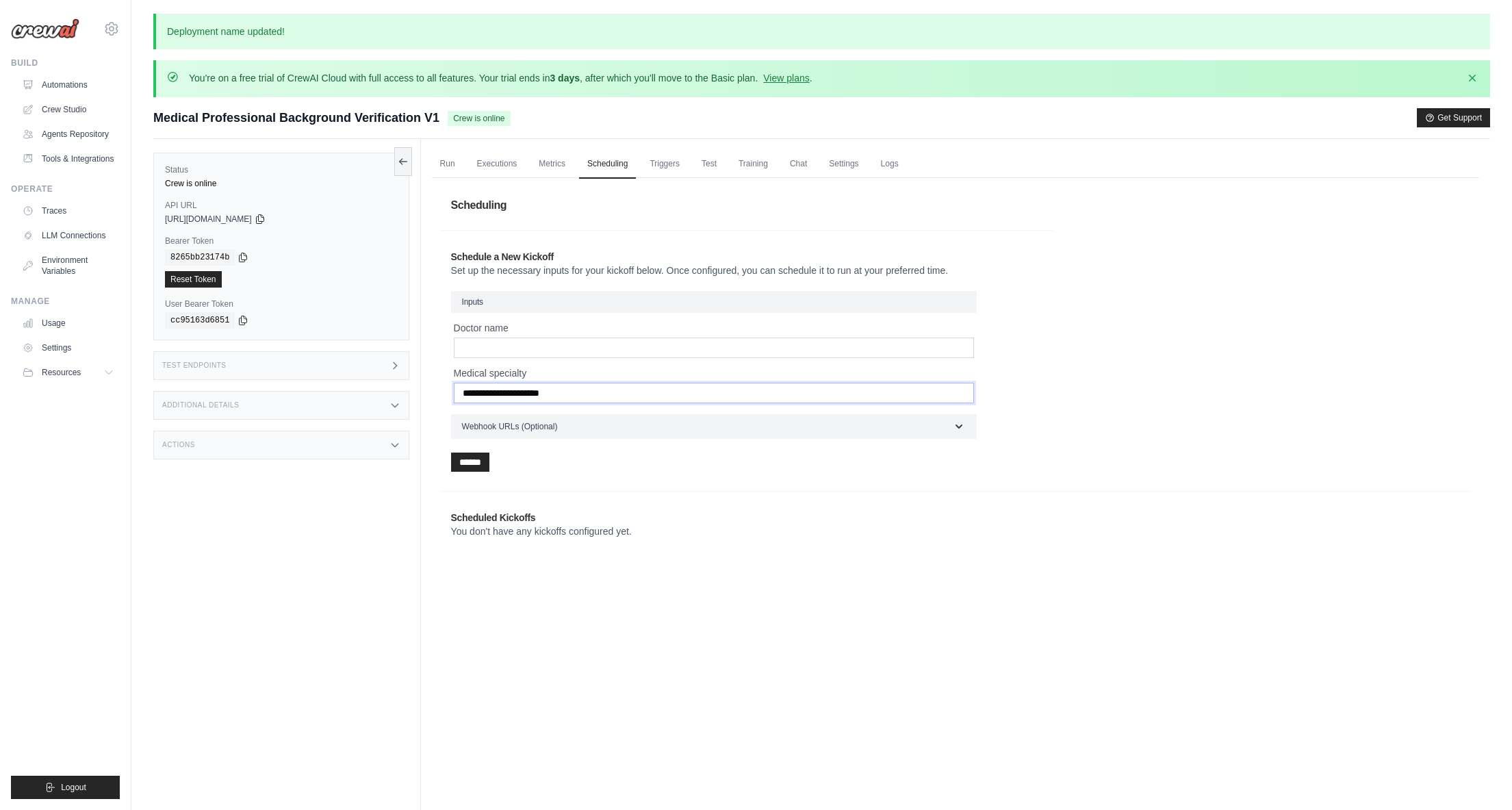
type input "**********"
click at [499, 345] on input "Doctor name" at bounding box center [713, 348] width 520 height 20
paste input "**********"
type input "**********"
click at [537, 429] on span "Webhook URLs (Optional)" at bounding box center [510, 426] width 96 height 11
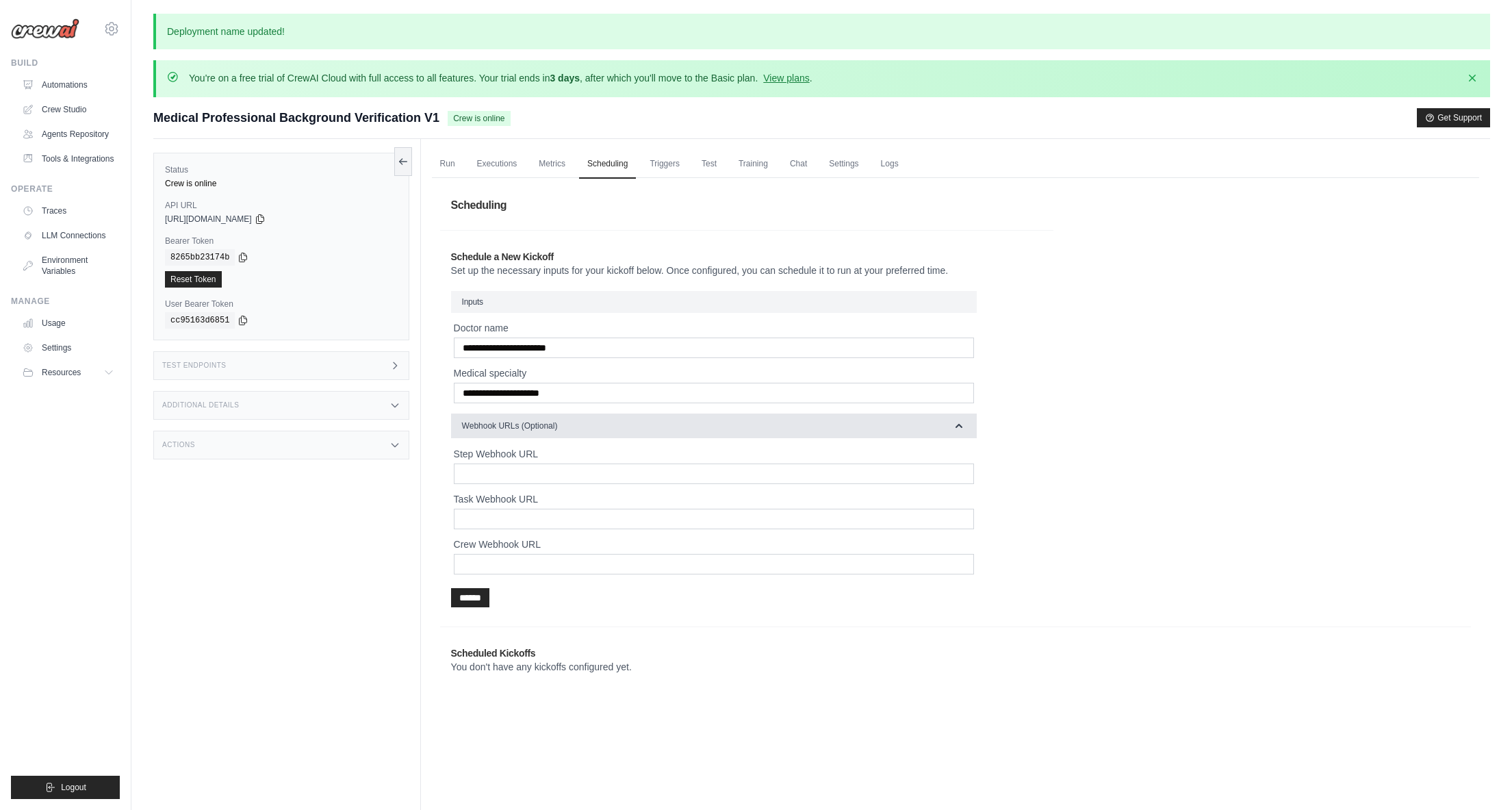
click at [537, 429] on span "Webhook URLs (Optional)" at bounding box center [510, 426] width 96 height 11
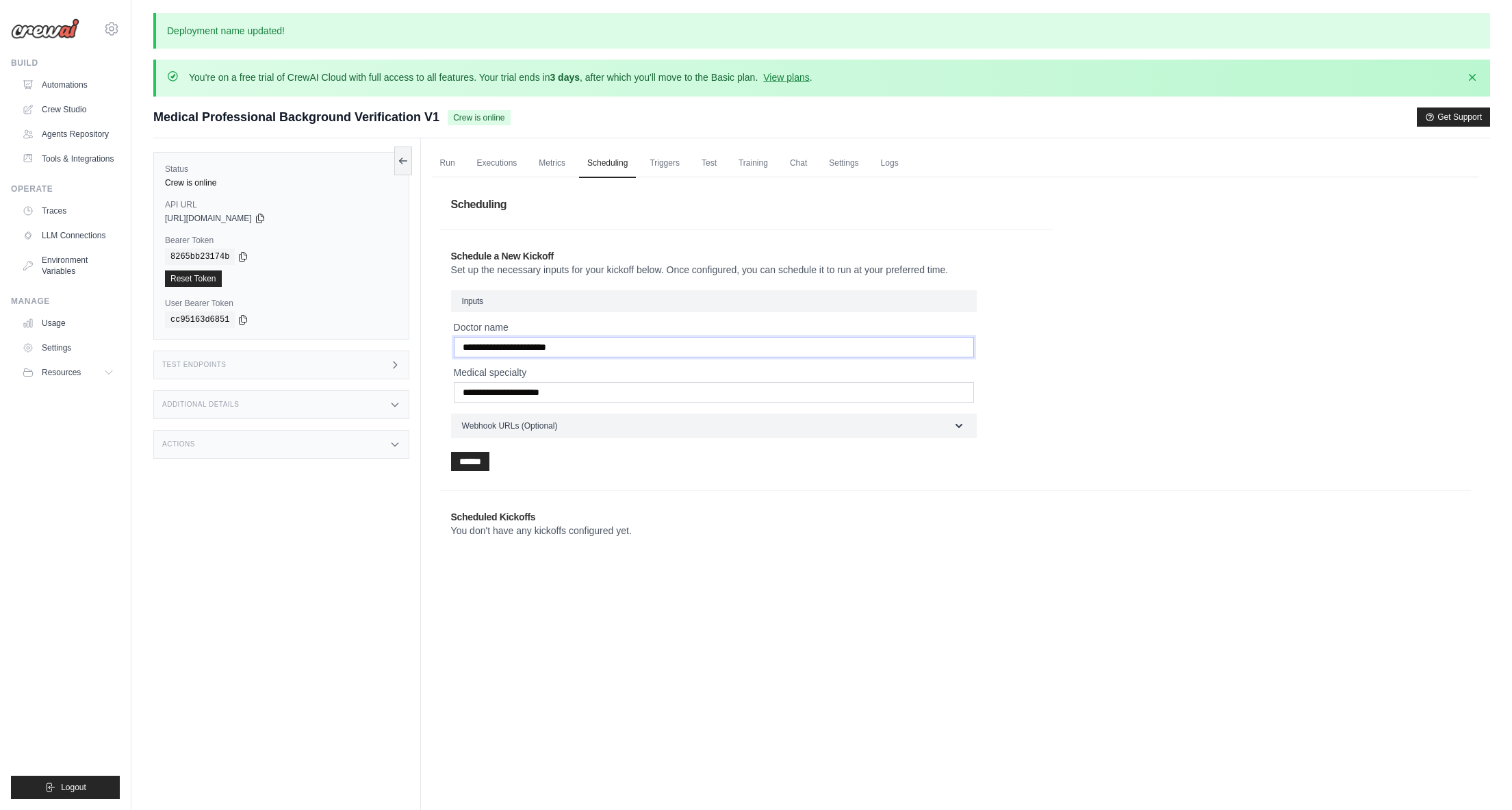
drag, startPoint x: 525, startPoint y: 350, endPoint x: 456, endPoint y: 350, distance: 69.0
click at [456, 350] on input "**********" at bounding box center [713, 347] width 520 height 20
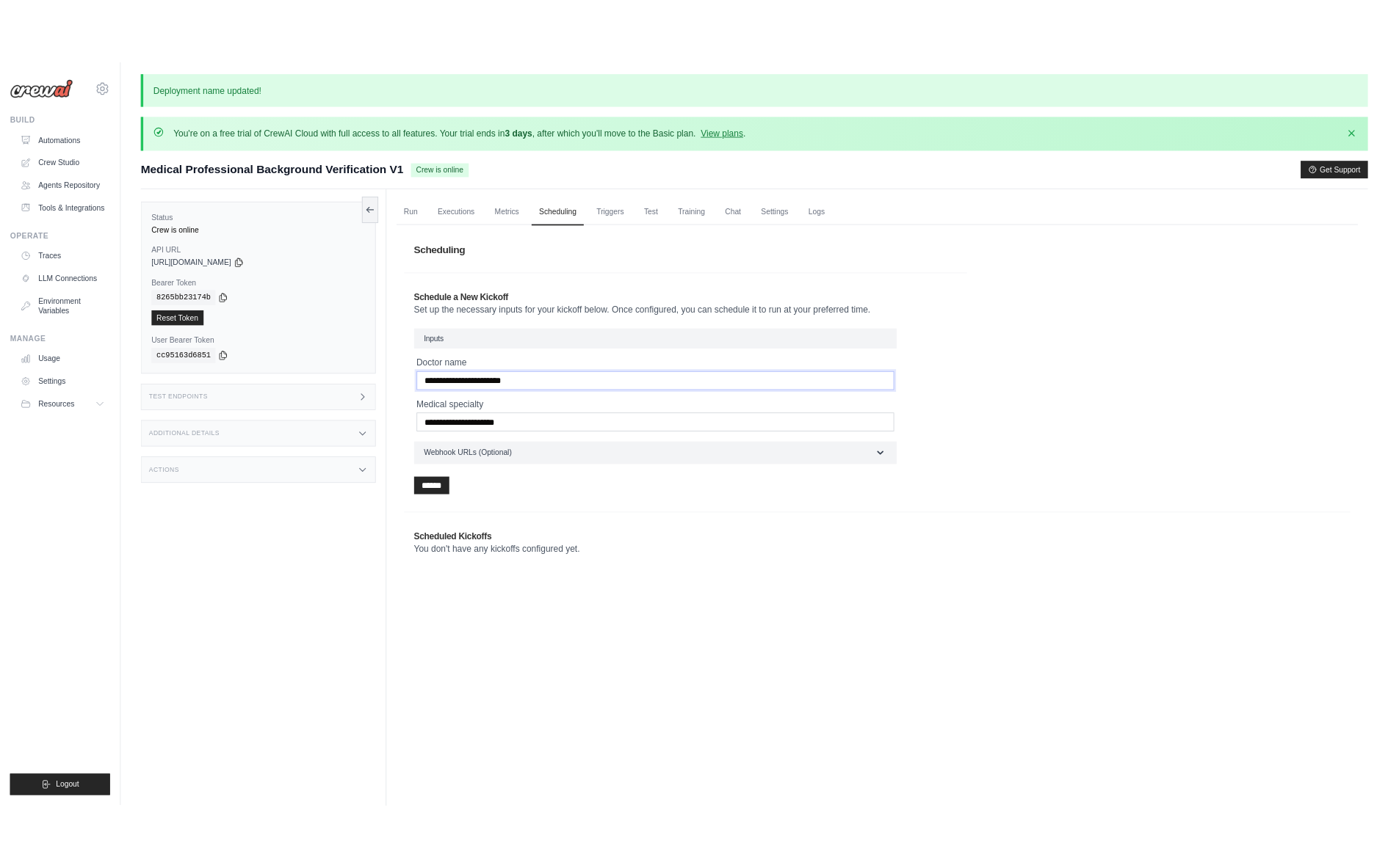
scroll to position [2, 0]
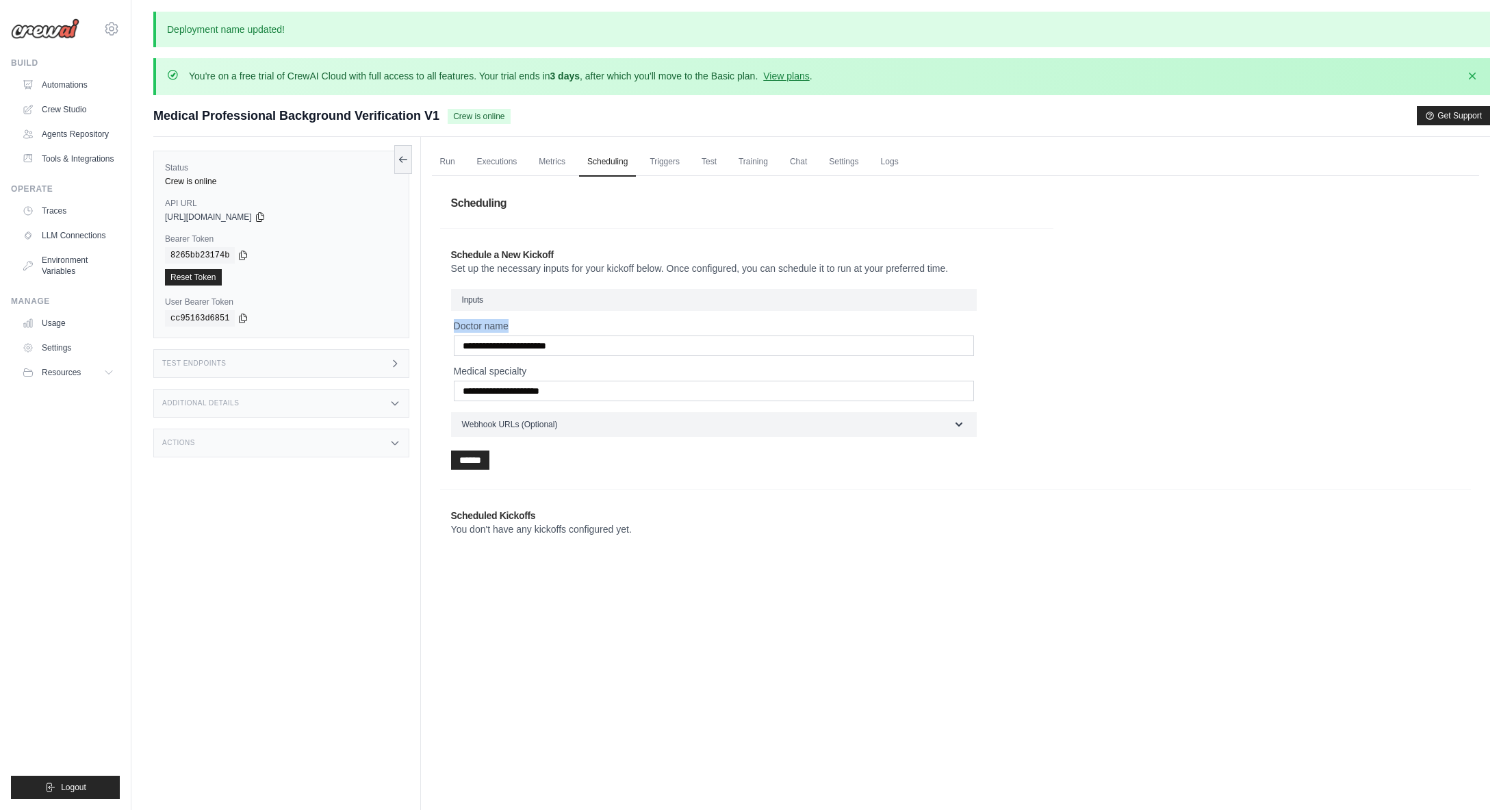
drag, startPoint x: 497, startPoint y: 325, endPoint x: 445, endPoint y: 323, distance: 52.0
click at [445, 323] on div "**********" at bounding box center [747, 359] width 614 height 244
drag, startPoint x: 483, startPoint y: 344, endPoint x: 445, endPoint y: 340, distance: 38.2
click at [445, 342] on div "**********" at bounding box center [747, 359] width 614 height 244
drag, startPoint x: 506, startPoint y: 370, endPoint x: 441, endPoint y: 369, distance: 65.0
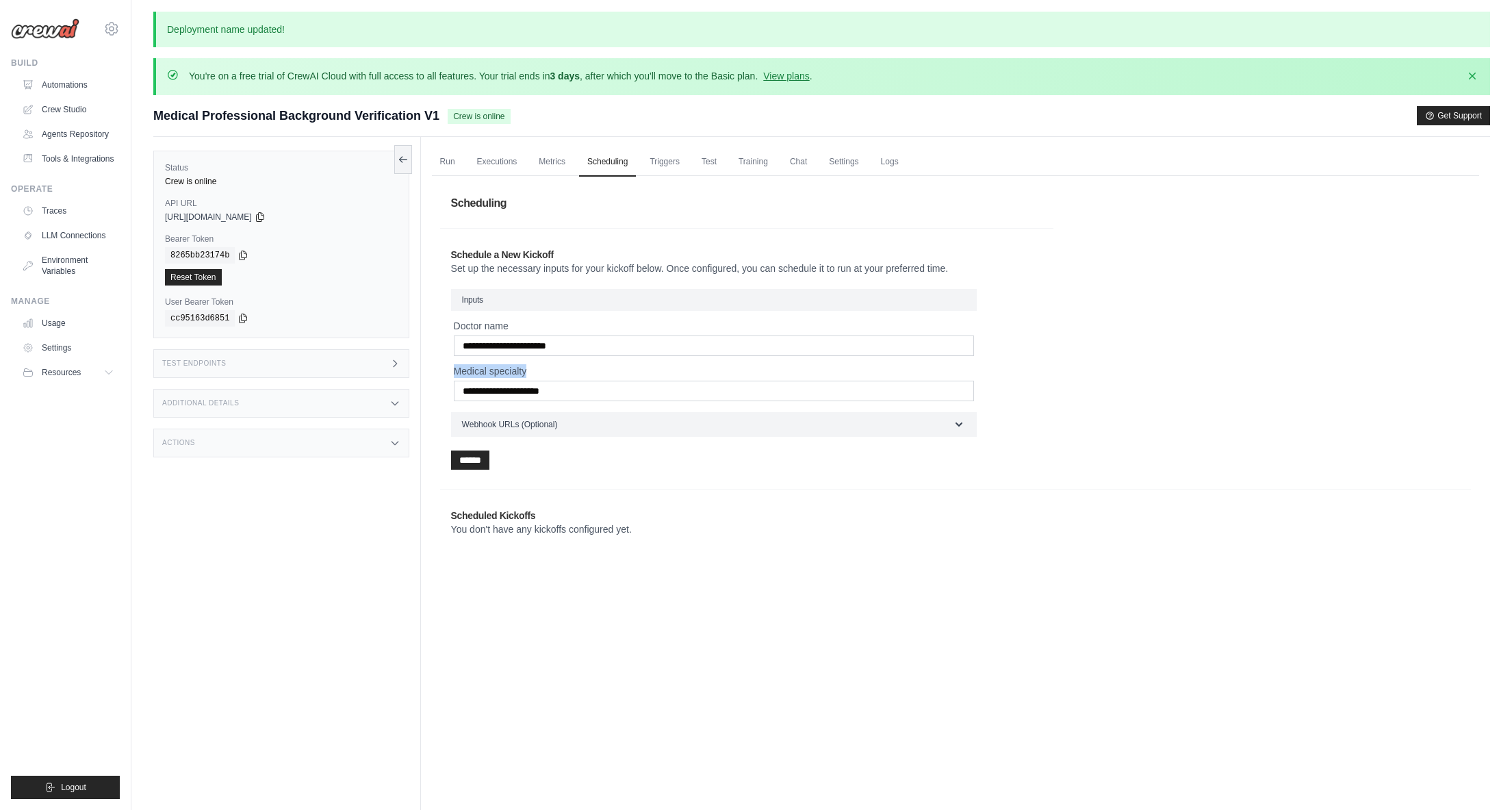
click at [441, 369] on div "**********" at bounding box center [747, 359] width 614 height 244
copy label "Medical specialty"
drag, startPoint x: 503, startPoint y: 389, endPoint x: 395, endPoint y: 387, distance: 108.0
click at [394, 388] on div "Status Crew is online API URL copied https://medical-professional-background-ve…" at bounding box center [822, 542] width 1337 height 810
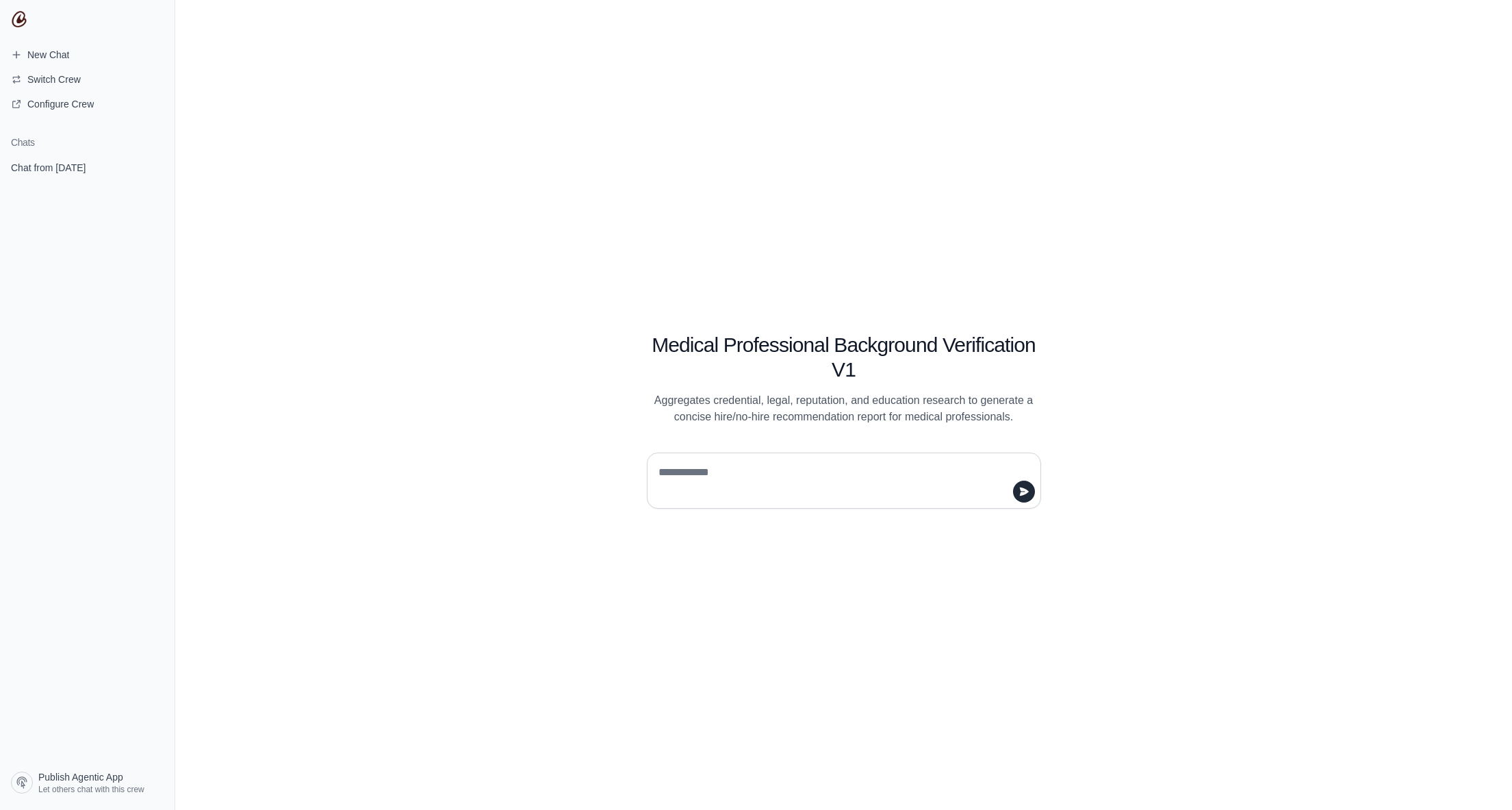
paste textarea "**********"
type textarea "**********"
click at [1022, 493] on icon "submit" at bounding box center [1024, 491] width 9 height 8
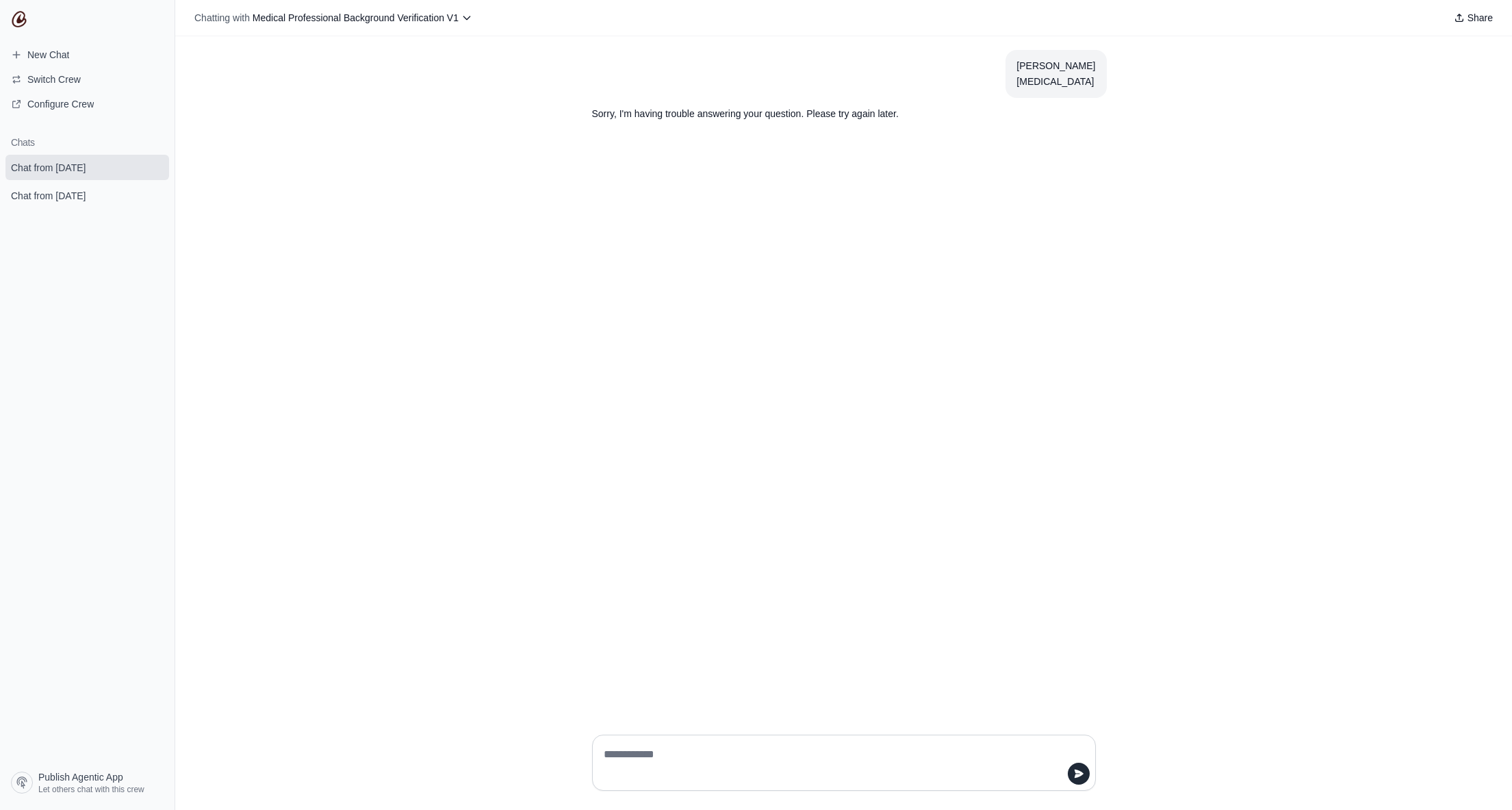
click at [20, 19] on img at bounding box center [19, 19] width 17 height 17
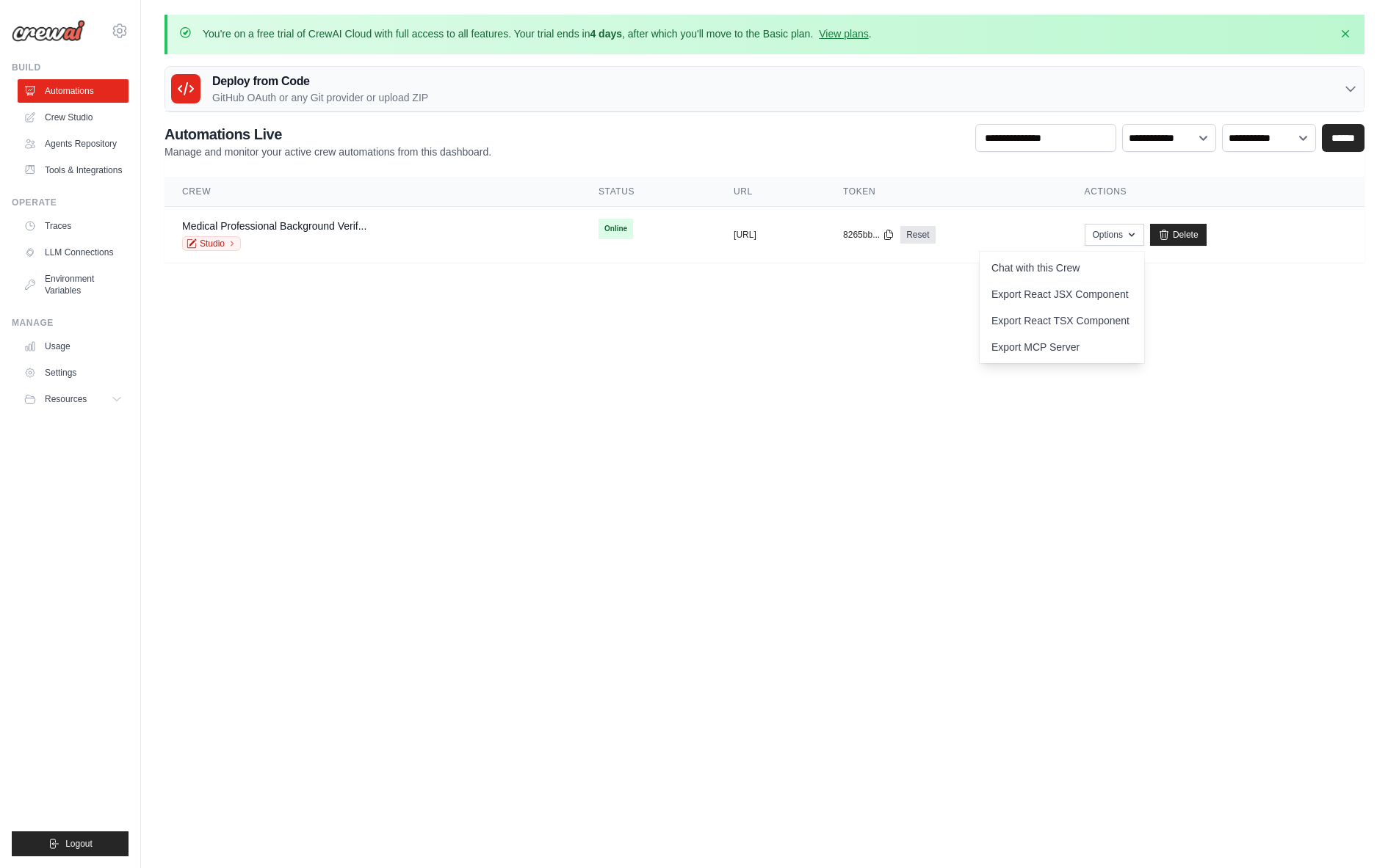
click at [922, 335] on body "[PERSON_NAME][EMAIL_ADDRESS][PERSON_NAME][DOMAIN_NAME] Settings Build Automatio…" at bounding box center [694, 434] width 1388 height 868
click at [89, 401] on button "Resources" at bounding box center [74, 399] width 111 height 24
click at [85, 398] on span "Resources" at bounding box center [67, 399] width 42 height 12
click at [89, 395] on button "Resources" at bounding box center [74, 399] width 111 height 24
click at [84, 488] on span "Video Tutorials" at bounding box center [81, 494] width 58 height 12
